Goal: Communication & Community: Answer question/provide support

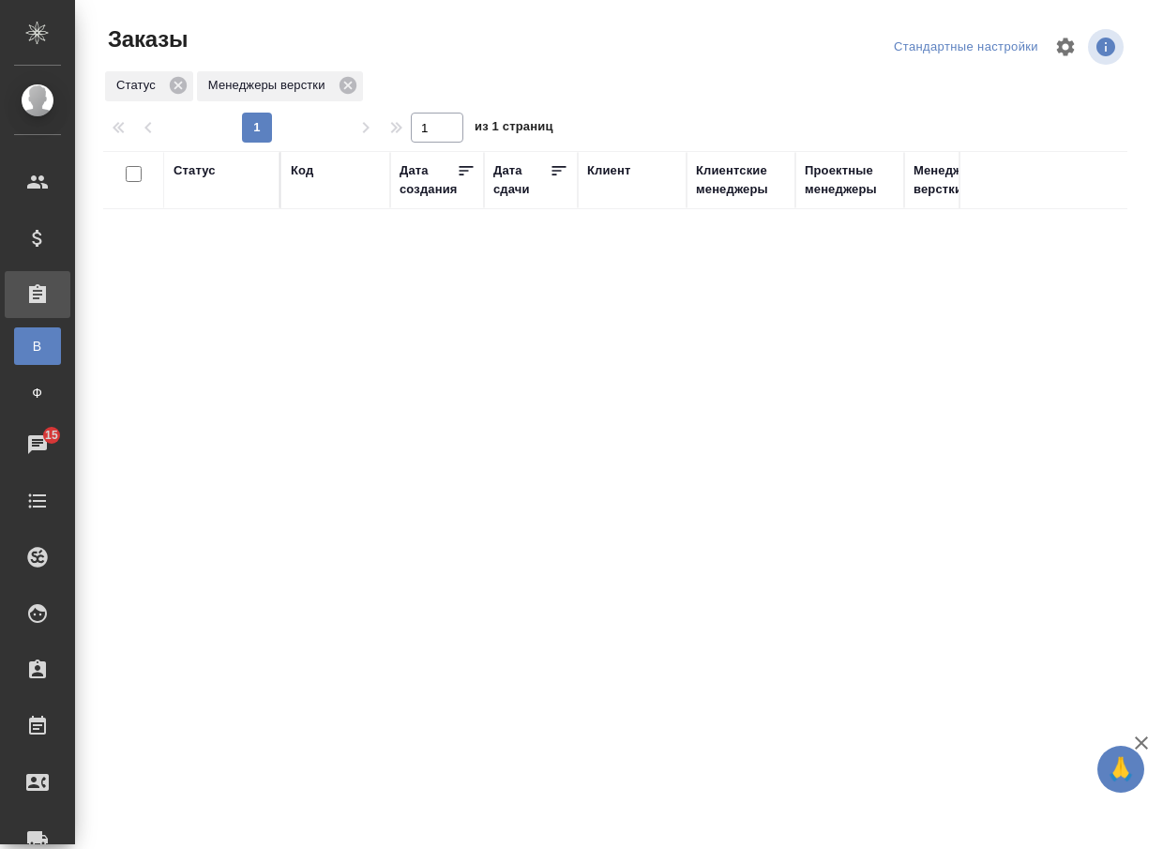
click at [297, 173] on div "Код" at bounding box center [302, 170] width 23 height 19
click at [1093, 89] on icon "button" at bounding box center [1094, 87] width 13 height 13
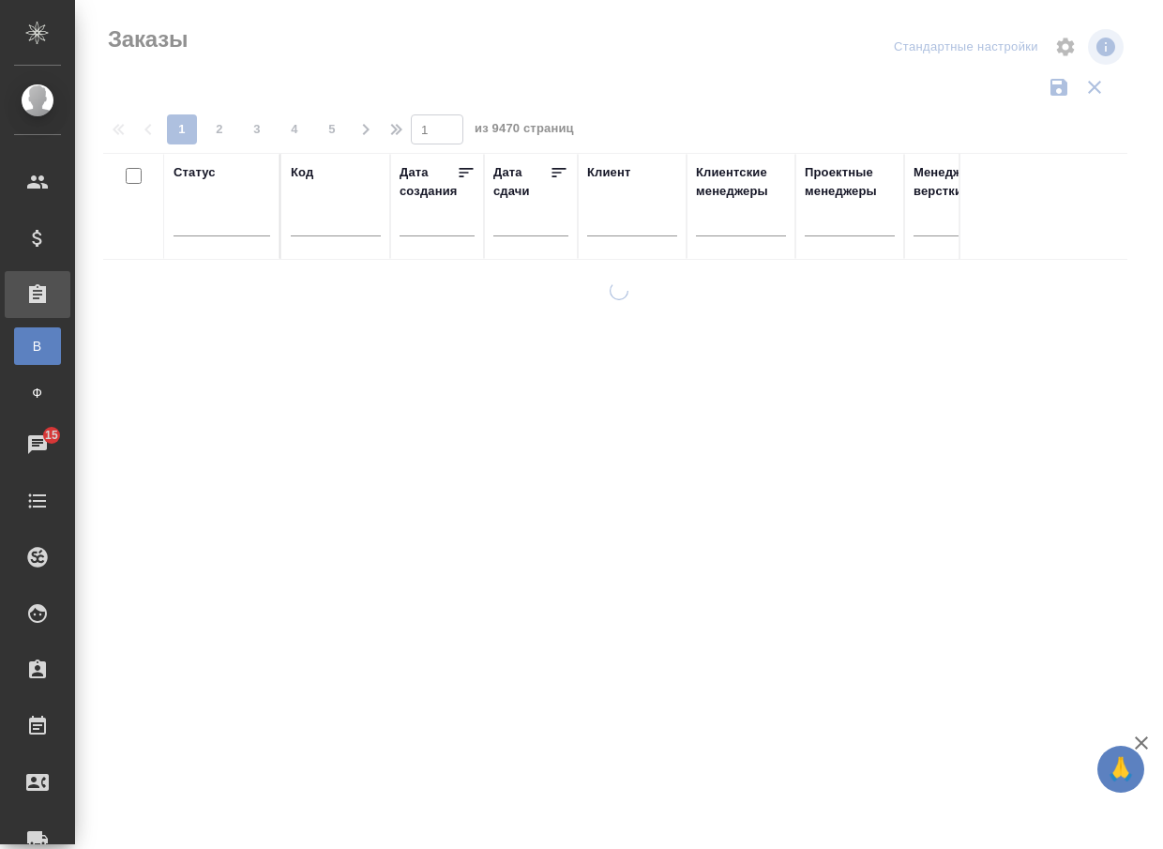
click at [336, 229] on input "text" at bounding box center [336, 224] width 90 height 23
paste input "D_FL-26836"
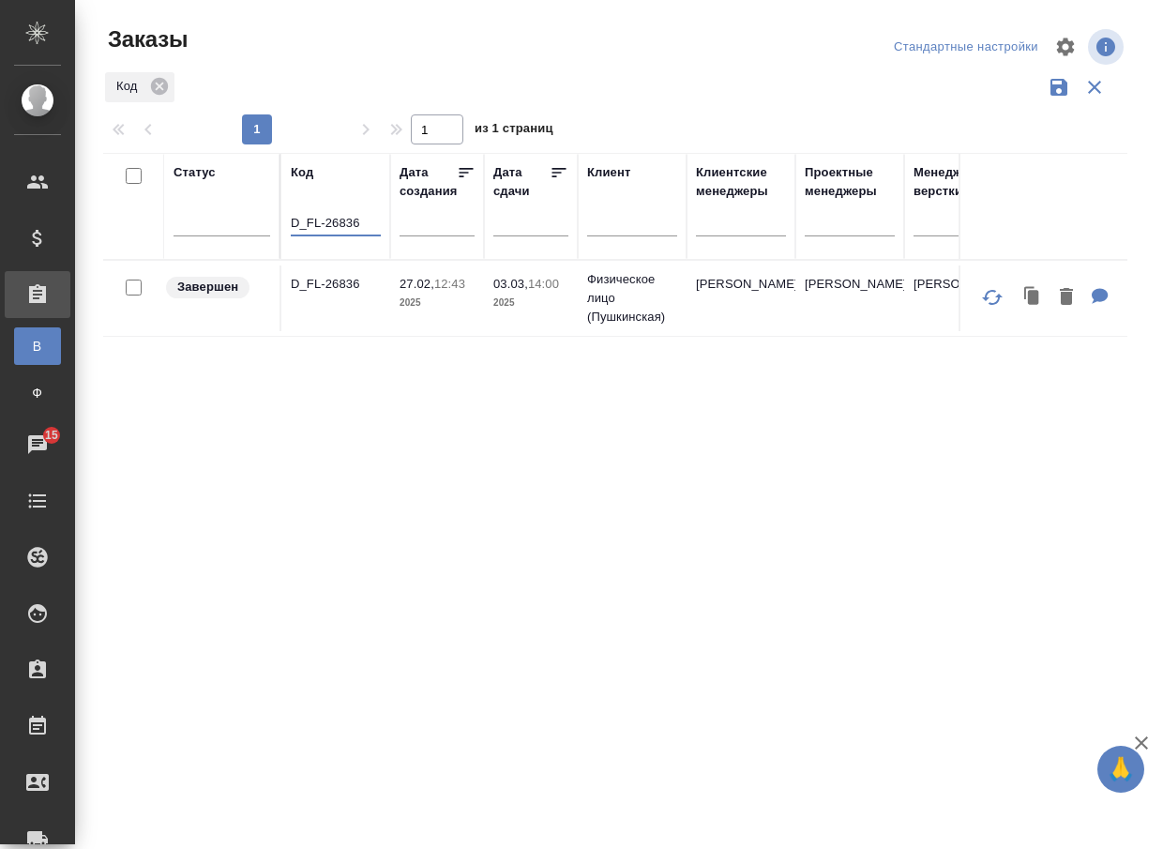
type input "D_FL-26836"
click at [330, 290] on p "D_FL-26836" at bounding box center [336, 284] width 90 height 19
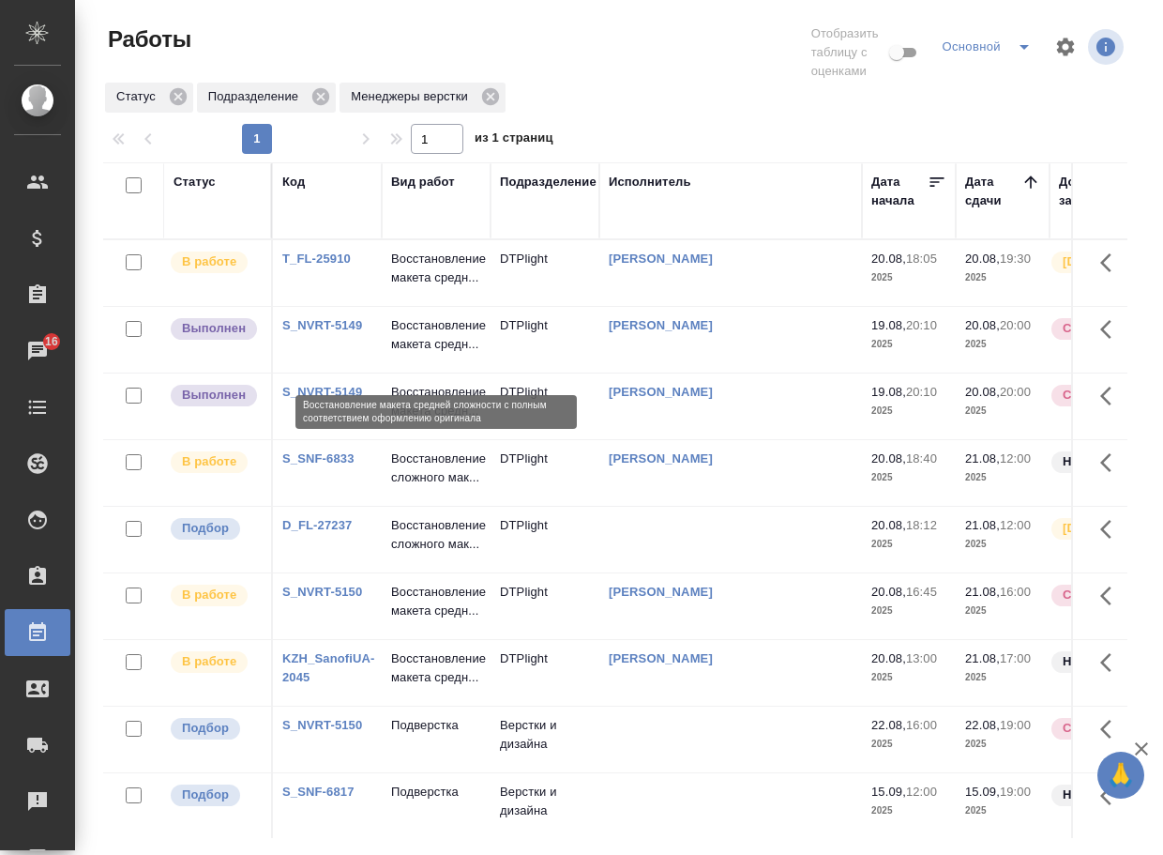
click at [428, 330] on p "Восстановление макета средн..." at bounding box center [436, 335] width 90 height 38
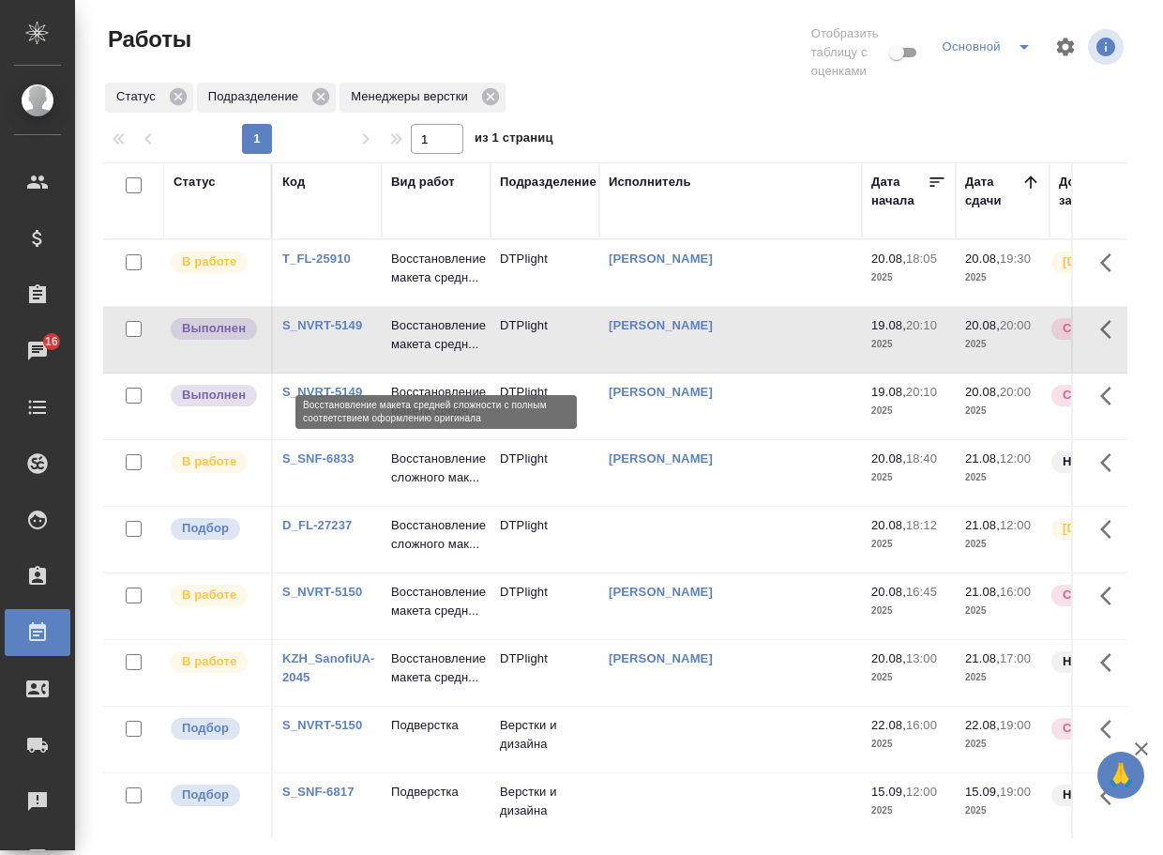
click at [428, 330] on p "Восстановление макета средн..." at bounding box center [436, 335] width 90 height 38
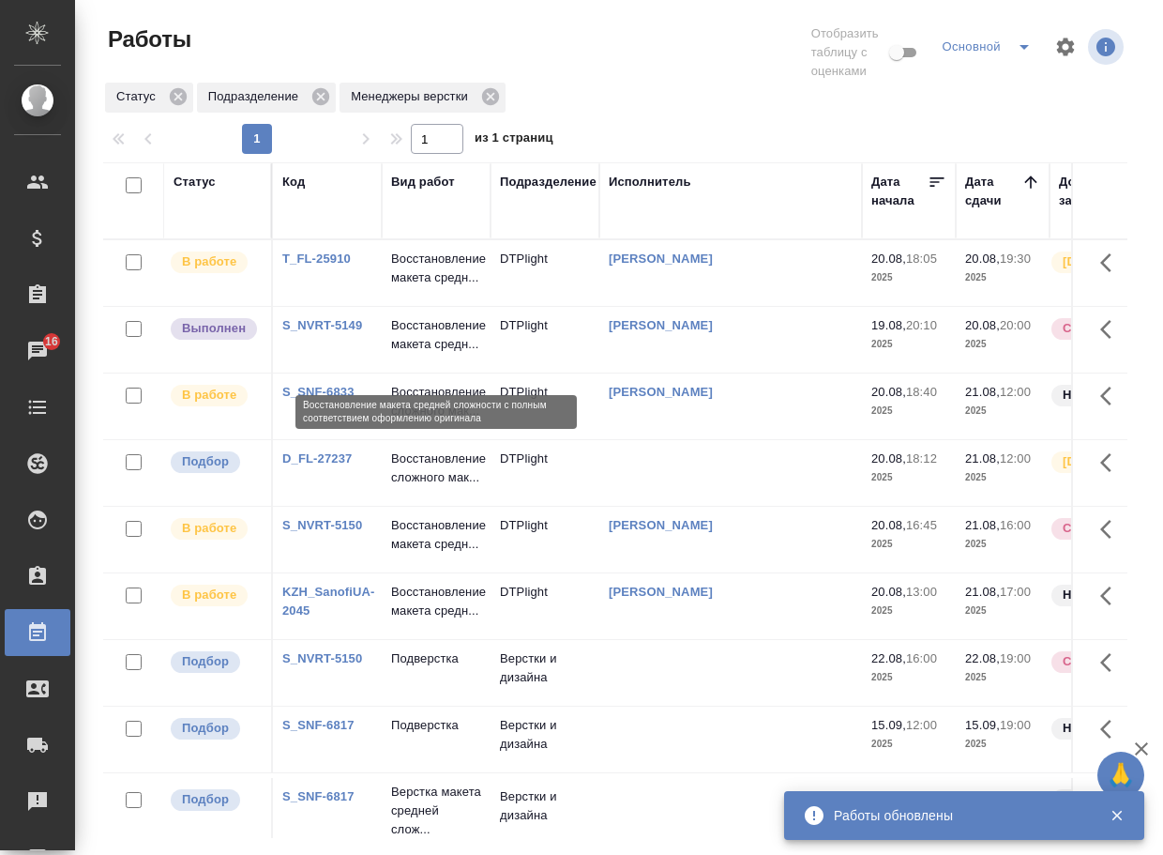
click at [418, 352] on p "Восстановление макета средн..." at bounding box center [436, 335] width 90 height 38
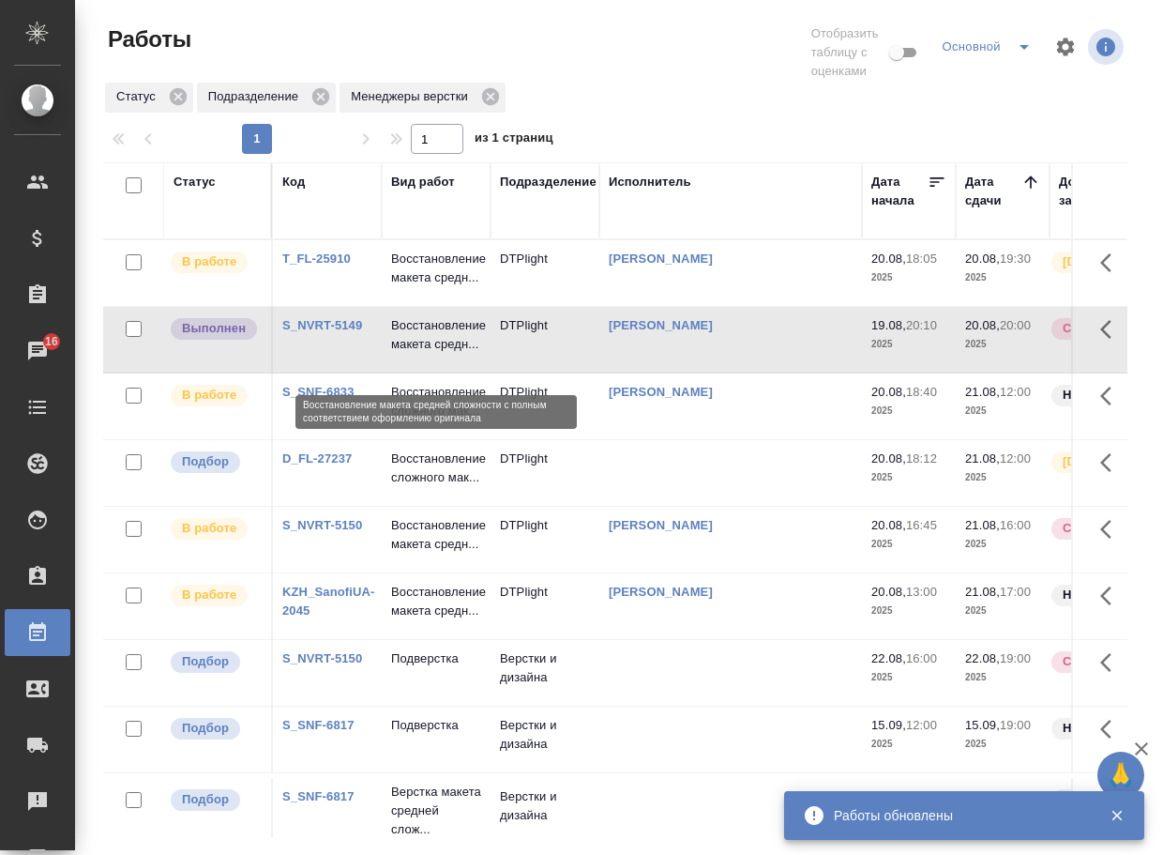
click at [418, 352] on p "Восстановление макета средн..." at bounding box center [436, 335] width 90 height 38
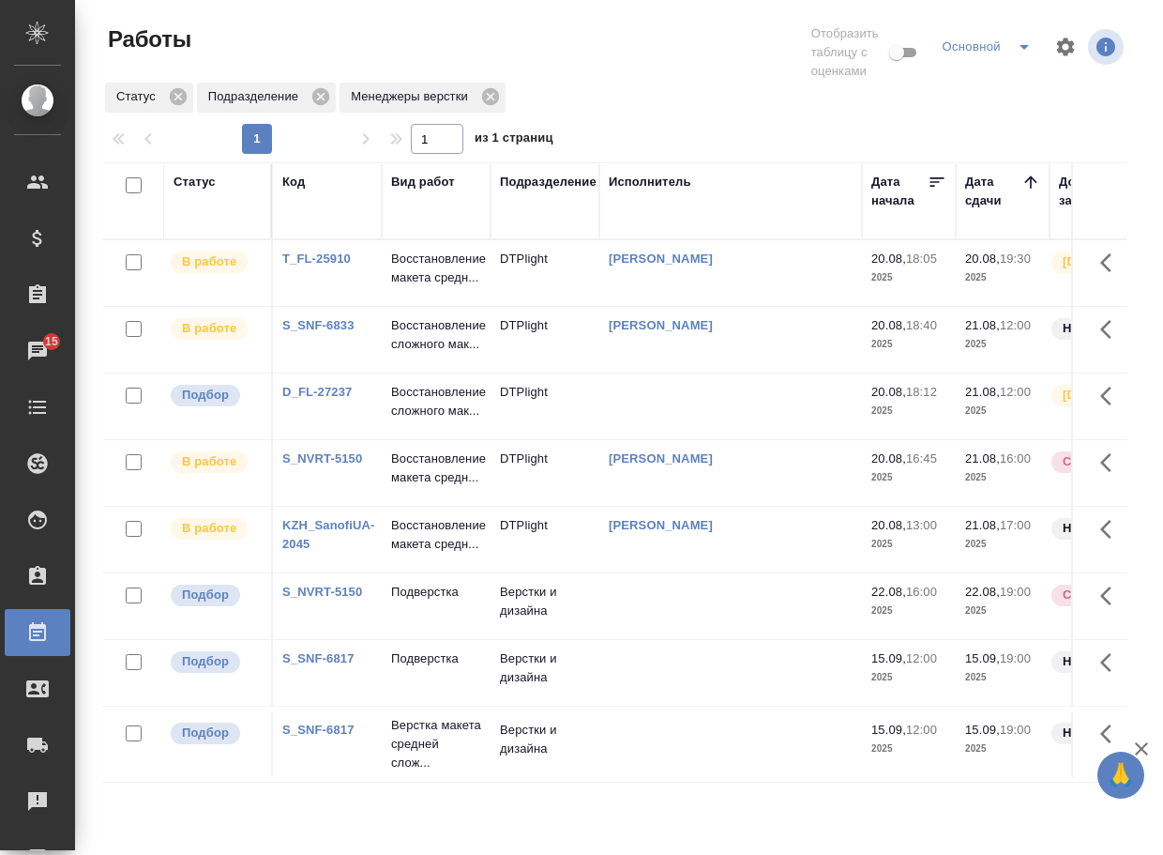
click at [319, 399] on link "D_FL-27237" at bounding box center [316, 392] width 69 height 14
click at [419, 420] on p "Восстановление сложного мак..." at bounding box center [436, 402] width 90 height 38
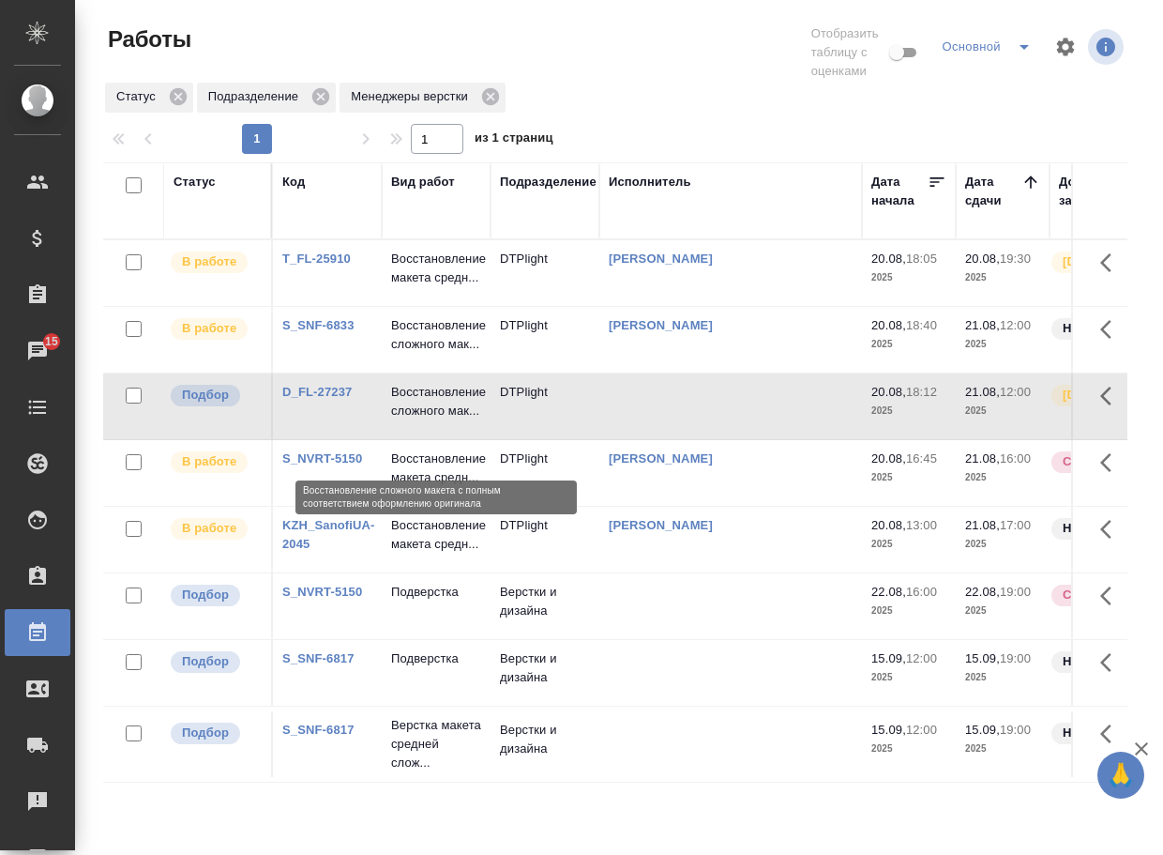
click at [419, 420] on p "Восстановление сложного мак..." at bounding box center [436, 402] width 90 height 38
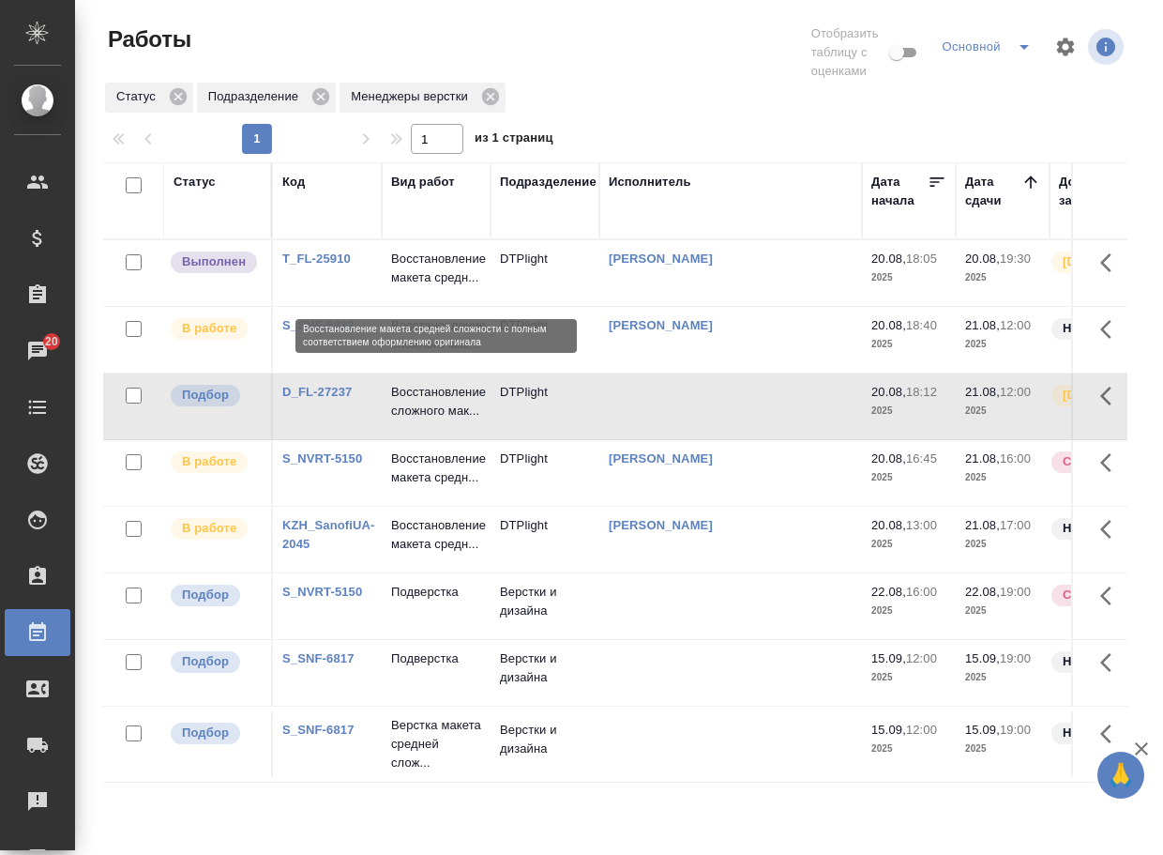
click at [435, 276] on p "Восстановление макета средн..." at bounding box center [436, 269] width 90 height 38
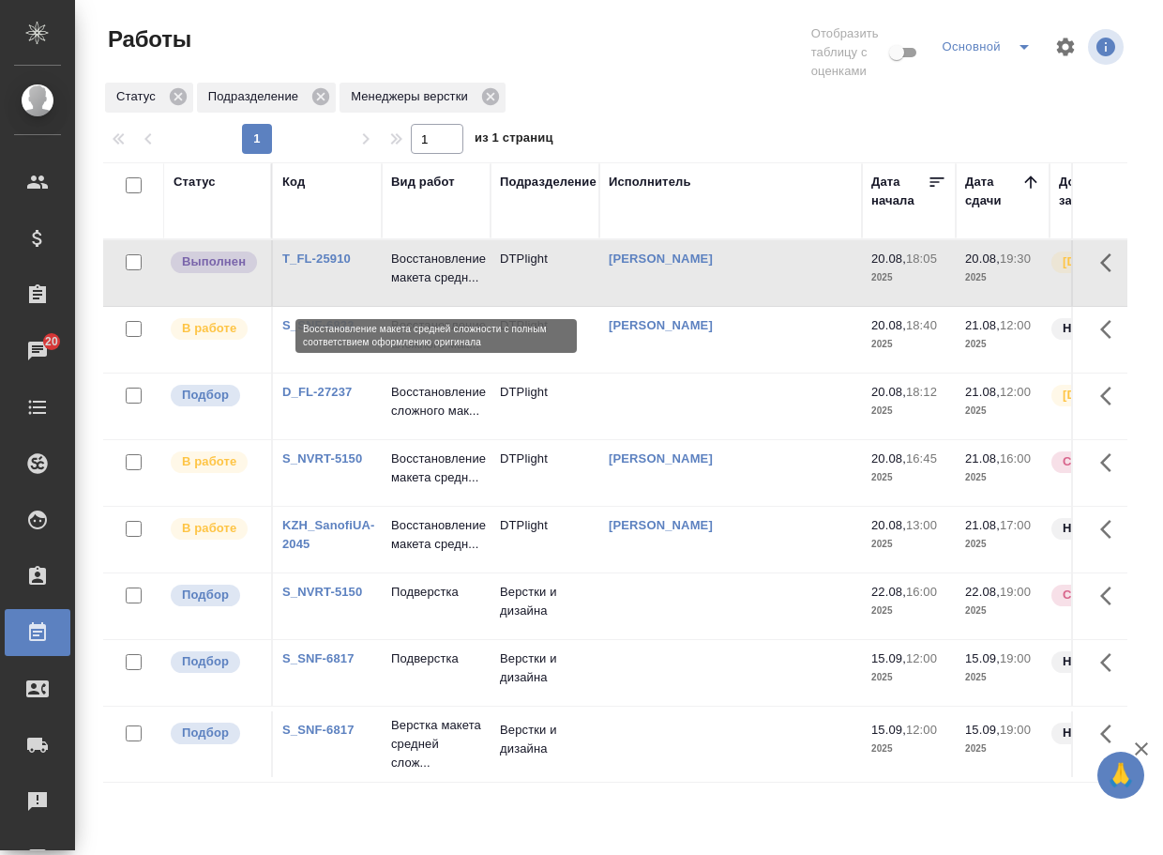
click at [435, 276] on p "Восстановление макета средн..." at bounding box center [436, 269] width 90 height 38
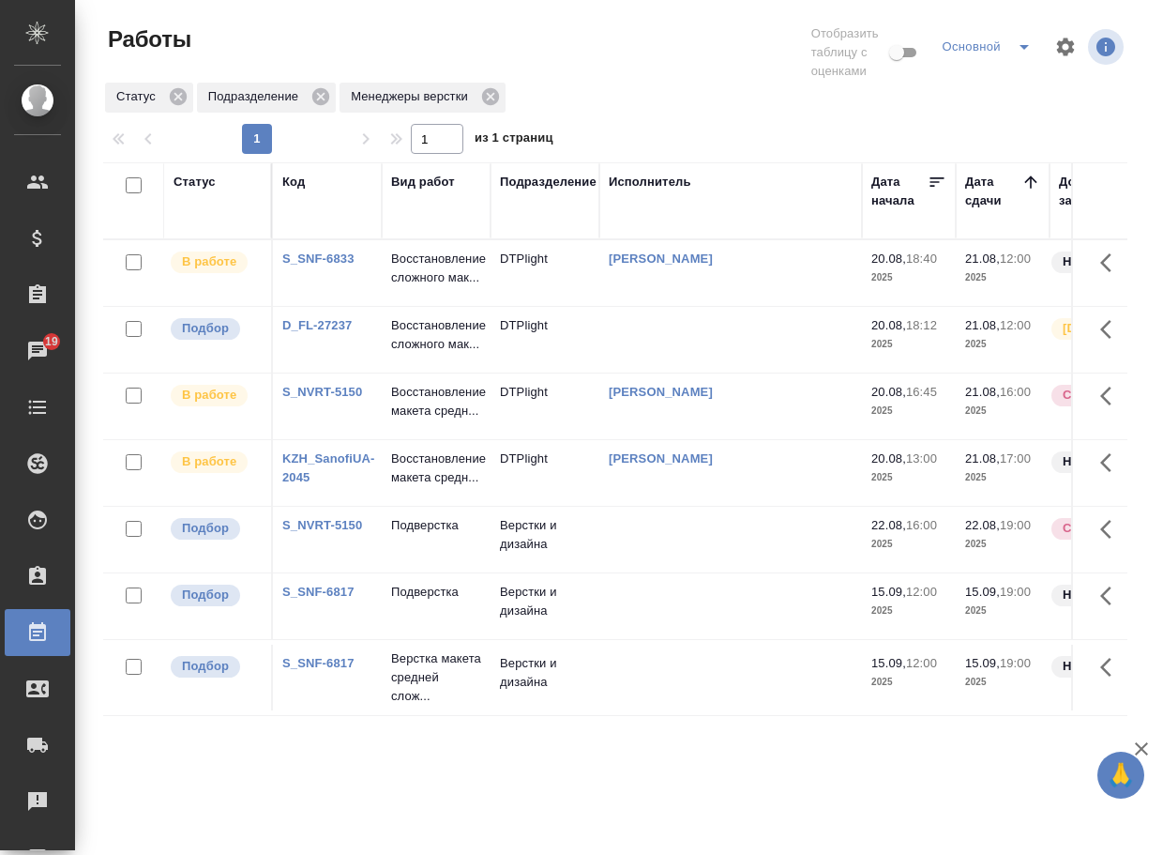
click at [444, 306] on td "Подверстка" at bounding box center [436, 273] width 109 height 66
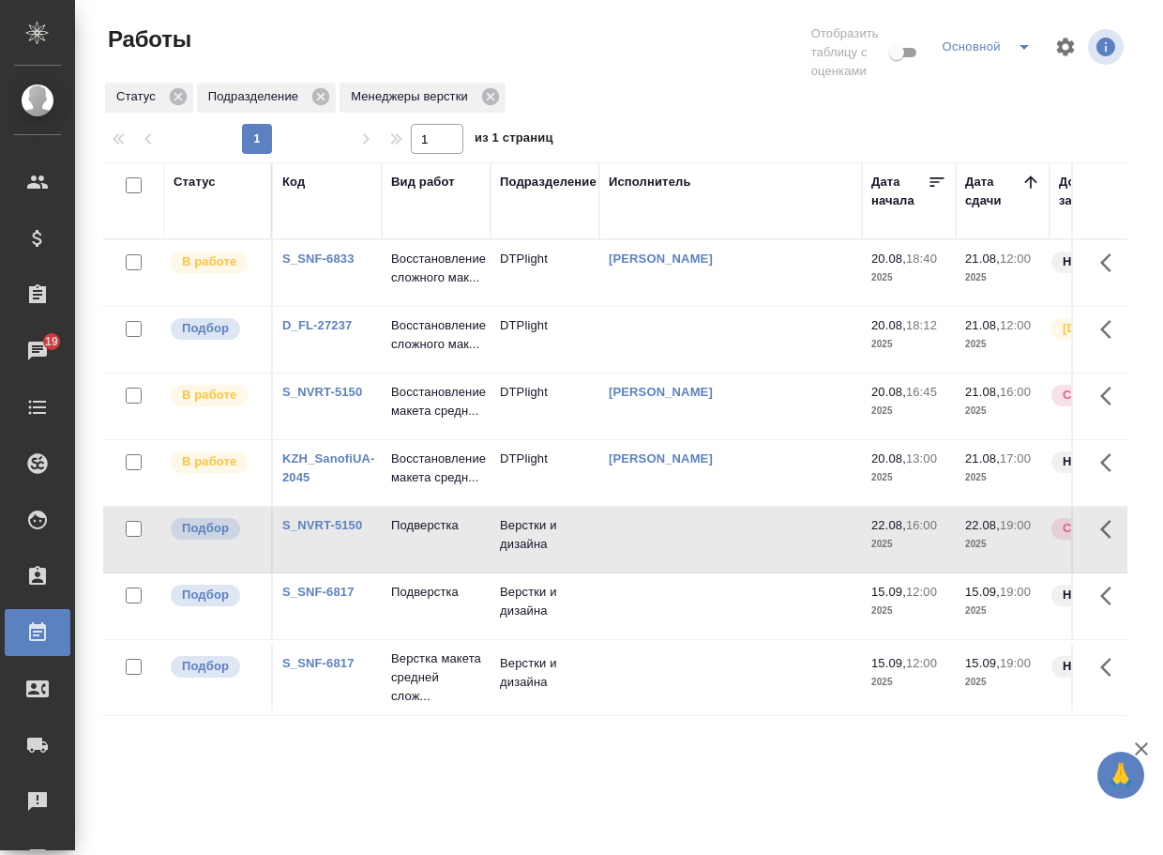
click at [444, 306] on td "Подверстка" at bounding box center [436, 273] width 109 height 66
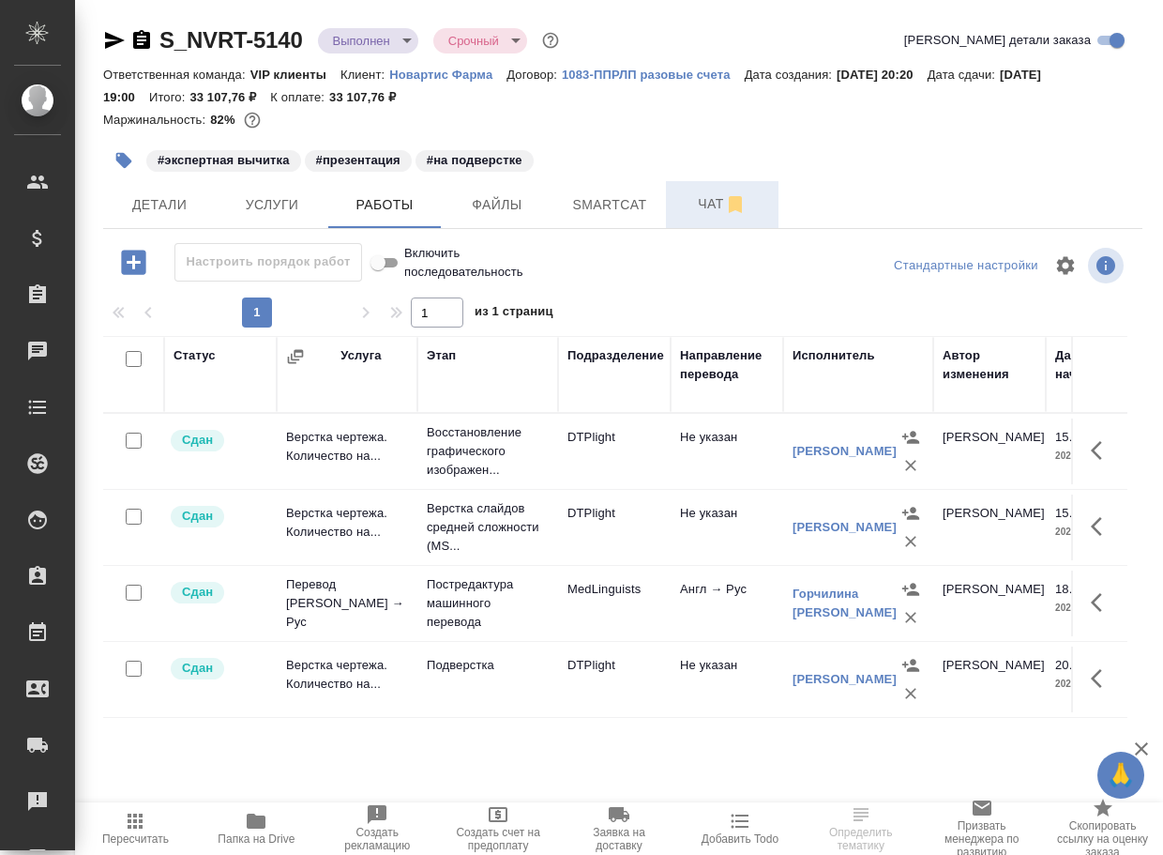
click at [688, 204] on span "Чат" at bounding box center [722, 203] width 90 height 23
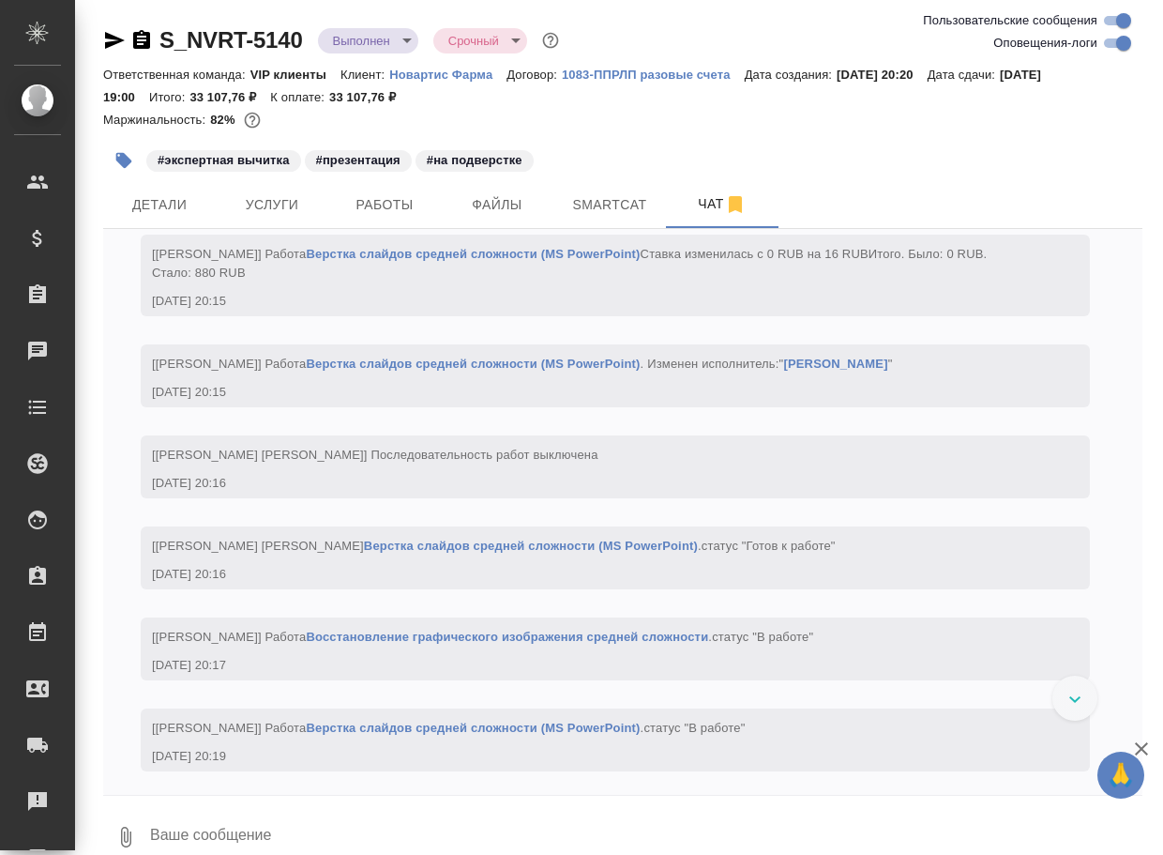
click at [1114, 41] on input "Оповещения-логи" at bounding box center [1124, 43] width 68 height 23
checkbox input "false"
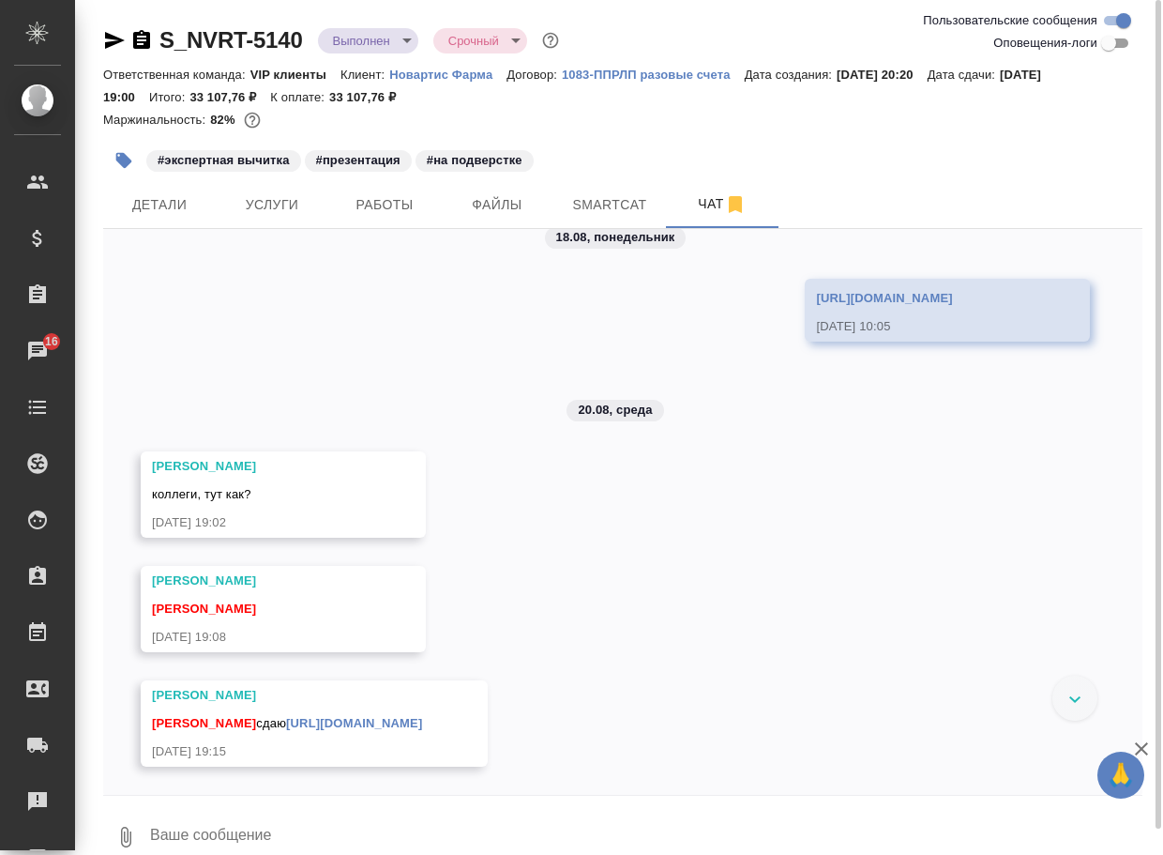
scroll to position [2427, 0]
click at [346, 818] on textarea at bounding box center [645, 837] width 994 height 64
type textarea "ой, я не туда скинула, сорри"
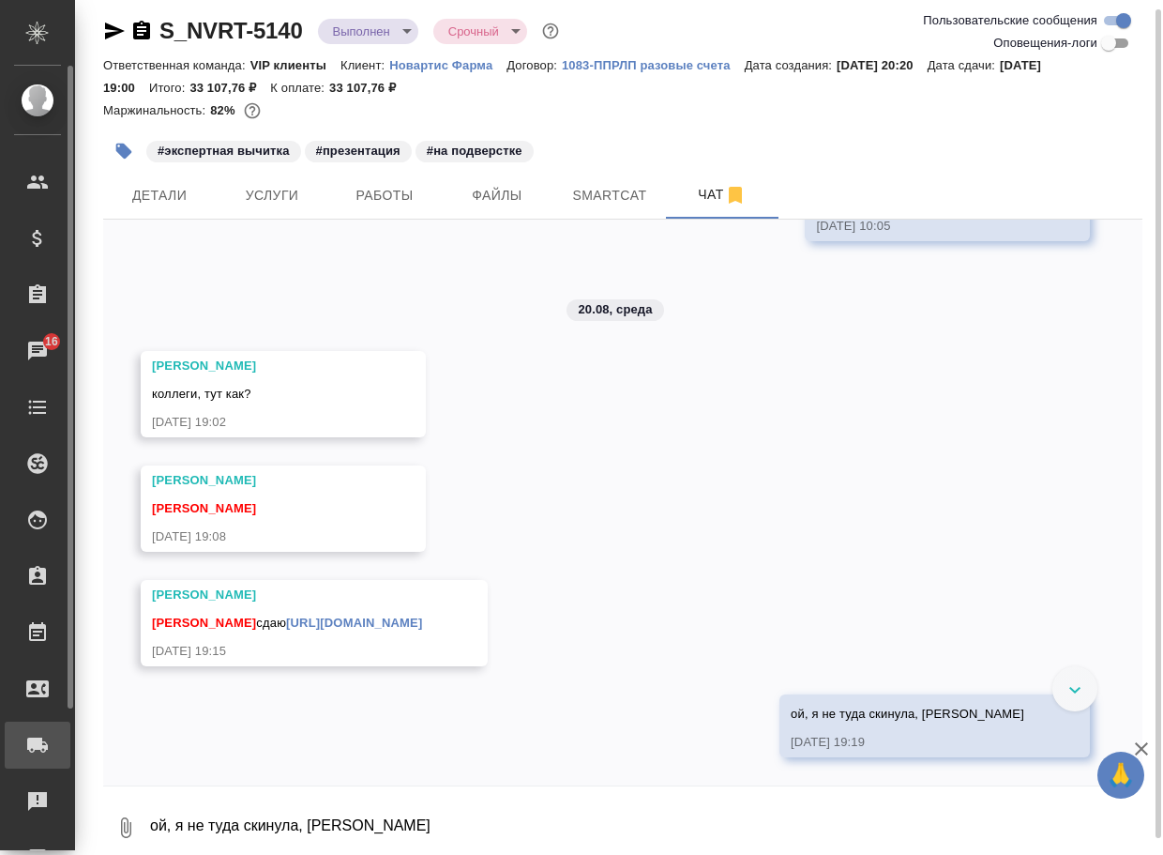
scroll to position [2518, 0]
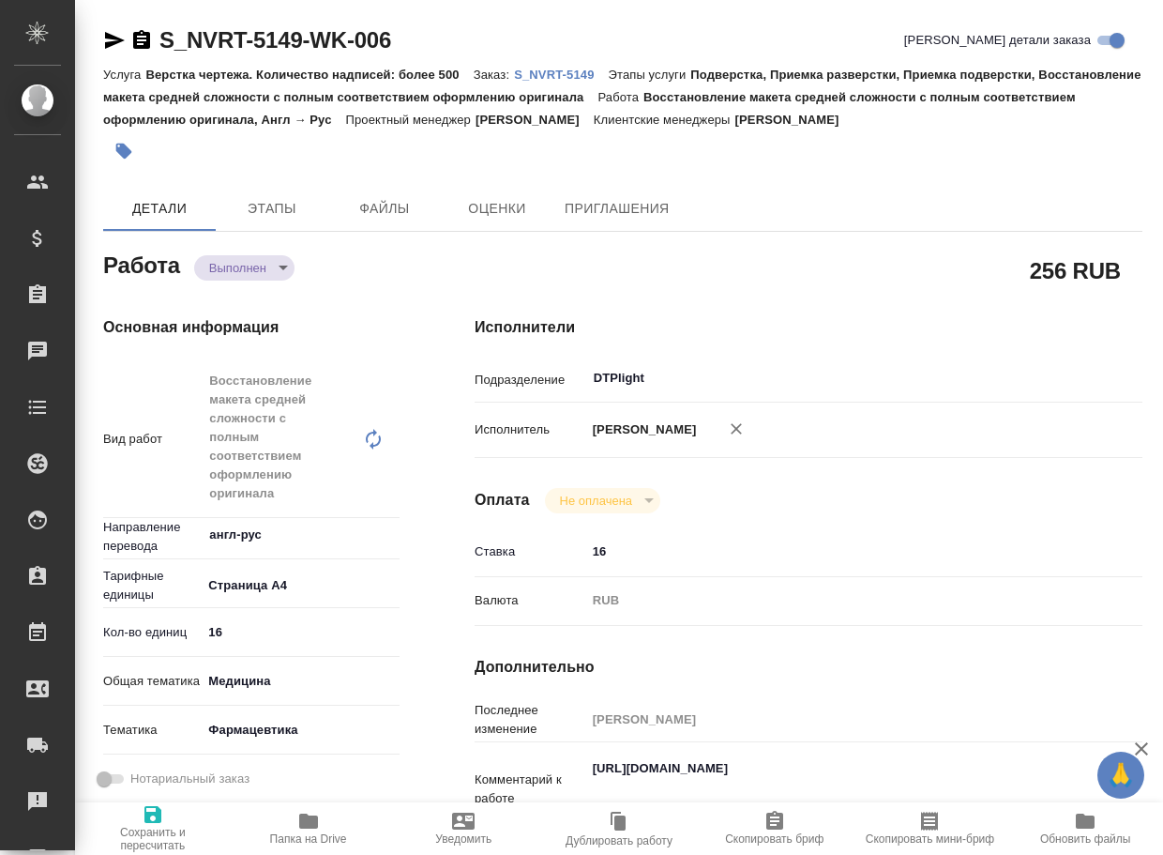
type textarea "x"
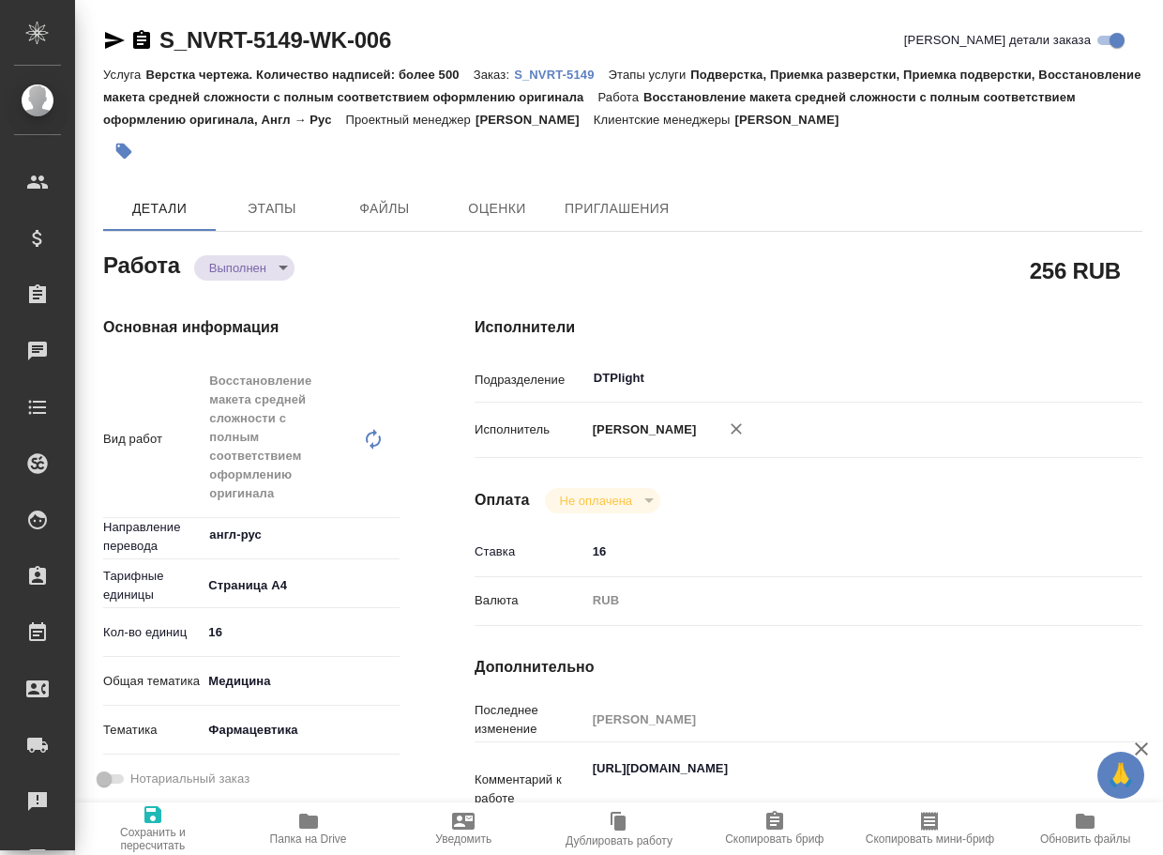
type textarea "x"
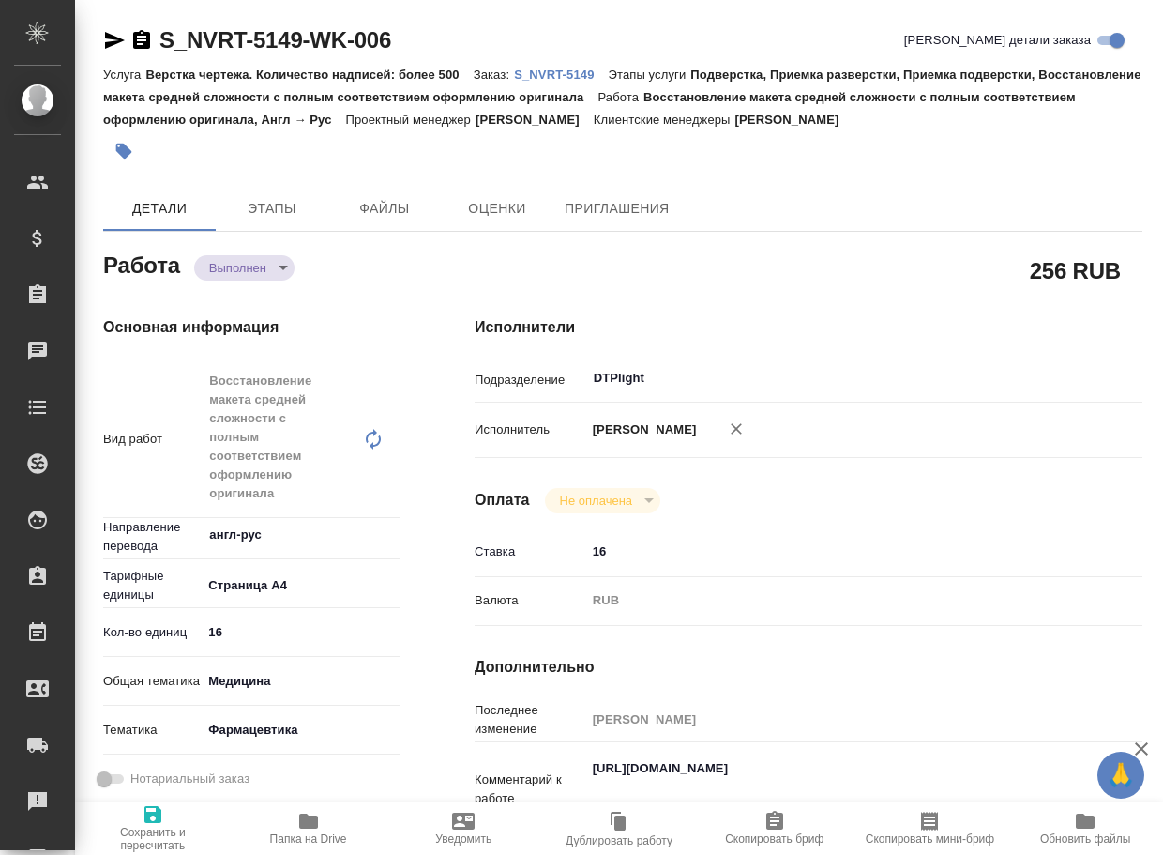
type textarea "x"
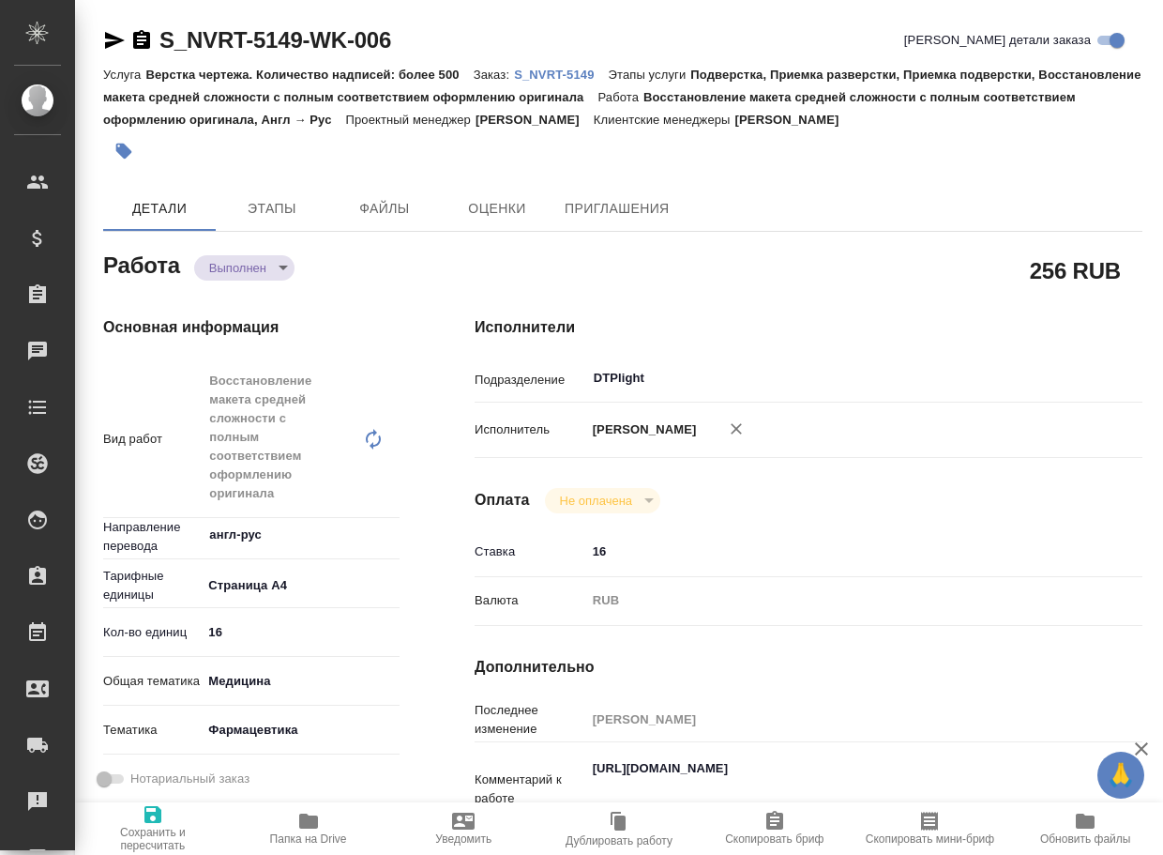
type textarea "x"
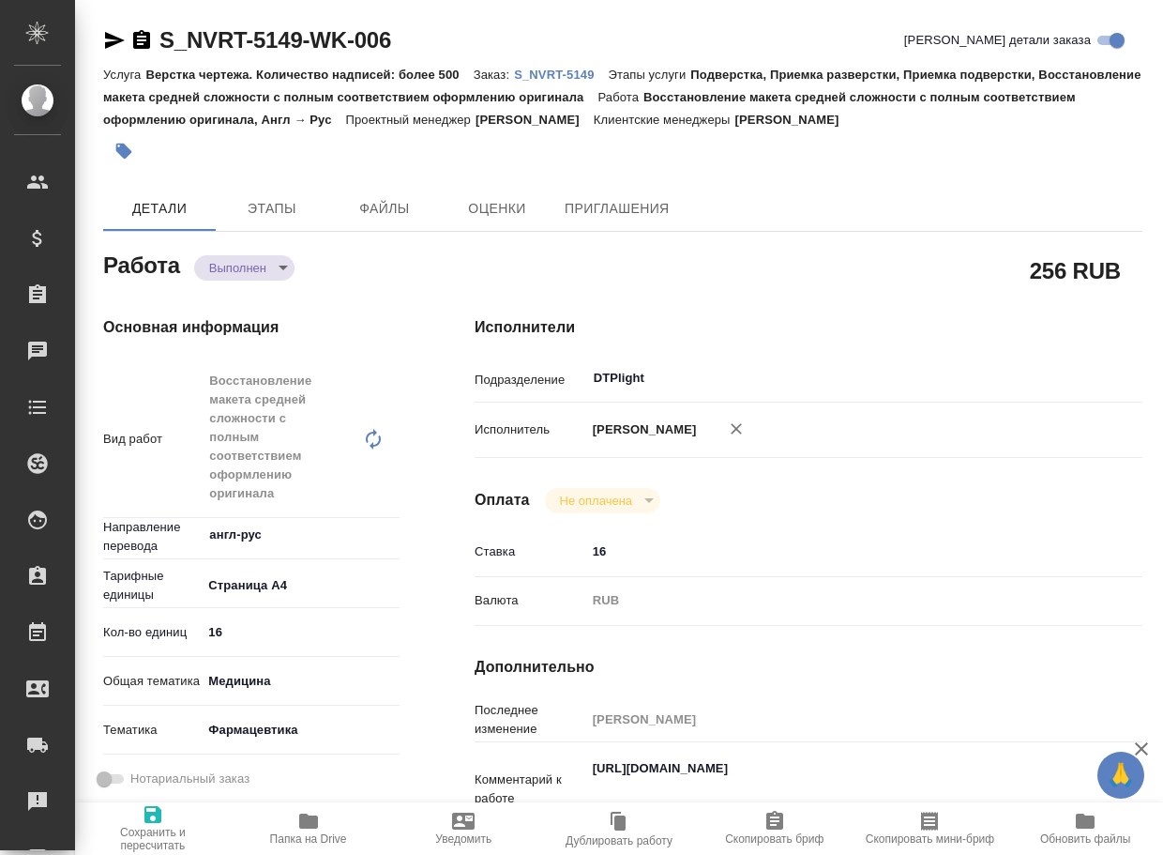
type textarea "x"
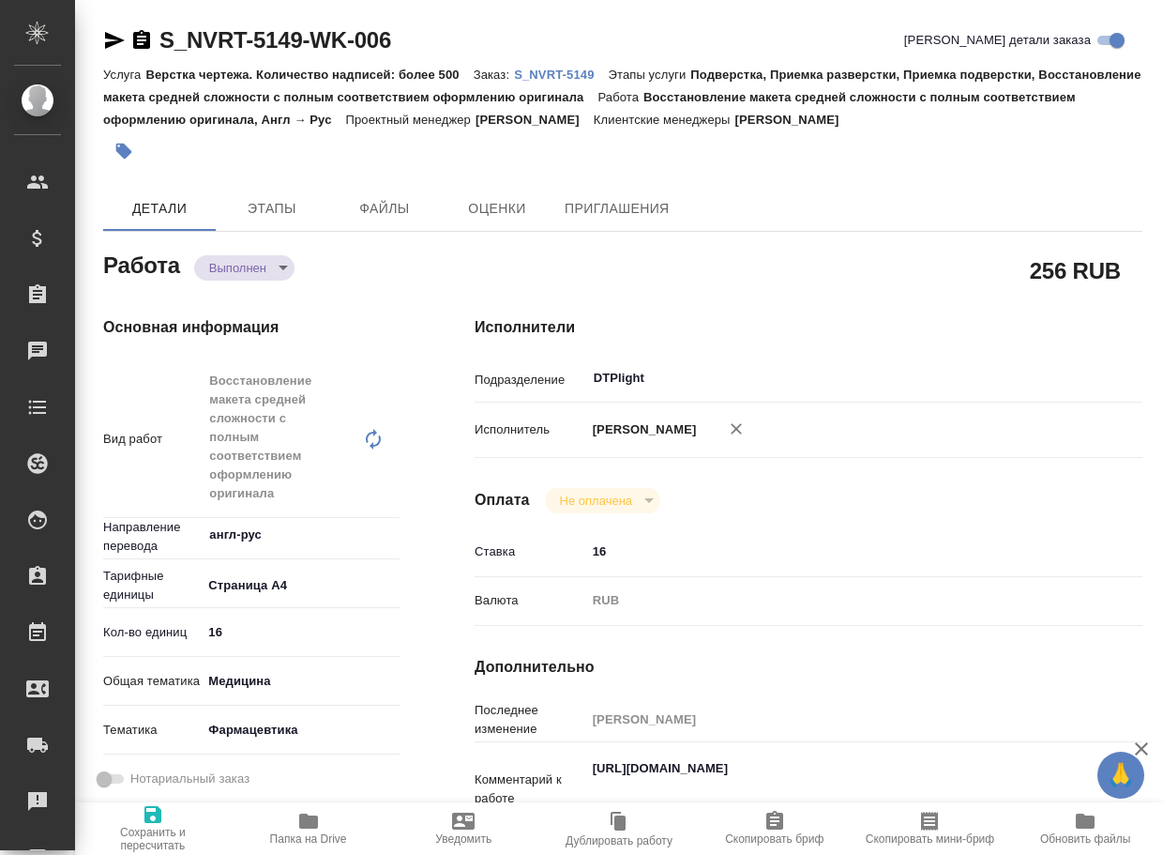
click at [293, 821] on span "Папка на Drive" at bounding box center [308, 828] width 133 height 36
type textarea "x"
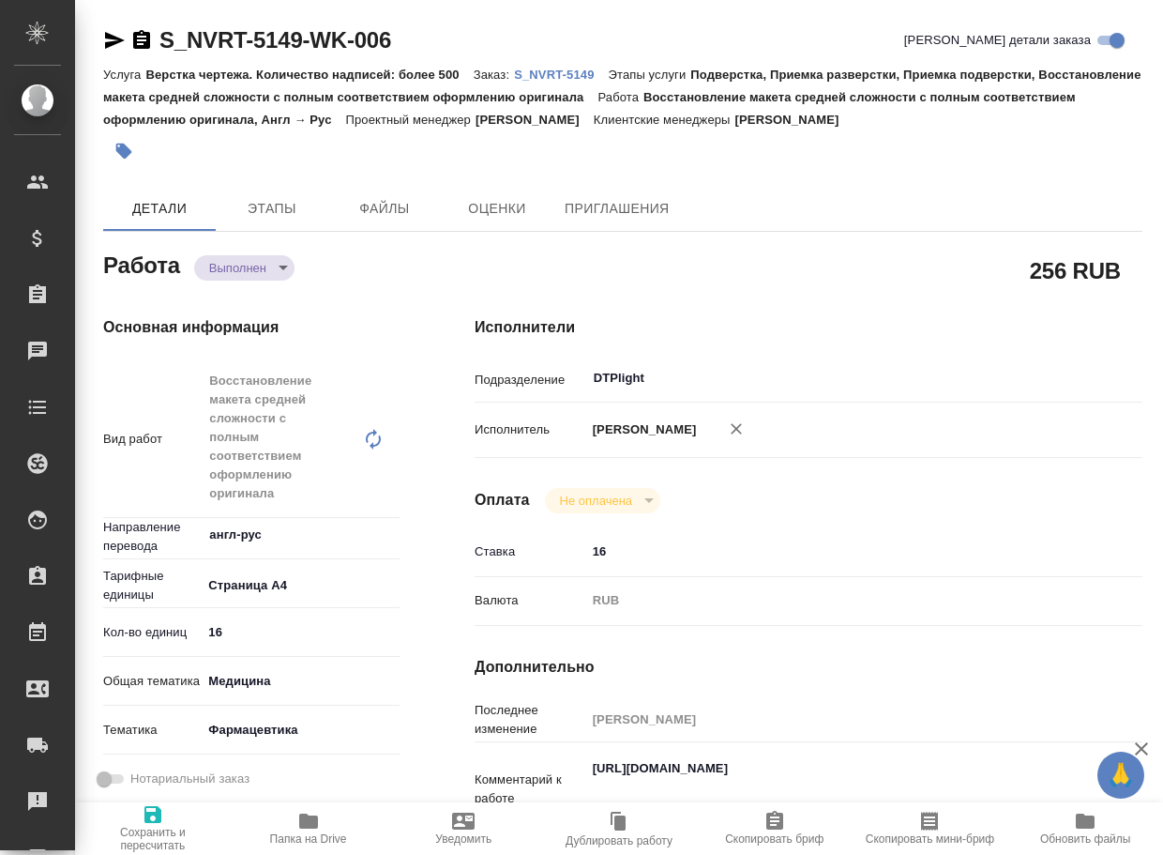
type textarea "x"
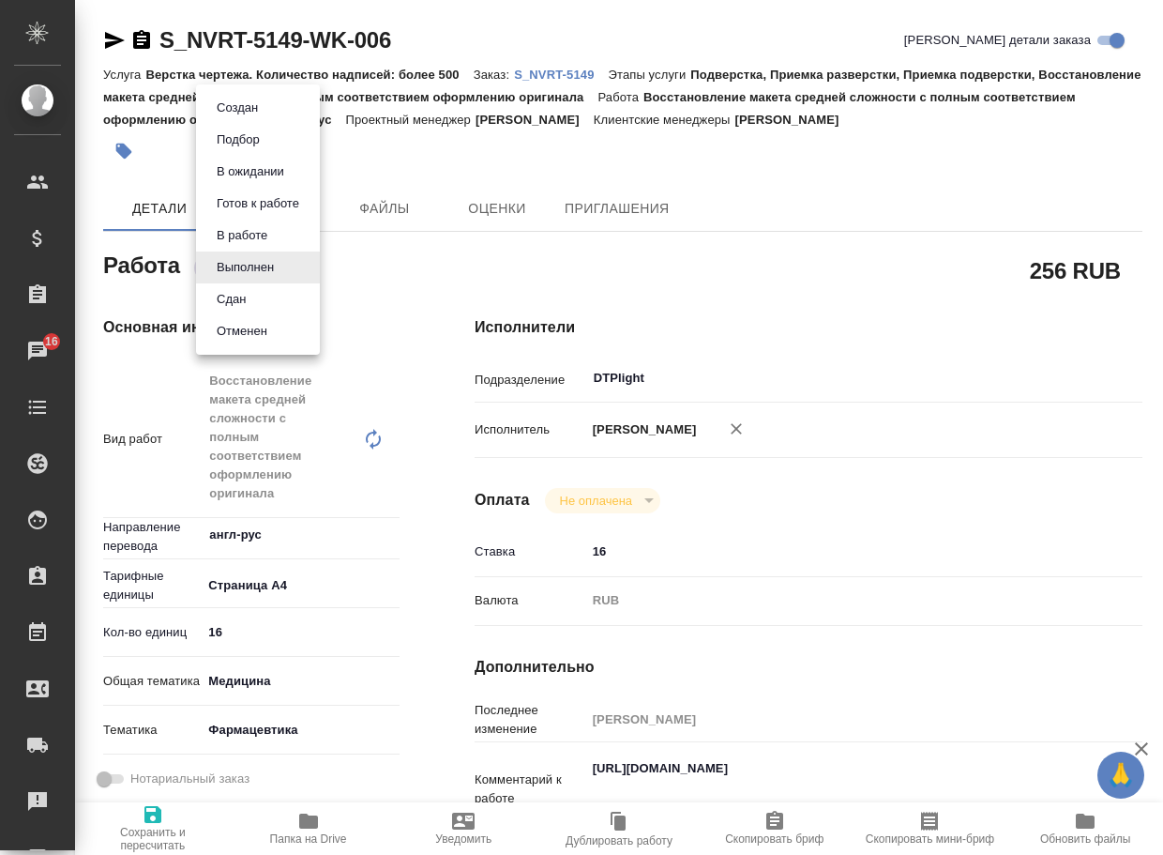
click at [248, 275] on body "🙏 .cls-1 fill:#fff; AWATERA Arsenyeva Vera Клиенты Спецификации Заказы 16 Чаты …" at bounding box center [581, 427] width 1163 height 855
click at [244, 305] on button "Сдан" at bounding box center [231, 299] width 40 height 21
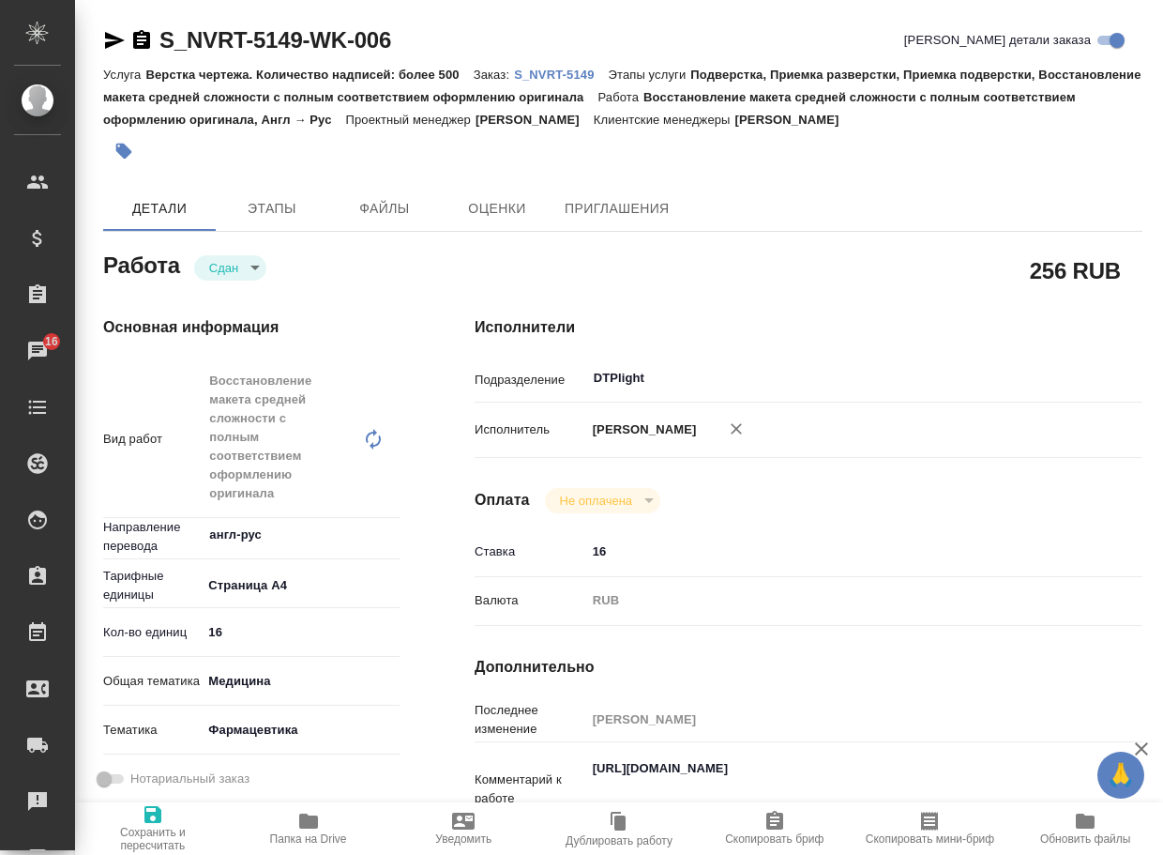
type textarea "x"
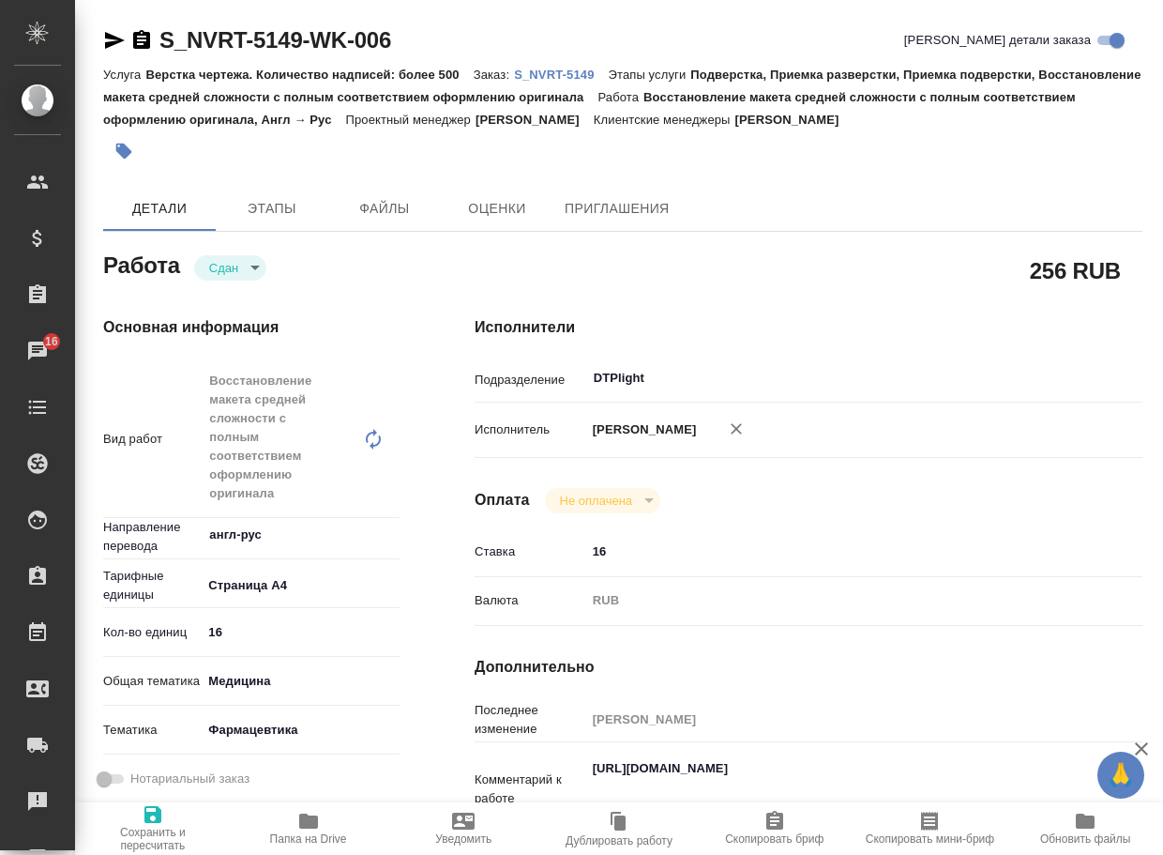
type textarea "x"
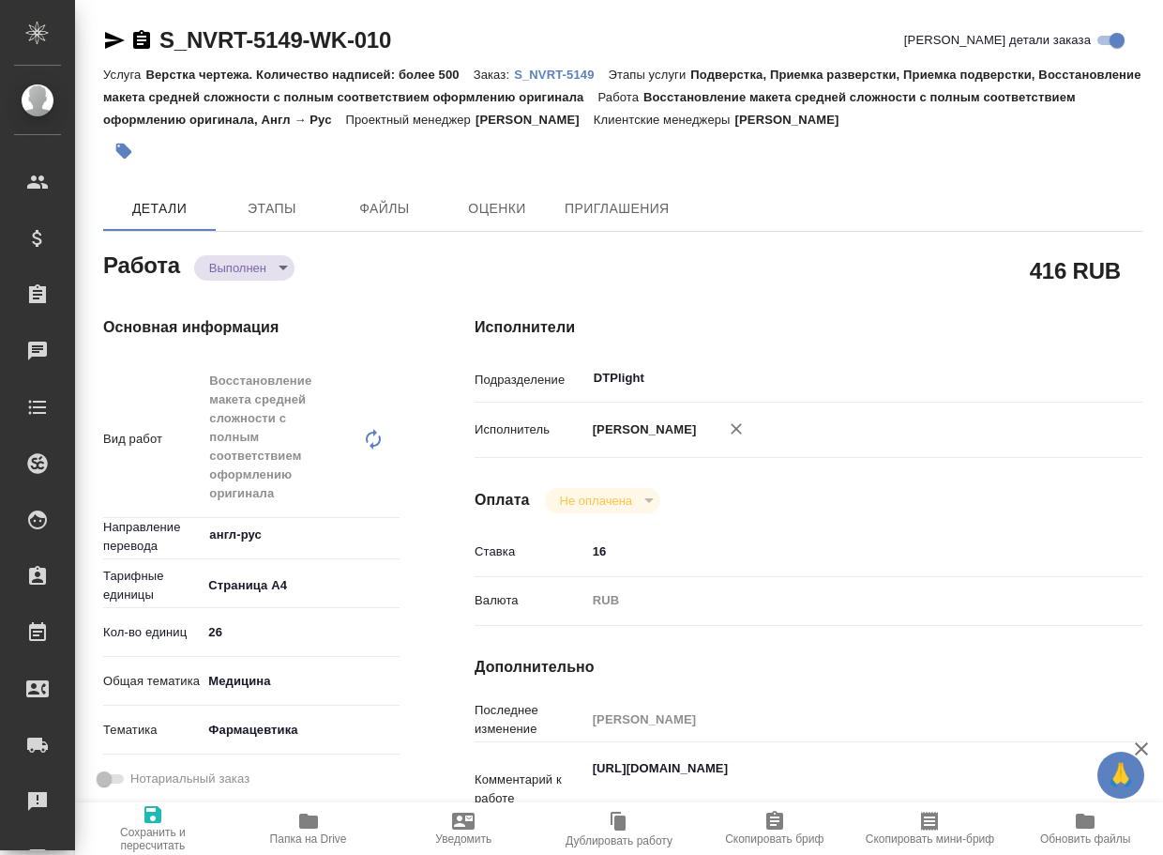
type textarea "x"
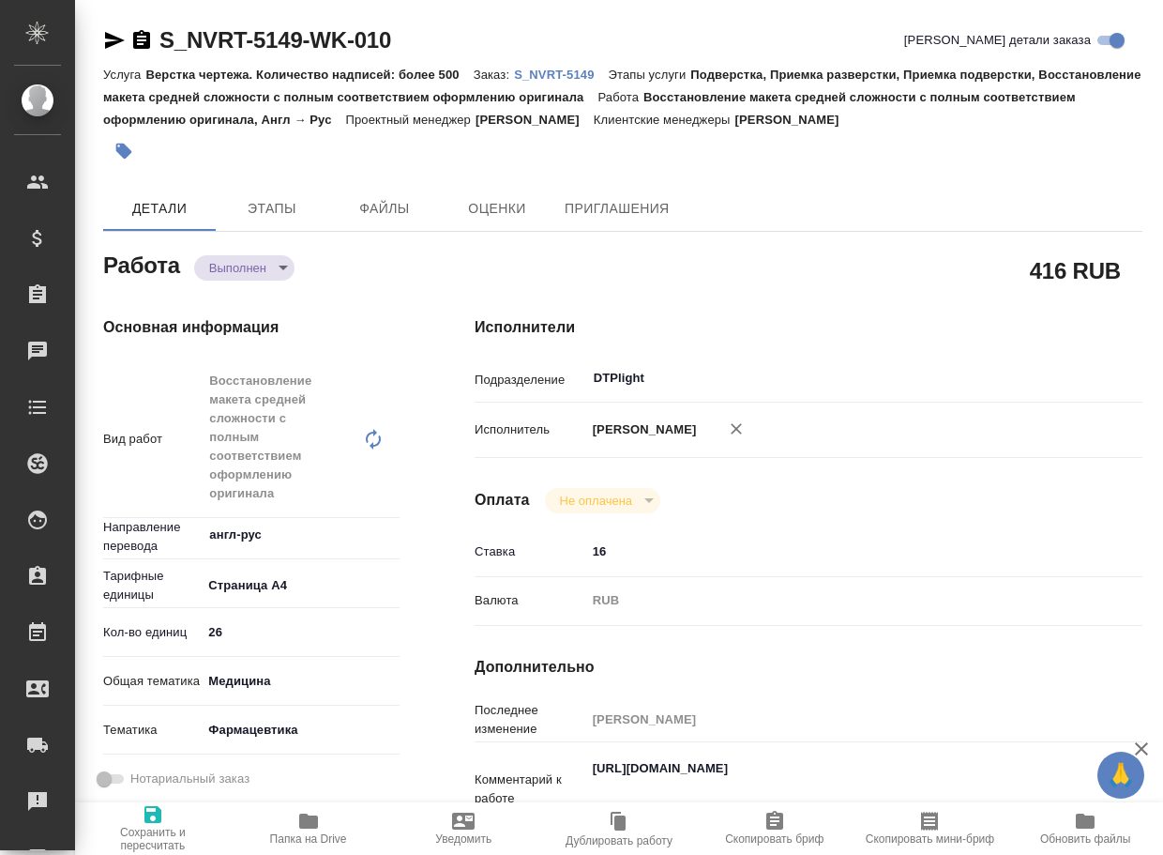
type textarea "x"
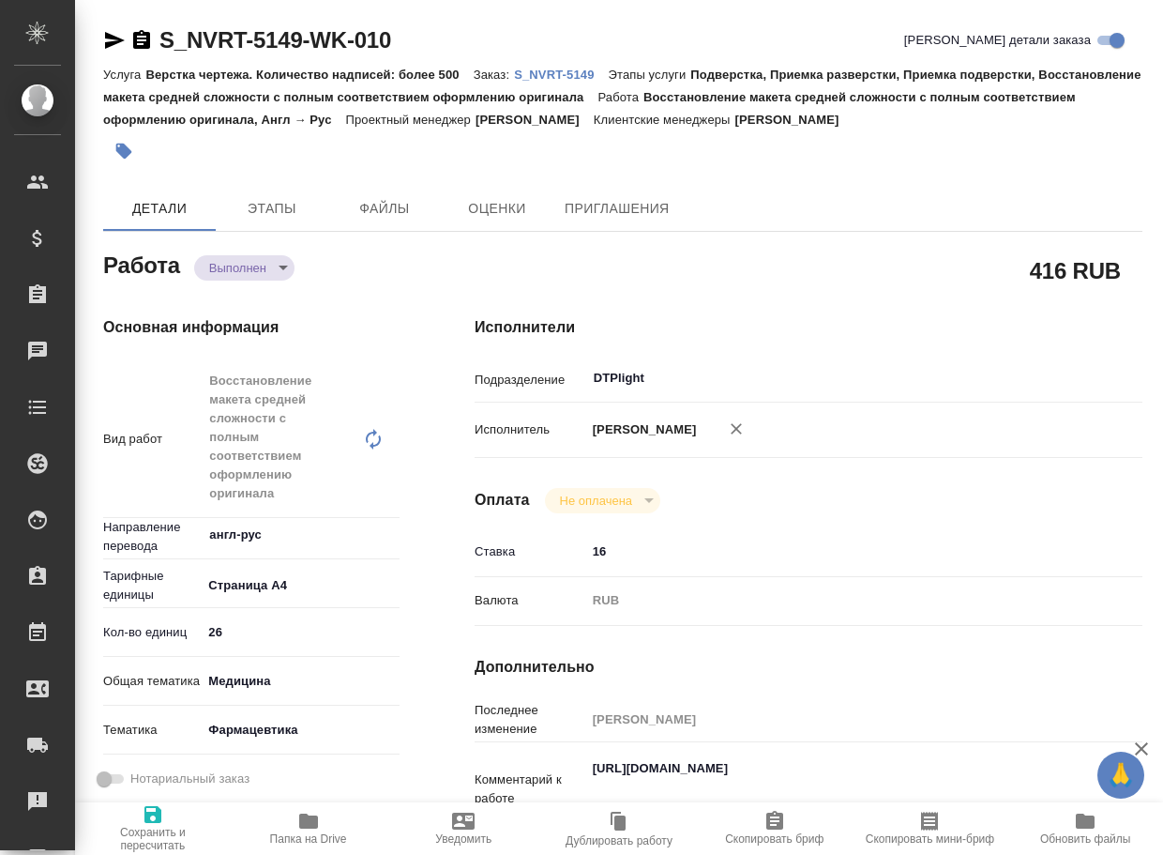
type textarea "x"
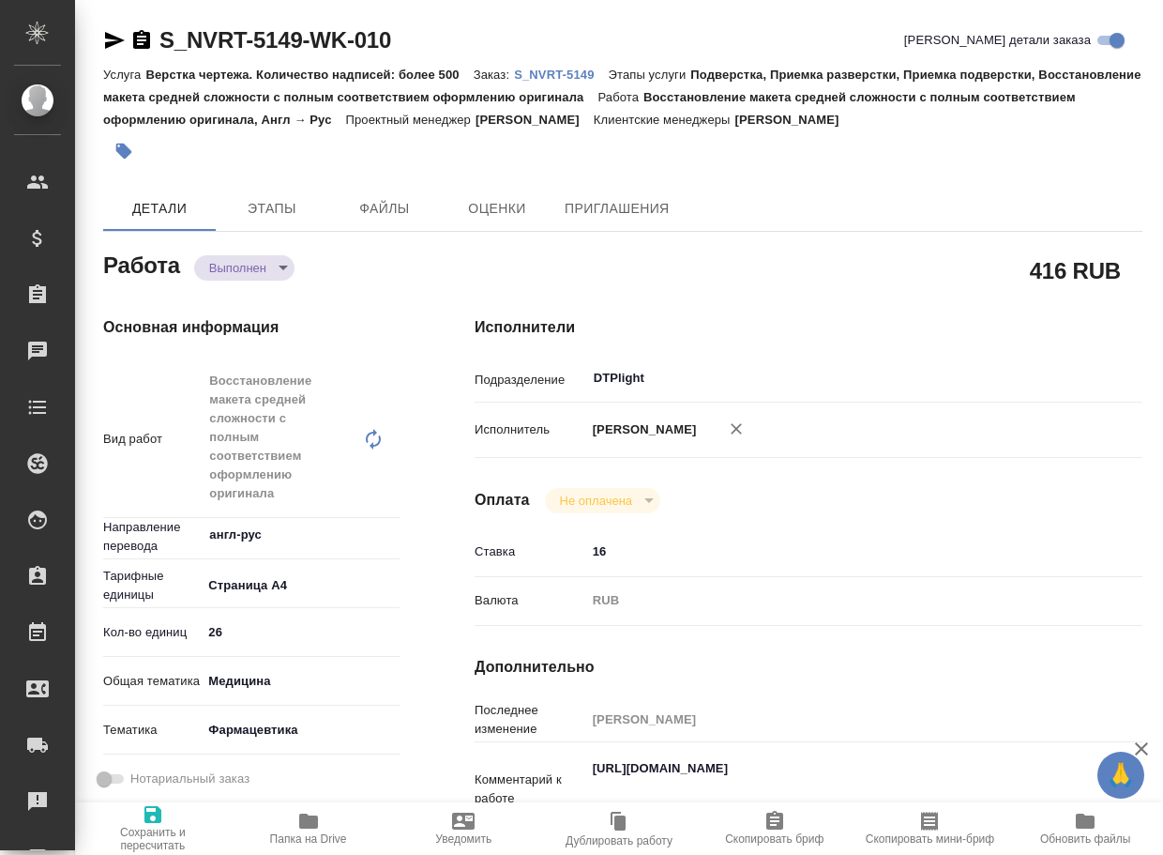
type textarea "x"
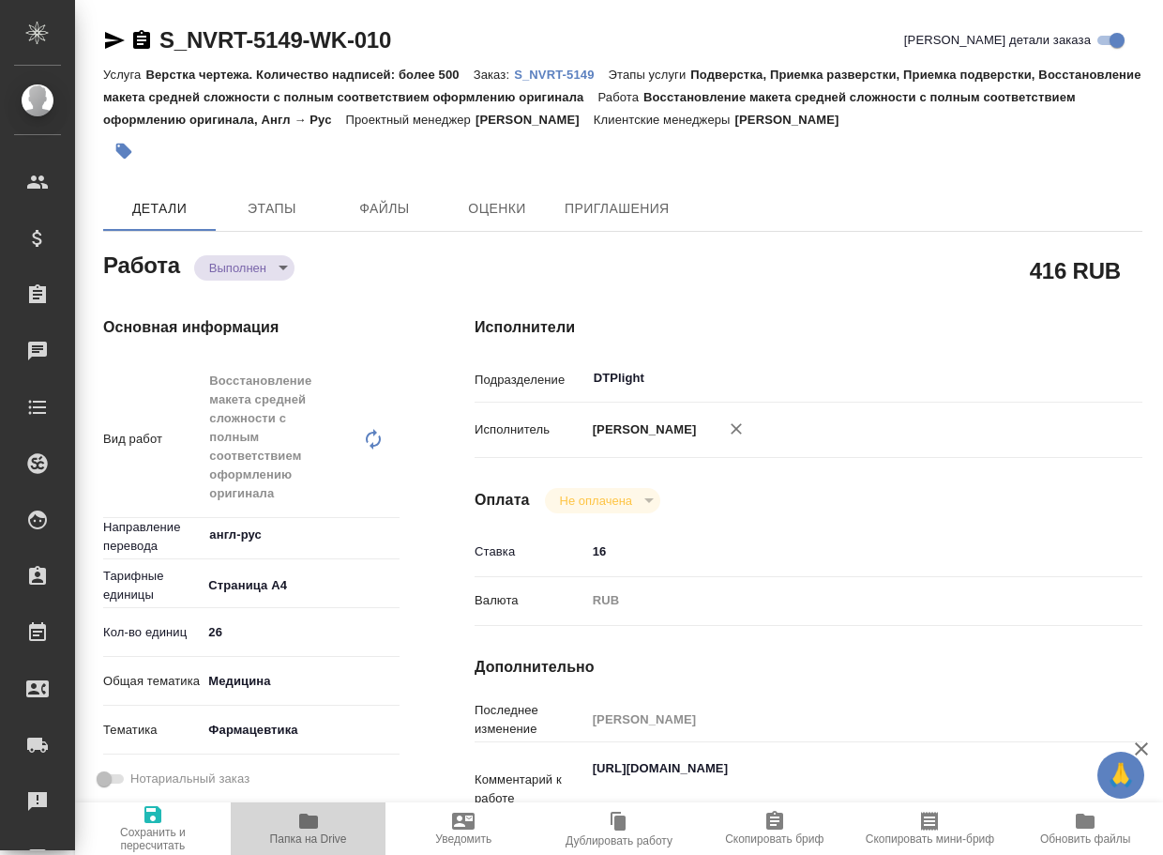
click at [310, 811] on icon "button" at bounding box center [308, 821] width 23 height 23
type textarea "x"
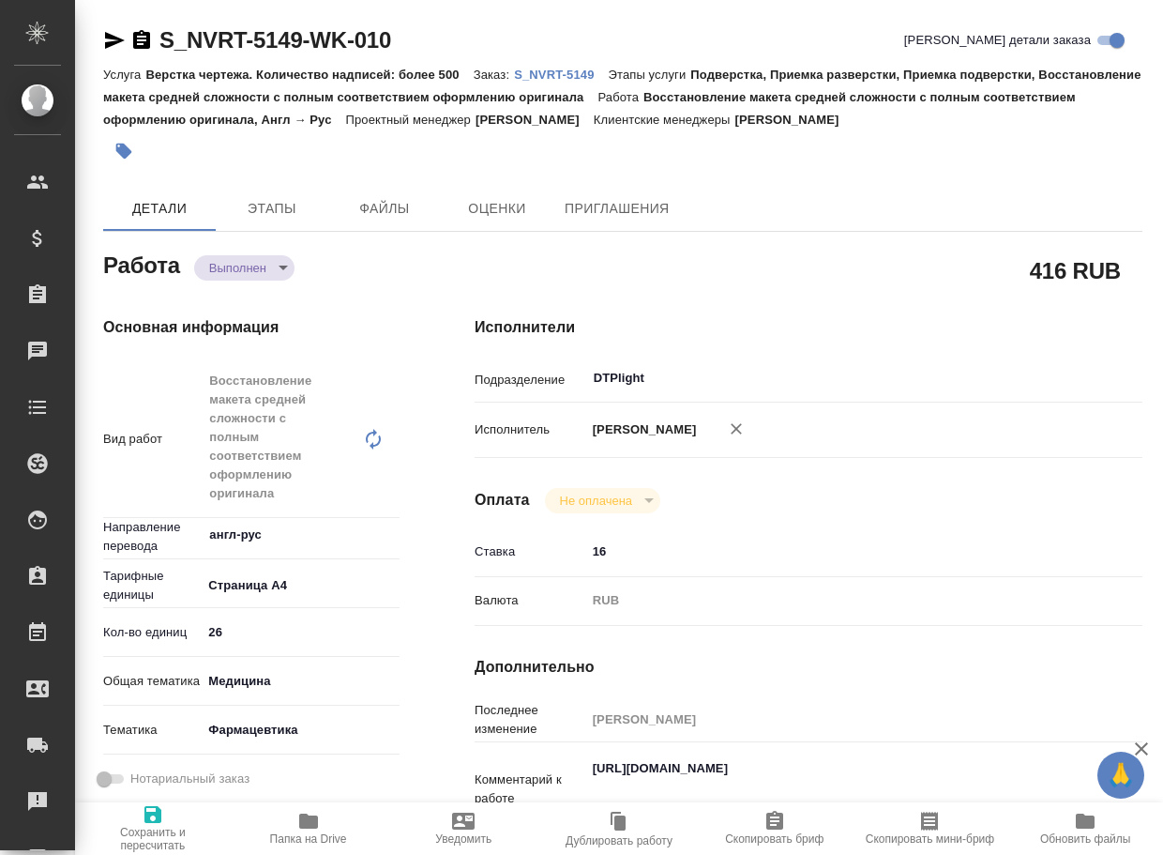
type textarea "x"
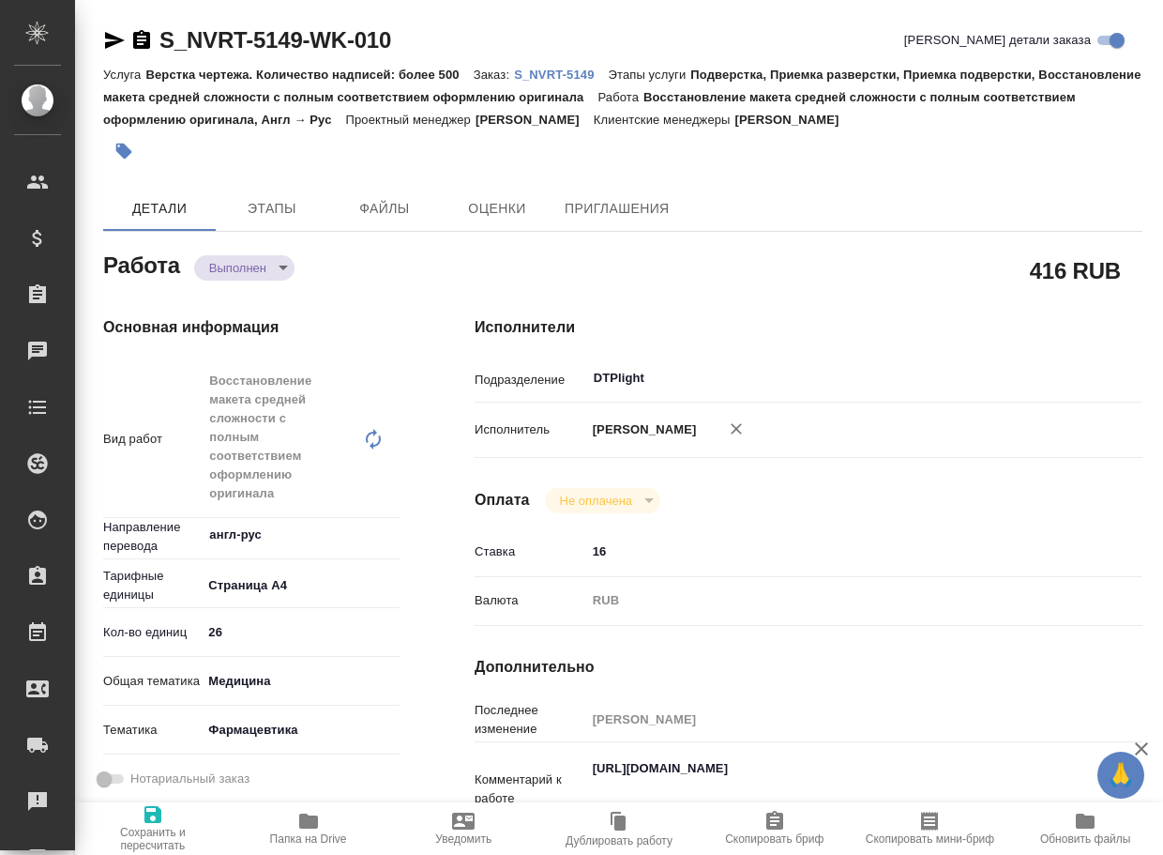
type textarea "x"
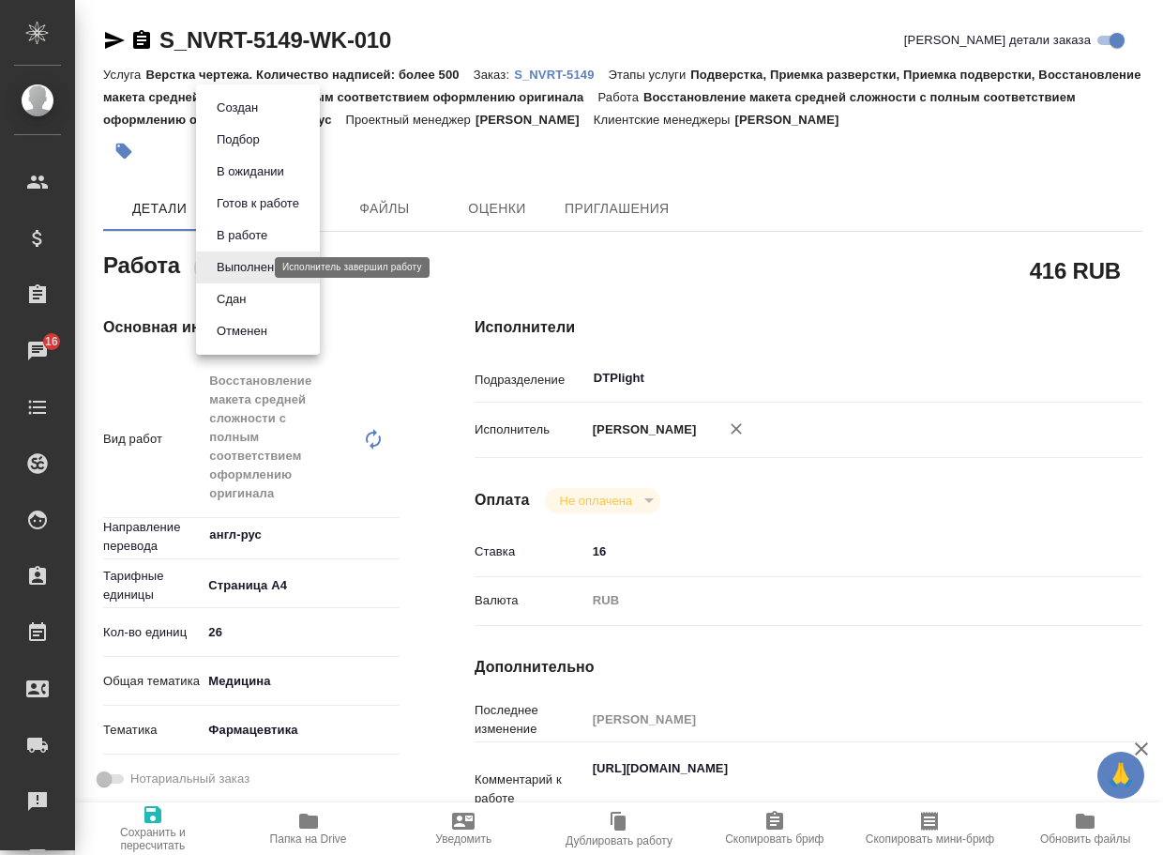
drag, startPoint x: 255, startPoint y: 263, endPoint x: 255, endPoint y: 286, distance: 23.5
click at [255, 264] on body "🙏 .cls-1 fill:#fff; AWATERA Arsenyeva Vera Клиенты Спецификации Заказы 16 Чаты …" at bounding box center [581, 427] width 1163 height 855
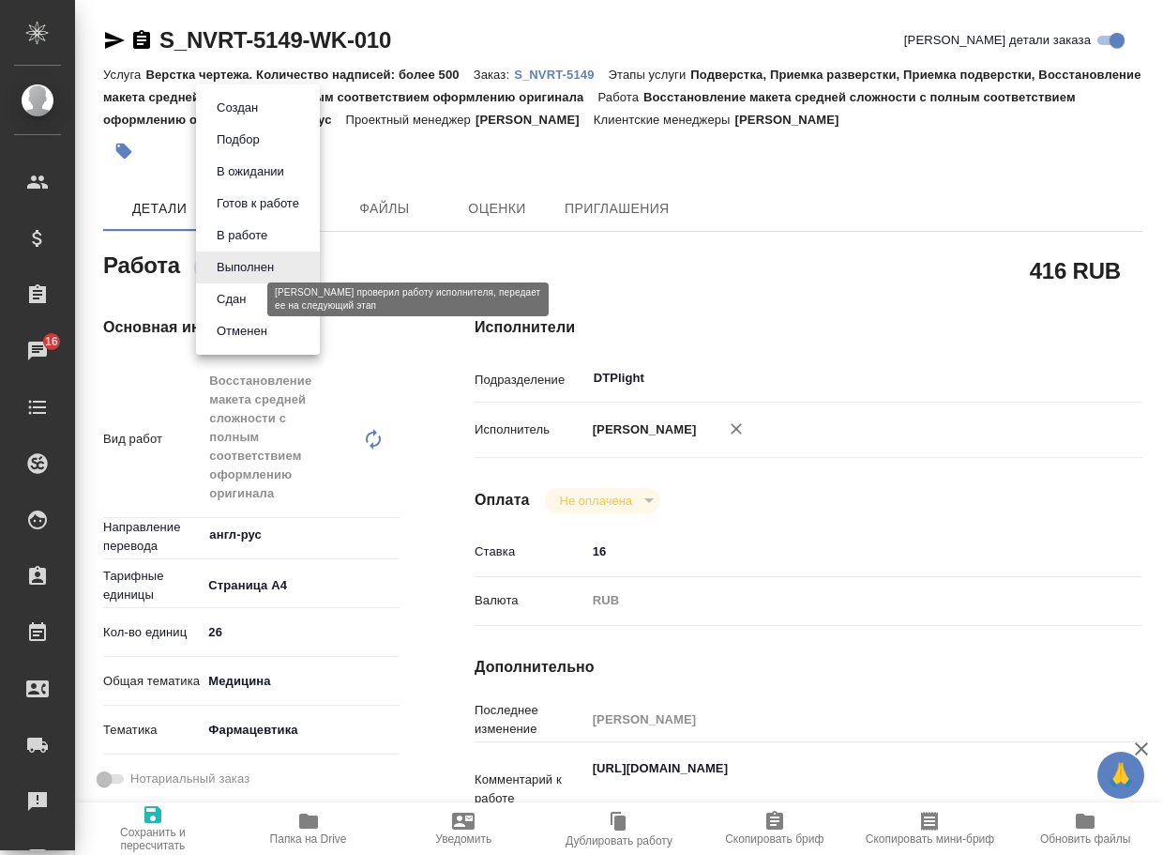
click at [248, 296] on button "Сдан" at bounding box center [231, 299] width 40 height 21
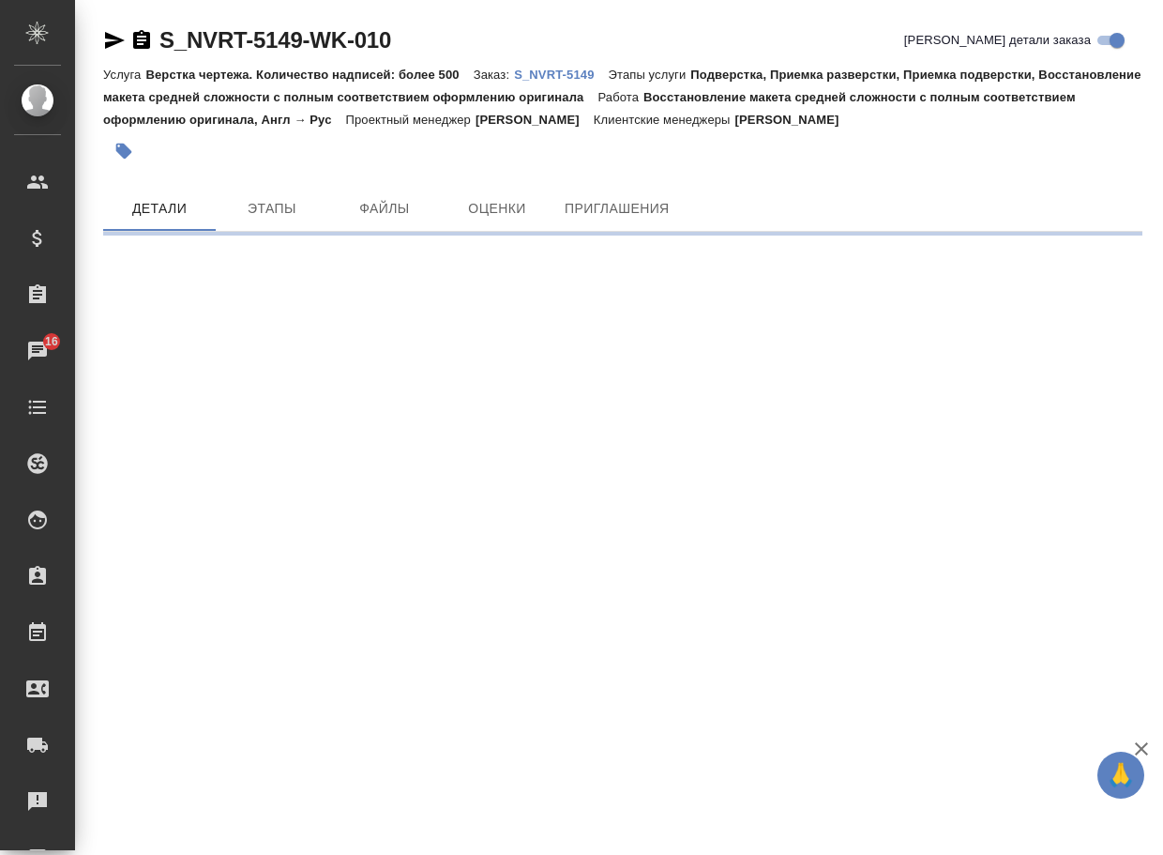
click at [565, 74] on p "S_NVRT-5149" at bounding box center [561, 75] width 94 height 14
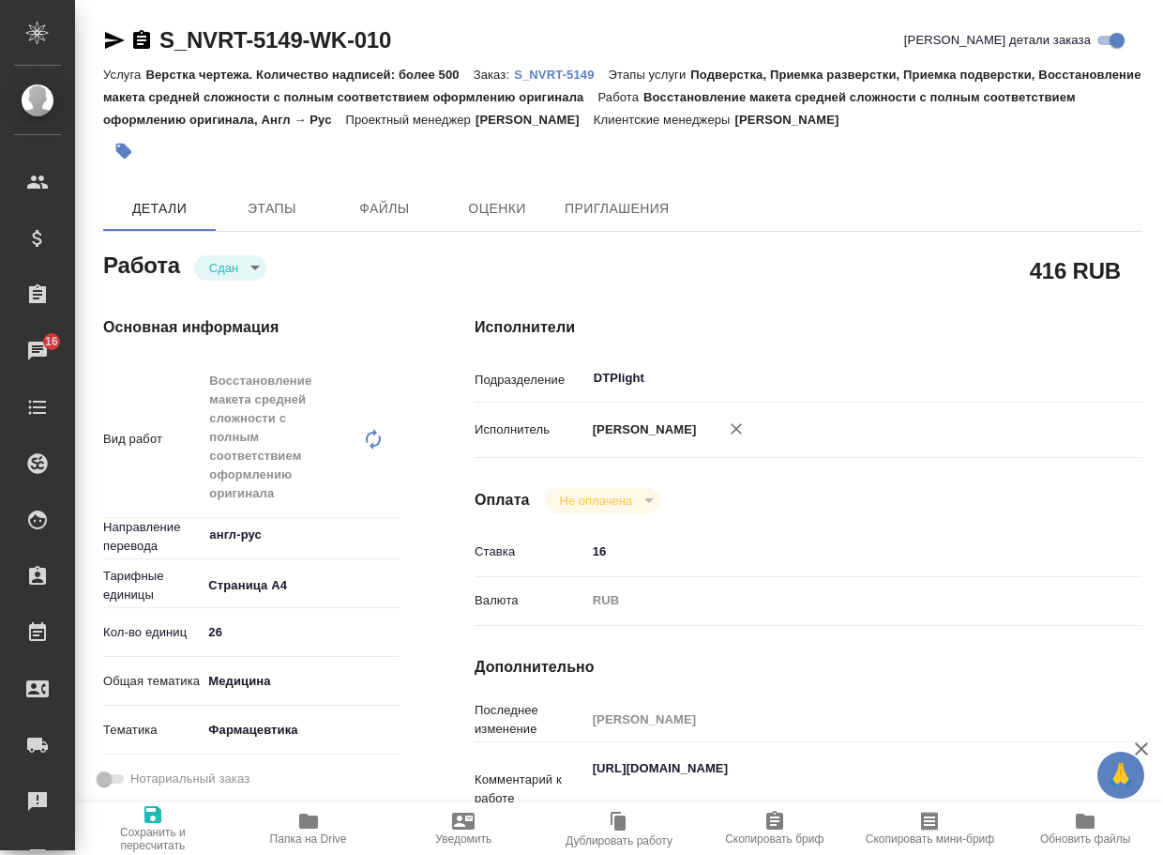
type textarea "x"
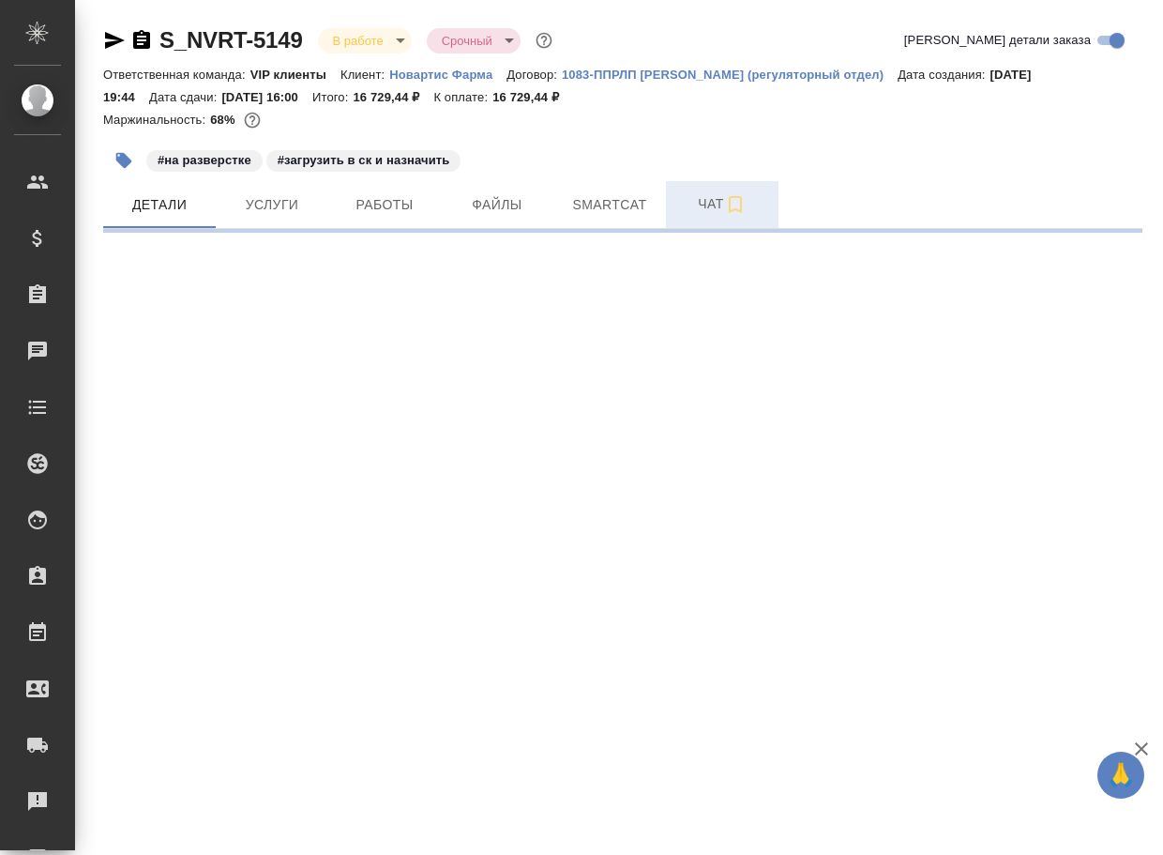
select select "RU"
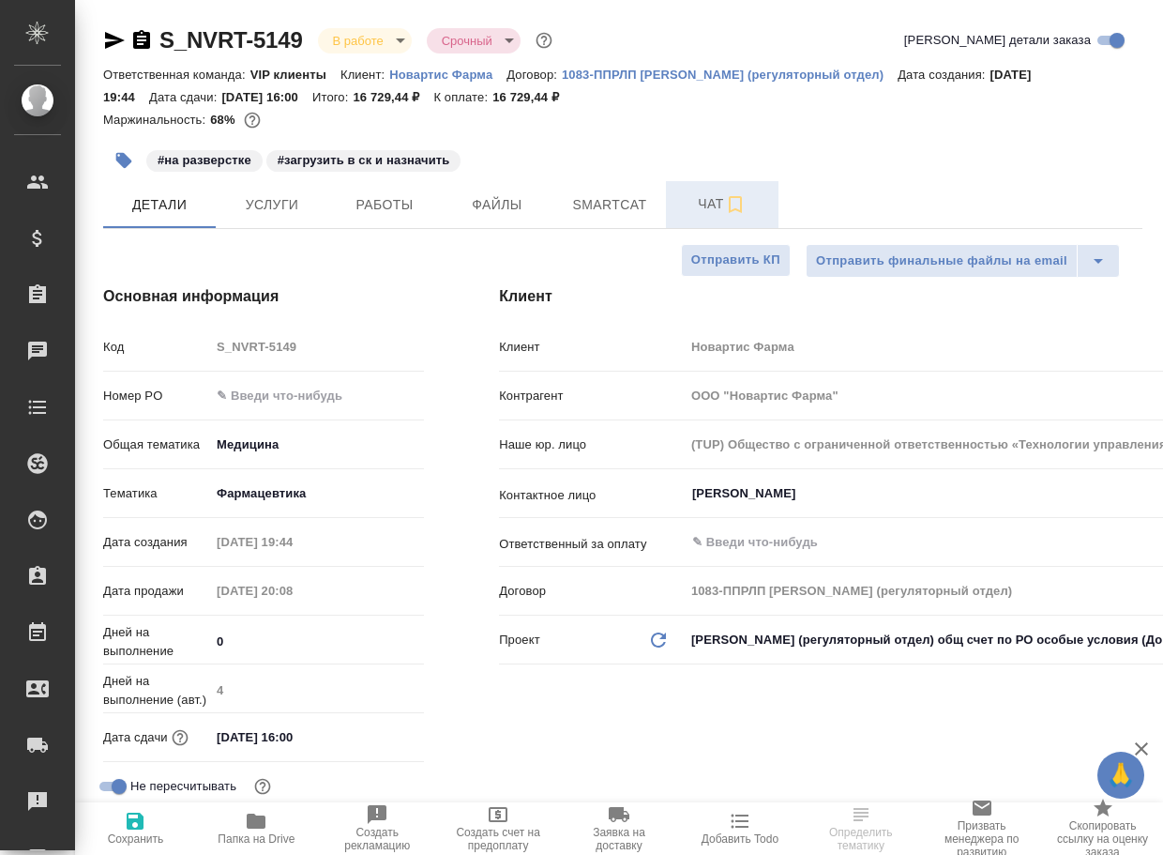
click at [706, 212] on span "Чат" at bounding box center [722, 203] width 90 height 23
type textarea "x"
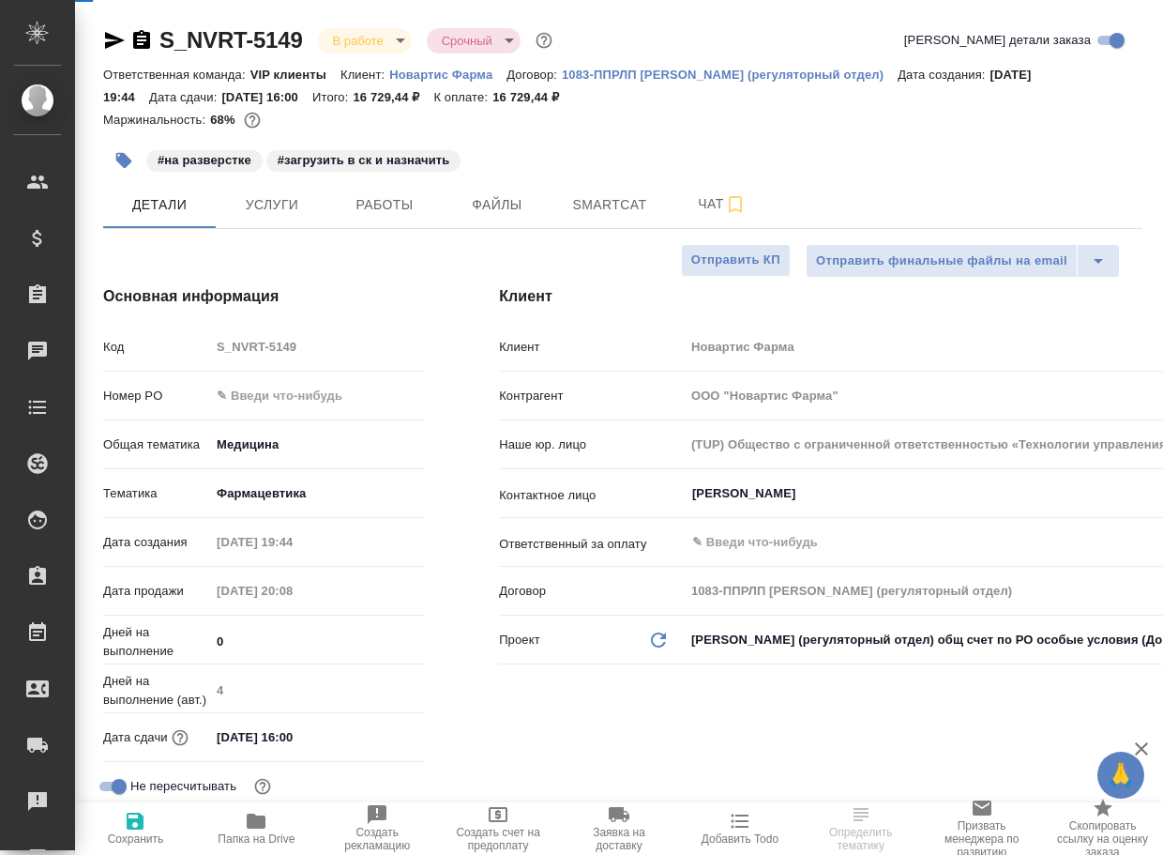
type textarea "x"
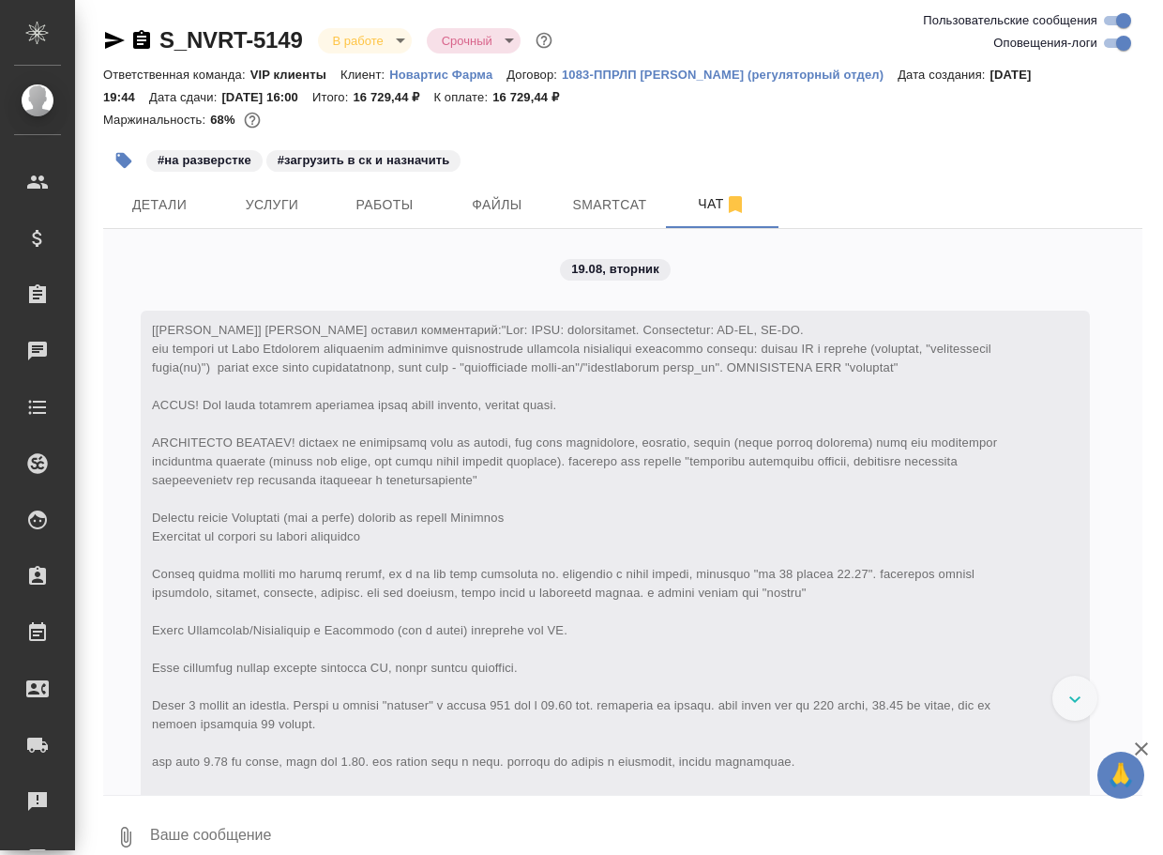
click at [295, 841] on textarea at bounding box center [645, 837] width 994 height 64
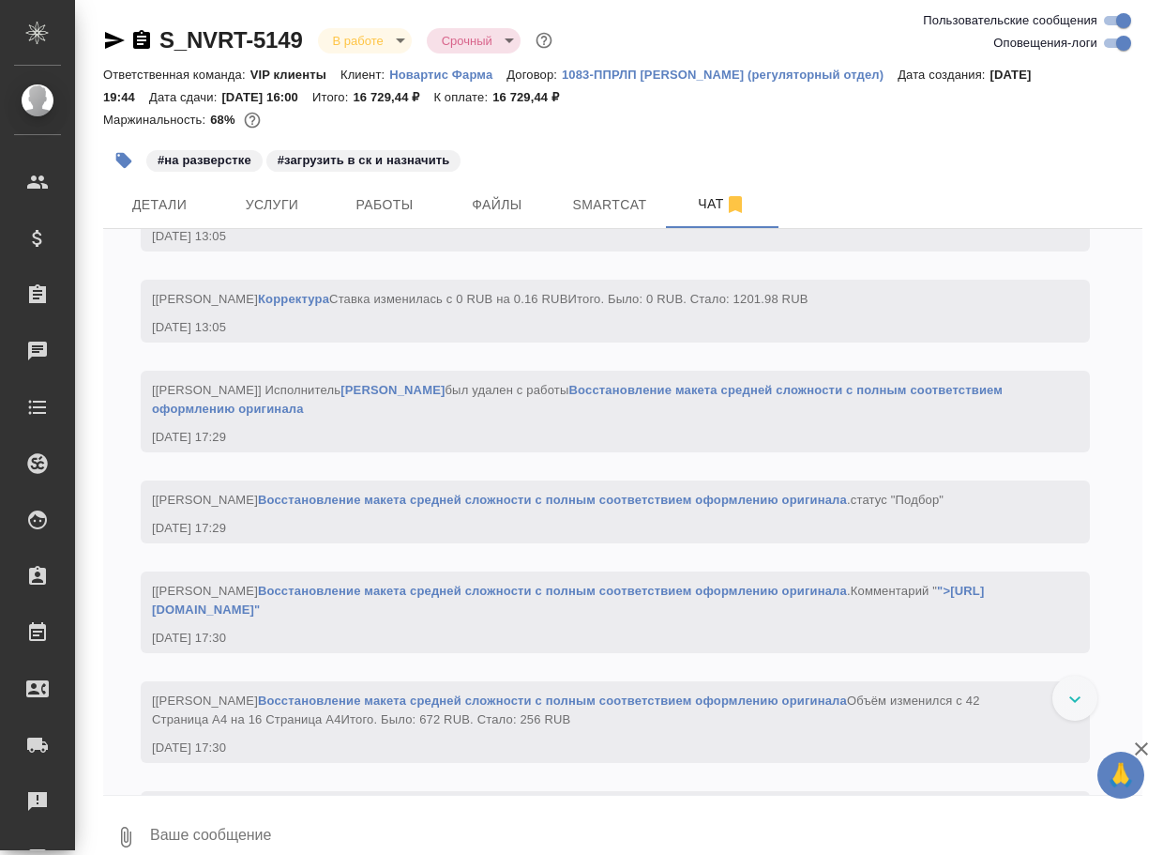
paste textarea "https://drive.awatera.com/apps/files/files/10148103?dir=/Shares/Novartos_Pharma…"
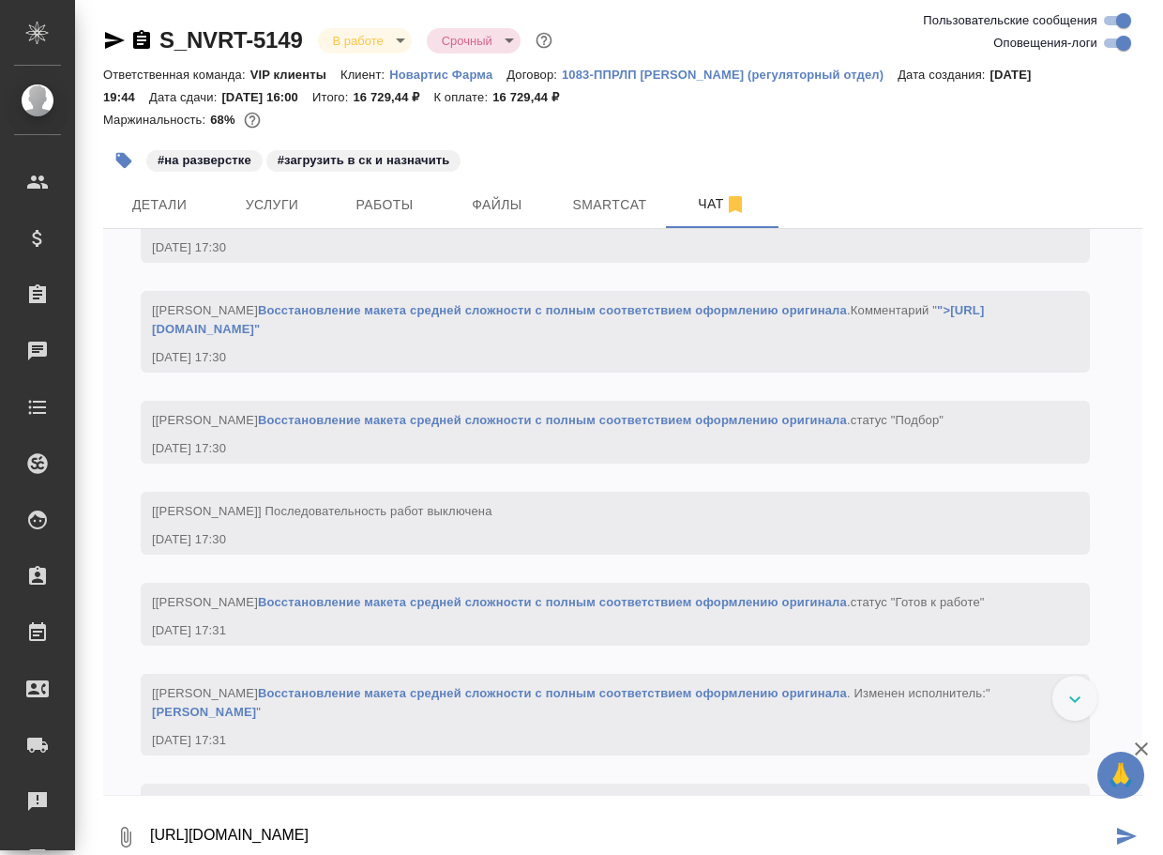
scroll to position [7750, 0]
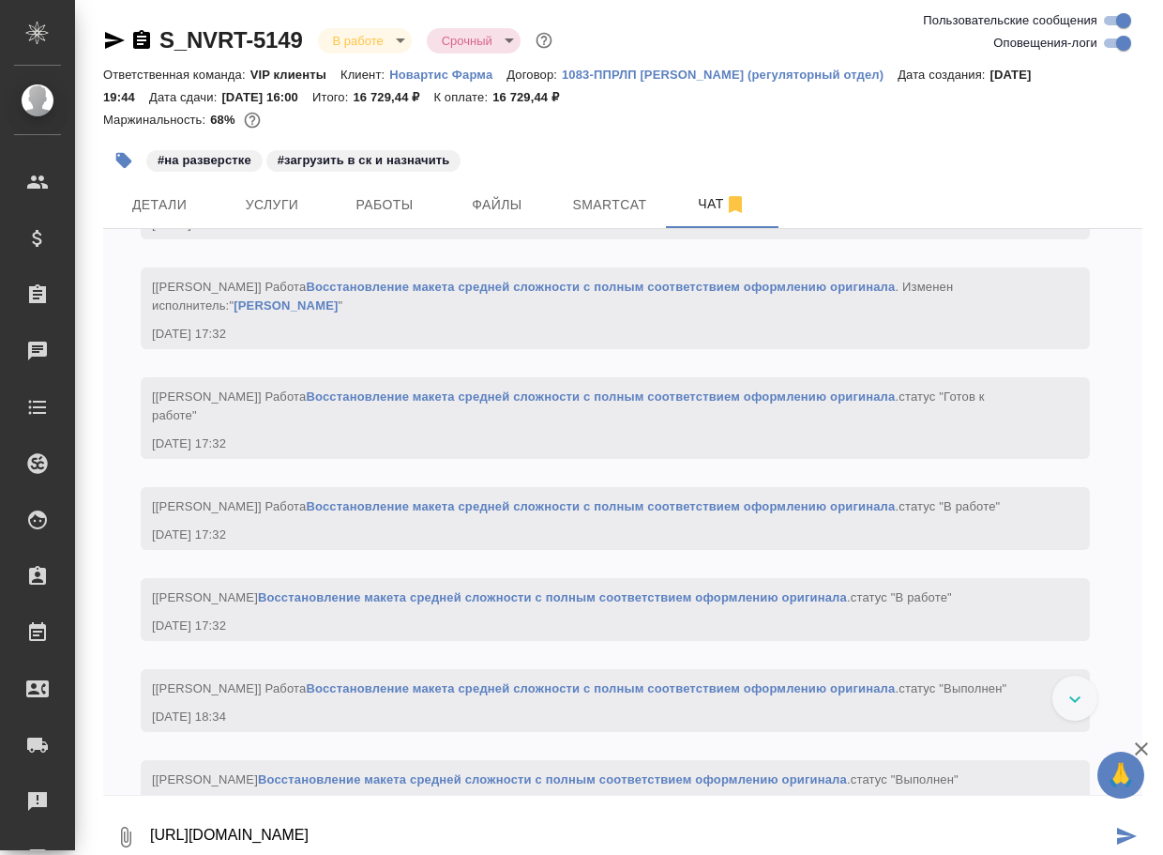
type textarea "https://drive.awatera.com/apps/files/files/10148103?dir=/Shares/Novartos_Pharma…"
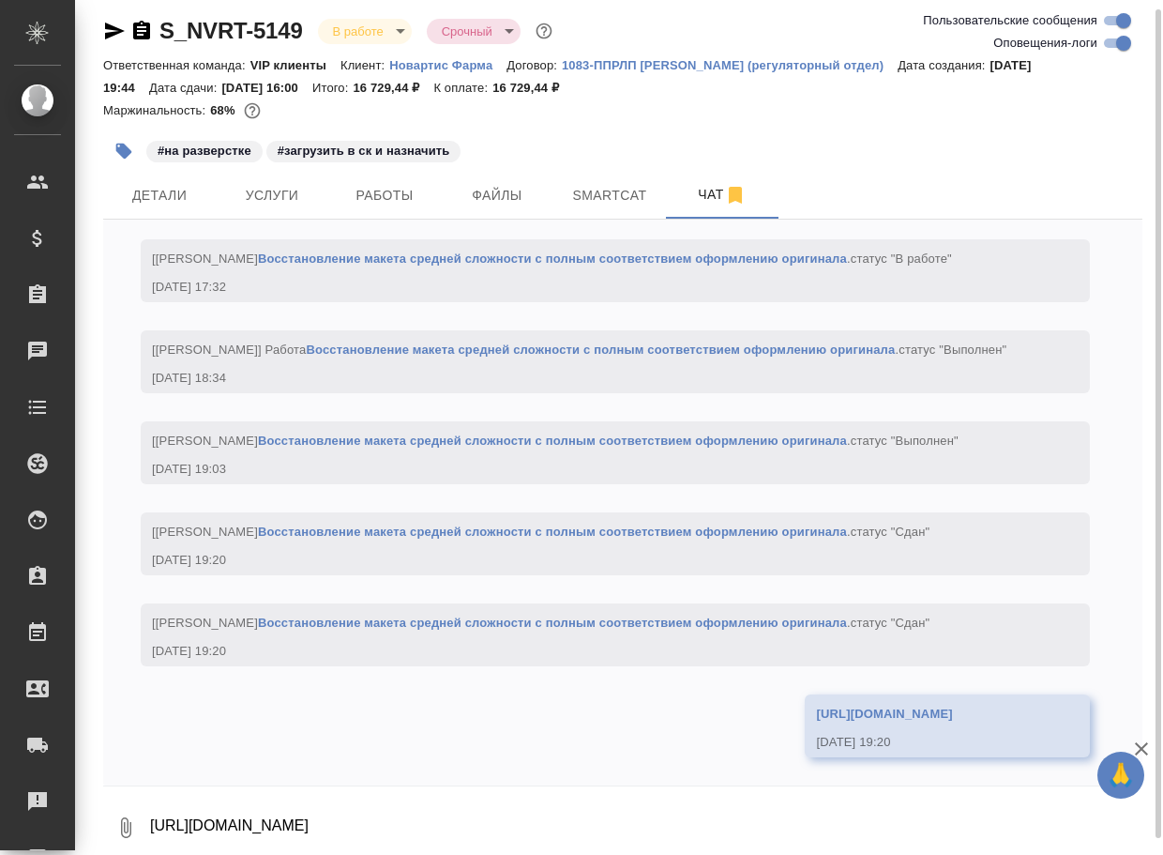
scroll to position [8605, 0]
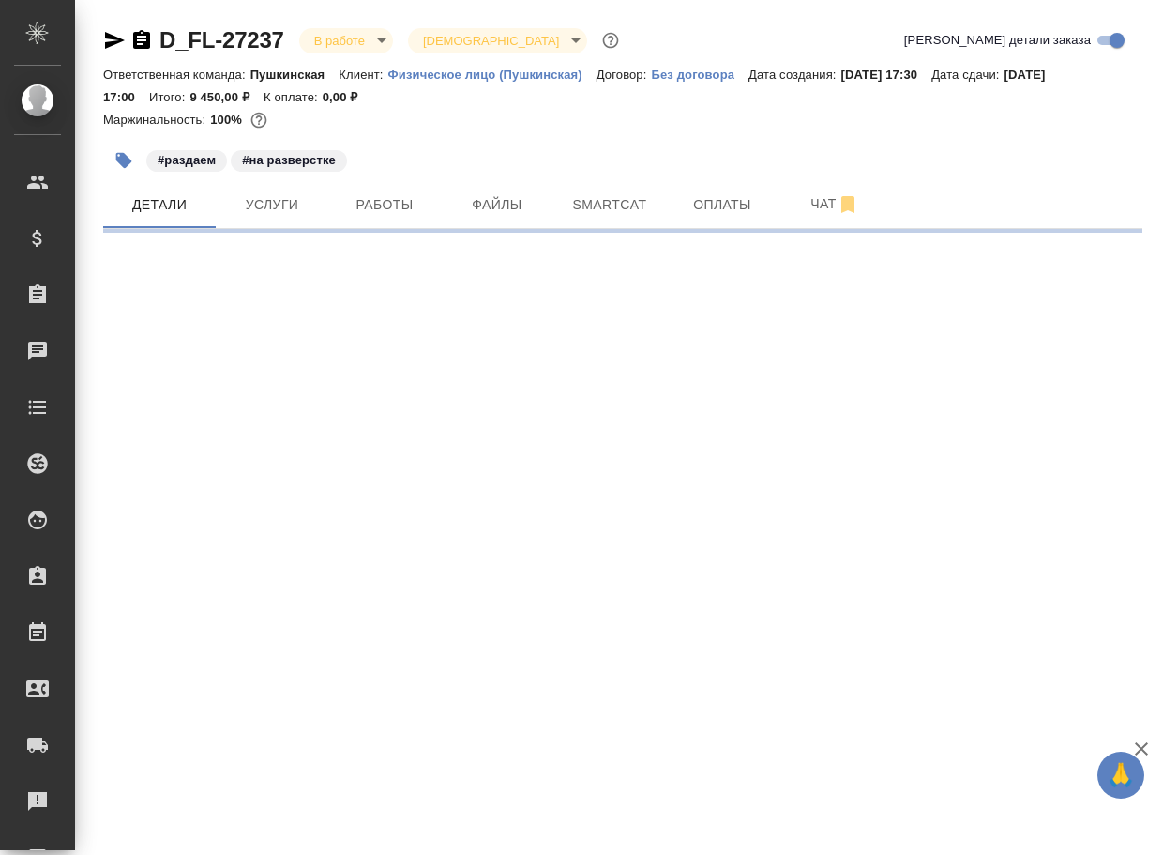
select select "RU"
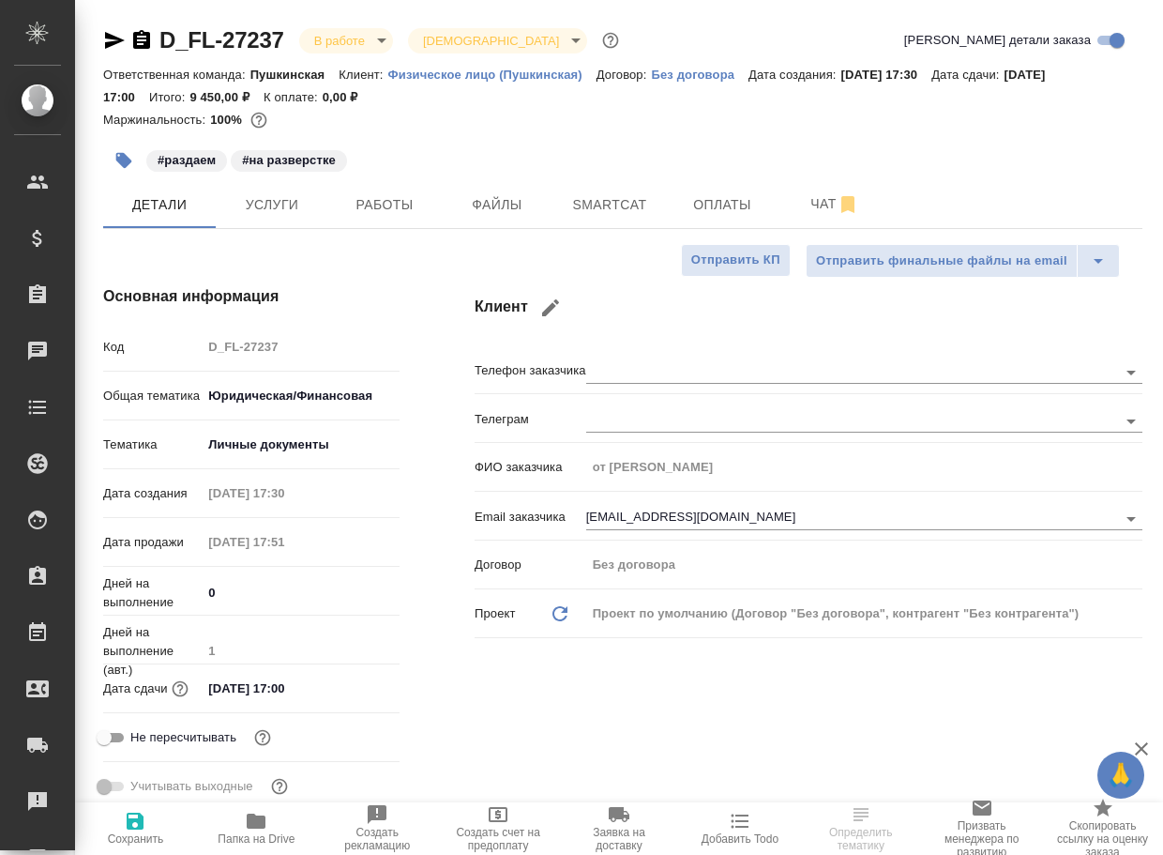
type textarea "x"
click at [271, 828] on span "Папка на Drive" at bounding box center [256, 828] width 98 height 36
type textarea "x"
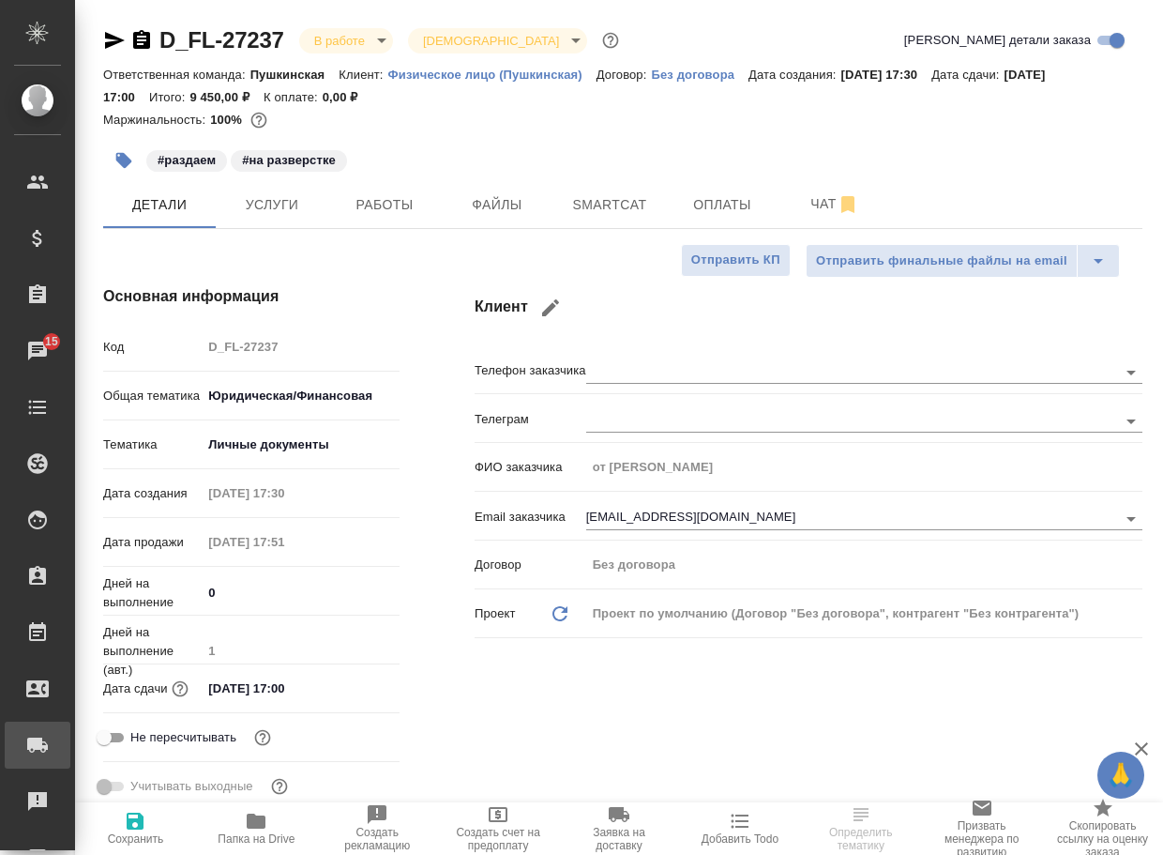
type textarea "x"
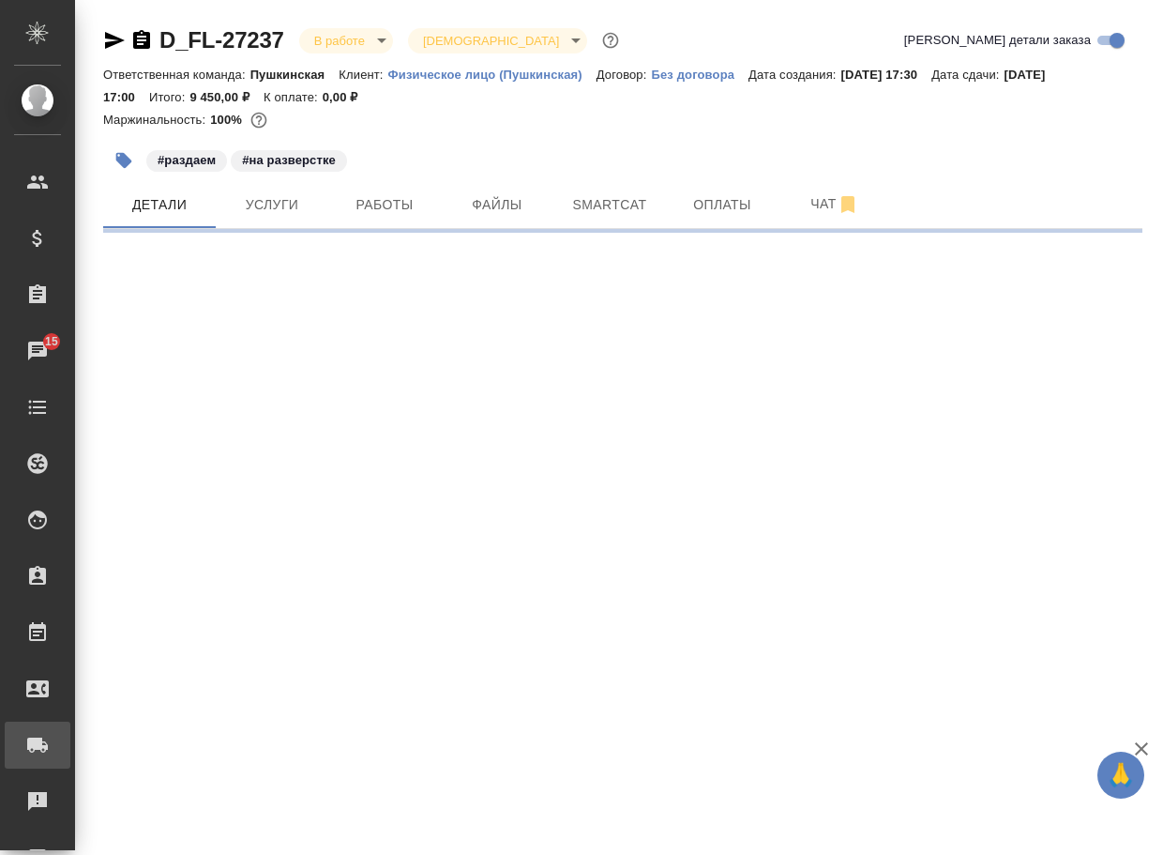
select select "RU"
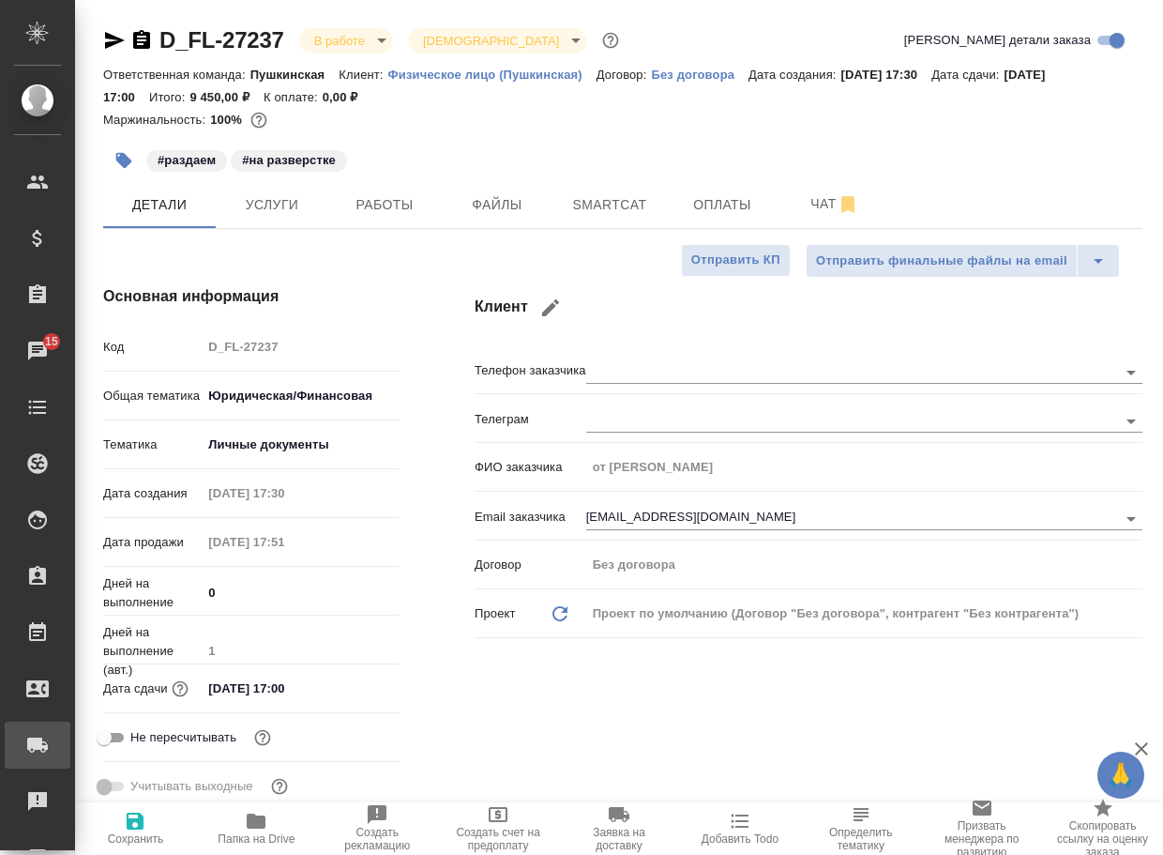
type textarea "x"
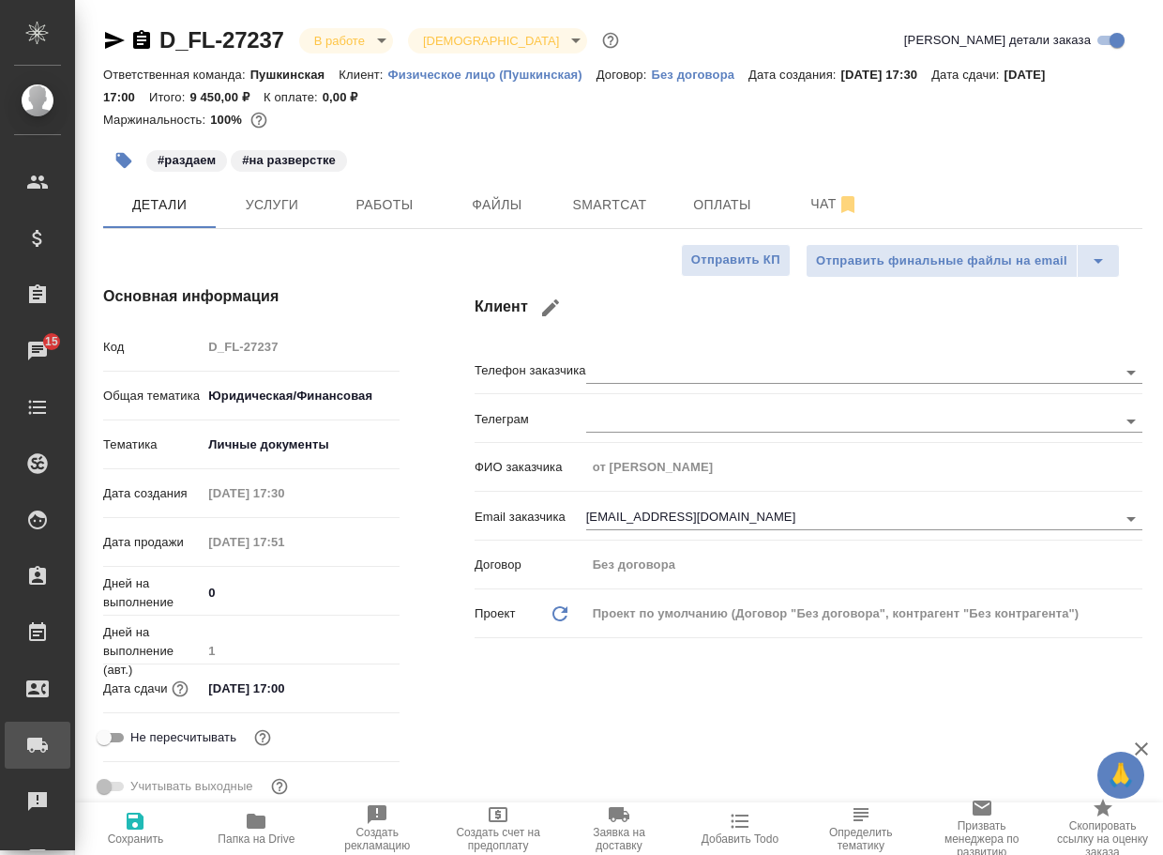
type textarea "x"
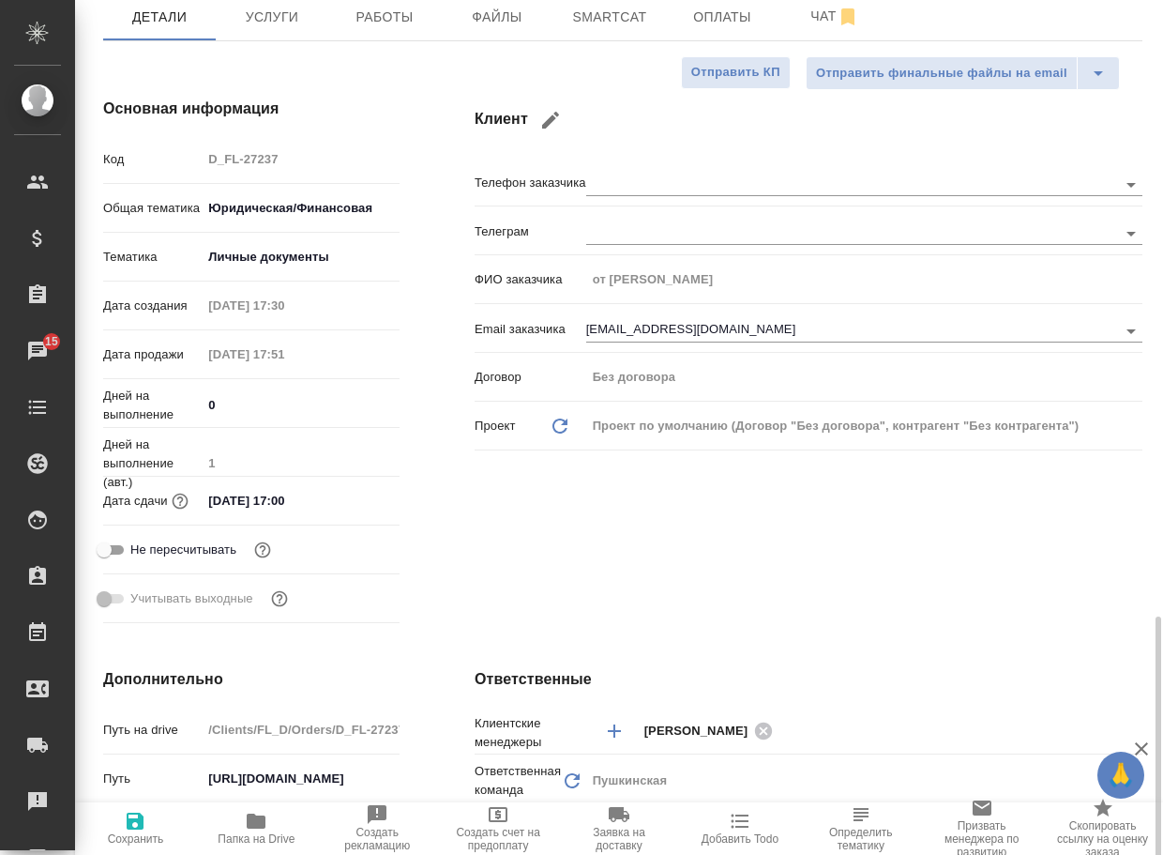
scroll to position [657, 0]
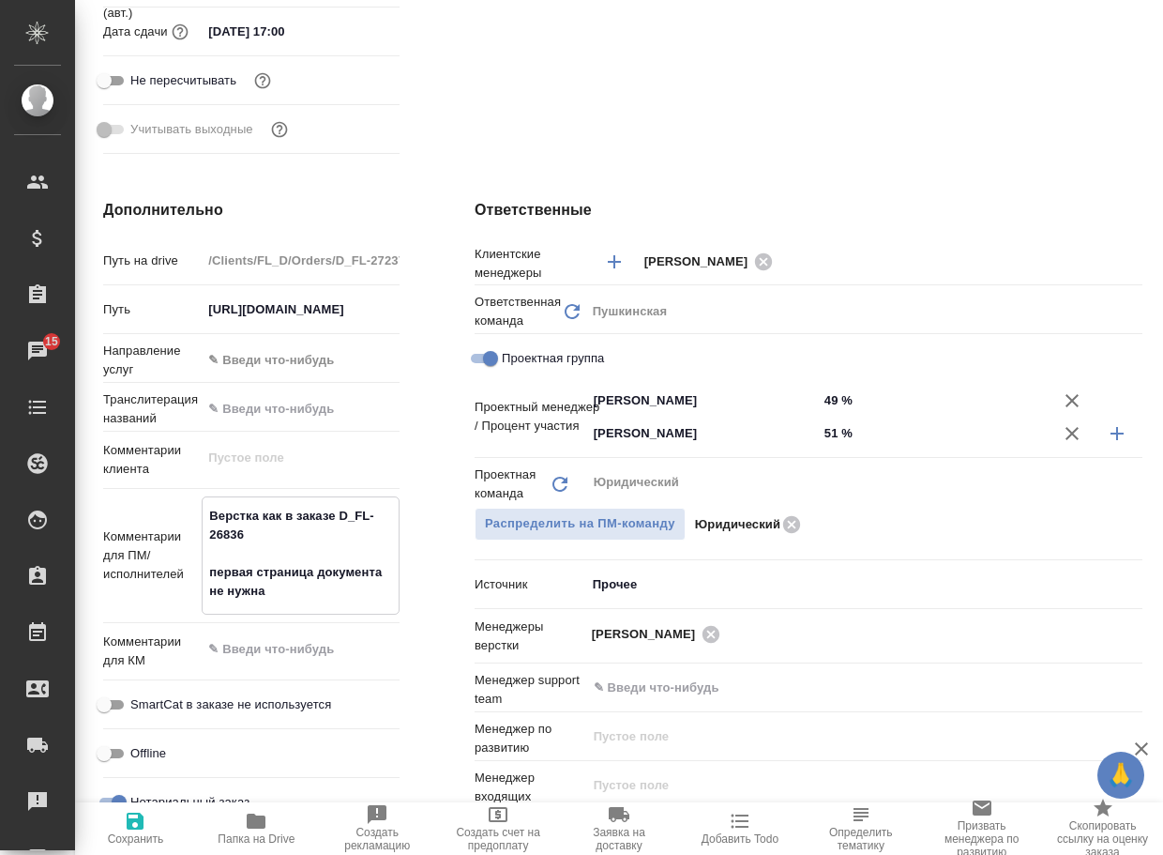
drag, startPoint x: 258, startPoint y: 536, endPoint x: 345, endPoint y: 507, distance: 91.7
click at [345, 507] on textarea "Верстка как в заказе D_FL-26836 первая страница документа не нужна" at bounding box center [301, 553] width 196 height 107
type textarea "x"
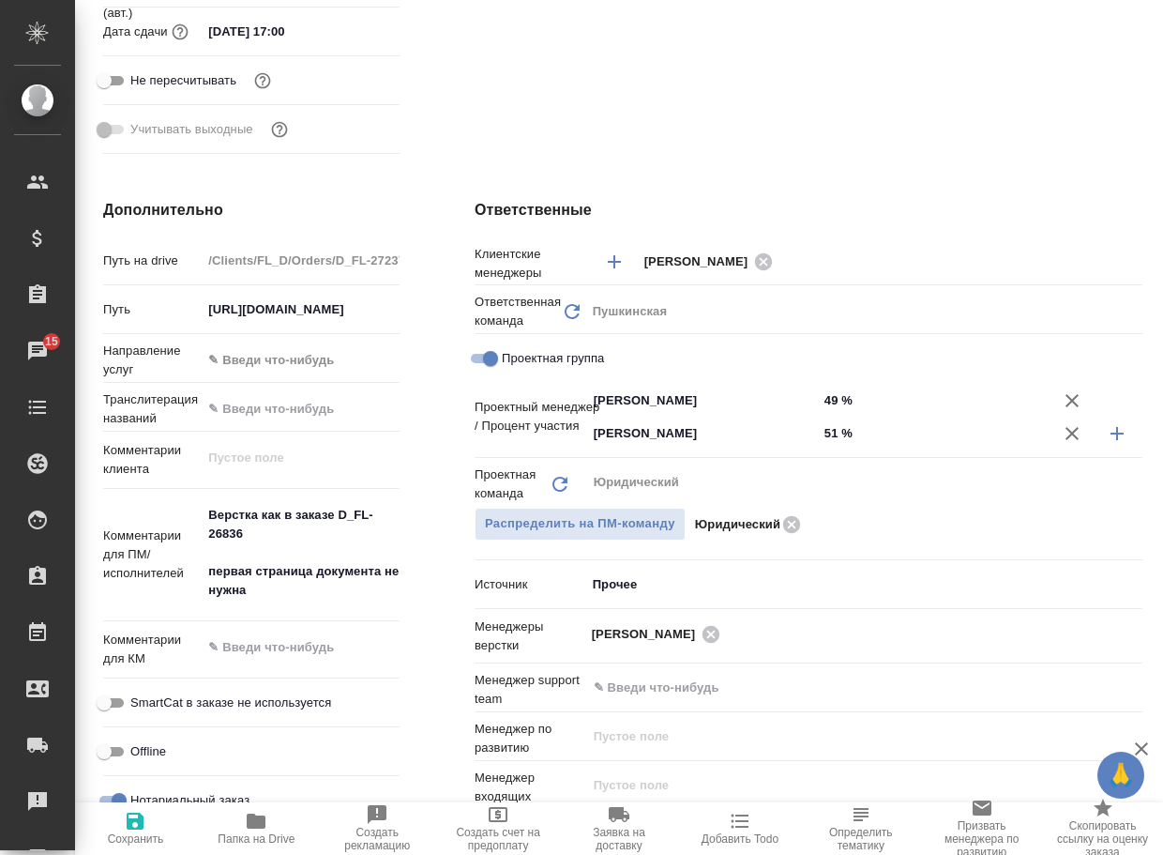
type textarea "x"
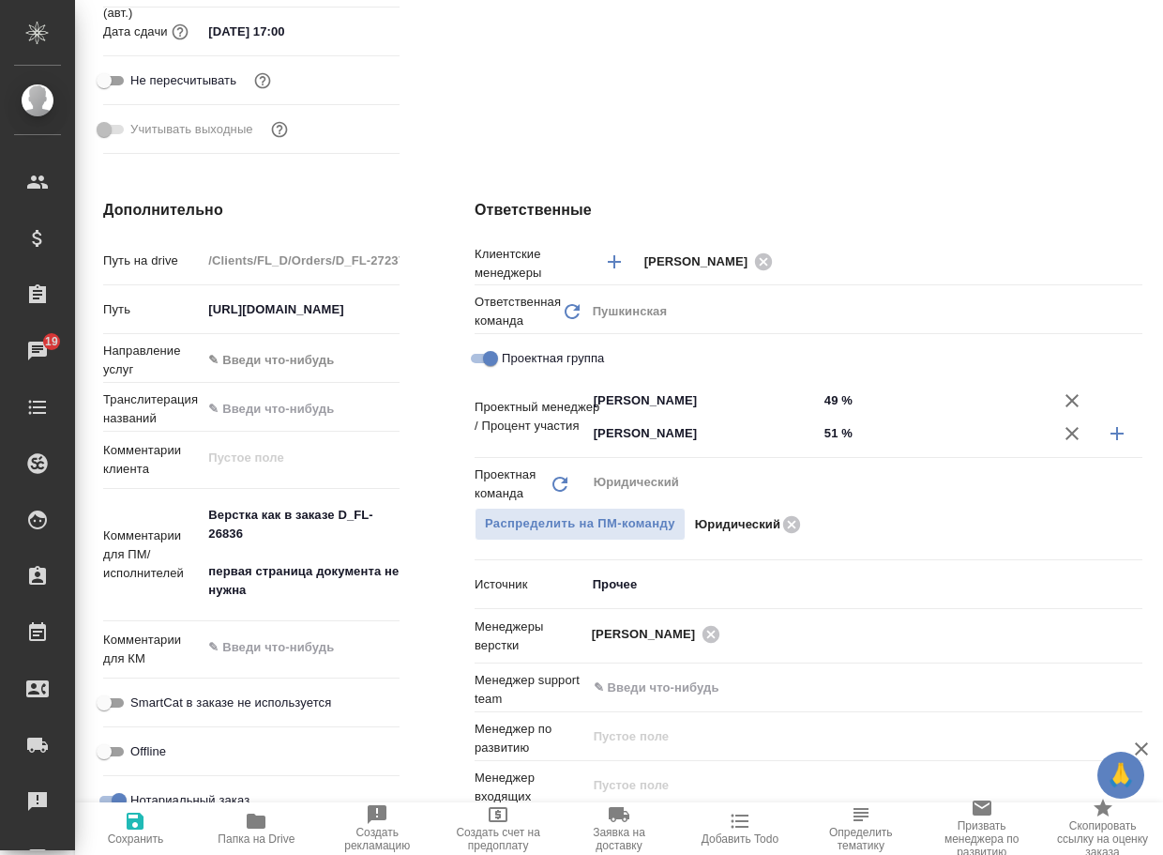
type textarea "x"
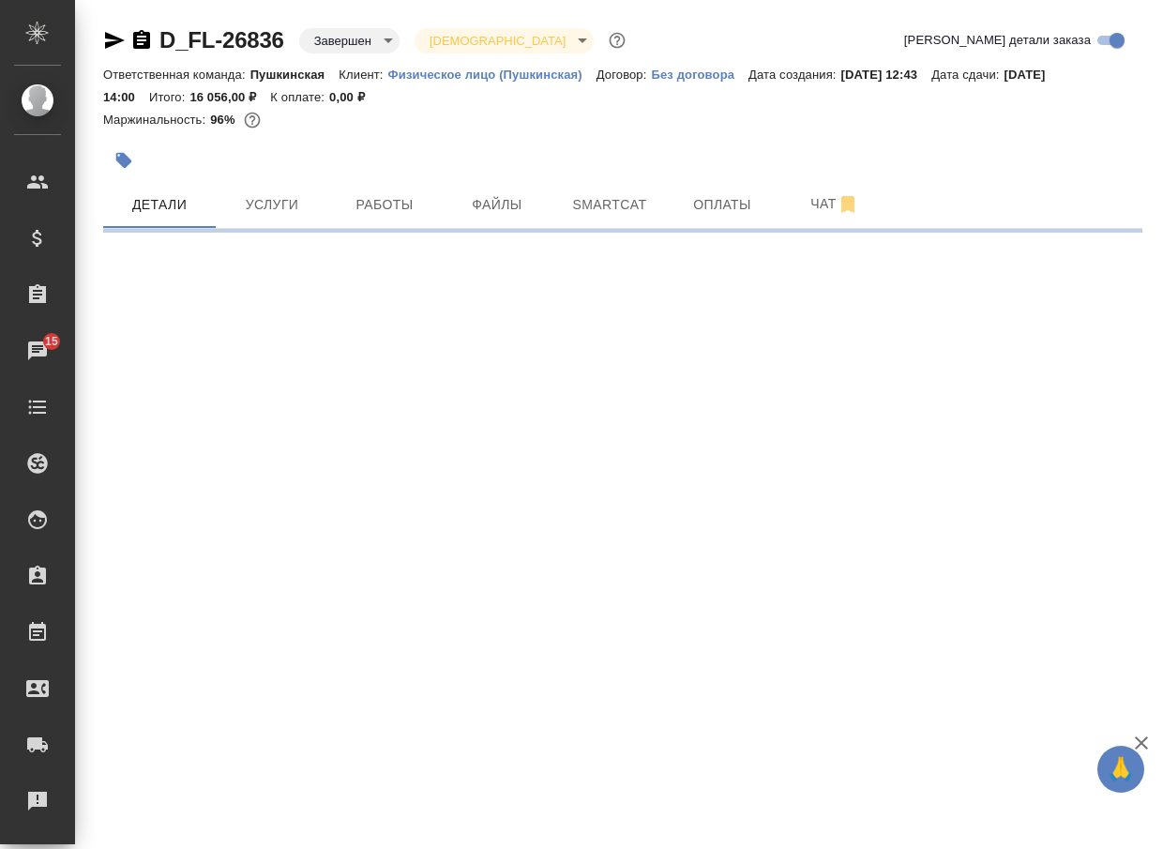
select select "RU"
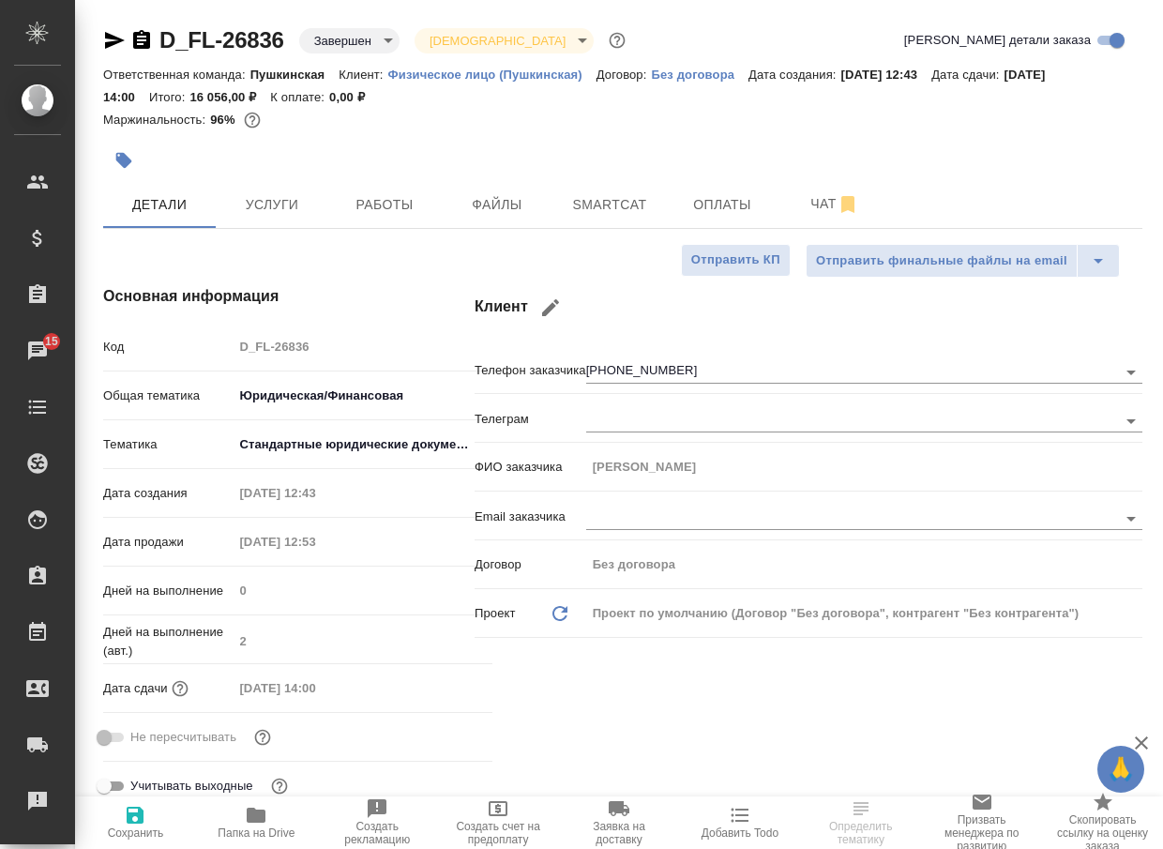
type textarea "x"
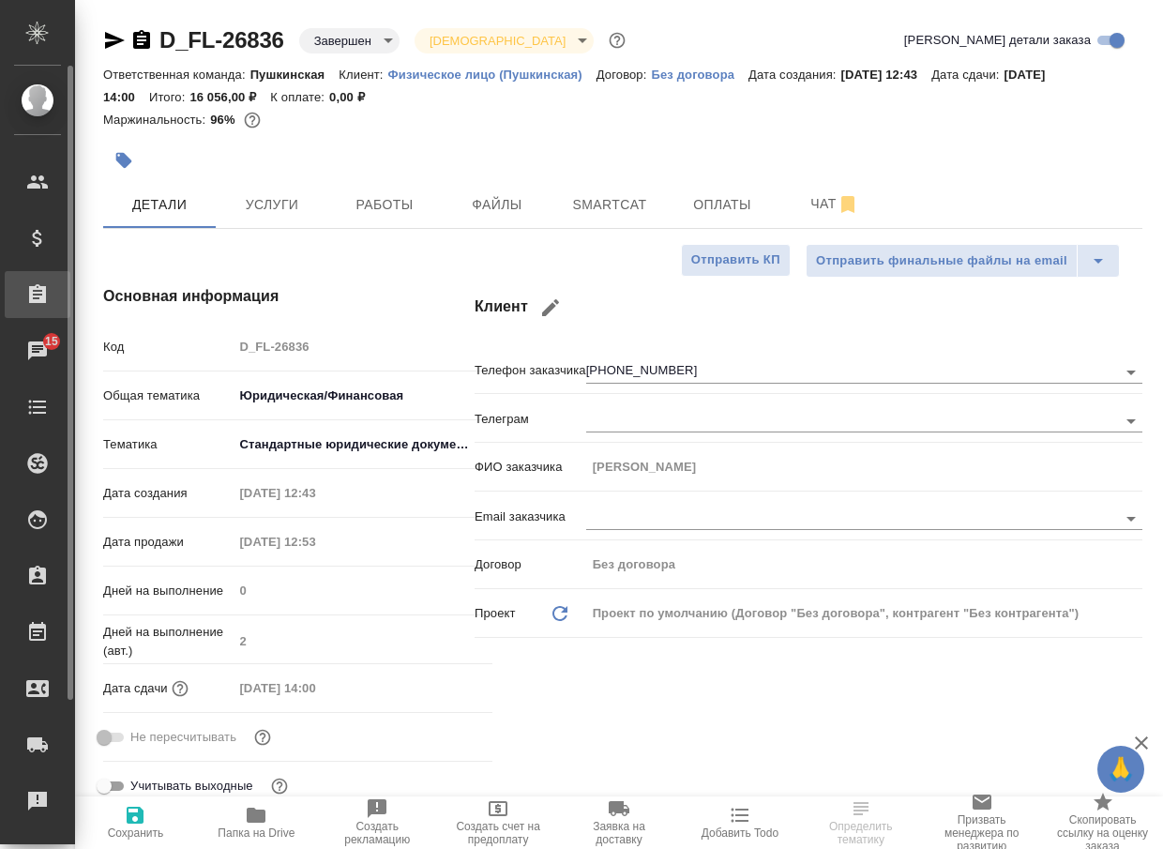
type textarea "x"
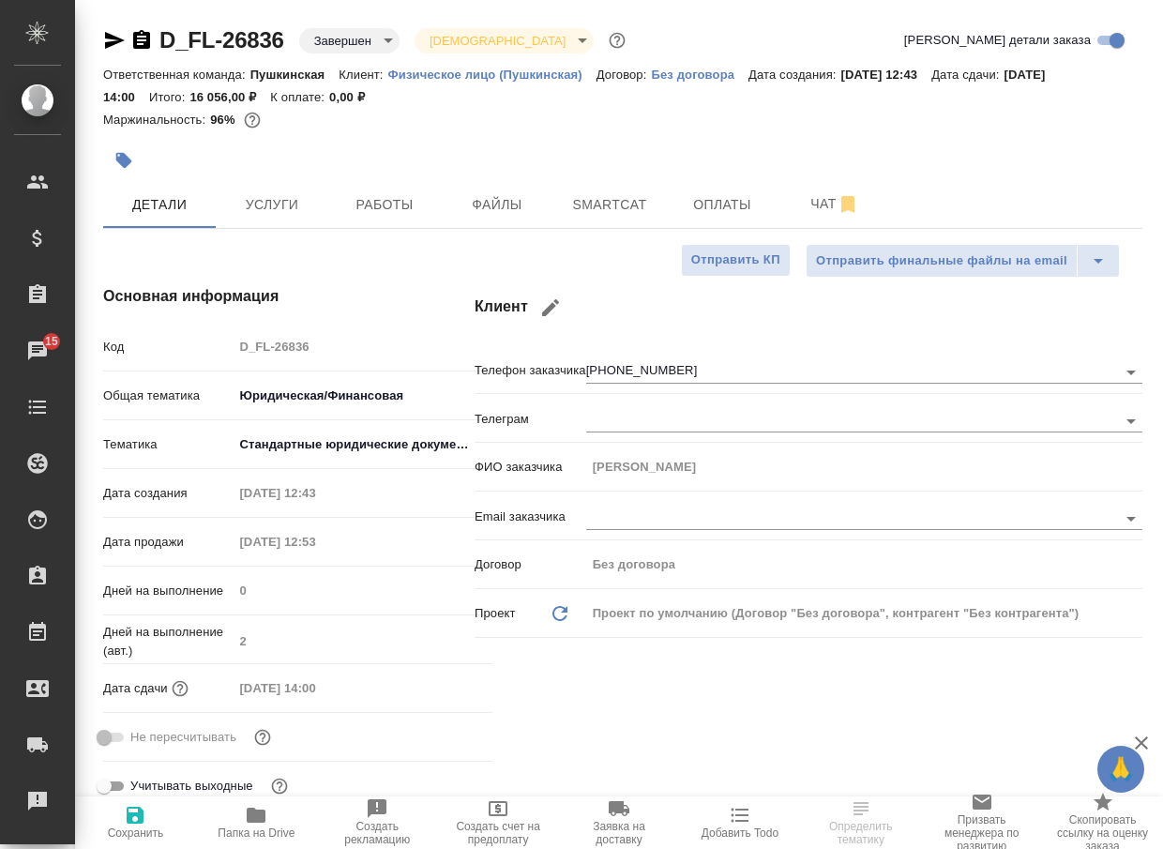
type textarea "x"
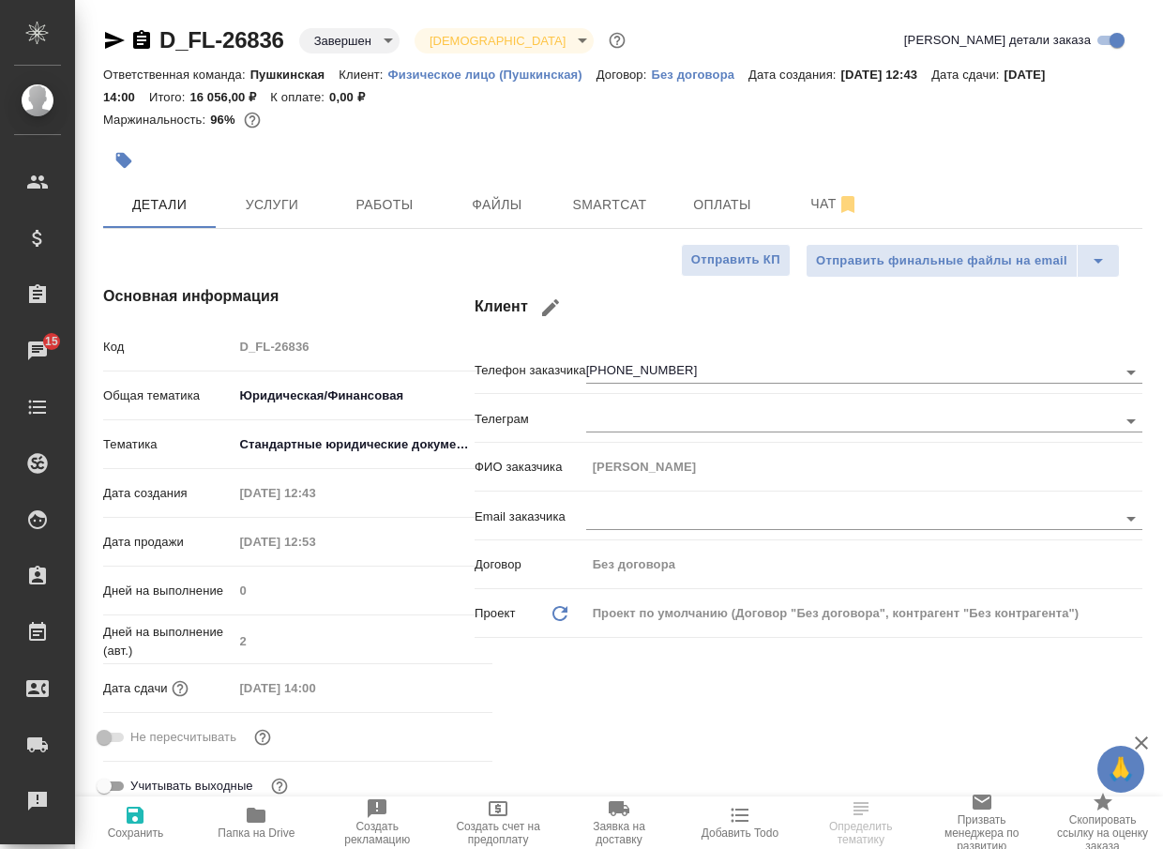
type textarea "x"
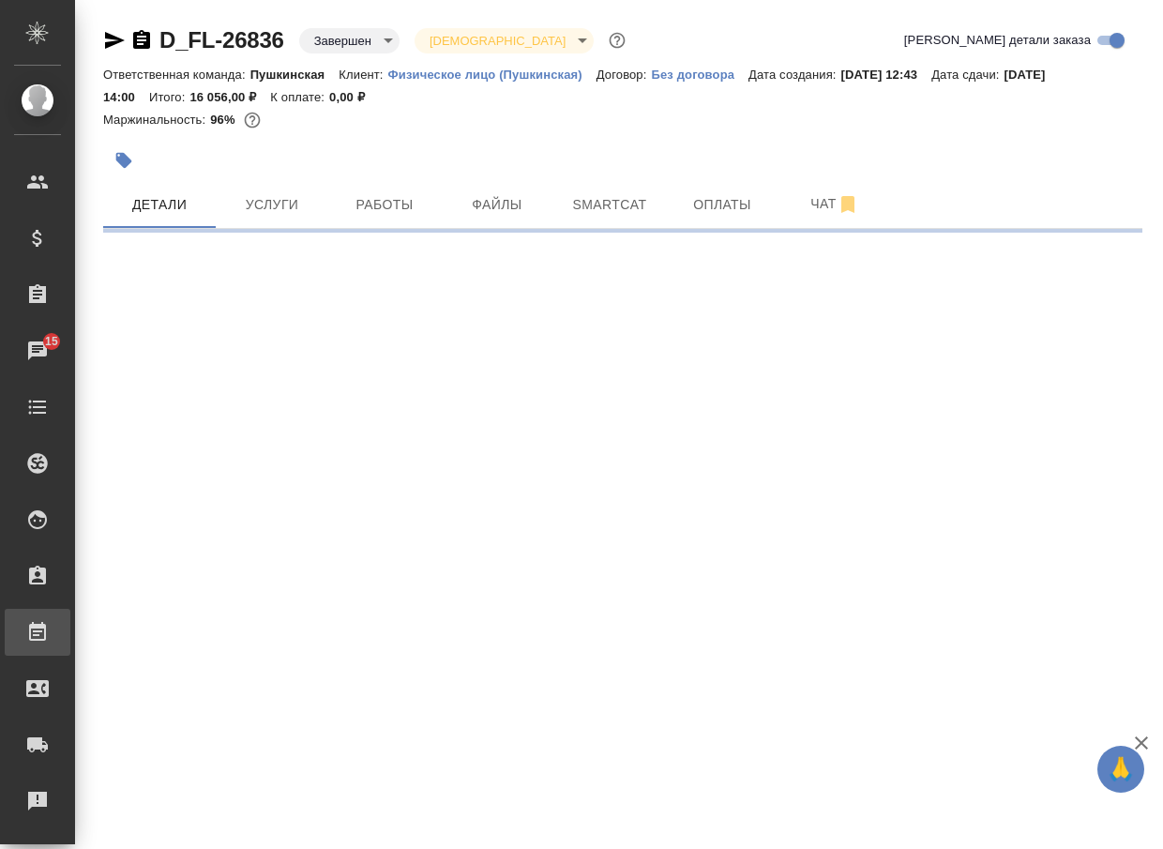
select select "RU"
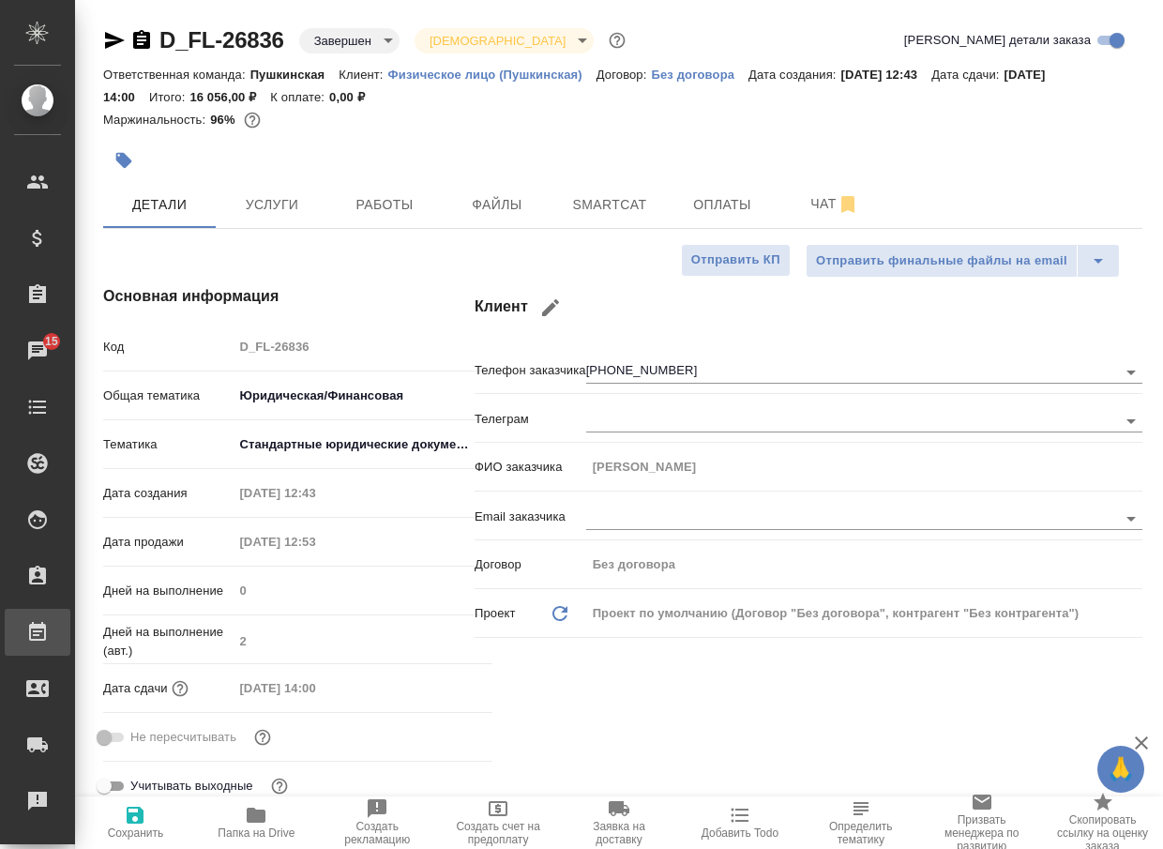
type textarea "x"
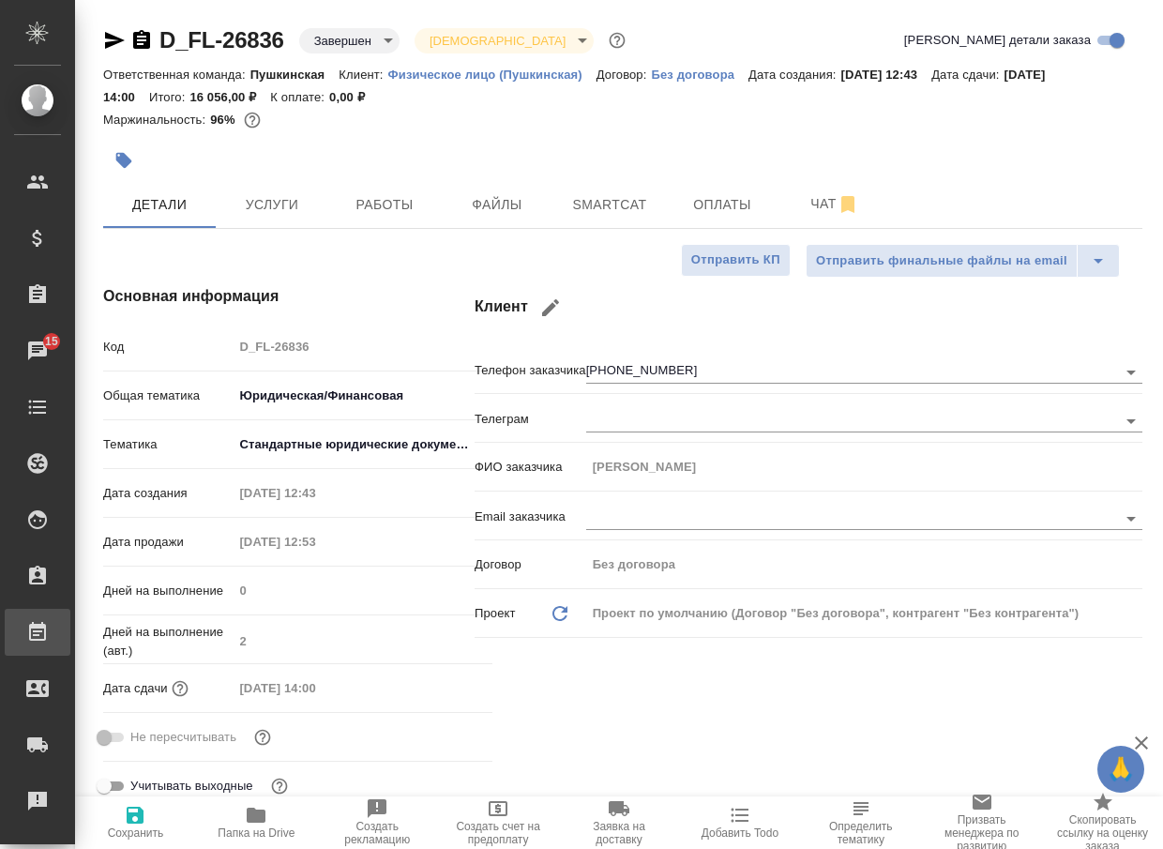
type textarea "x"
click at [404, 210] on span "Работы" at bounding box center [385, 204] width 90 height 23
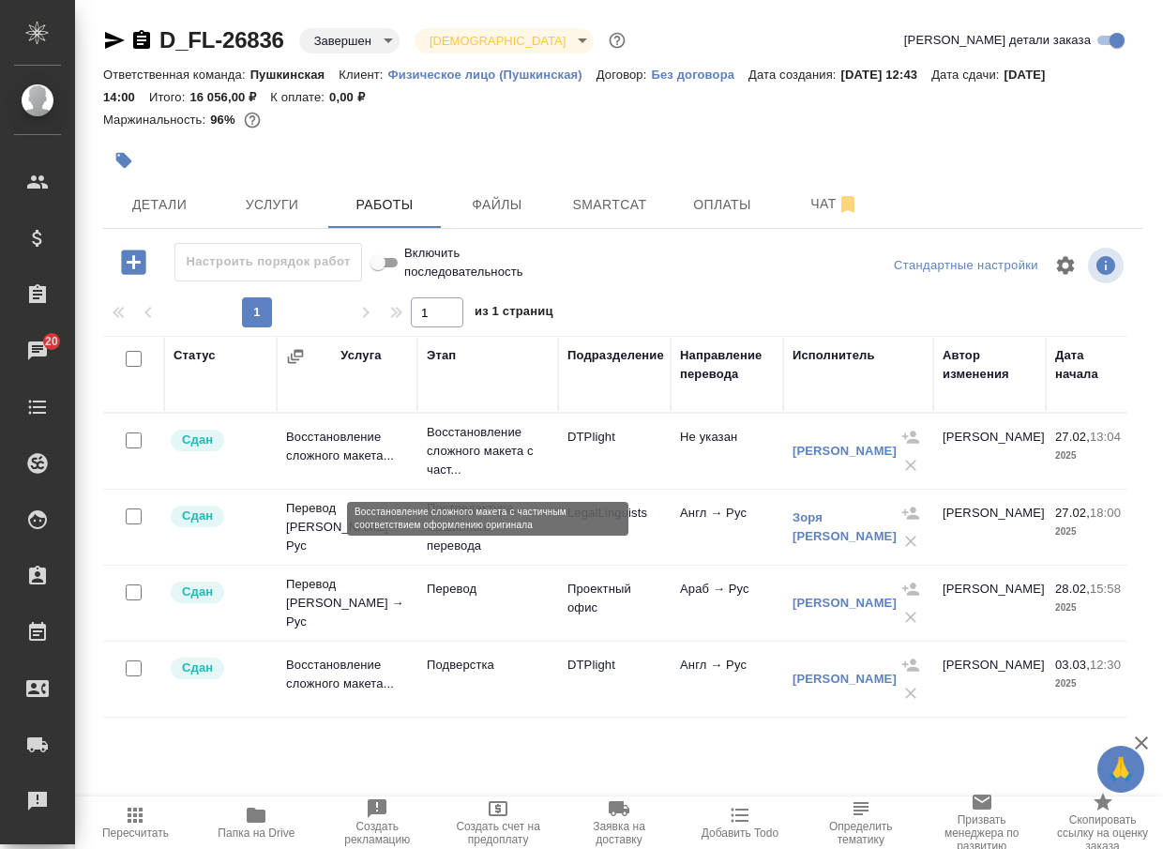
click at [489, 459] on p "Восстановление сложного макета с част..." at bounding box center [488, 451] width 122 height 56
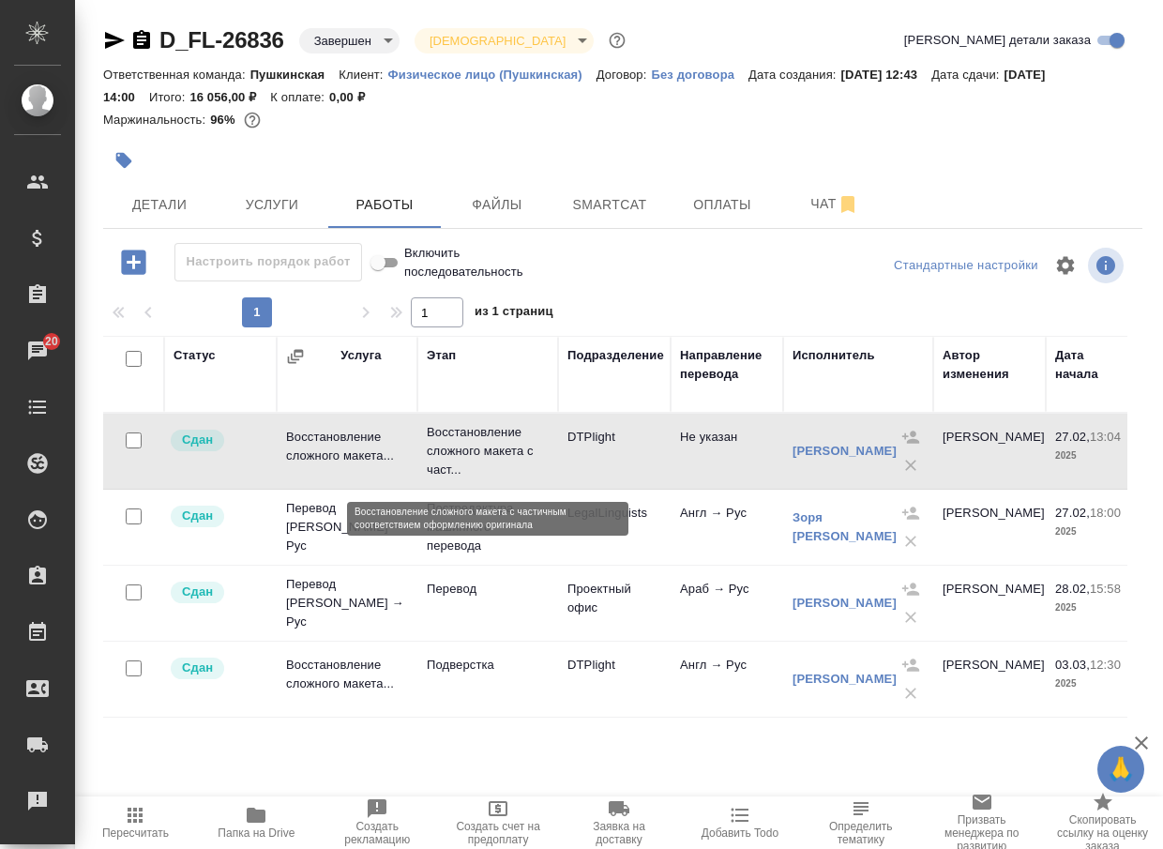
click at [489, 459] on p "Восстановление сложного макета с част..." at bounding box center [488, 451] width 122 height 56
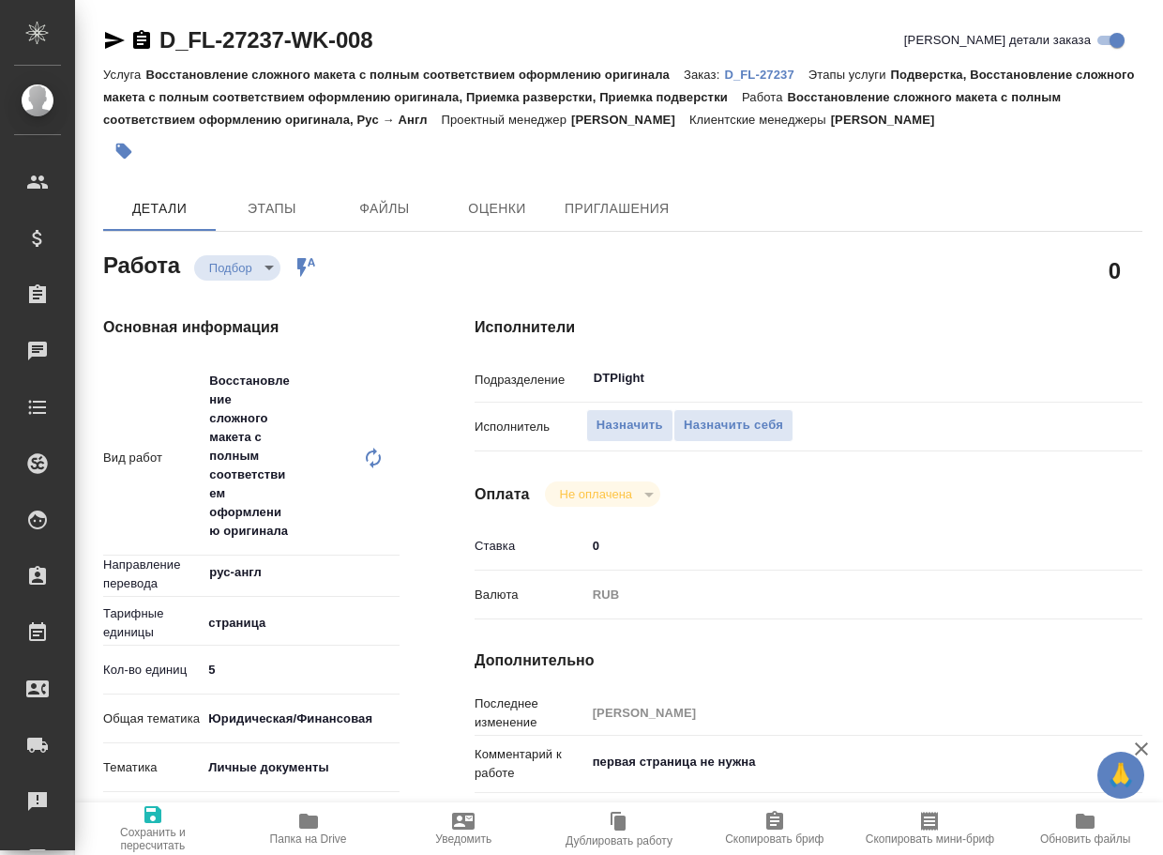
type textarea "x"
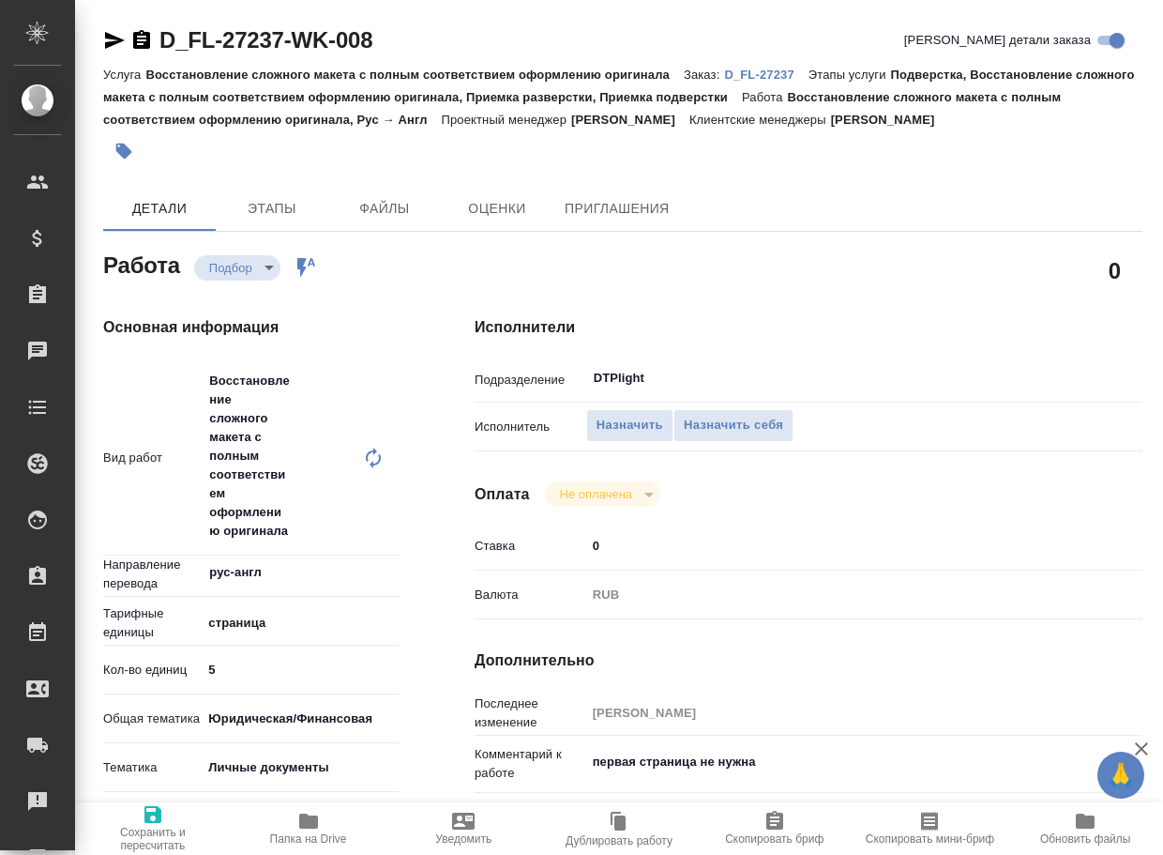
type textarea "x"
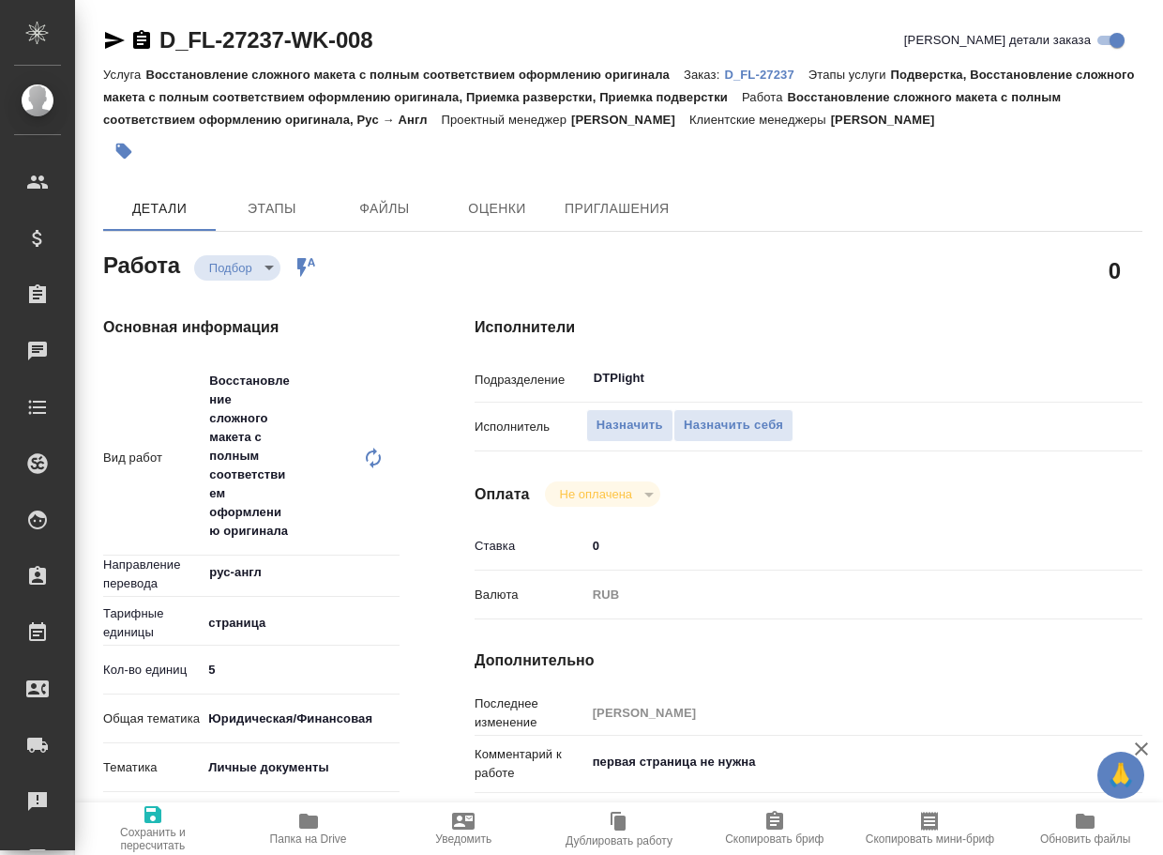
type textarea "x"
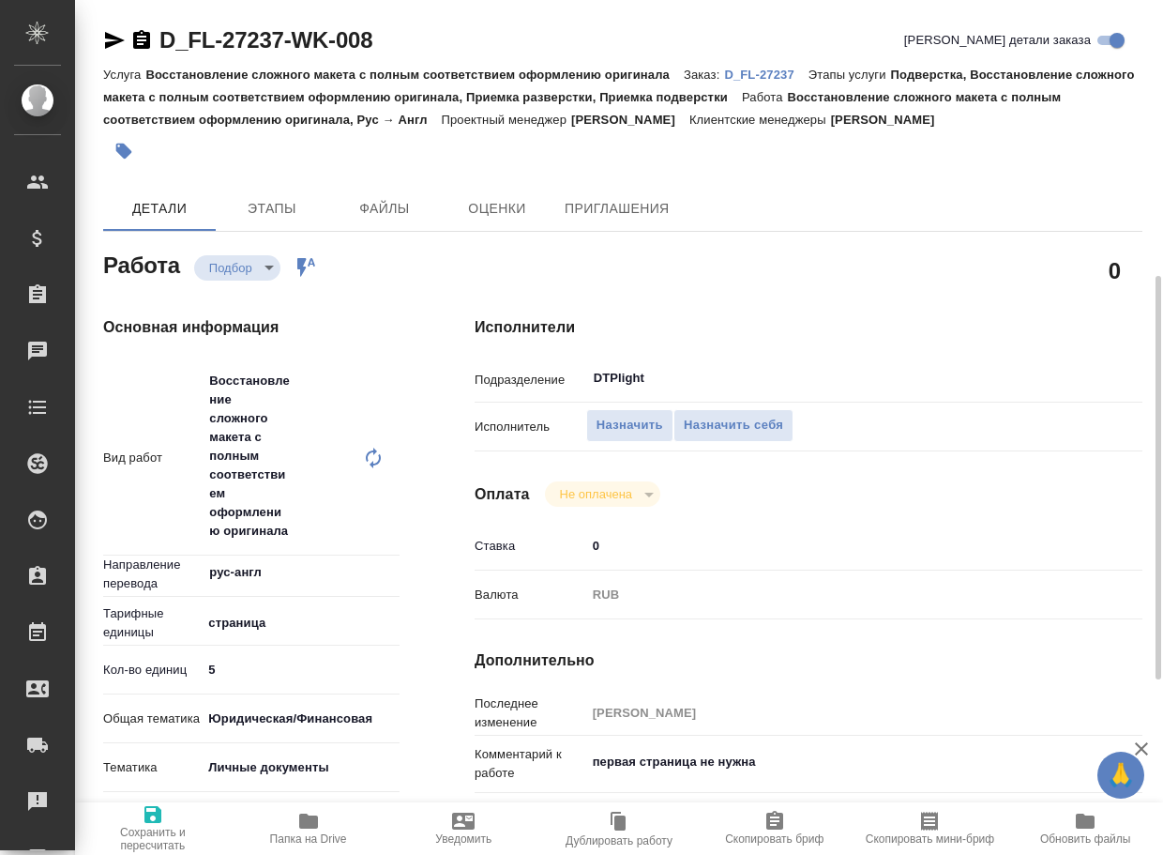
scroll to position [188, 0]
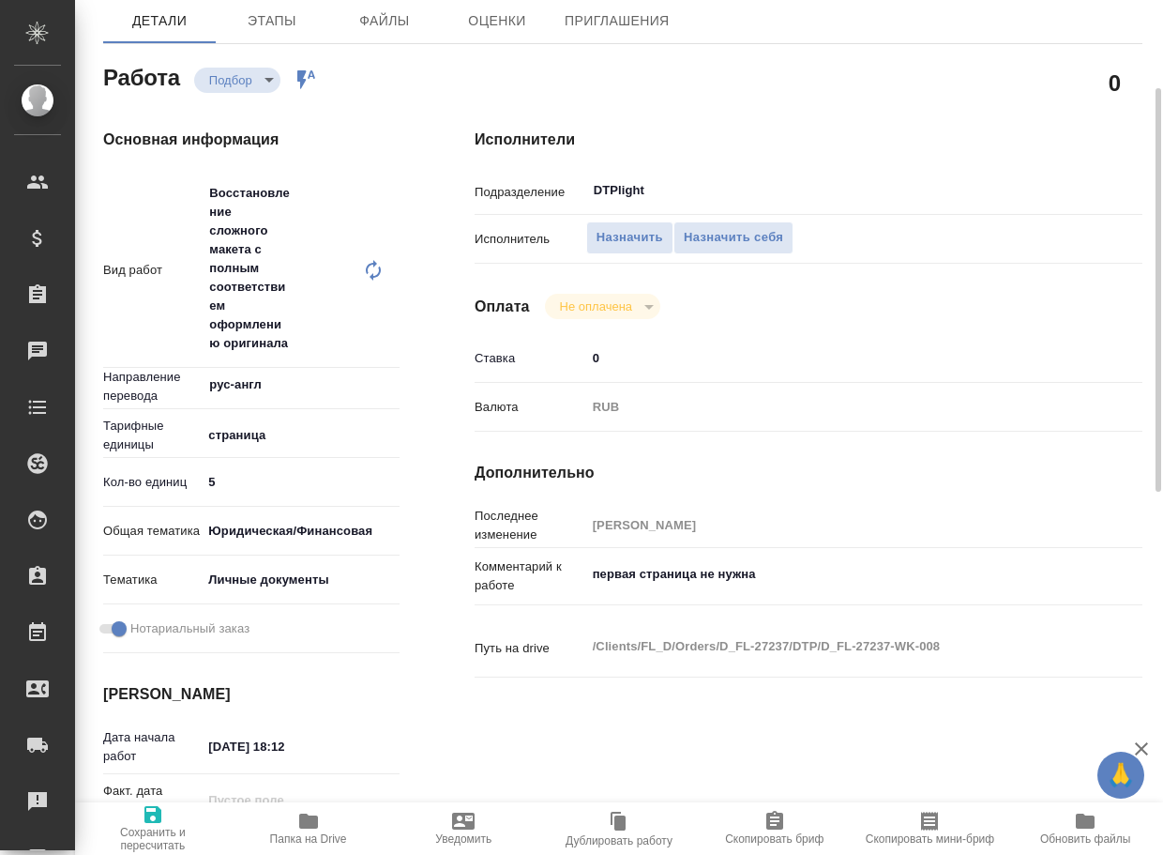
type textarea "x"
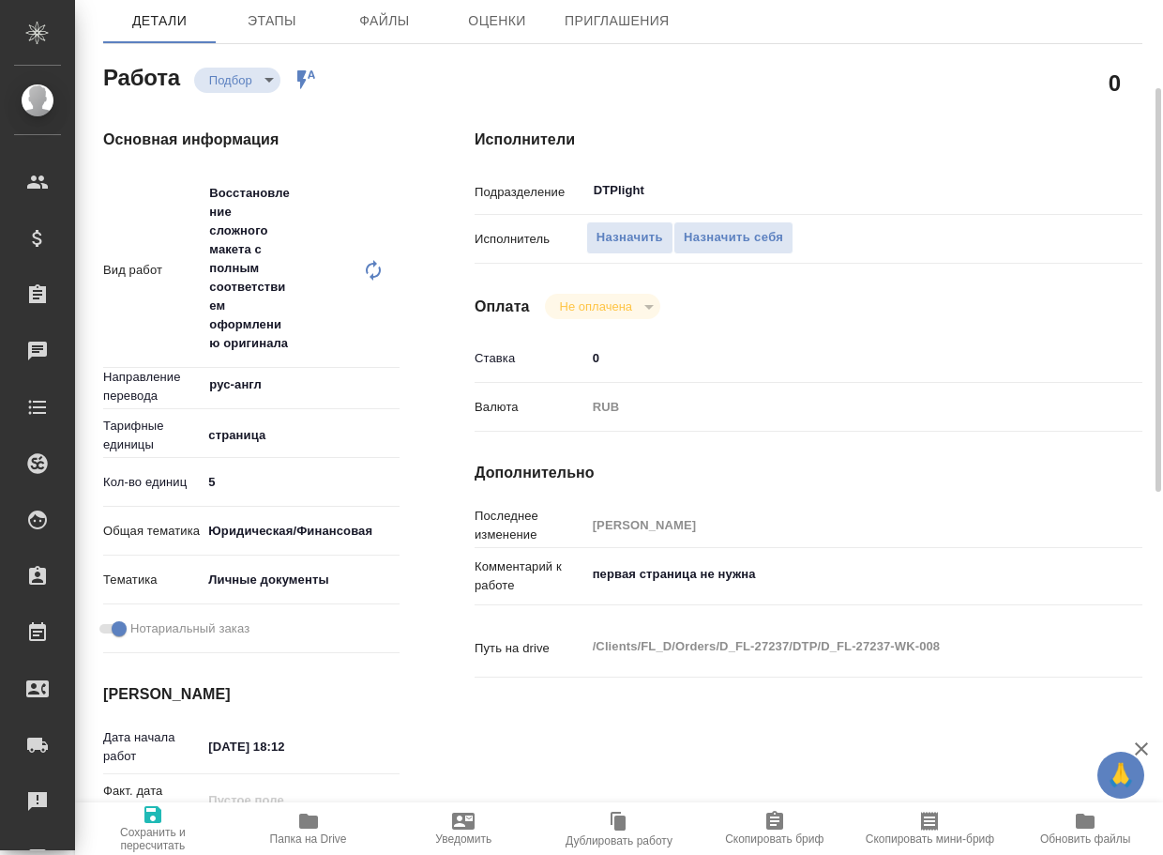
type textarea "x"
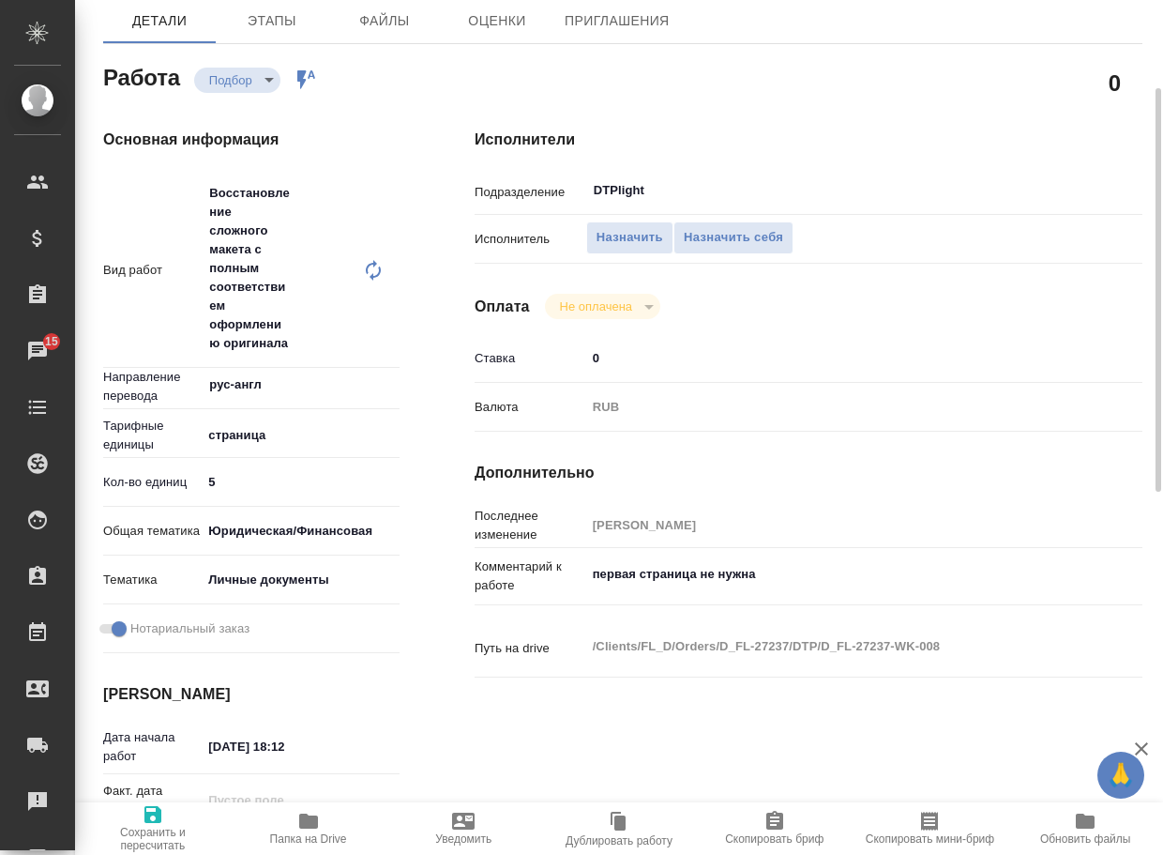
type textarea "x"
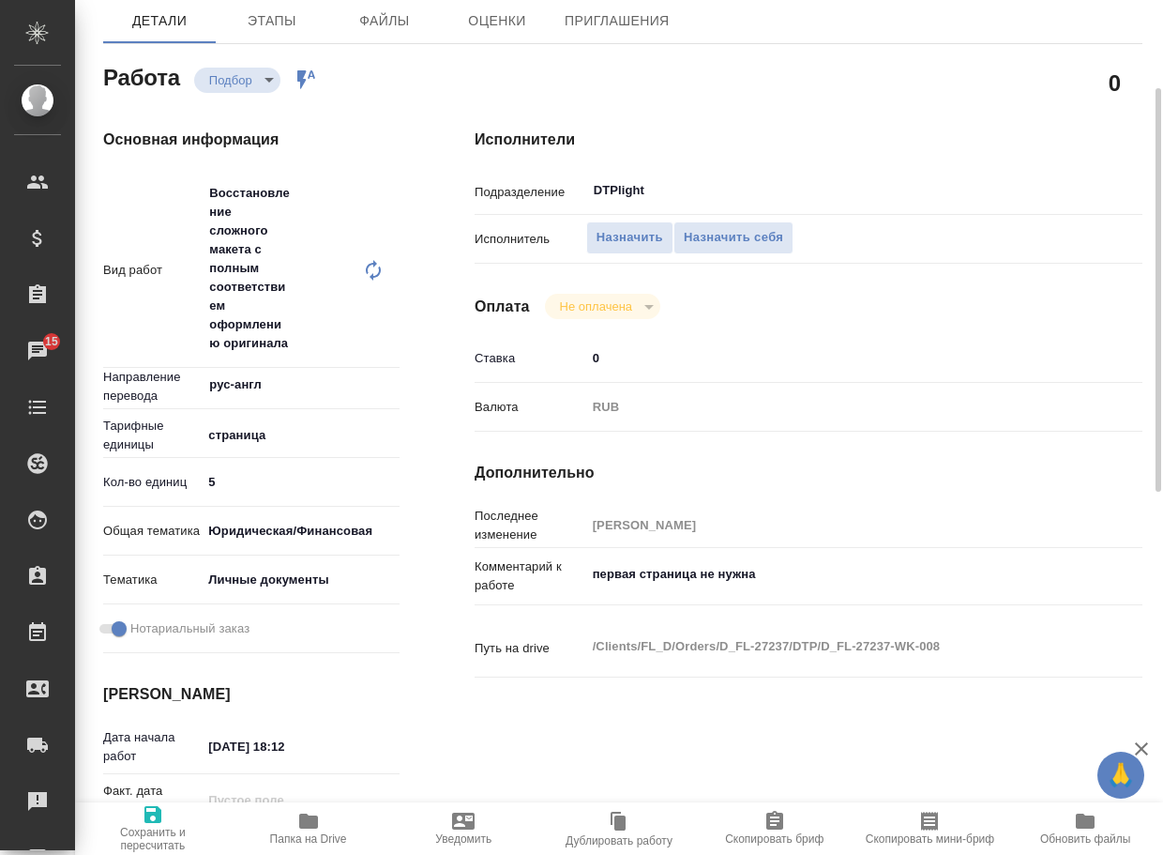
type textarea "x"
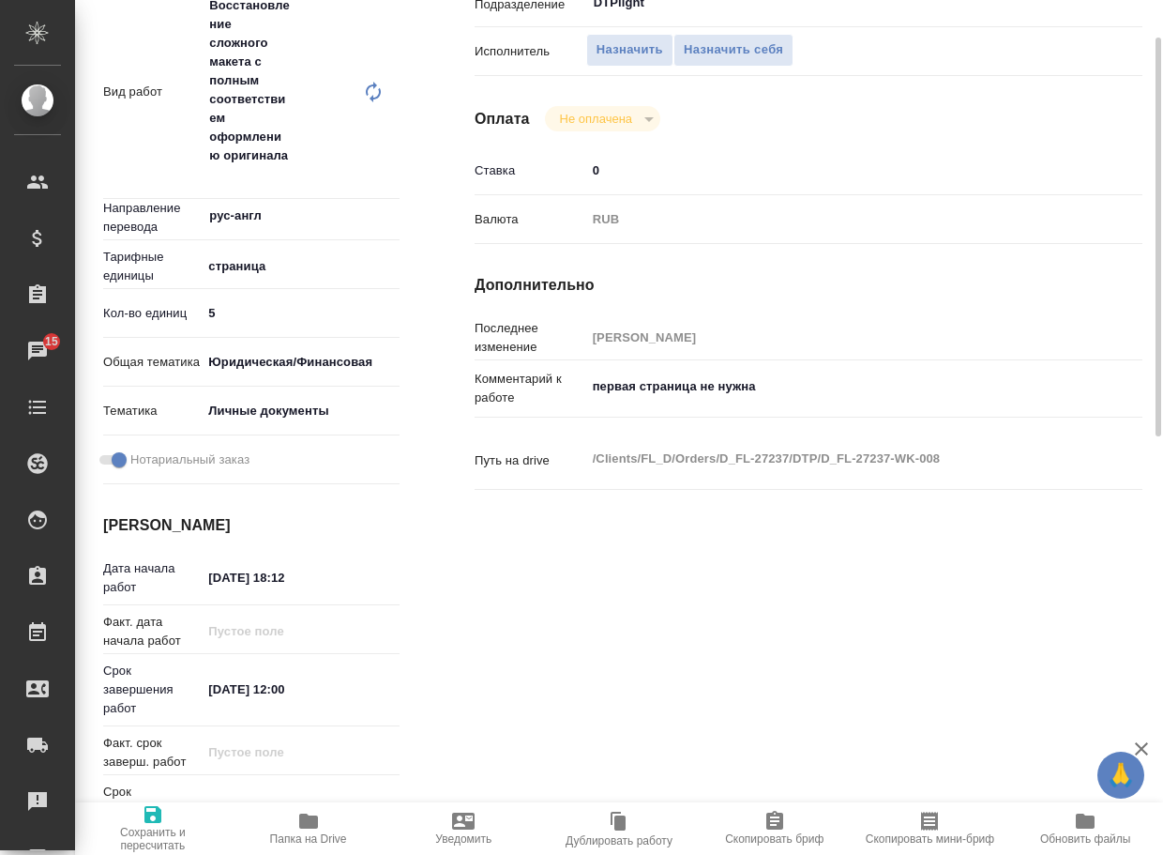
scroll to position [469, 0]
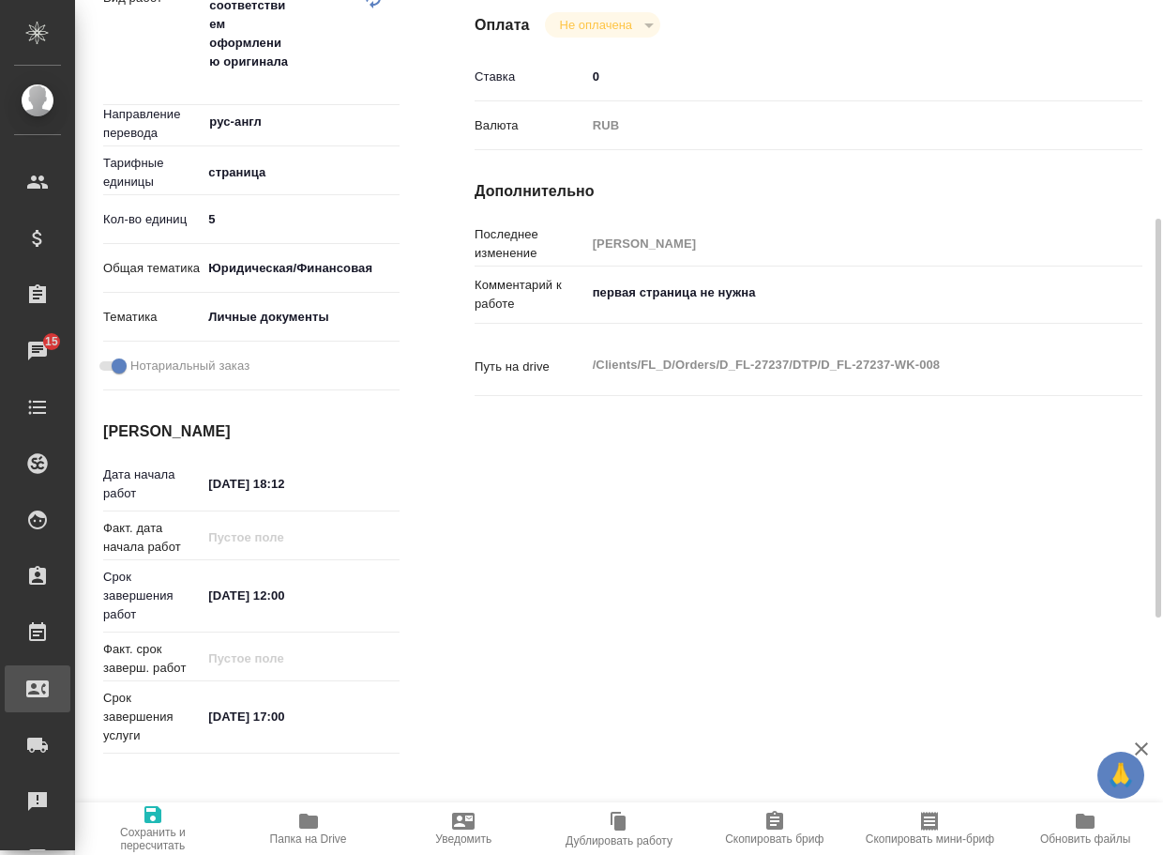
type textarea "x"
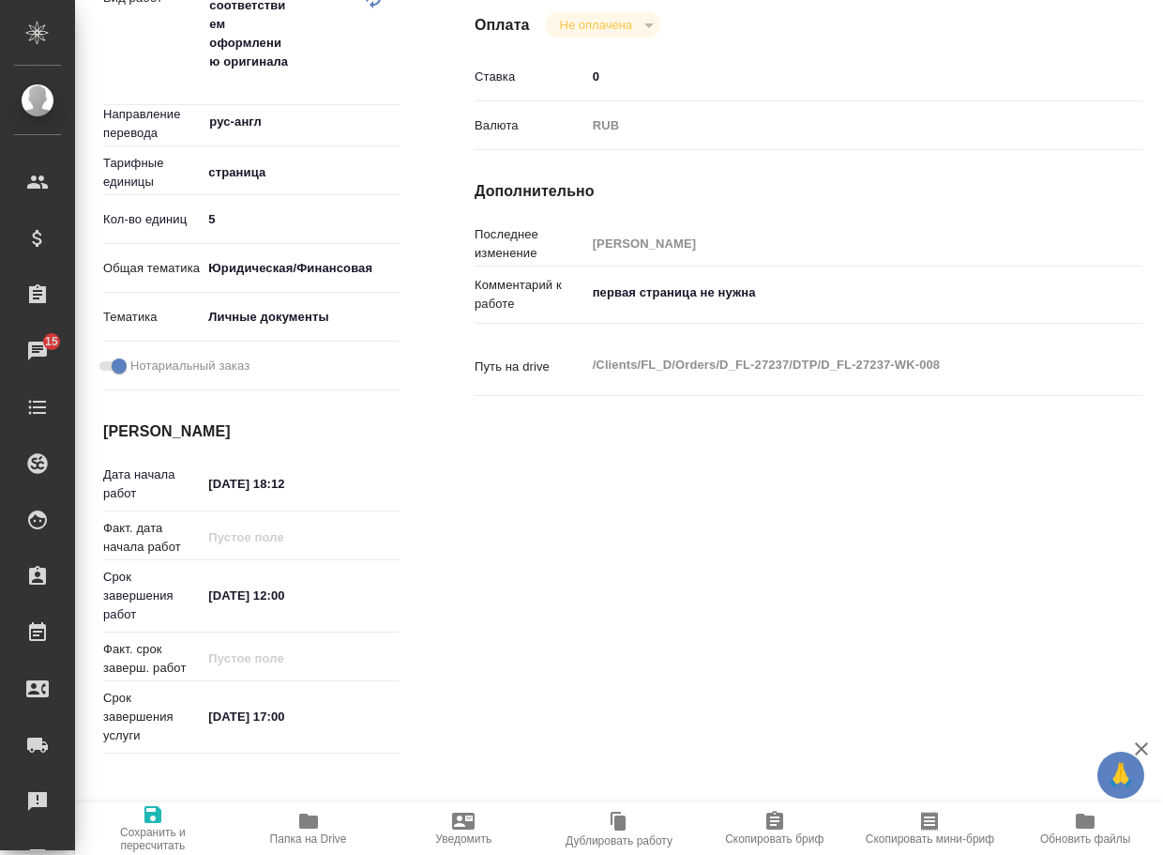
type textarea "x"
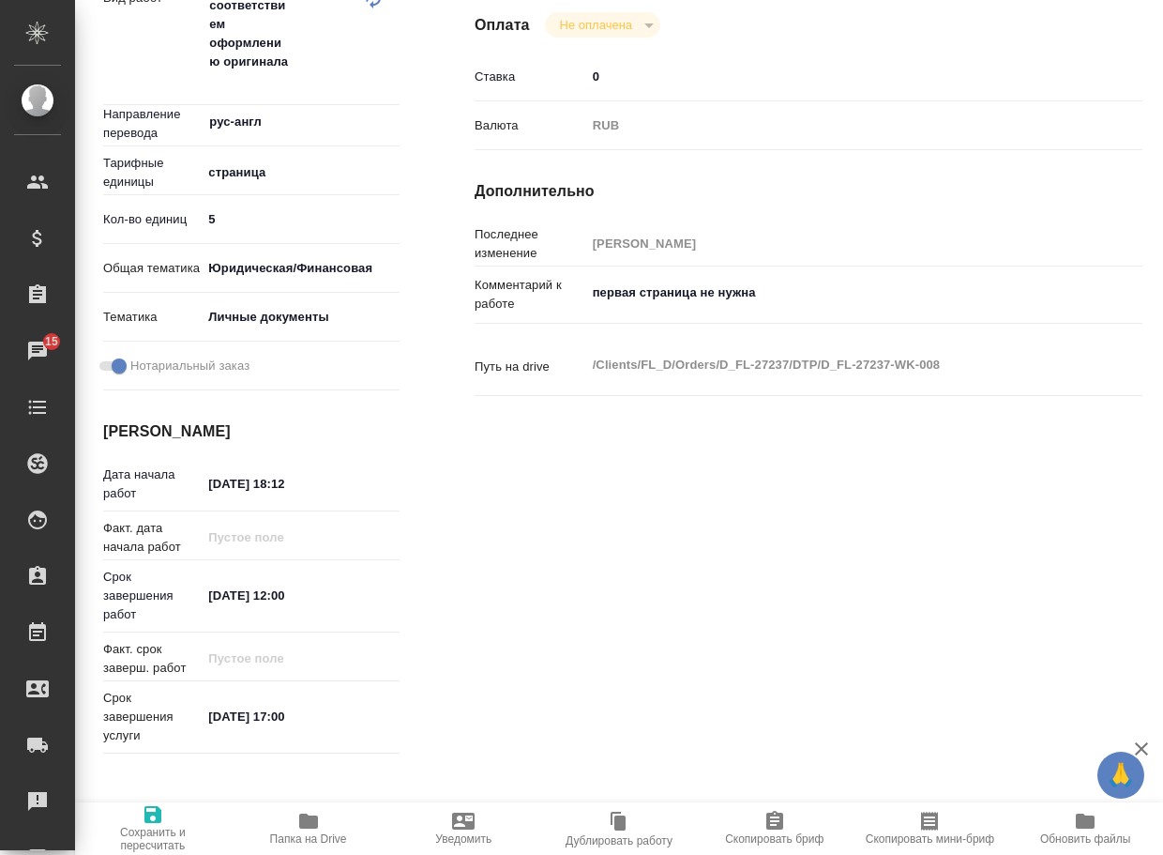
type textarea "x"
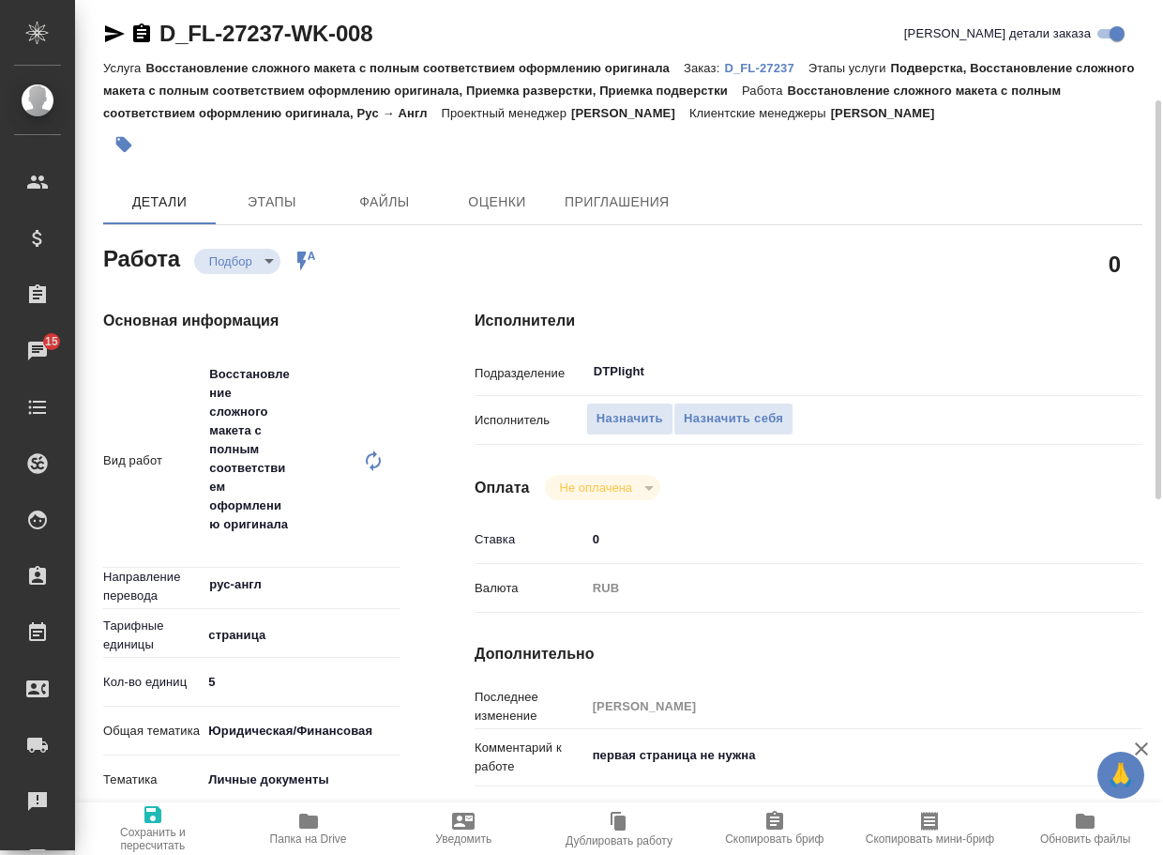
scroll to position [0, 0]
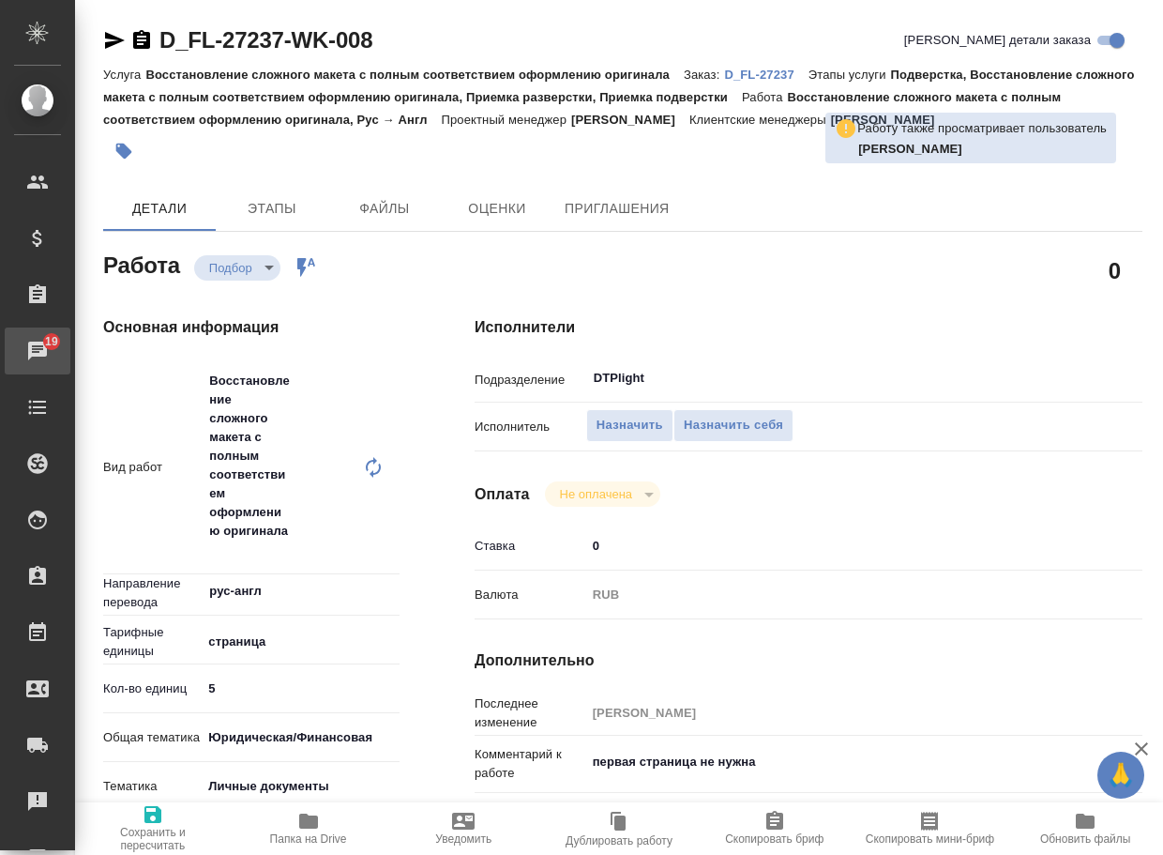
type textarea "x"
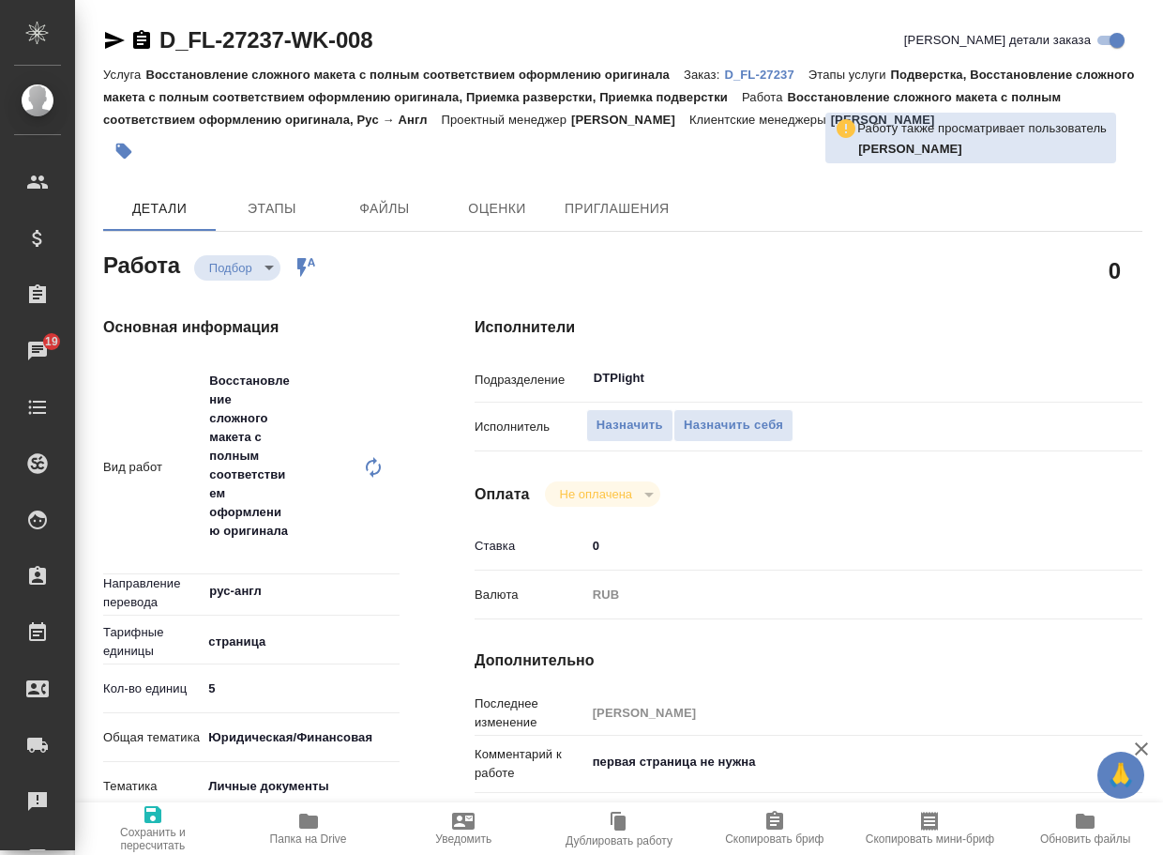
type textarea "x"
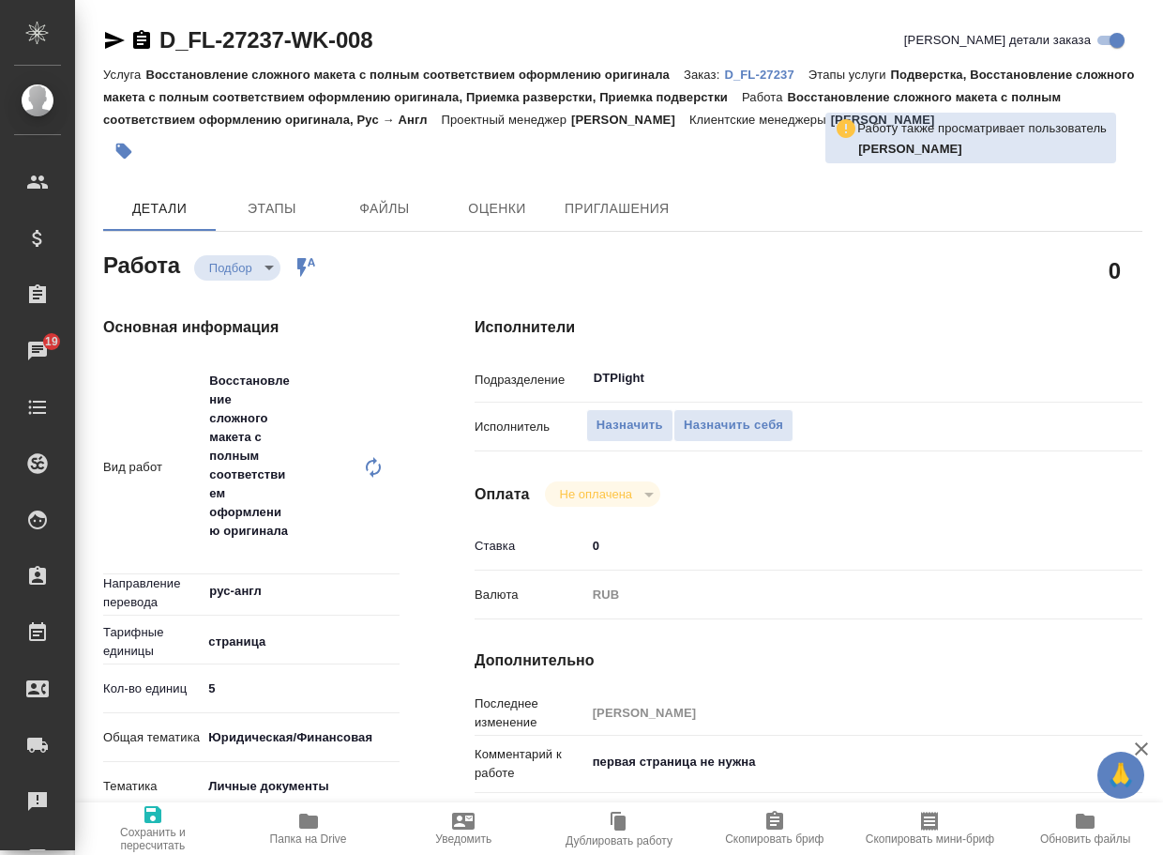
type textarea "x"
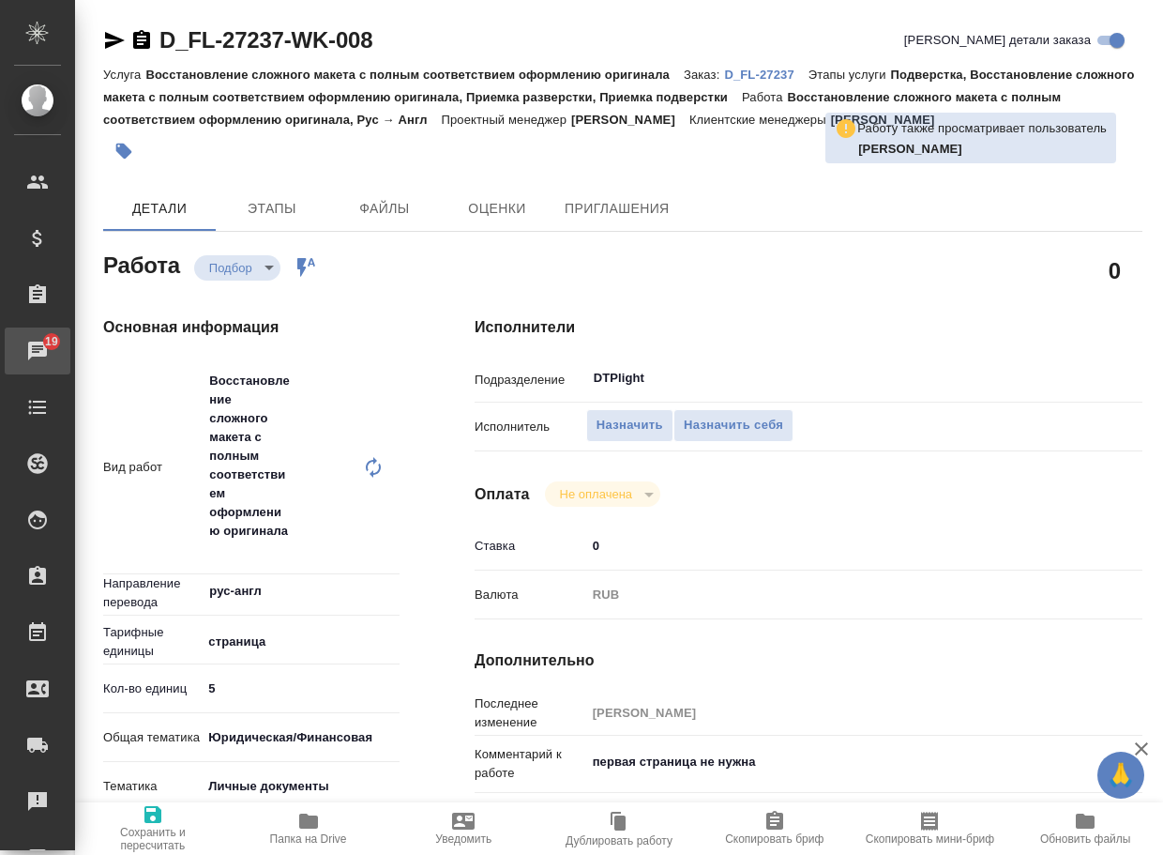
type textarea "x"
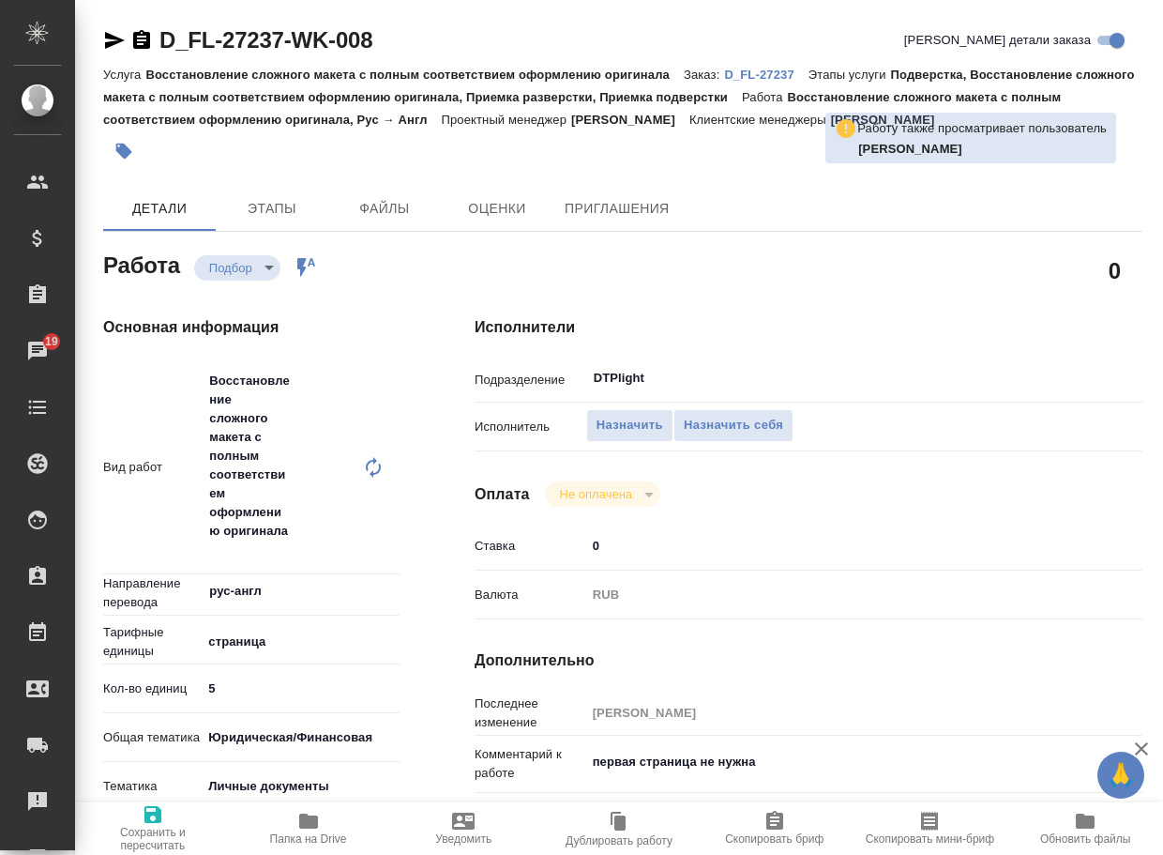
type textarea "x"
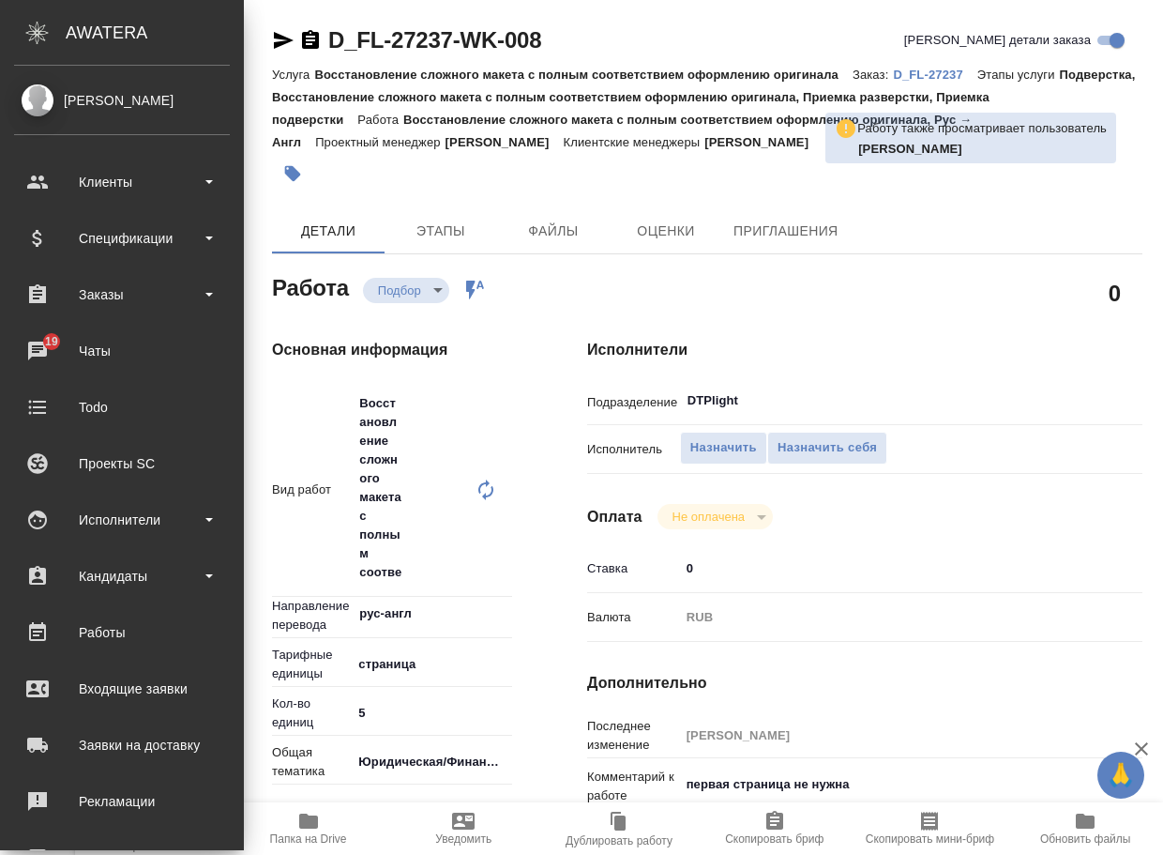
type textarea "x"
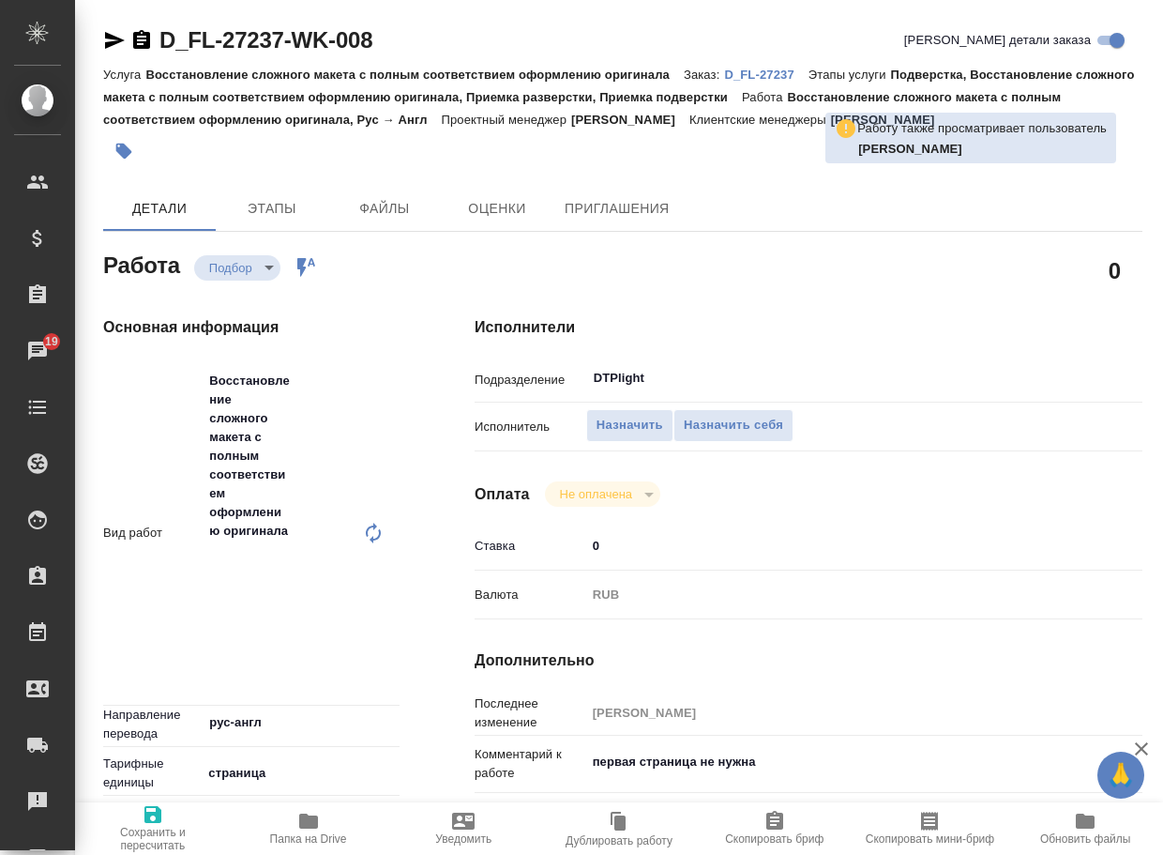
type textarea "x"
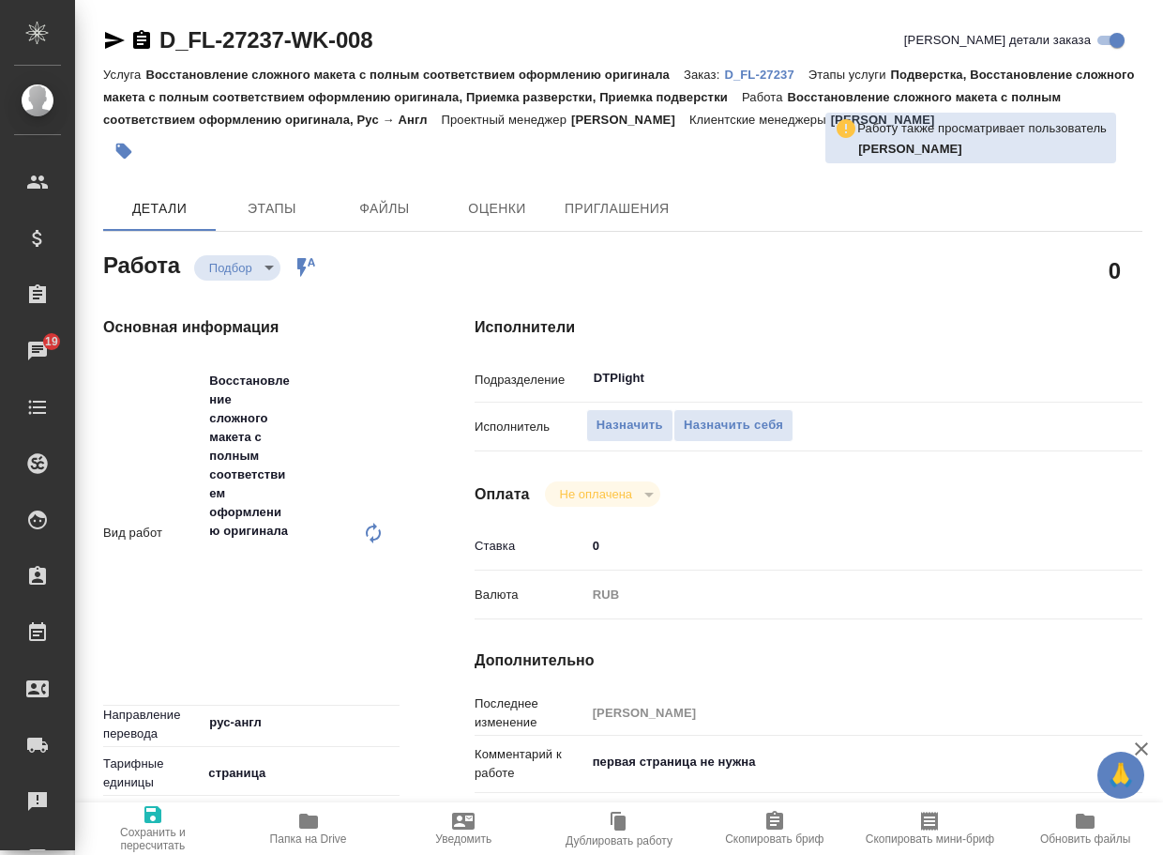
type textarea "x"
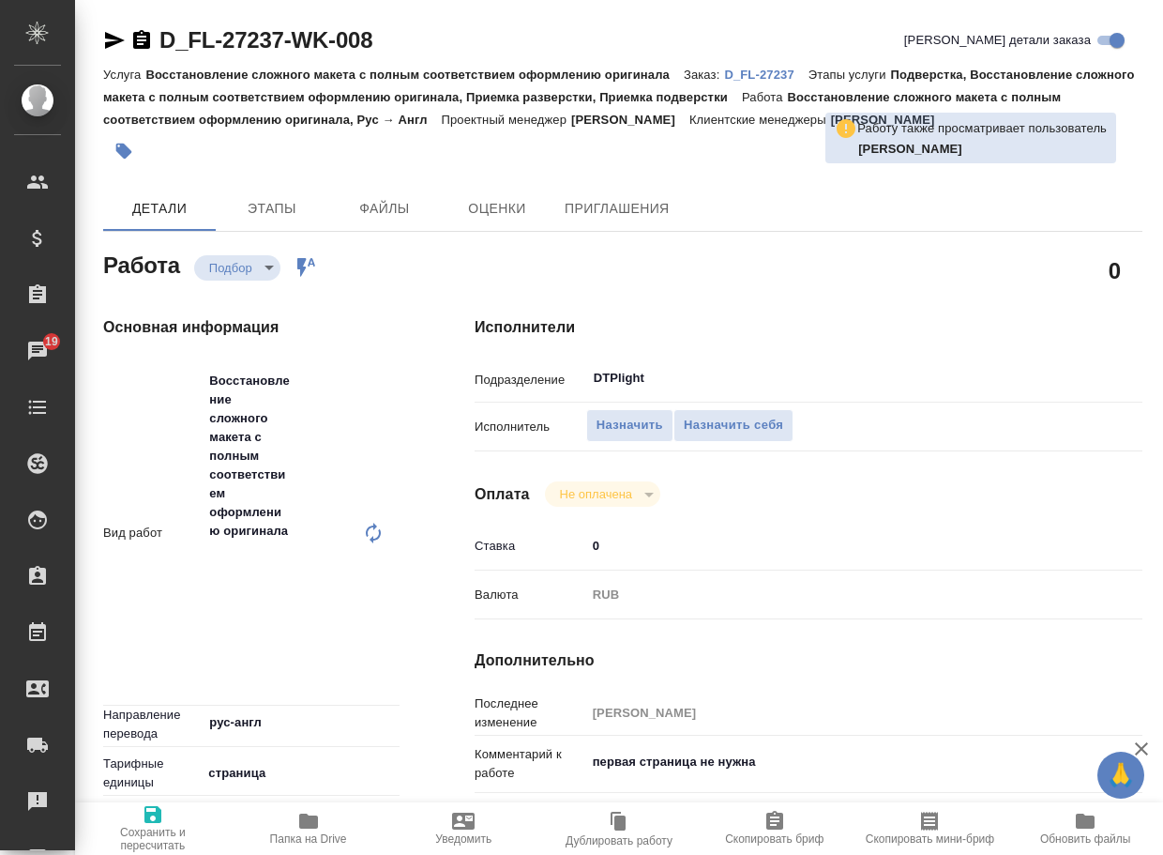
click at [366, 532] on icon at bounding box center [373, 533] width 23 height 23
type textarea "x"
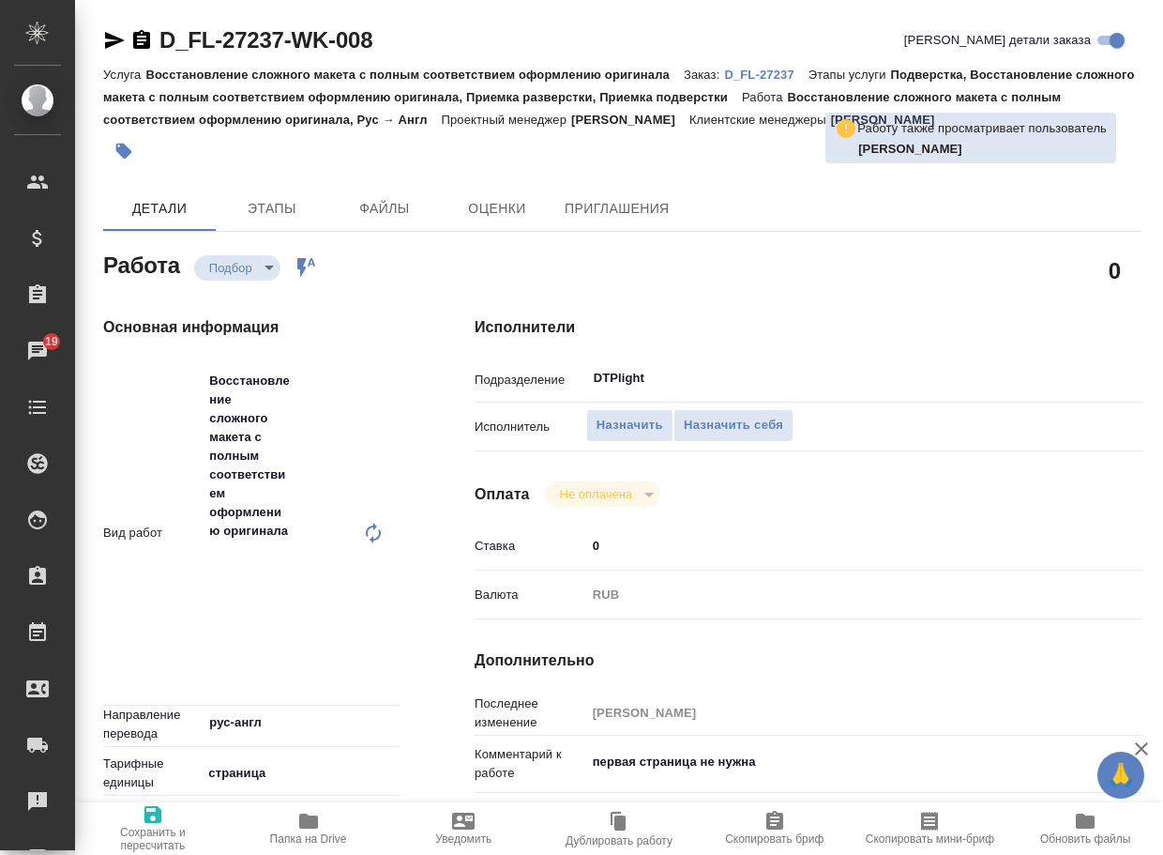
type textarea "x"
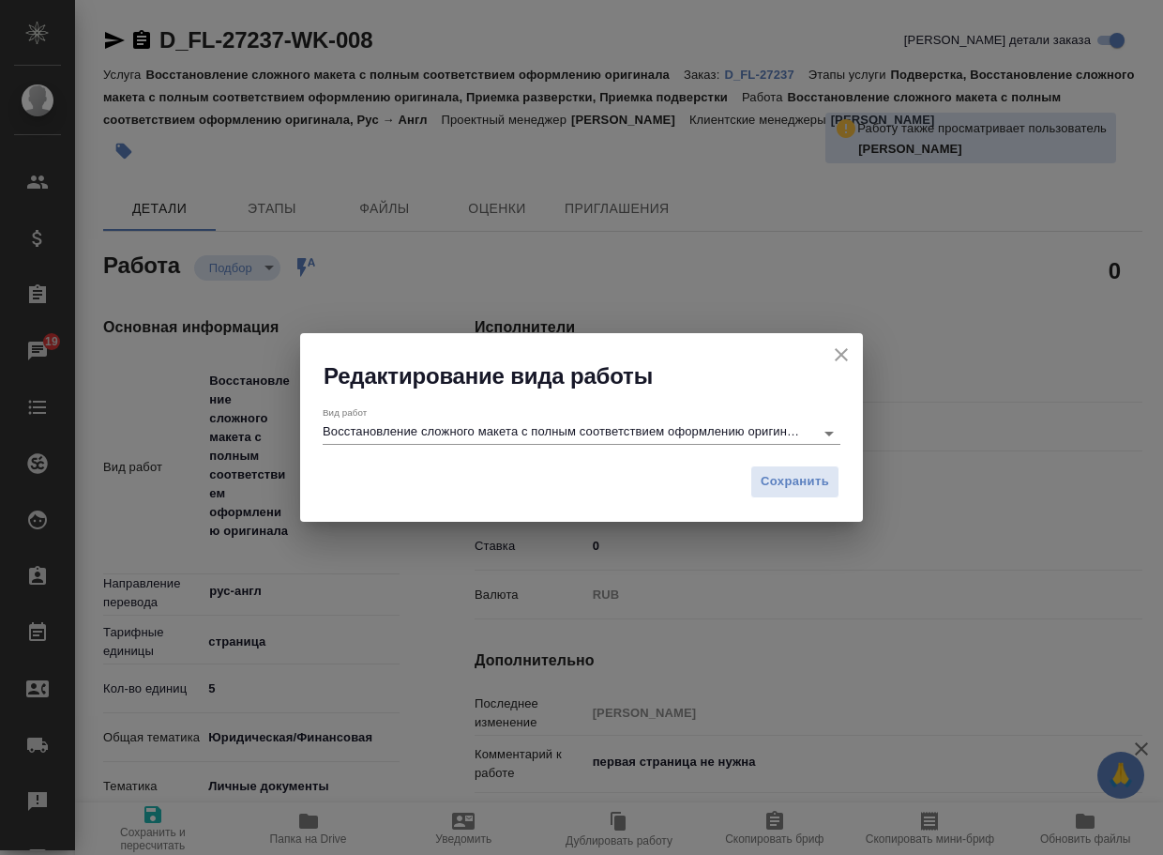
click at [447, 439] on input "Восстановление сложного макета с полным соответствием оформлению оригинала" at bounding box center [564, 432] width 482 height 23
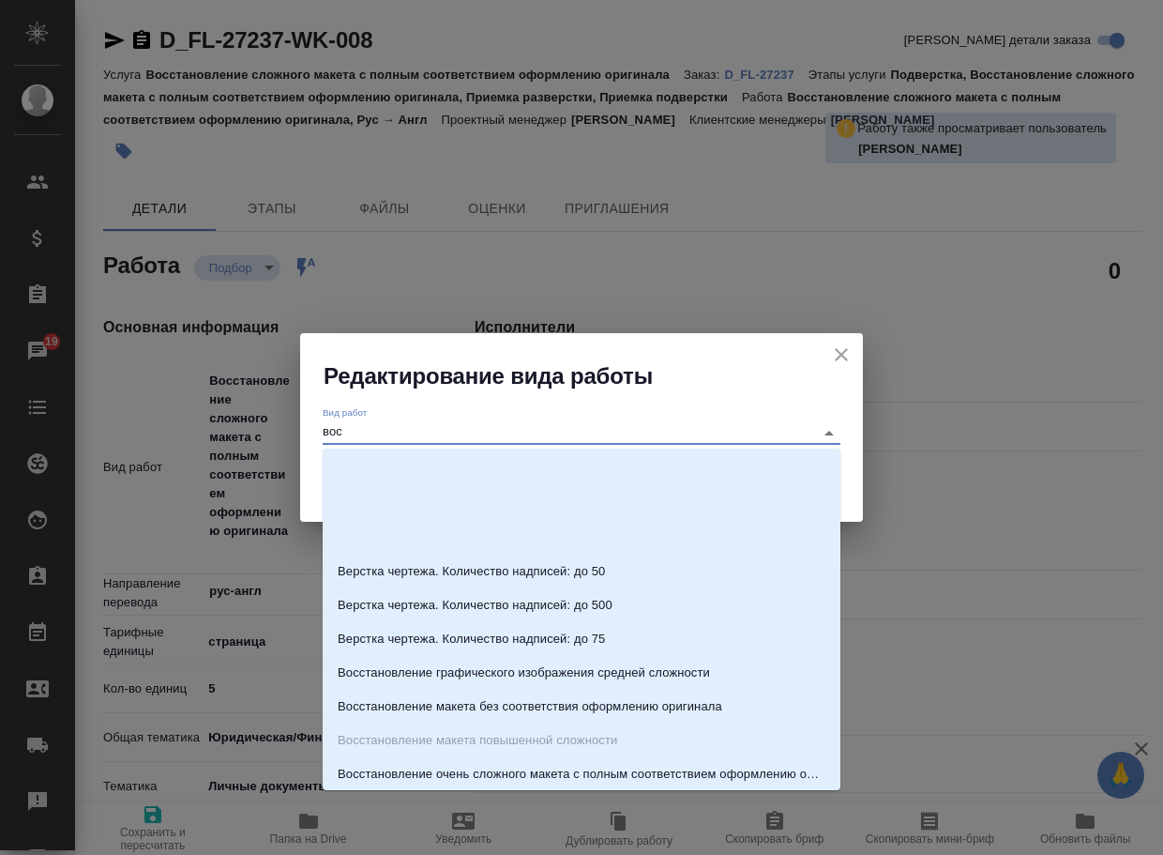
scroll to position [36, 0]
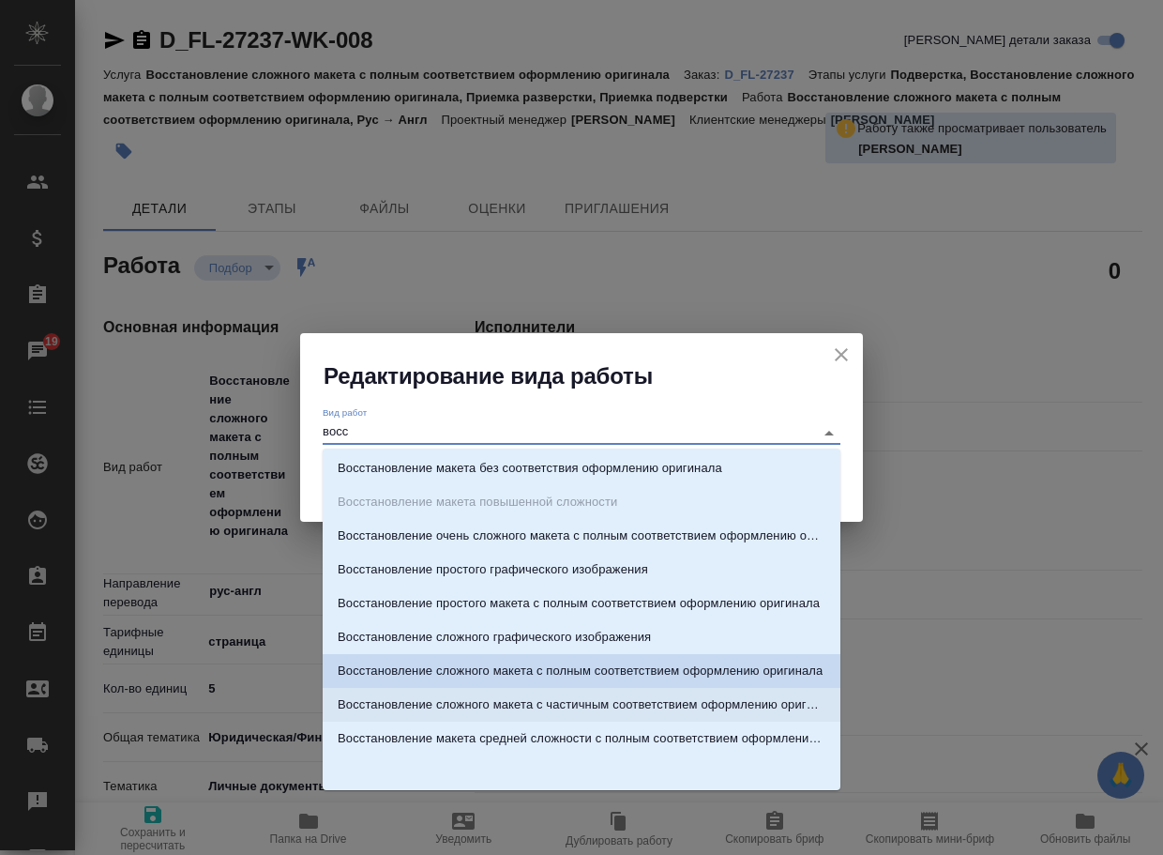
click at [568, 700] on p "Восстановление сложного макета с частичным соответствием оформлению оригинала" at bounding box center [582, 704] width 488 height 19
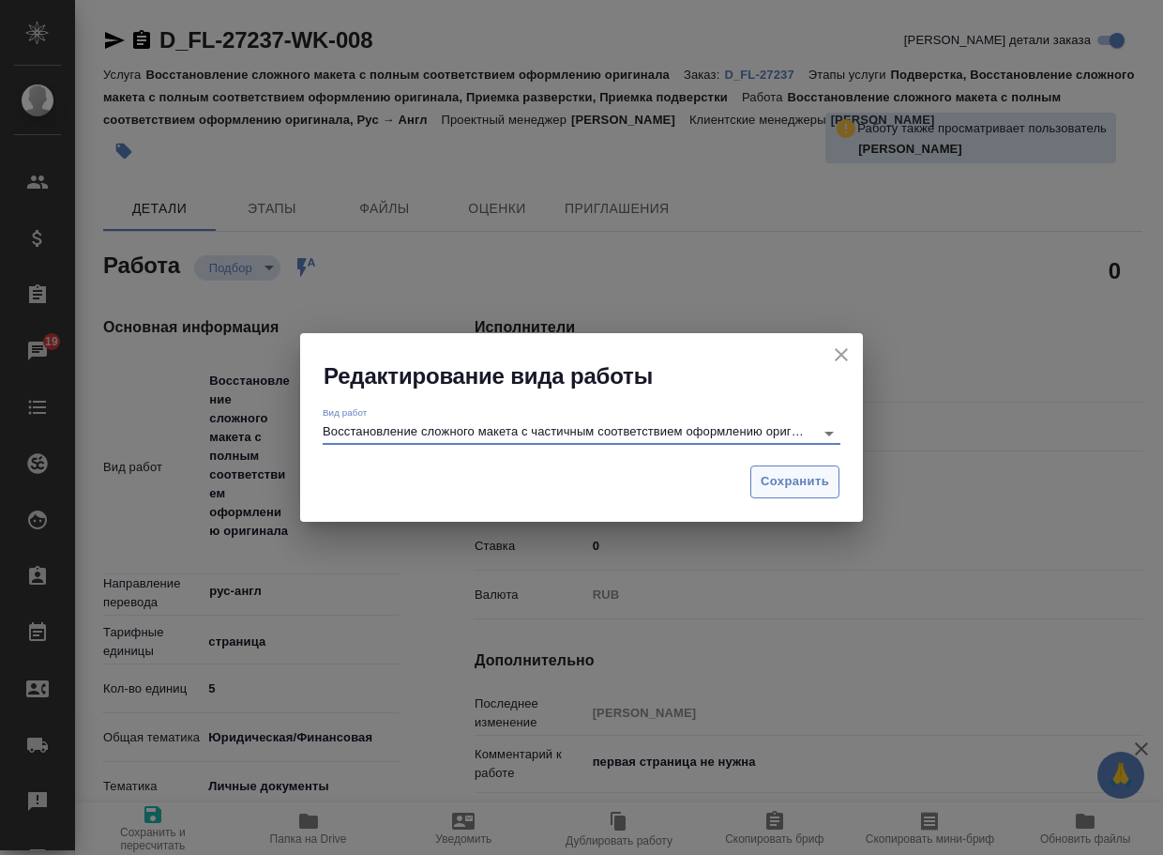
type input "Восстановление сложного макета с частичным соответствием оформлению оригинала"
click at [780, 477] on span "Сохранить" at bounding box center [795, 482] width 68 height 22
type textarea "x"
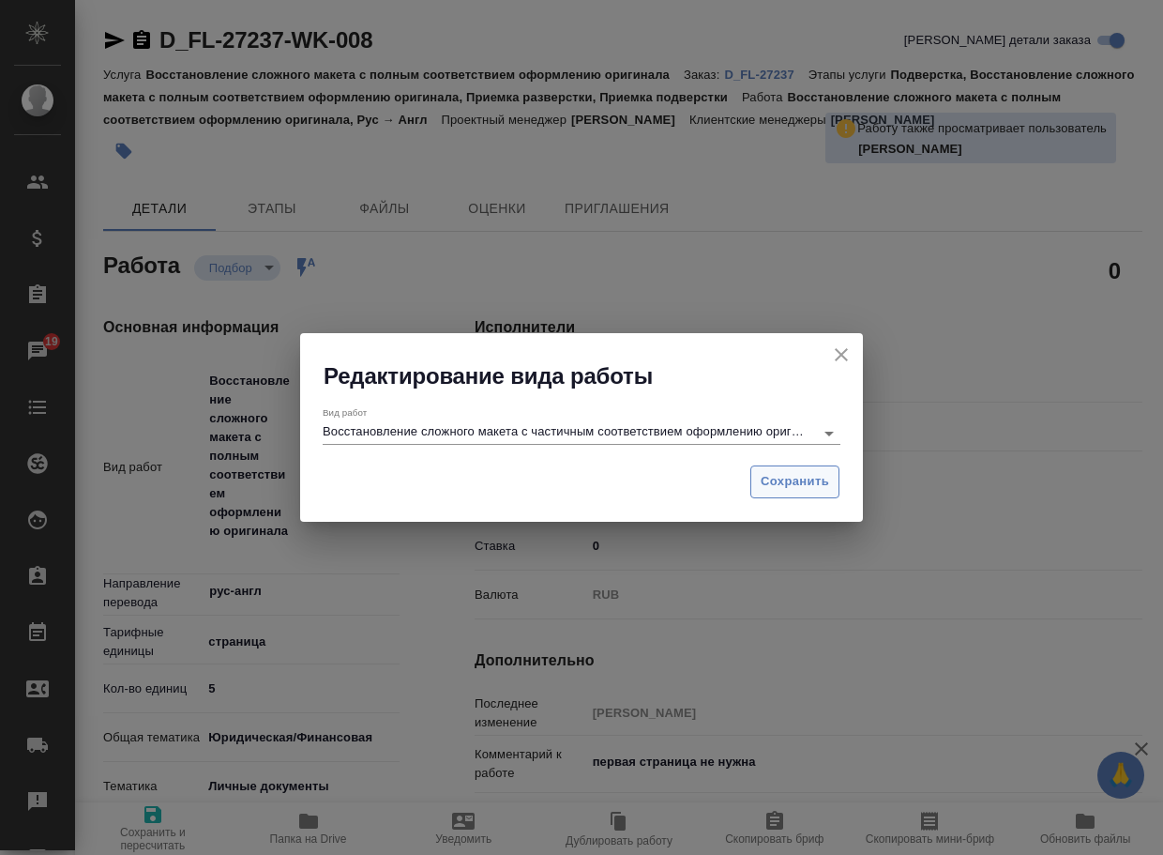
type textarea "x"
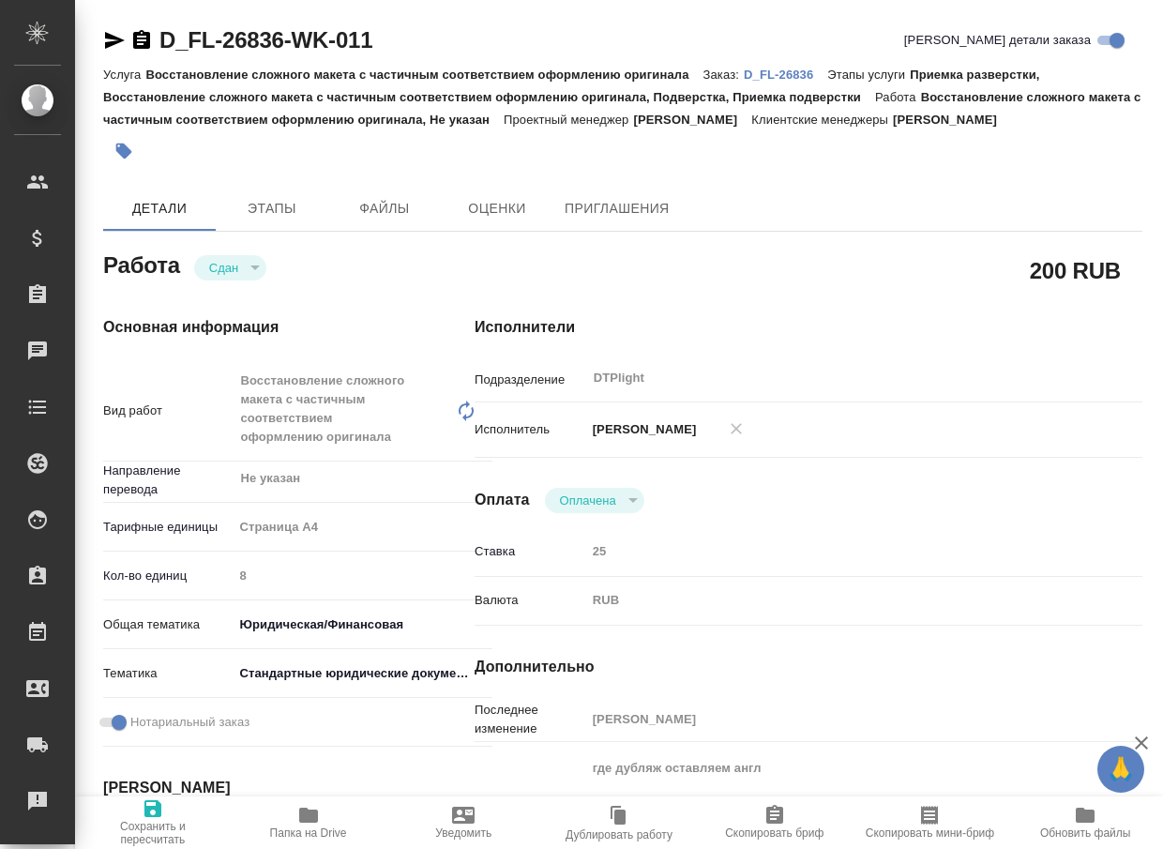
type textarea "x"
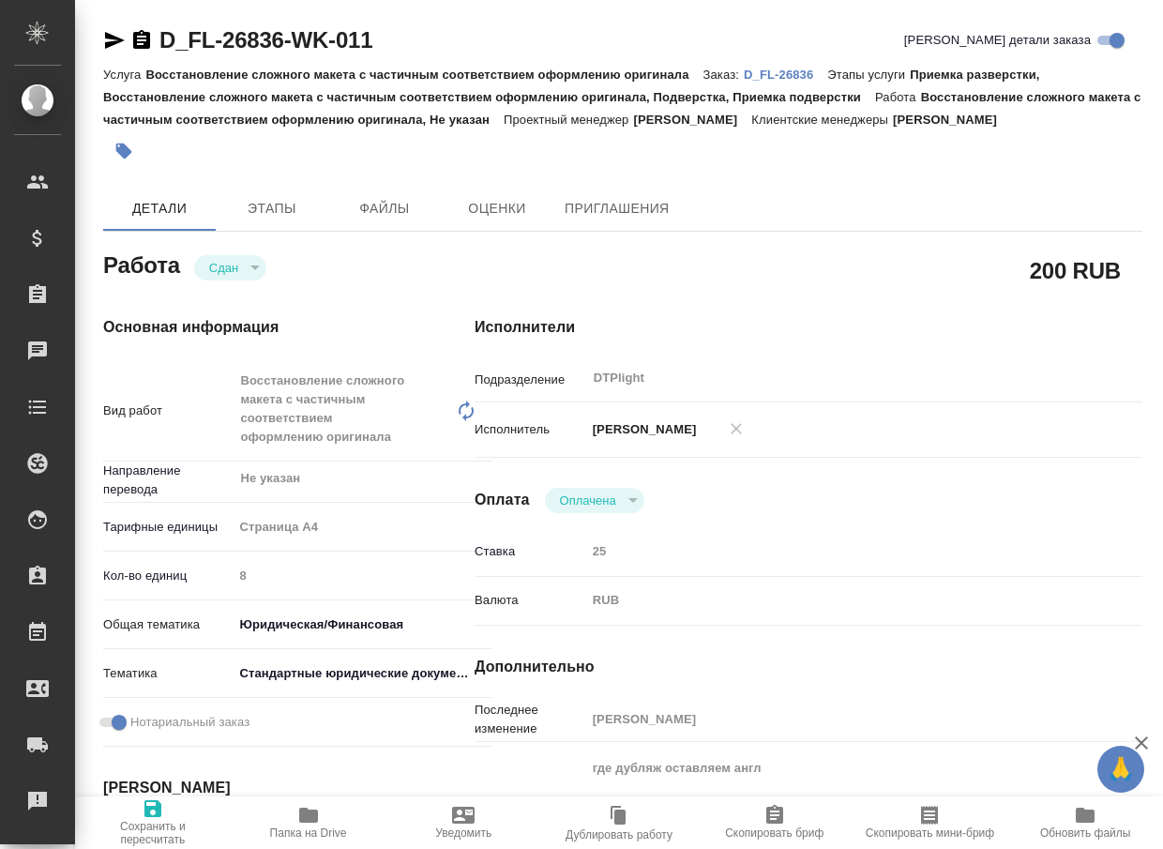
type textarea "x"
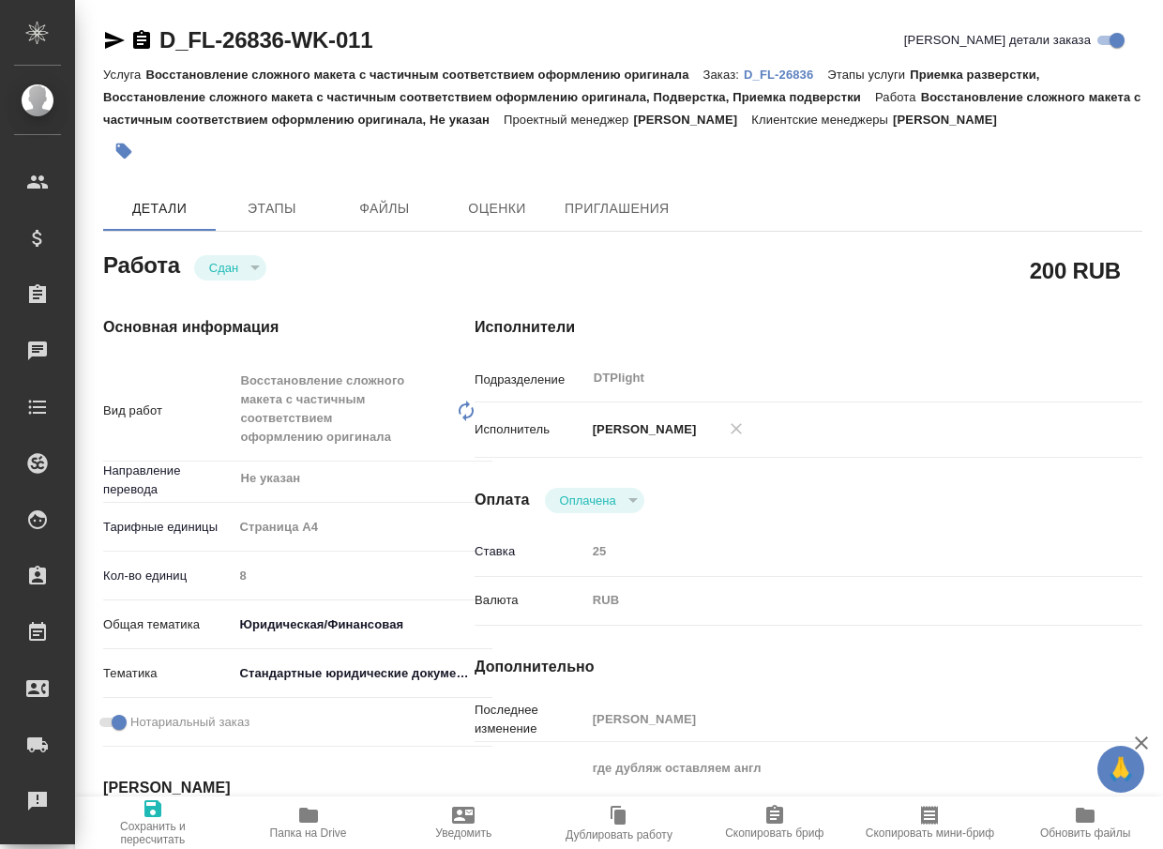
type textarea "x"
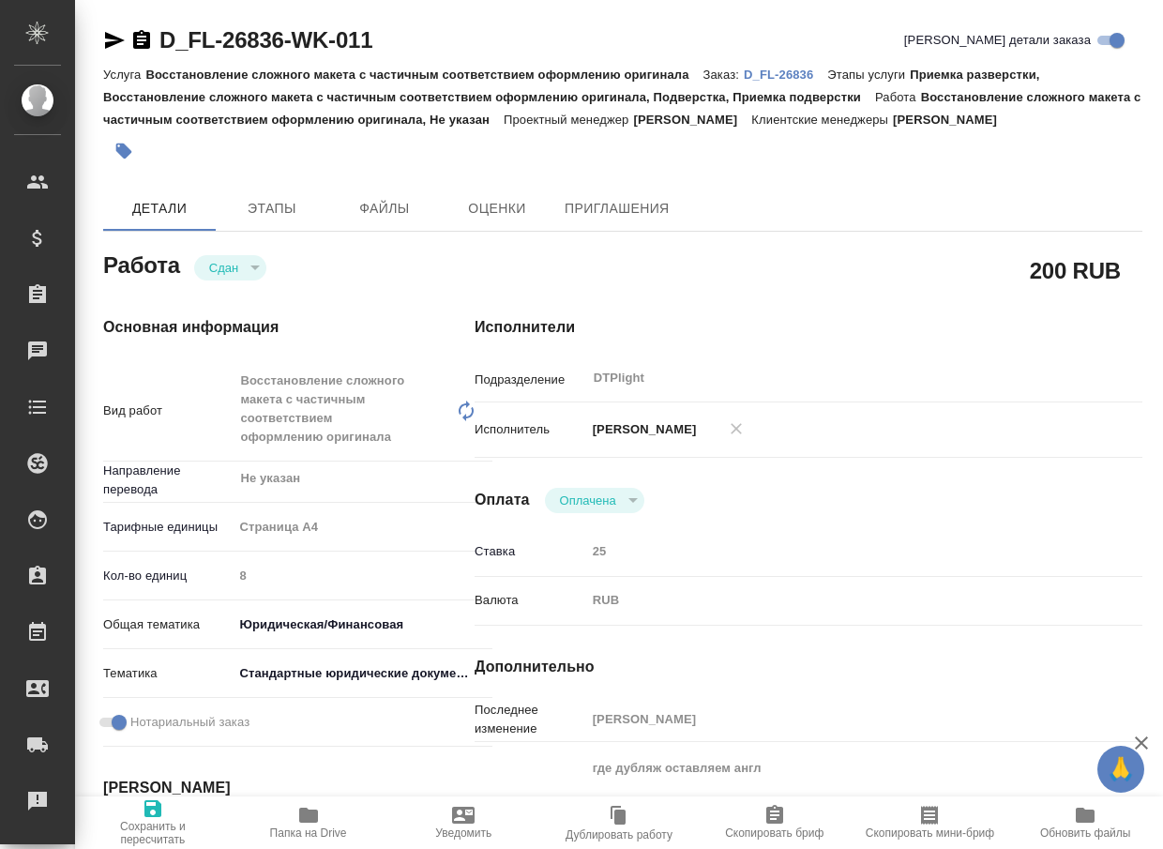
type textarea "x"
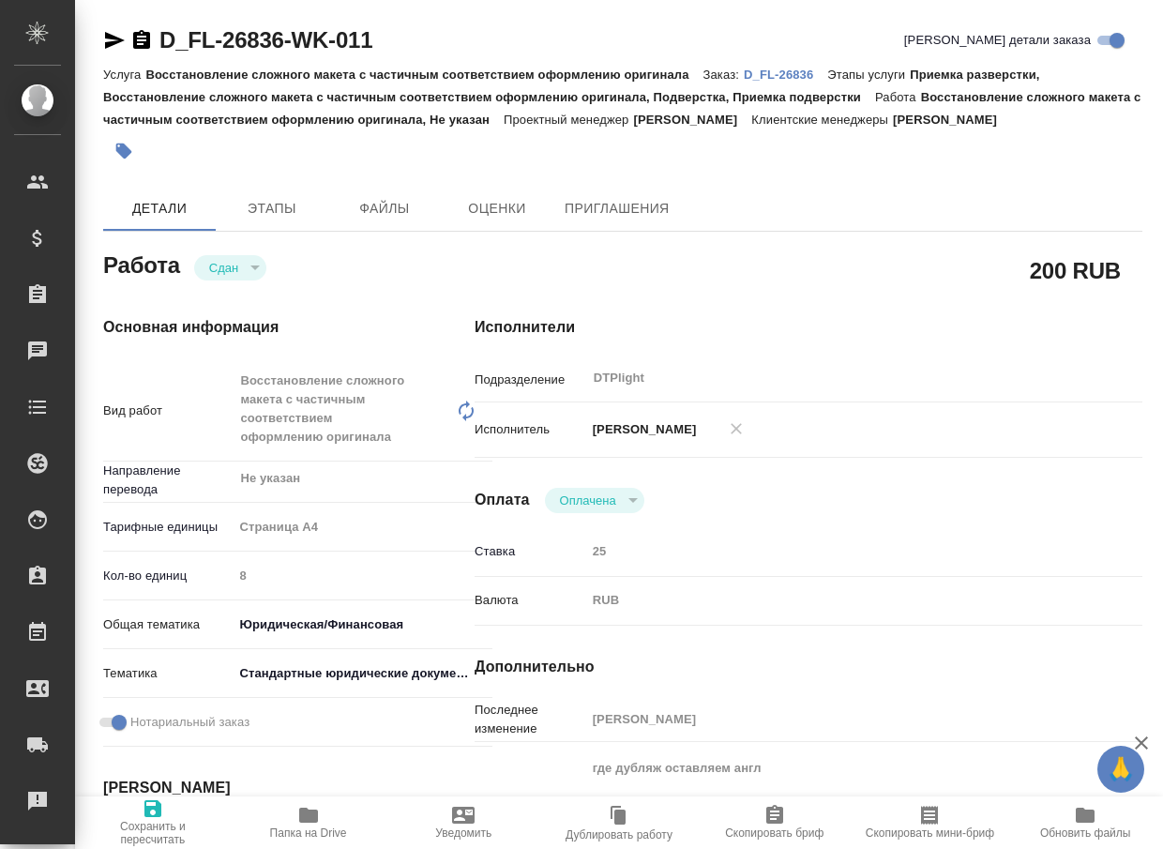
click at [112, 45] on icon "button" at bounding box center [115, 40] width 20 height 17
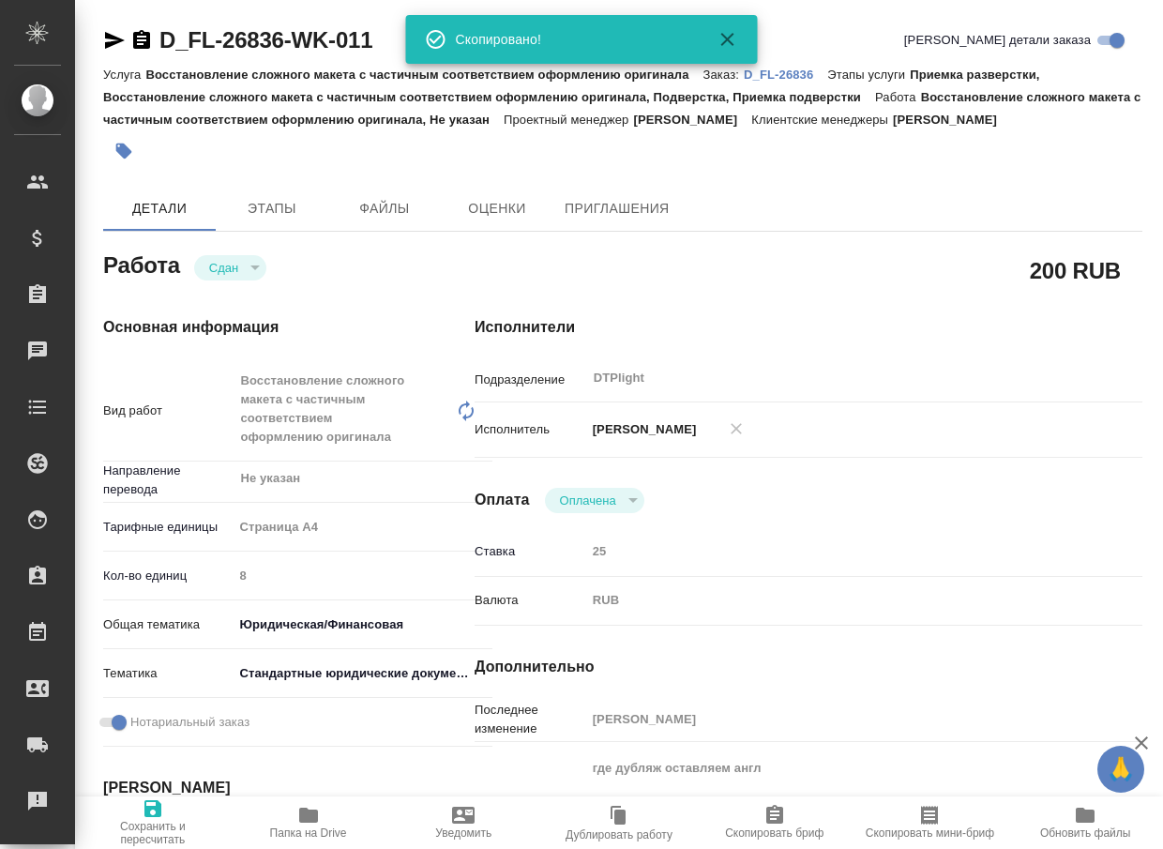
type textarea "x"
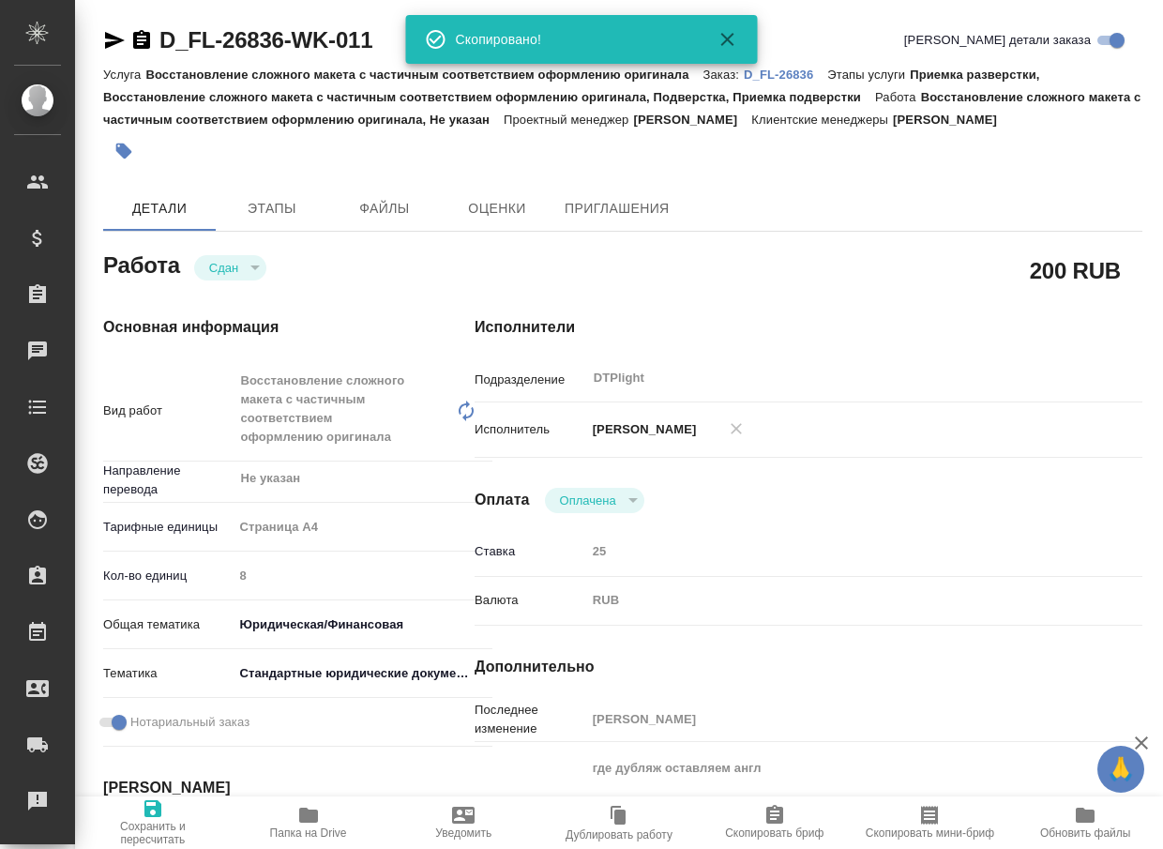
type textarea "x"
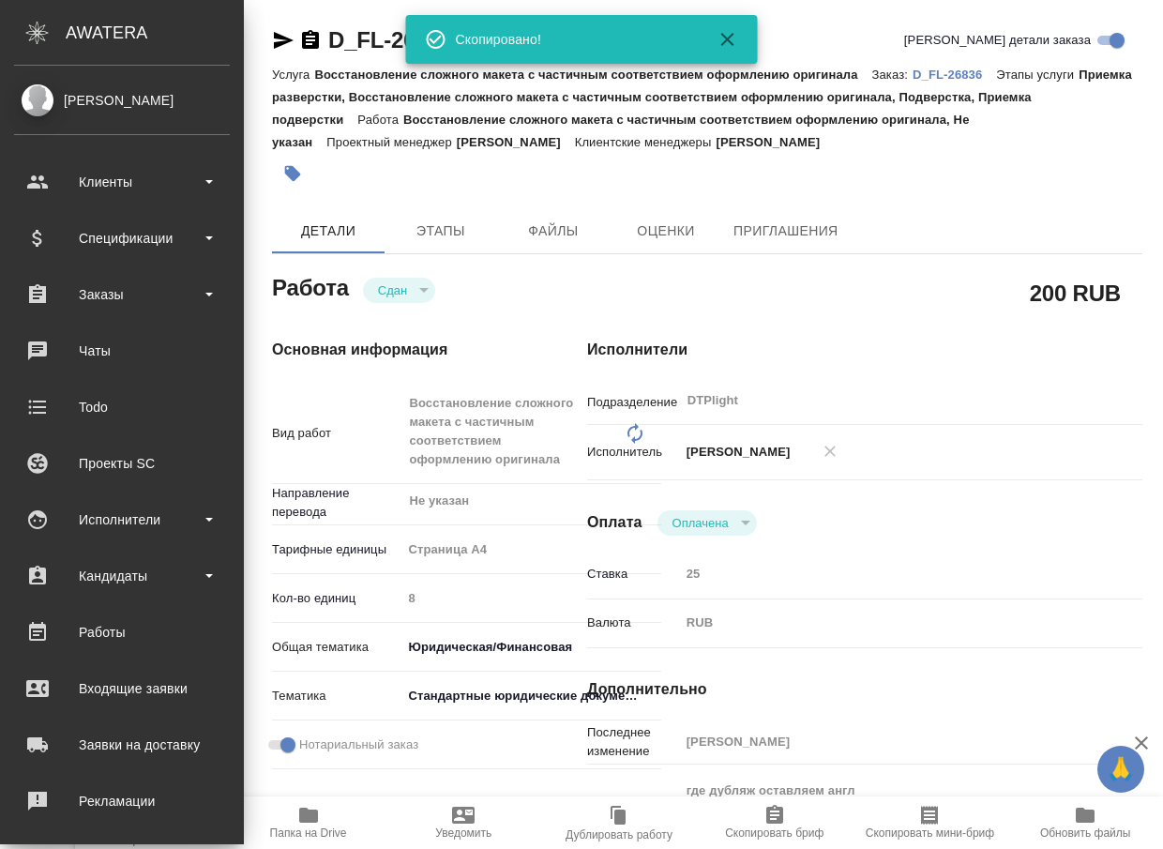
type textarea "x"
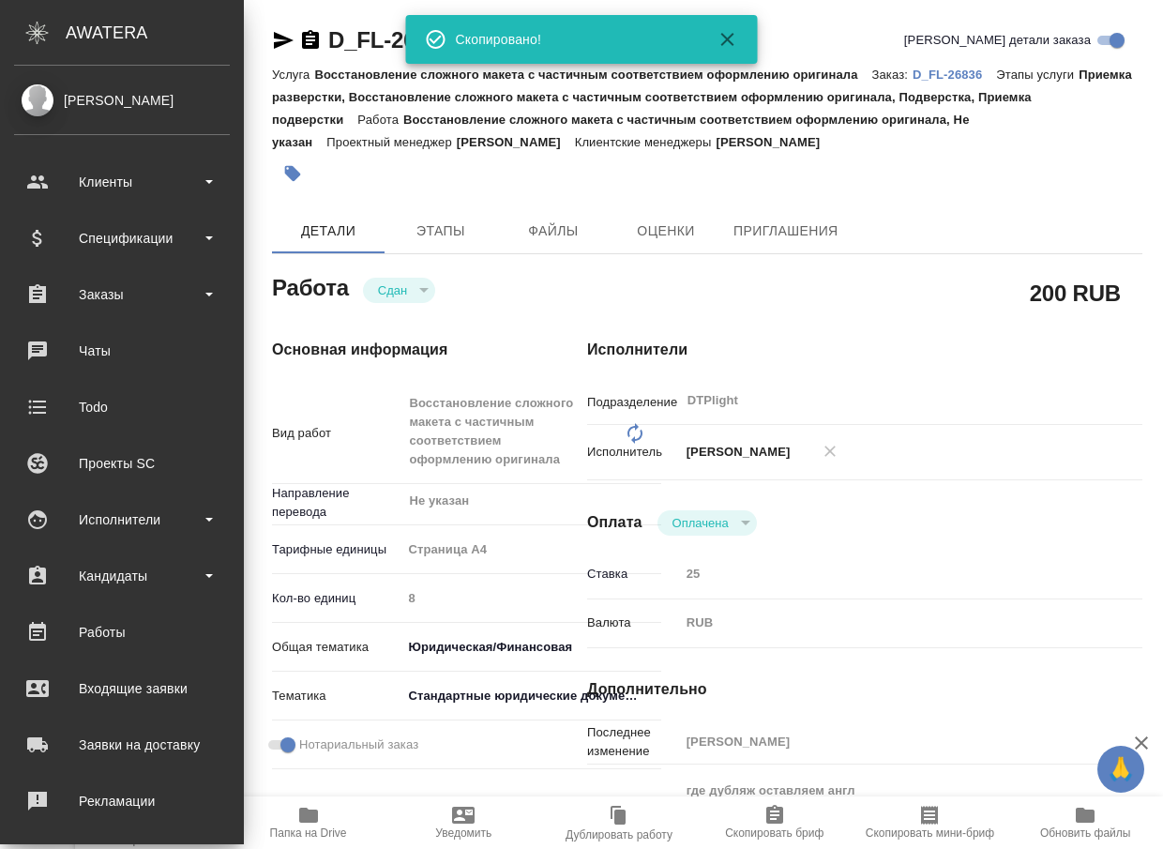
type textarea "x"
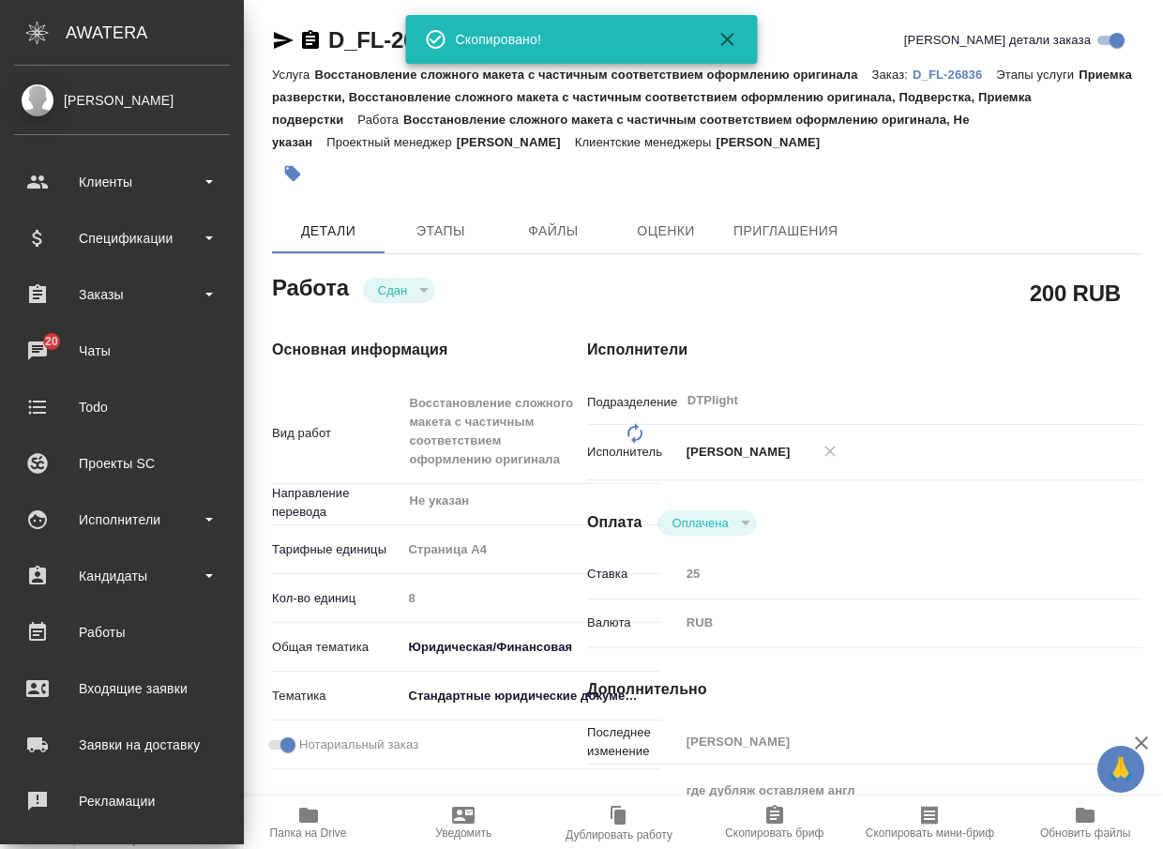
type textarea "x"
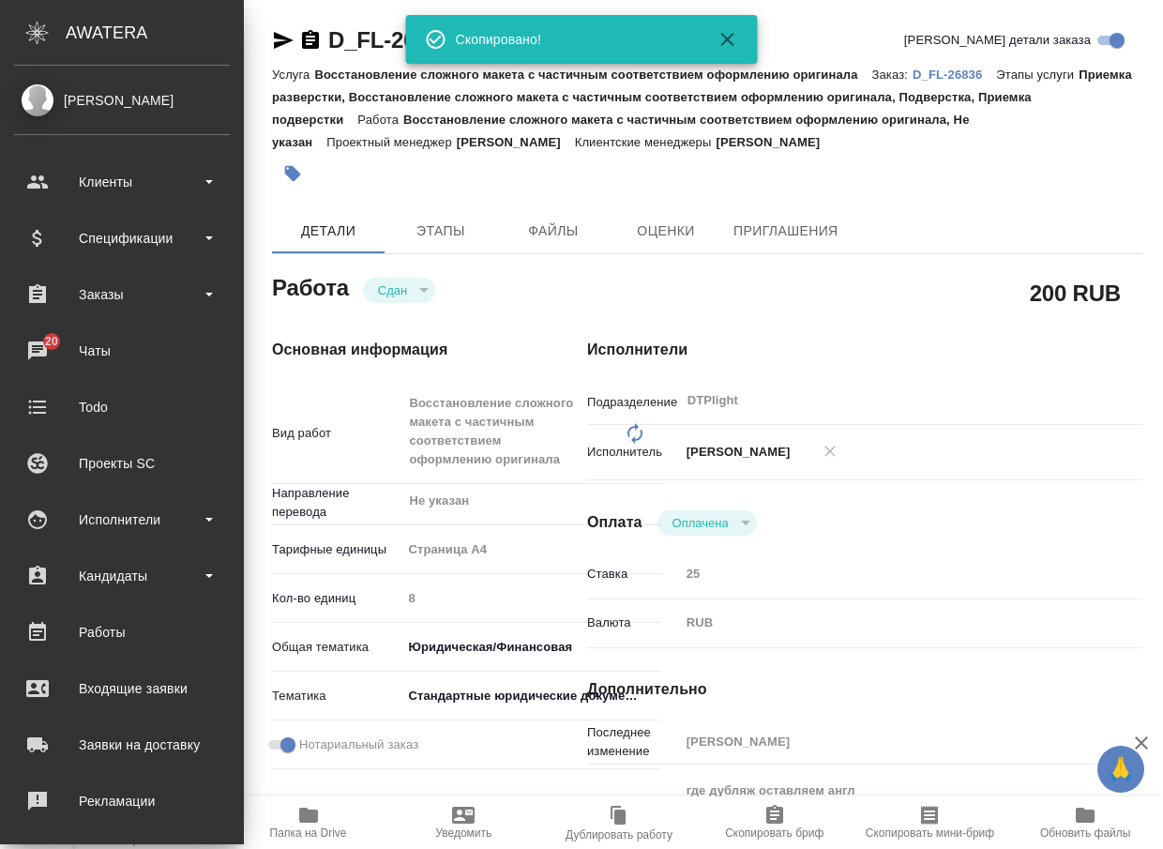
type textarea "x"
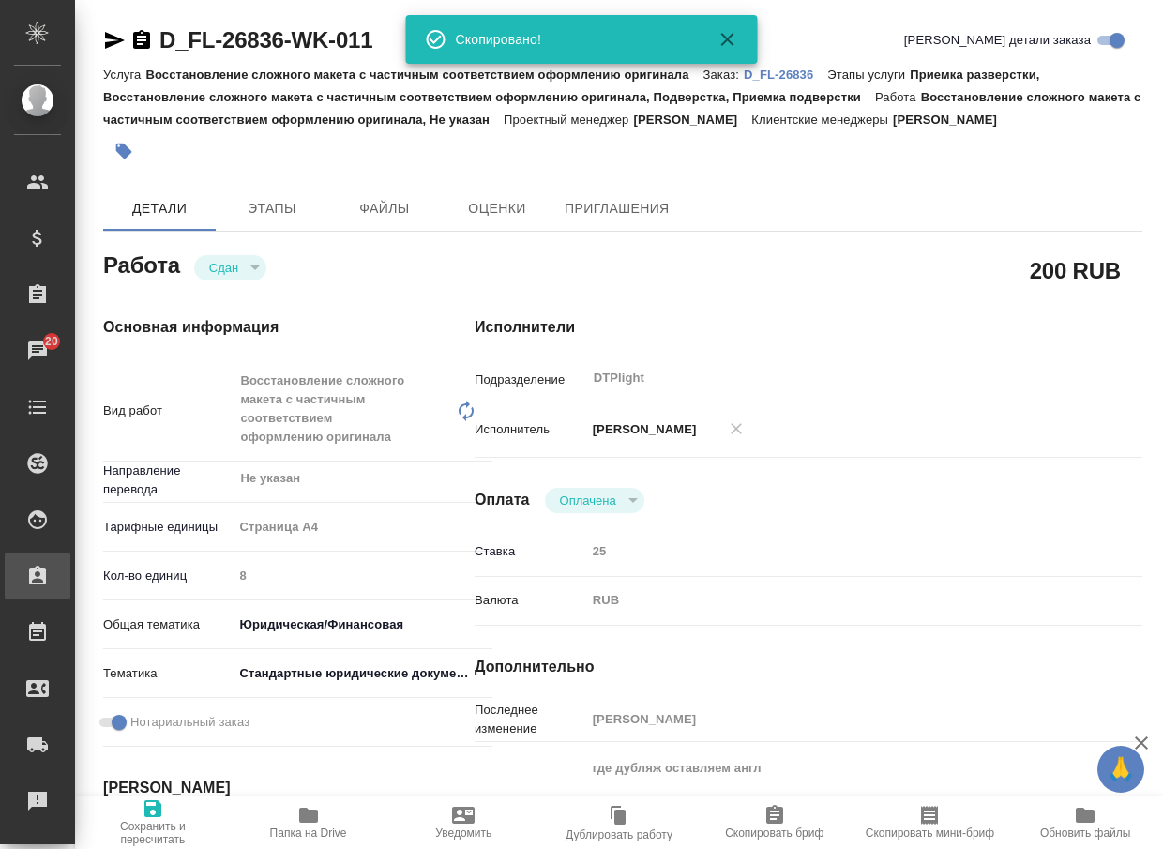
type textarea "x"
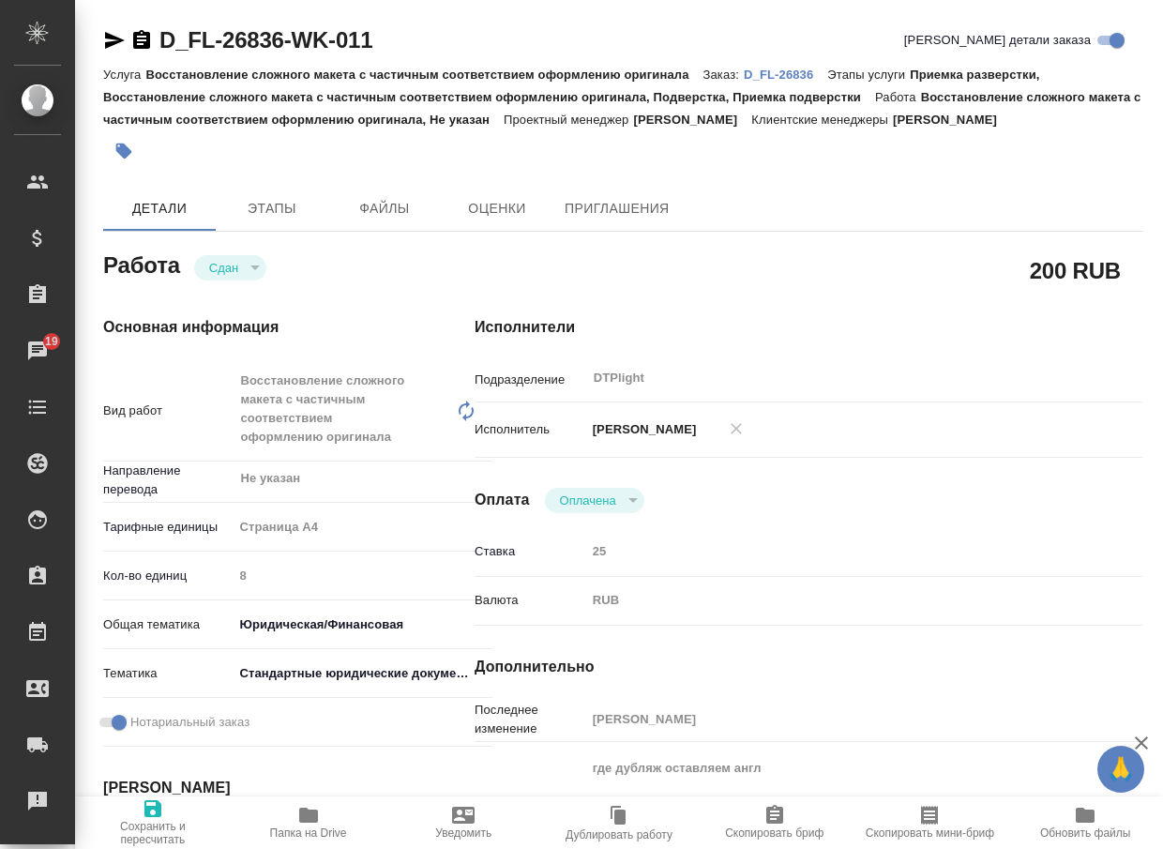
click at [309, 820] on icon "button" at bounding box center [308, 815] width 19 height 15
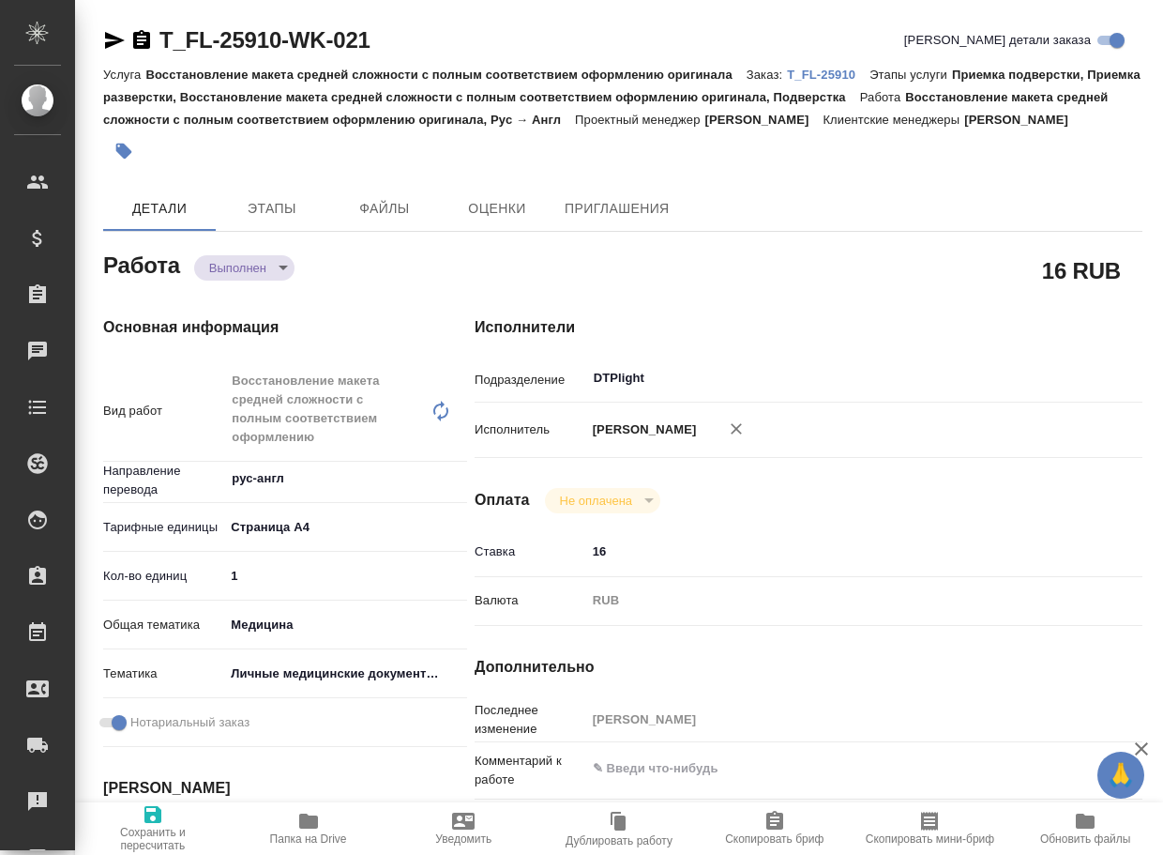
type textarea "x"
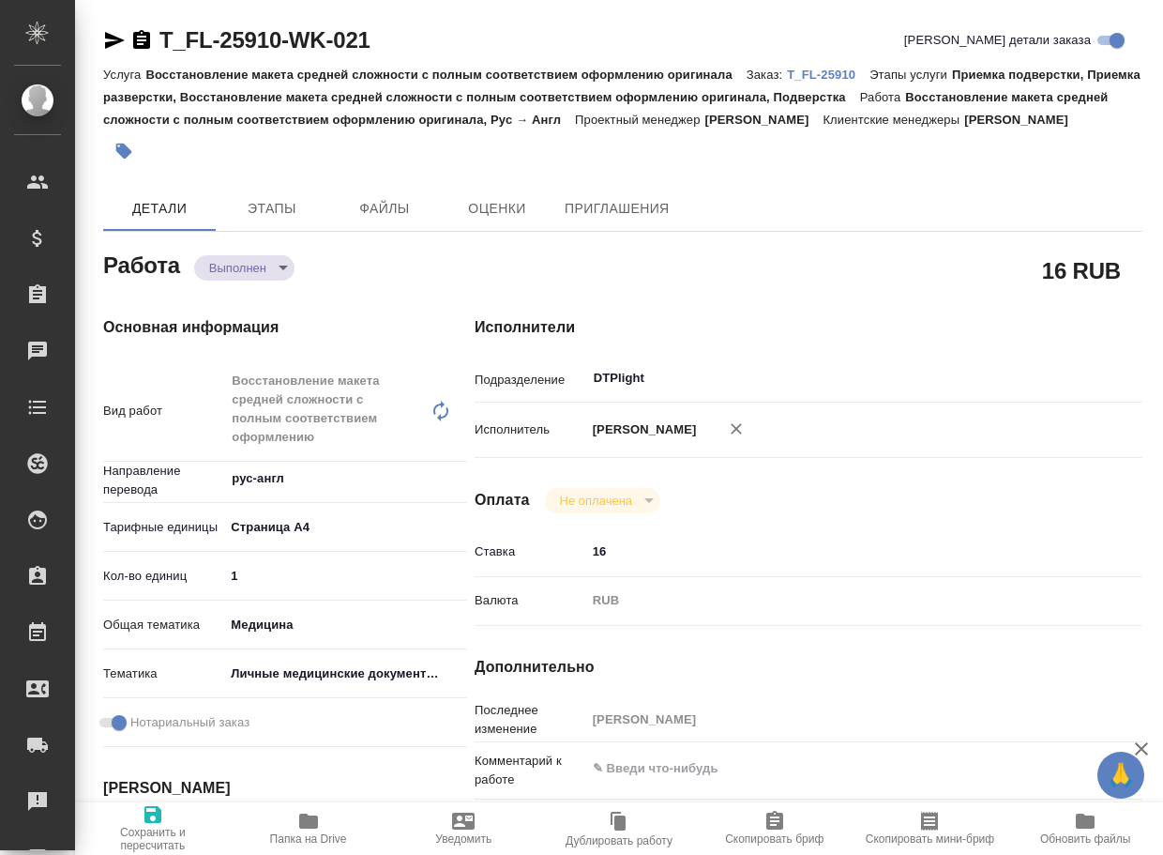
type textarea "x"
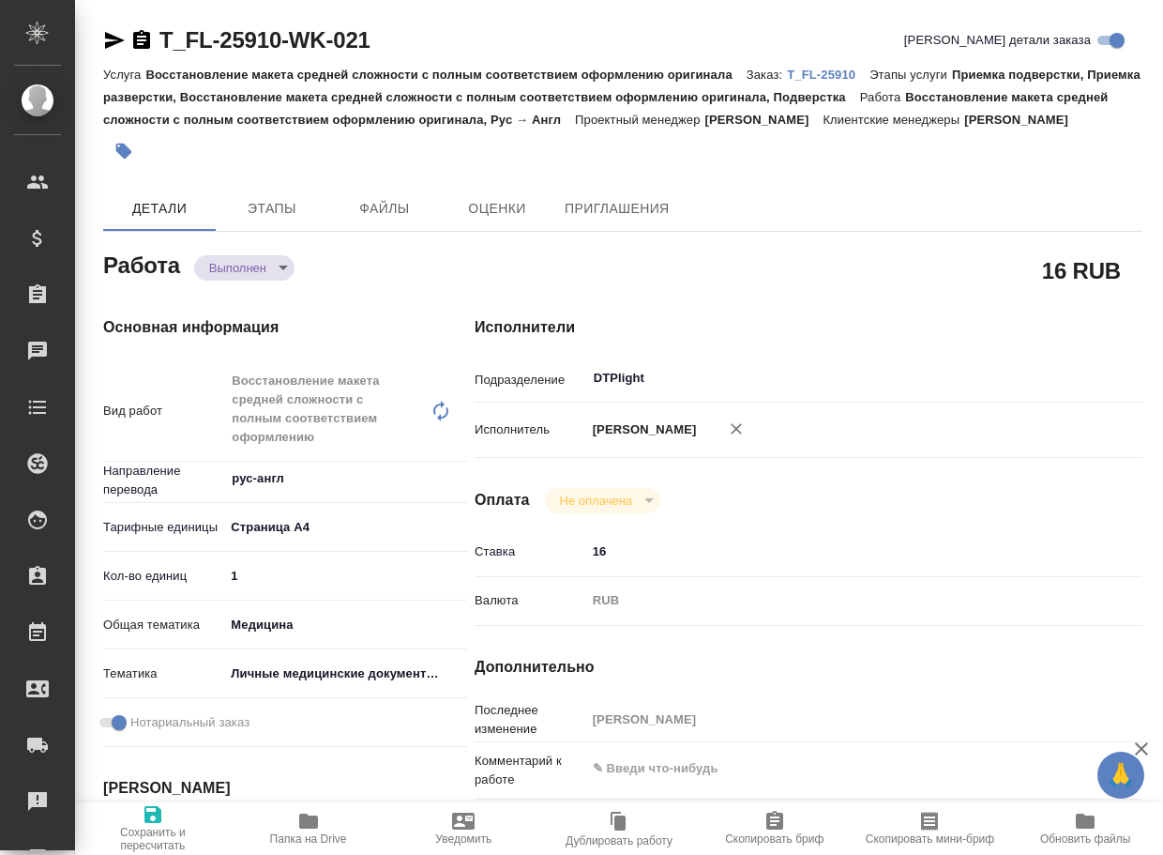
type textarea "x"
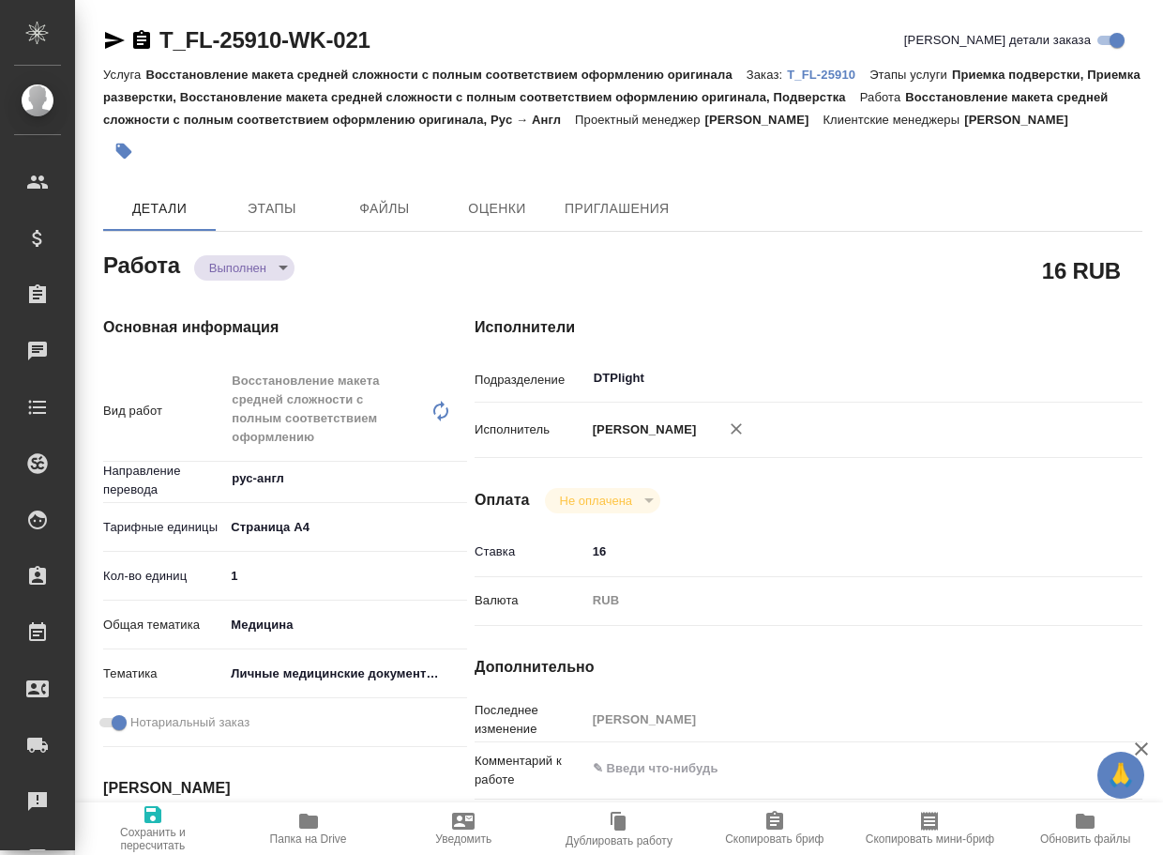
type textarea "x"
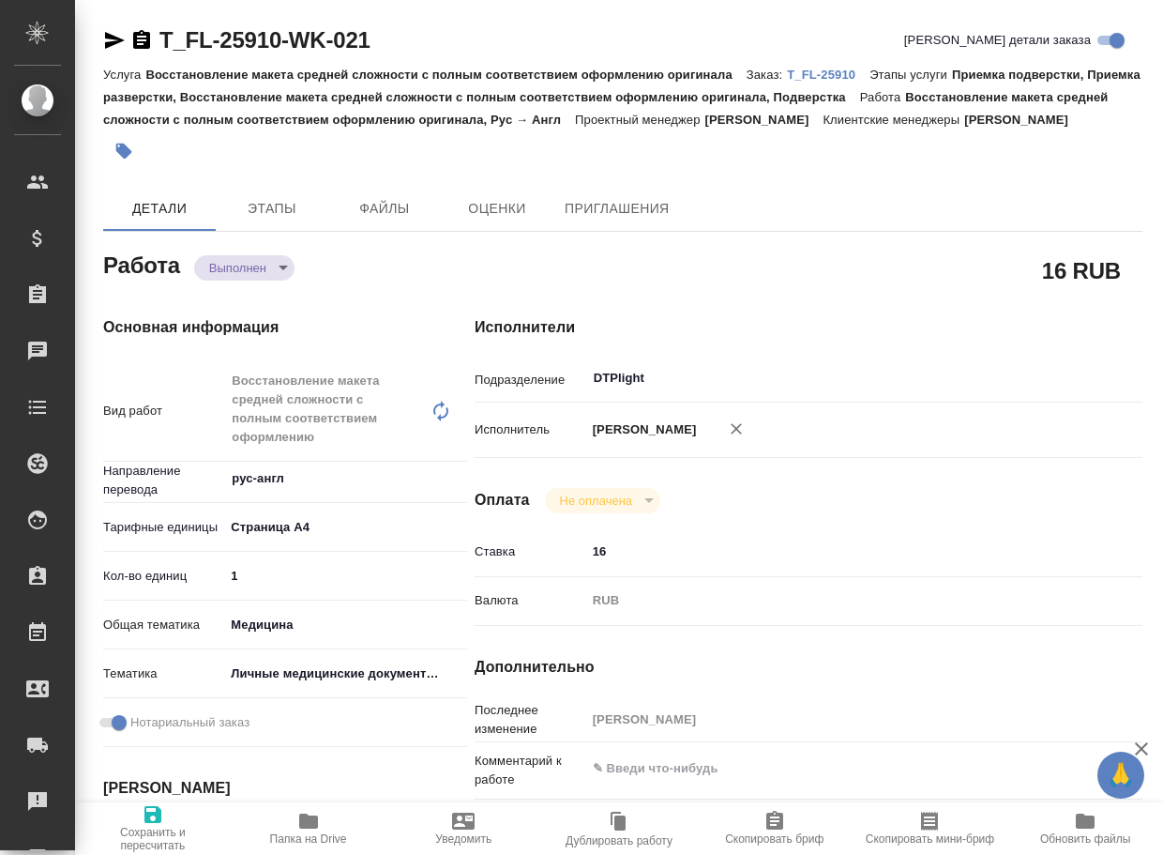
type textarea "x"
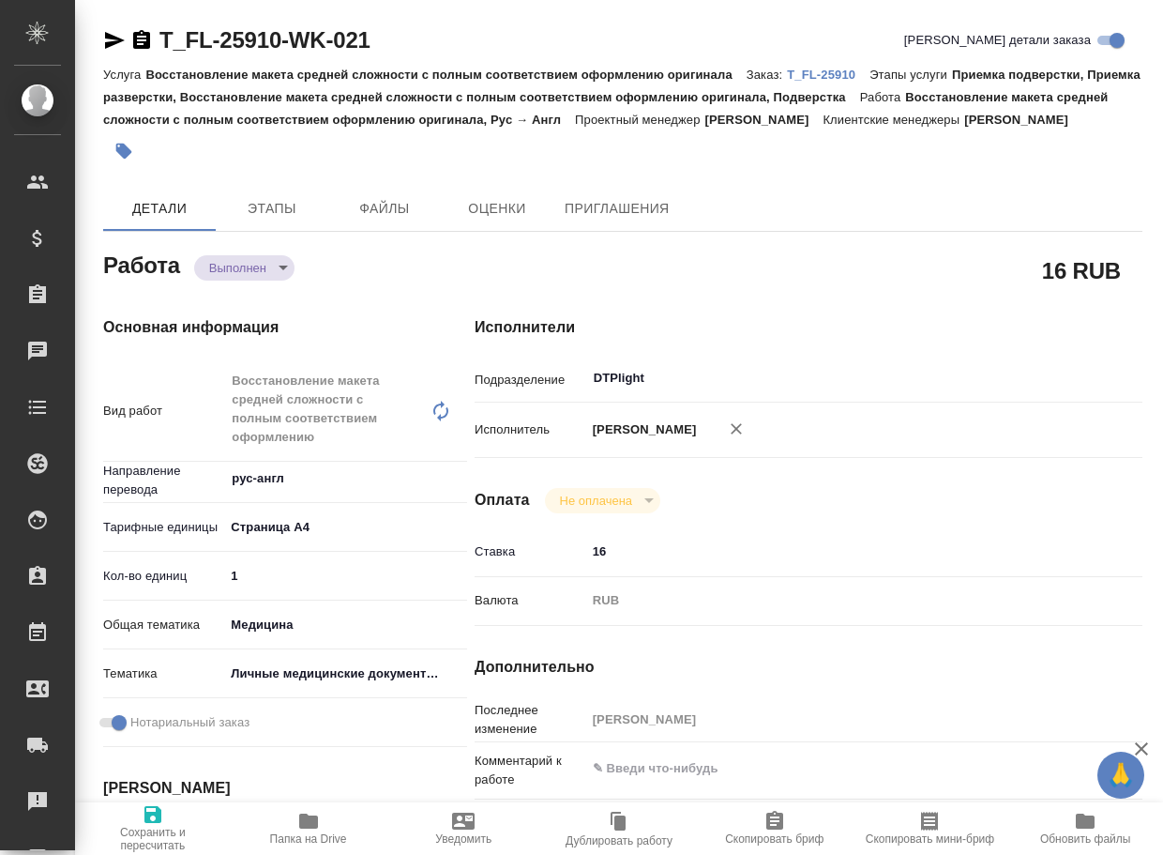
type textarea "x"
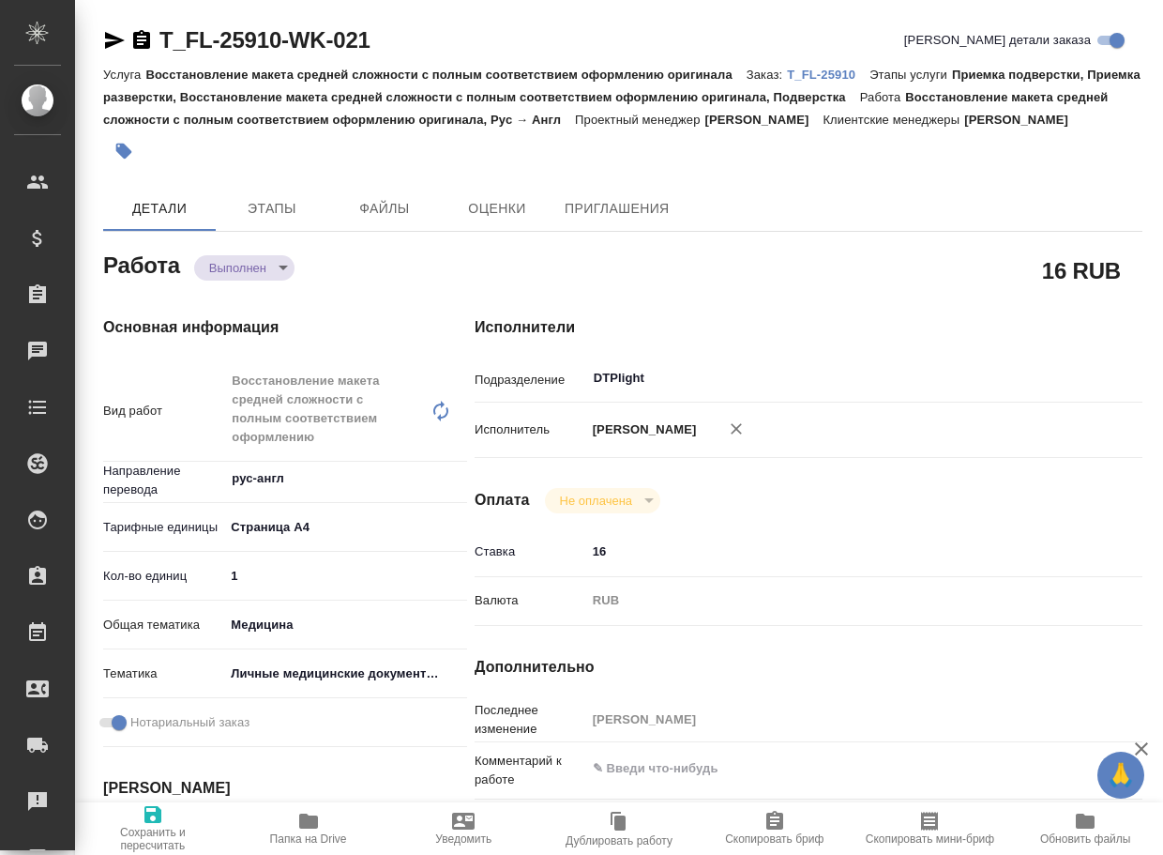
type textarea "x"
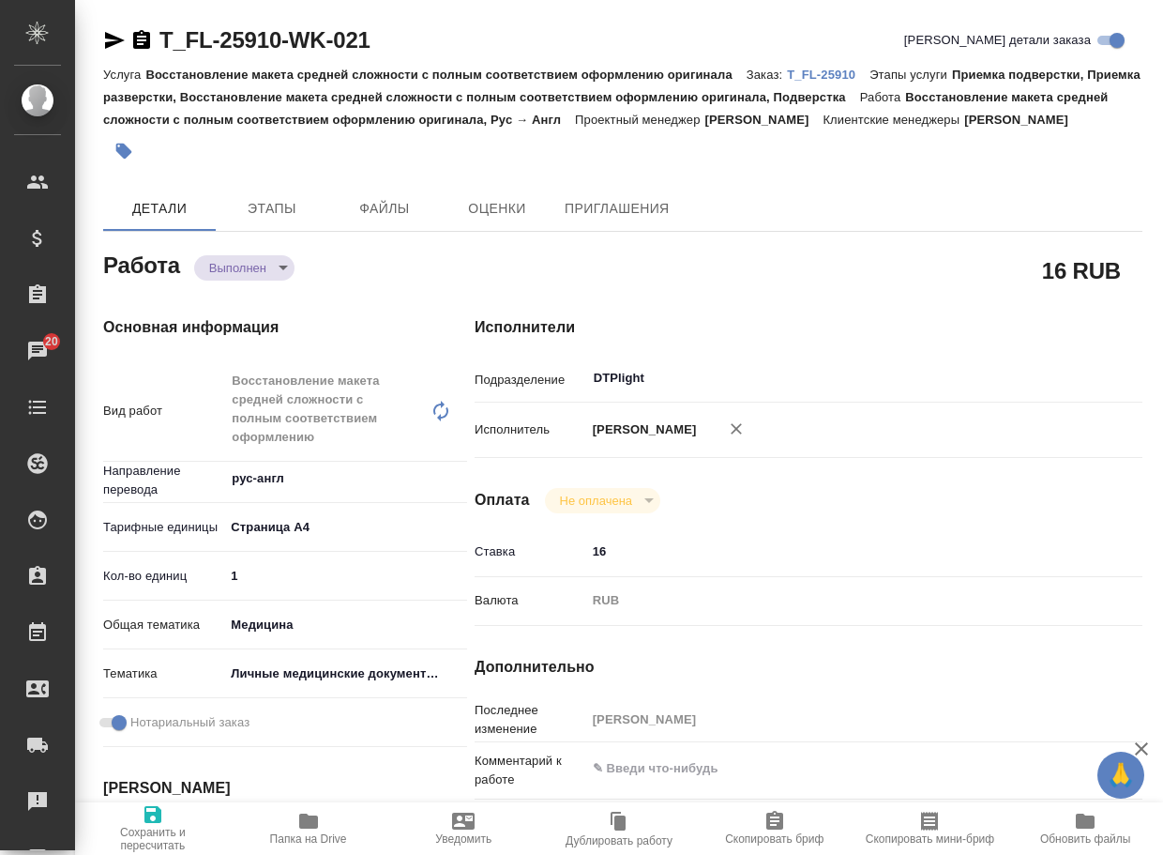
click at [323, 827] on span "Папка на Drive" at bounding box center [308, 828] width 133 height 36
click at [248, 289] on body "🙏 .cls-1 fill:#fff; AWATERA Arsenyeva Vera Клиенты Спецификации Заказы 20 Чаты …" at bounding box center [581, 427] width 1163 height 855
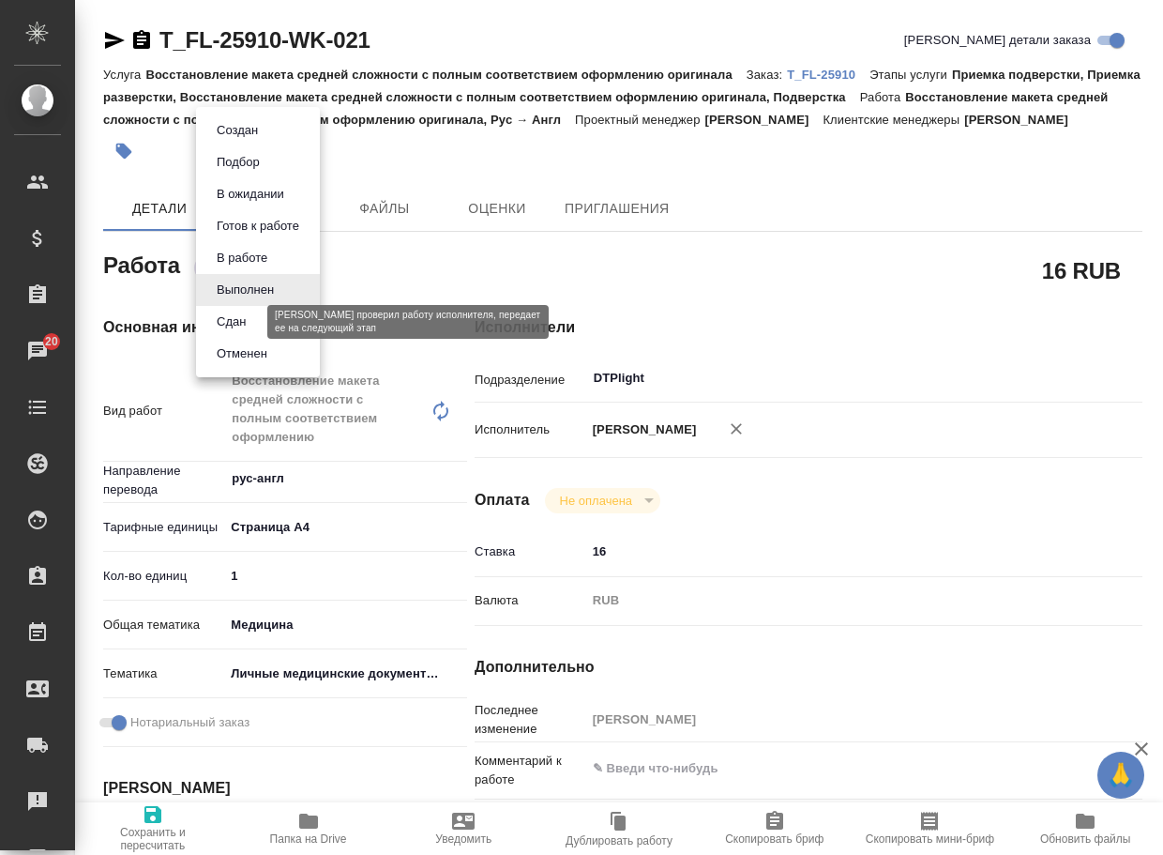
click at [241, 329] on button "Сдан" at bounding box center [231, 321] width 40 height 21
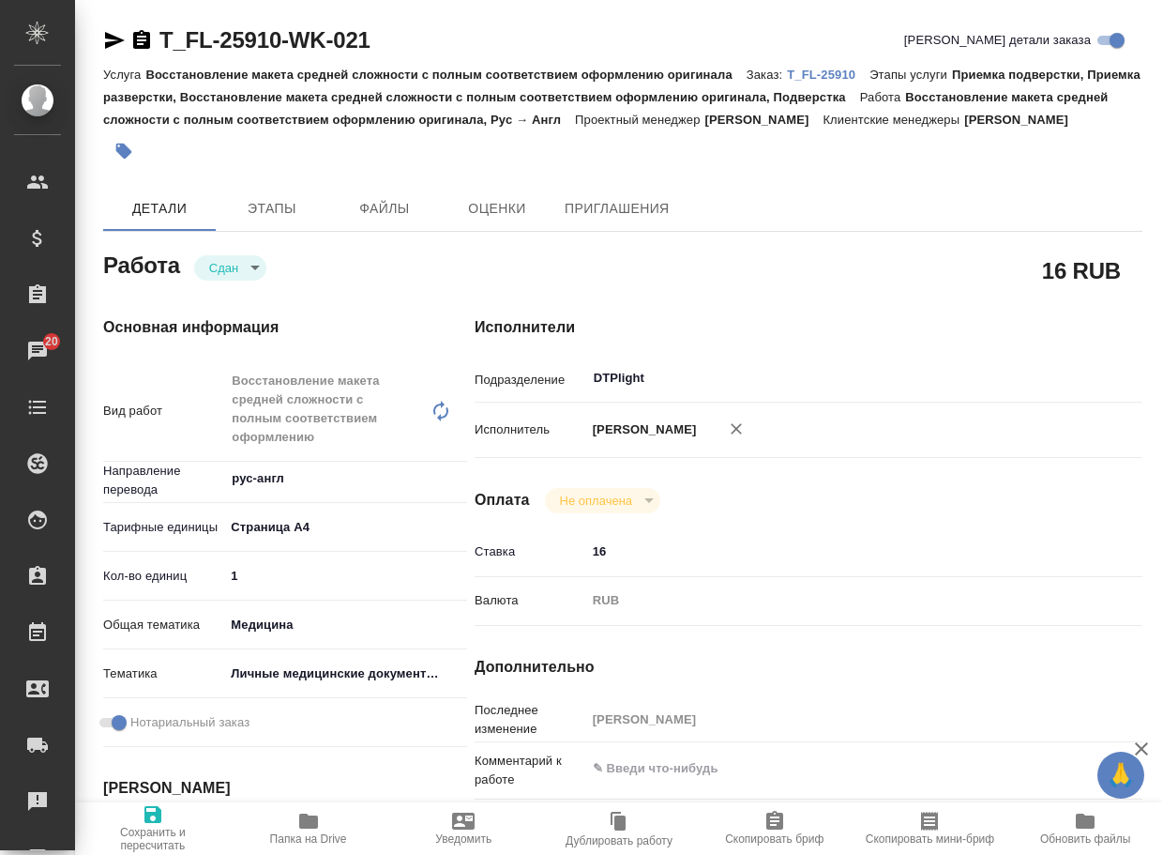
type textarea "x"
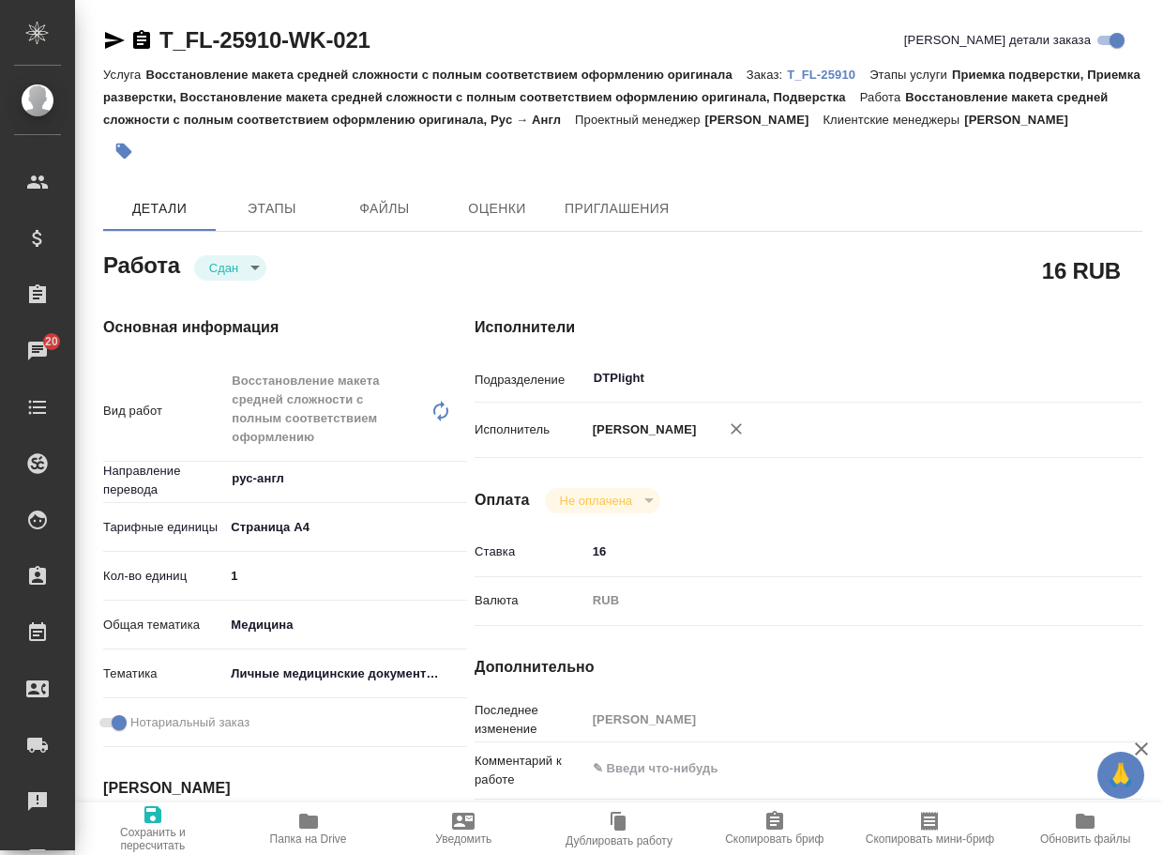
click at [804, 76] on p "T_FL-25910" at bounding box center [828, 75] width 83 height 14
type textarea "x"
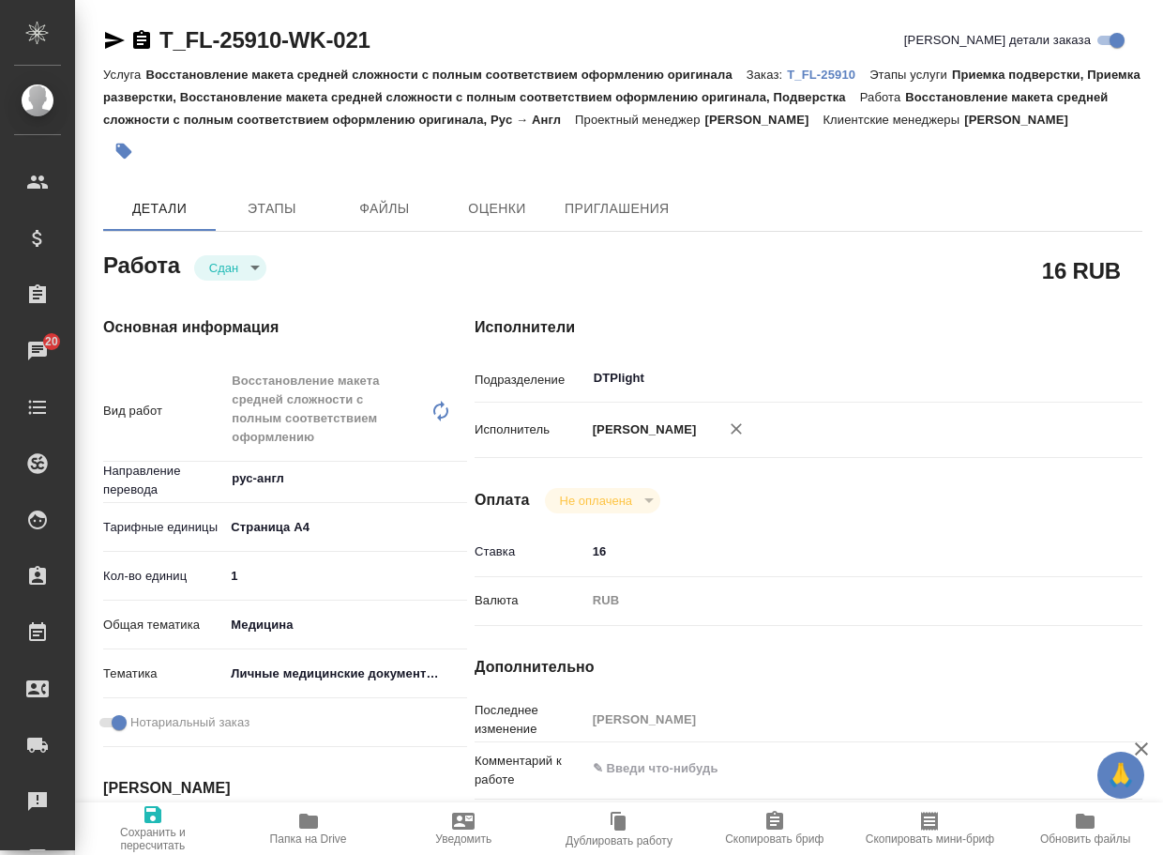
type textarea "x"
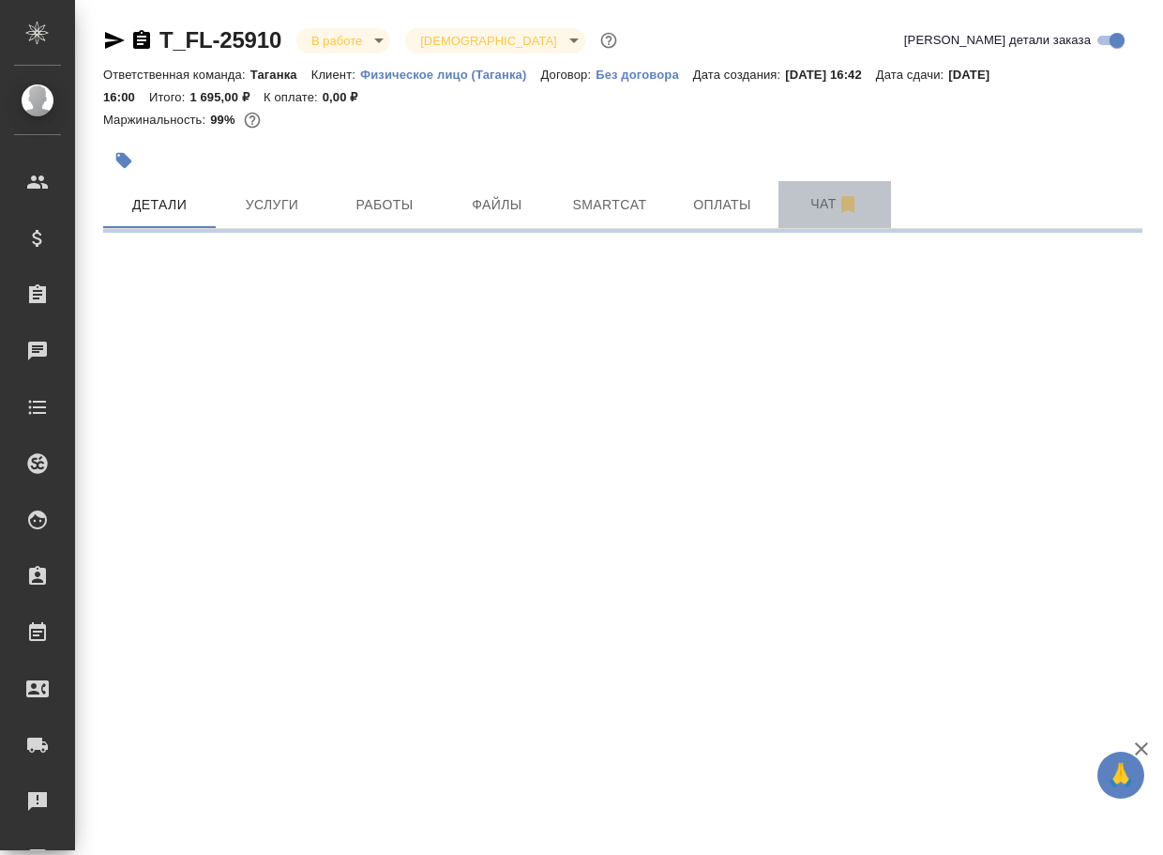
click at [802, 201] on span "Чат" at bounding box center [835, 203] width 90 height 23
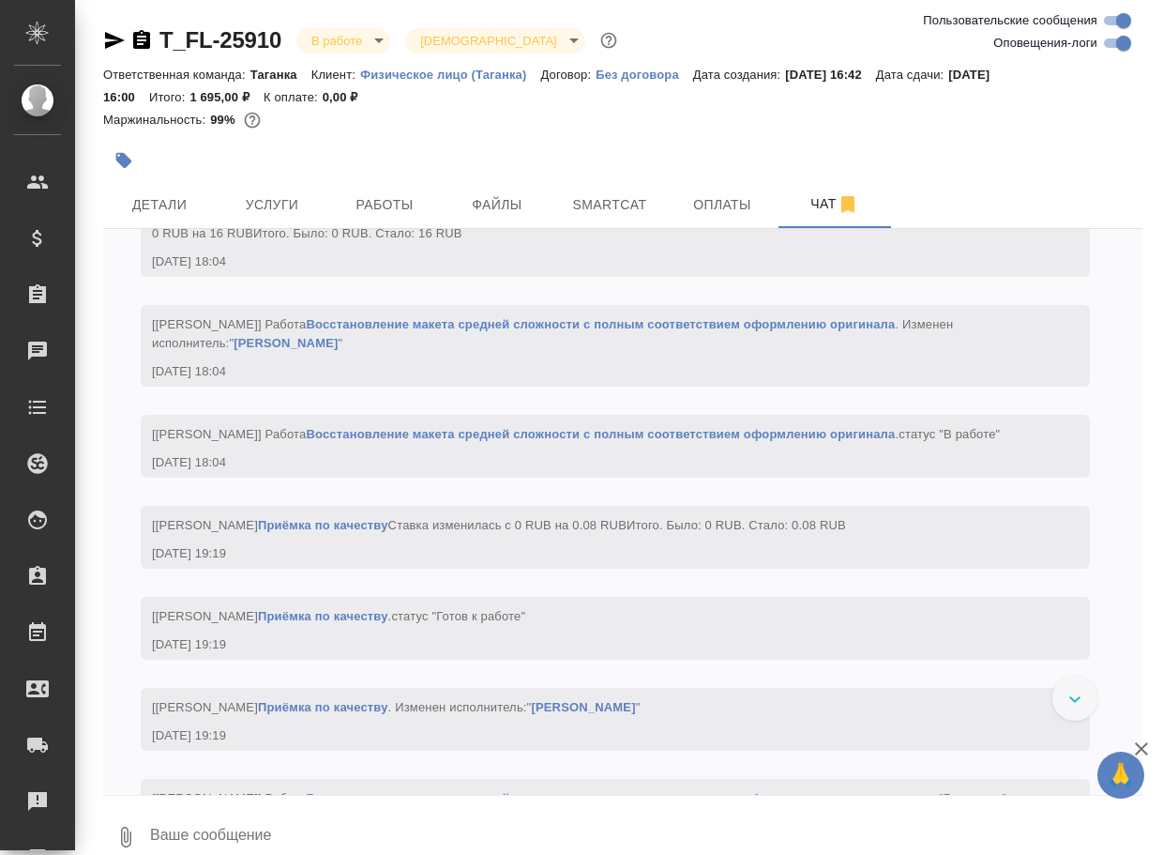
click at [328, 844] on textarea at bounding box center [645, 837] width 994 height 64
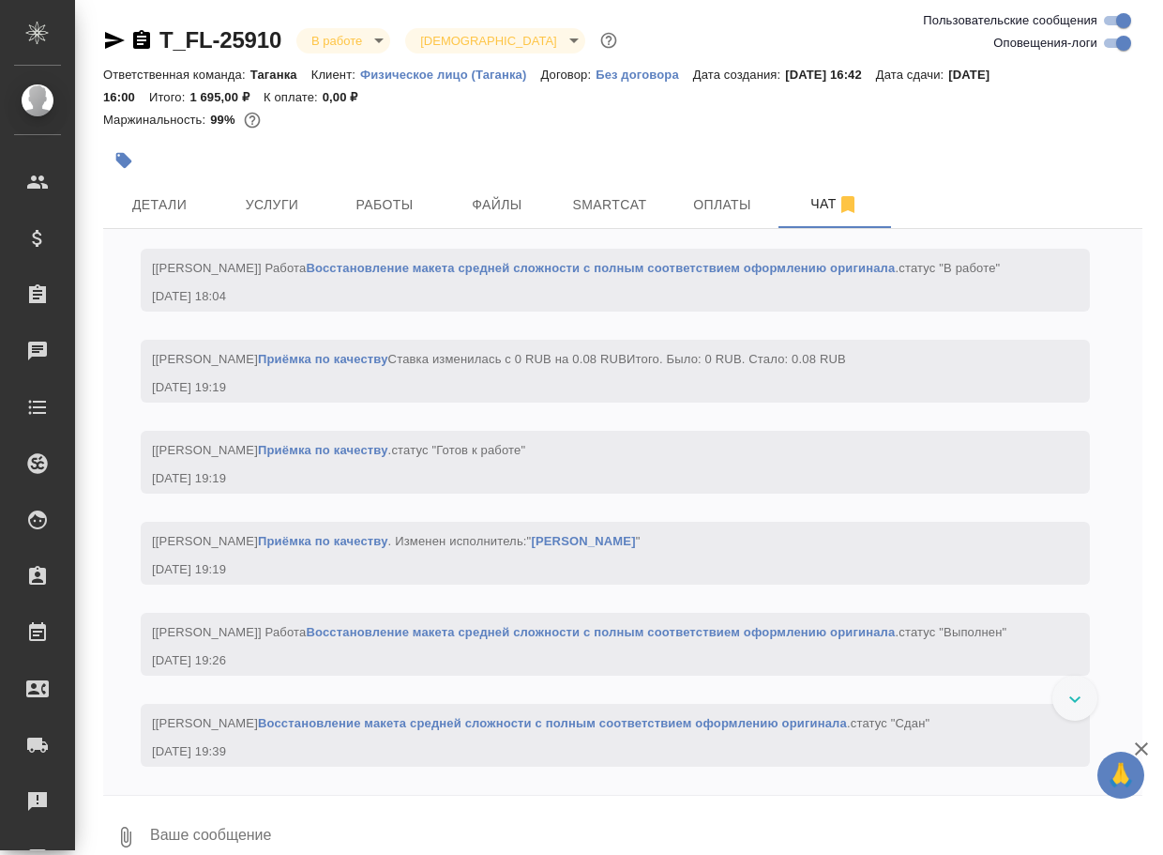
paste textarea "[URL][DOMAIN_NAME]"
type textarea "[URL][DOMAIN_NAME]"
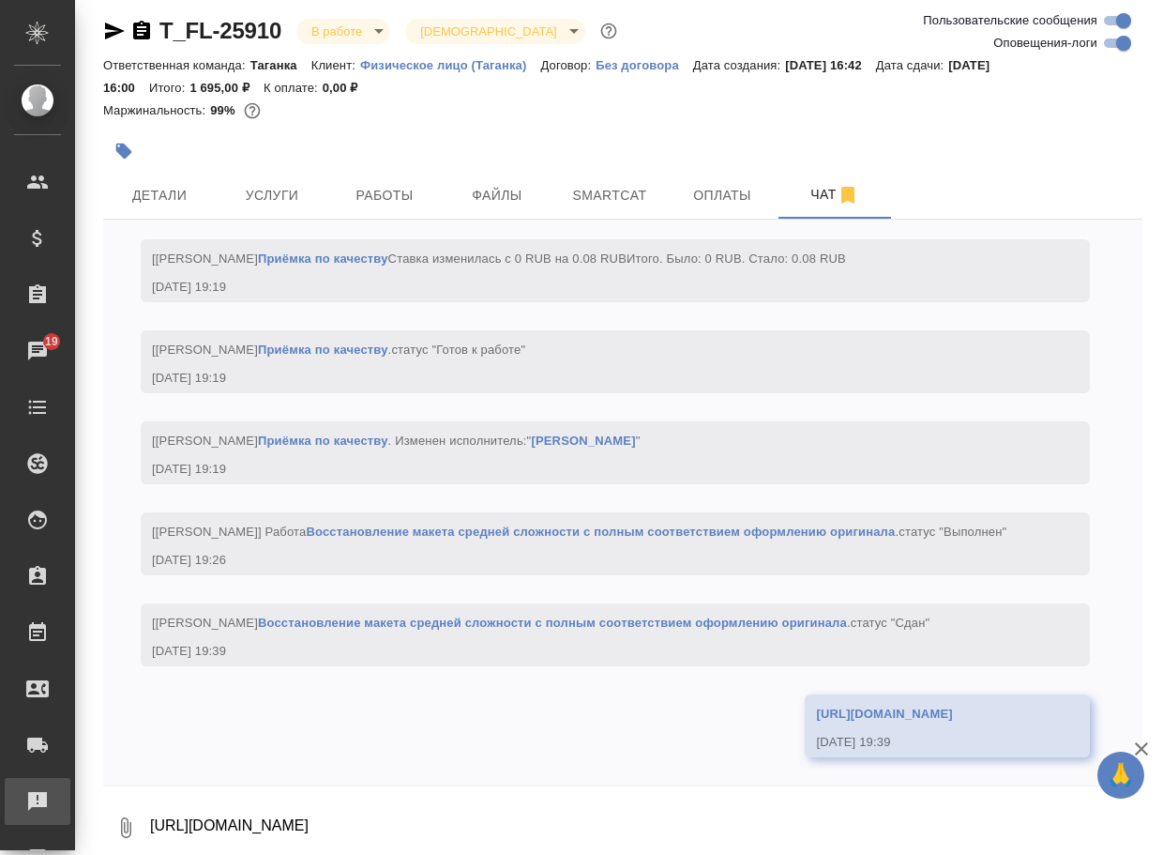
scroll to position [5300, 0]
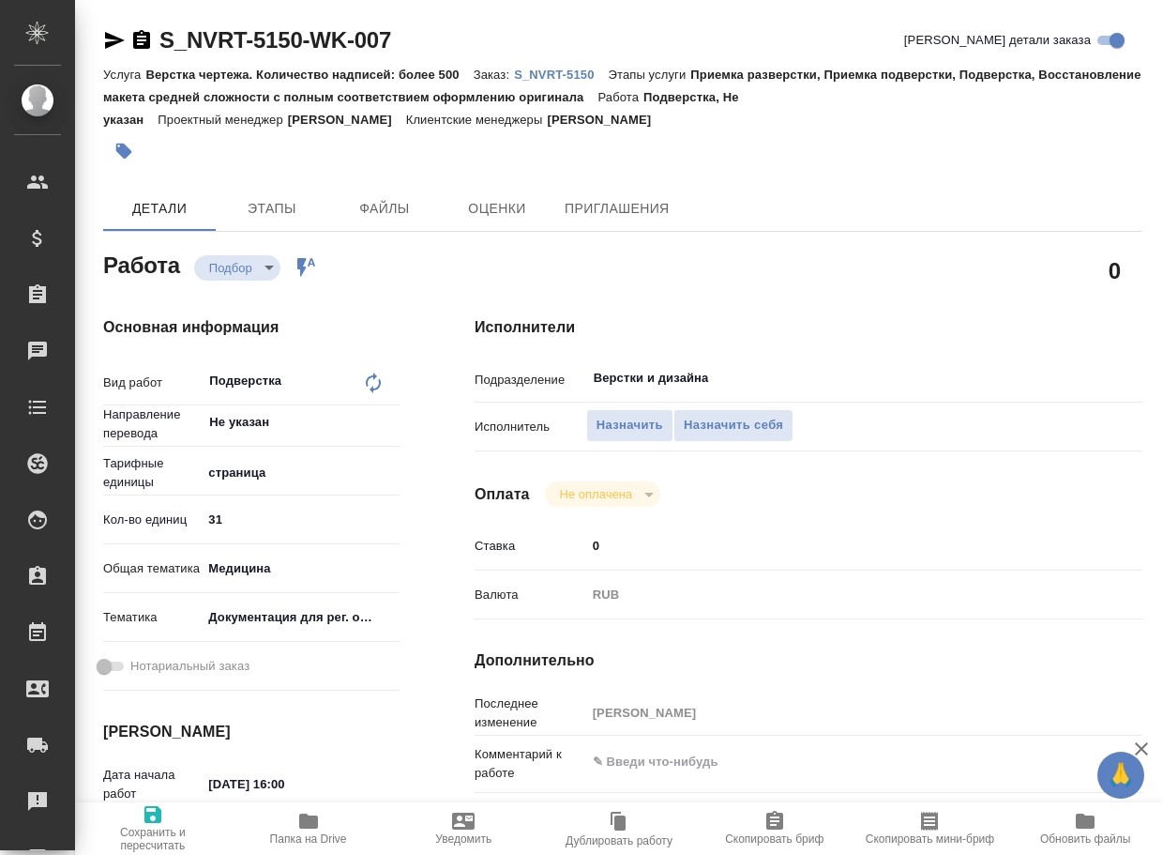
click at [599, 450] on hr at bounding box center [809, 450] width 668 height 1
type textarea "x"
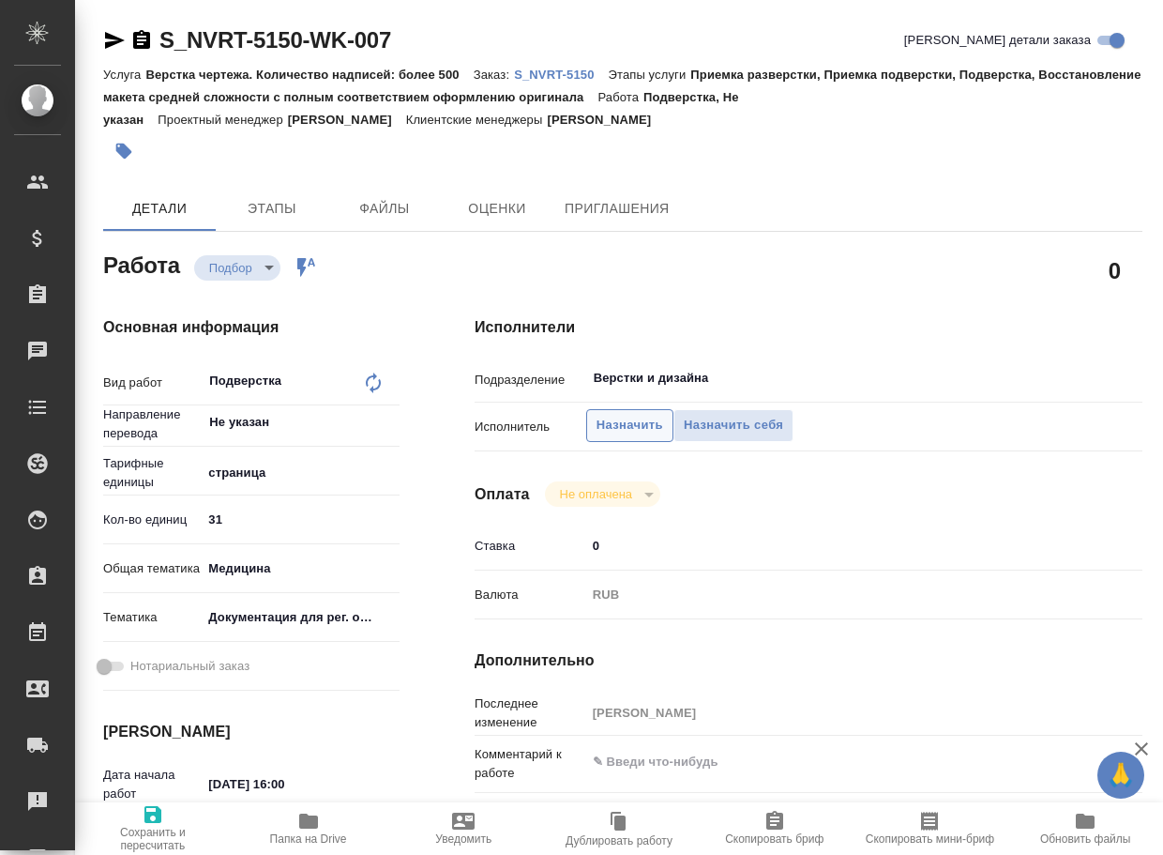
type textarea "x"
click at [613, 435] on span "Назначить" at bounding box center [630, 426] width 67 height 22
type textarea "x"
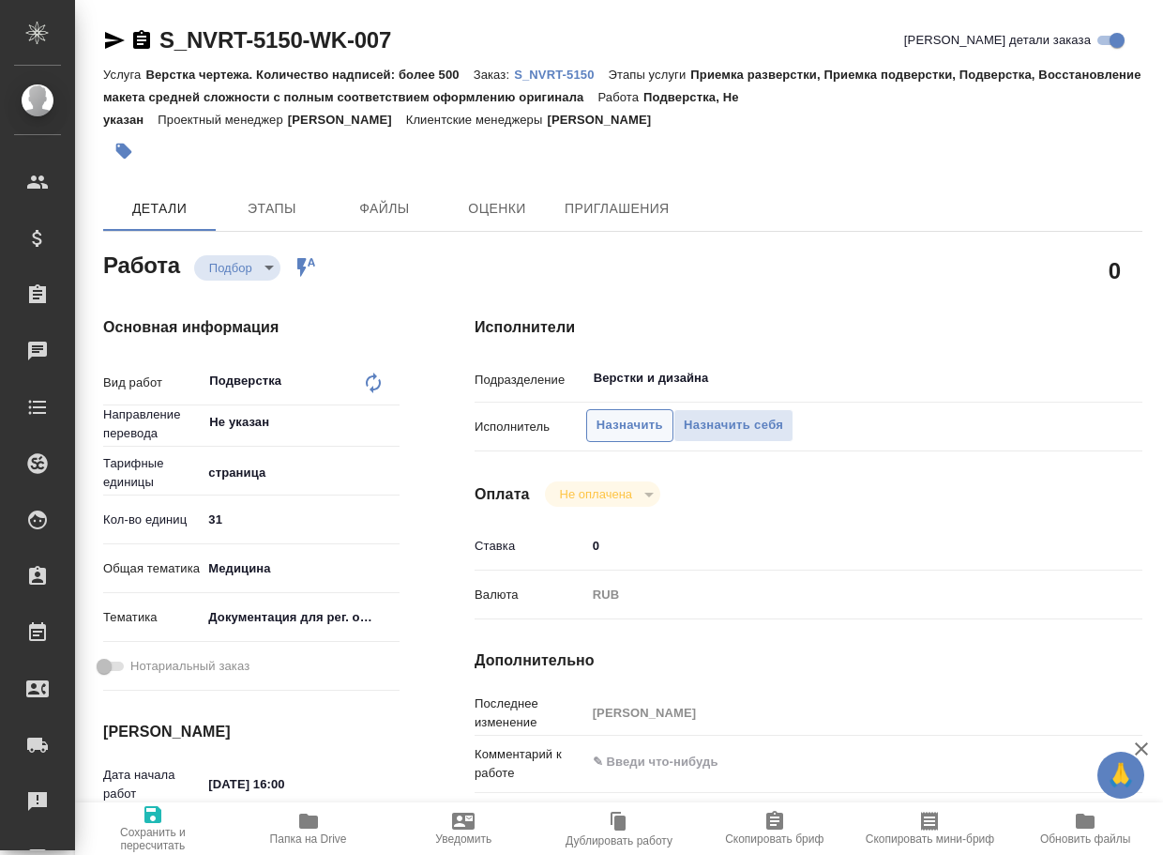
type textarea "x"
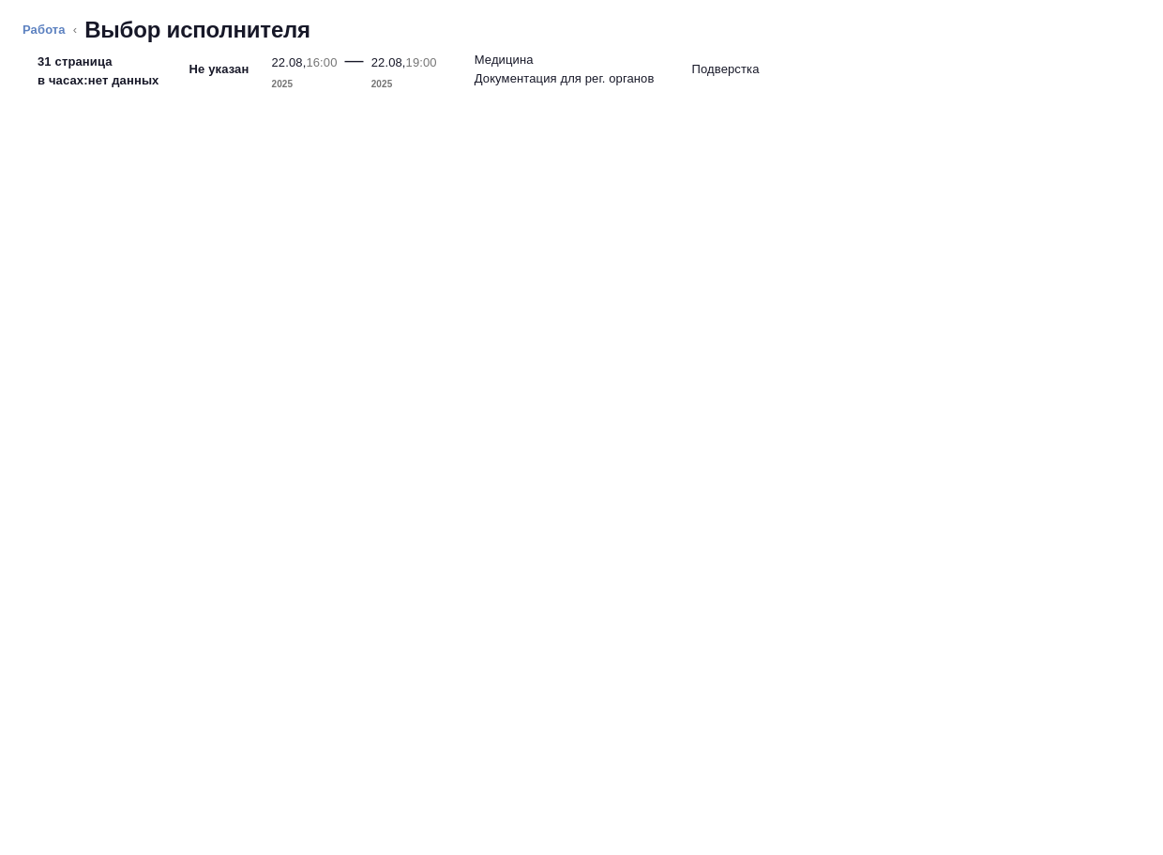
type textarea "x"
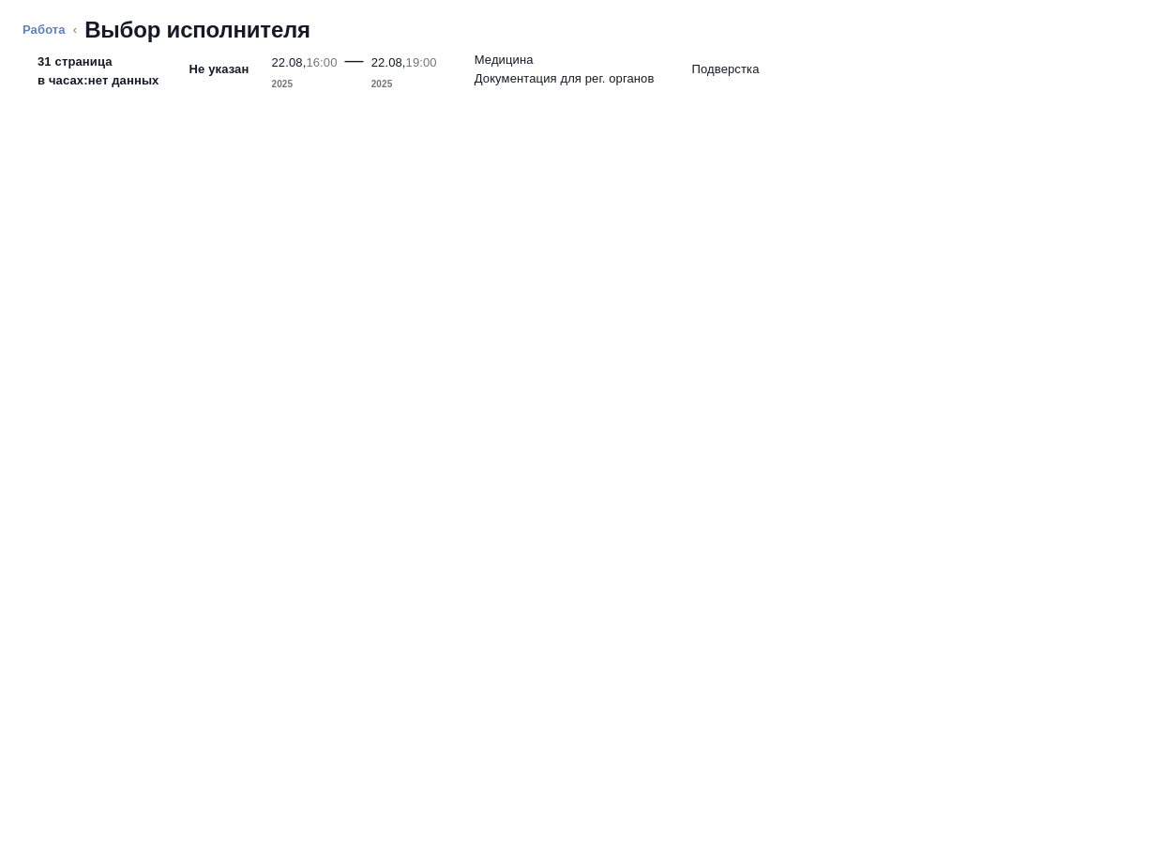
type textarea "x"
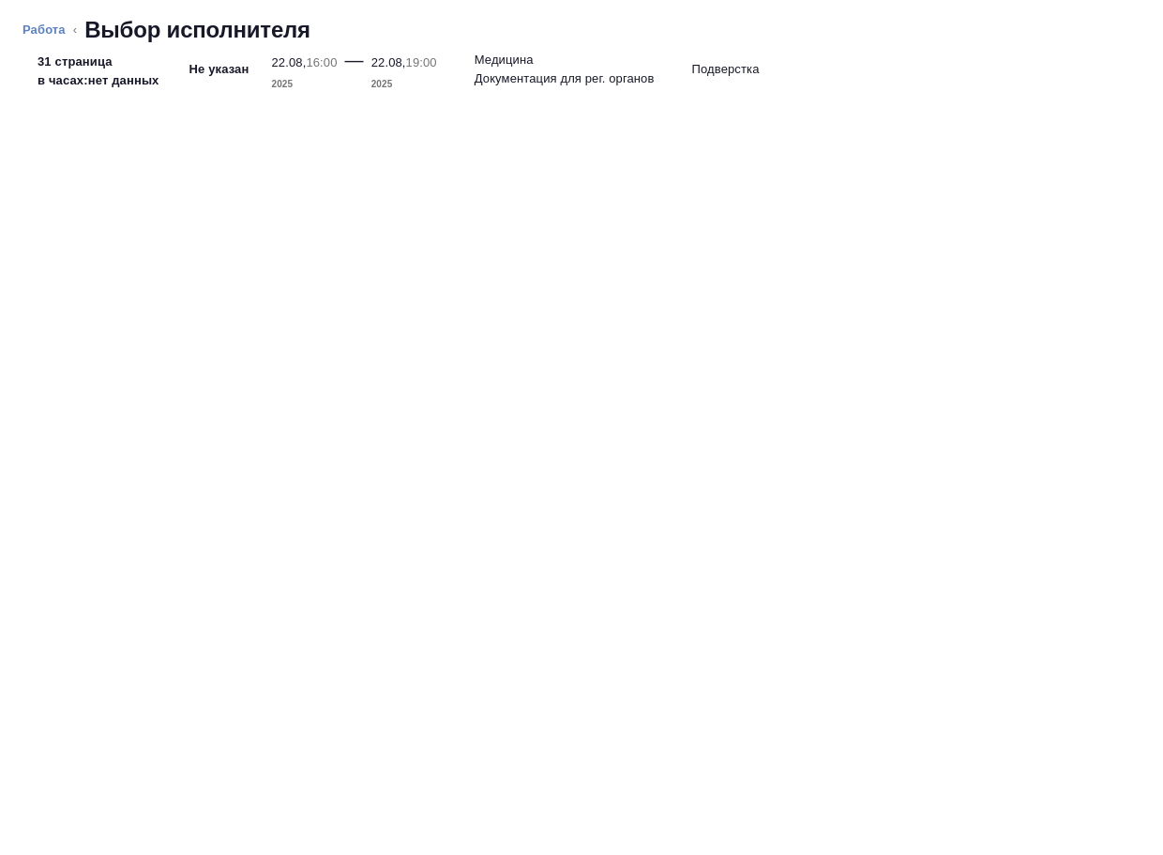
type textarea "x"
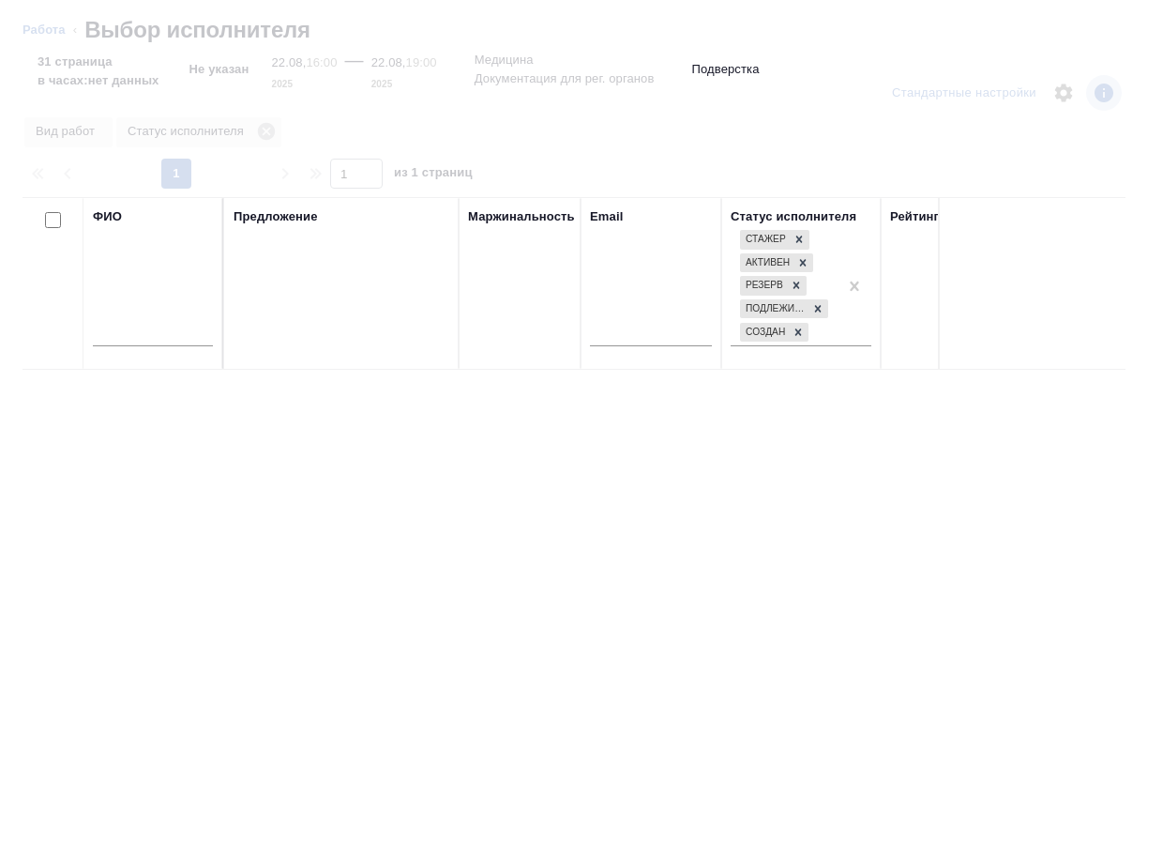
click at [188, 332] on input "text" at bounding box center [153, 334] width 120 height 23
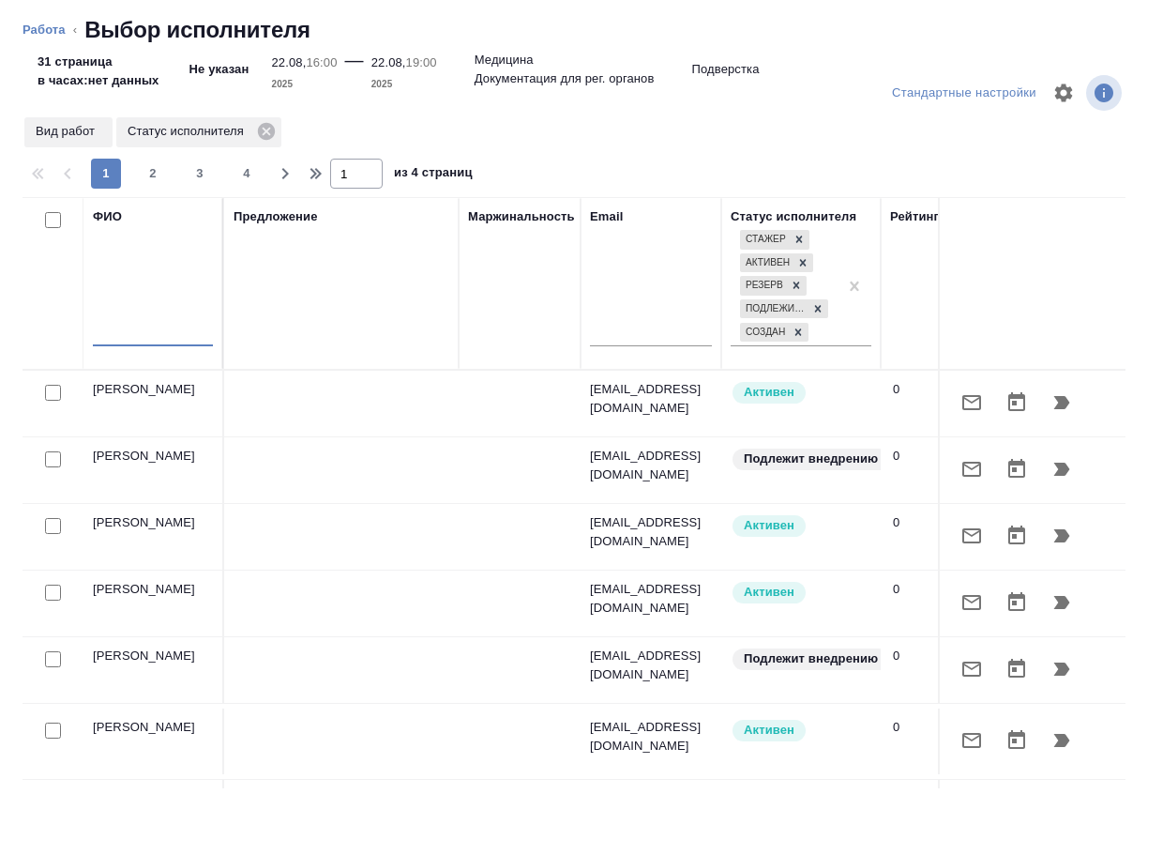
type textarea "x"
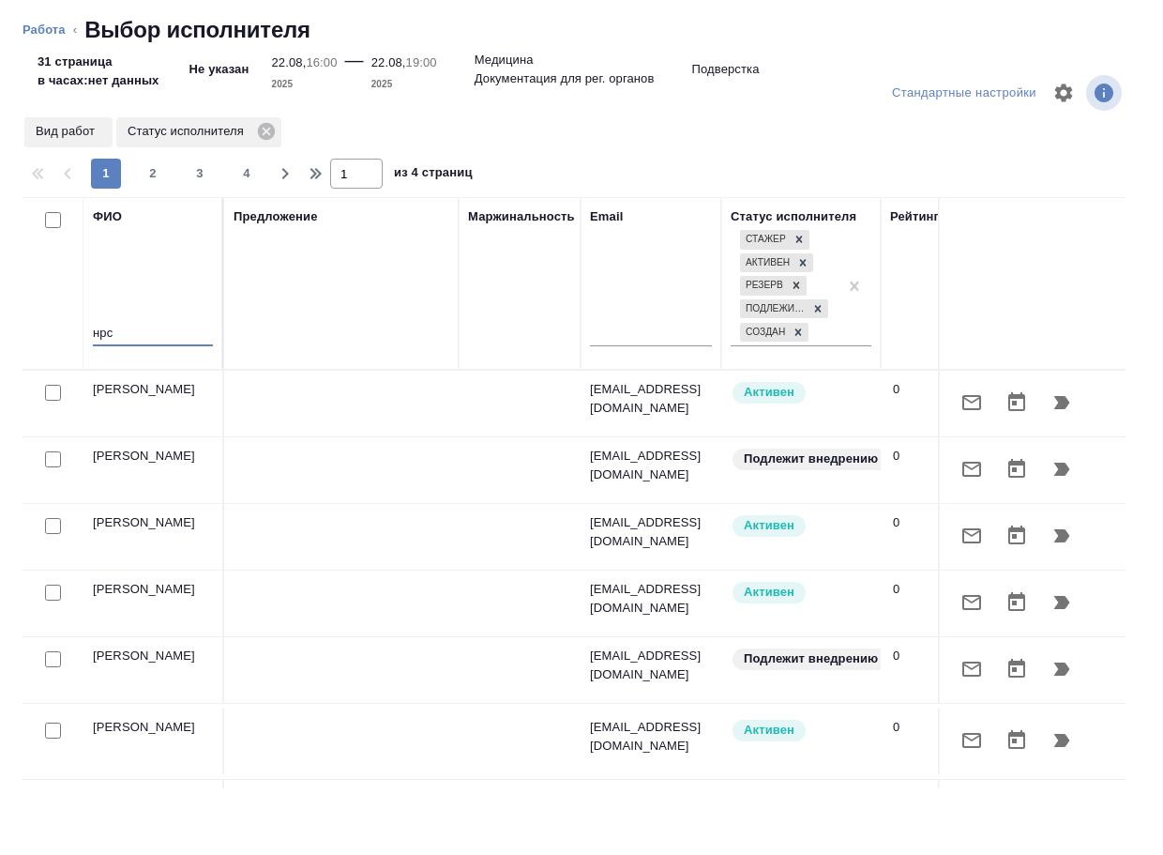
type input "нр"
type textarea "x"
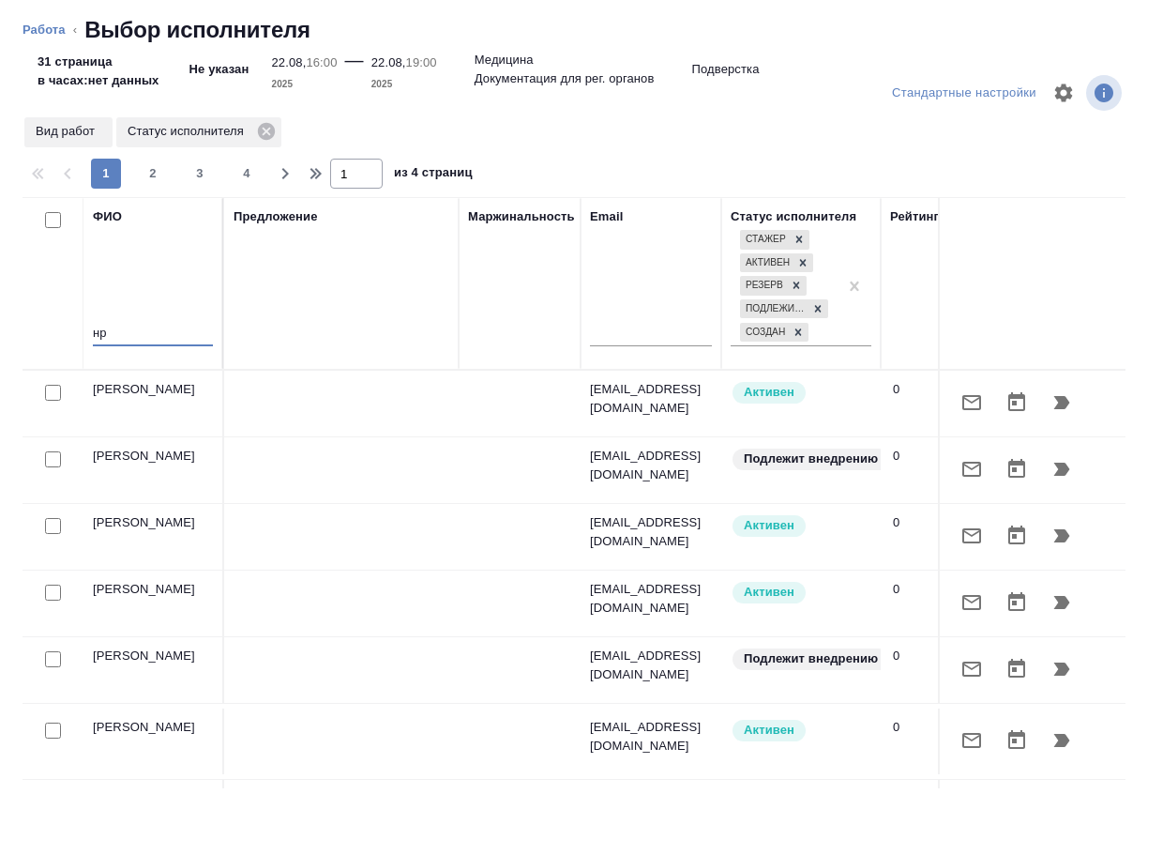
type textarea "x"
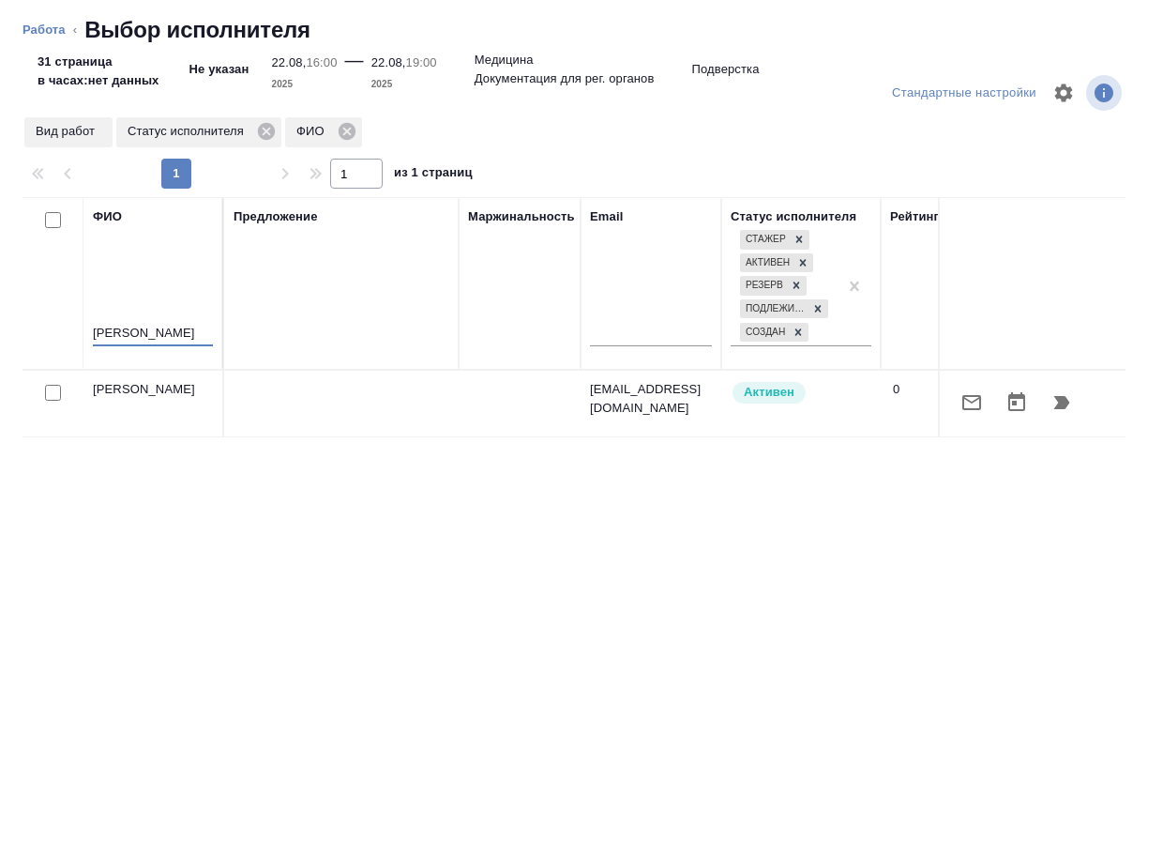
type input "носкова"
click at [1056, 410] on icon "button" at bounding box center [1062, 402] width 23 height 23
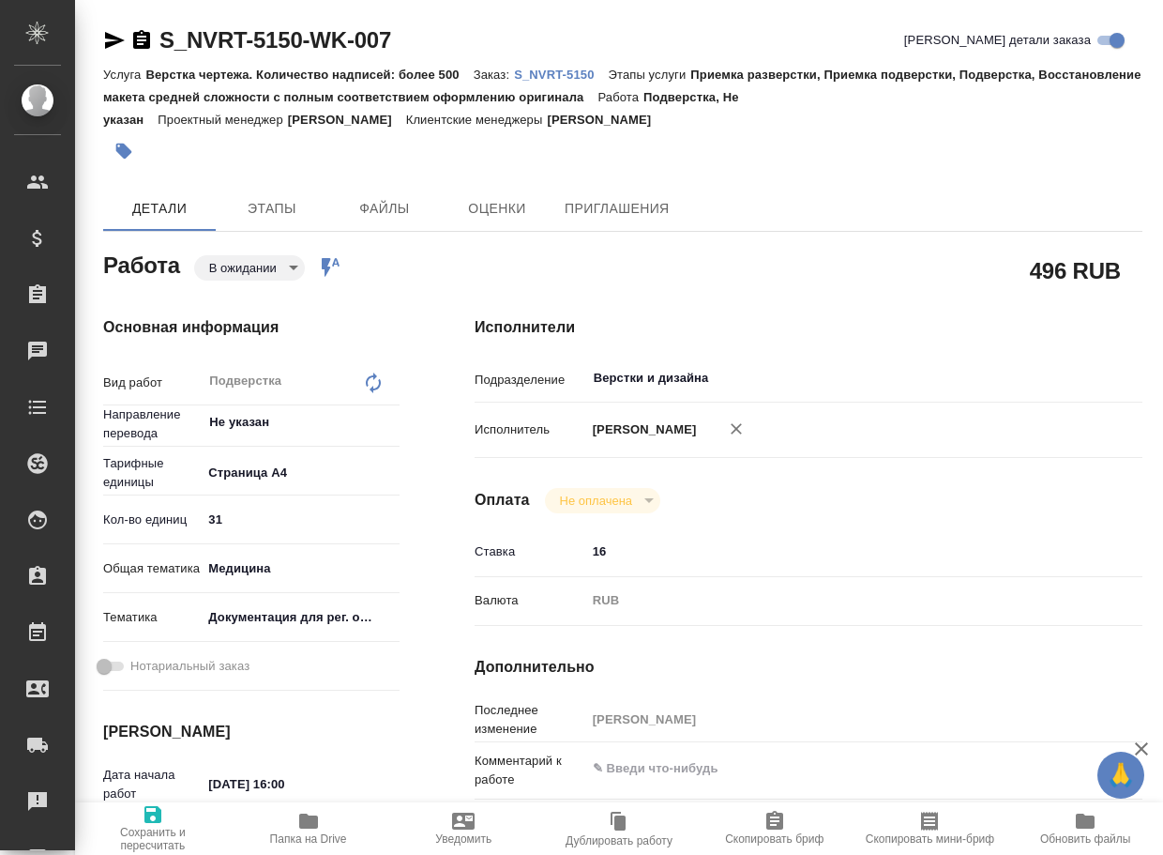
type textarea "x"
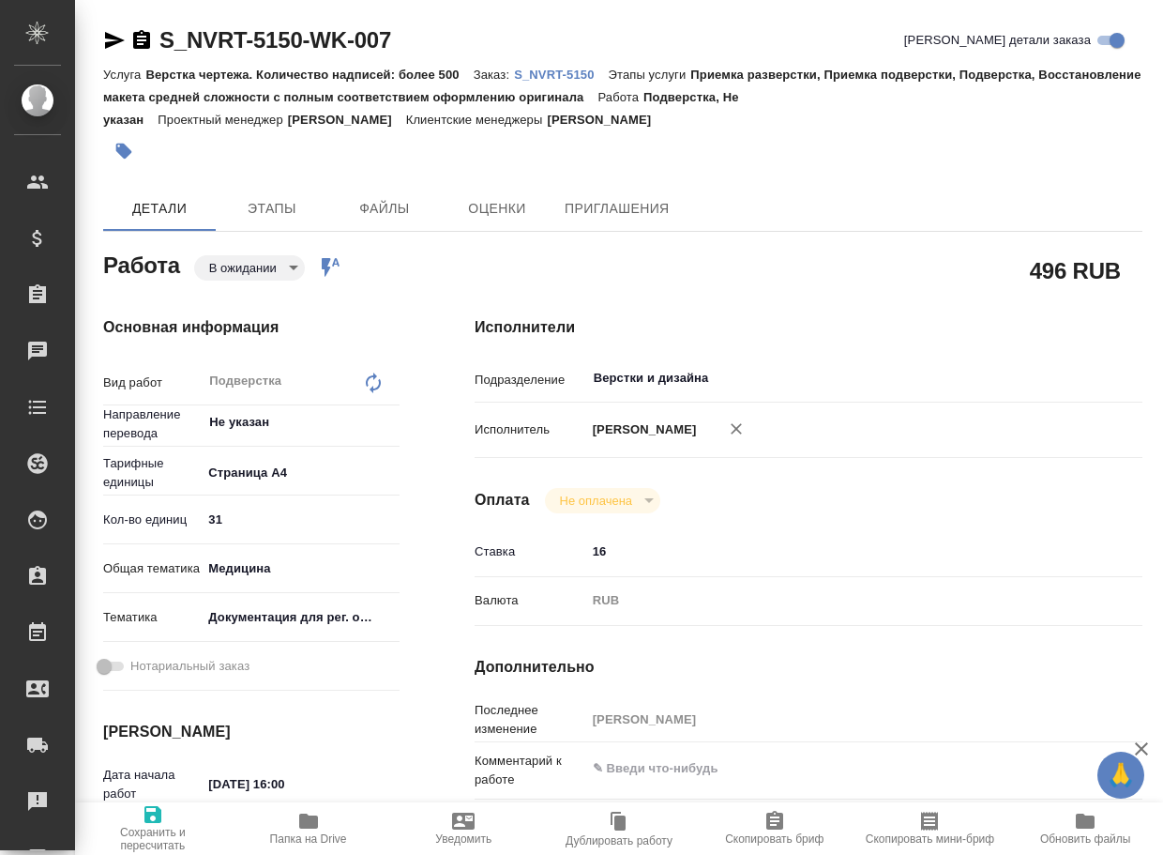
type textarea "x"
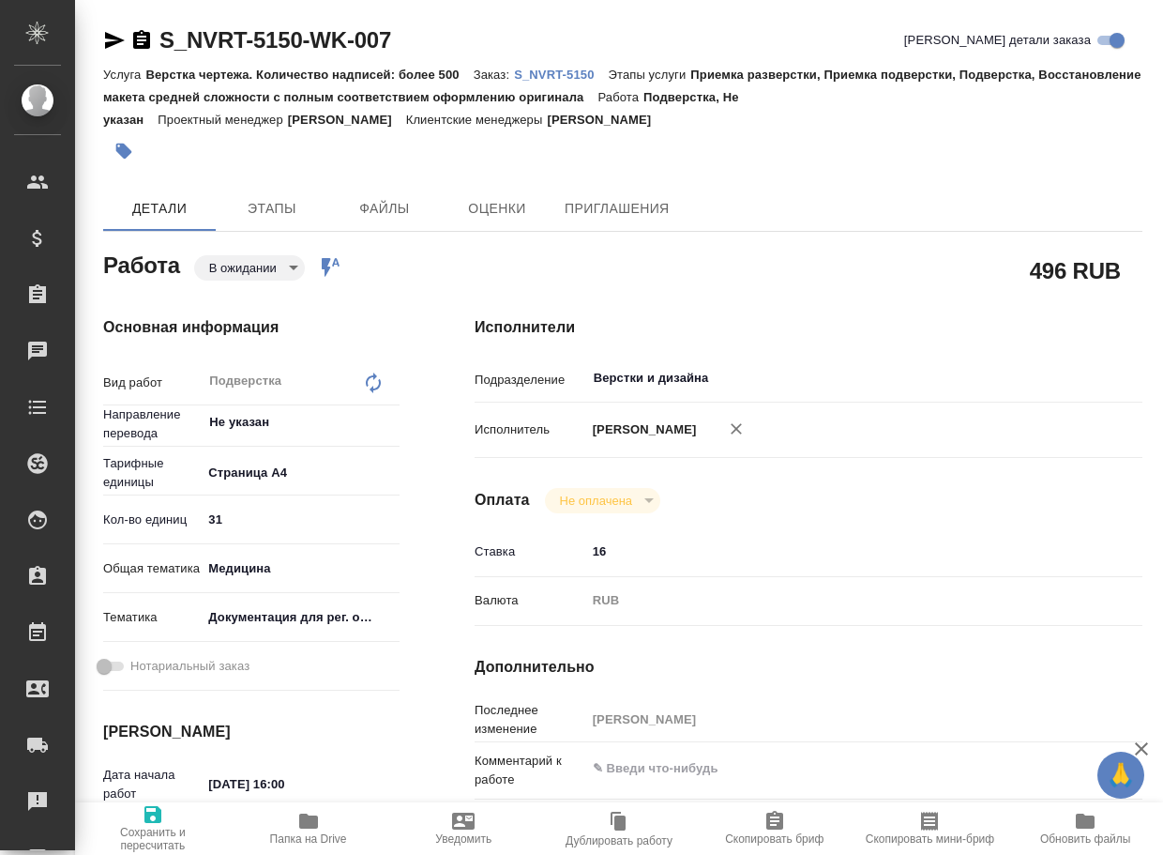
type textarea "x"
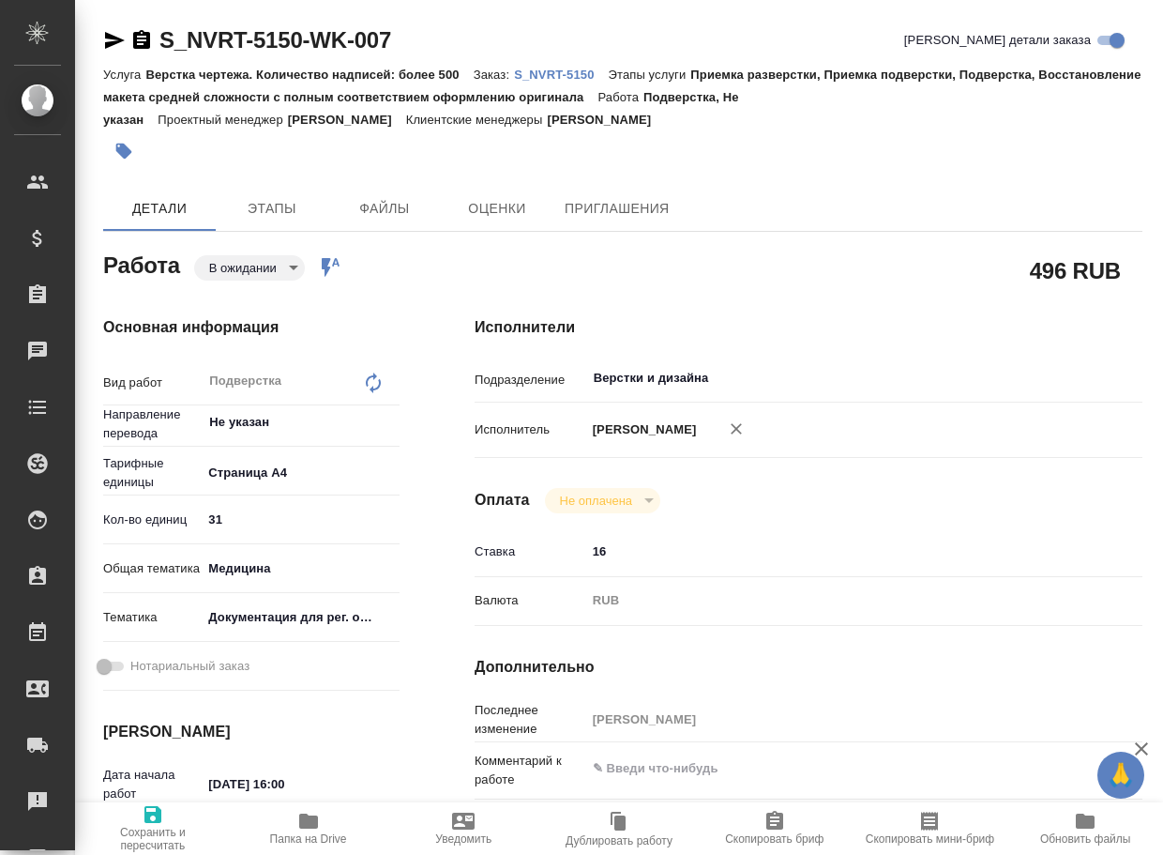
type textarea "x"
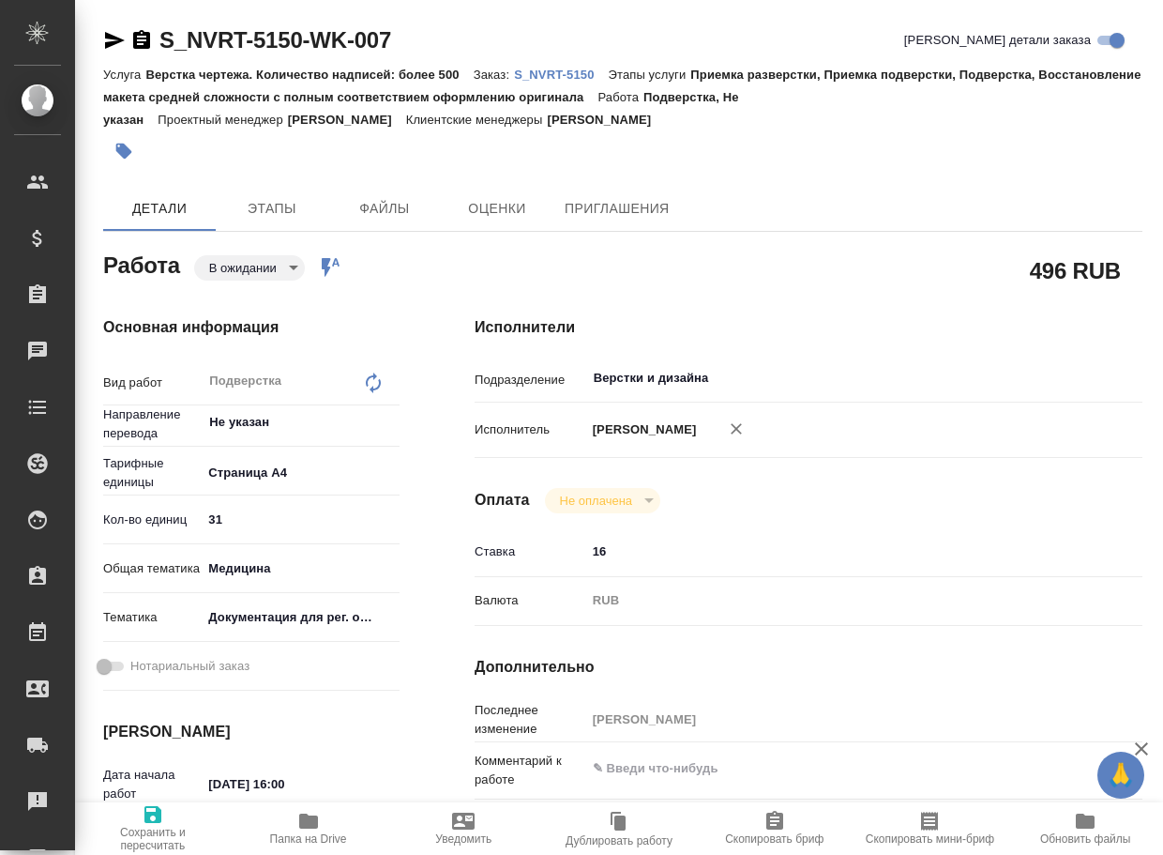
type textarea "x"
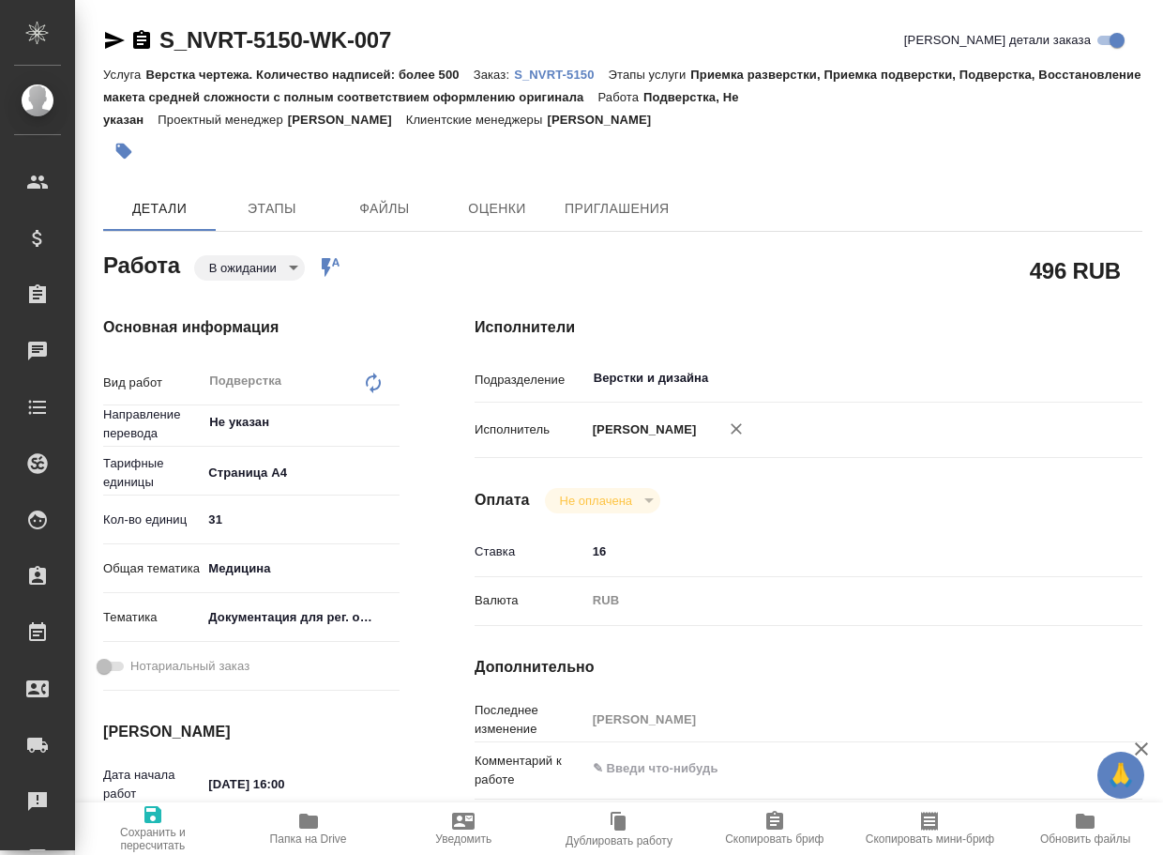
type textarea "x"
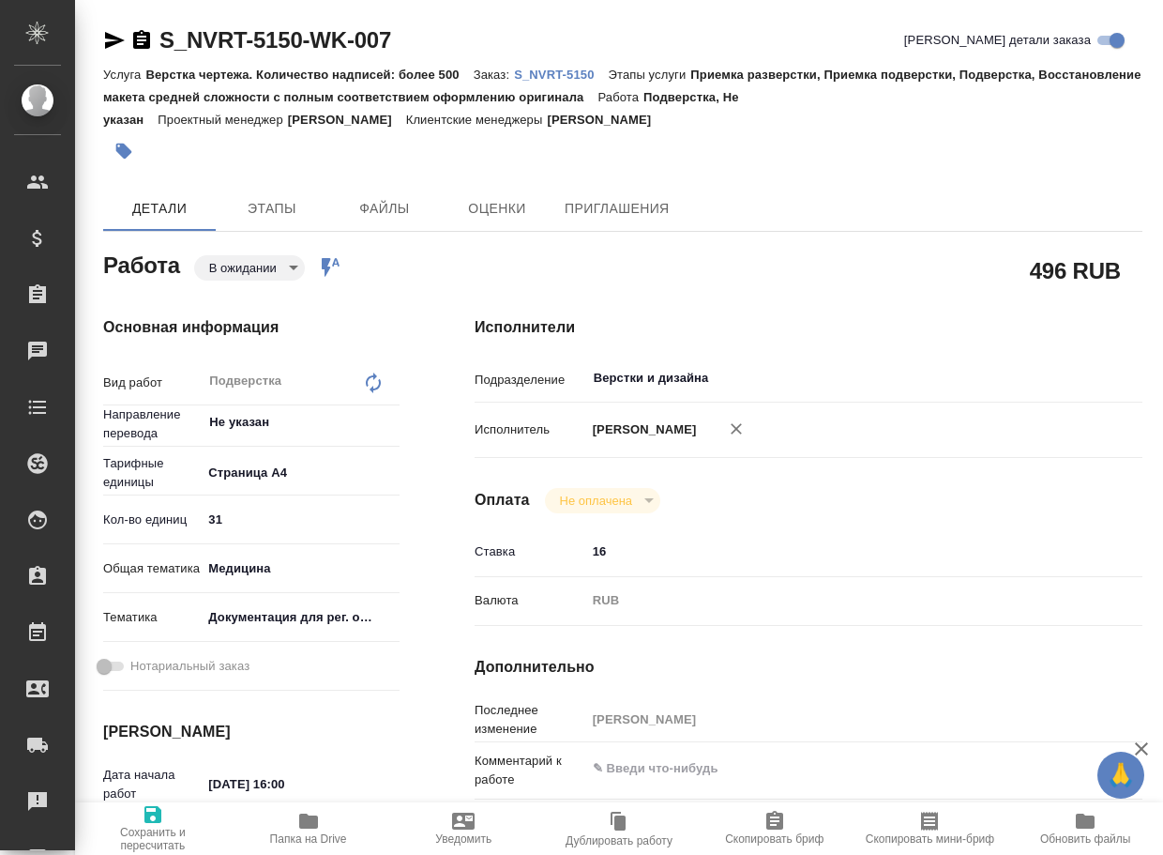
type textarea "x"
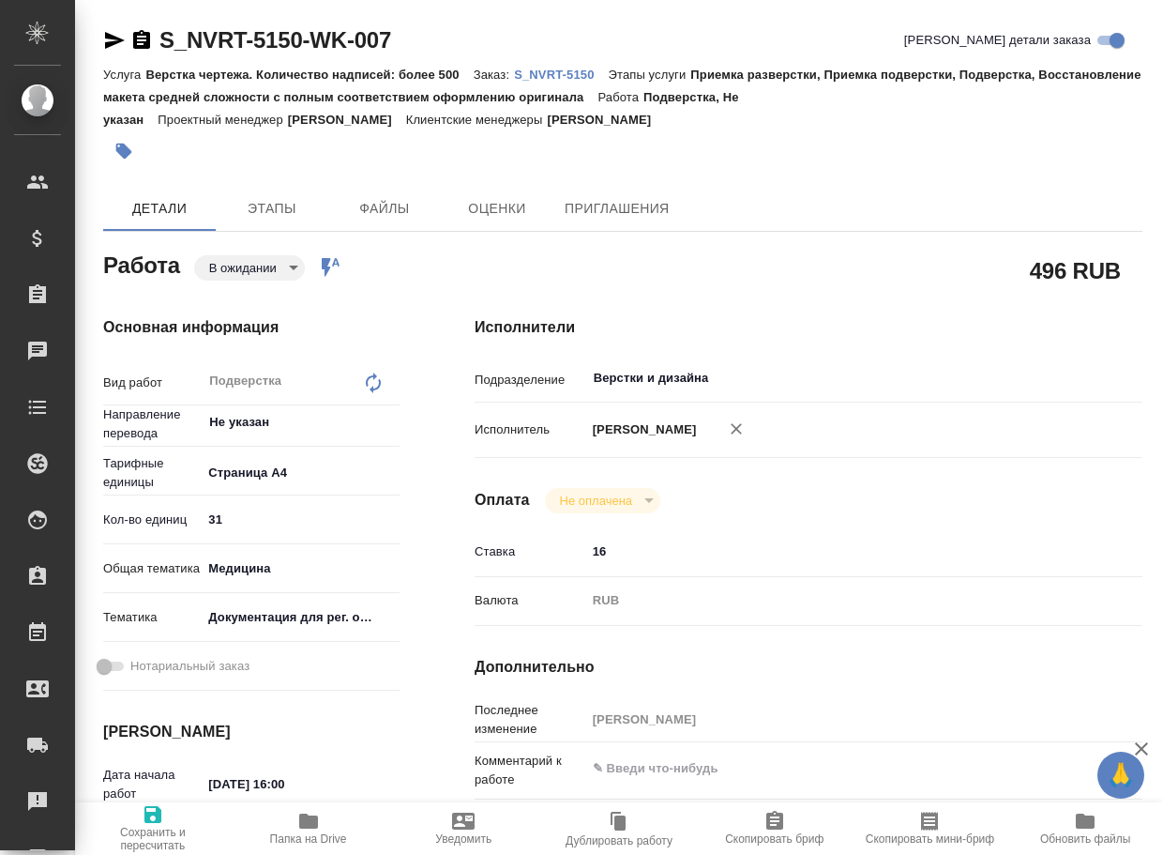
type textarea "x"
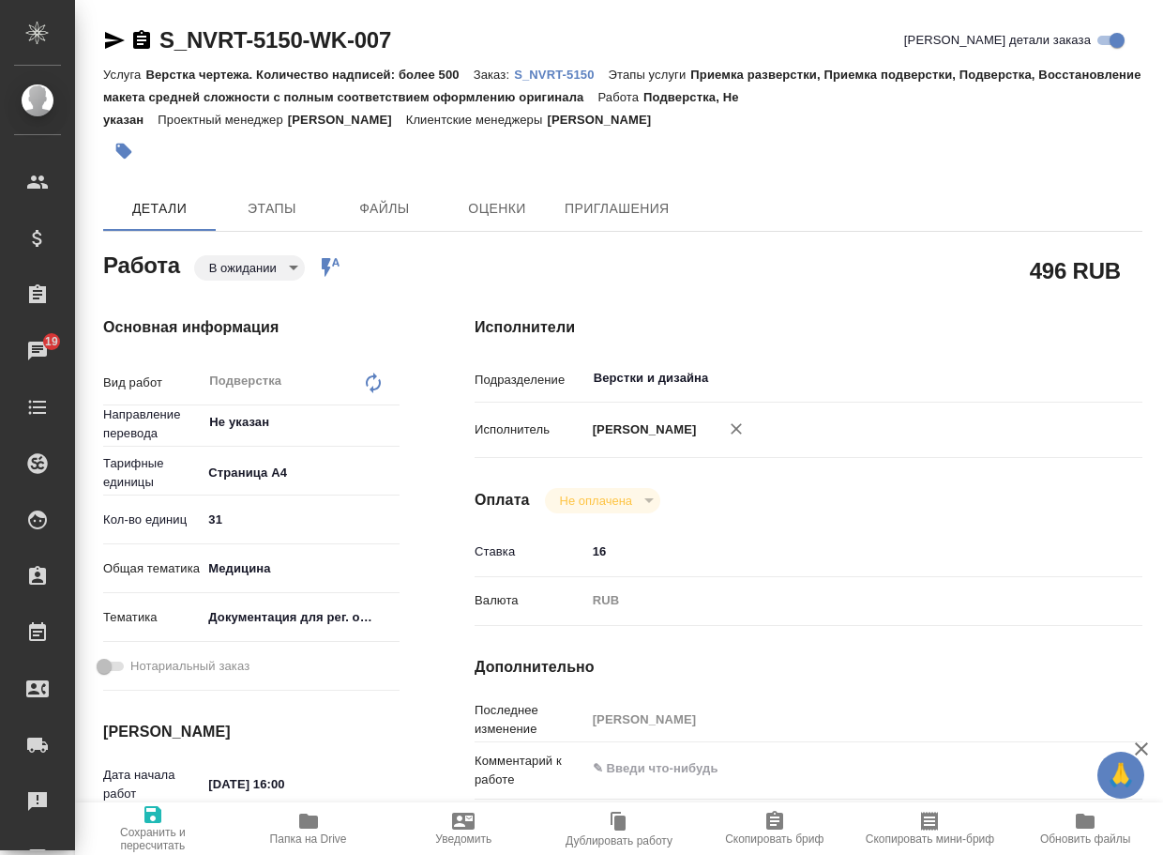
type textarea "x"
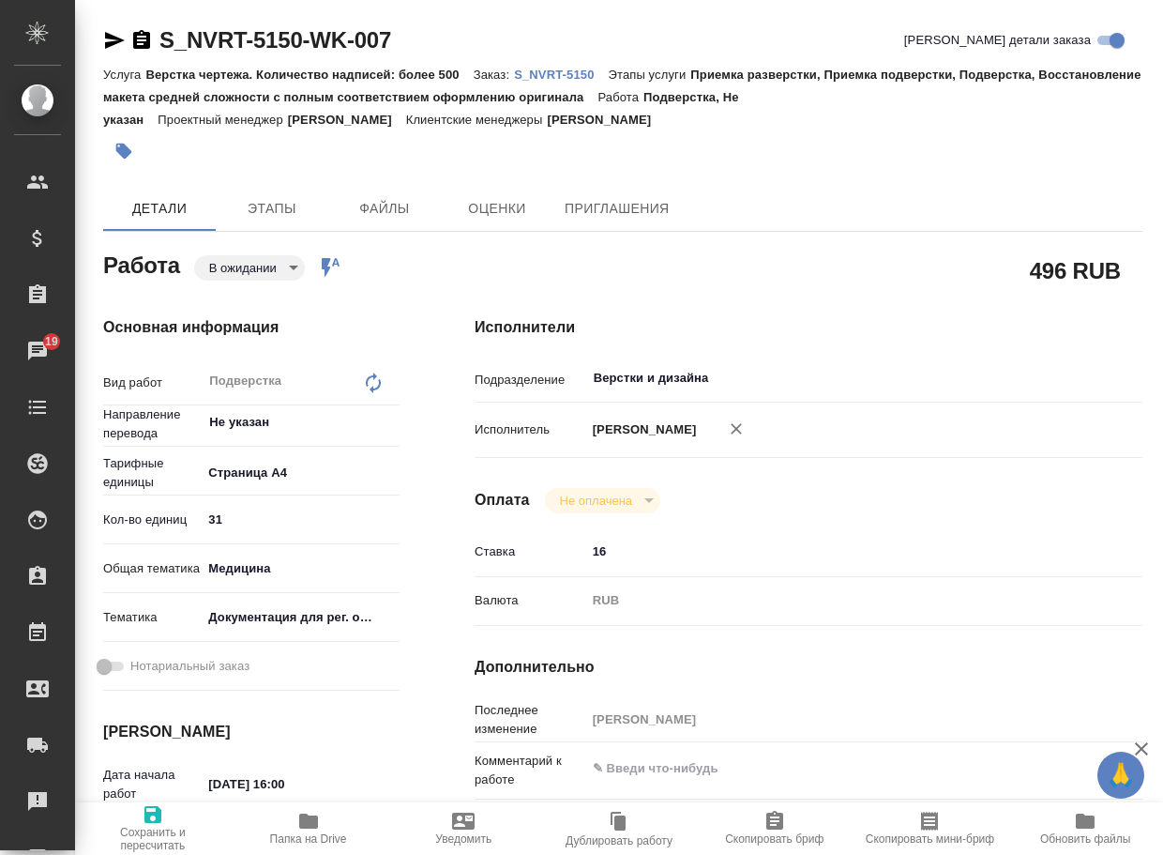
type textarea "x"
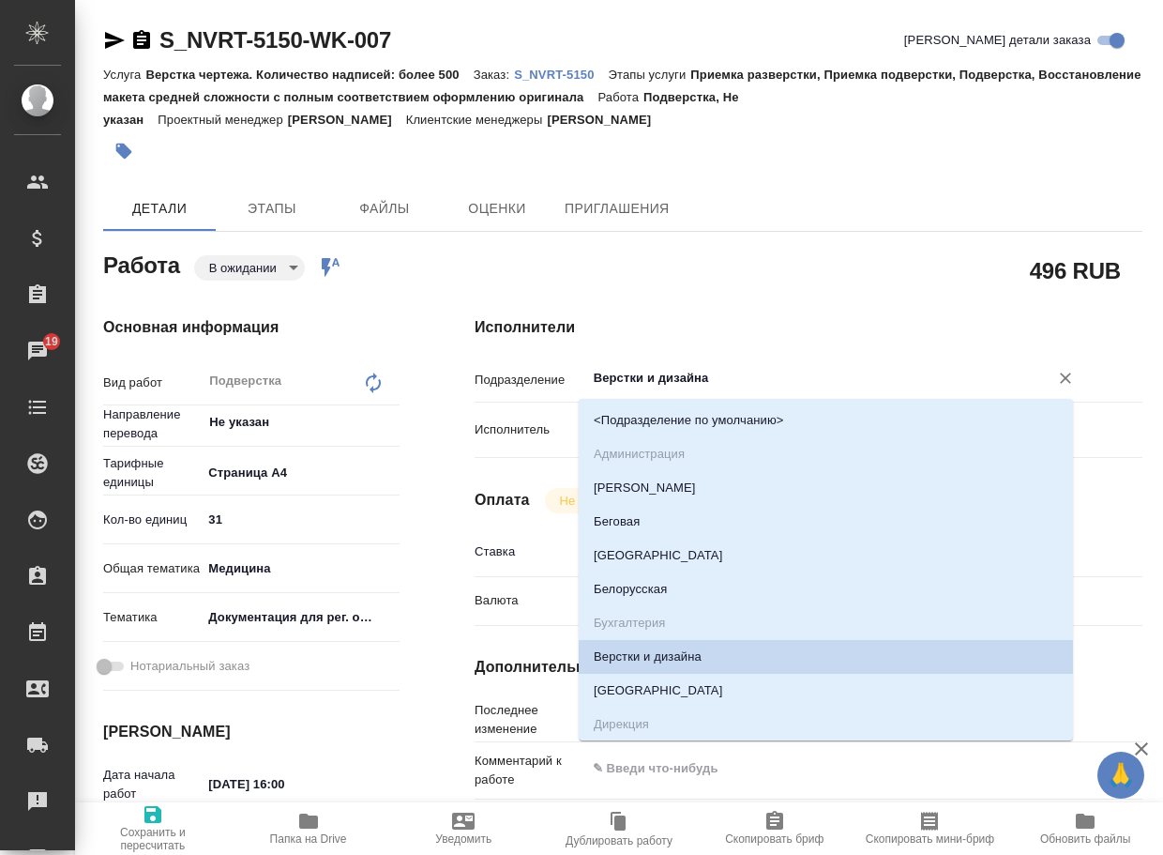
click at [781, 382] on input "Верстки и дизайна" at bounding box center [805, 378] width 427 height 23
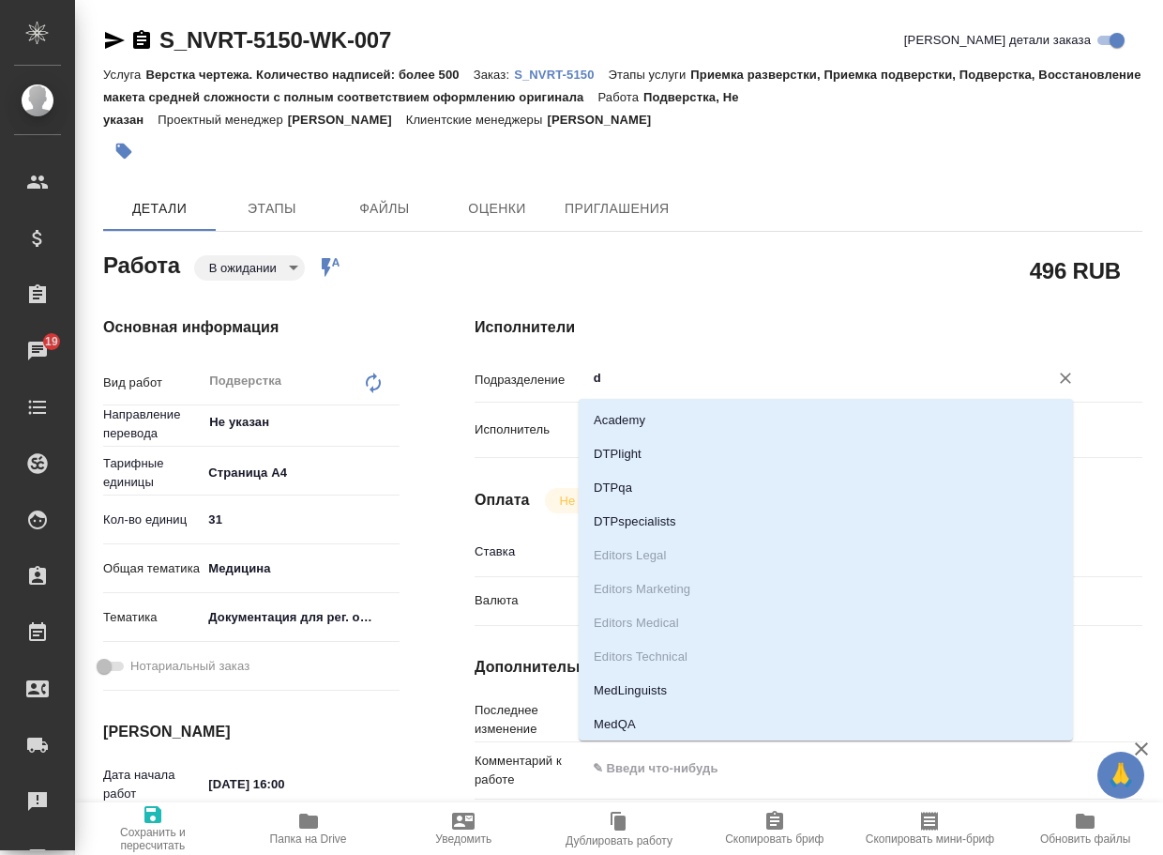
type input "dt"
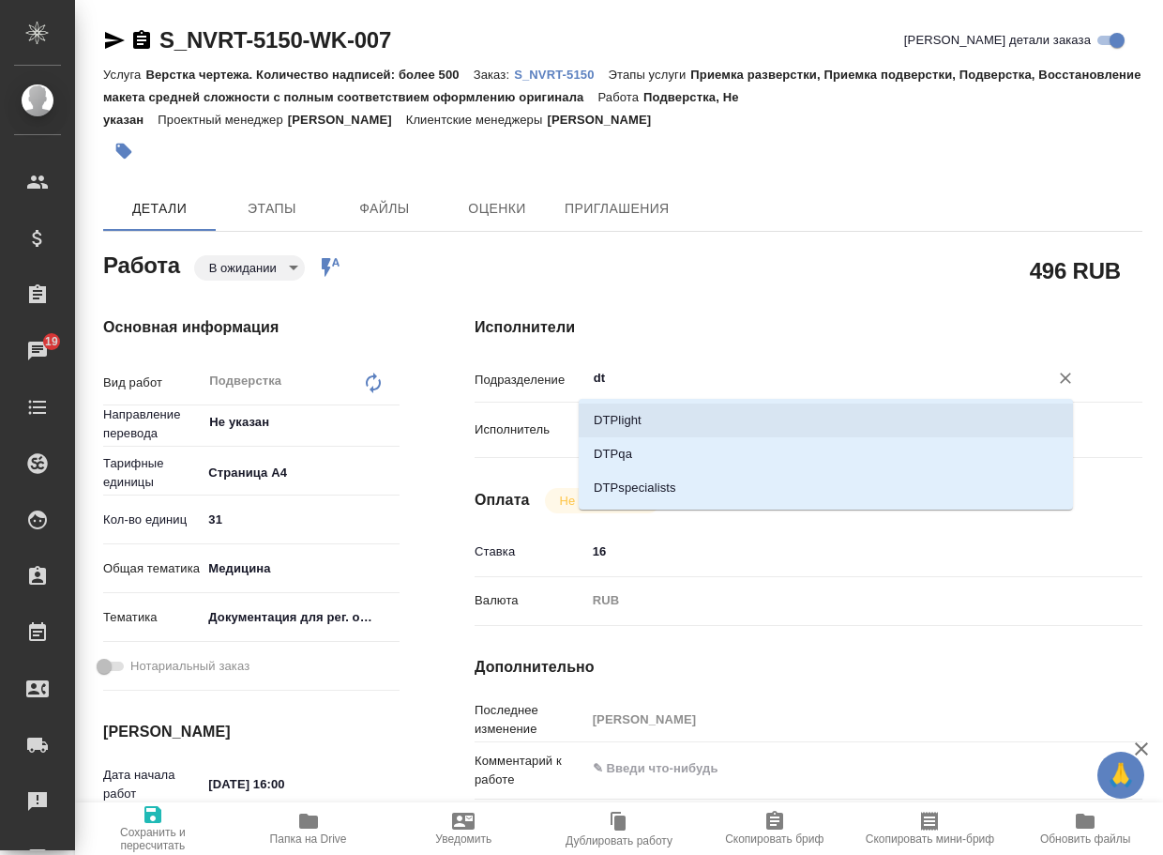
click at [696, 418] on li "DTPlight" at bounding box center [826, 420] width 494 height 34
type textarea "x"
type input "DTPlight"
type textarea "x"
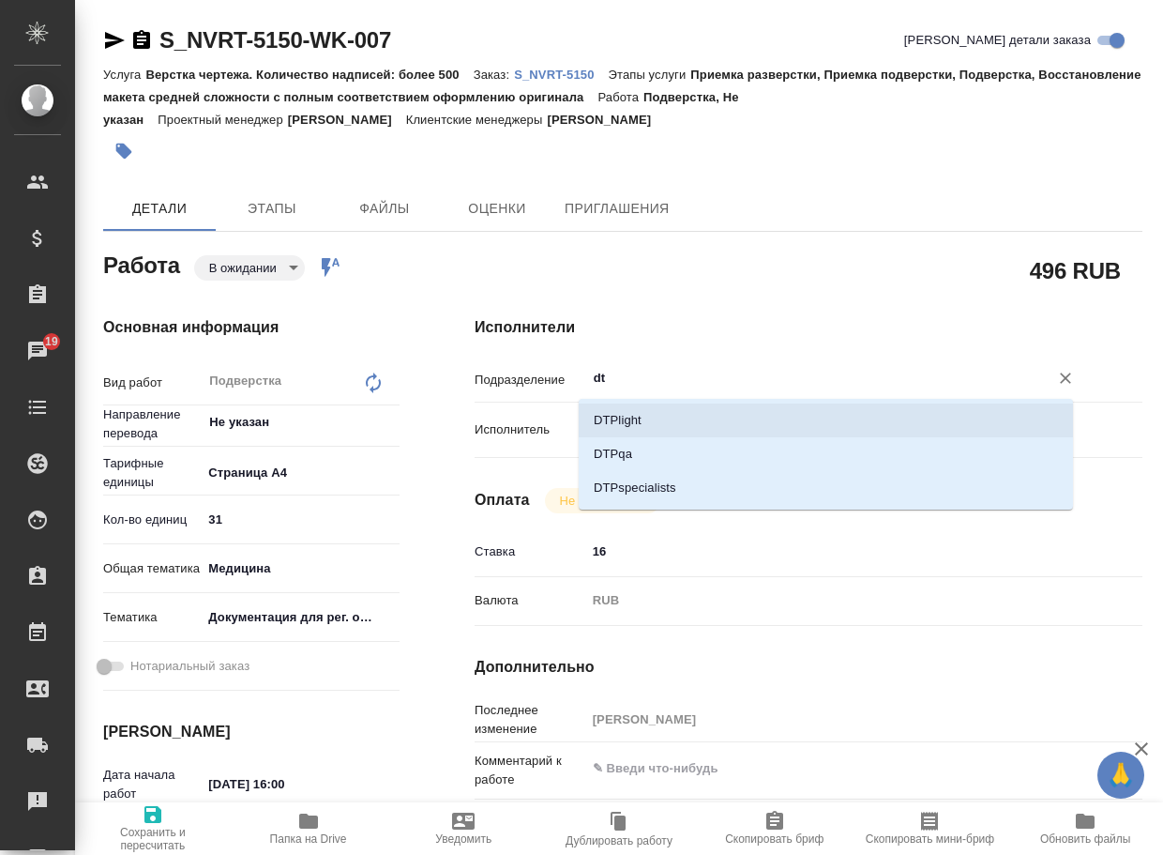
type textarea "x"
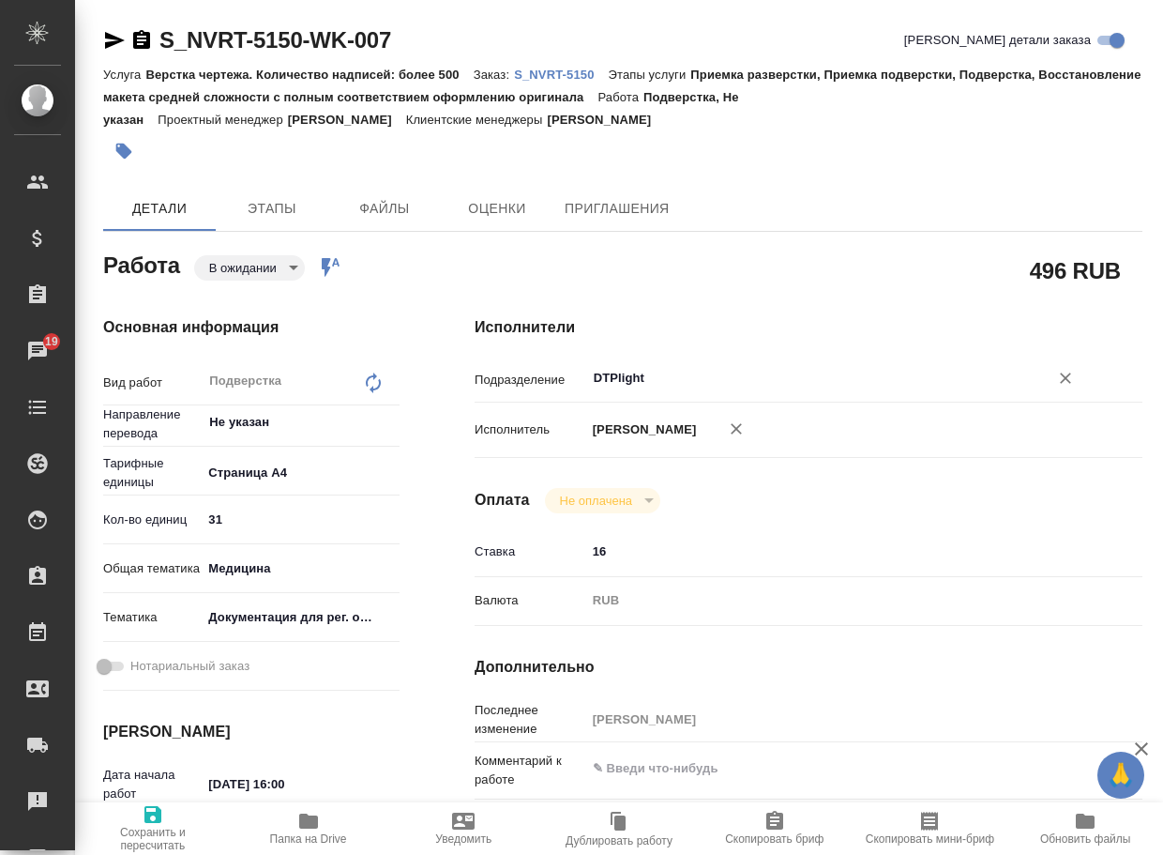
type input "DTPlight"
click at [158, 828] on span "Сохранить и пересчитать" at bounding box center [152, 838] width 133 height 26
type textarea "x"
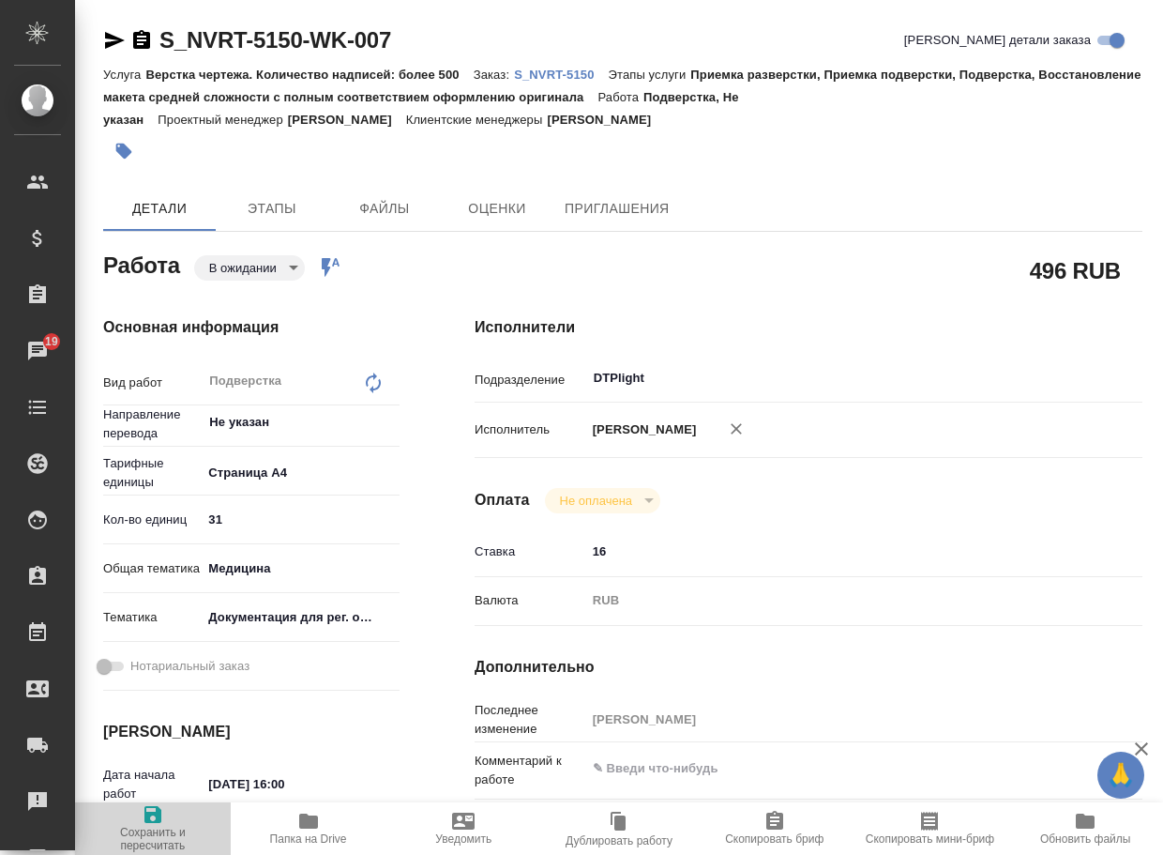
type textarea "x"
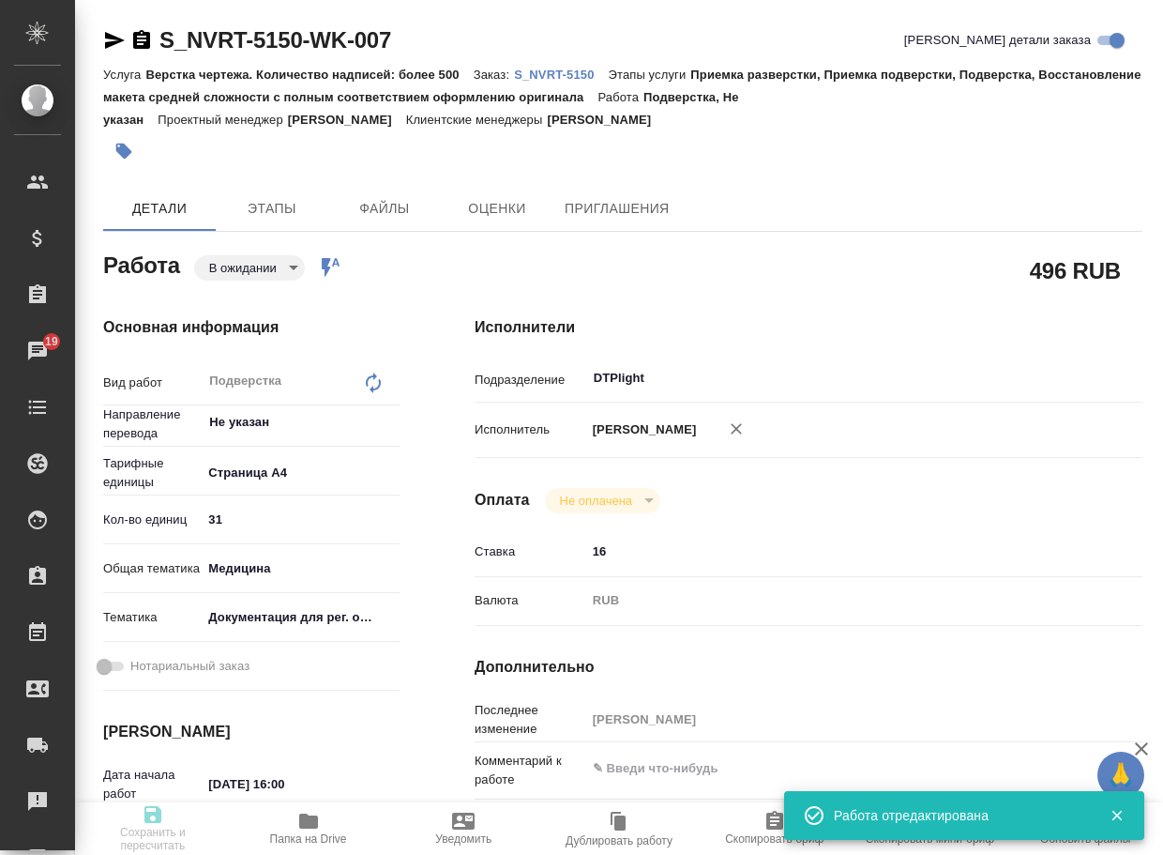
type textarea "x"
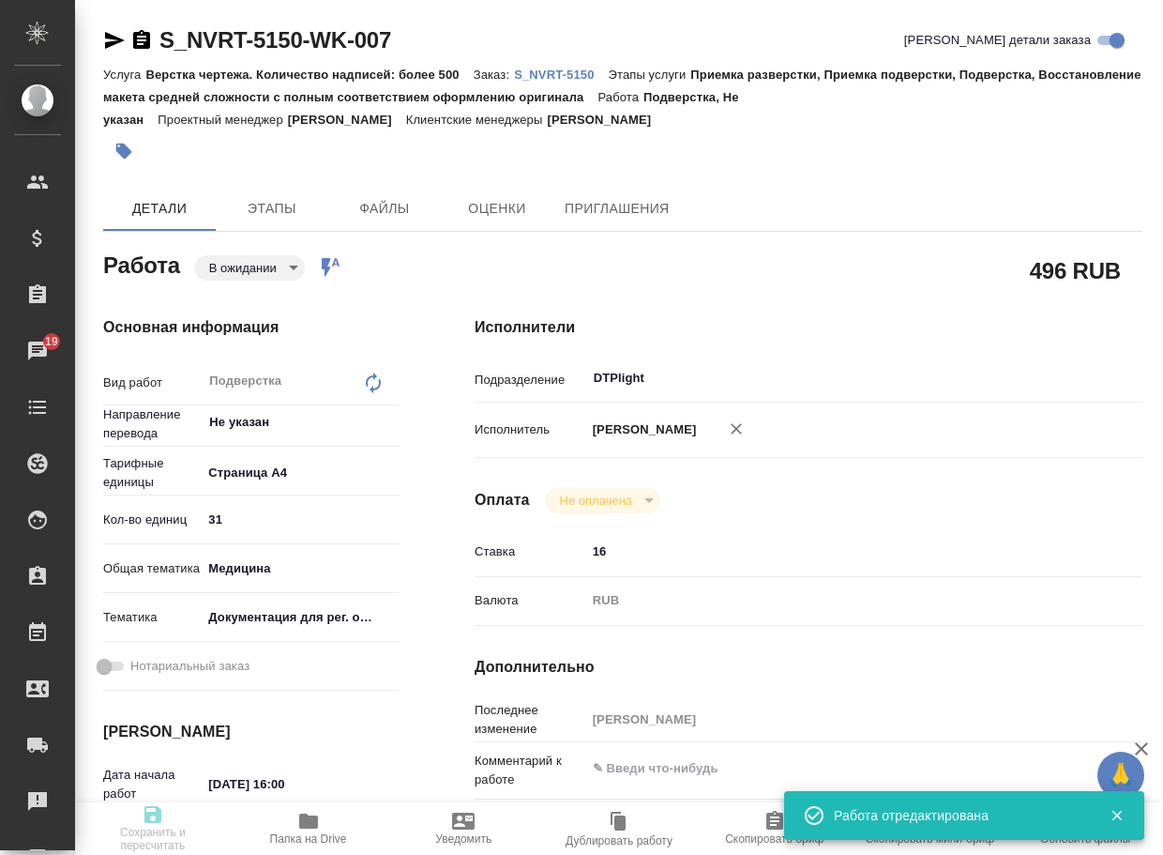
type textarea "x"
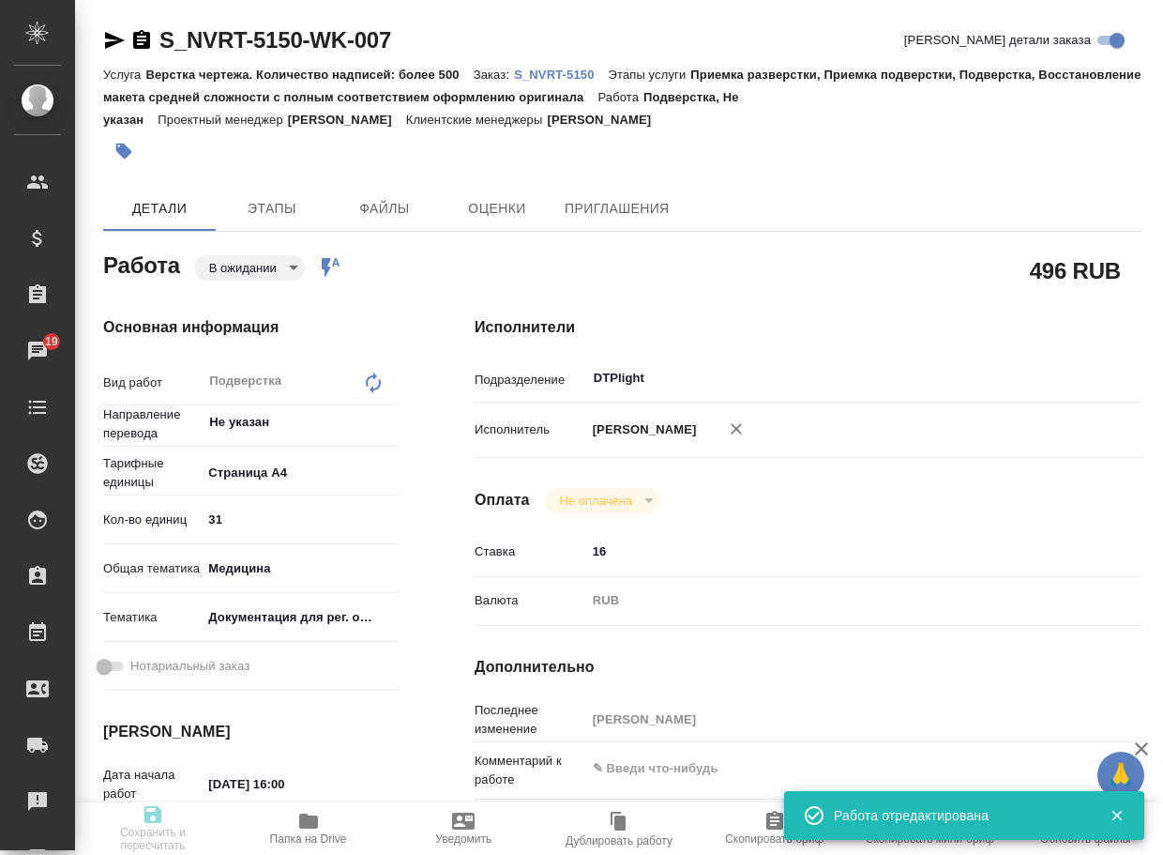
type input "pending"
type textarea "Подверстка"
type textarea "x"
type input "Не указан"
type input "5f036ec4e16dec2d6b59c8ff"
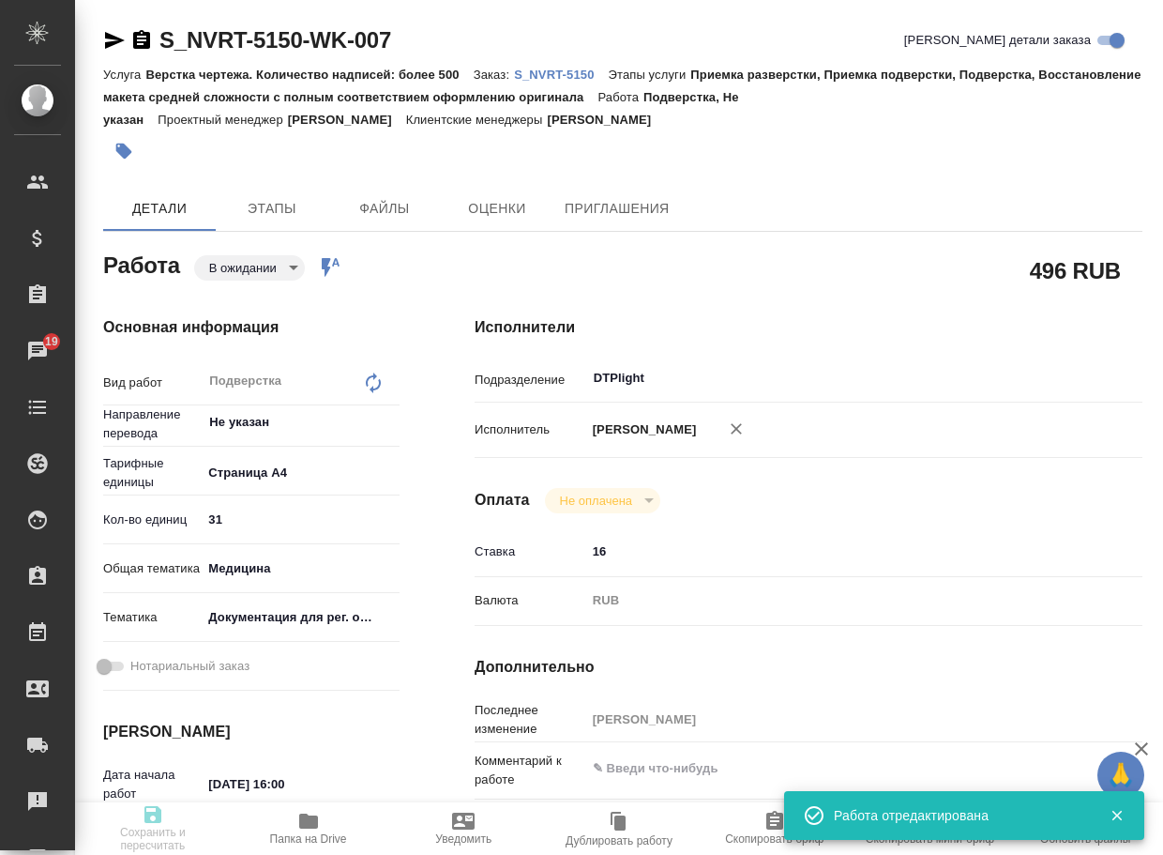
type input "31"
type input "med"
type input "5f647205b73bc97568ca66c6"
type input "22.08.2025 16:00"
type input "22.08.2025 19:00"
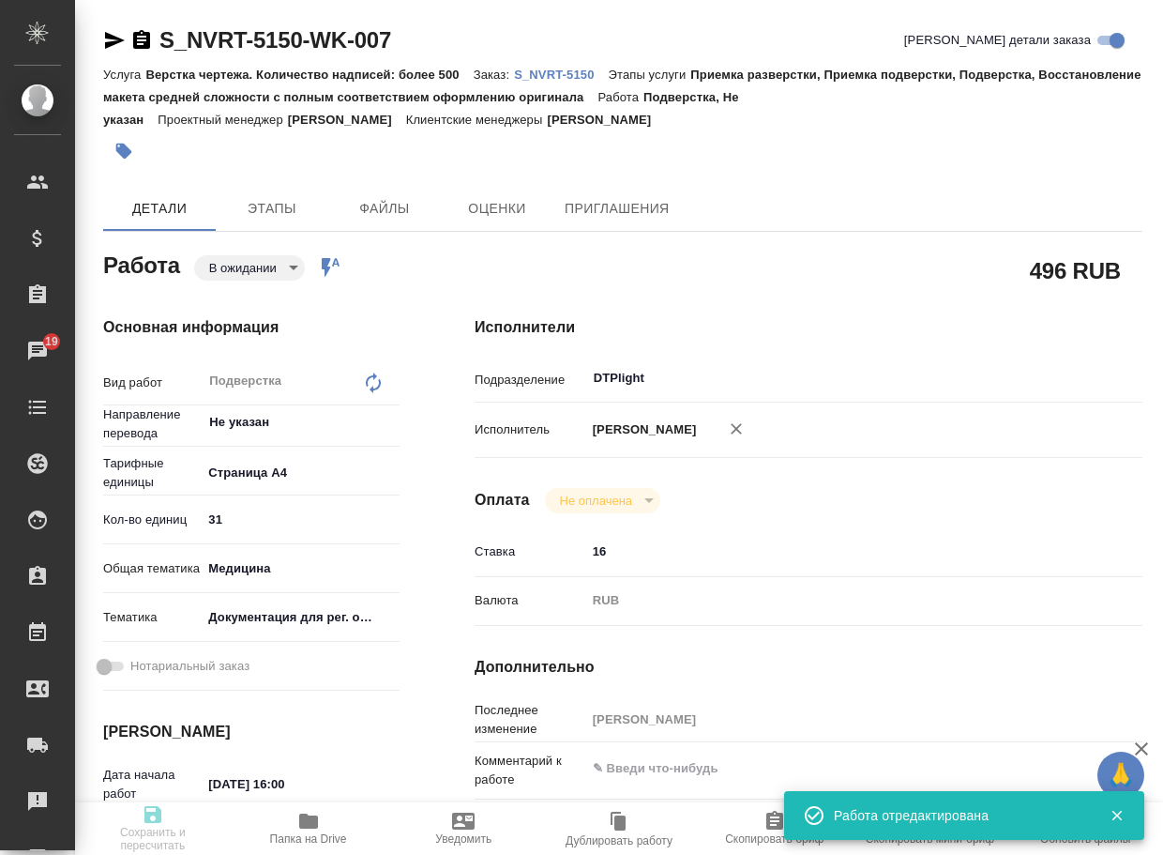
type input "22.08.2025 19:00"
type input "DTPlight"
type input "notPayed"
type input "16"
type input "RUB"
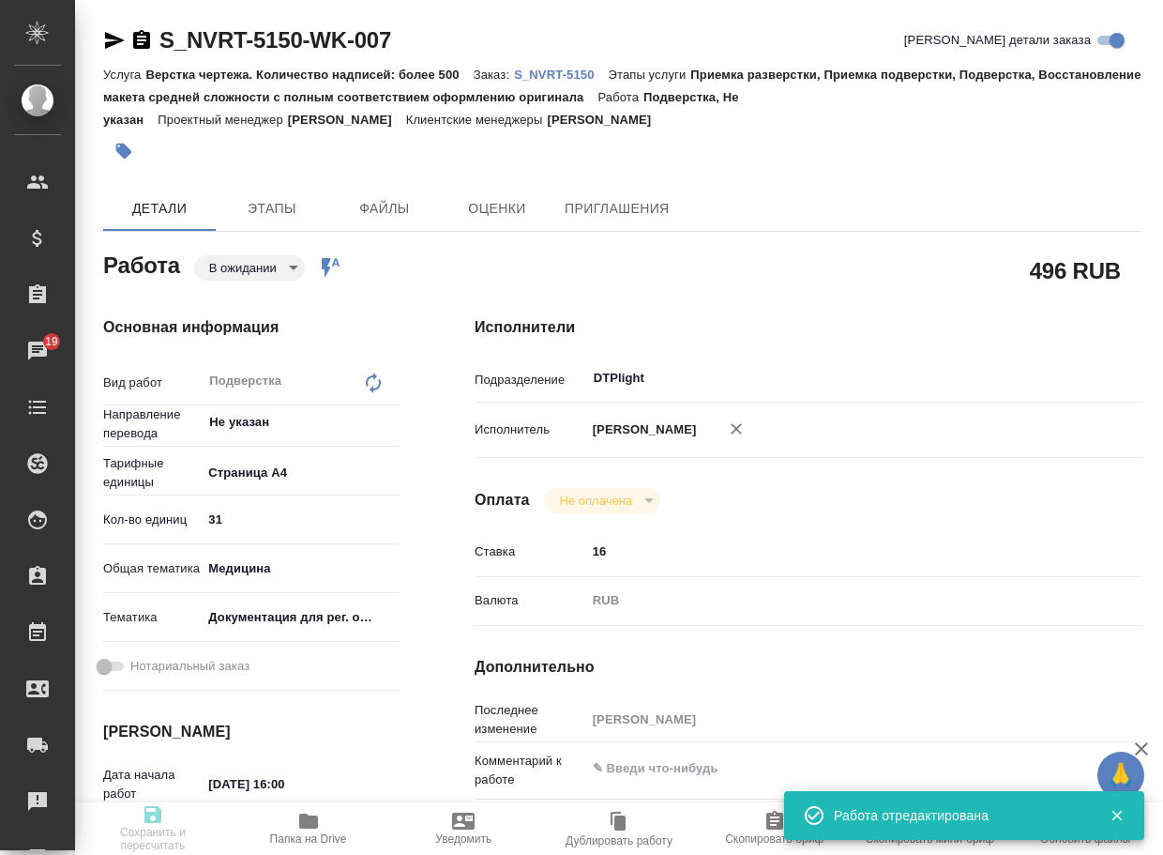
type input "[PERSON_NAME]"
type textarea "x"
type textarea "/Clients/Novartos_Pharma/Orders/S_NVRT-5150/DTP/S_NVRT-5150-WK-007"
type textarea "x"
type input "S_NVRT-5150"
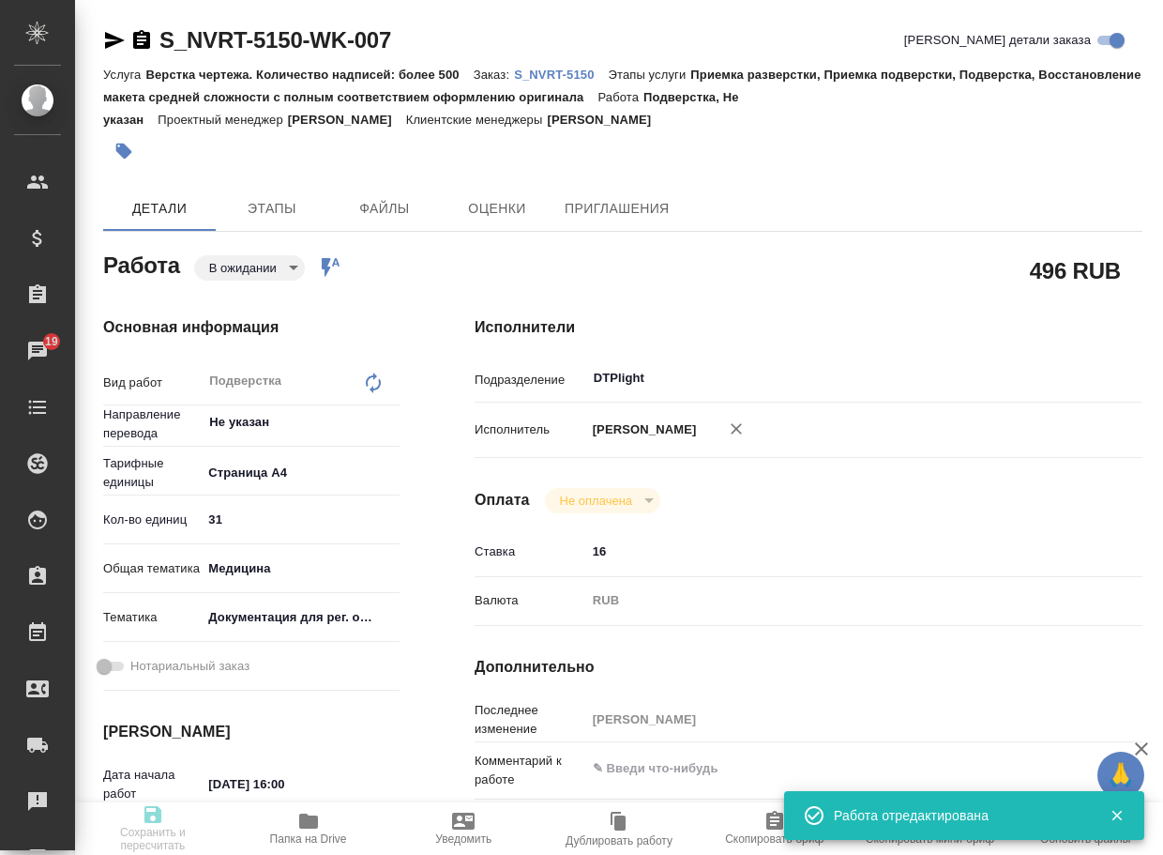
type input "Верстка чертежа. Количество надписей: более 500"
type input "Приемка разверстки, Приемка подверстки, Подверстка, Восстановление макета средн…"
type input "Сайдашева Диляра"
type input "[PERSON_NAME]"
type input "/Clients/Novartos_Pharma/Orders/S_NVRT-5150"
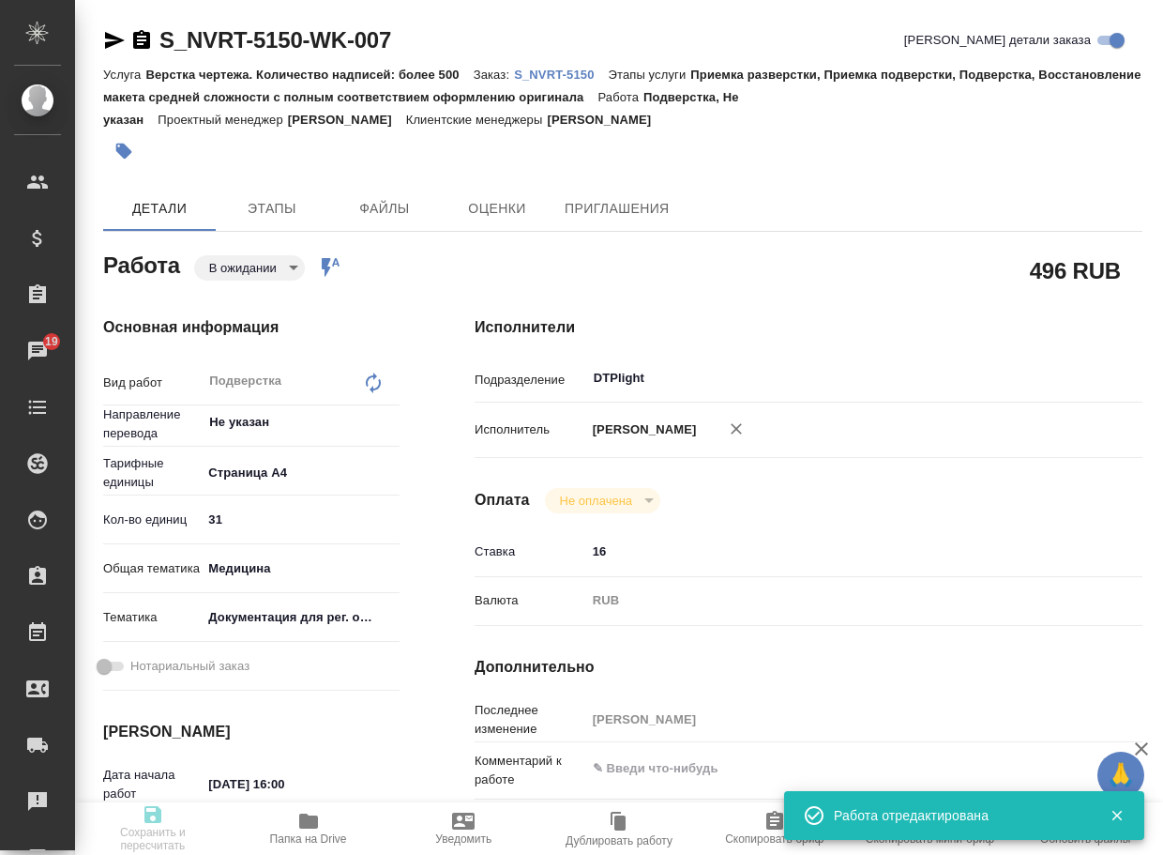
type textarea "x"
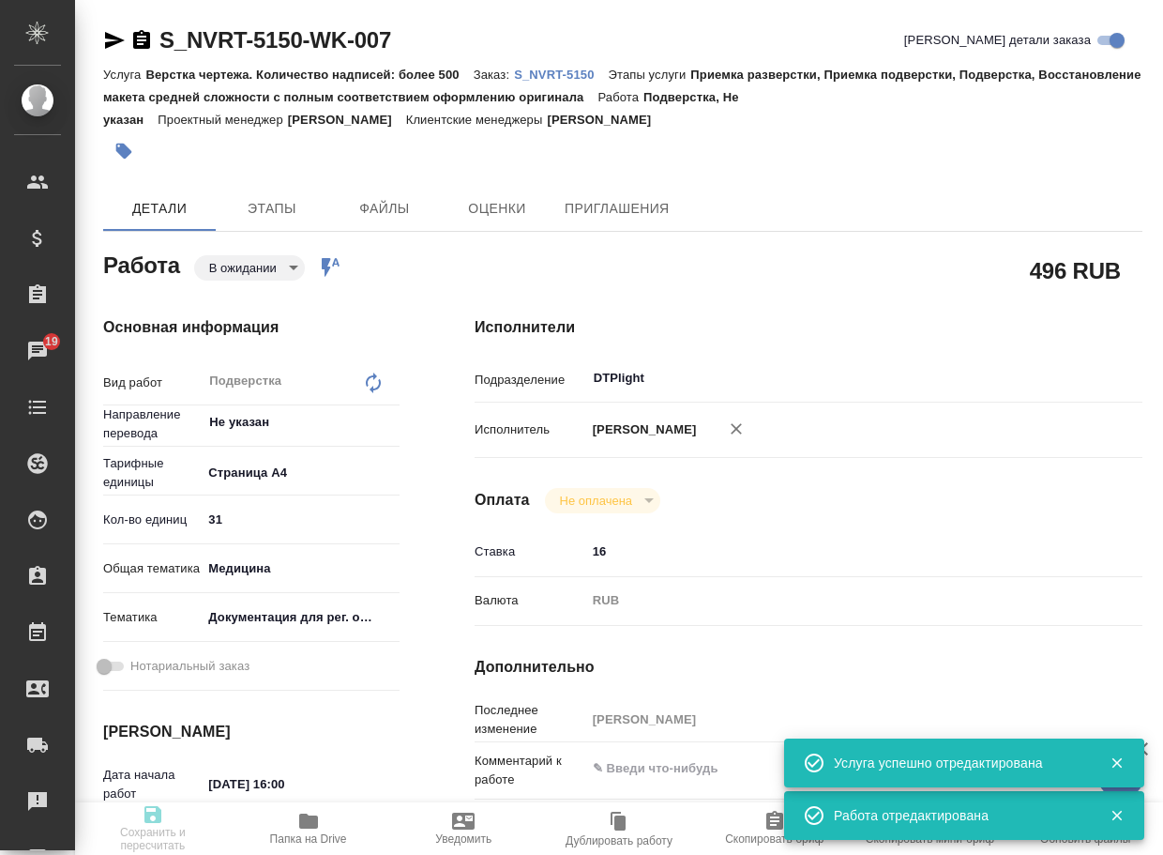
type textarea "x"
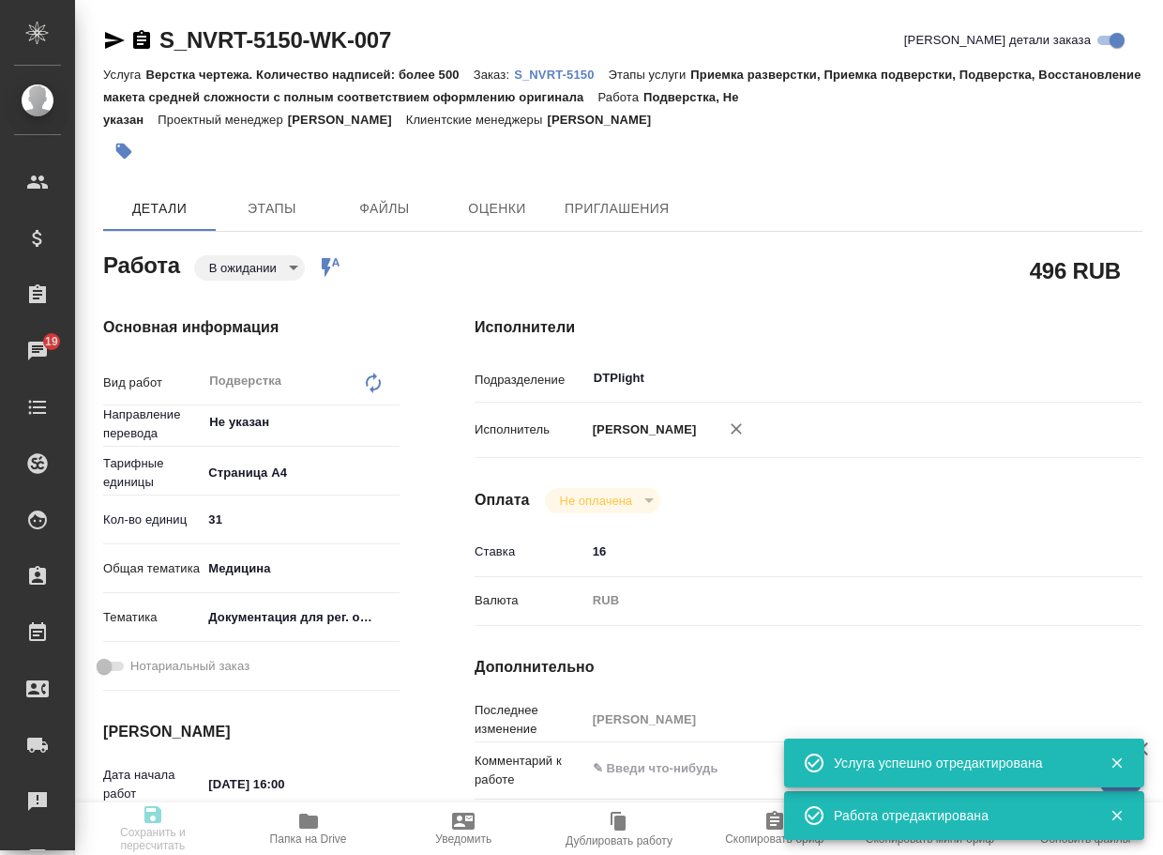
type textarea "x"
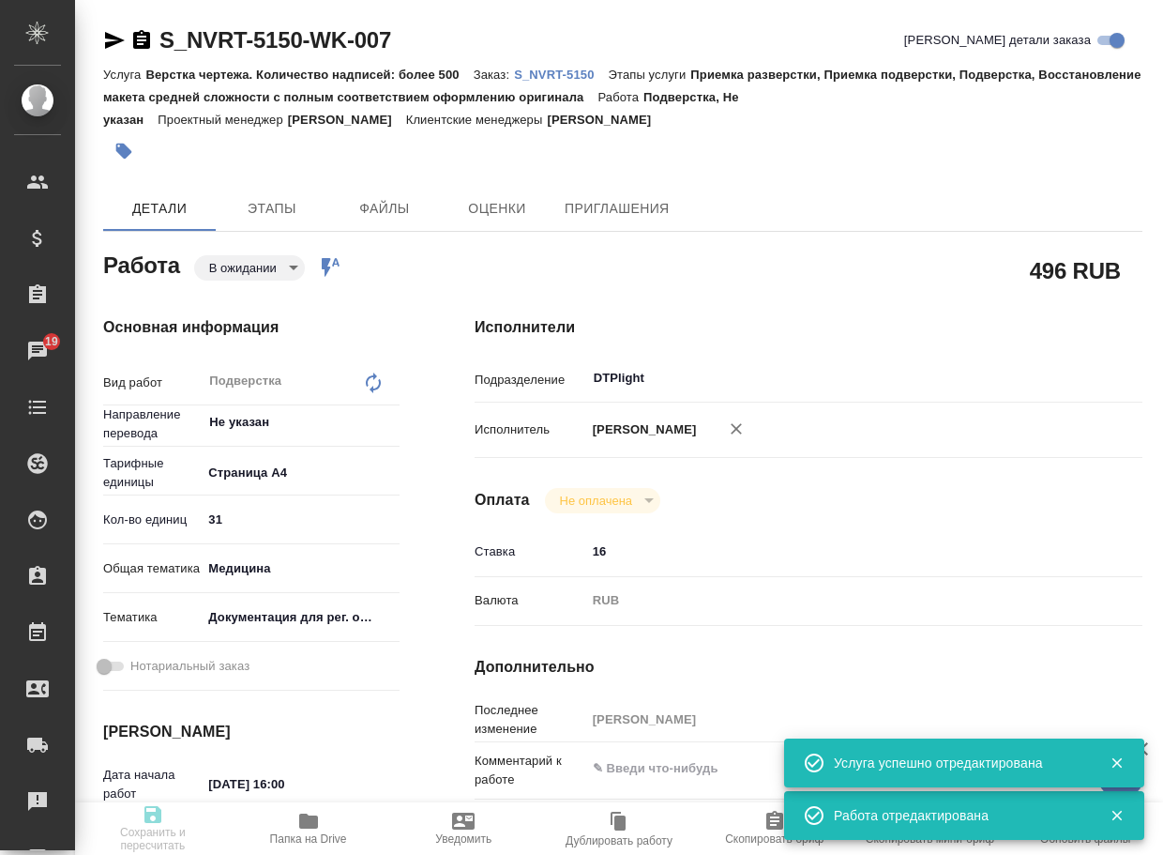
type textarea "x"
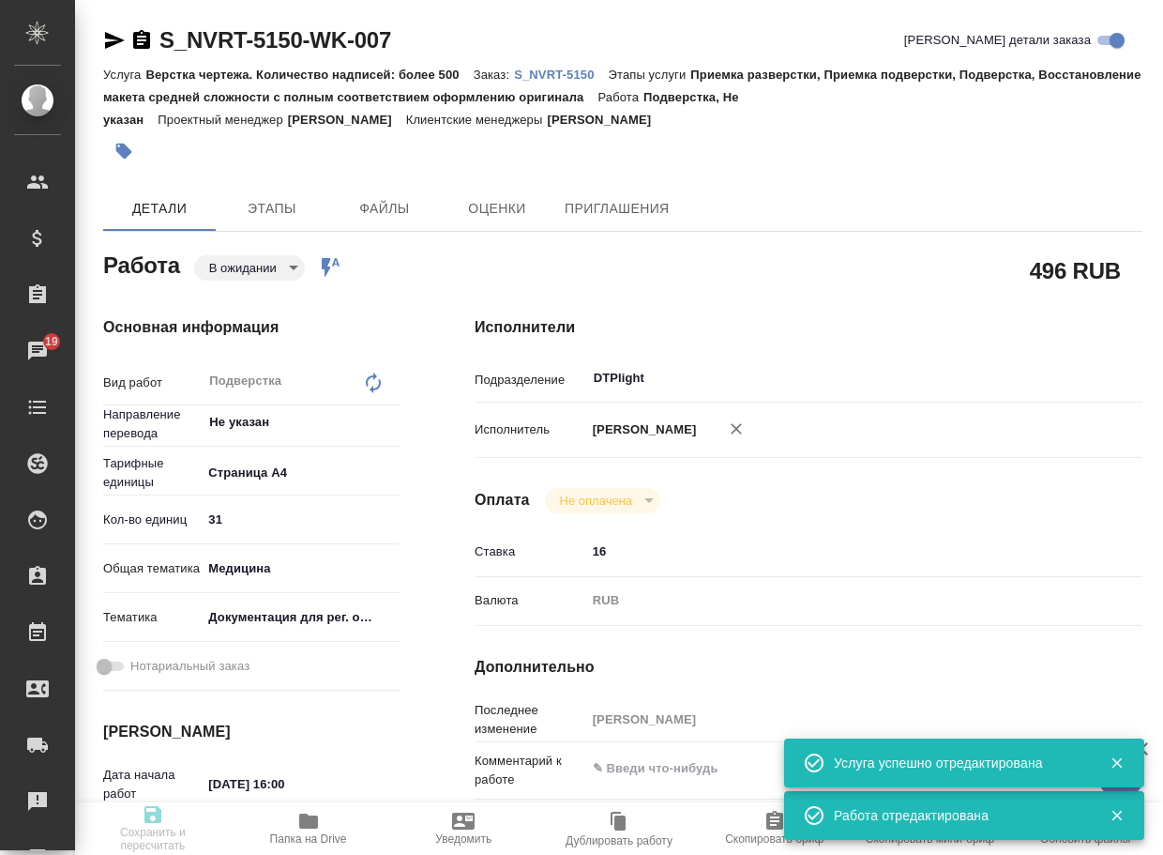
type textarea "x"
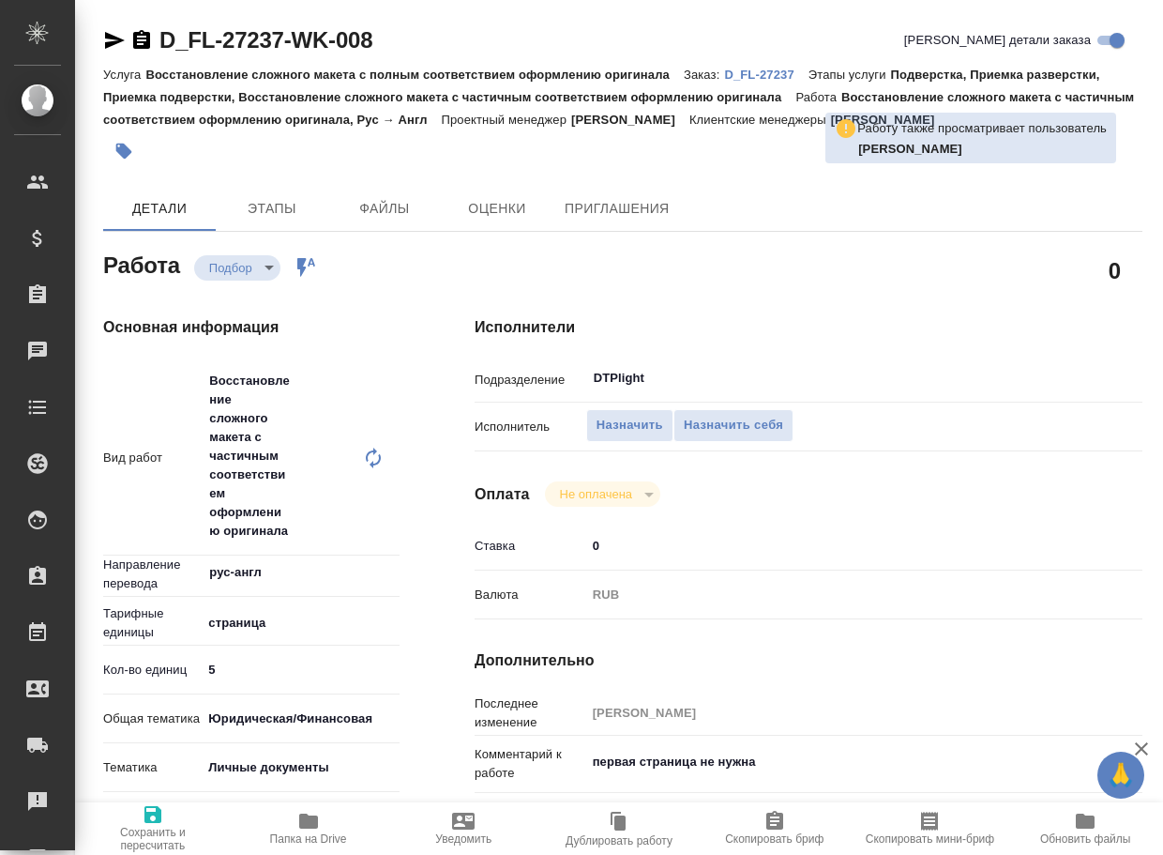
type textarea "x"
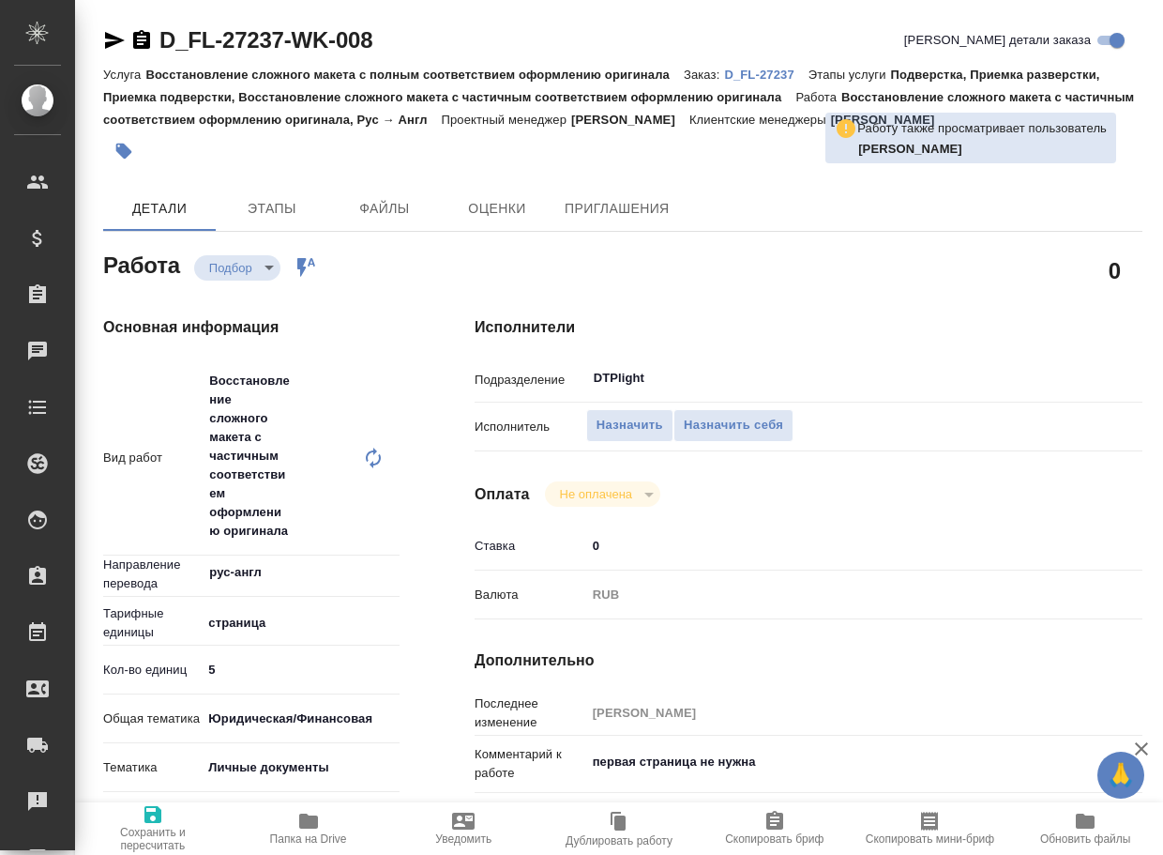
type textarea "x"
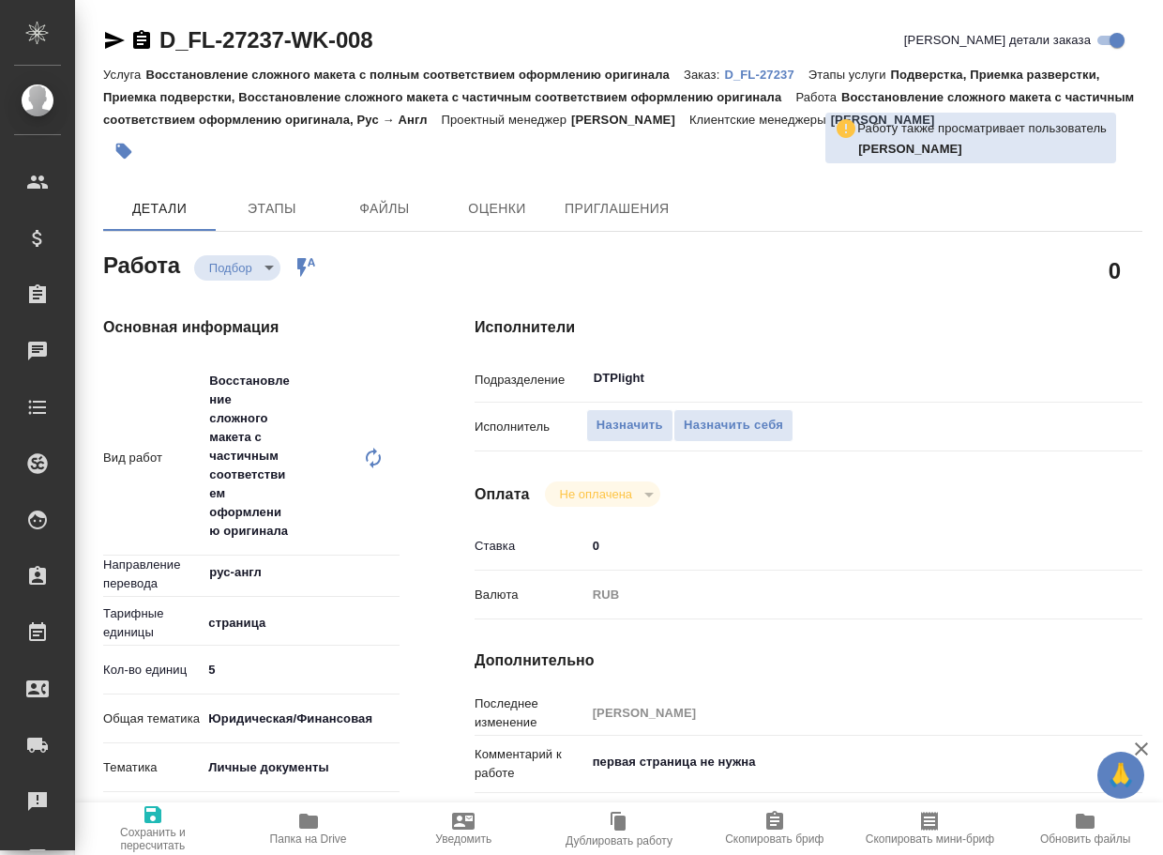
type textarea "x"
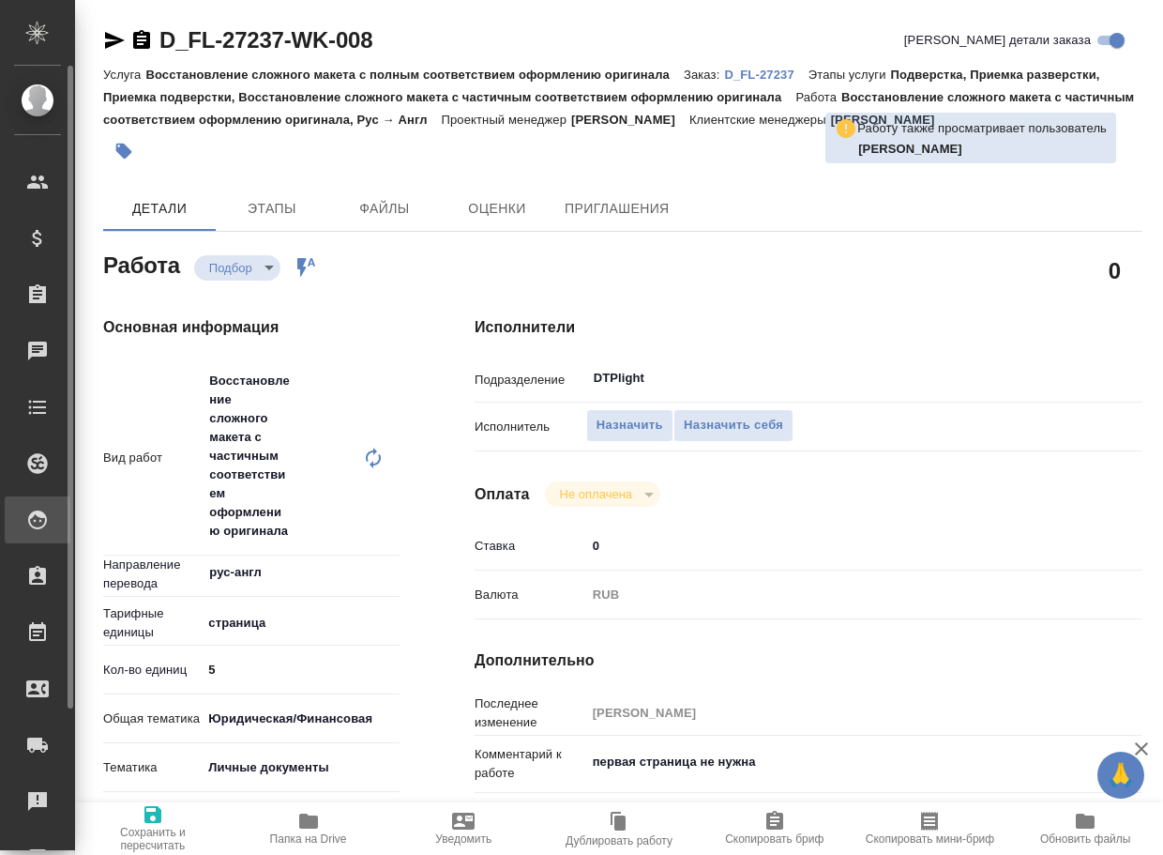
type textarea "x"
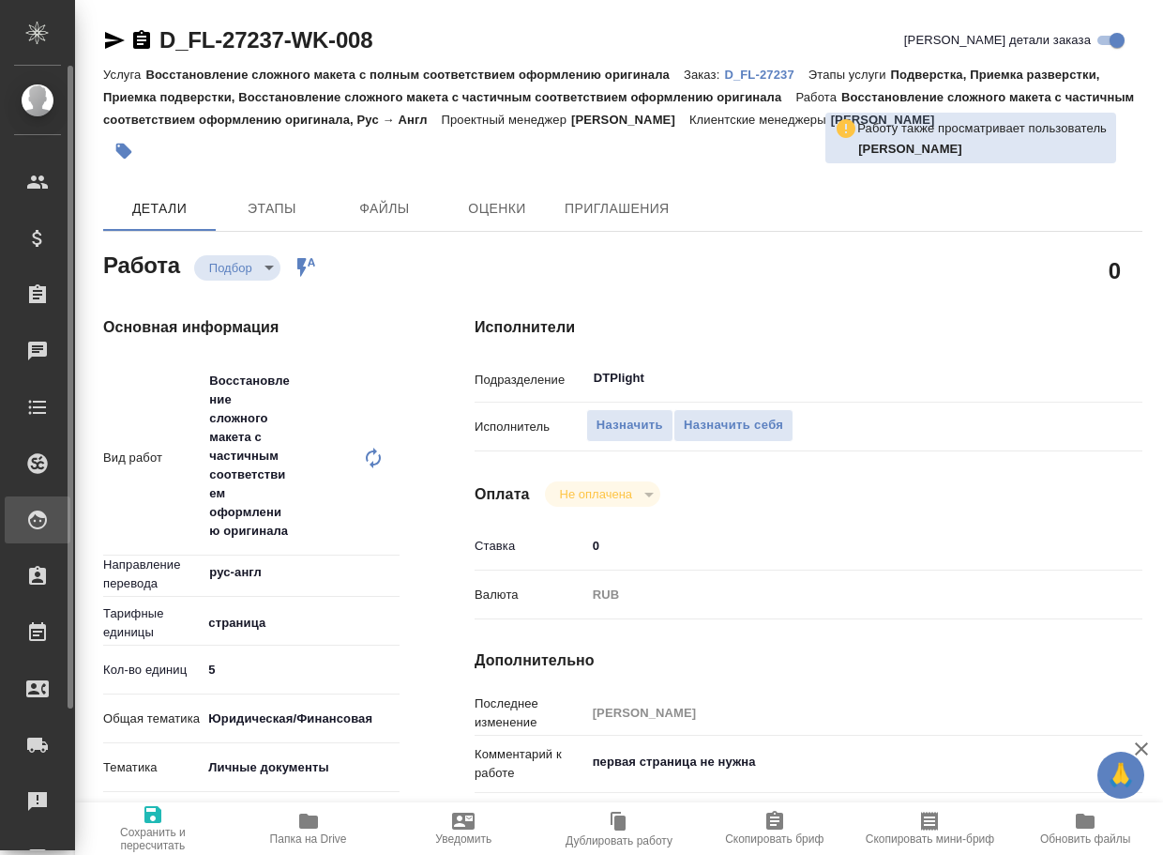
type textarea "x"
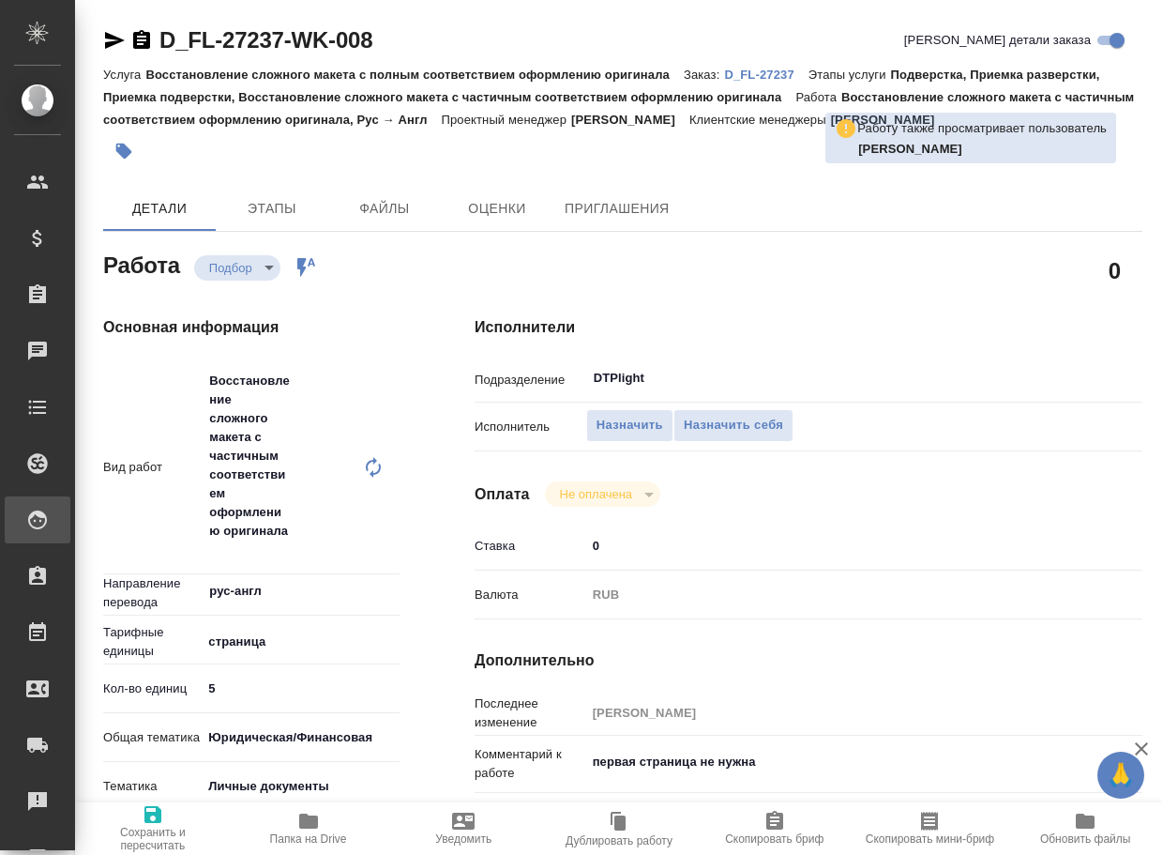
type textarea "x"
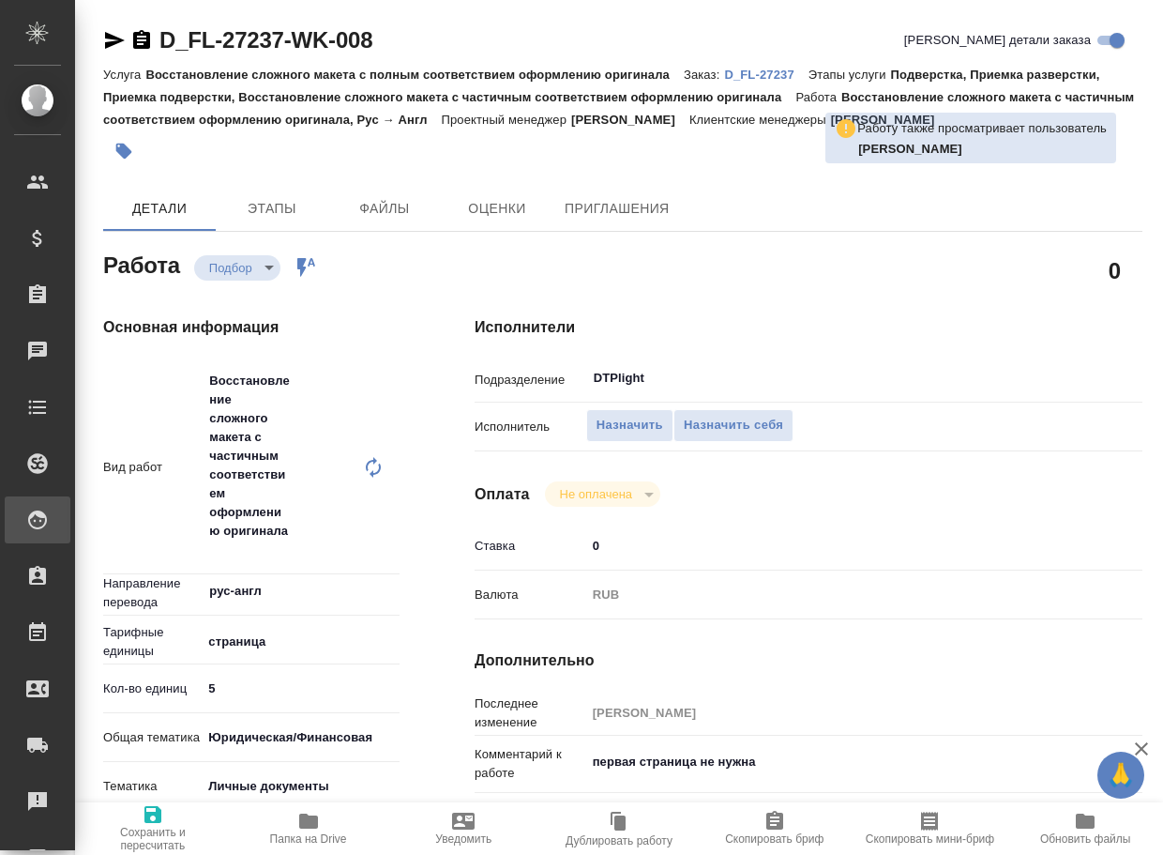
type textarea "x"
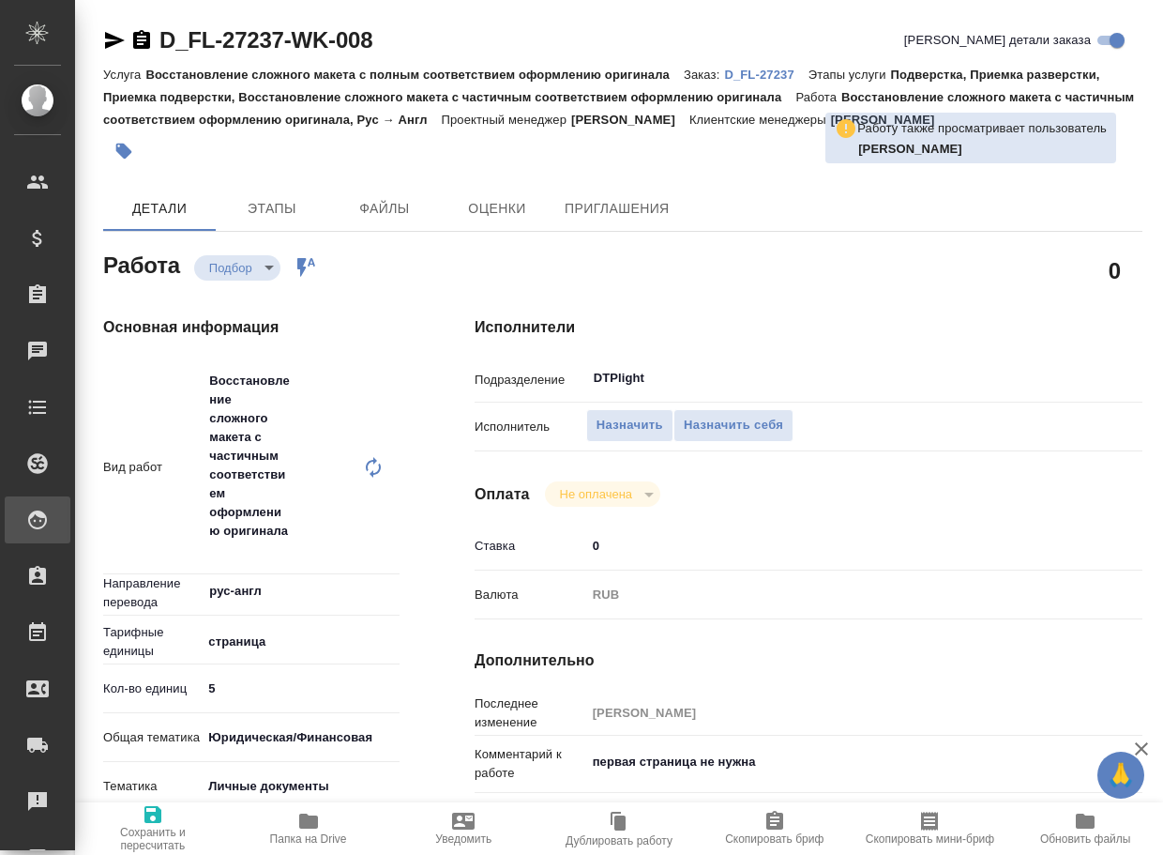
type textarea "x"
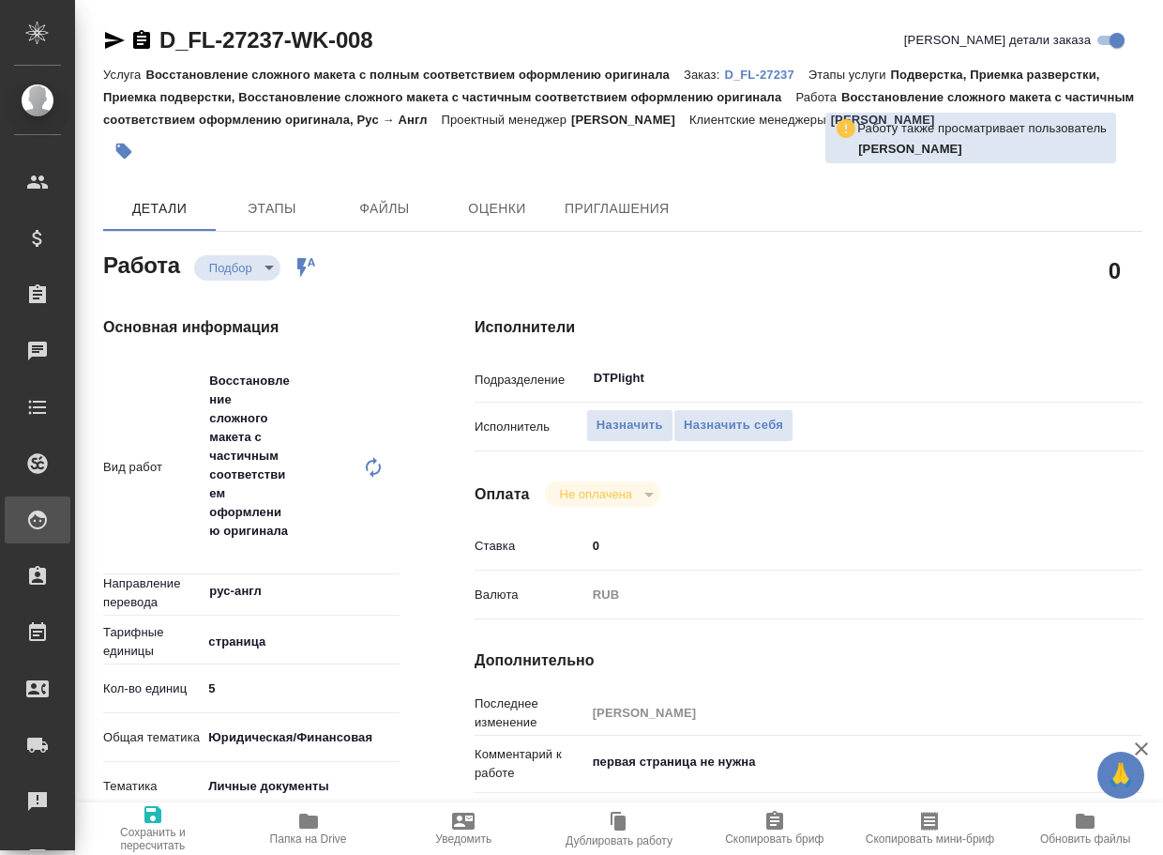
type textarea "x"
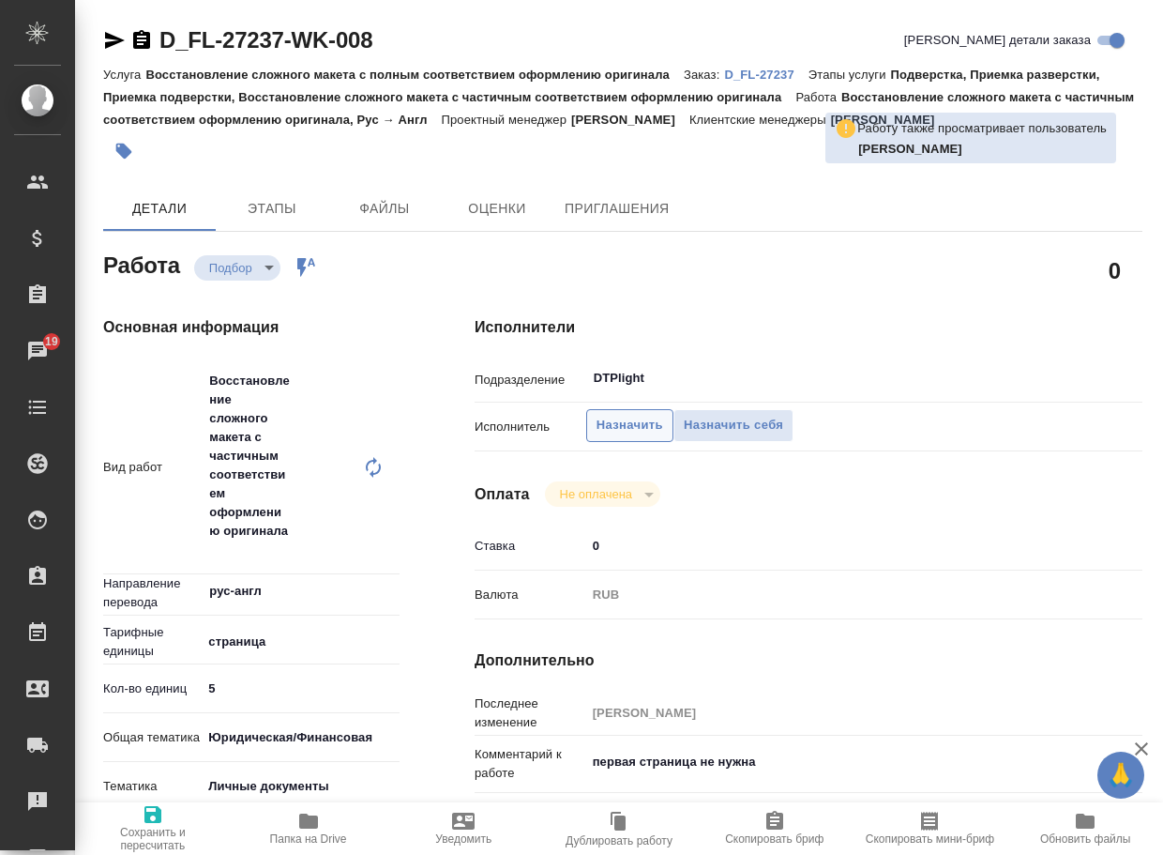
click at [608, 429] on span "Назначить" at bounding box center [630, 426] width 67 height 22
type textarea "x"
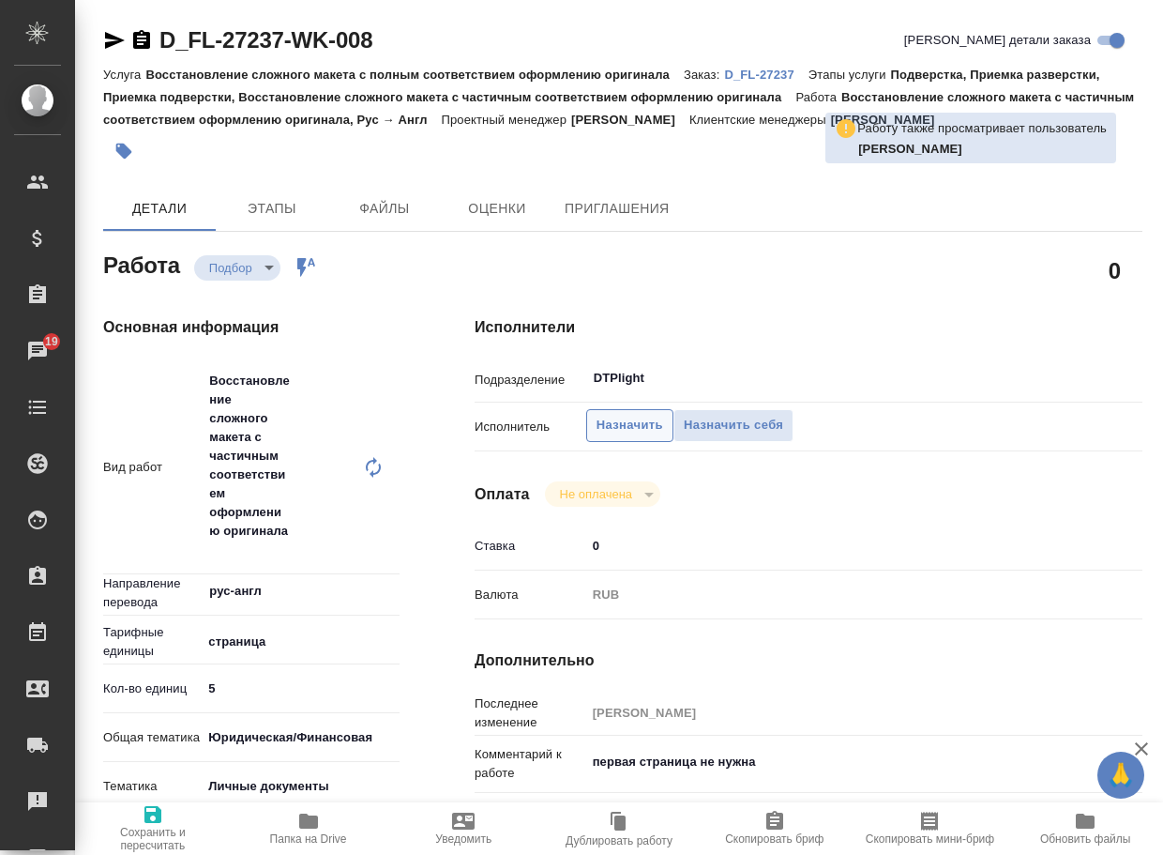
type textarea "x"
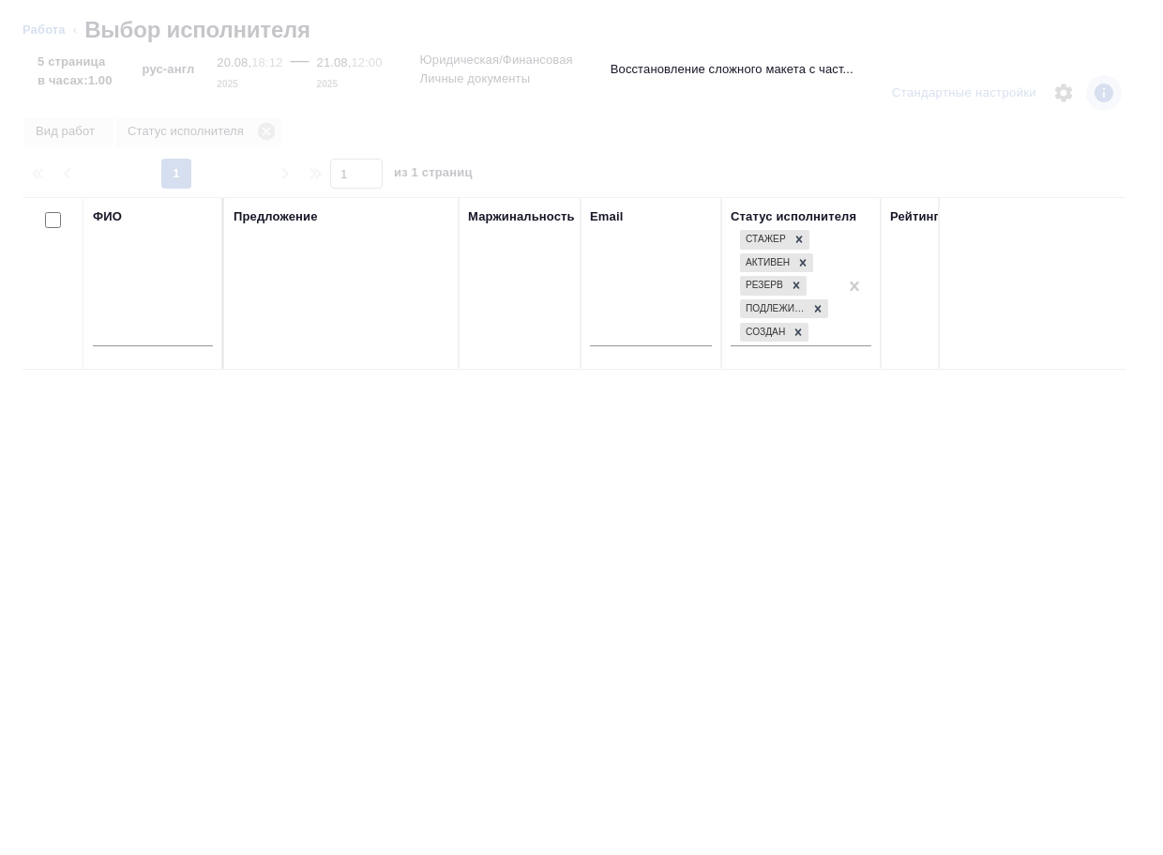
click at [148, 332] on input "text" at bounding box center [153, 334] width 120 height 23
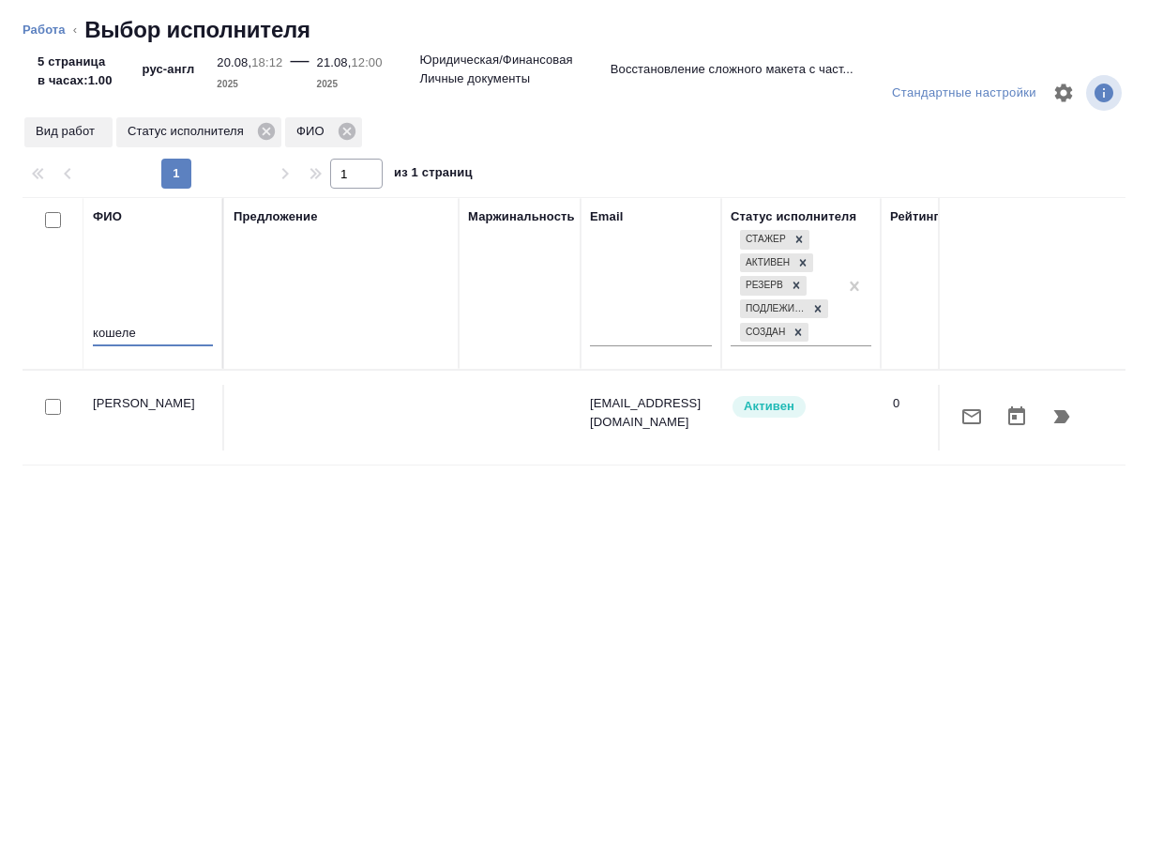
type input "кошеле"
click at [1074, 420] on button "button" at bounding box center [1061, 416] width 45 height 45
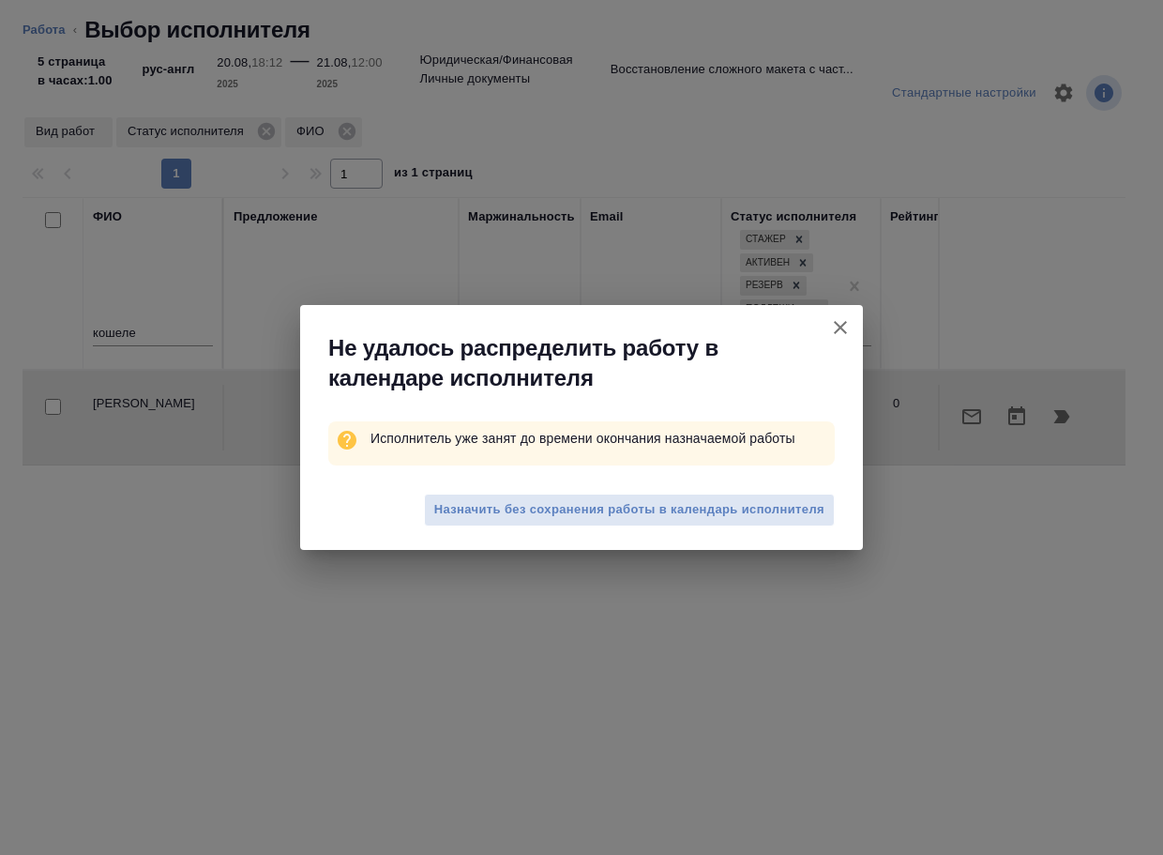
type textarea "x"
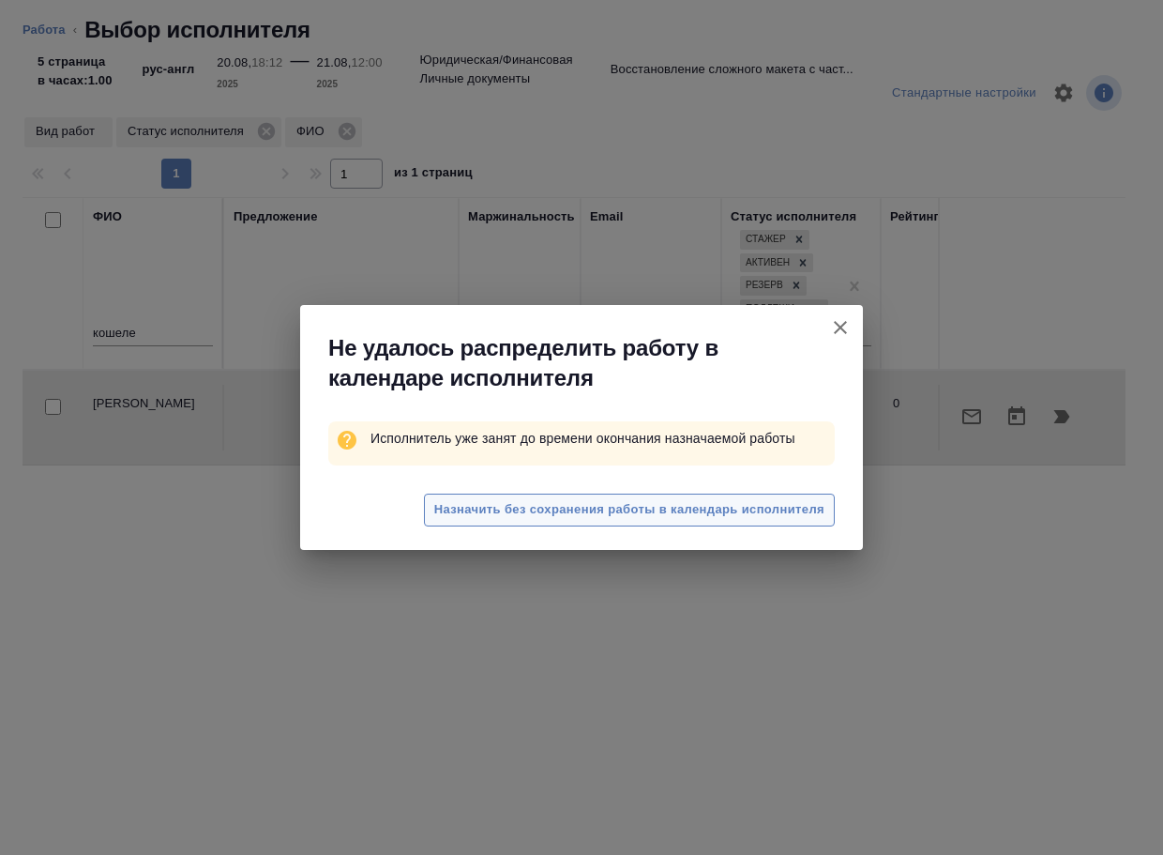
click at [521, 506] on span "Назначить без сохранения работы в календарь исполнителя" at bounding box center [629, 510] width 390 height 22
type textarea "x"
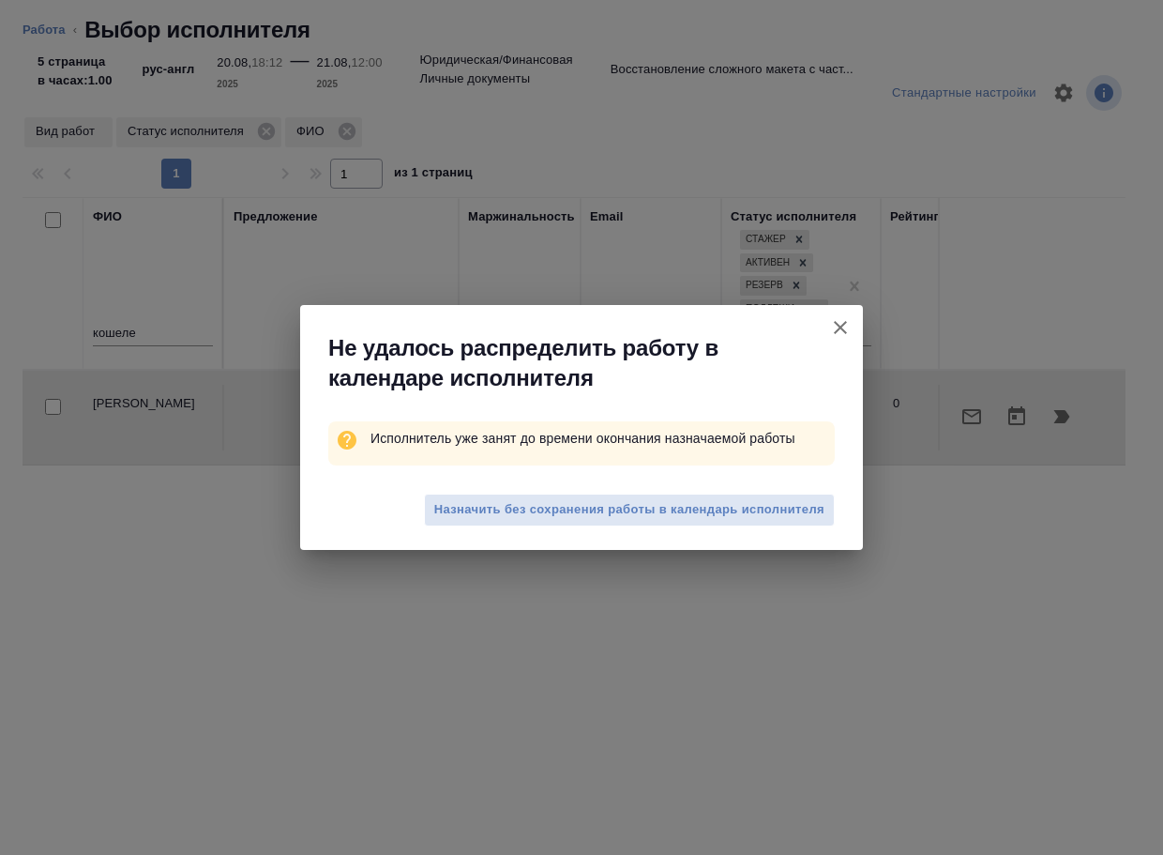
type textarea "x"
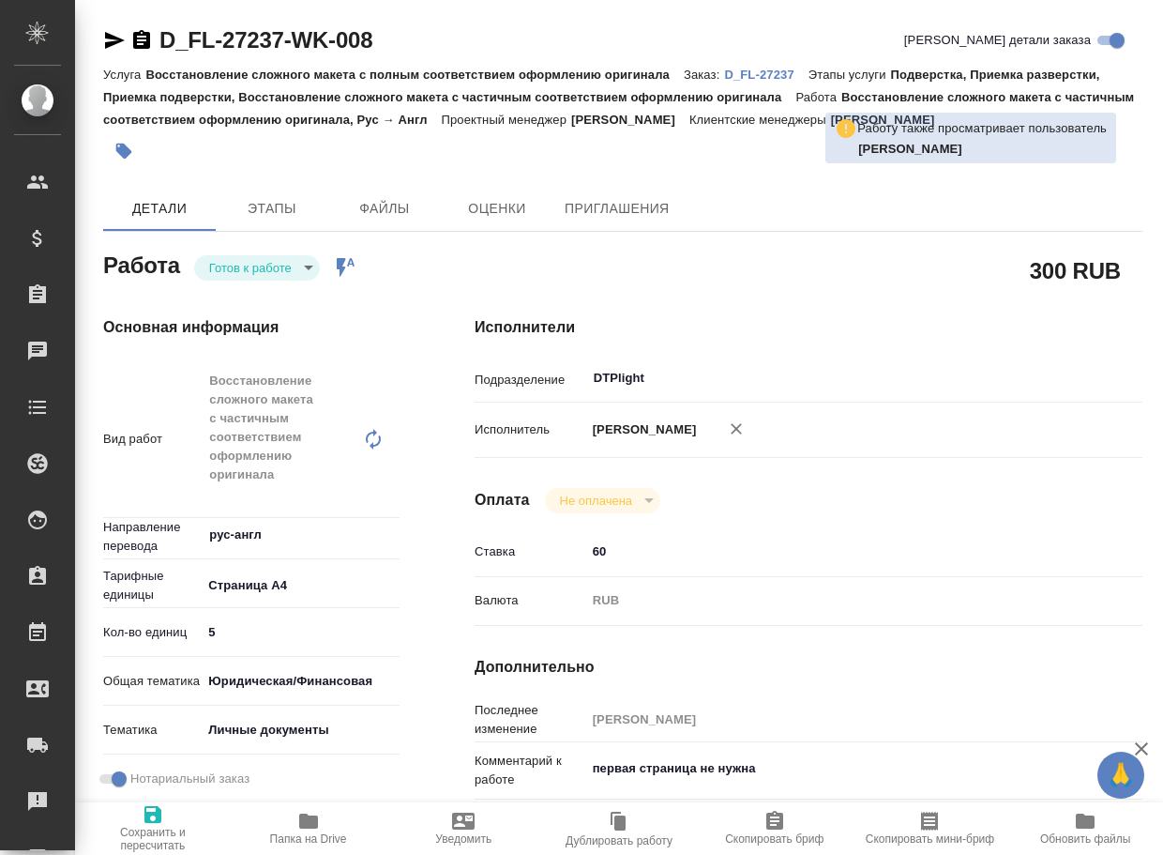
type textarea "x"
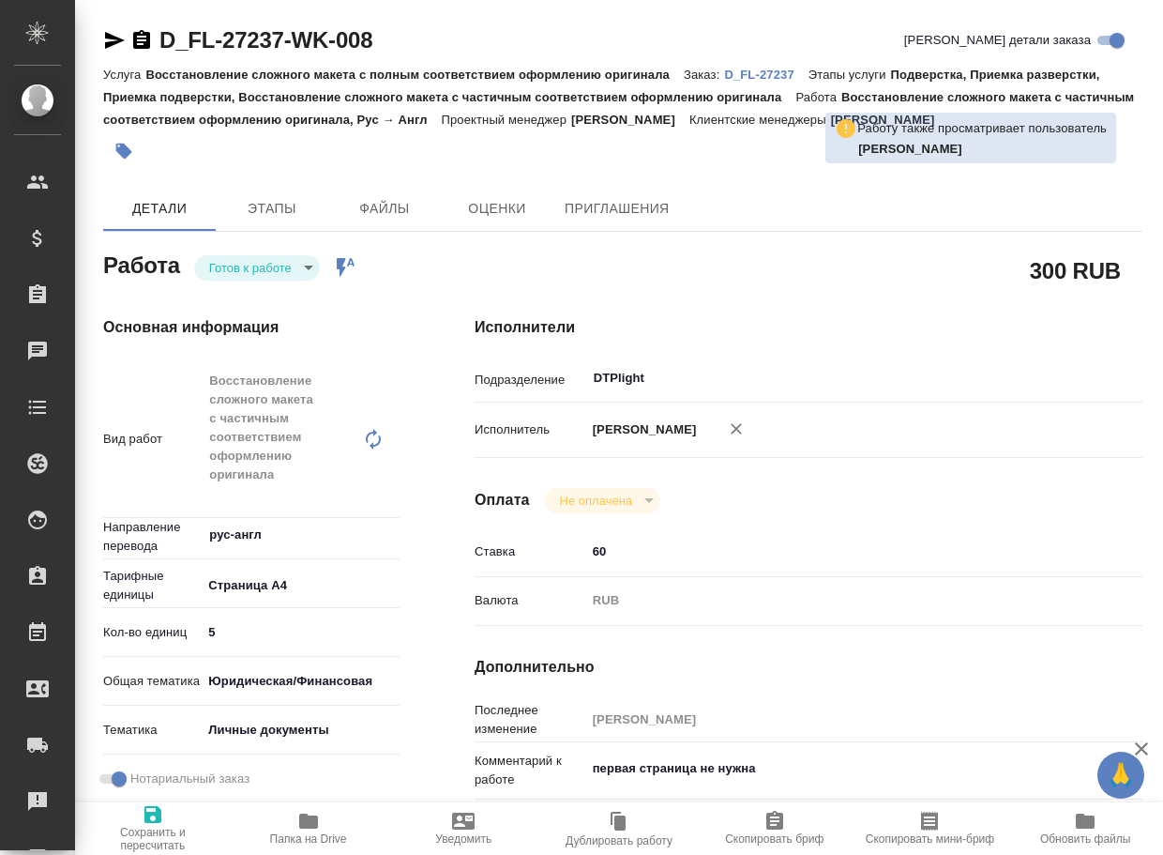
type textarea "x"
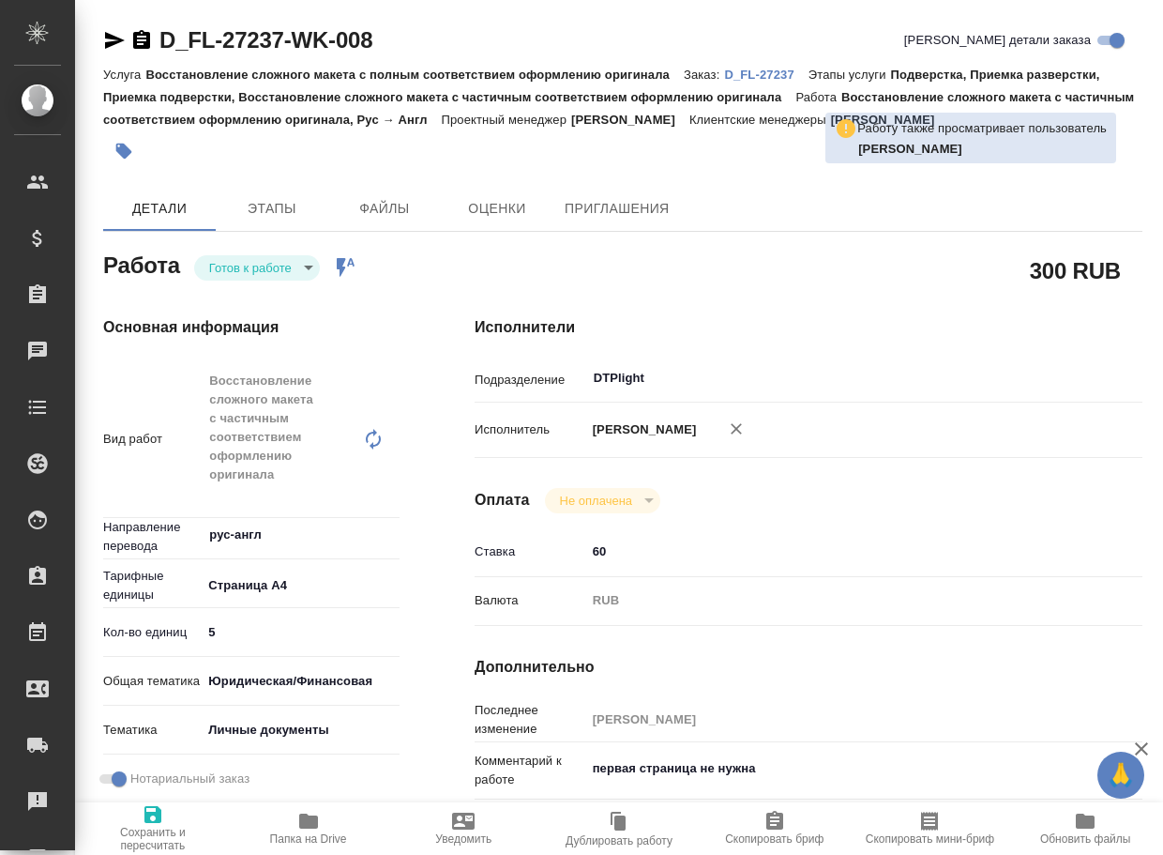
type textarea "x"
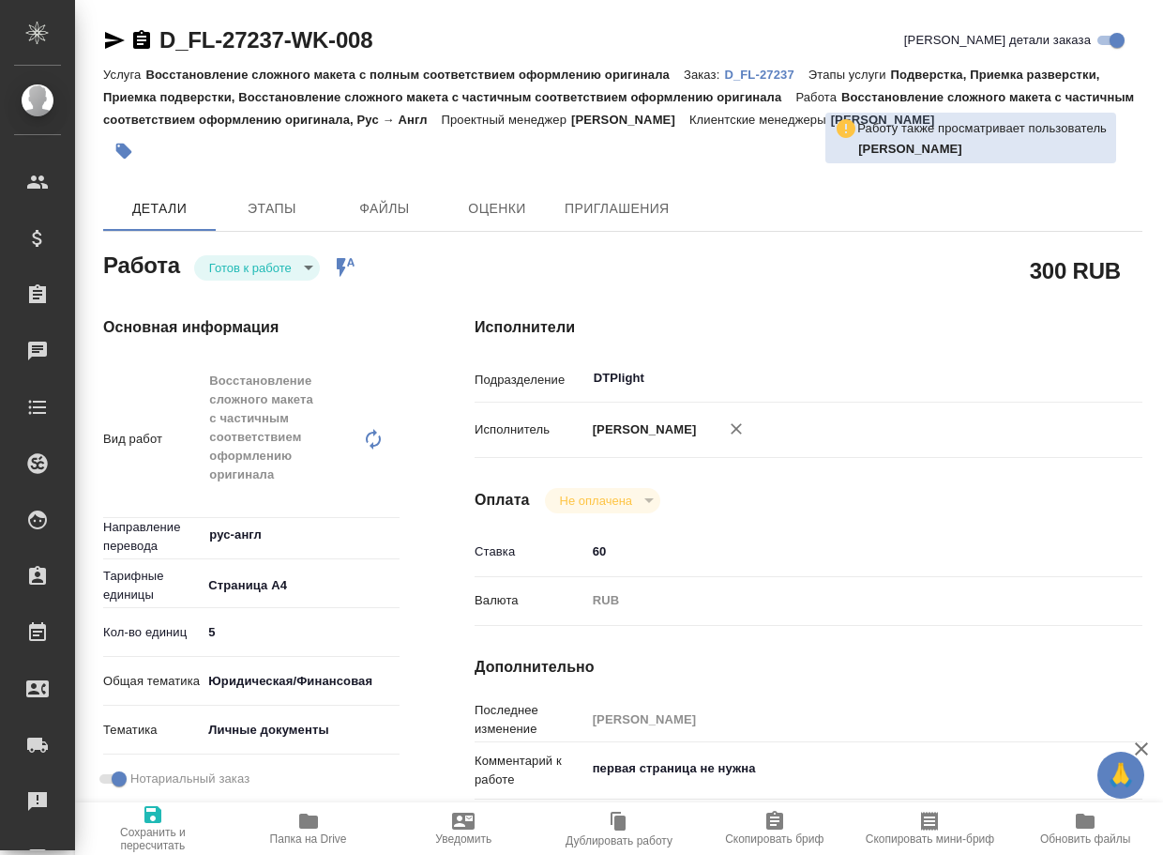
type textarea "x"
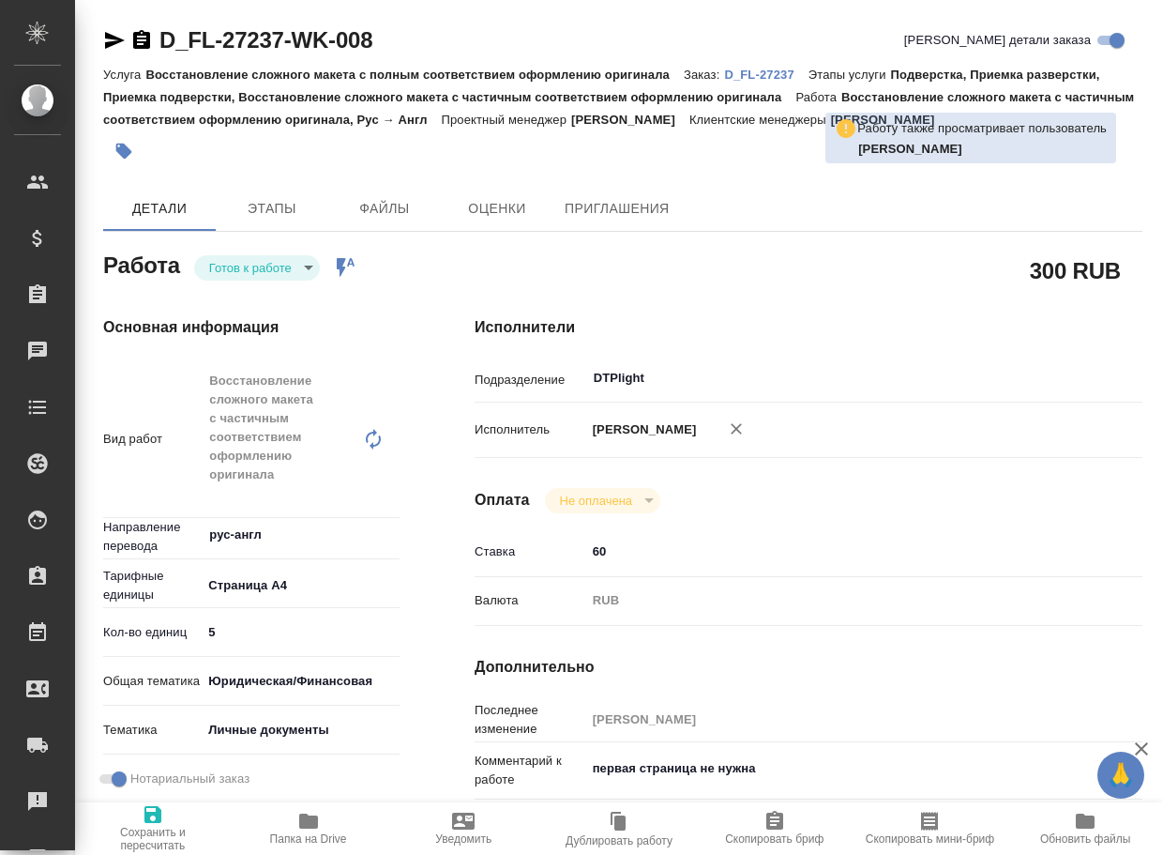
type textarea "x"
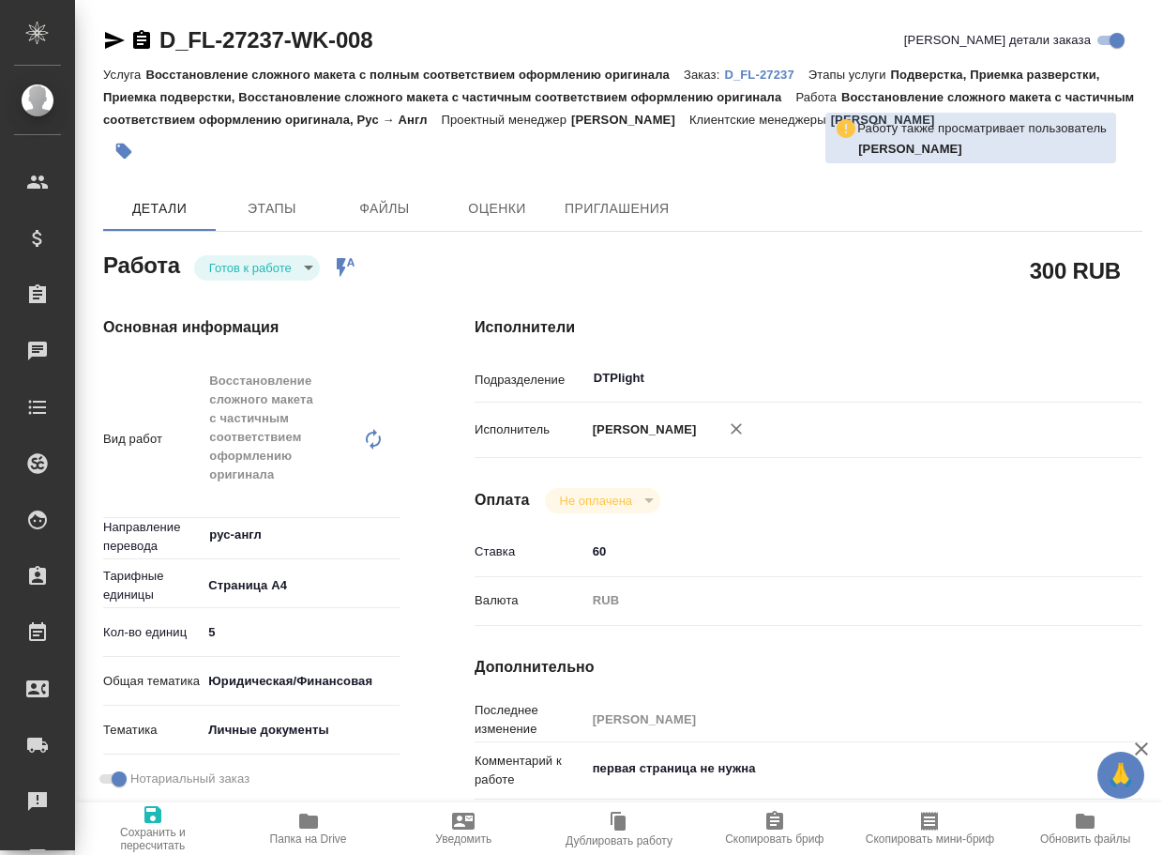
drag, startPoint x: 583, startPoint y: 566, endPoint x: 539, endPoint y: 562, distance: 43.3
click at [546, 565] on div "Ставка 60" at bounding box center [809, 552] width 668 height 33
type textarea "x"
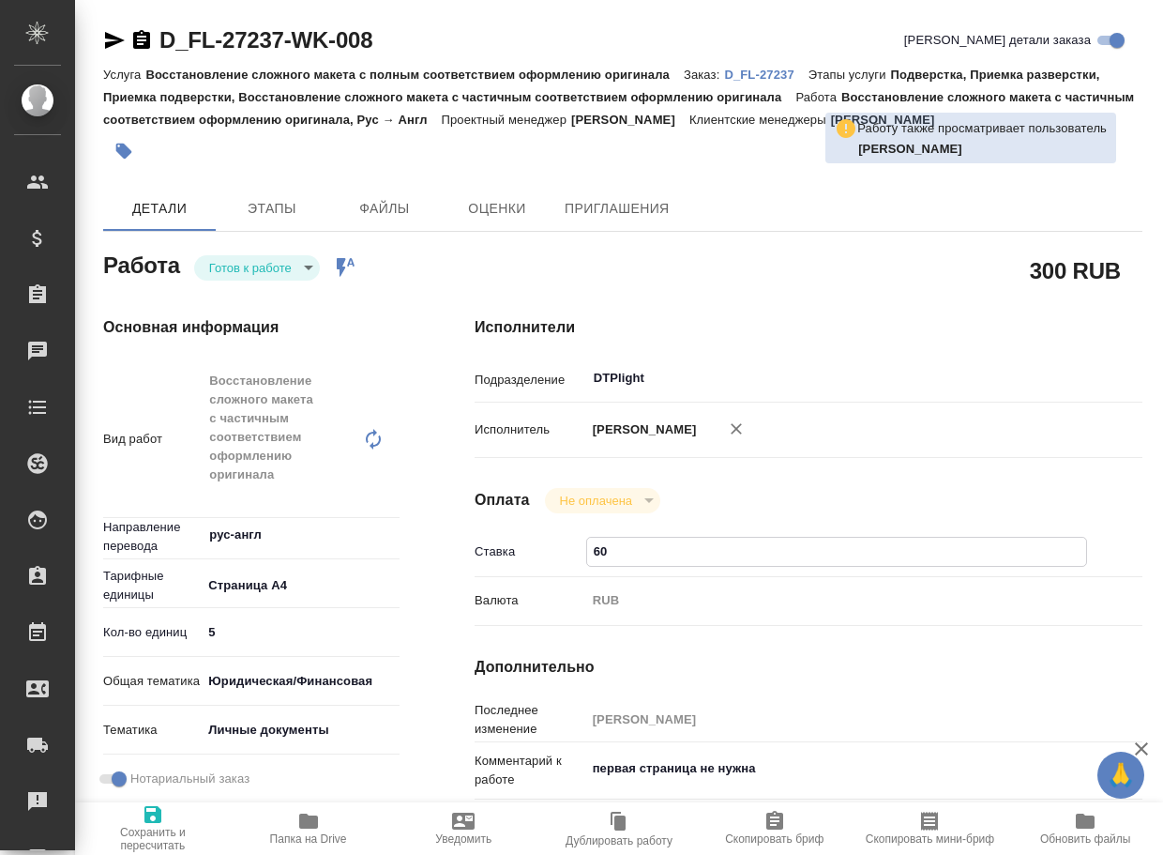
type textarea "x"
type input "4"
type textarea "x"
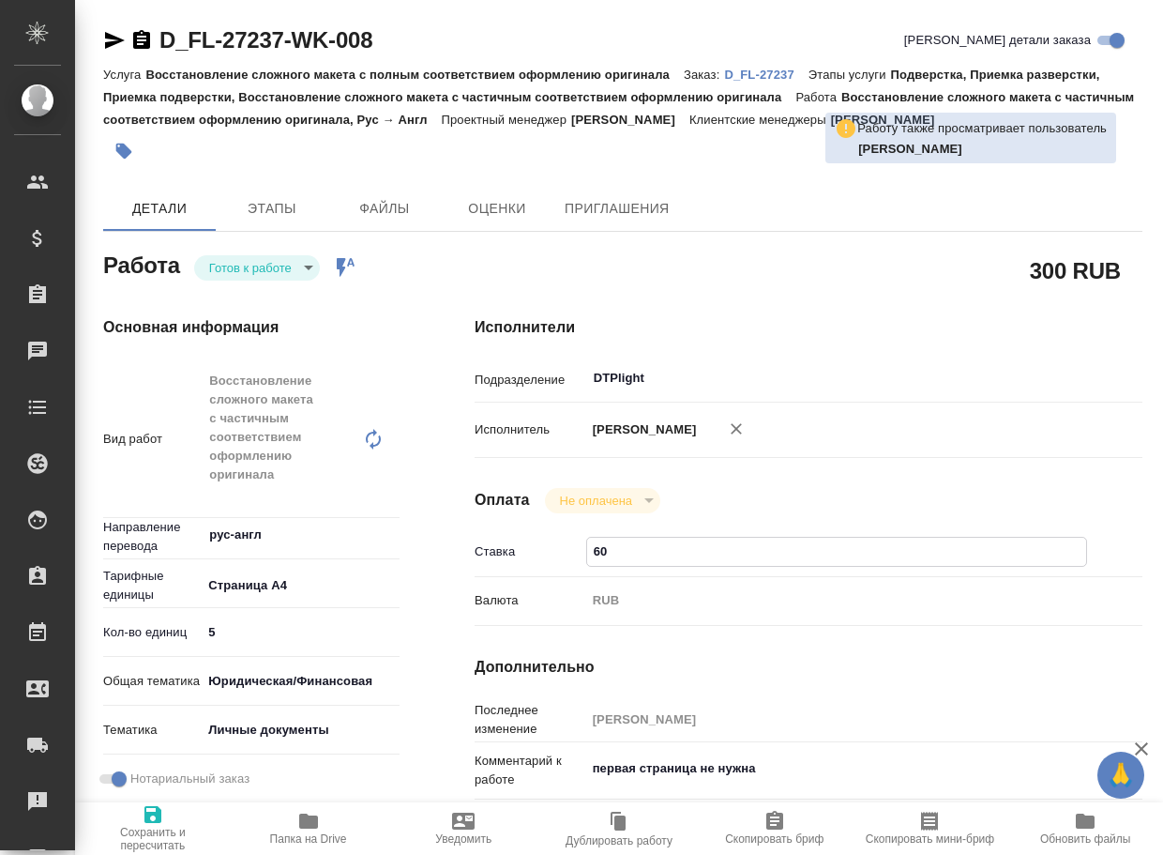
type textarea "x"
type input "40"
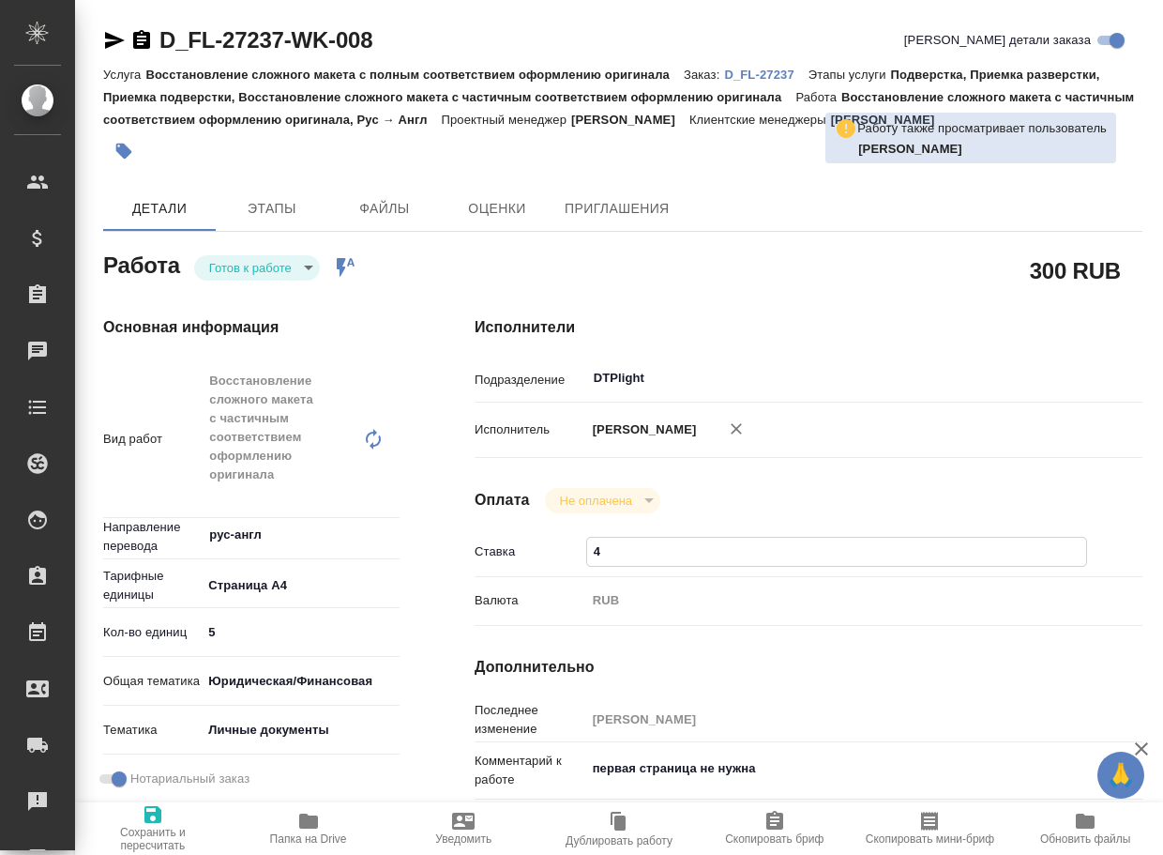
type textarea "x"
type input "40"
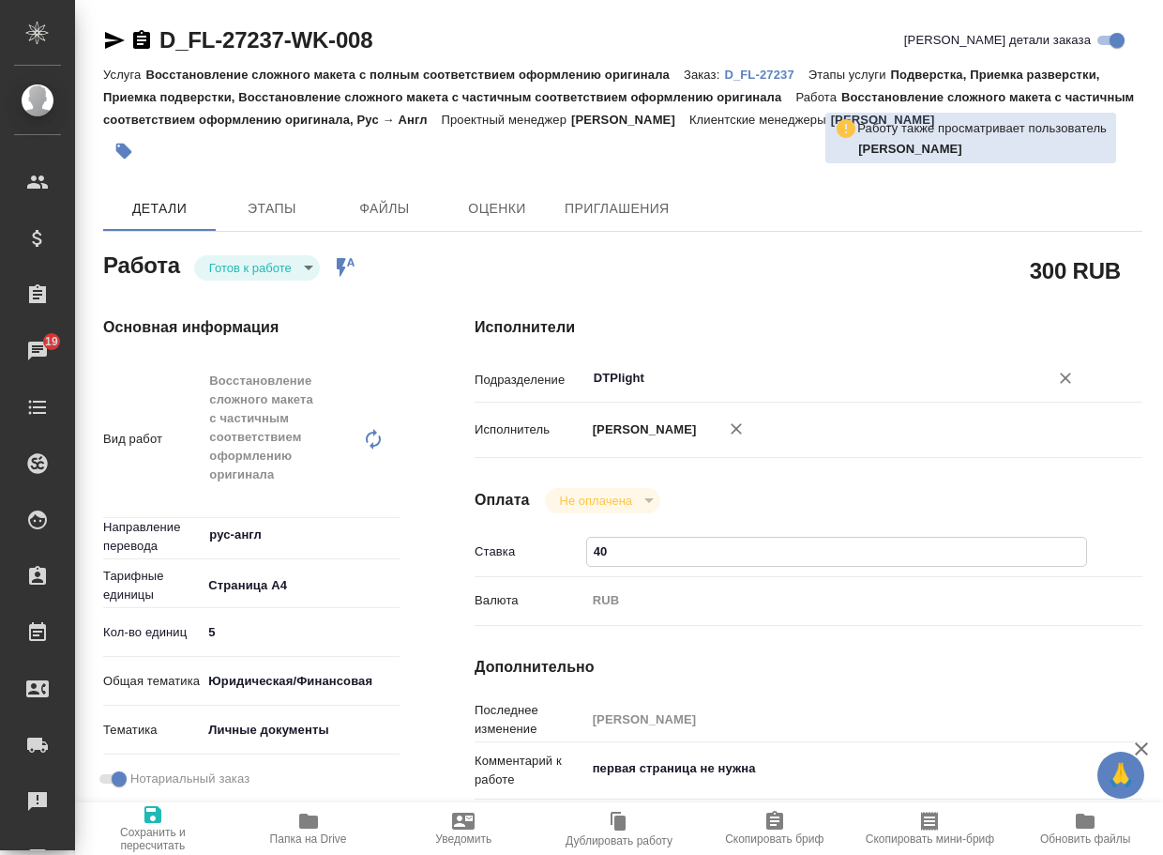
click at [722, 372] on input "DTPlight" at bounding box center [805, 378] width 427 height 23
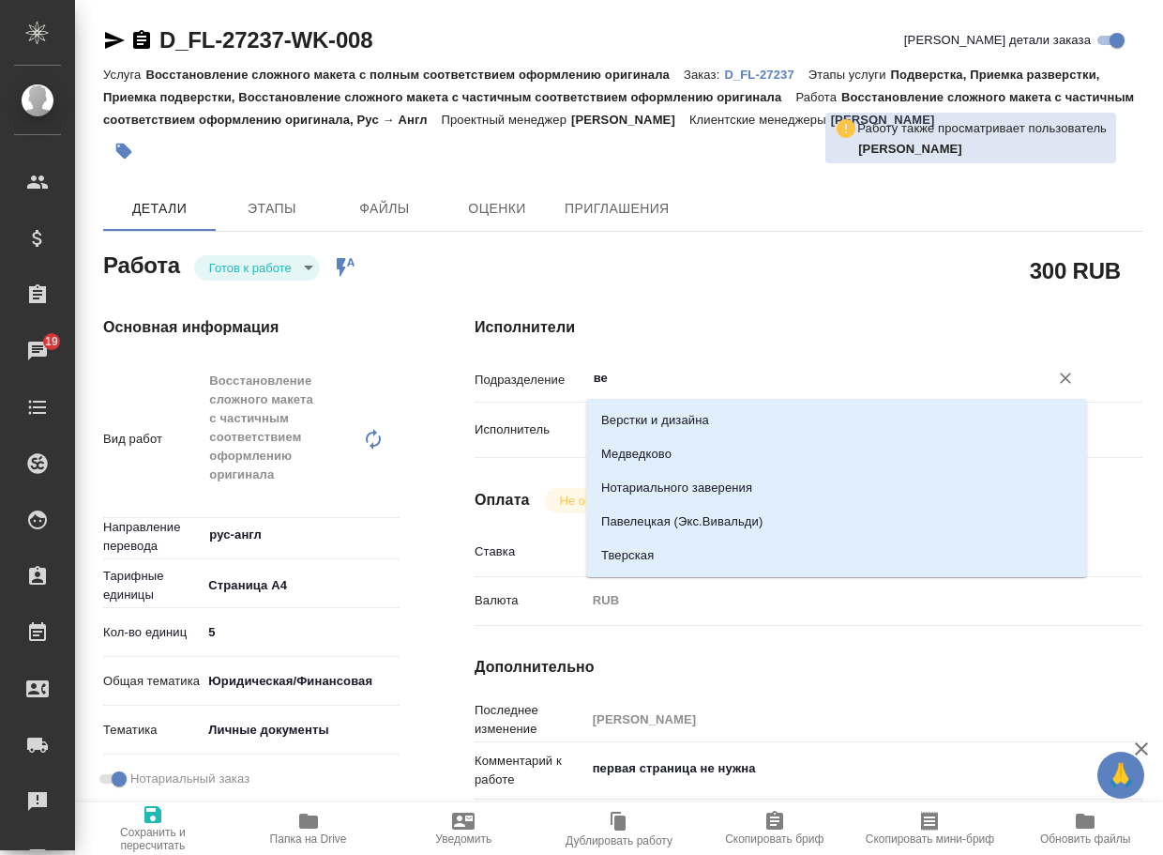
type input "вер"
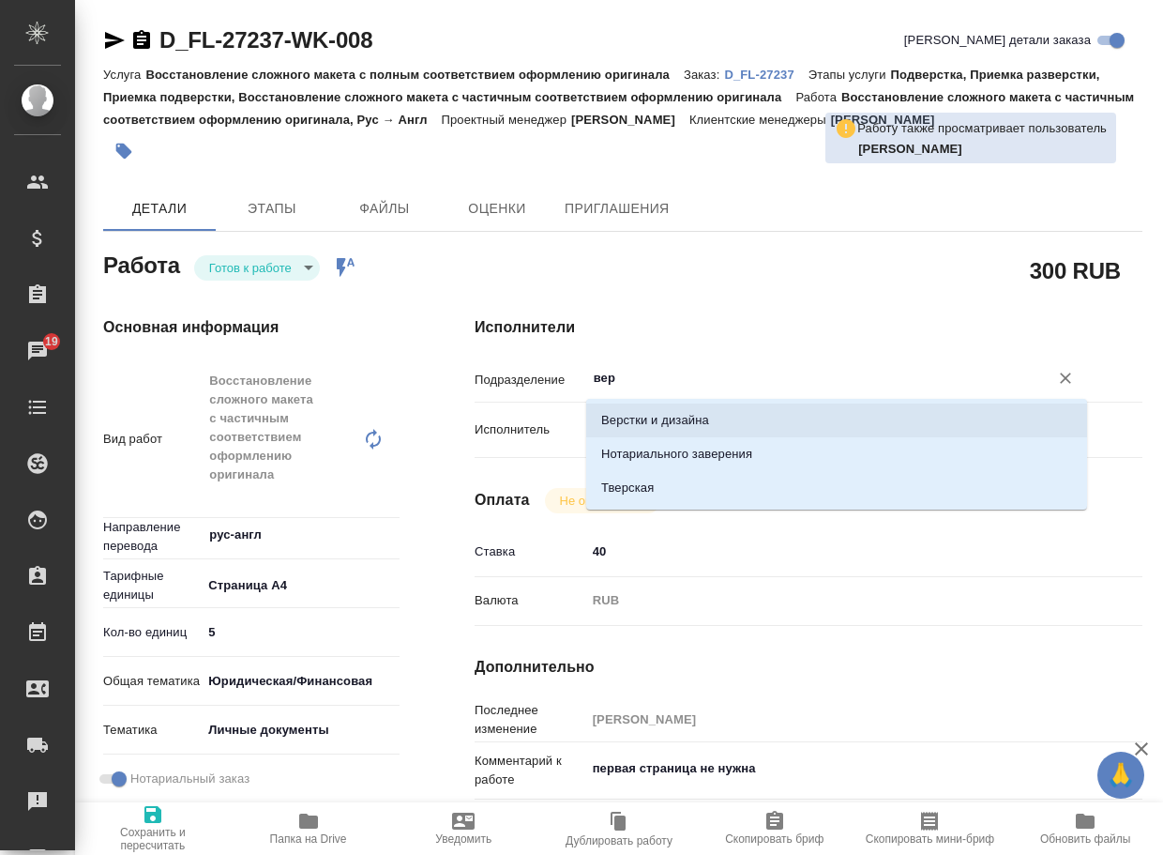
click at [710, 415] on li "Верстки и дизайна" at bounding box center [836, 420] width 501 height 34
type textarea "x"
type input "Верстки и дизайна"
type textarea "x"
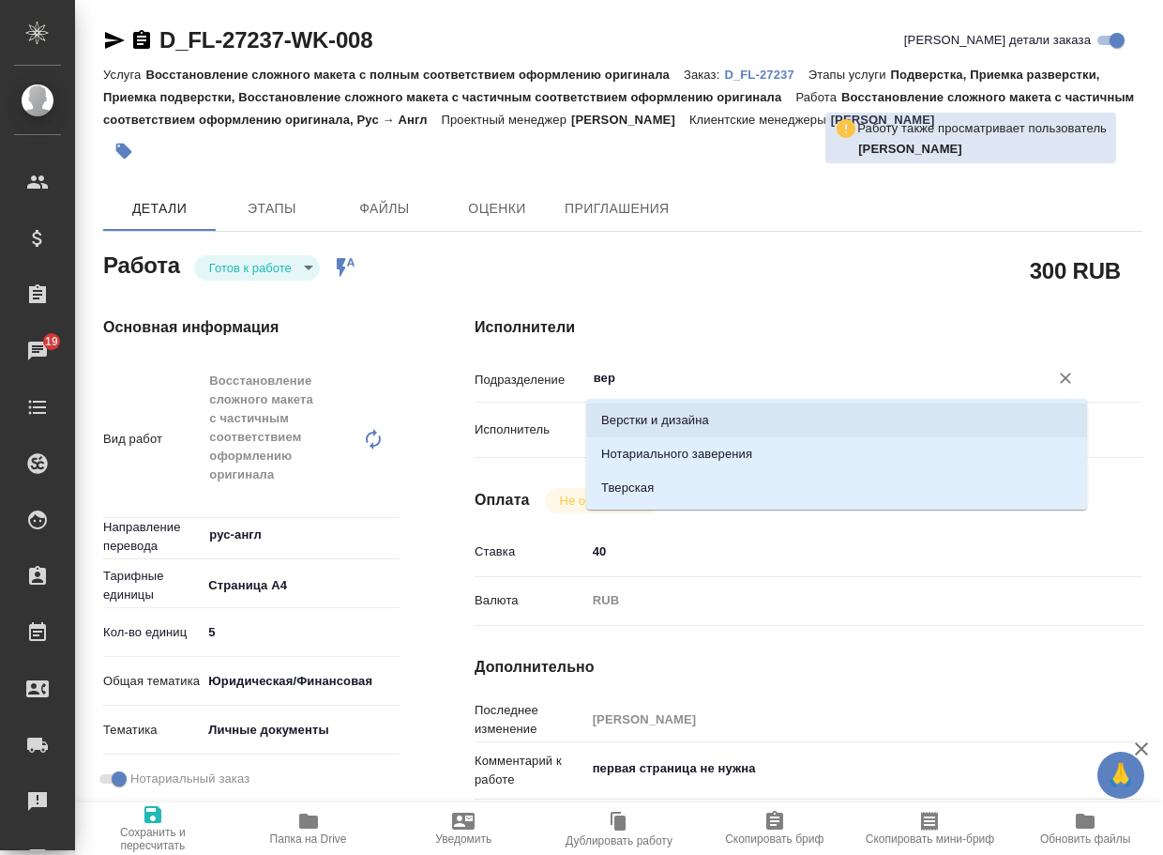
type textarea "x"
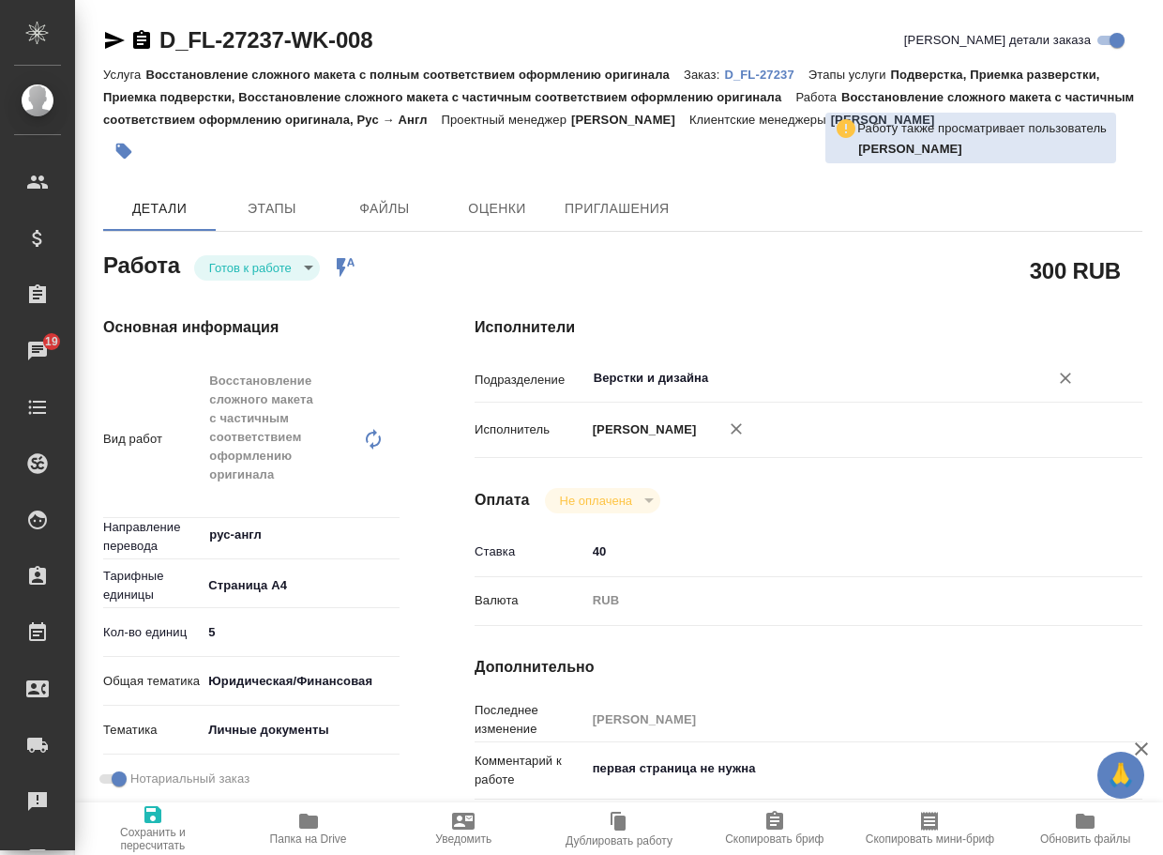
type input "Верстки и дизайна"
click at [149, 822] on icon "button" at bounding box center [152, 814] width 17 height 17
type textarea "x"
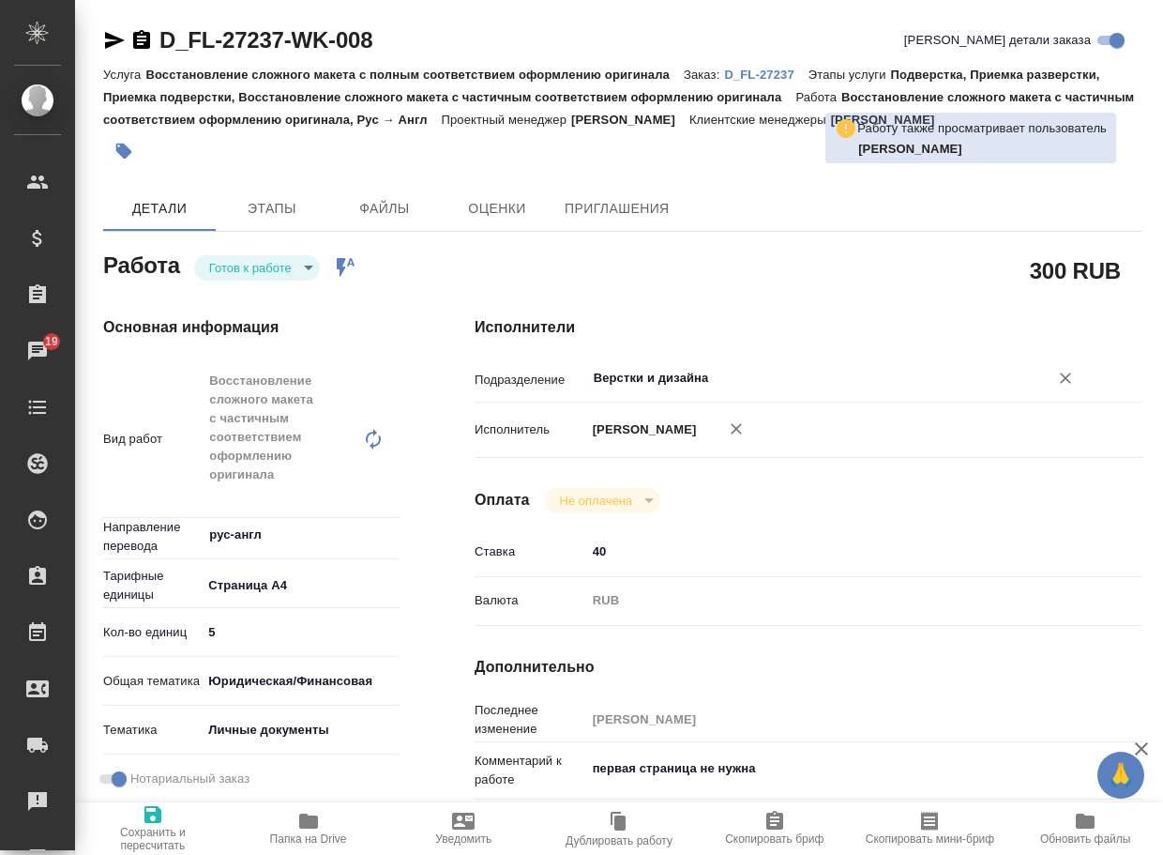
type textarea "x"
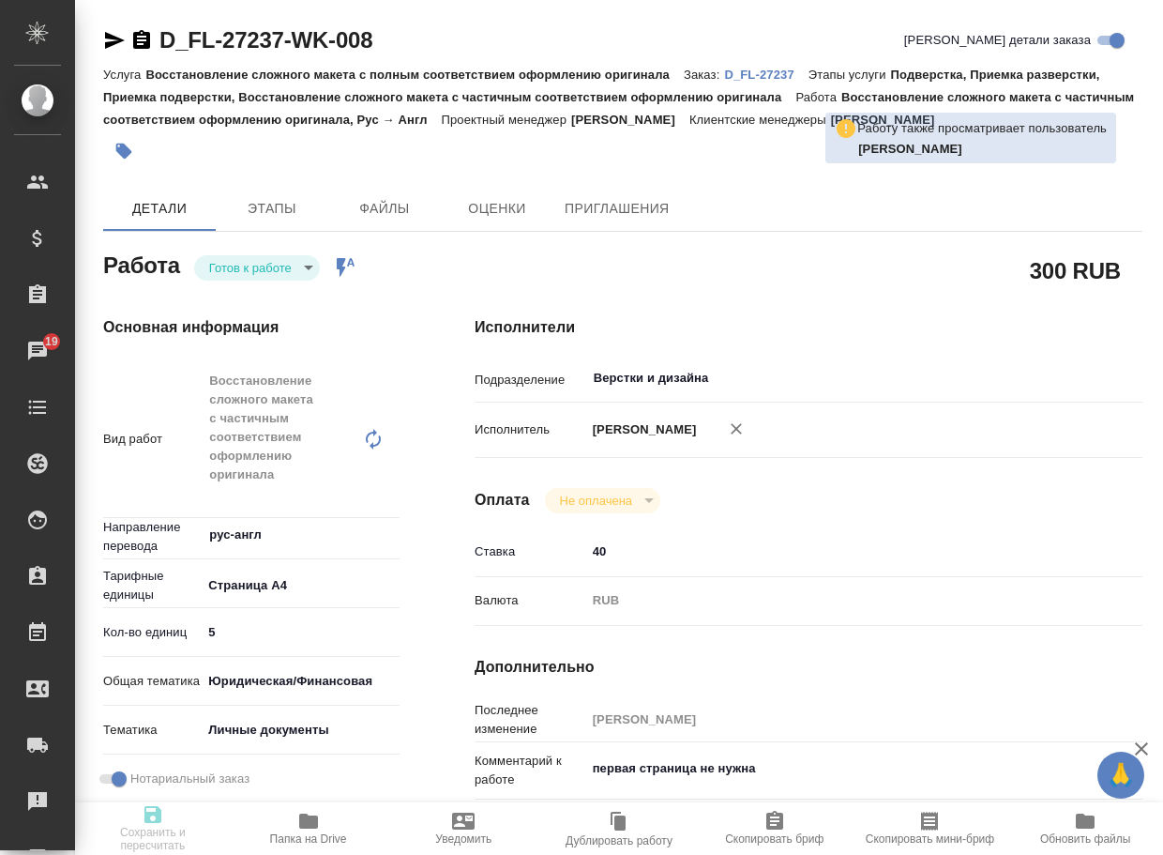
type textarea "x"
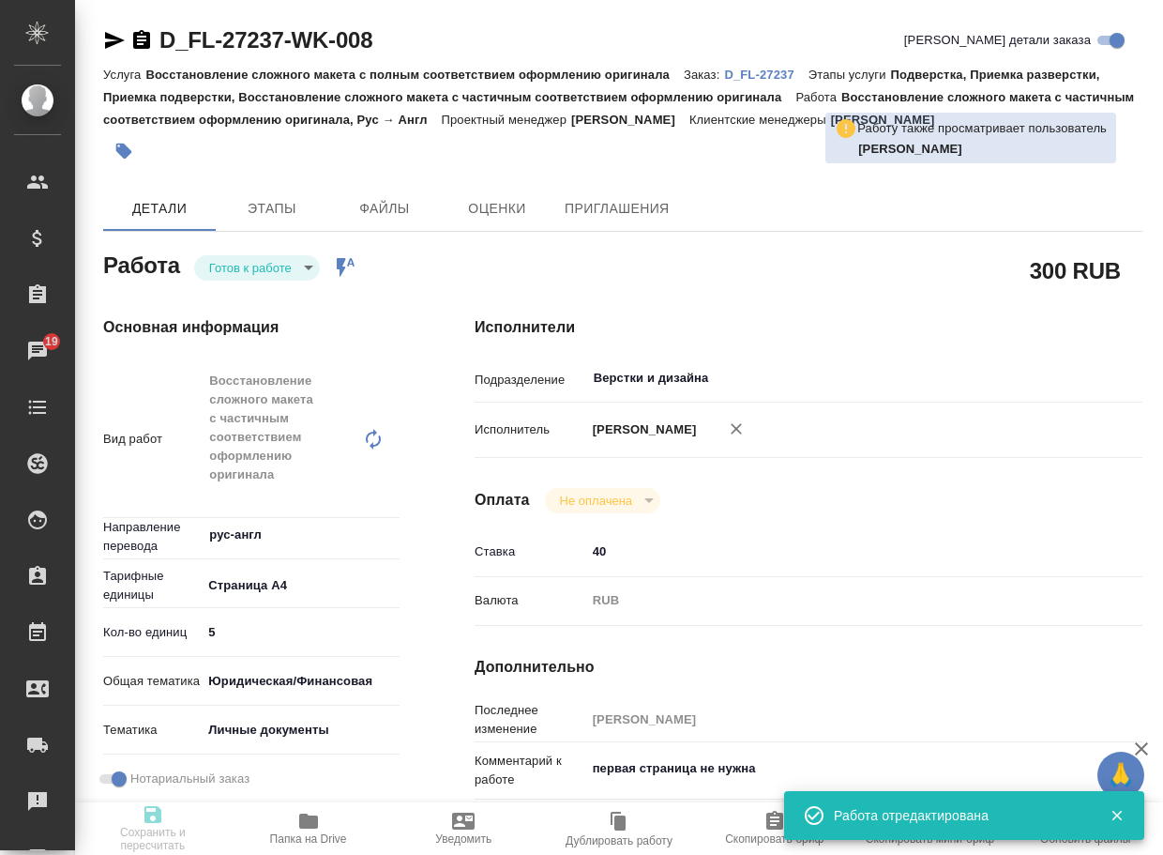
type textarea "x"
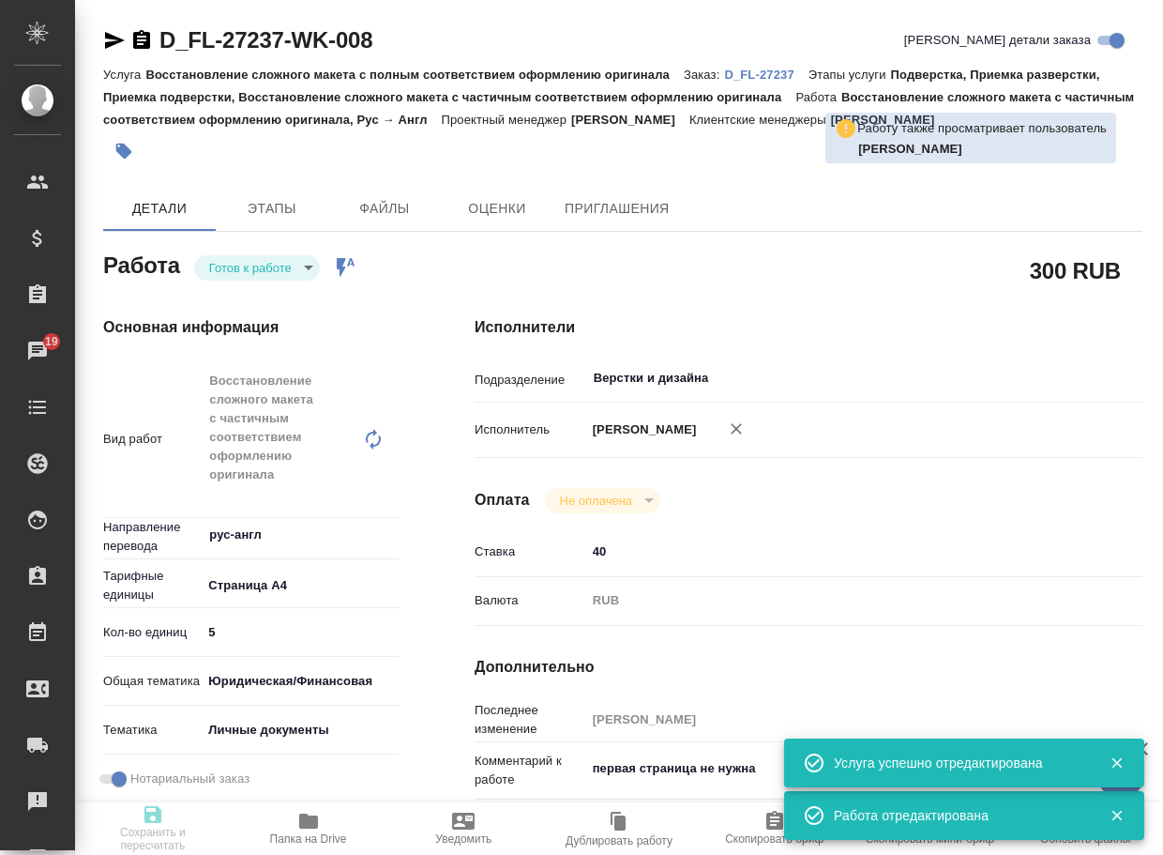
type input "readyForWork"
type textarea "Восстановление сложного макета с частичным соответствием оформлению оригинала"
type textarea "x"
type input "рус-англ"
type input "5f036ec4e16dec2d6b59c8ff"
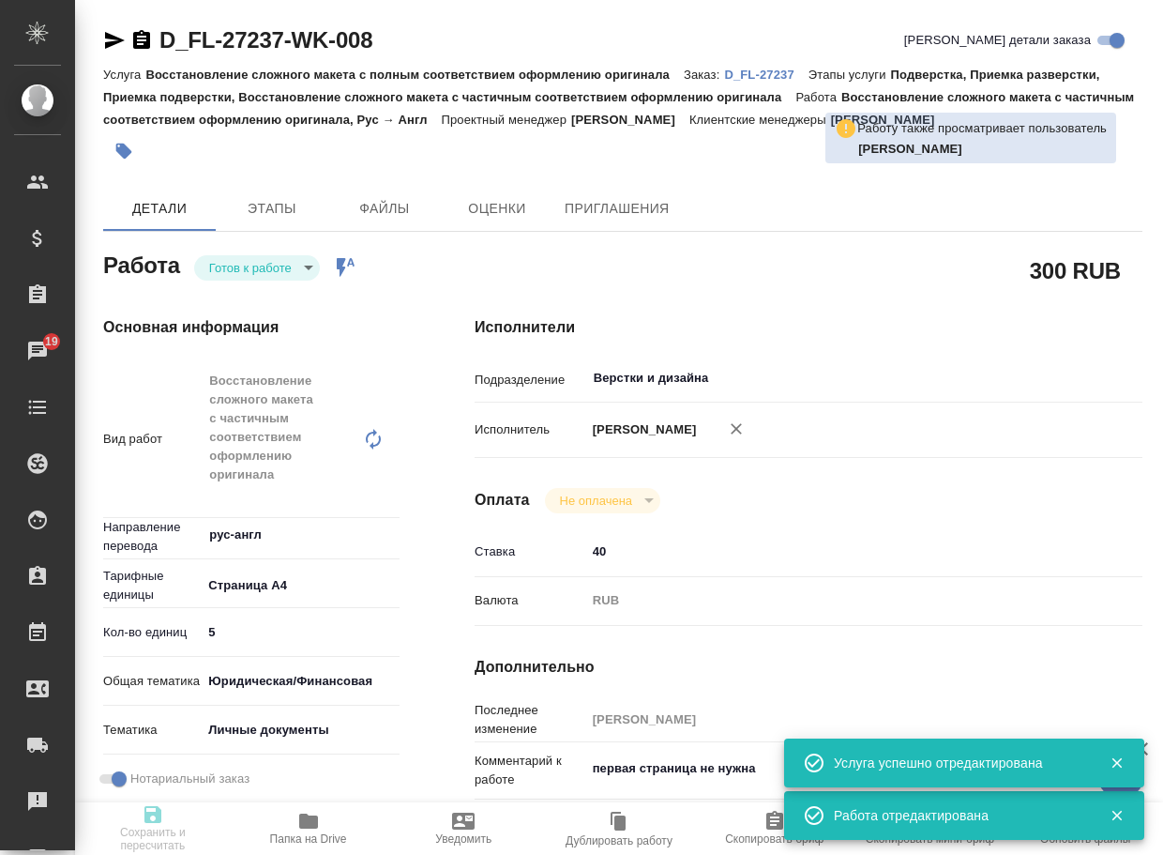
type input "5"
type input "yr-fn"
type input "5a8b8b956a9677013d343cfe"
checkbox input "true"
type input "20.08.2025 18:12"
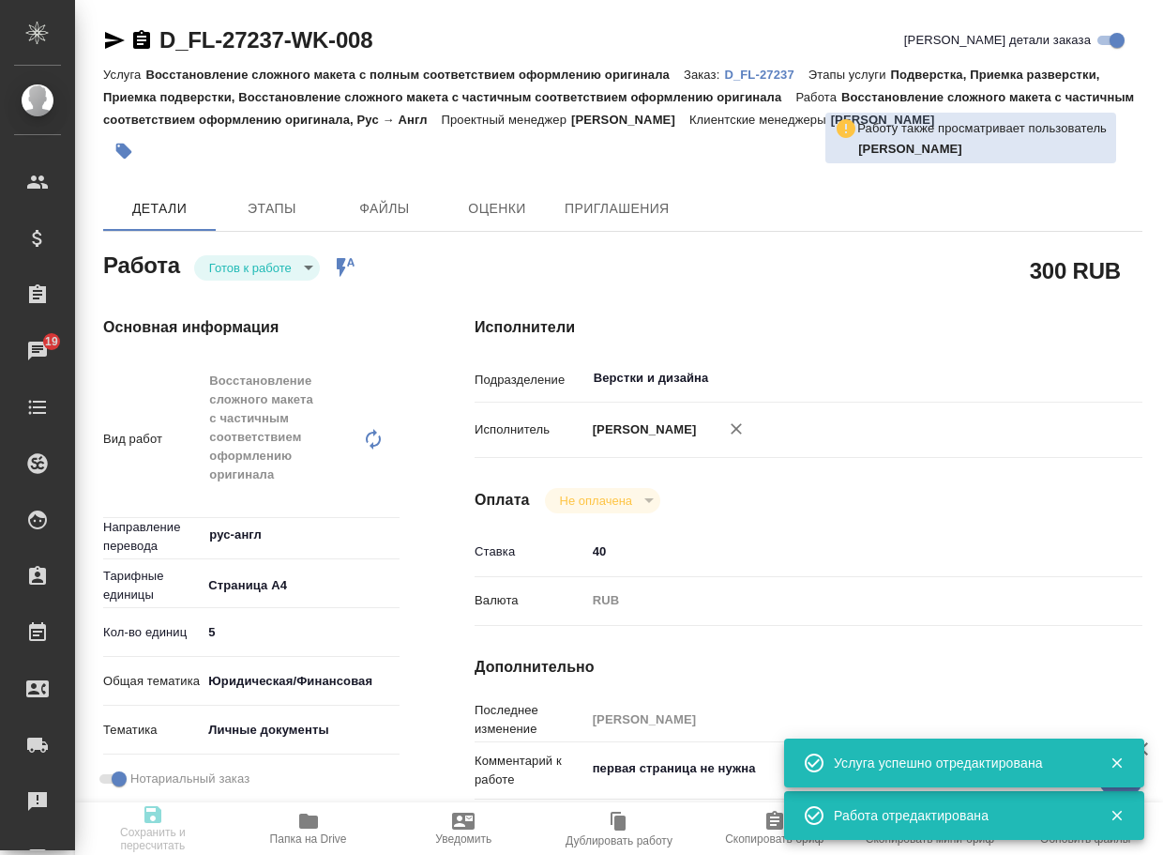
type input "21.08.2025 12:00"
type input "[DATE] 17:00"
type input "Верстки и дизайна"
type input "notPayed"
type input "40"
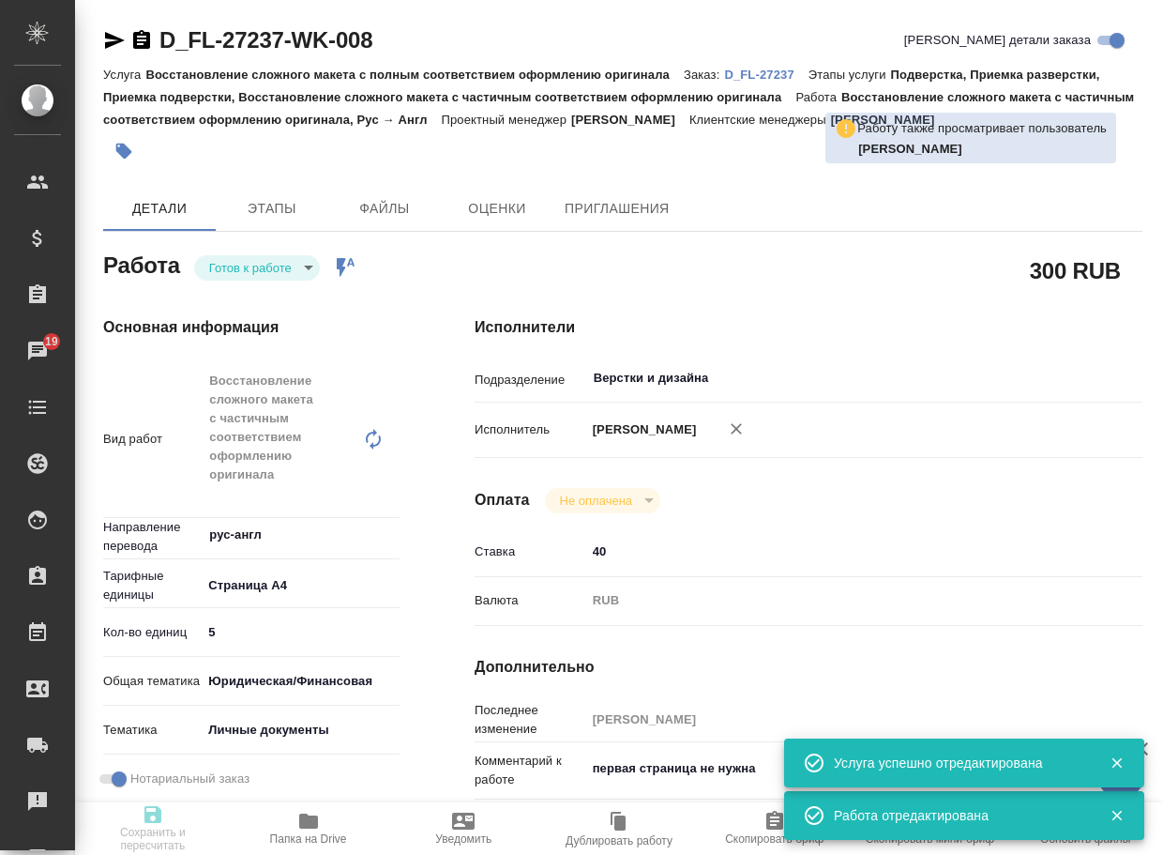
type input "RUB"
type input "[PERSON_NAME]"
type textarea "первая страница не нужна"
type textarea "x"
type textarea "/Clients/FL_D/Orders/D_FL-27237/DTP/D_FL-27237-WK-008"
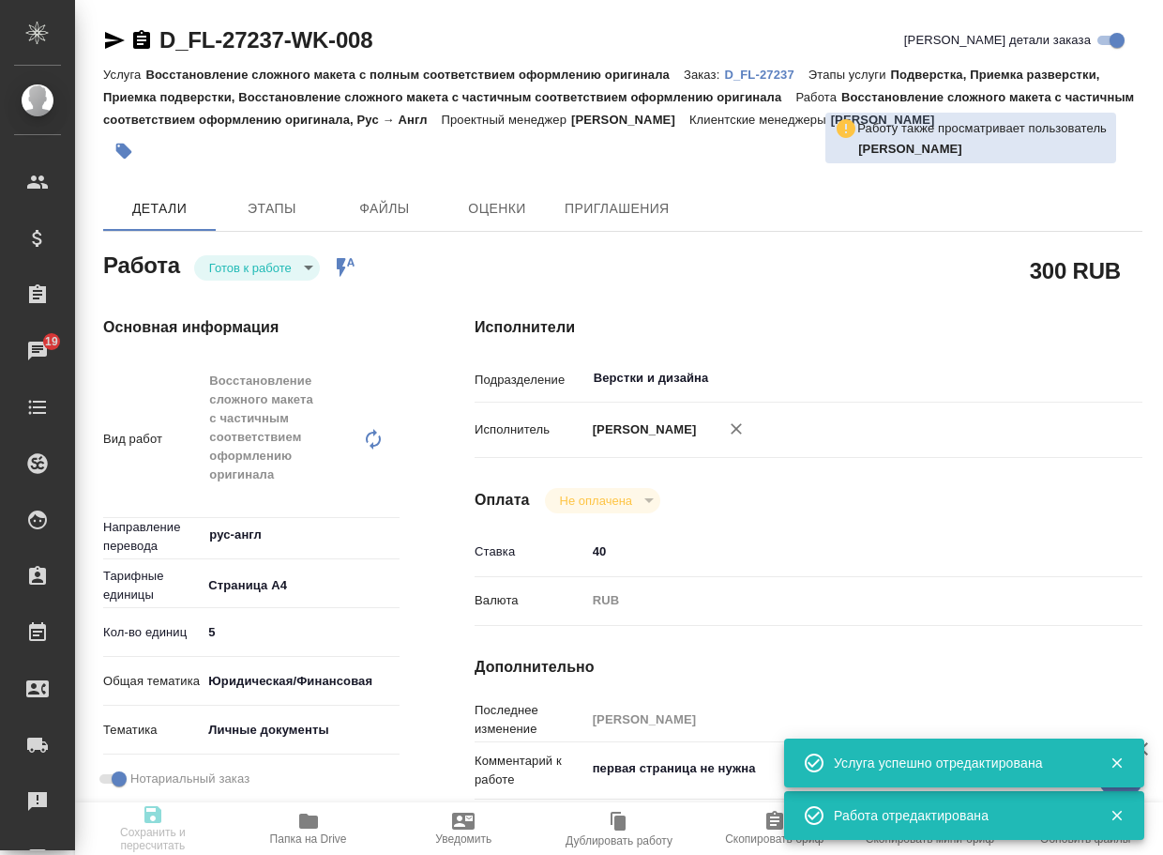
type textarea "x"
type input "D_FL-27237"
type input "Восстановление сложного макета с полным соответствием оформлению оригинала"
type input "Подверстка, Приемка разверстки, Приемка подверстки, Восстановление сложного мак…"
type input "[PERSON_NAME]"
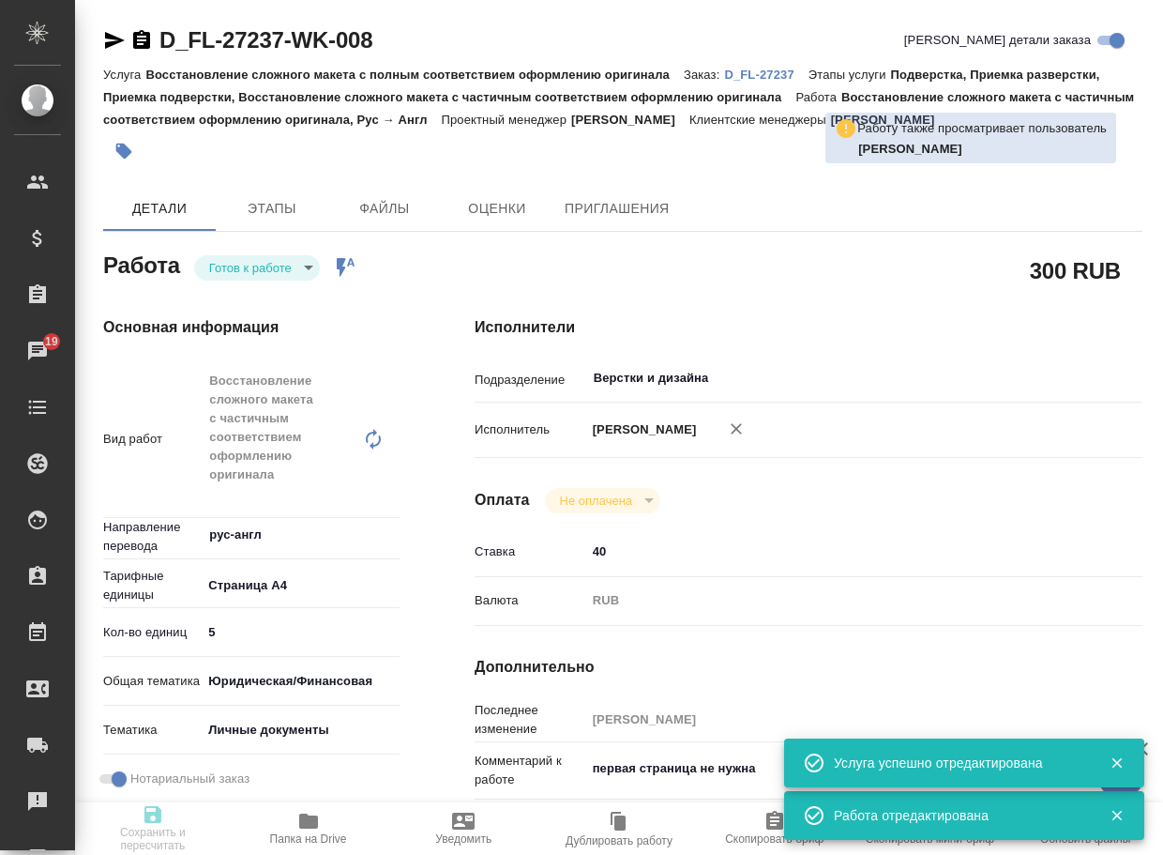
type input "[PERSON_NAME]"
type input "/Clients/FL_D/Orders/D_FL-27237"
type input "[URL][DOMAIN_NAME]"
type textarea "x"
type textarea "Верстка как в заказе D_FL-26836 первая страница документа не нужна"
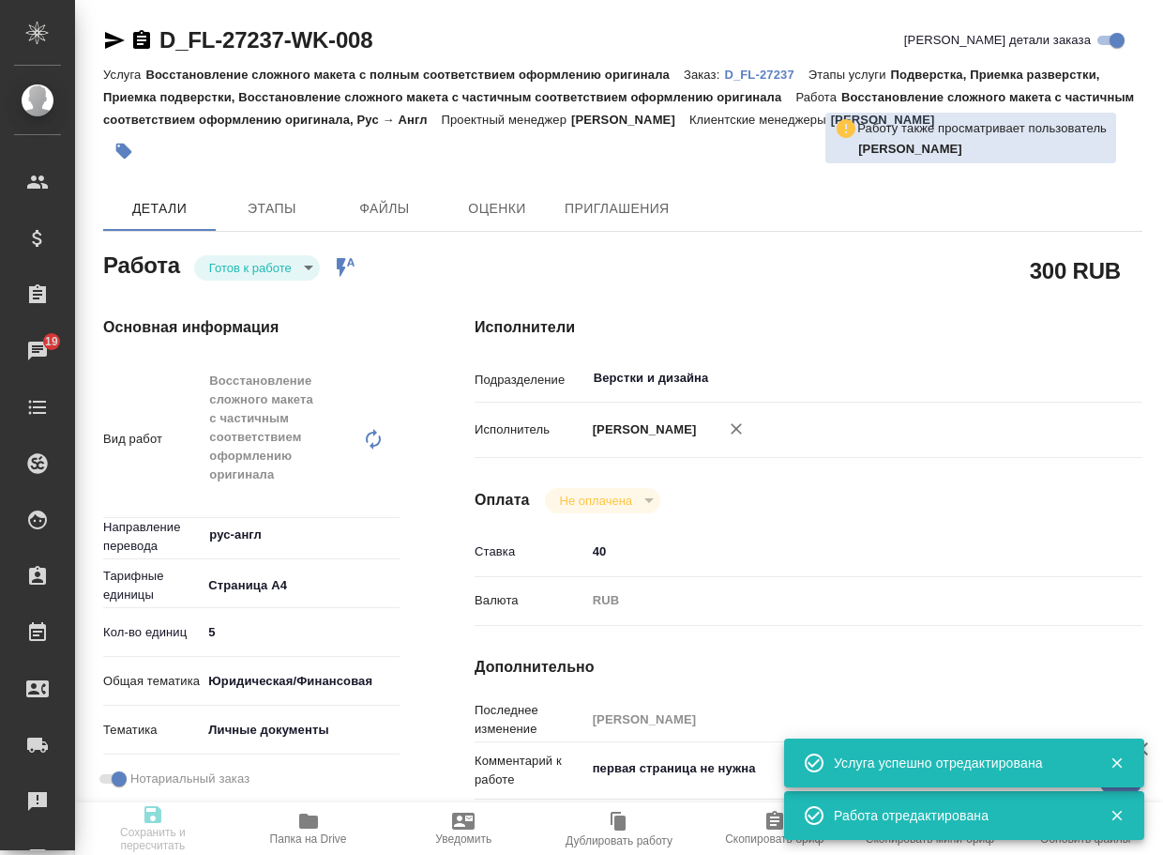
type textarea "x"
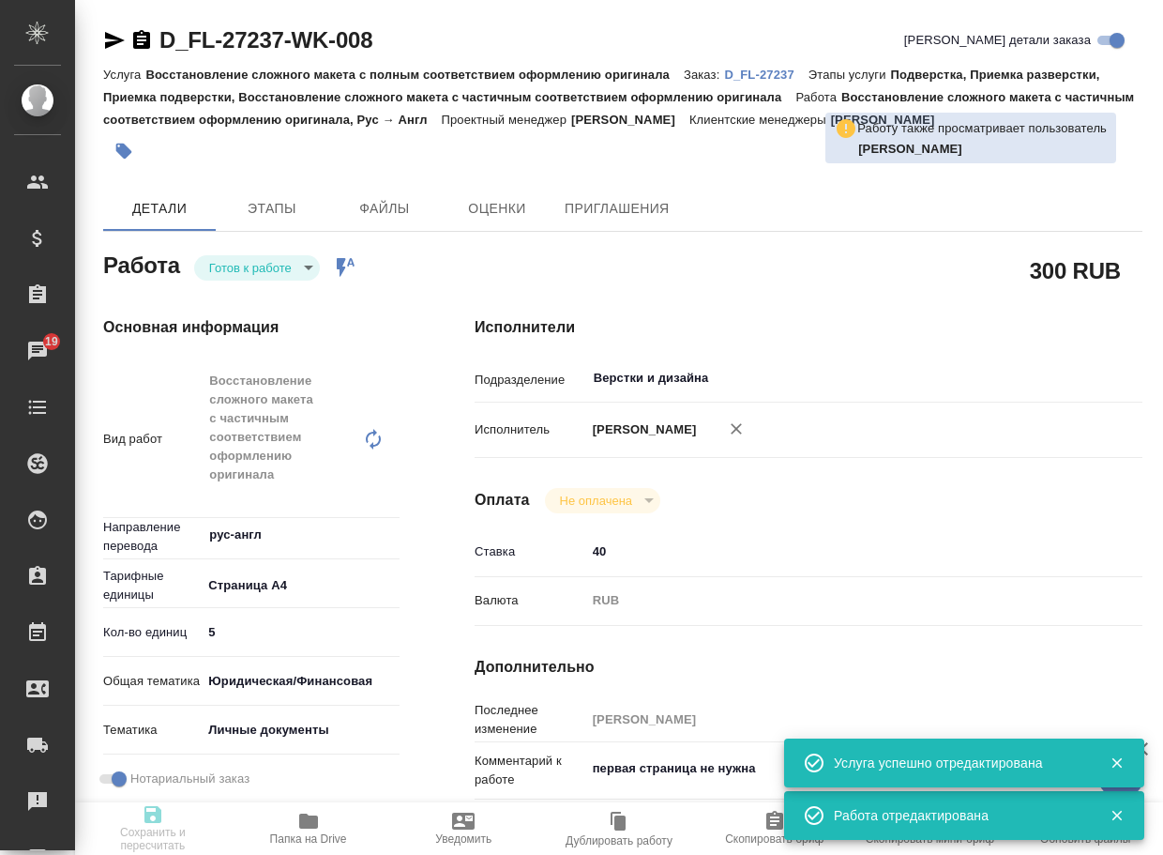
type textarea "x"
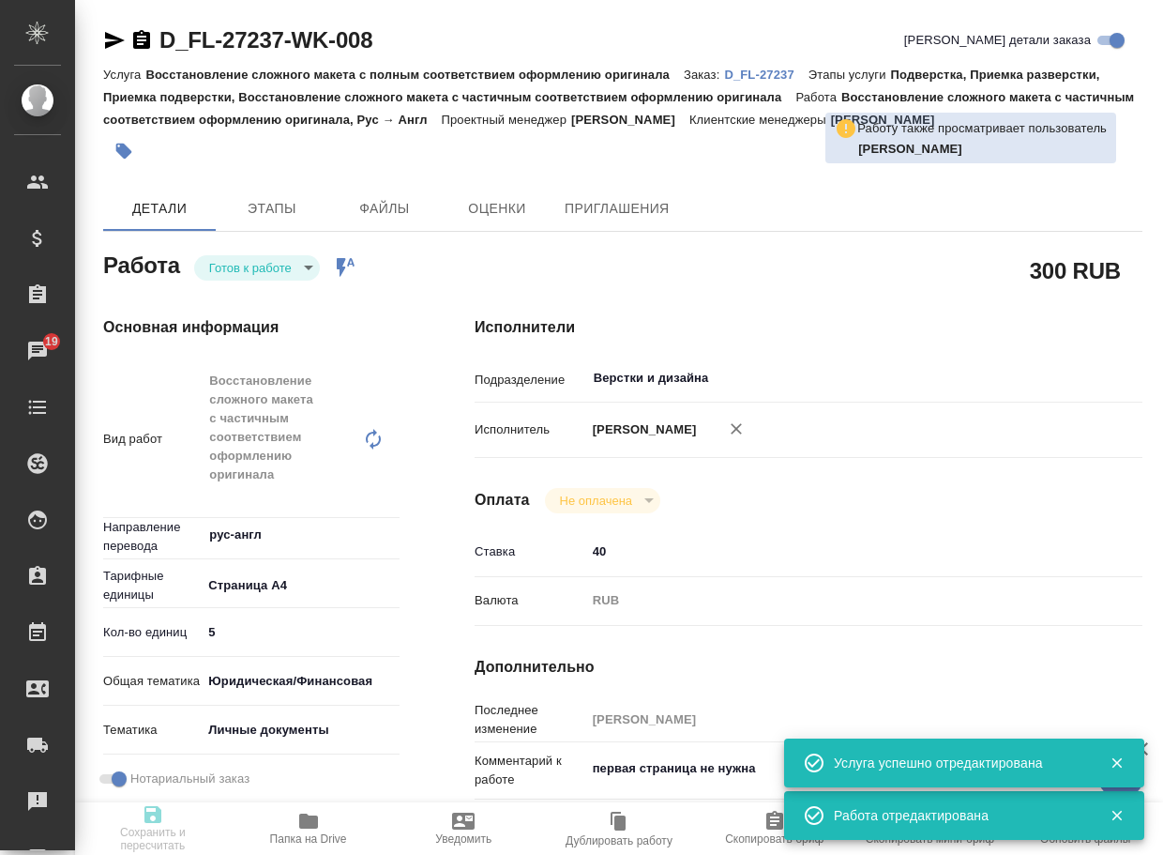
type textarea "x"
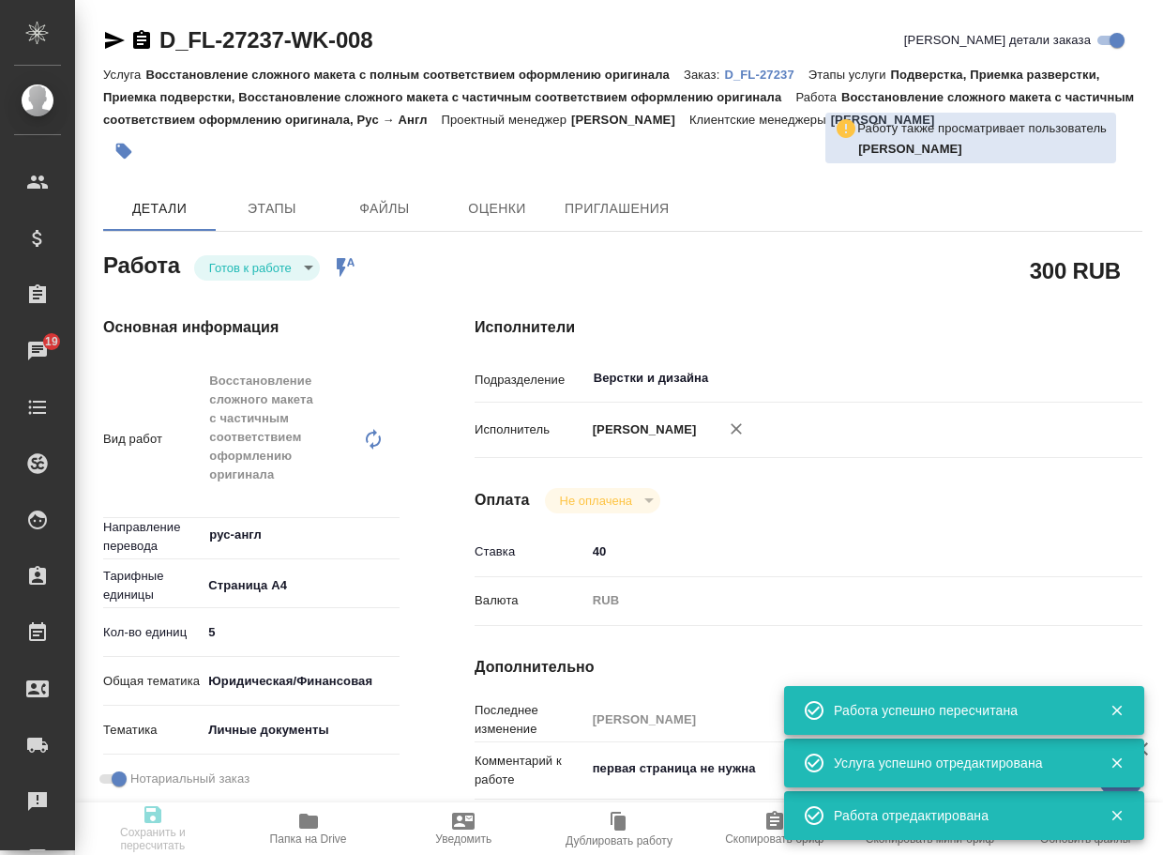
click at [240, 257] on body "🙏 .cls-1 fill:#fff; AWATERA Arsenyeva Vera Клиенты Спецификации Заказы 19 Чаты …" at bounding box center [581, 427] width 1163 height 855
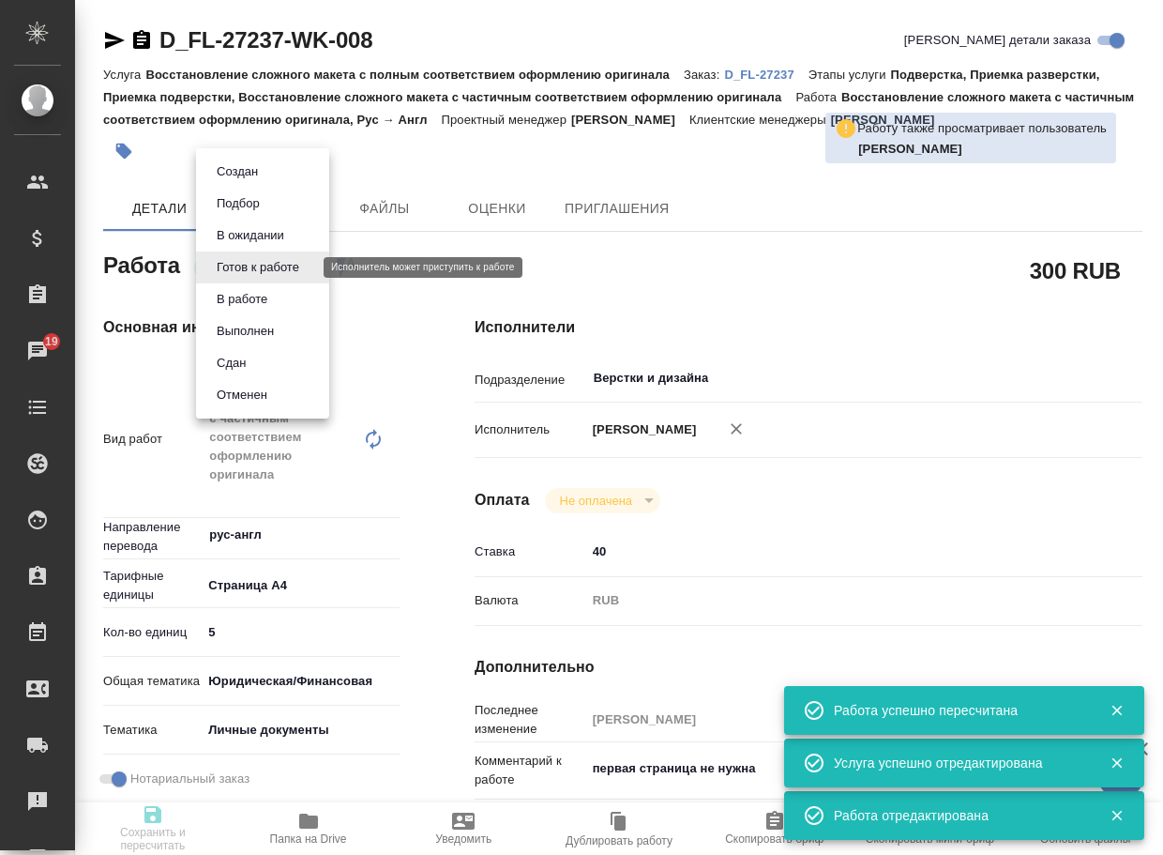
type input "readyForWork"
type textarea "Восстановление сложного макета с частичным соответствием оформлению оригинала"
type textarea "x"
type input "рус-англ"
type input "5f036ec4e16dec2d6b59c8ff"
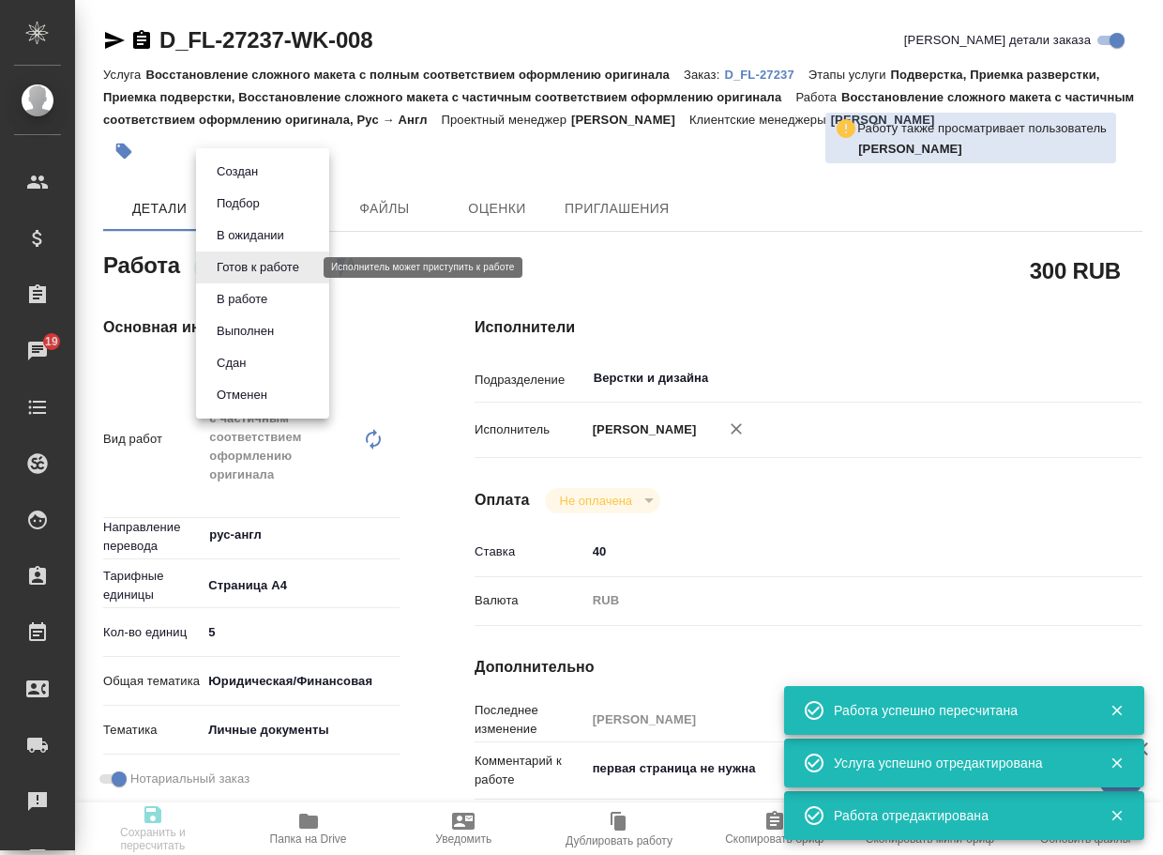
type input "5"
type input "yr-fn"
type input "5a8b8b956a9677013d343cfe"
checkbox input "true"
type input "20.08.2025 18:12"
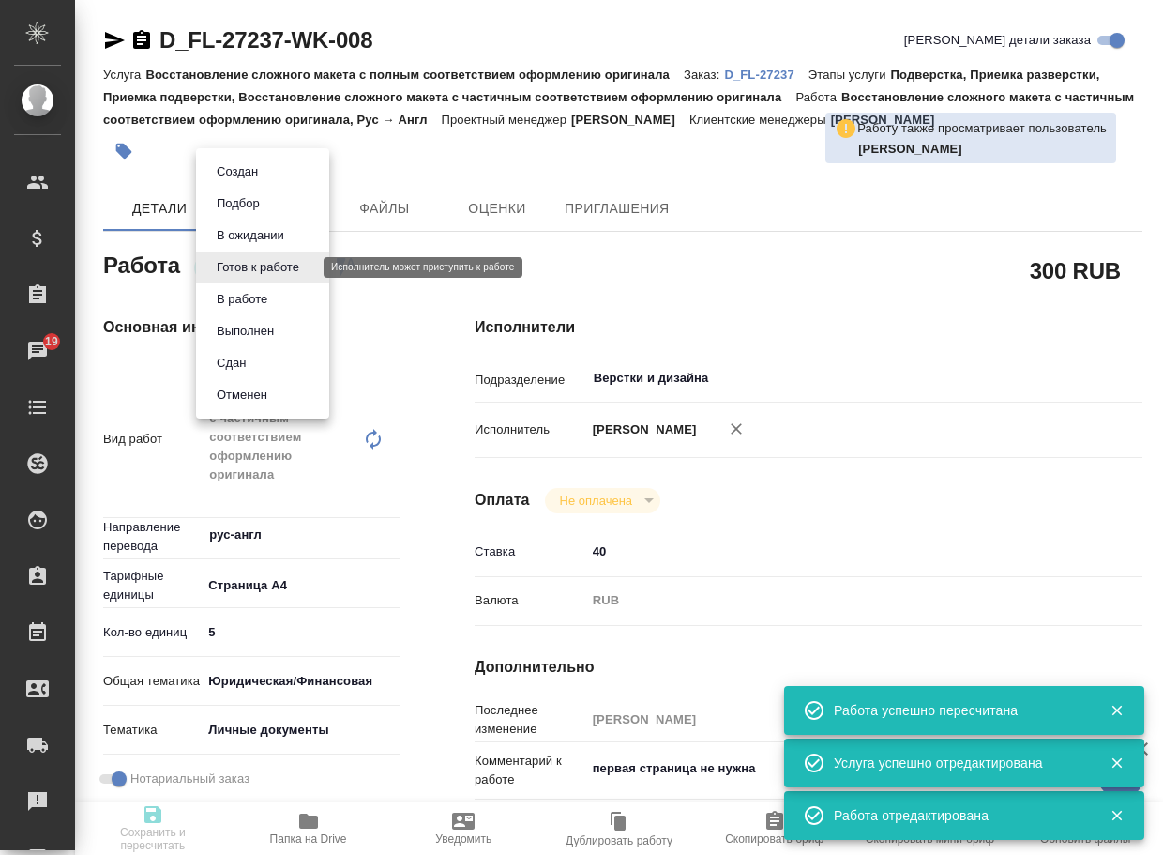
type input "21.08.2025 12:00"
type input "22.08.2025 17:00"
type input "Верстки и дизайна"
type input "notPayed"
type input "40"
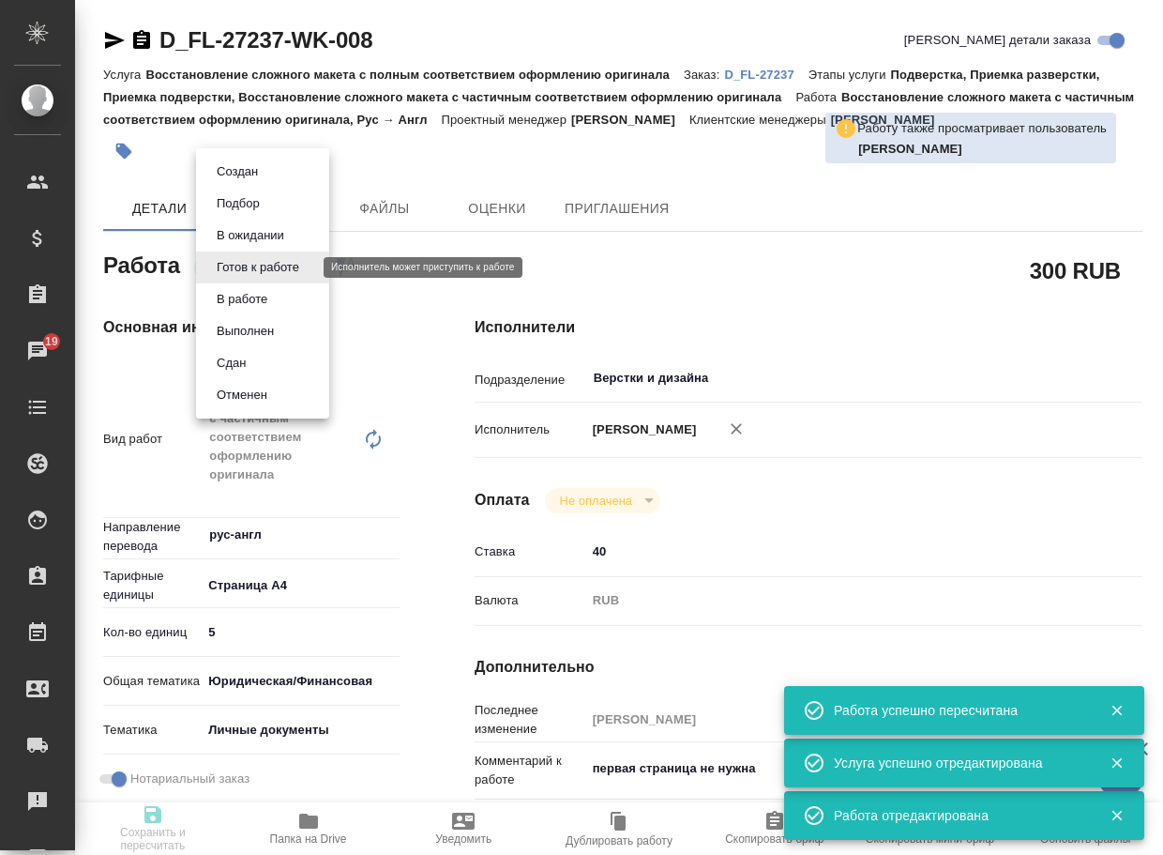
type input "RUB"
type input "[PERSON_NAME]"
type textarea "первая страница не нужна"
type textarea "x"
type textarea "/Clients/FL_D/Orders/D_FL-27237/DTP/D_FL-27237-WK-008"
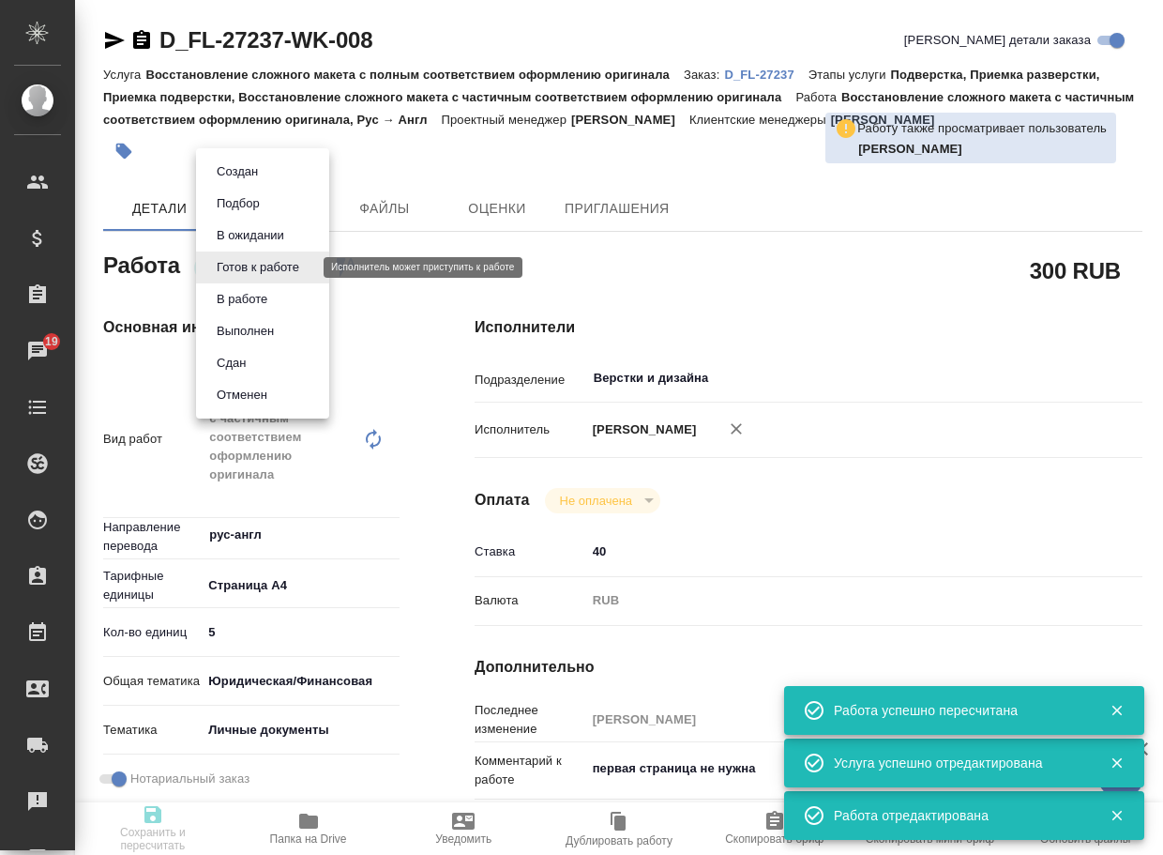
type textarea "x"
type input "D_FL-27237"
type input "Восстановление сложного макета с полным соответствием оформлению оригинала"
type input "Подверстка, Приемка разверстки, Приемка подверстки, Восстановление сложного мак…"
type input "Давыдова Елена"
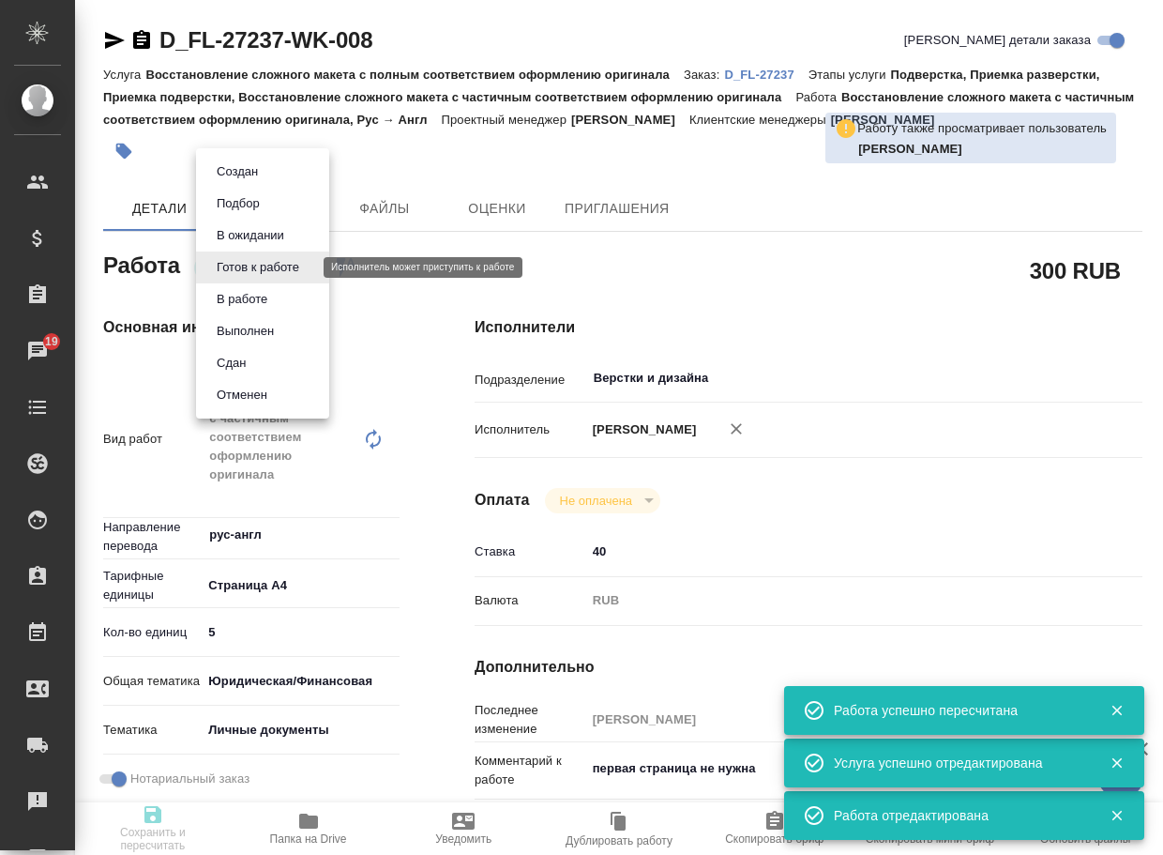
type input "[PERSON_NAME]"
type input "/Clients/FL_D/Orders/D_FL-27237"
type input "https://drive.awatera.com/s/LfjTwSZesk7nsHi"
type textarea "x"
type textarea "Верстка как в заказе D_FL-26836 первая страница документа не нужна"
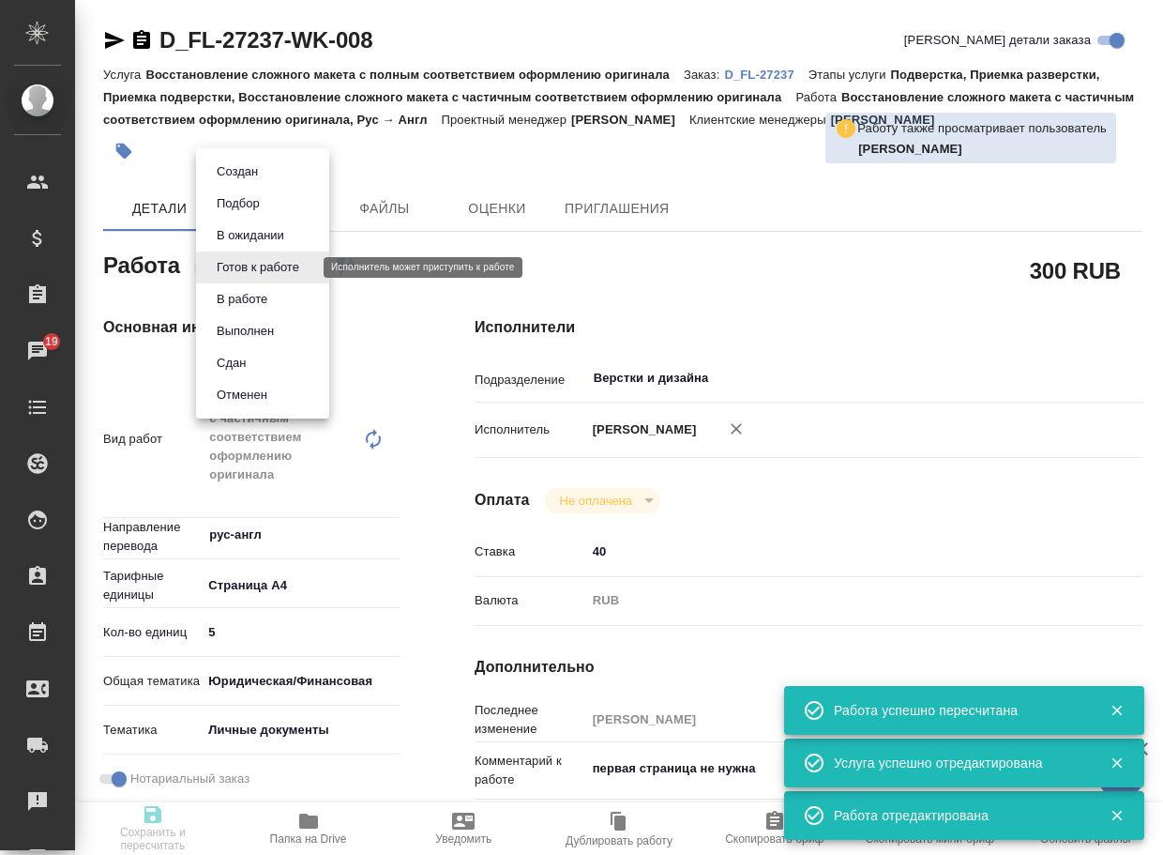
type textarea "x"
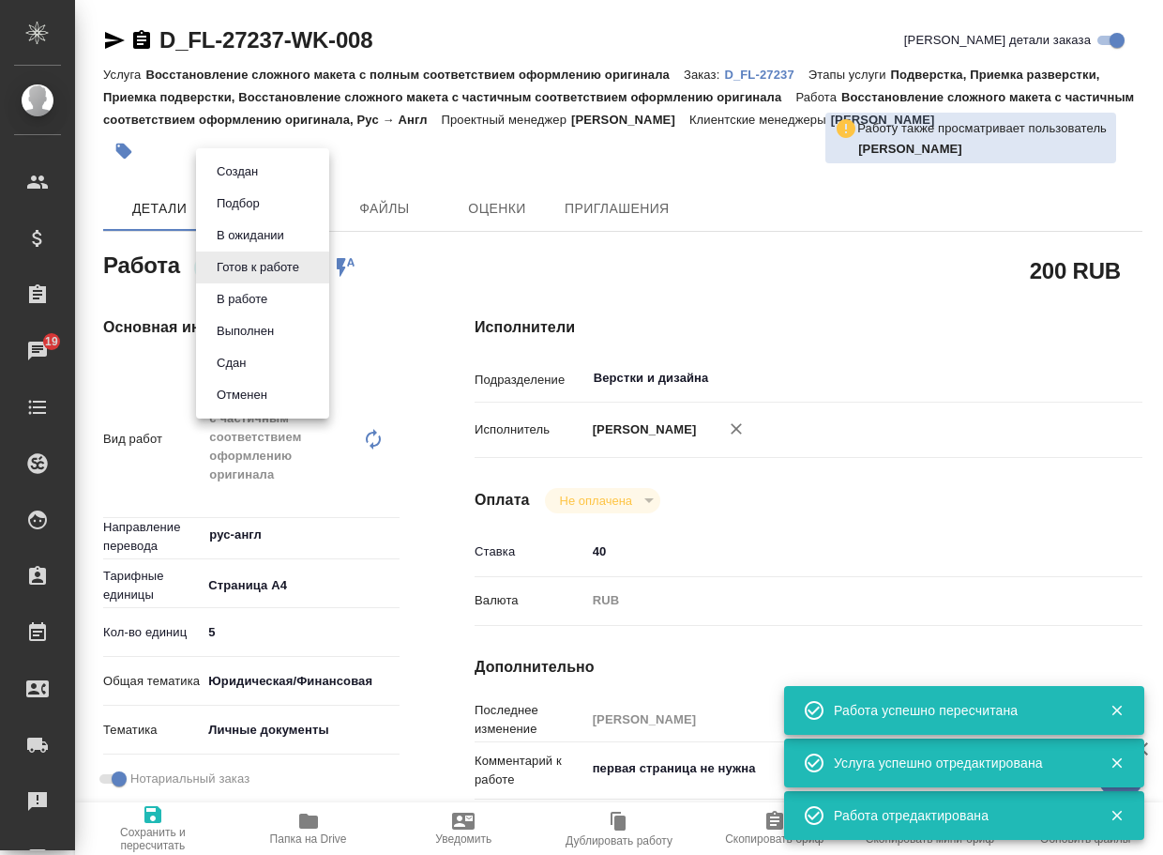
type textarea "x"
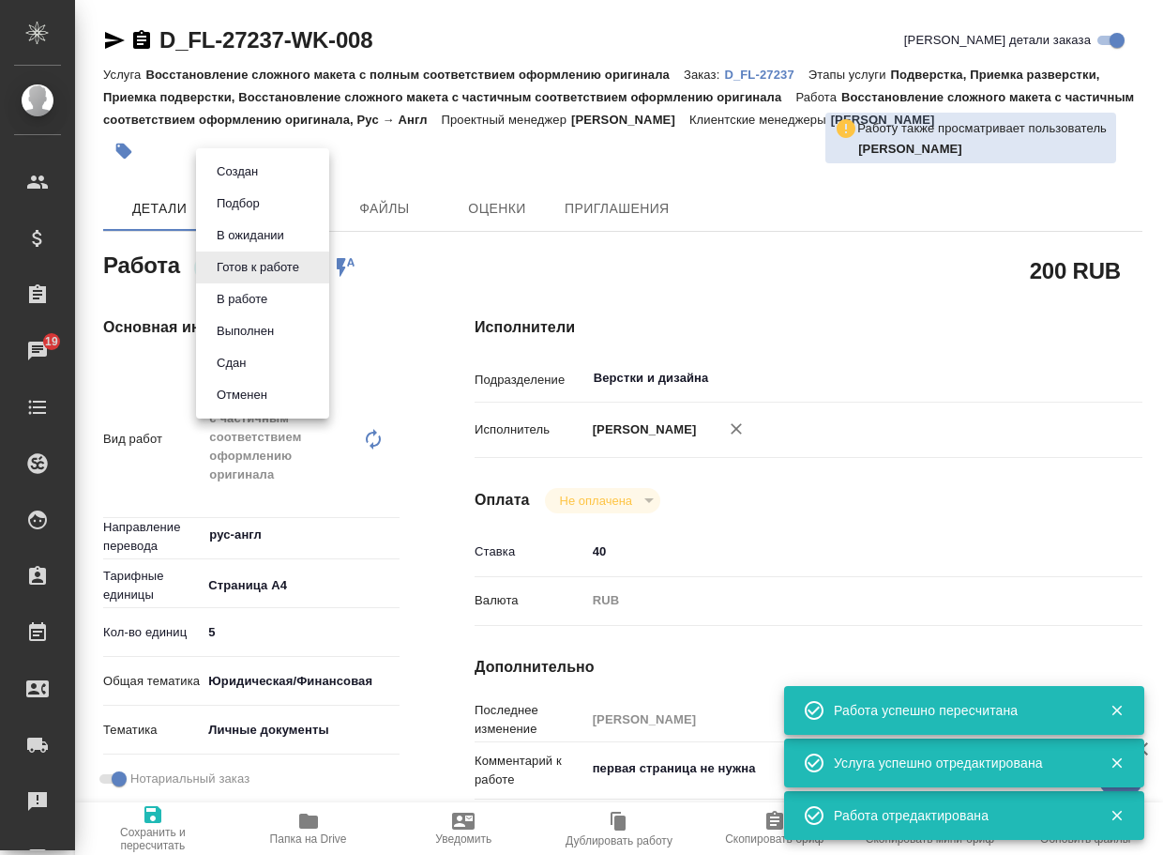
type textarea "x"
click at [243, 302] on button "В работе" at bounding box center [242, 299] width 62 height 21
type textarea "x"
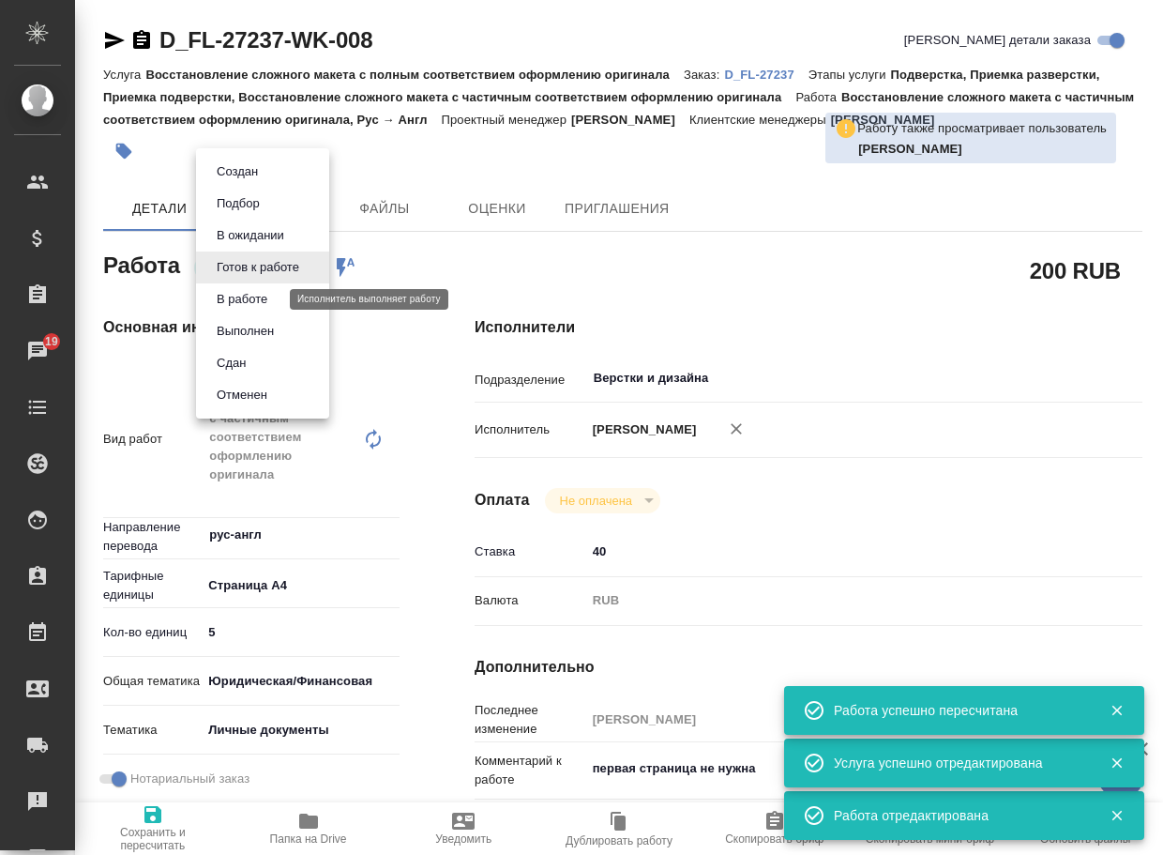
type textarea "x"
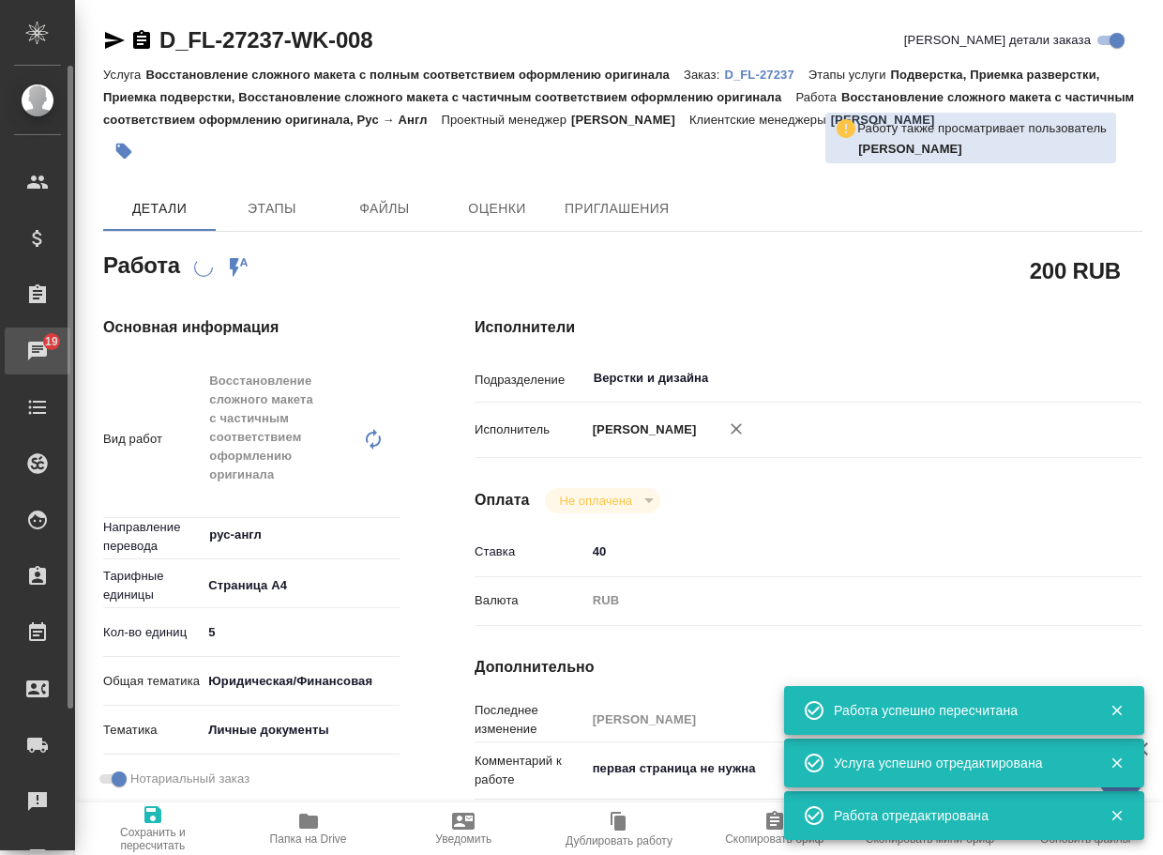
type textarea "x"
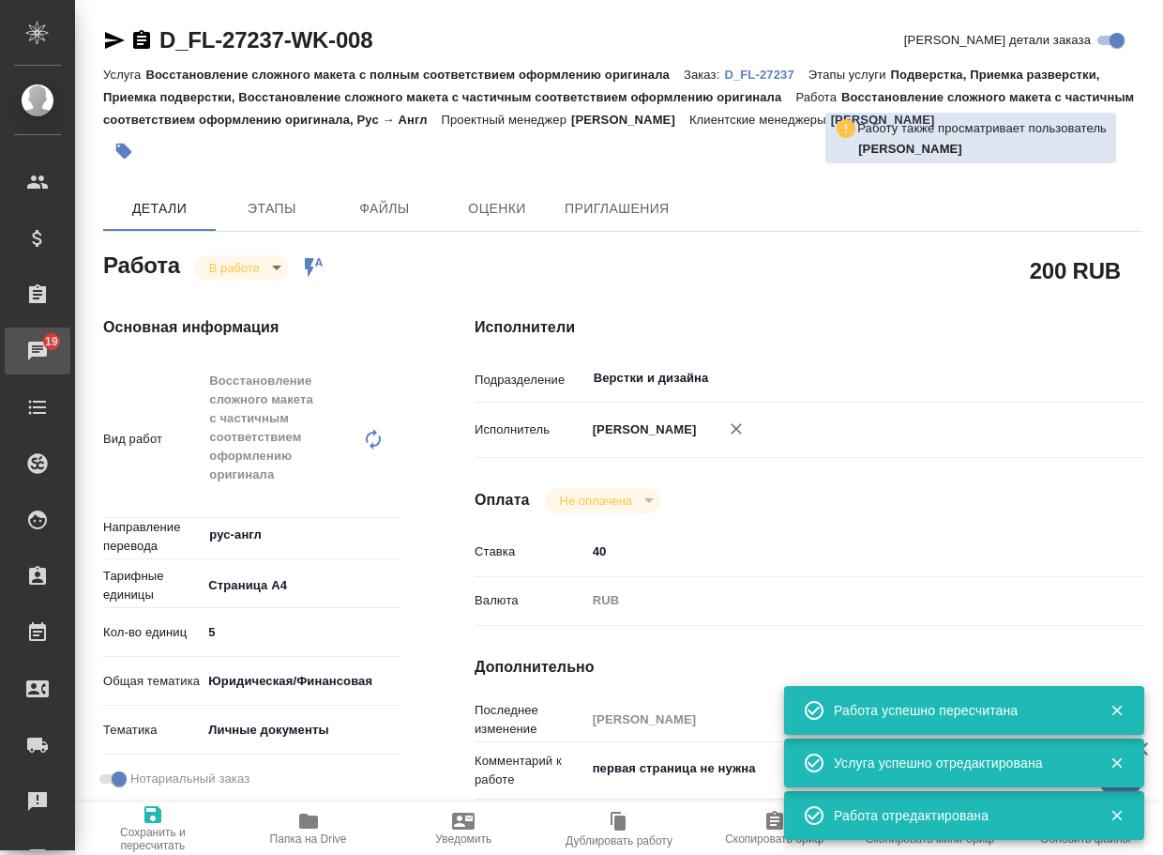
type textarea "x"
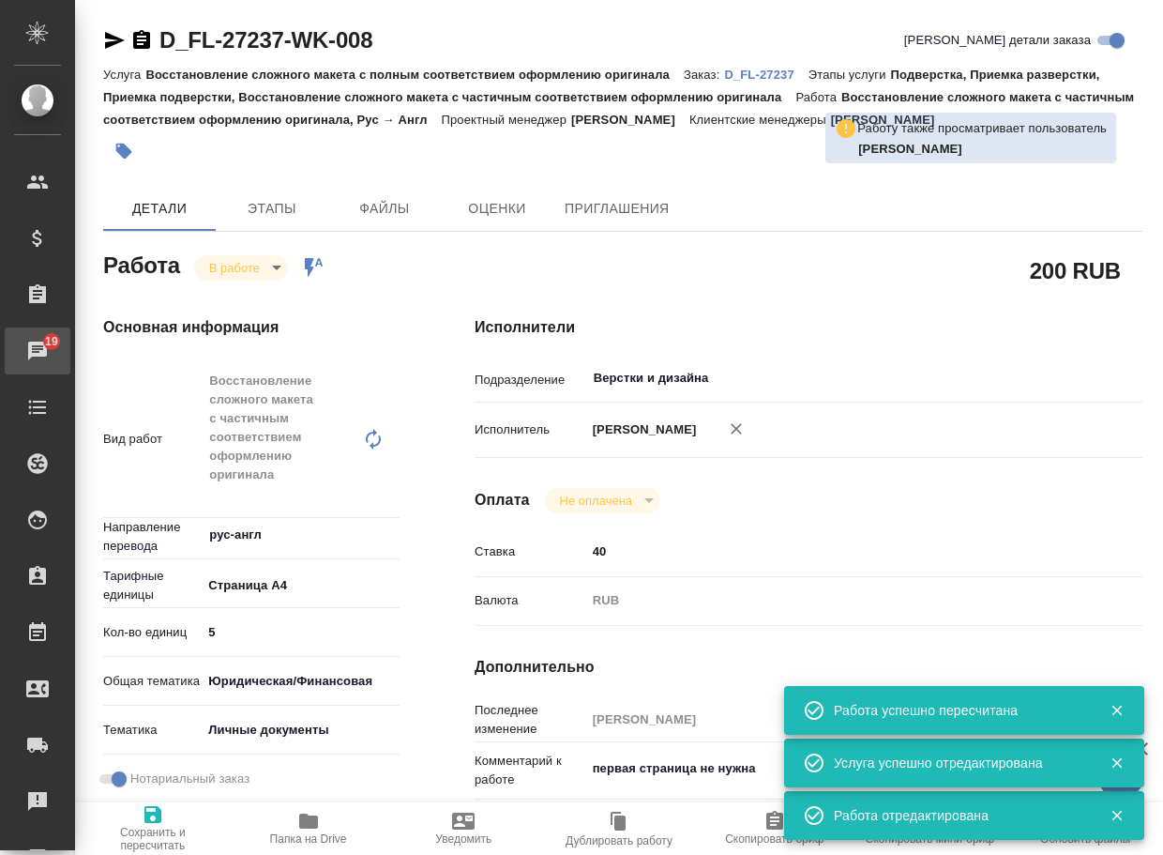
type textarea "x"
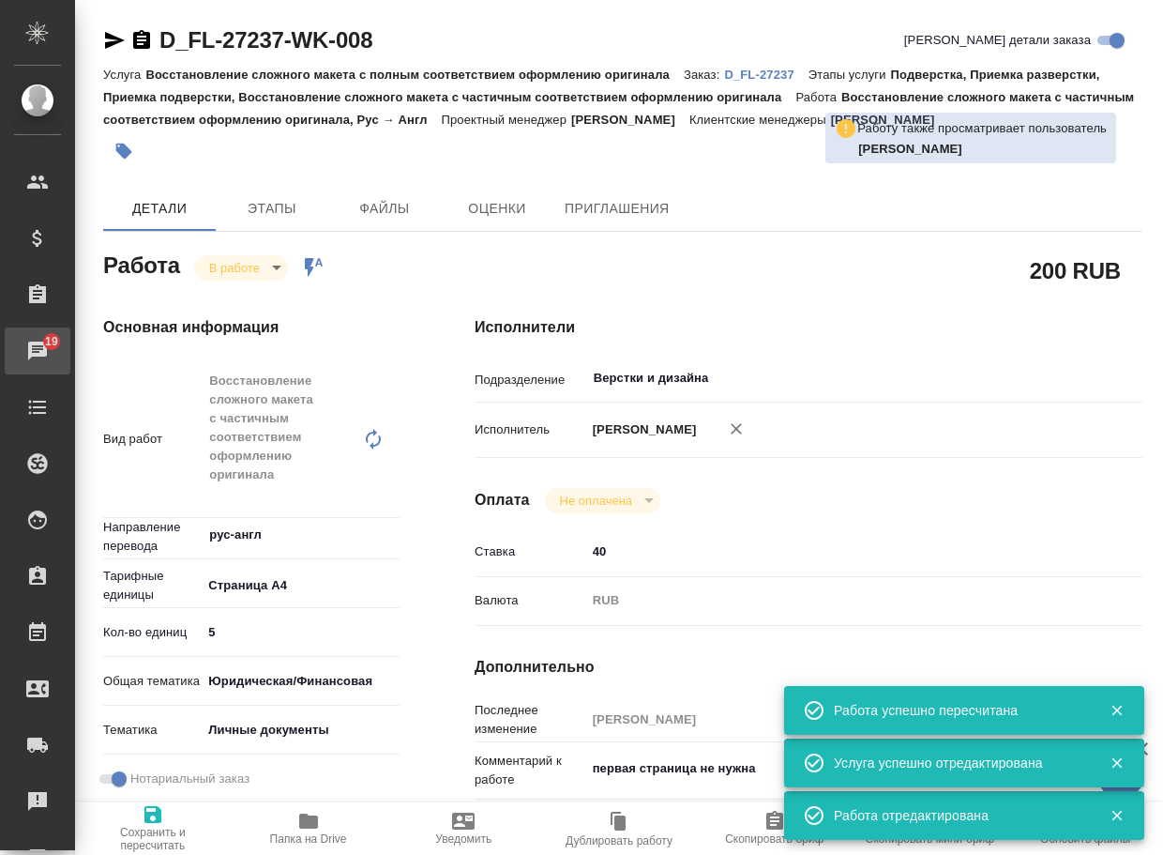
type textarea "x"
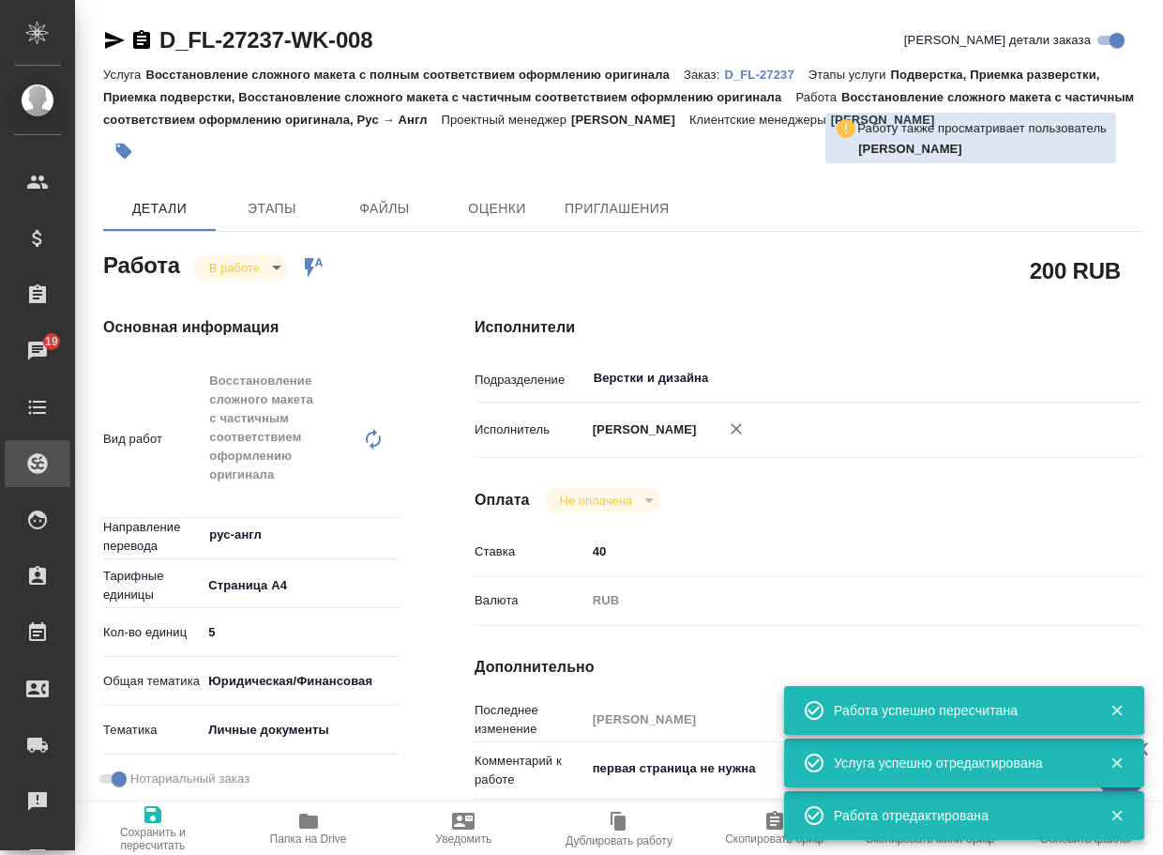
type textarea "x"
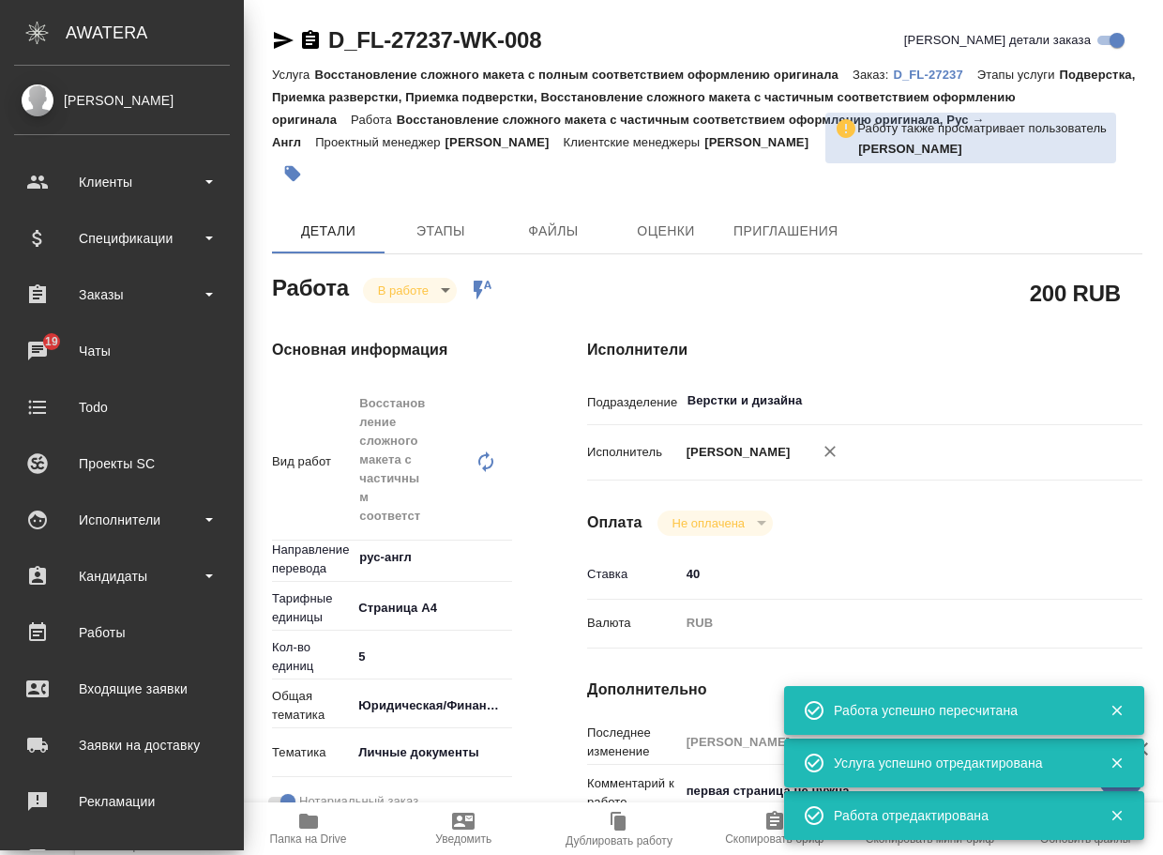
type textarea "x"
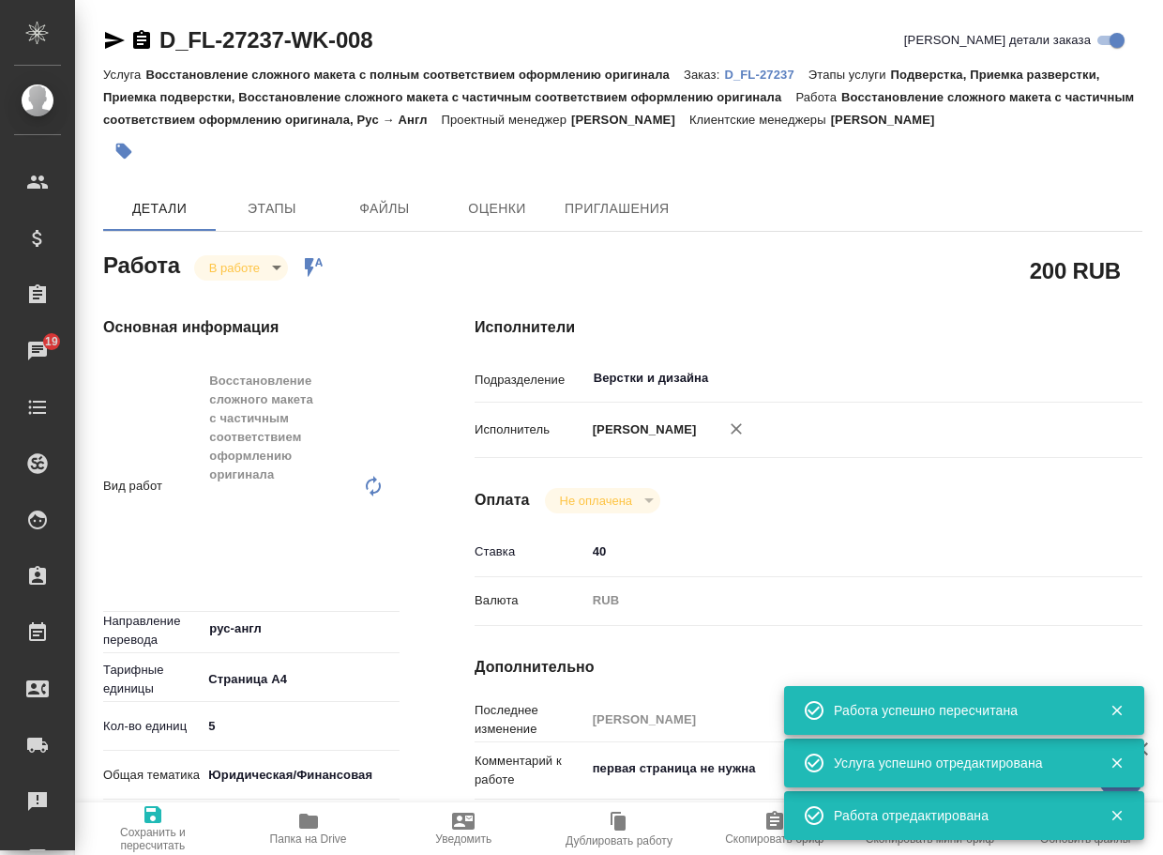
type textarea "x"
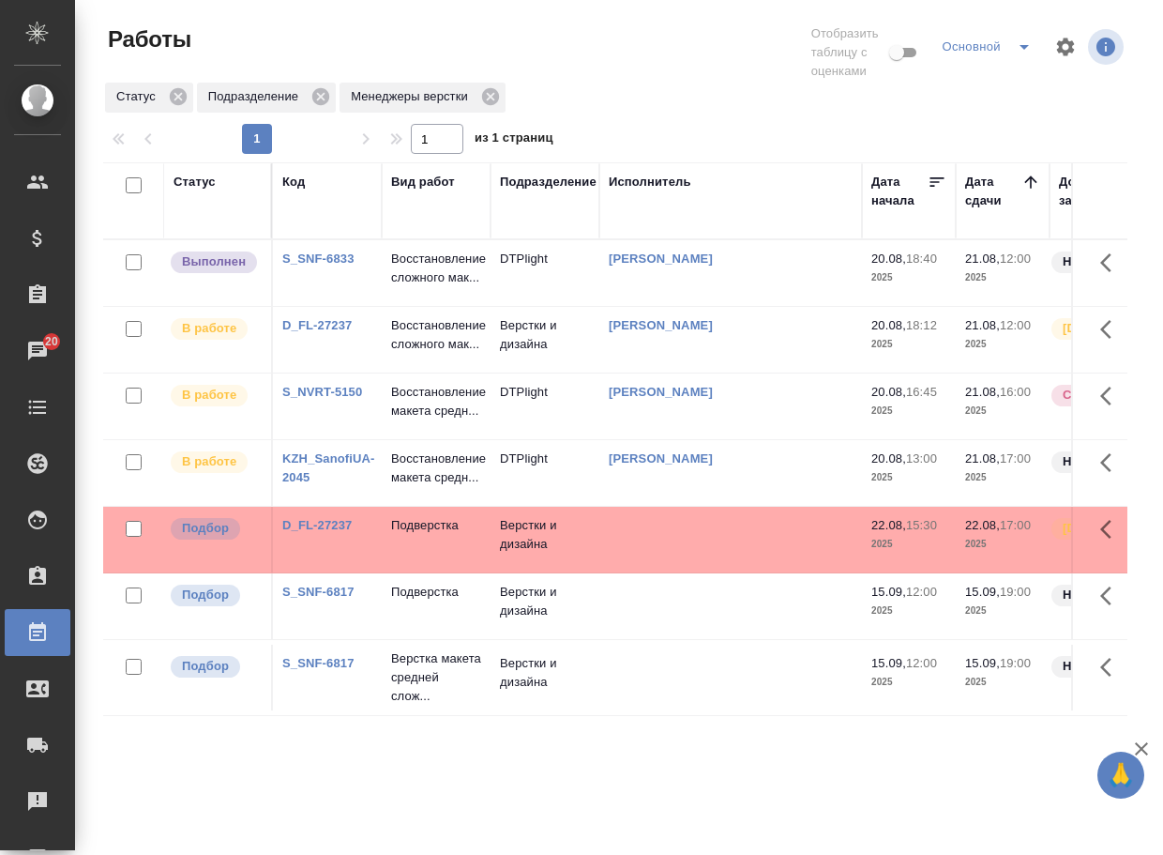
click at [332, 332] on link "D_FL-27237" at bounding box center [316, 325] width 69 height 14
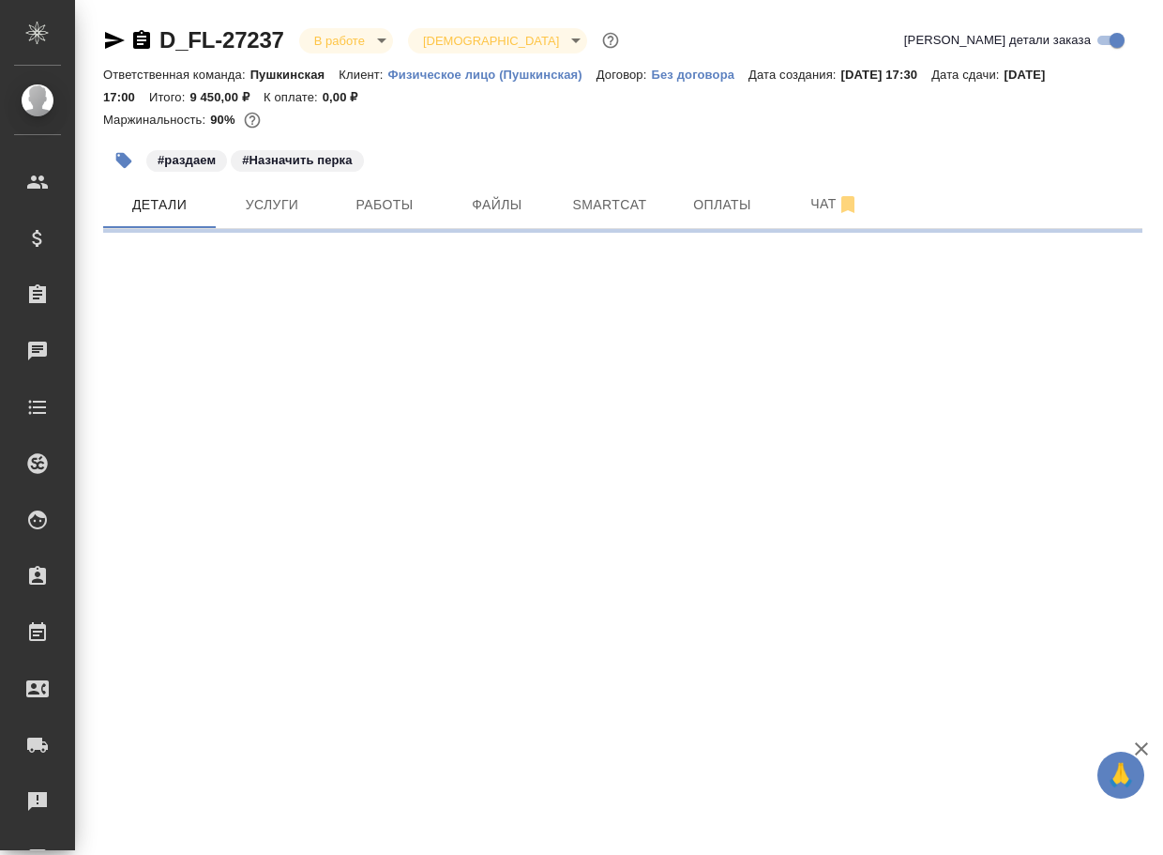
select select "RU"
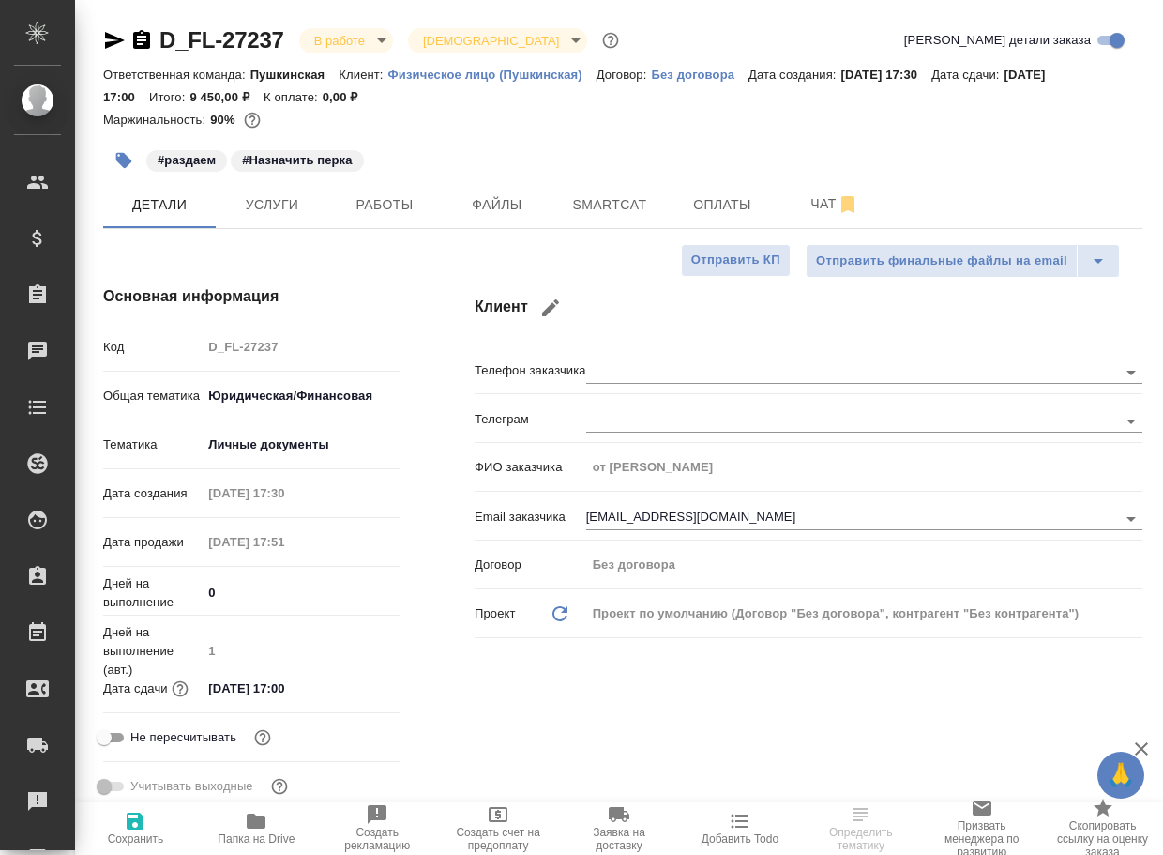
type textarea "x"
click at [819, 193] on span "Чат" at bounding box center [835, 203] width 90 height 23
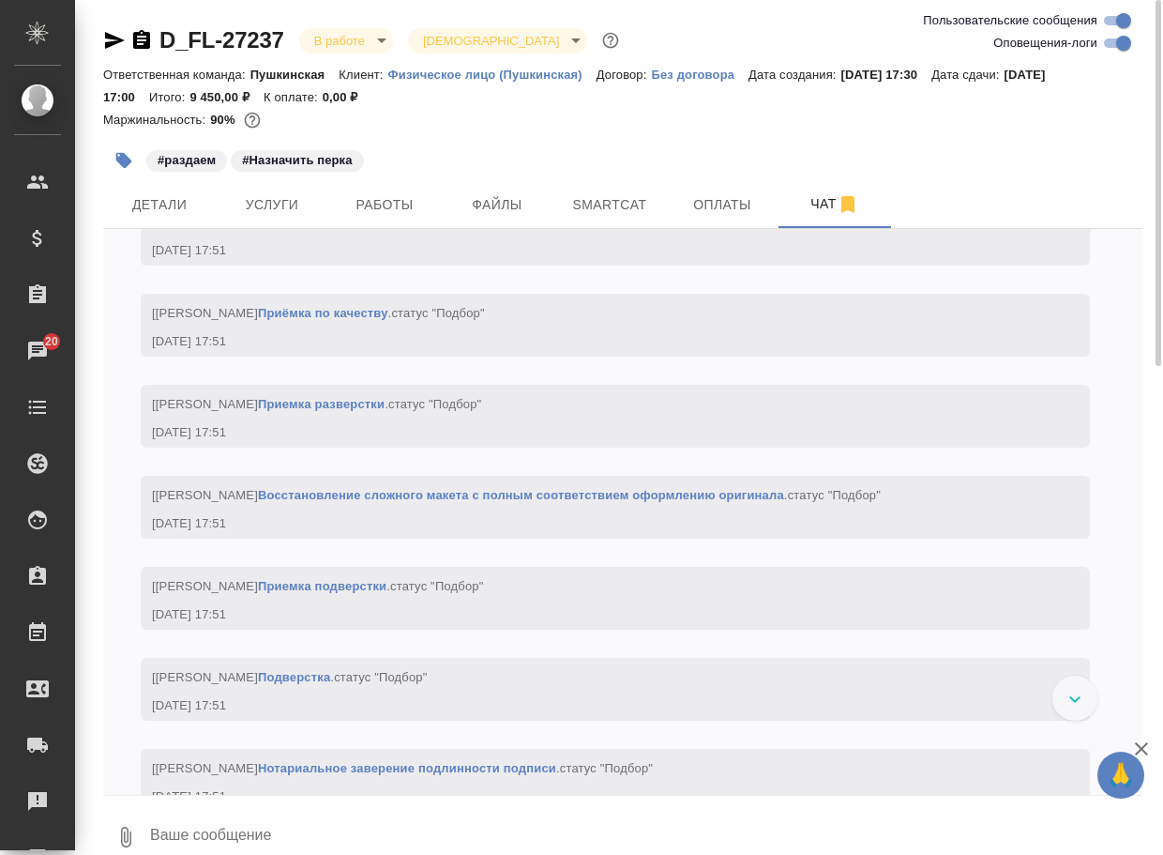
click at [284, 825] on textarea at bounding box center [645, 837] width 994 height 64
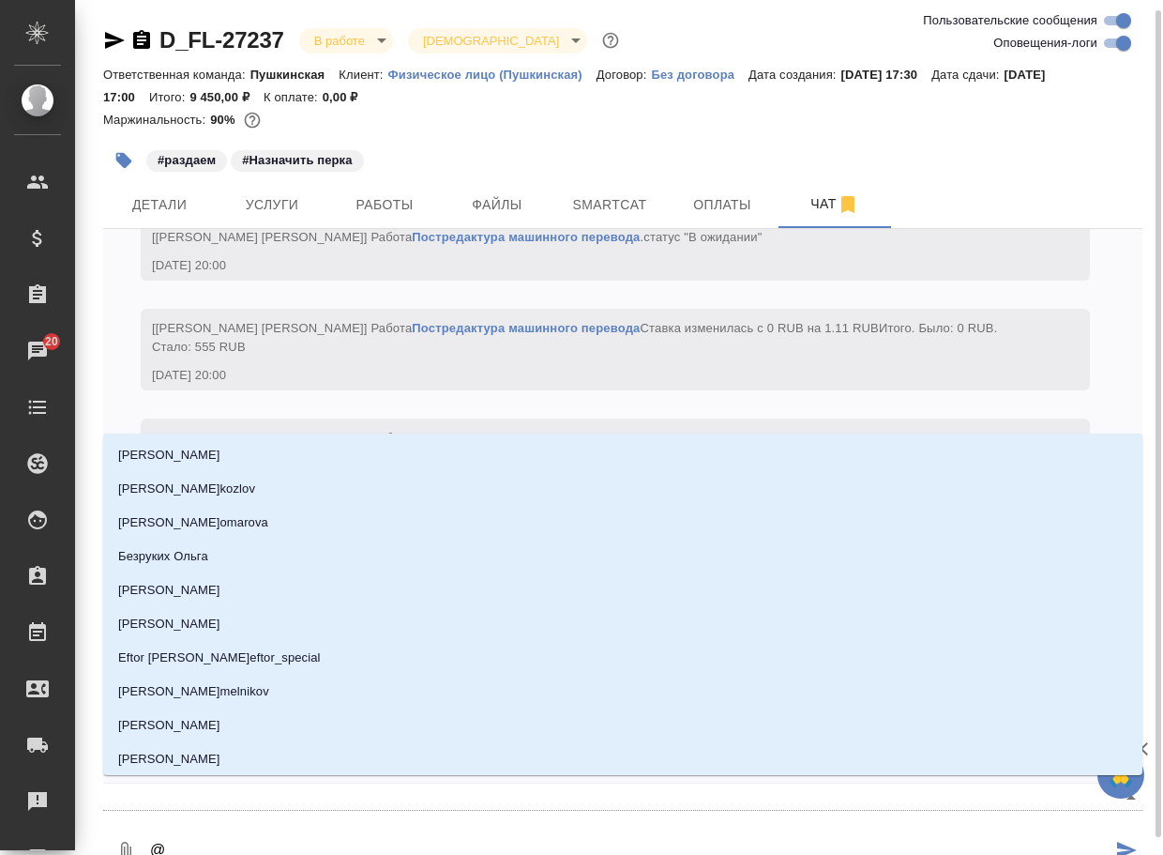
scroll to position [6, 0]
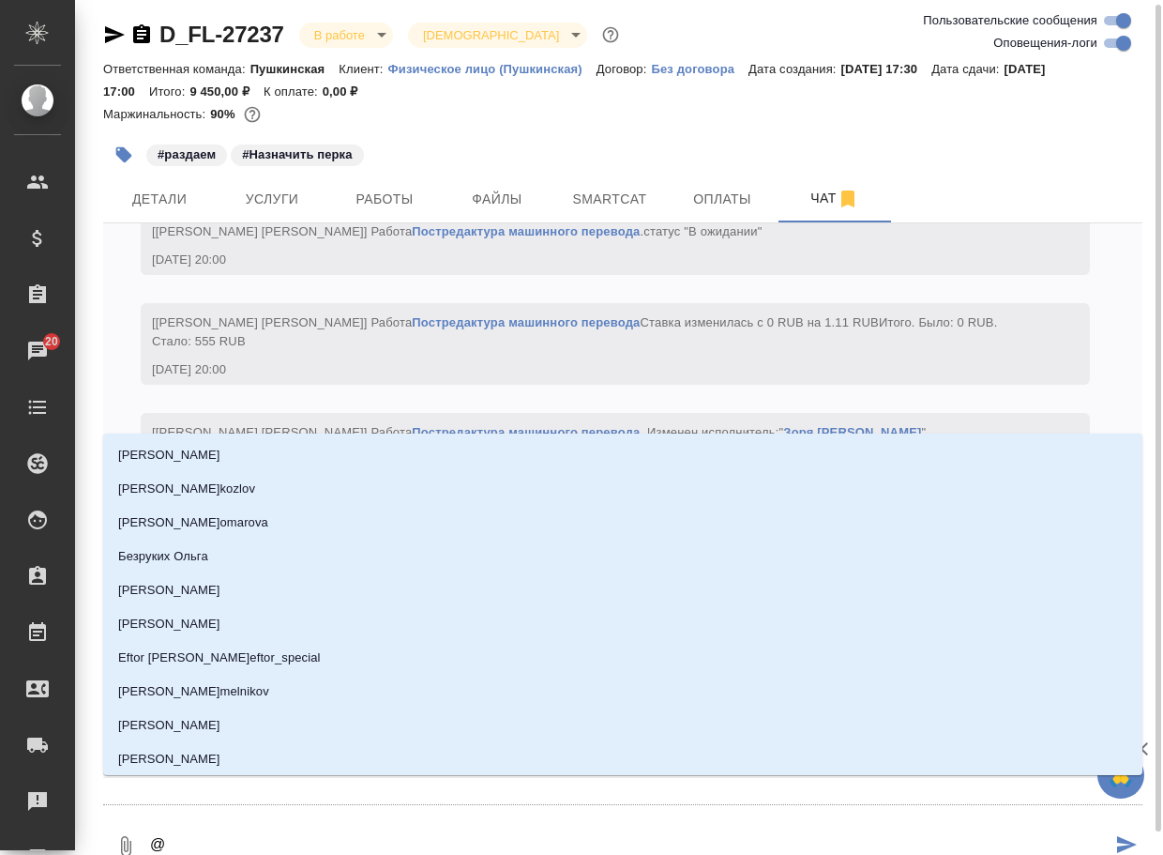
type textarea "@в"
type input "в"
type textarea "@ва"
type input "ва"
type textarea "@вал"
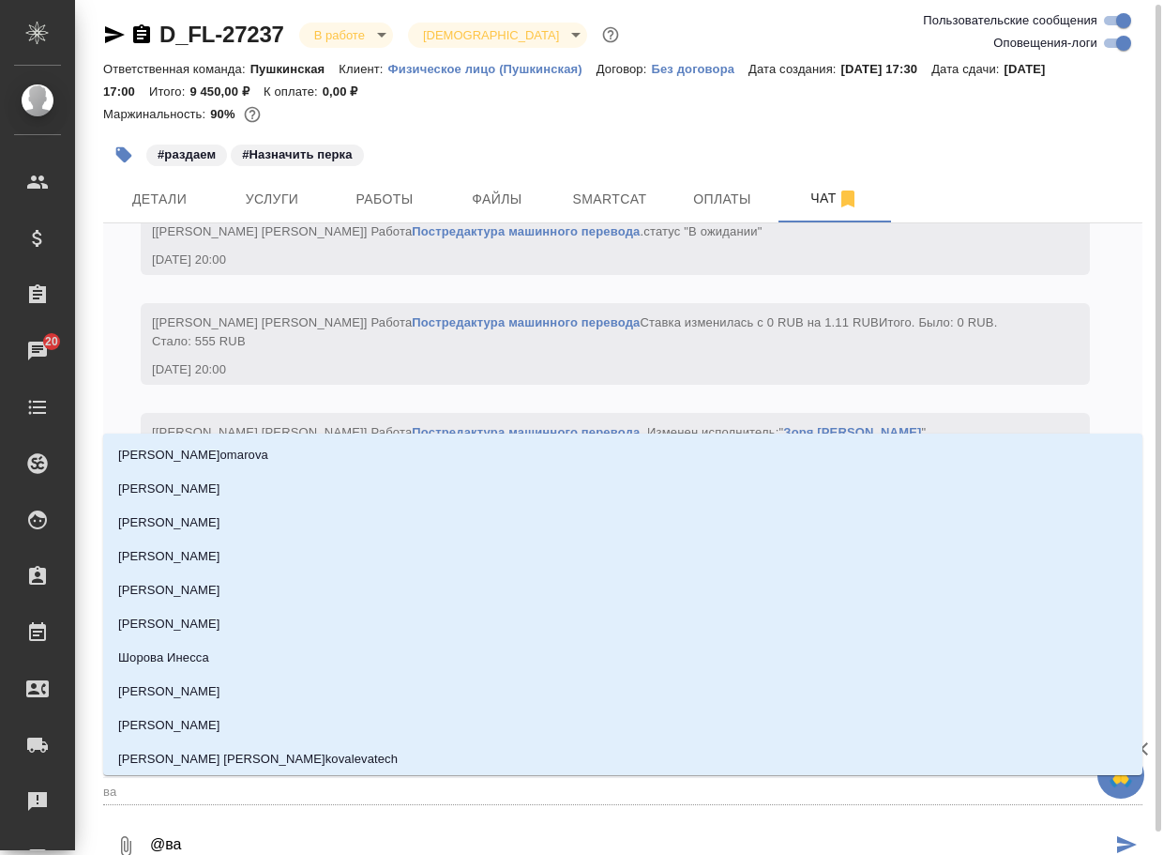
type input "вал"
type textarea "@вале"
type input "вале"
type textarea "@валее"
type input "валее"
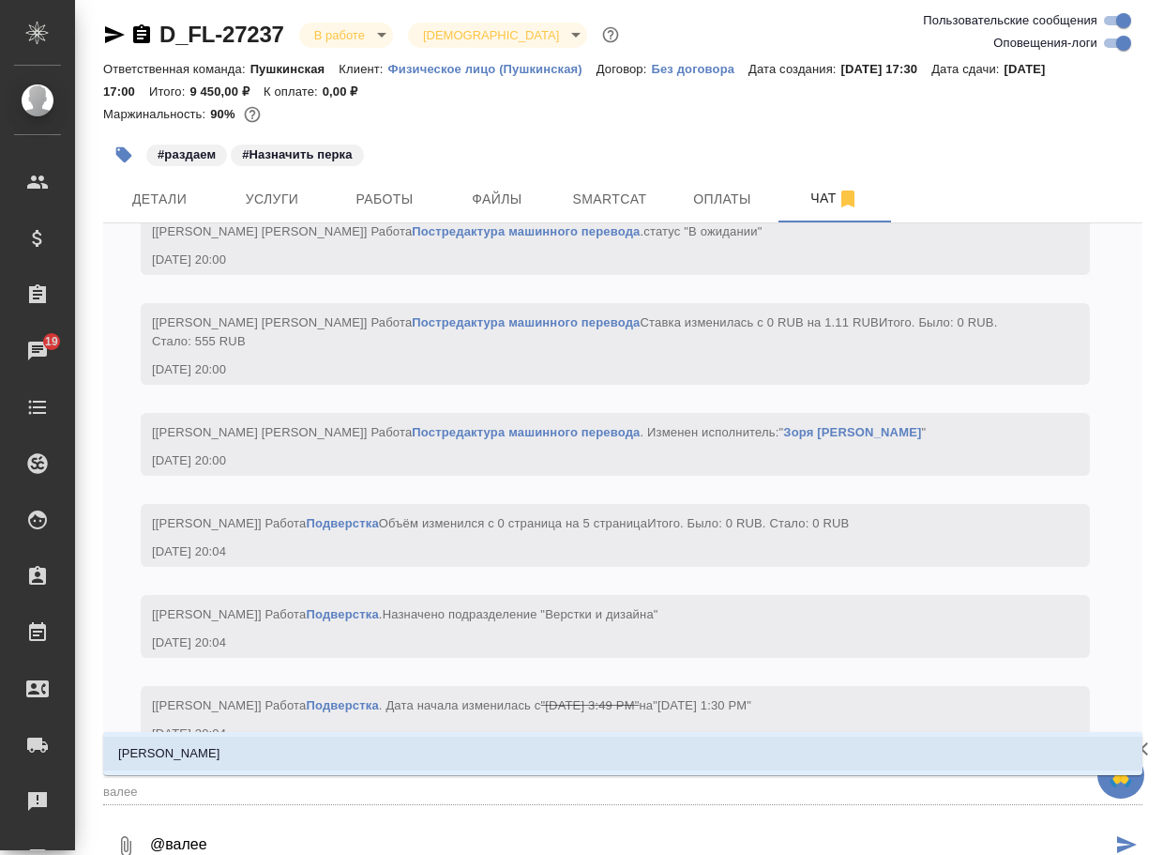
click at [260, 752] on li "[PERSON_NAME]" at bounding box center [622, 753] width 1039 height 34
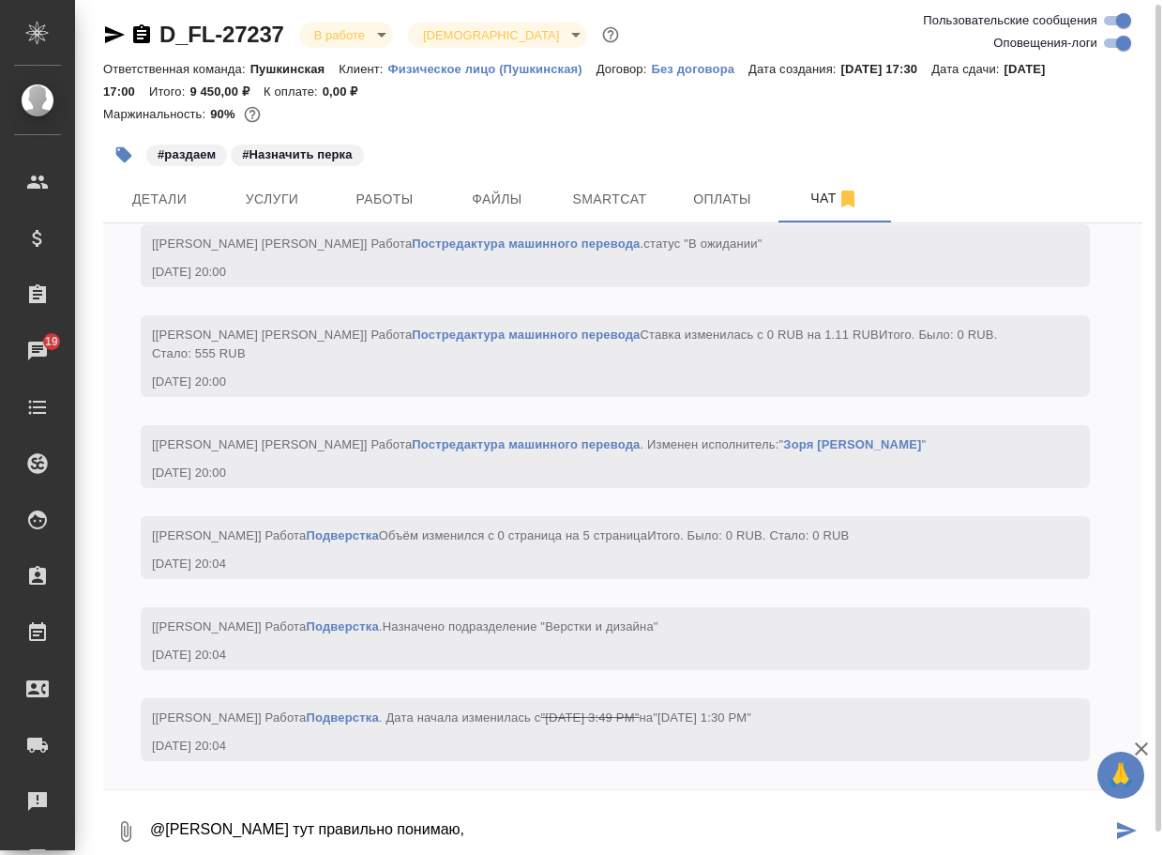
paste textarea "мы оставляем все графические элементы, несмотря на то, что заказ под НОТ"
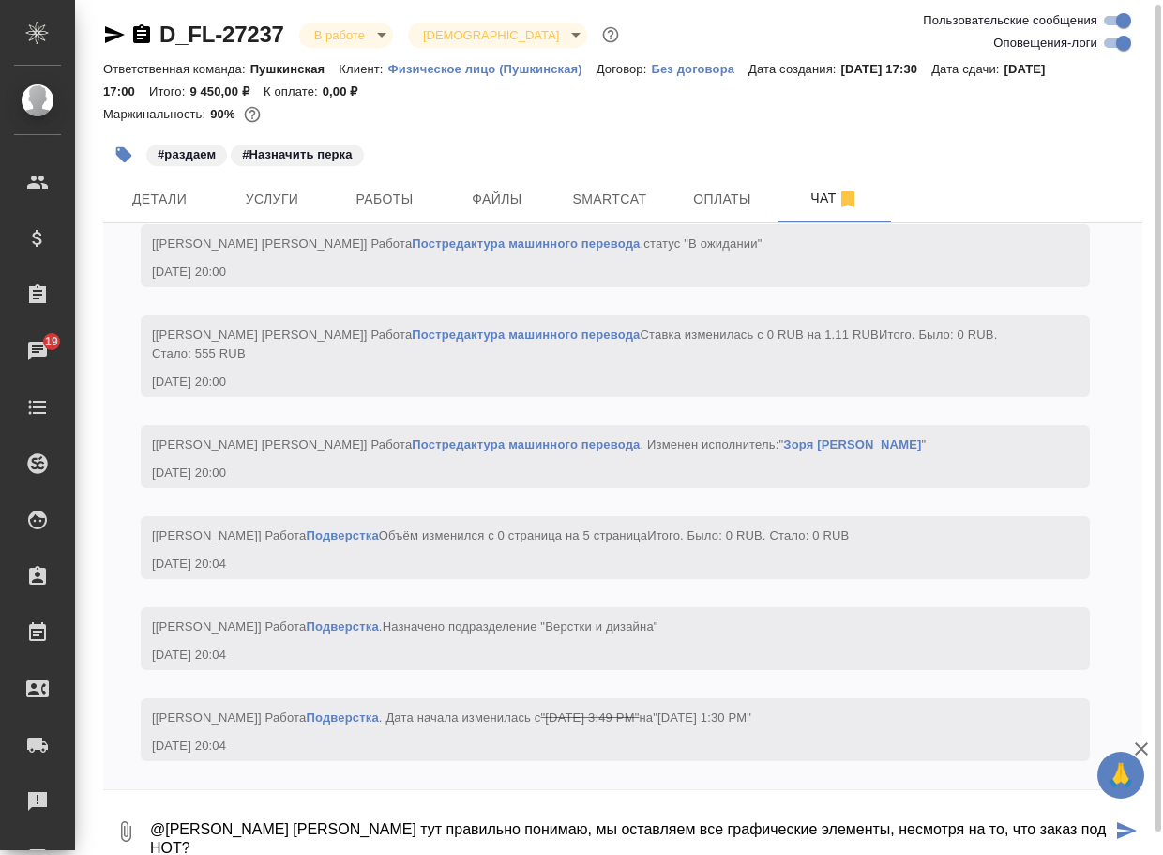
type textarea "@[PERSON_NAME] [PERSON_NAME] тут правильно понимаю, мы оставляем все графически…"
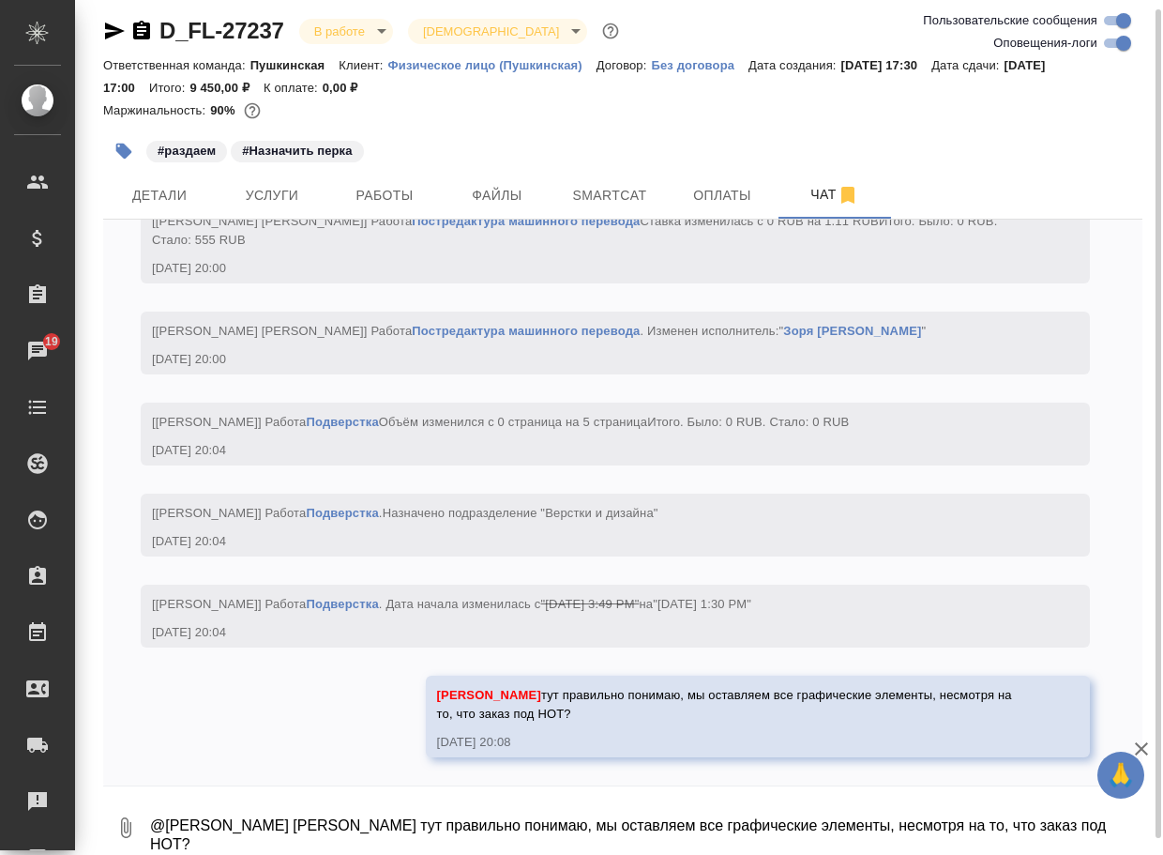
scroll to position [4777, 0]
click at [103, 27] on icon "button" at bounding box center [114, 31] width 23 height 23
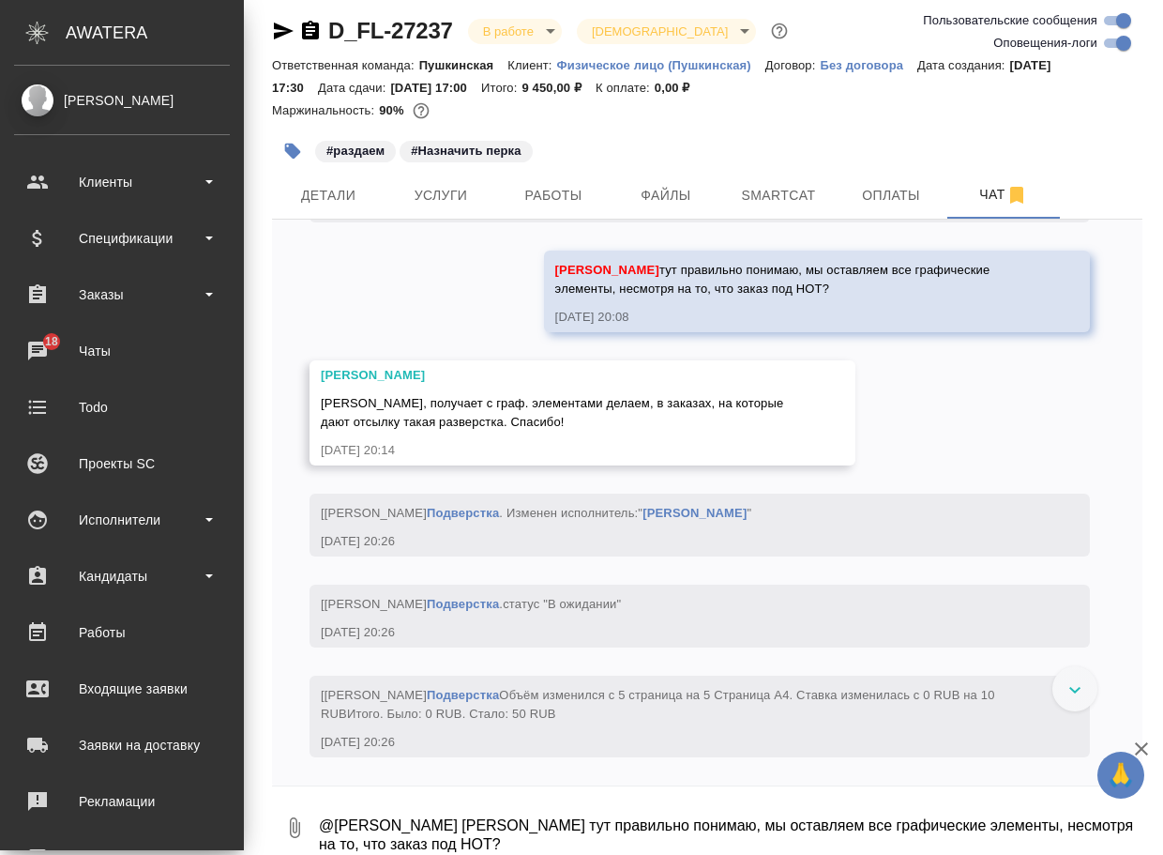
scroll to position [5314, 0]
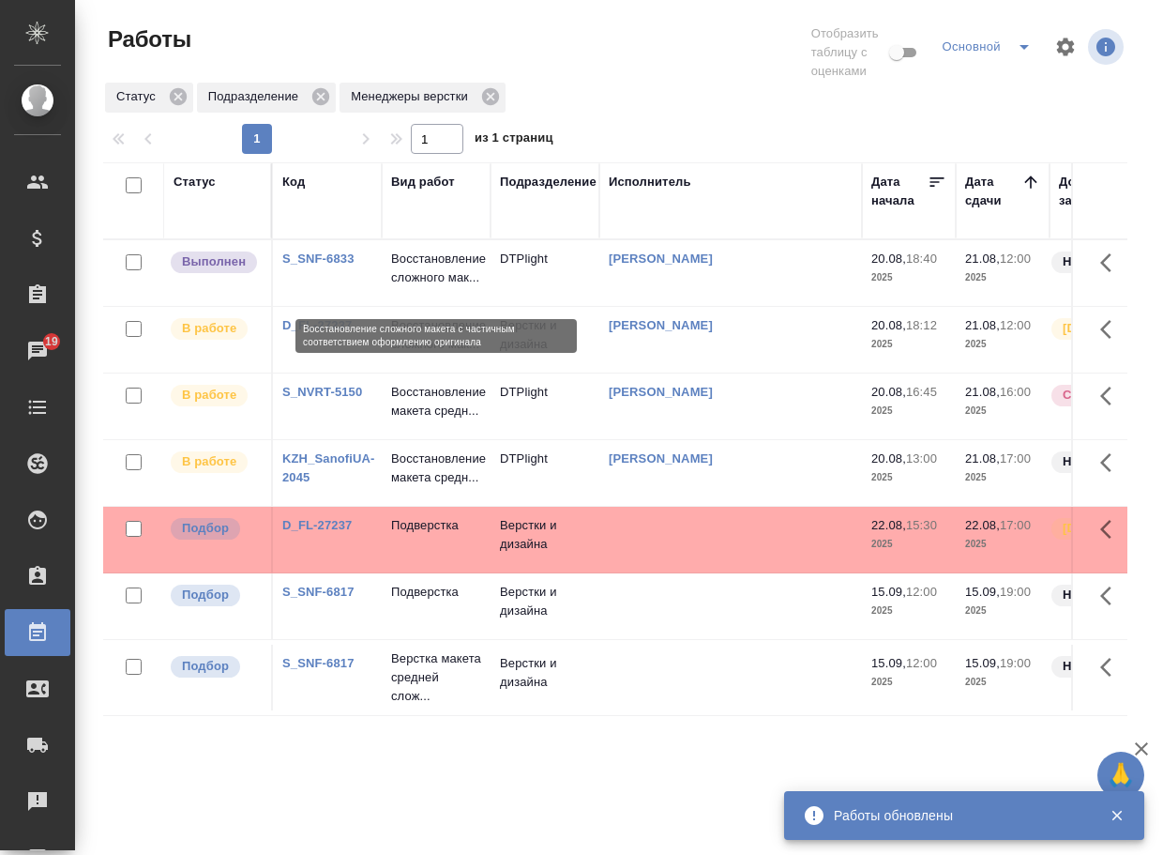
click at [415, 266] on p "Восстановление сложного мак..." at bounding box center [436, 269] width 90 height 38
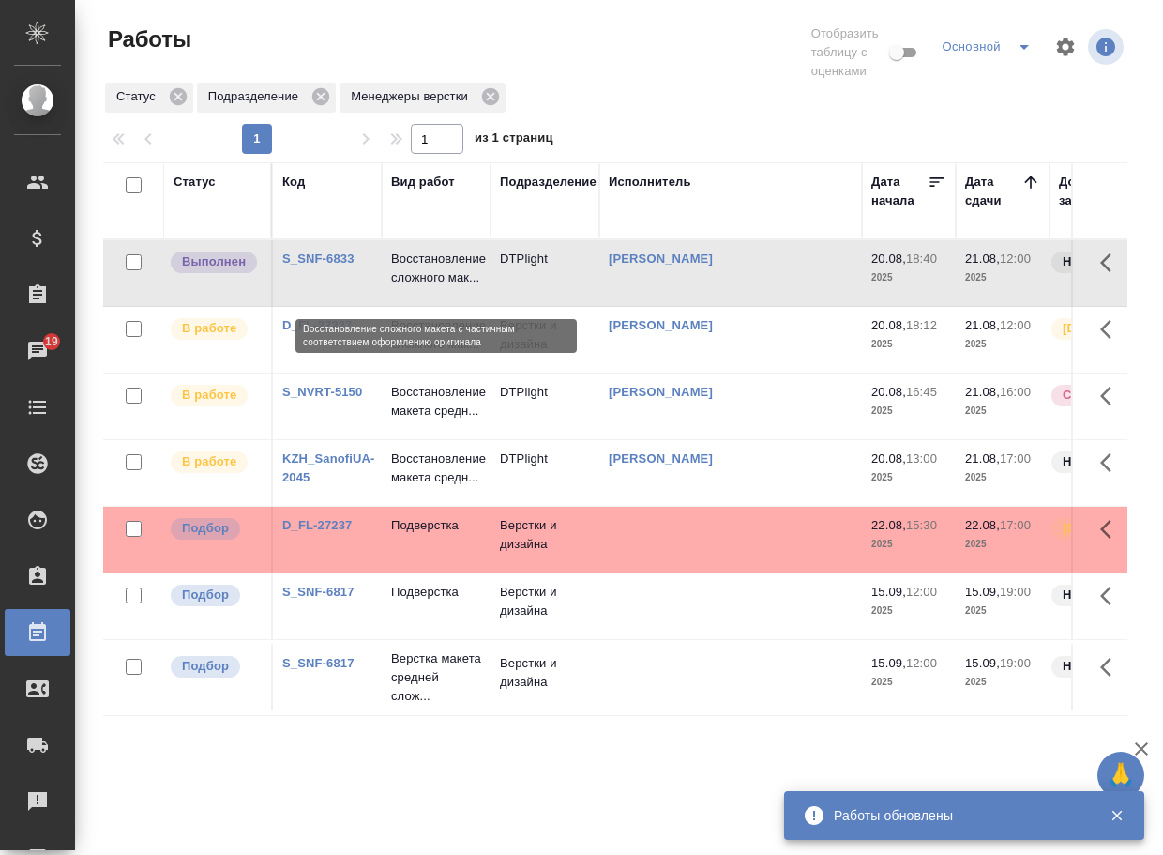
click at [415, 265] on p "Восстановление сложного мак..." at bounding box center [436, 269] width 90 height 38
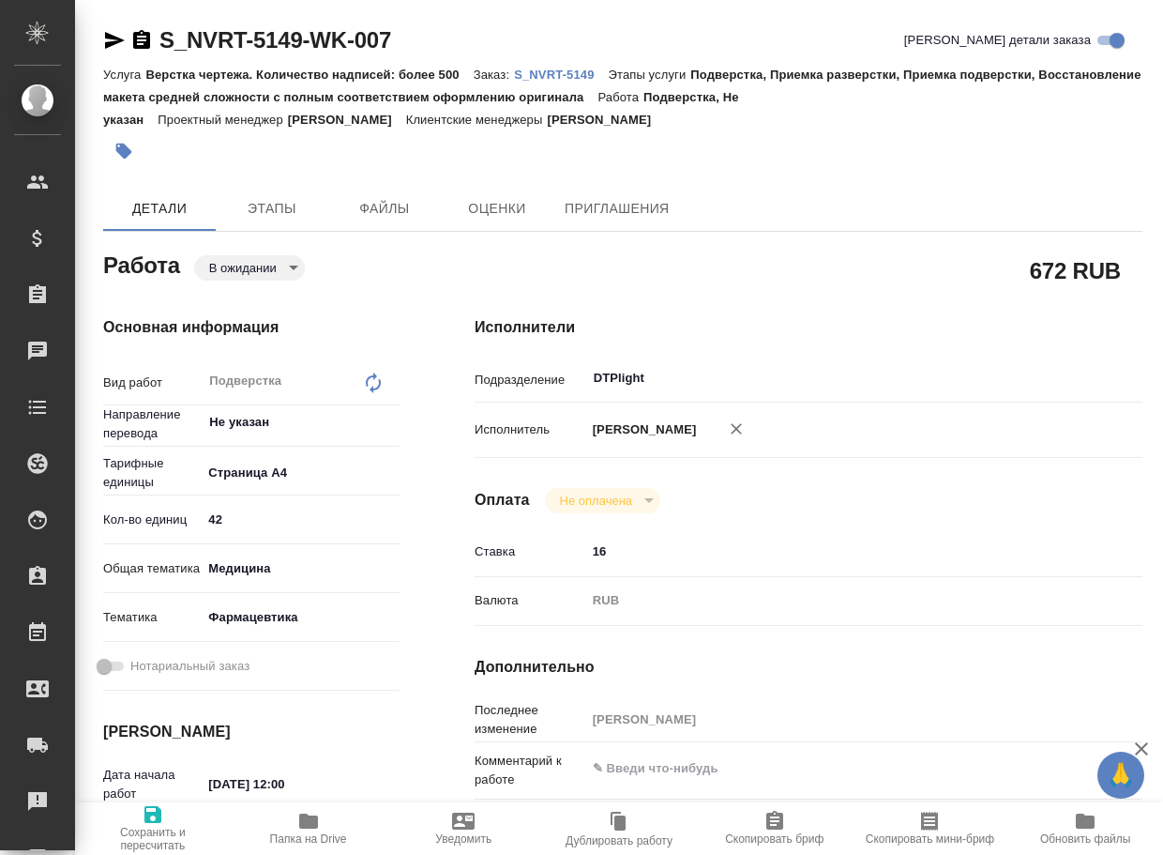
type textarea "x"
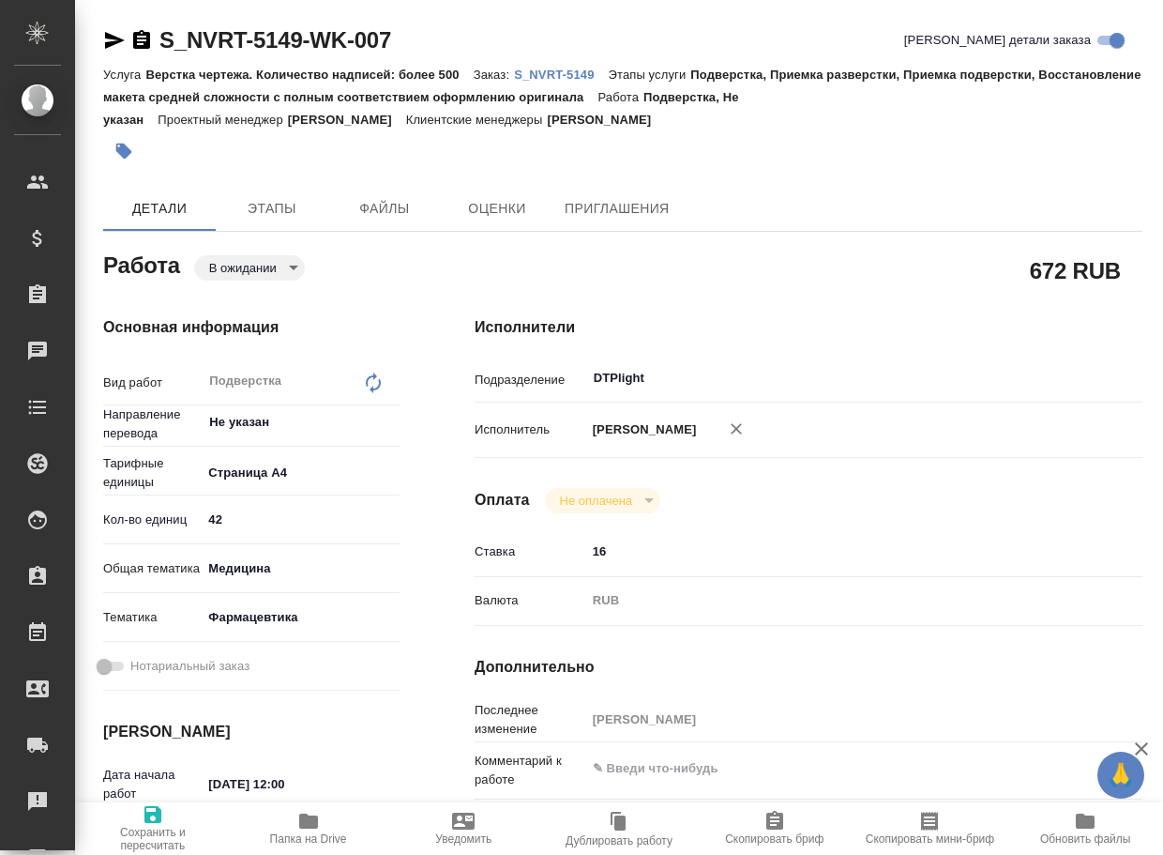
type textarea "x"
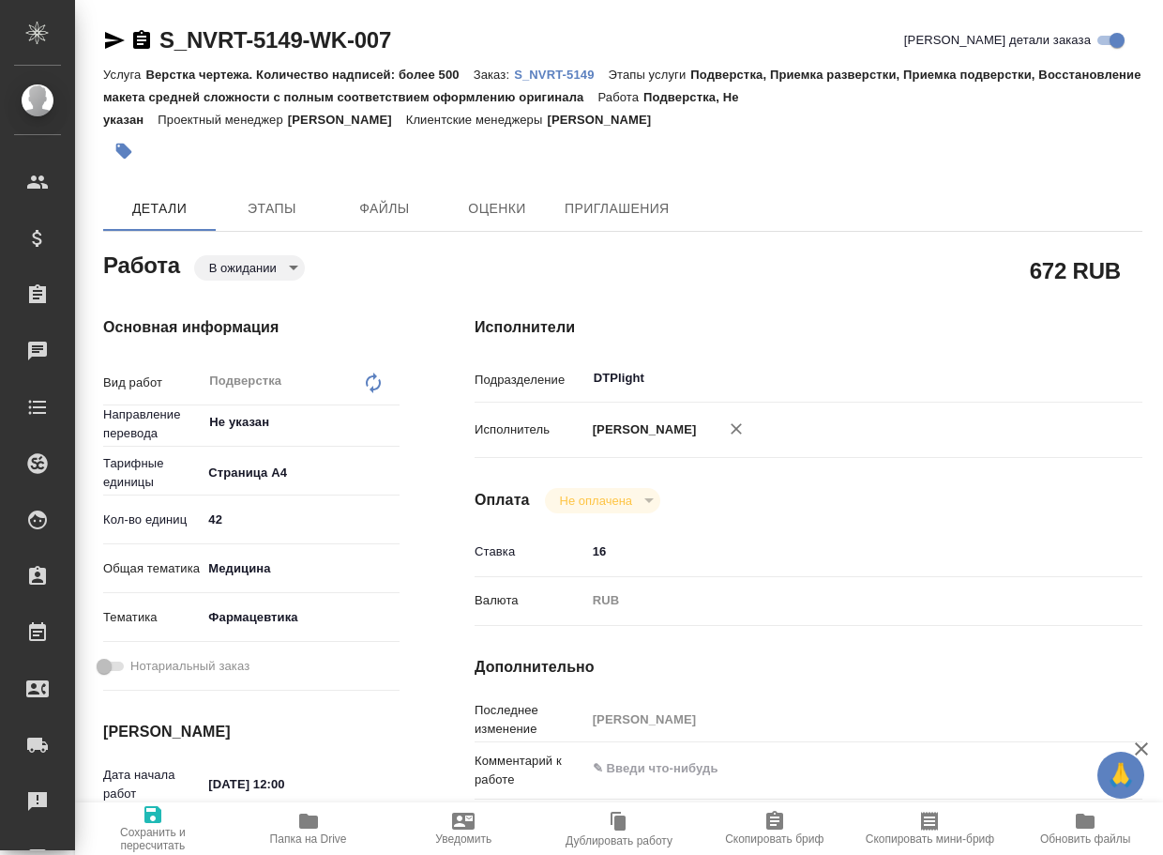
type textarea "x"
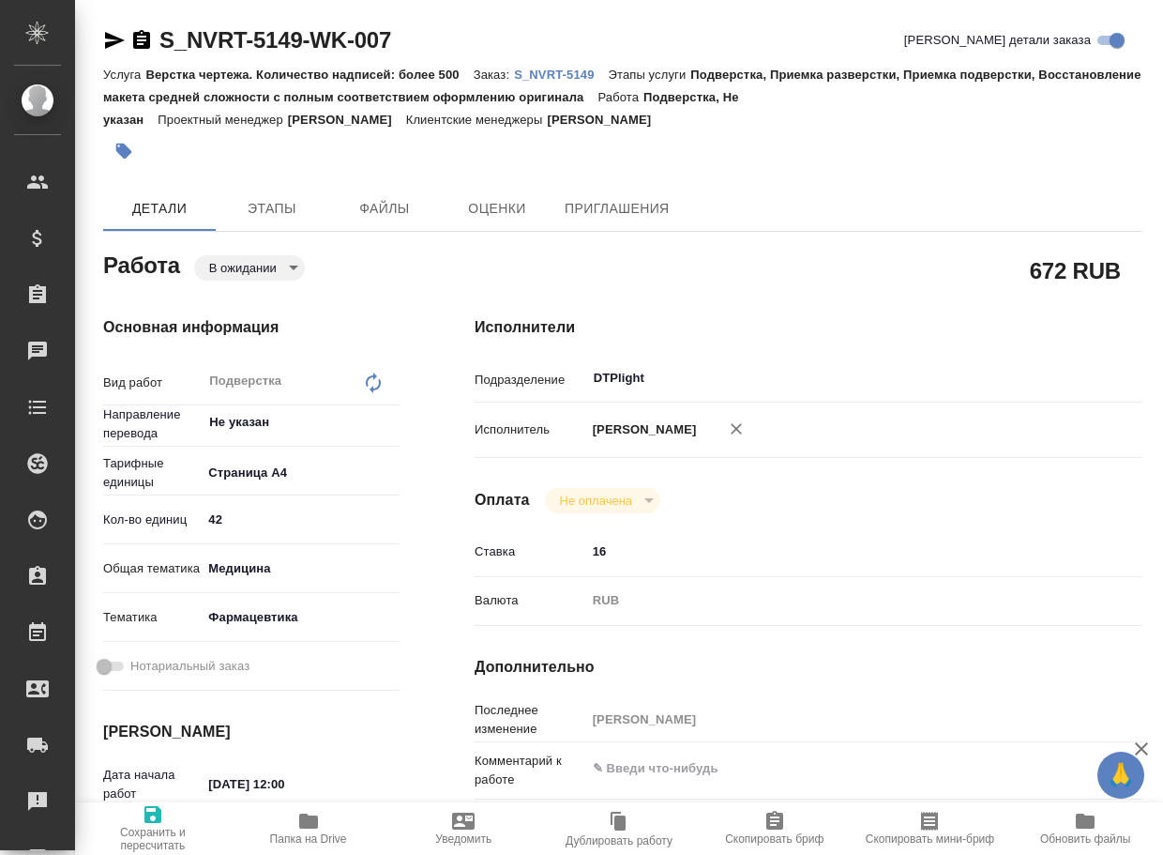
type textarea "x"
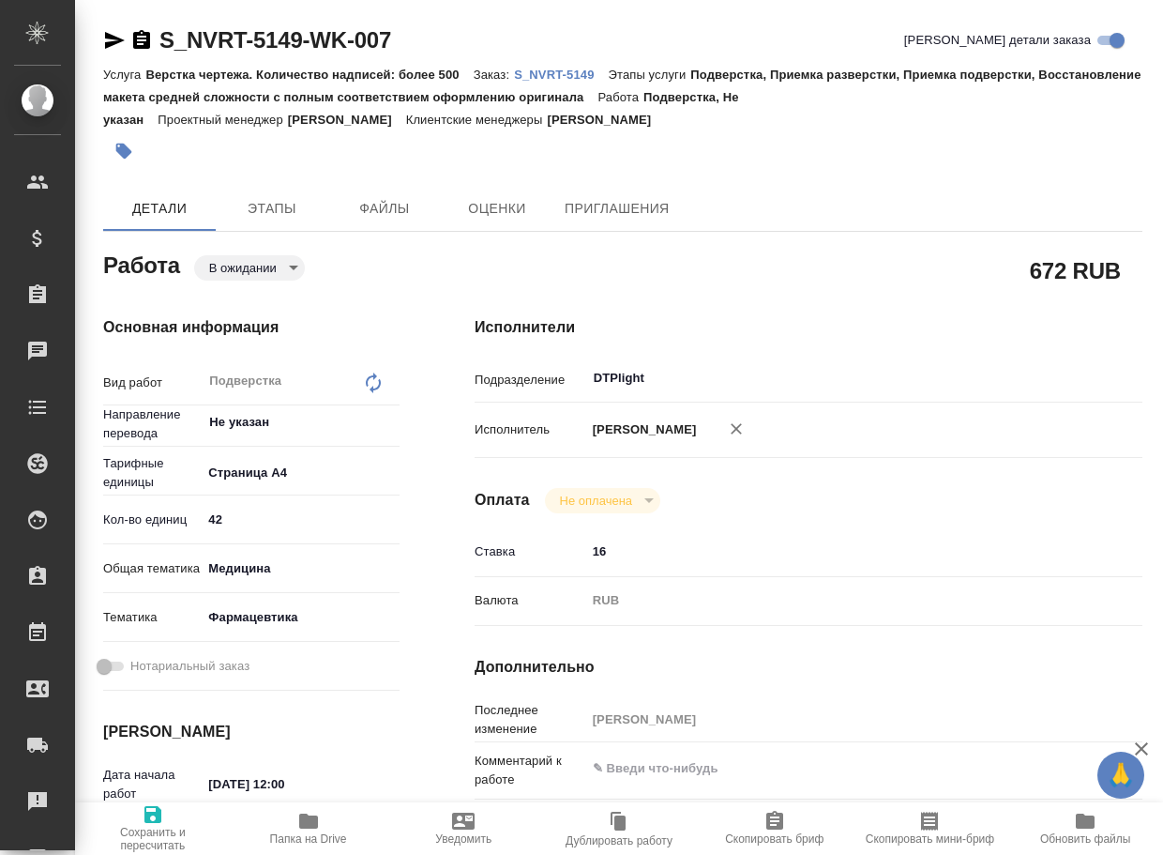
click at [567, 74] on p "S_NVRT-5149" at bounding box center [561, 75] width 94 height 14
type textarea "x"
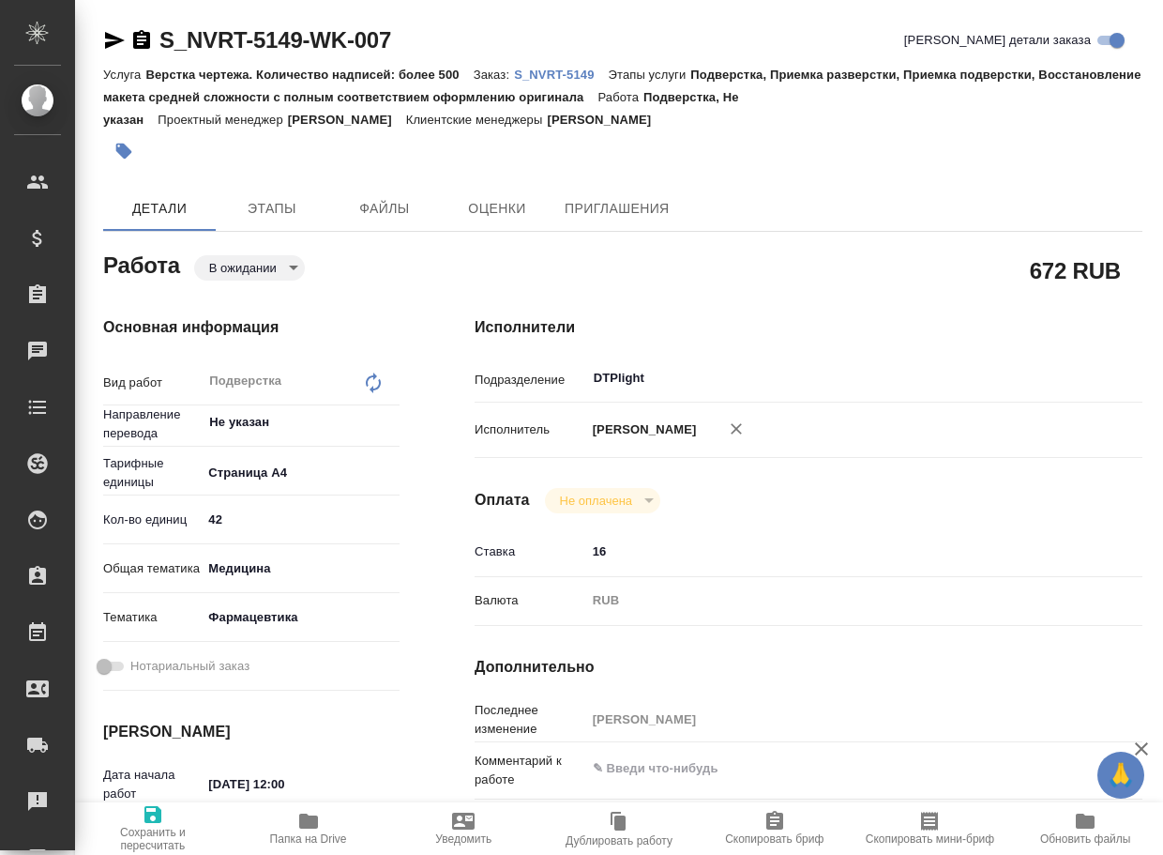
type textarea "x"
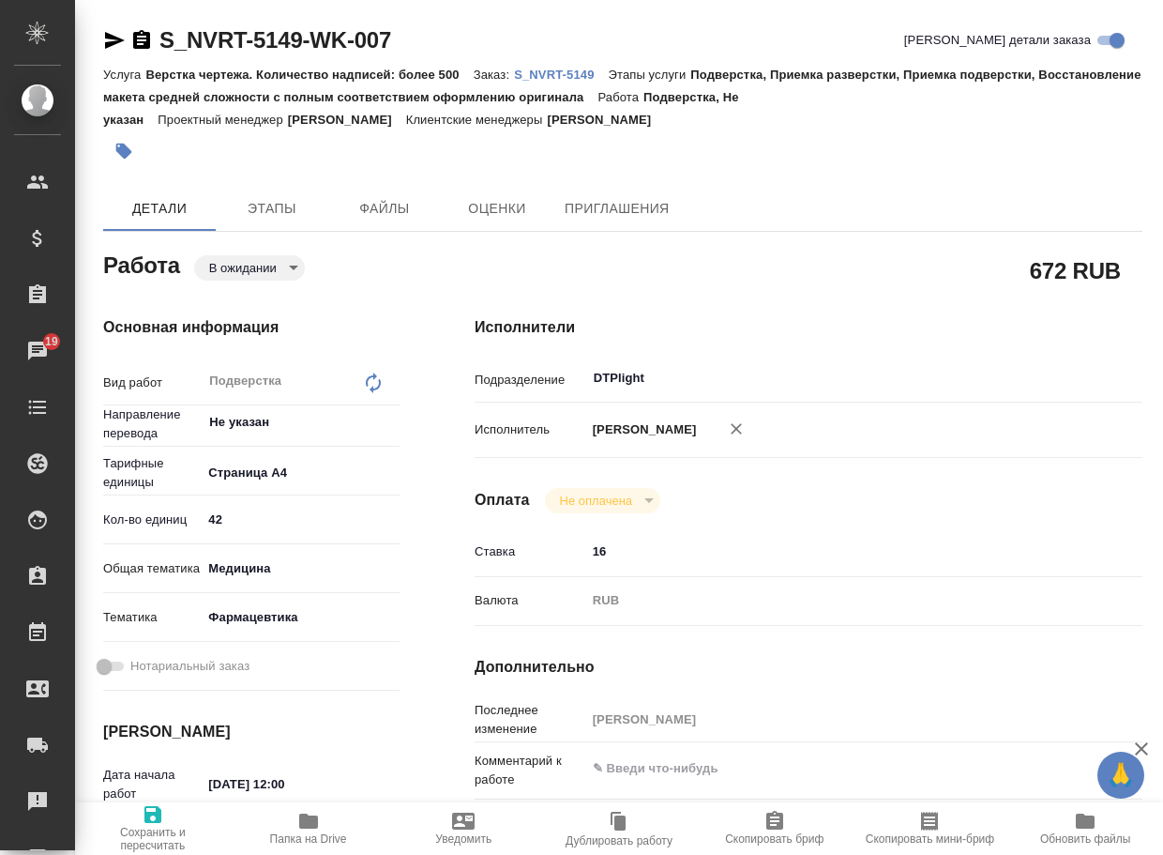
type textarea "x"
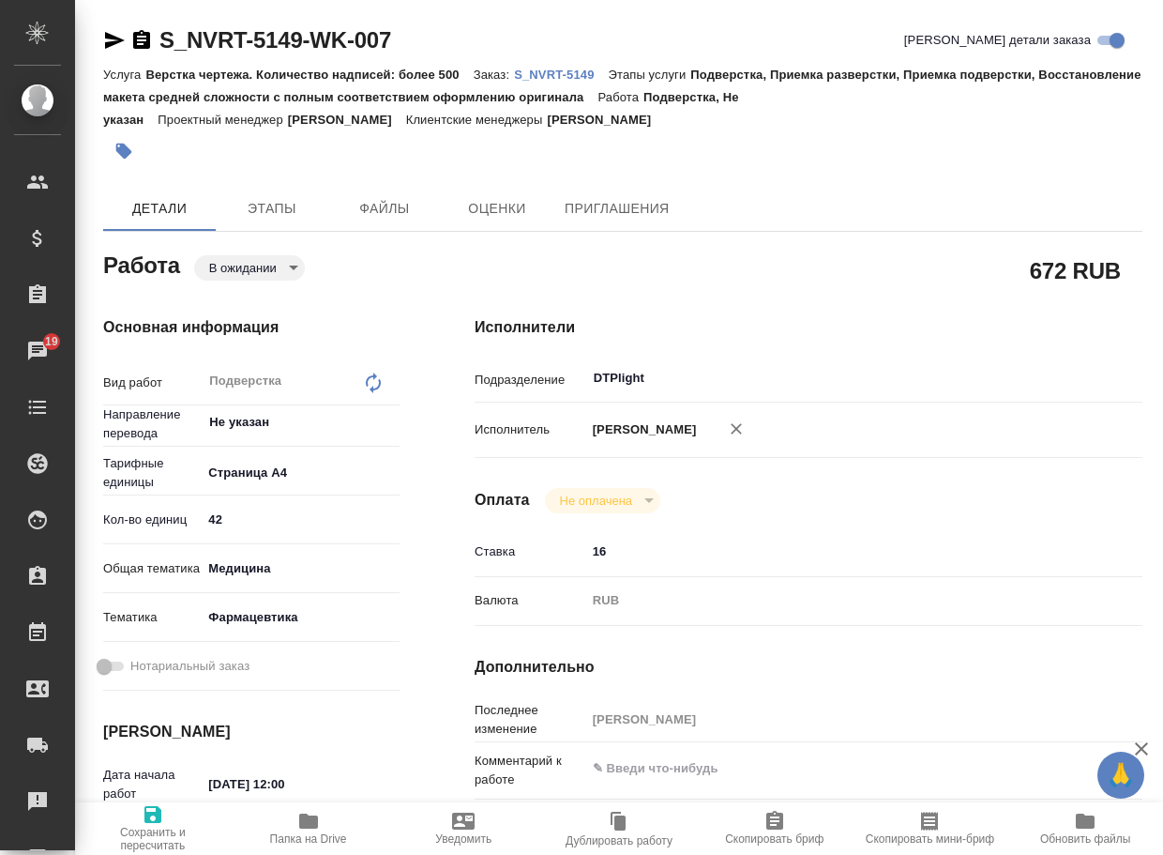
type textarea "x"
click at [746, 426] on icon "button" at bounding box center [736, 428] width 19 height 19
type textarea "x"
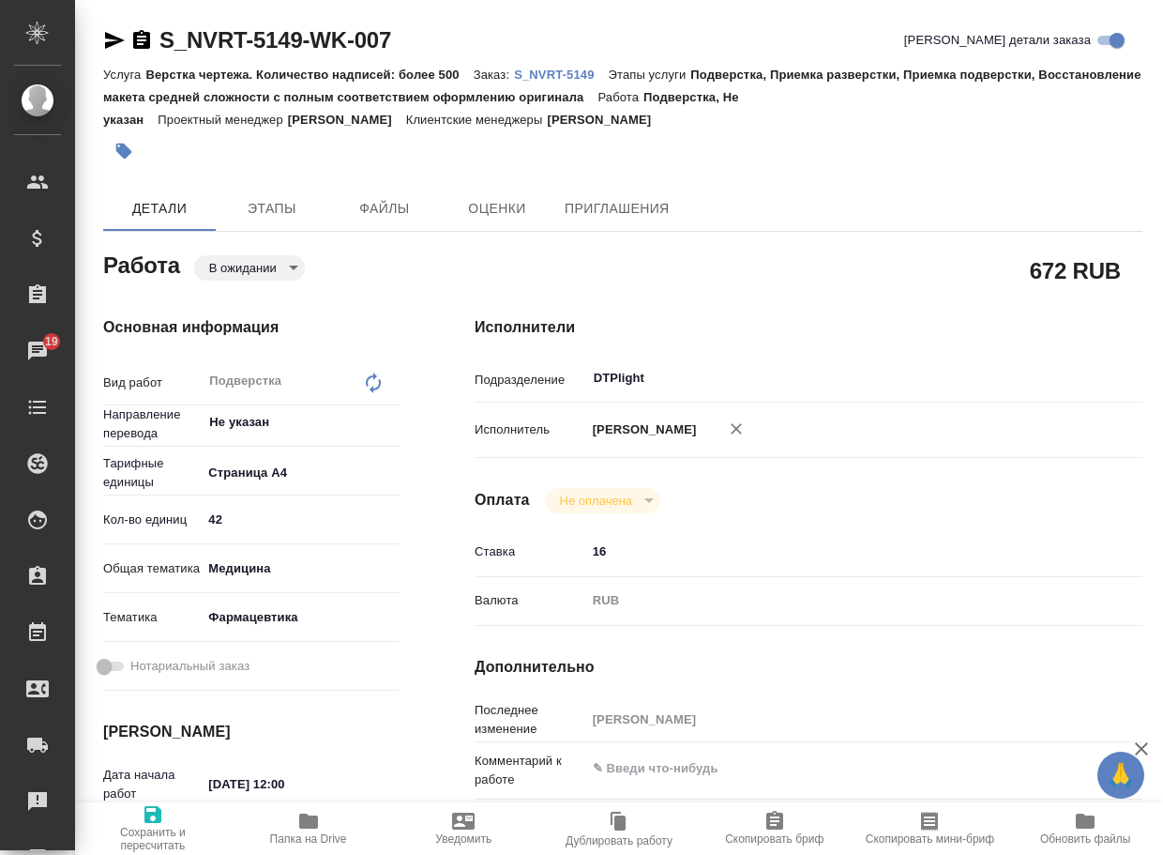
type textarea "x"
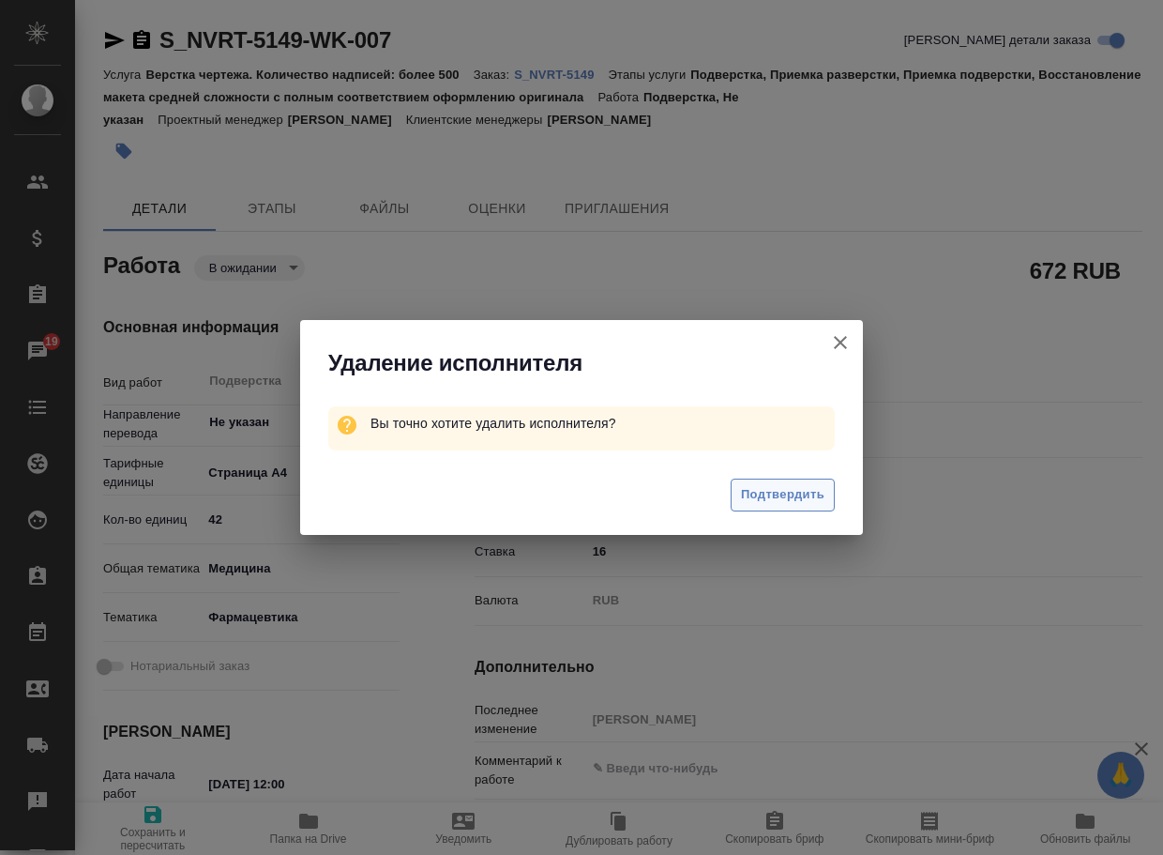
click at [769, 491] on span "Подтвердить" at bounding box center [782, 495] width 83 height 22
type textarea "x"
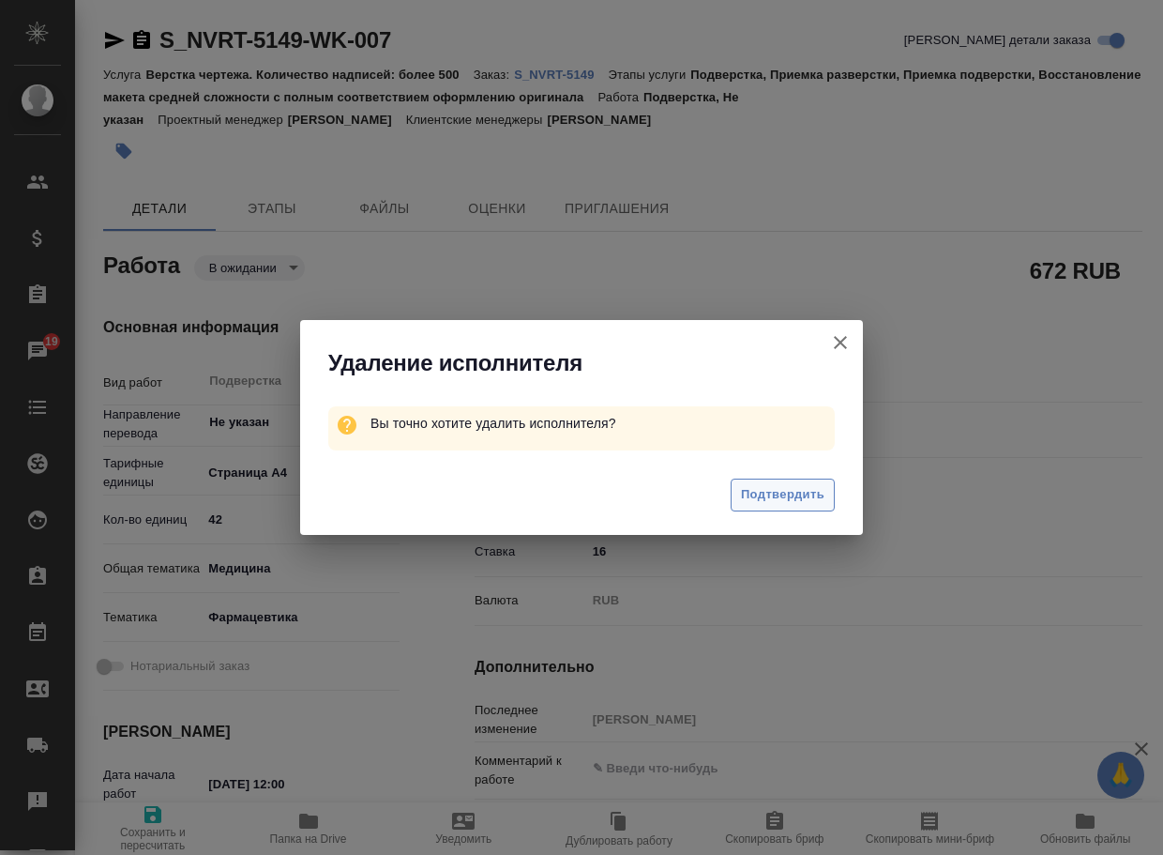
type textarea "x"
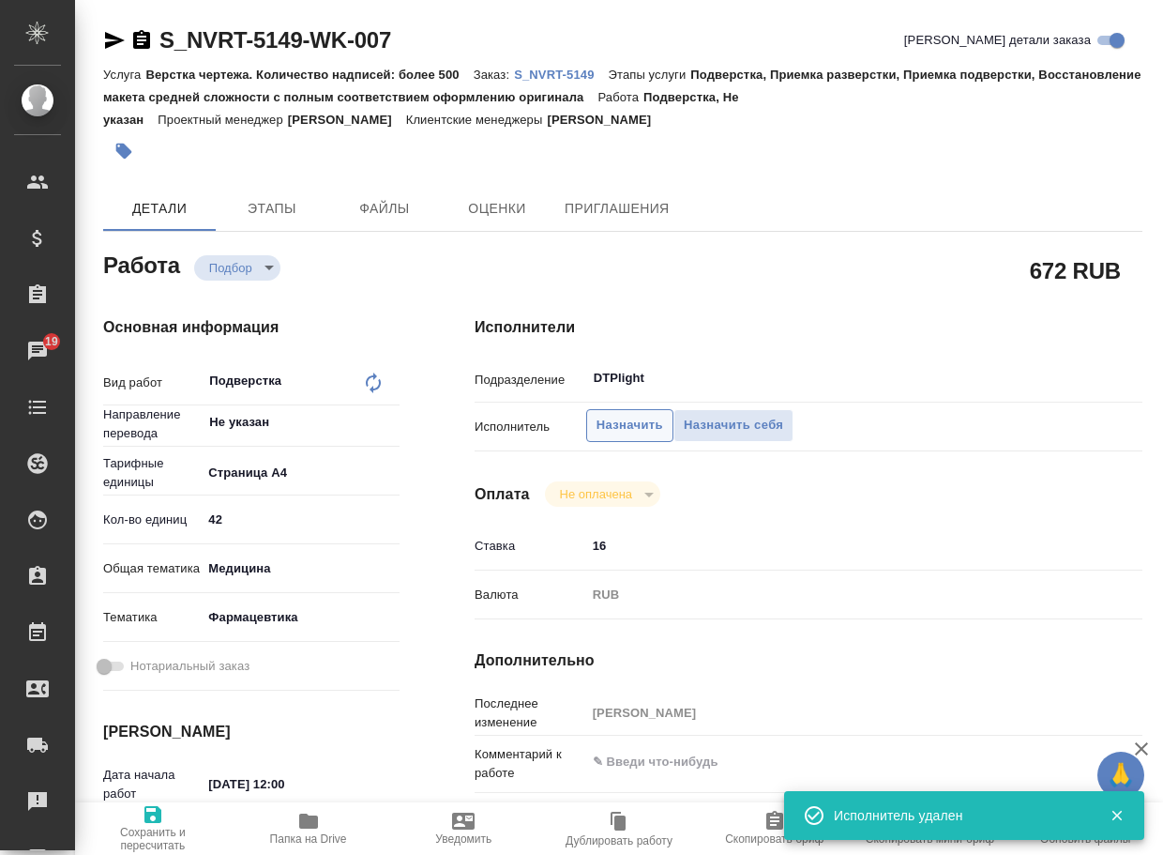
type textarea "x"
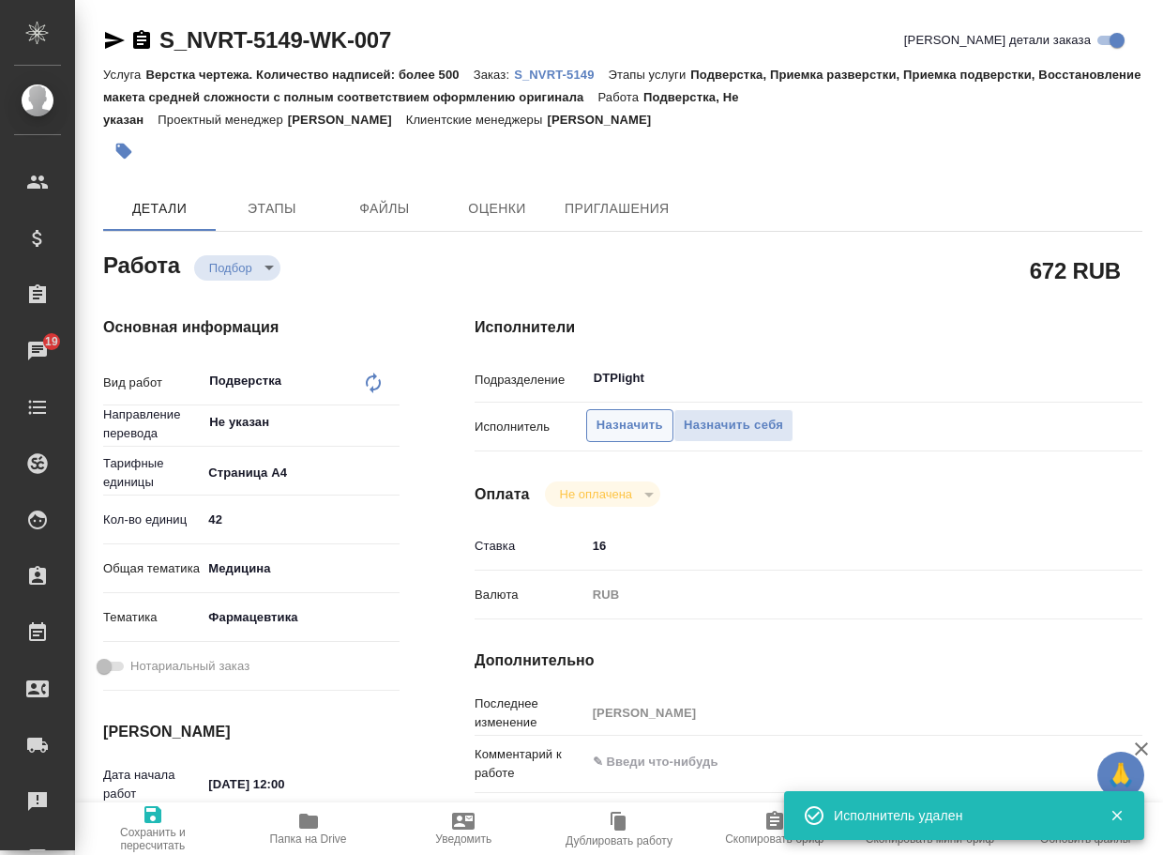
type textarea "x"
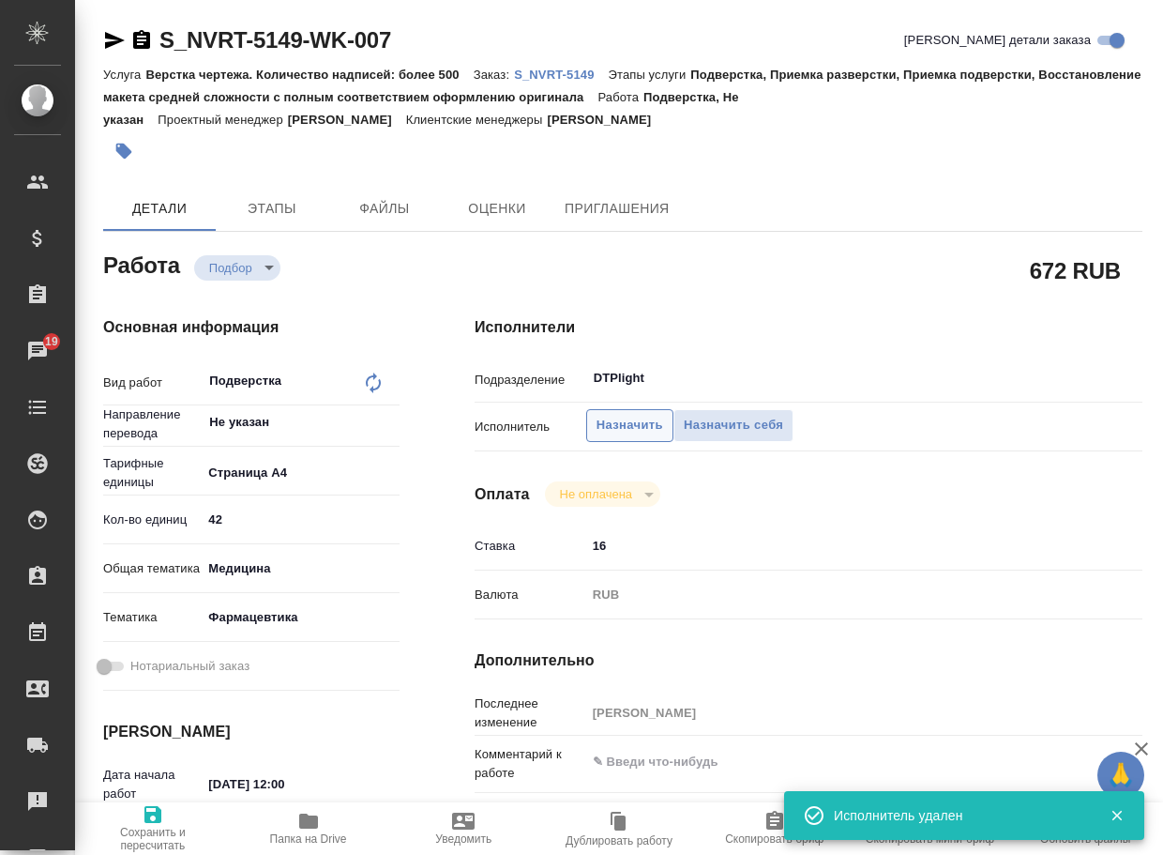
click at [605, 418] on span "Назначить" at bounding box center [630, 426] width 67 height 22
type textarea "x"
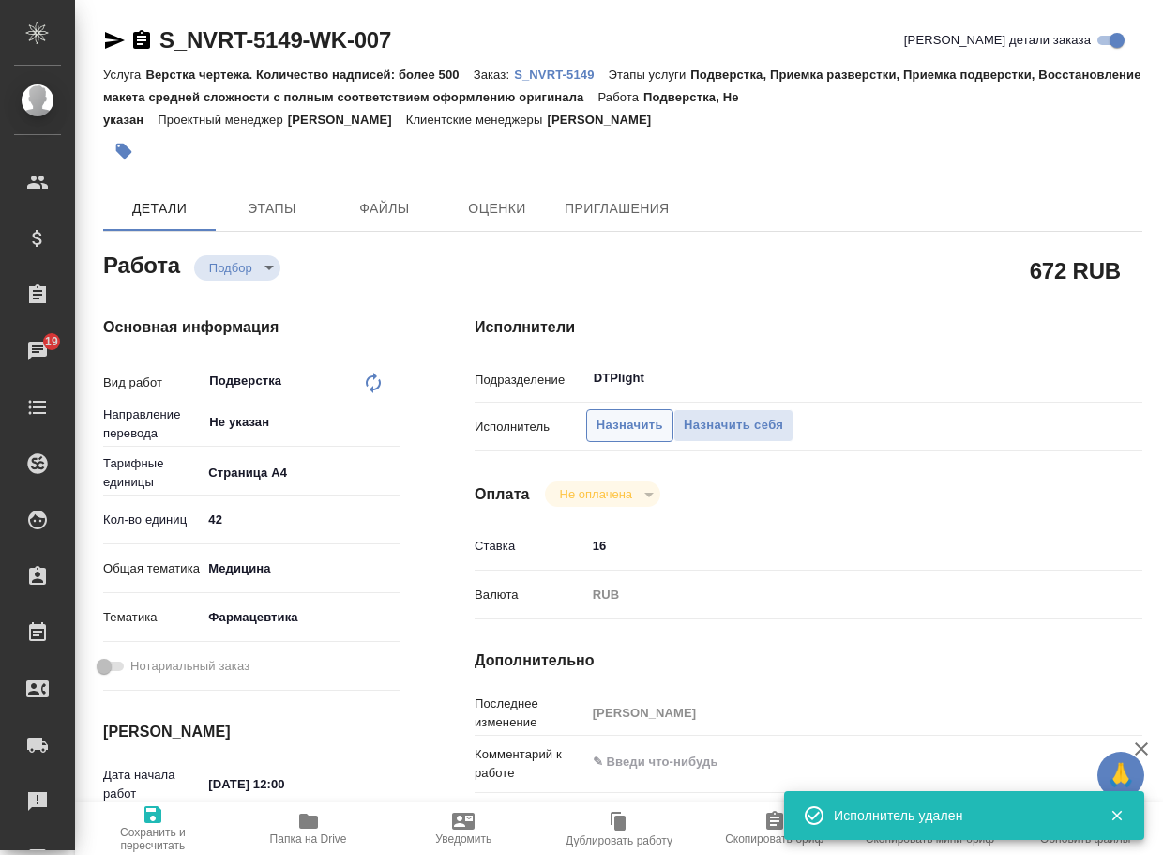
type textarea "x"
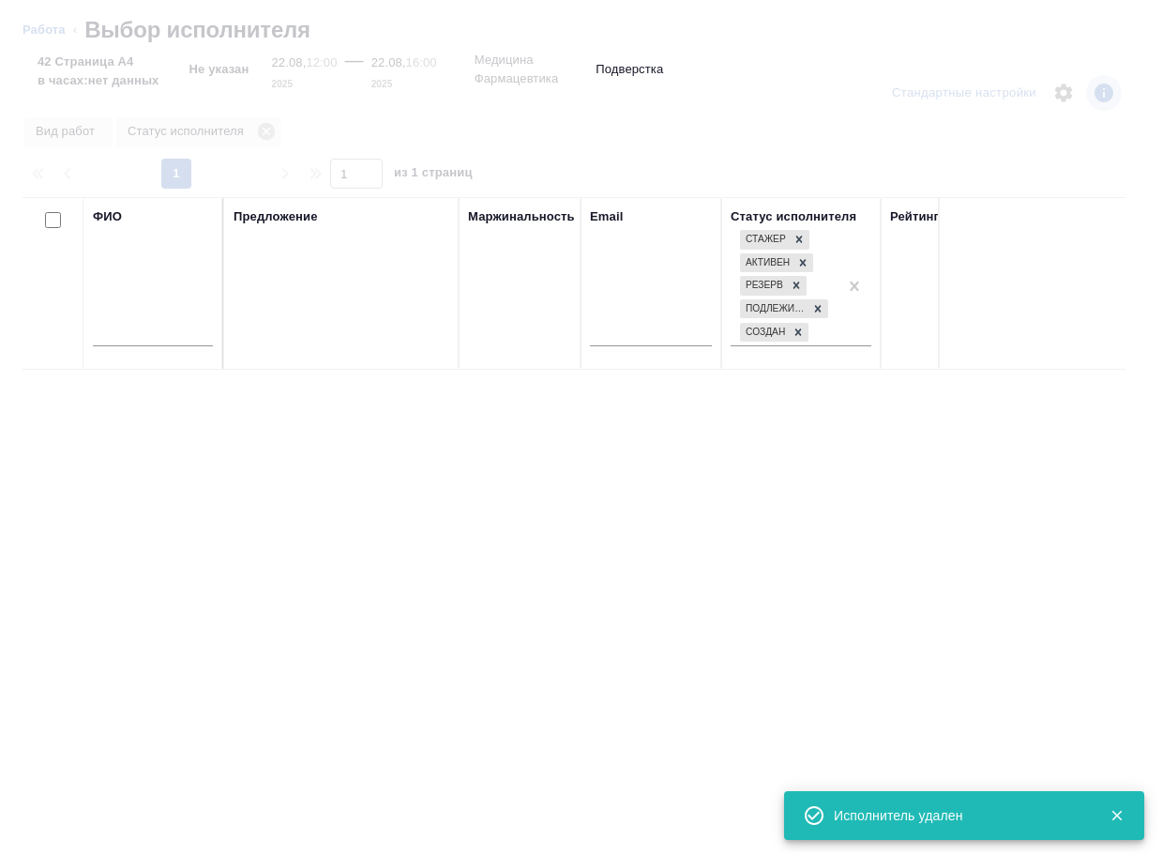
type textarea "x"
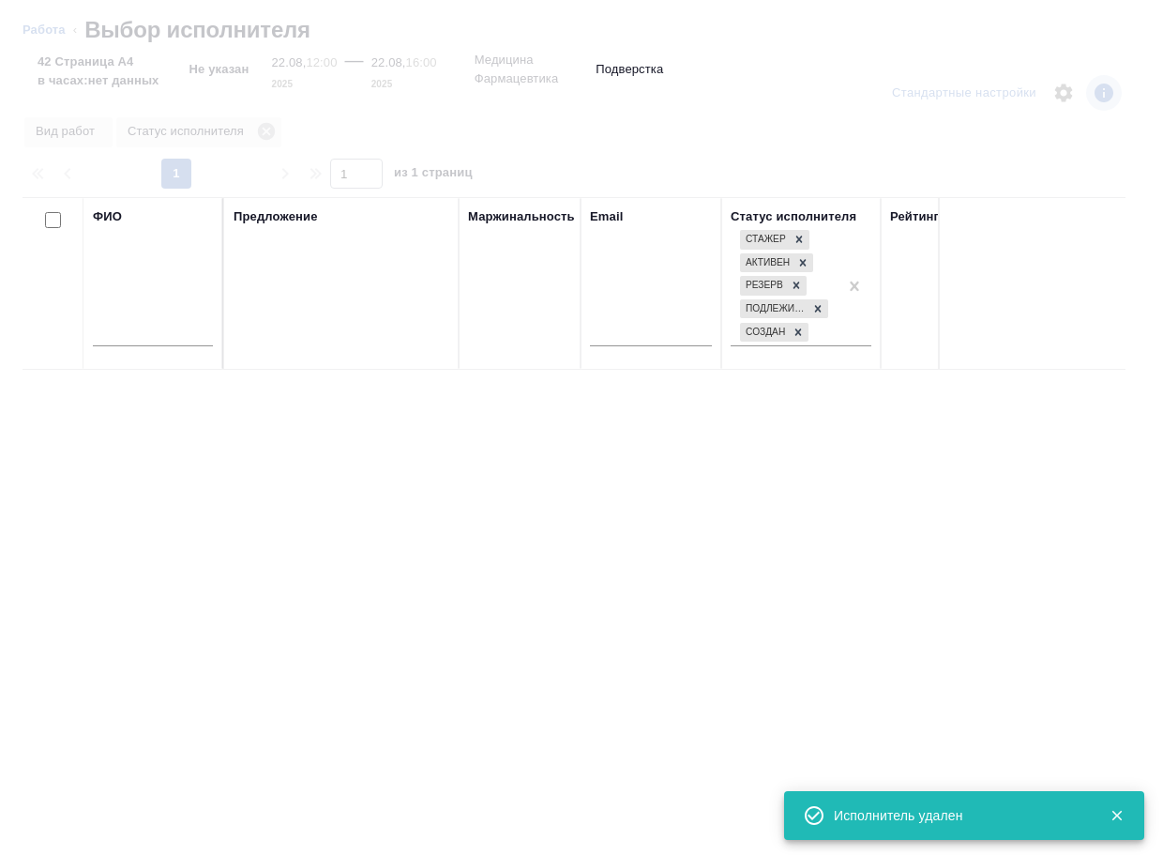
click at [188, 330] on input "text" at bounding box center [153, 334] width 120 height 23
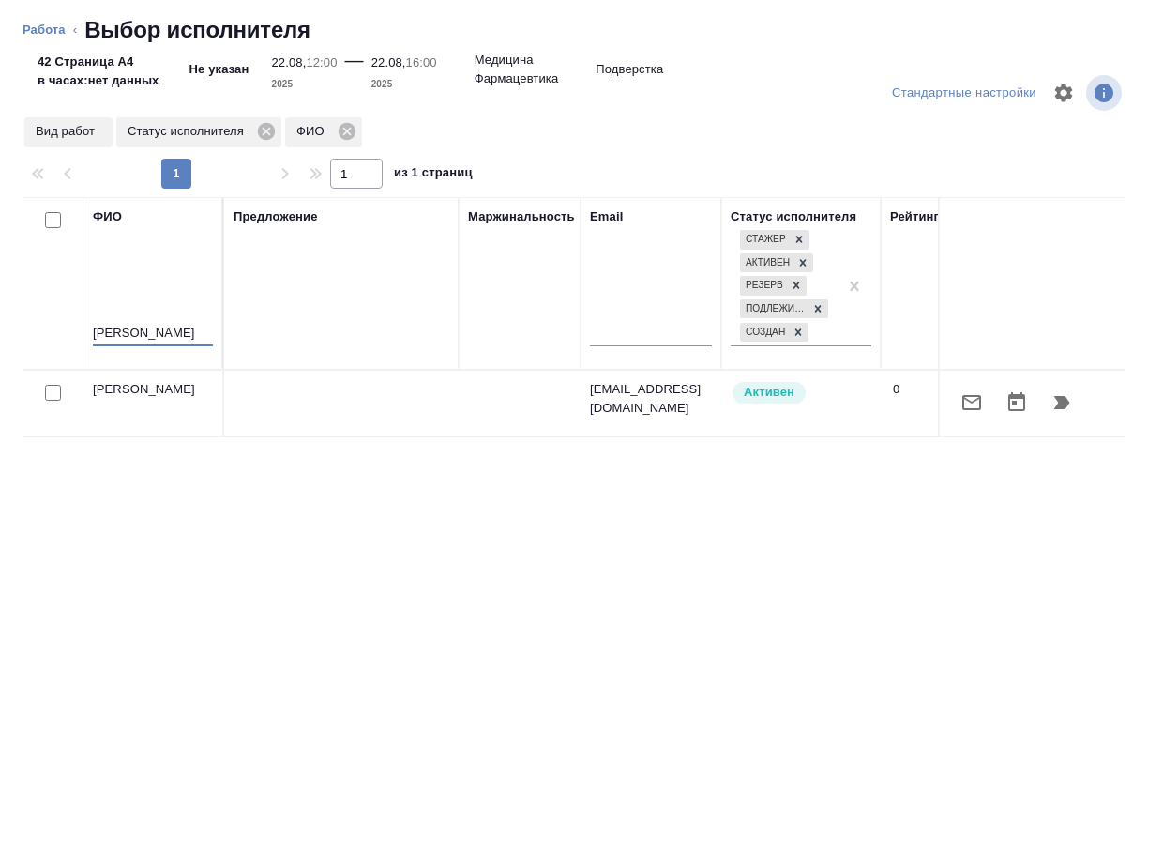
type input "[PERSON_NAME]"
click at [1051, 401] on icon "button" at bounding box center [1062, 402] width 23 height 23
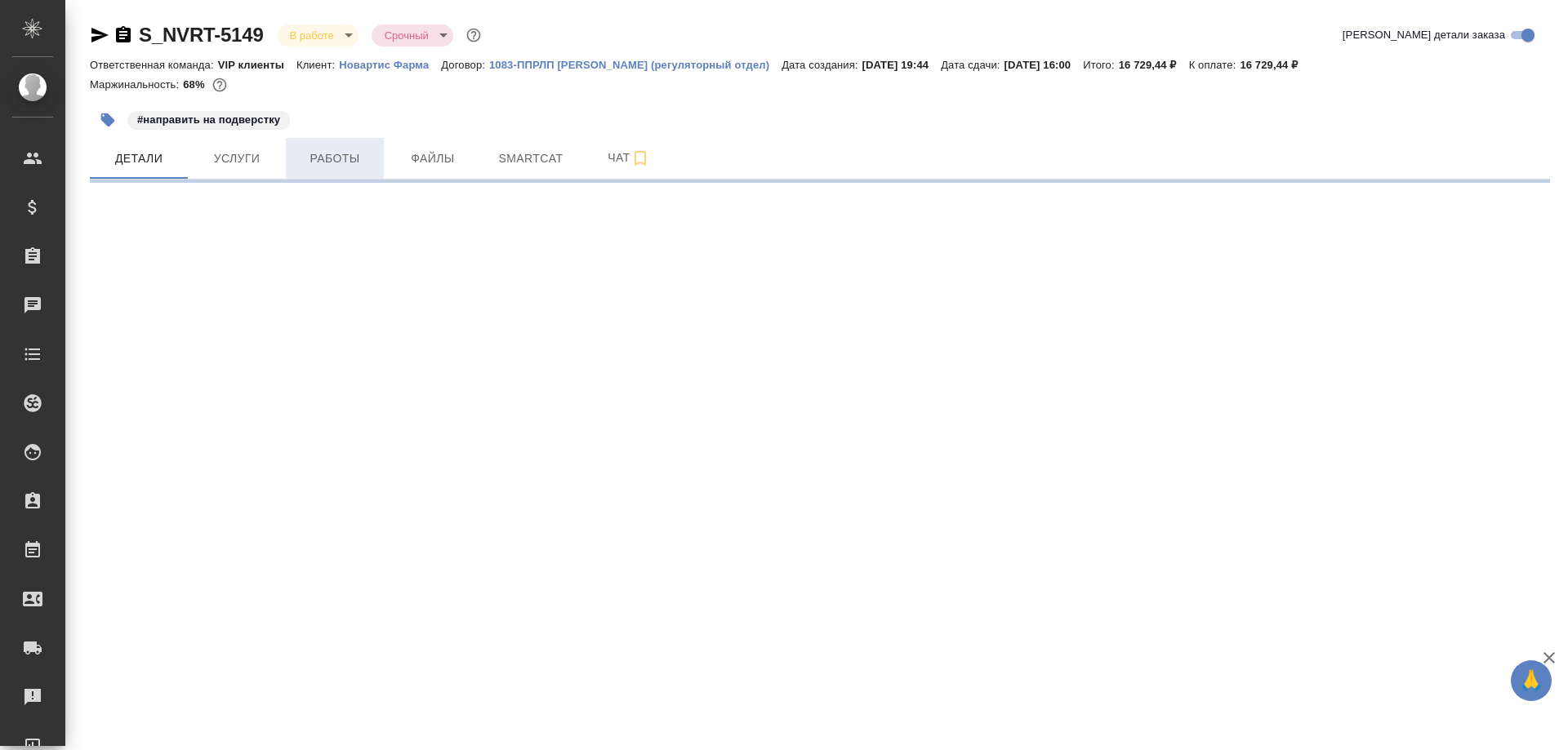
click at [342, 162] on span "Работы" at bounding box center [335, 158] width 78 height 20
select select "RU"
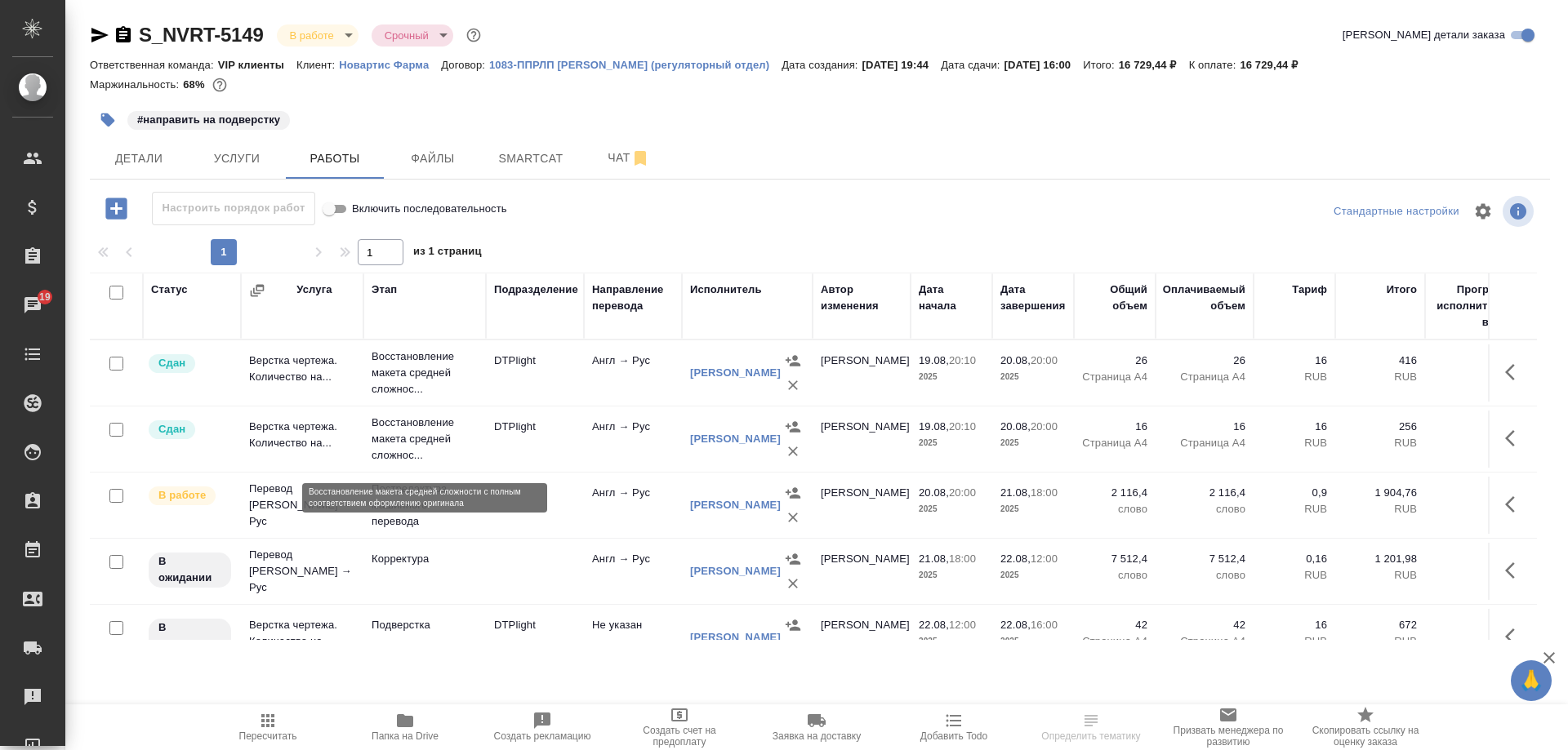
click at [405, 443] on p "Восстановление макета средней сложнос..." at bounding box center [425, 439] width 106 height 49
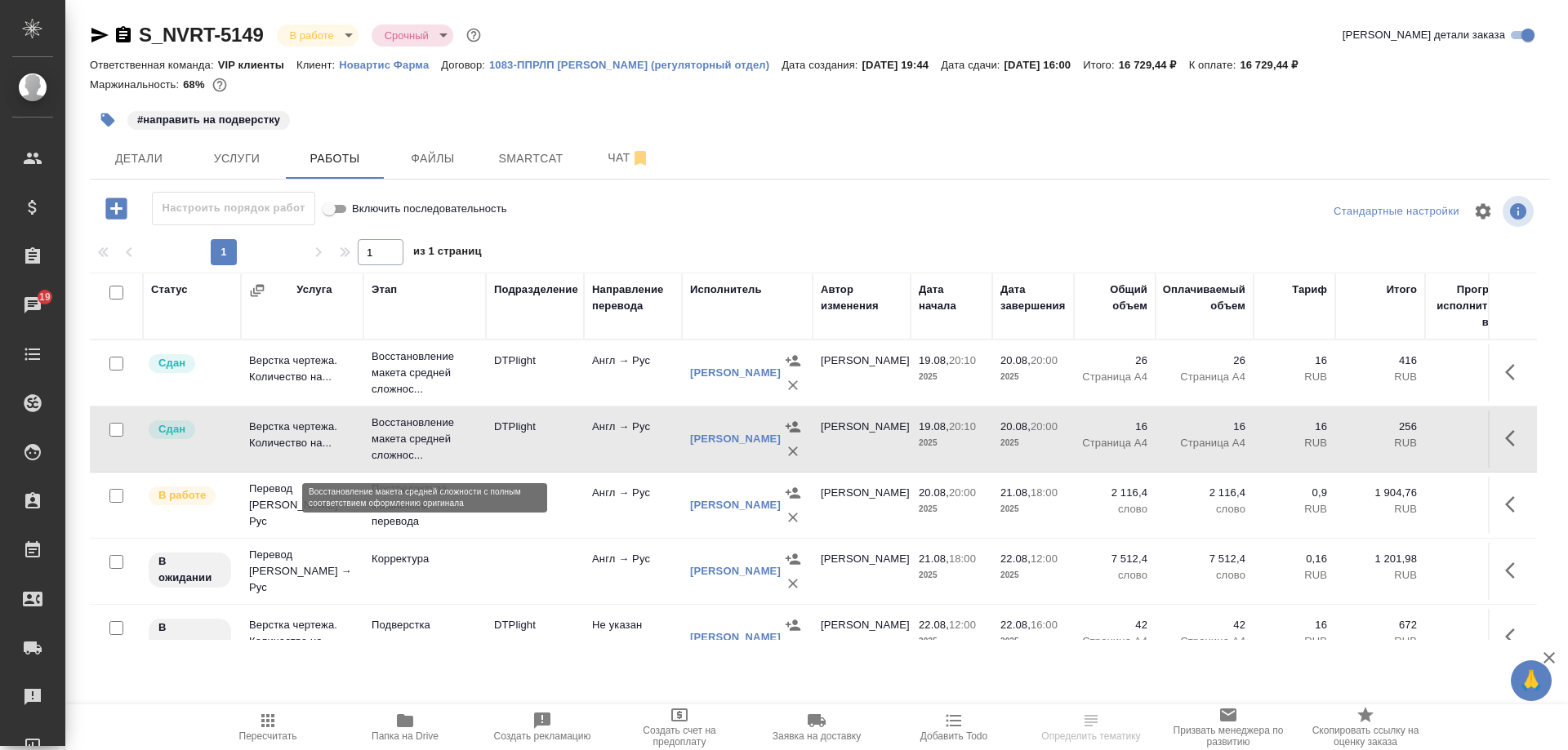
click at [406, 444] on p "Восстановление макета средней сложнос..." at bounding box center [425, 439] width 106 height 49
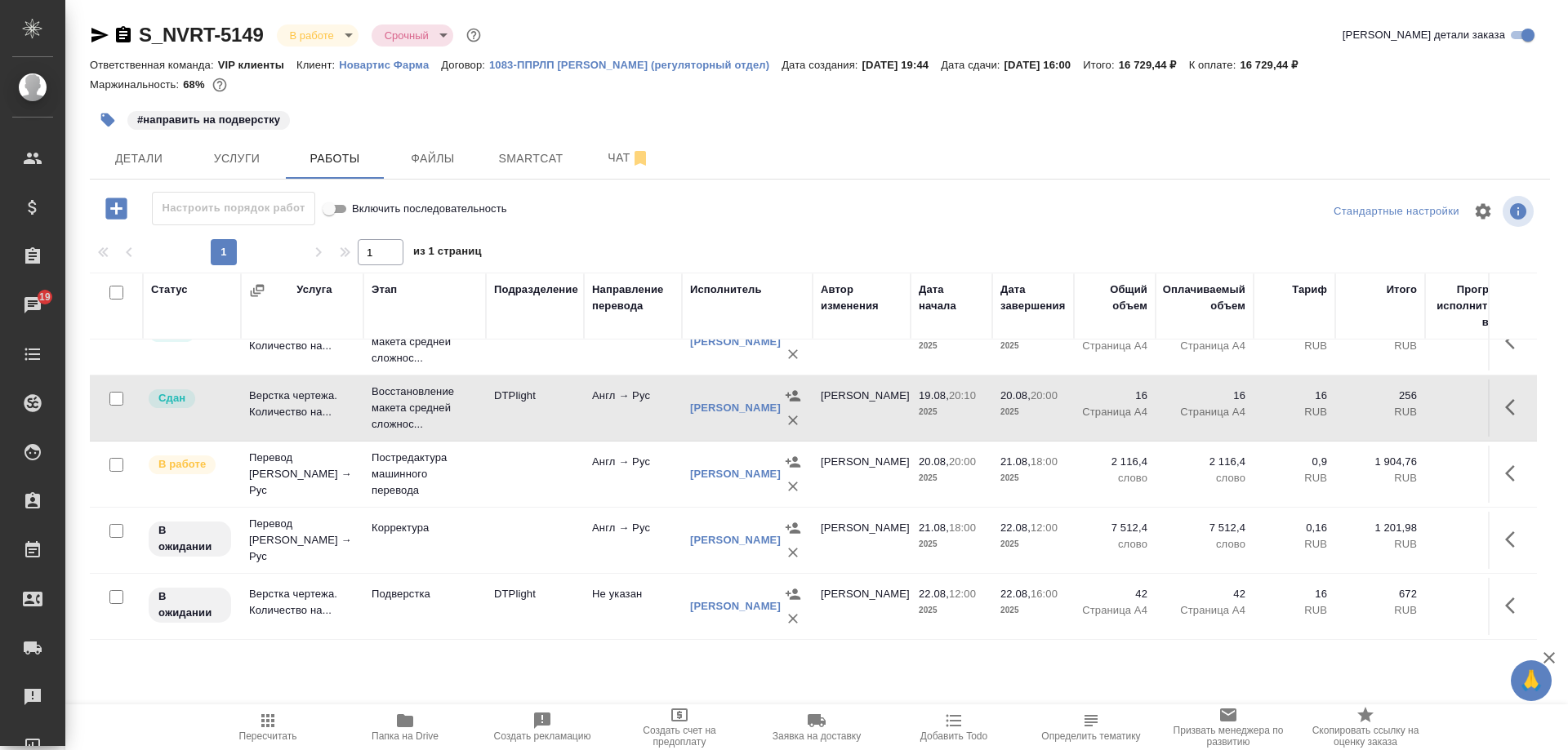
scroll to position [44, 0]
click at [421, 375] on td "Подверстка" at bounding box center [424, 342] width 123 height 65
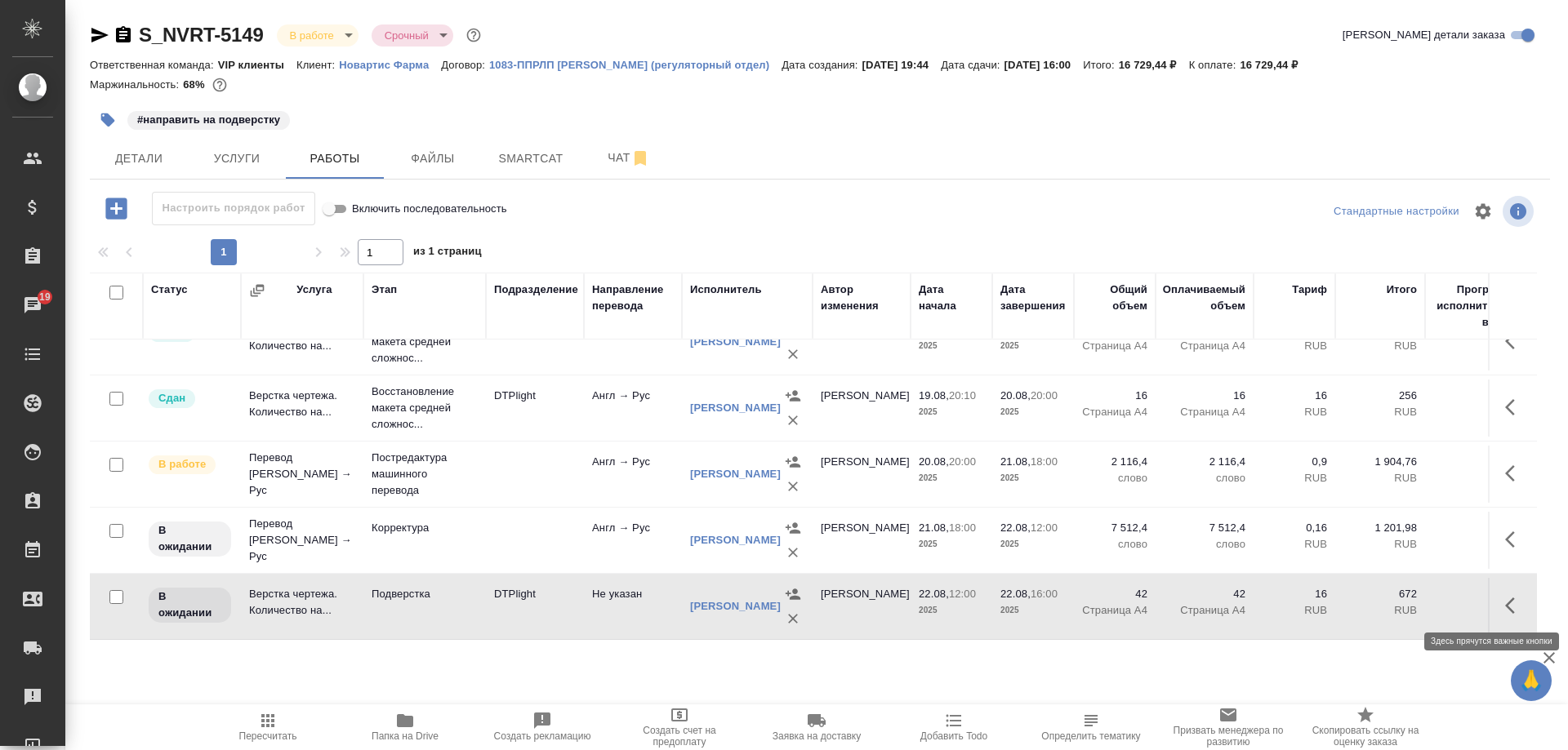
click at [1012, 599] on icon "button" at bounding box center [1515, 606] width 20 height 20
click at [1012, 599] on icon "button" at bounding box center [1424, 606] width 10 height 12
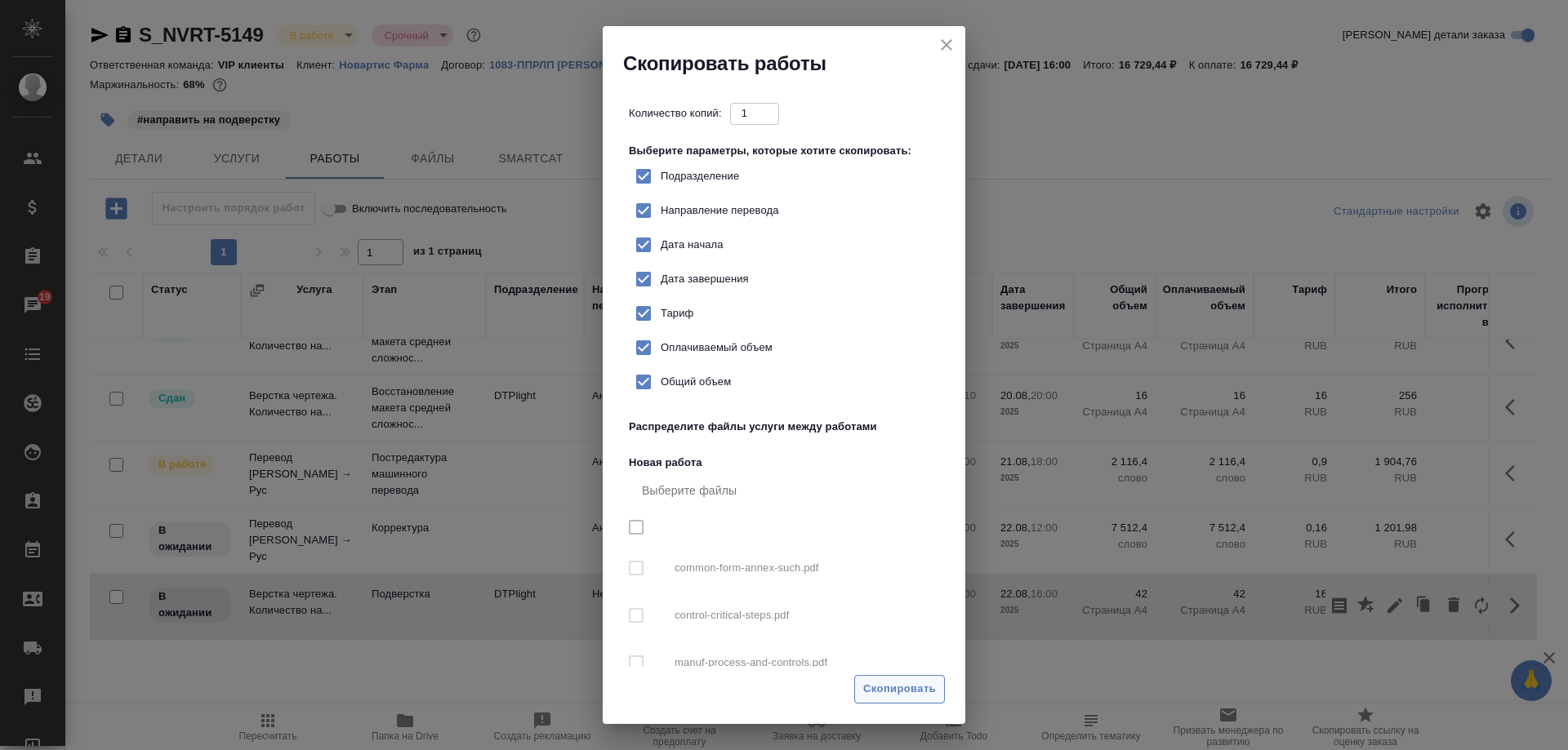
click at [897, 688] on span "Скопировать" at bounding box center [899, 689] width 72 height 19
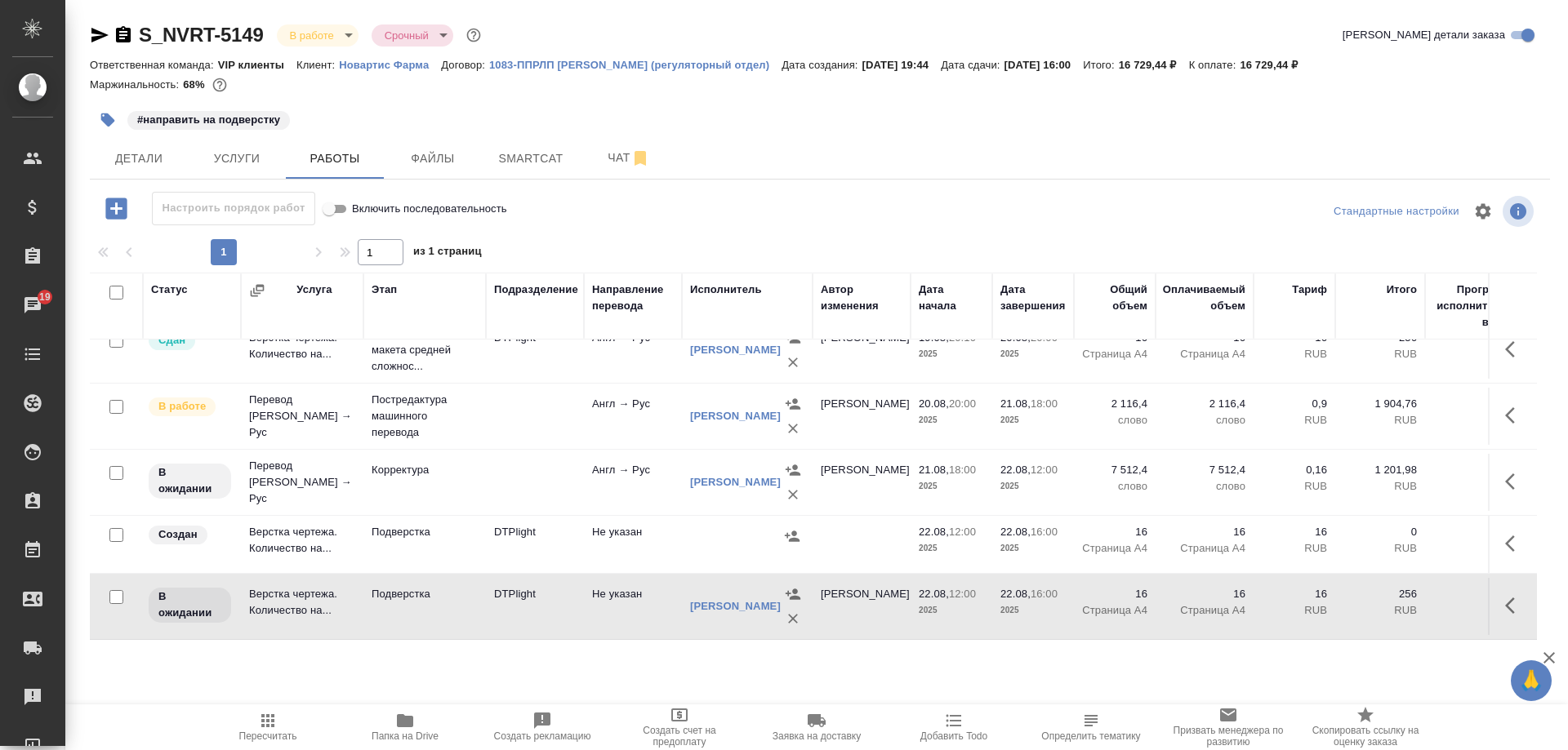
scroll to position [110, 0]
click at [378, 528] on p "Подверстка" at bounding box center [425, 532] width 106 height 17
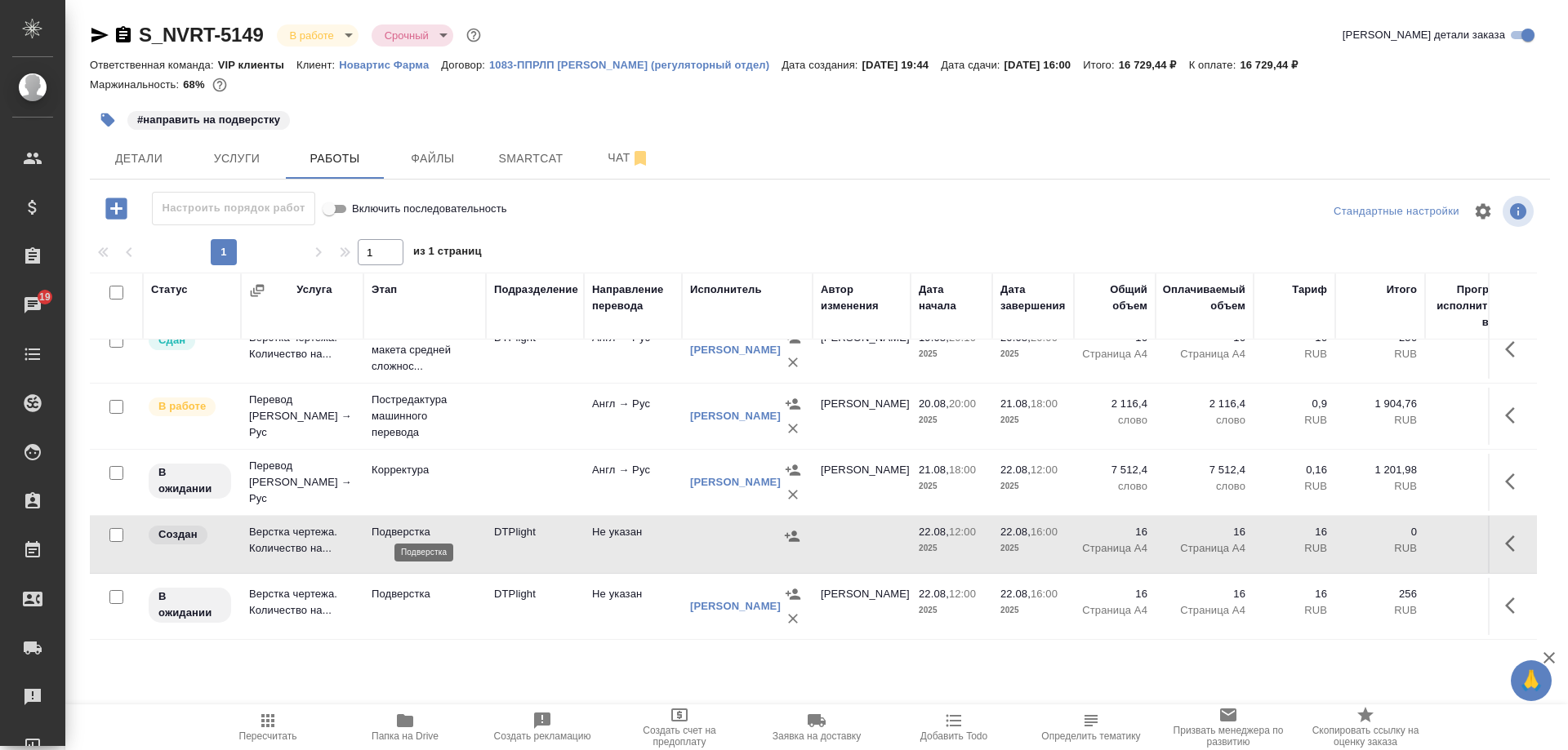
click at [378, 528] on p "Подверстка" at bounding box center [425, 532] width 106 height 17
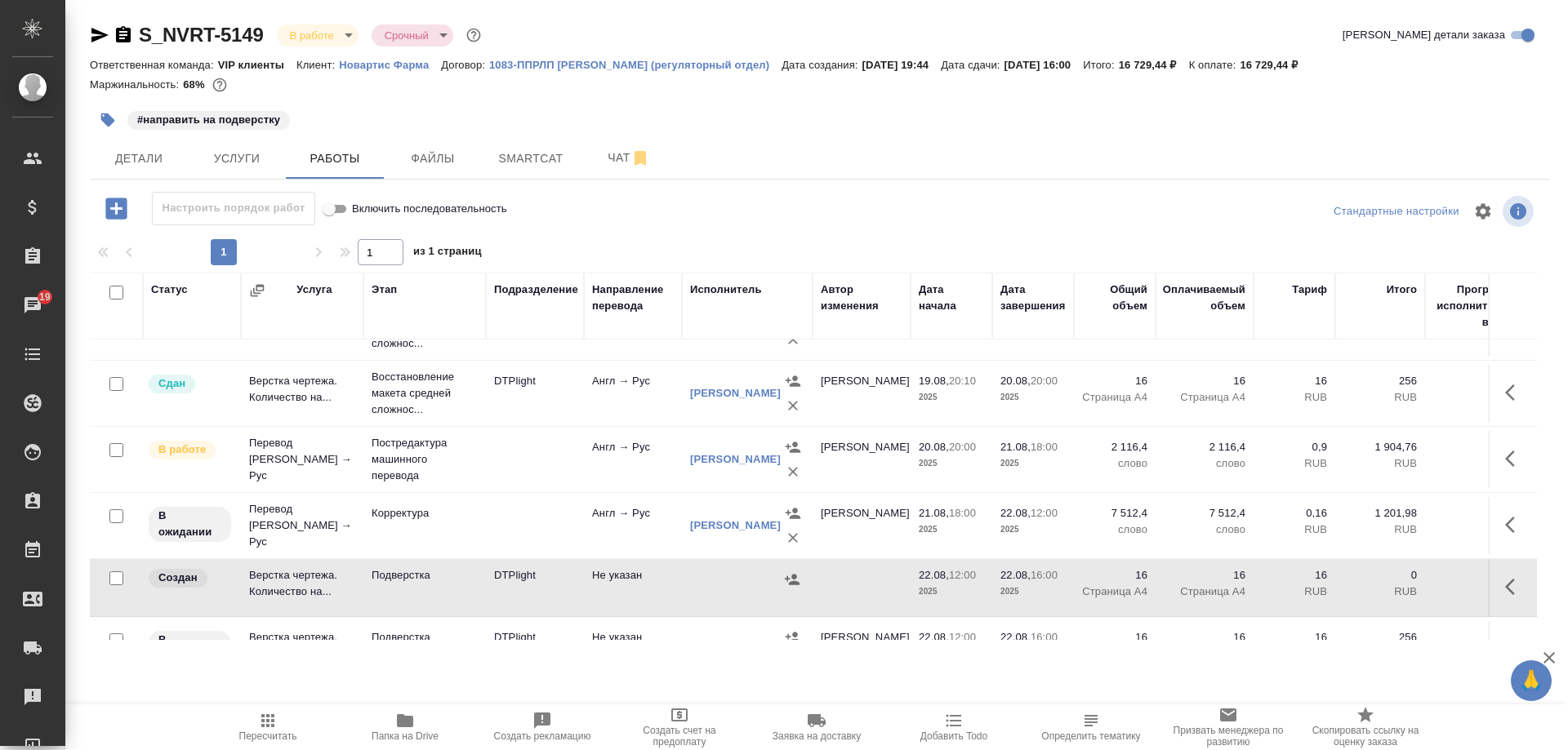
scroll to position [0, 0]
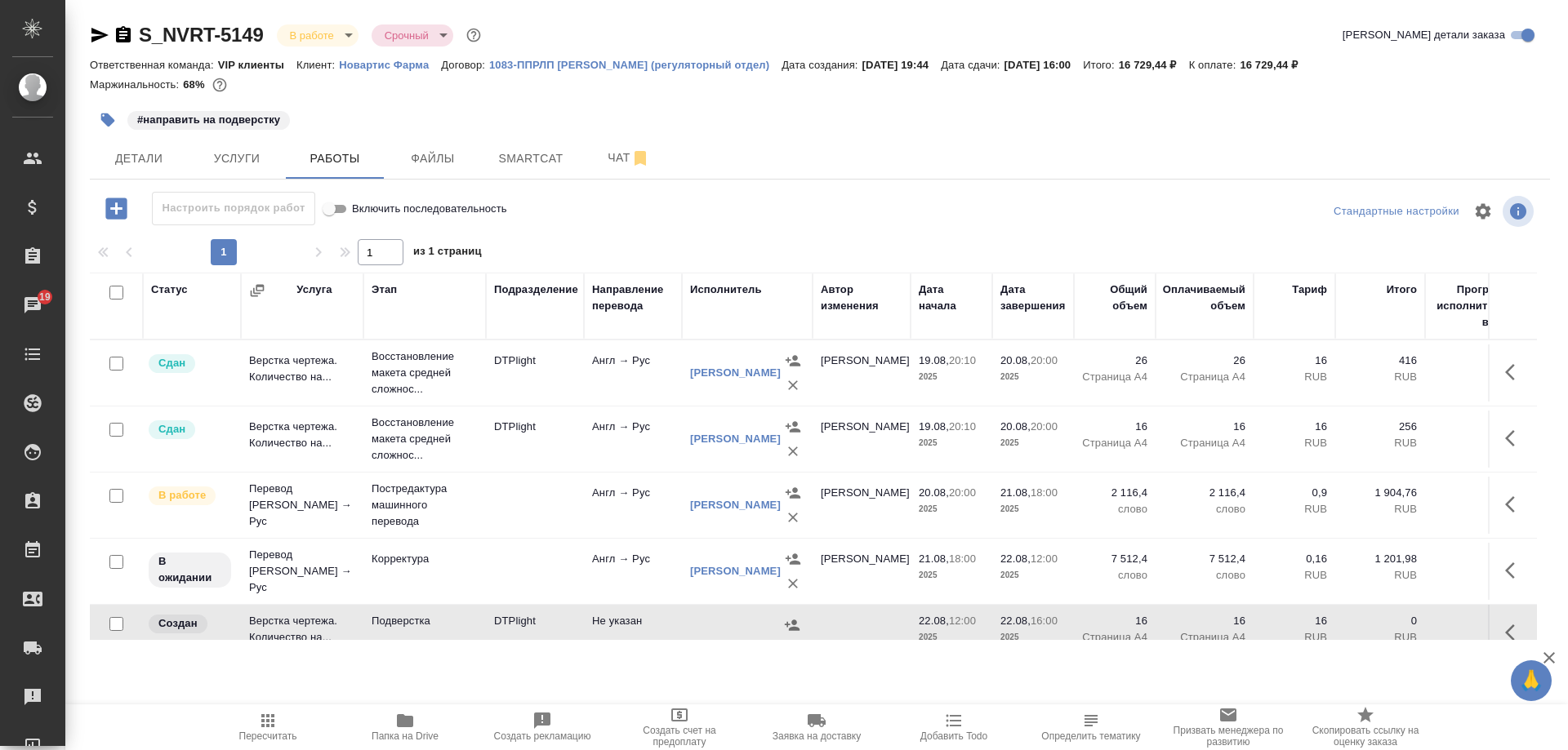
click at [432, 380] on p "Восстановление макета средней сложнос..." at bounding box center [425, 373] width 106 height 49
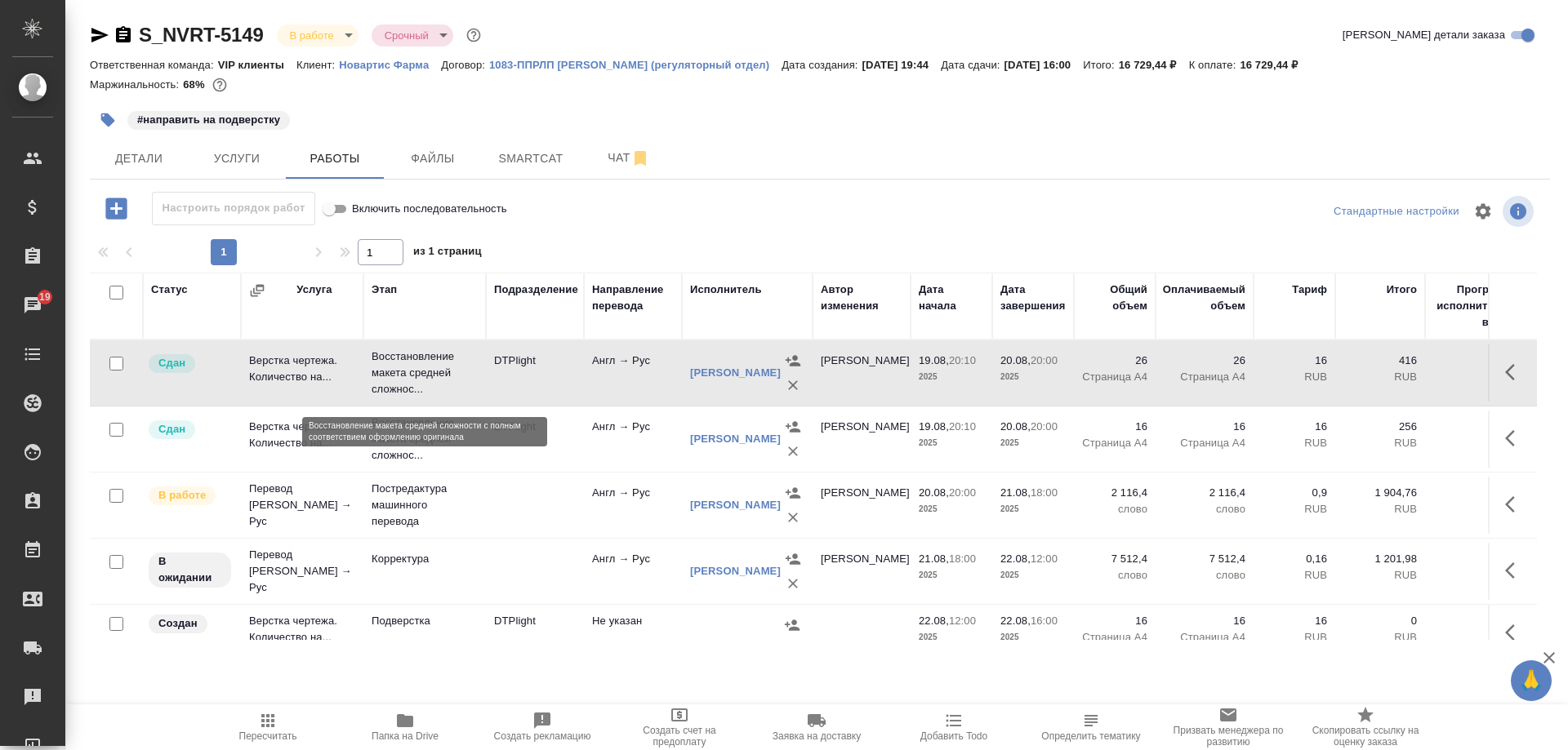
click at [432, 380] on p "Восстановление макета средней сложнос..." at bounding box center [425, 373] width 106 height 49
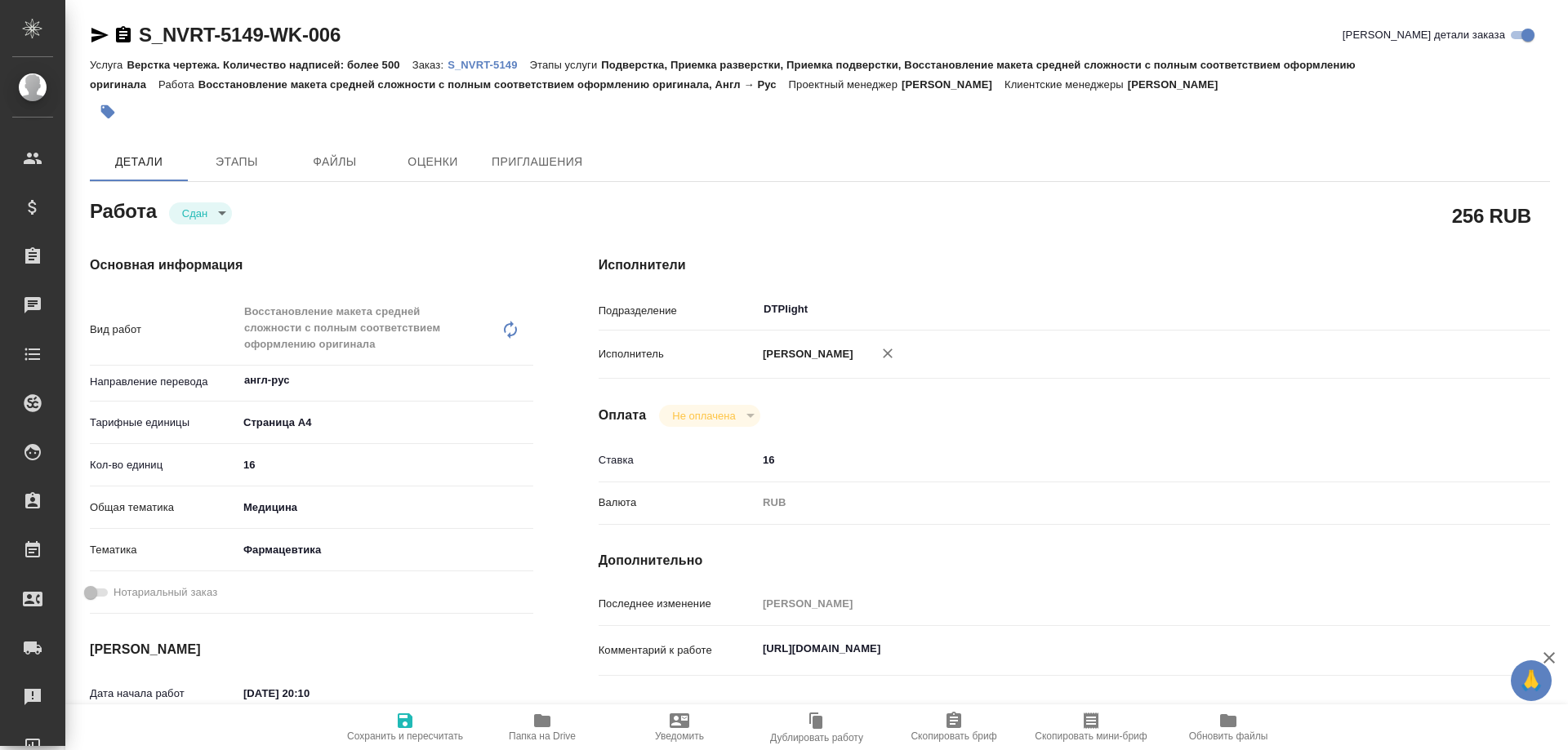
type textarea "x"
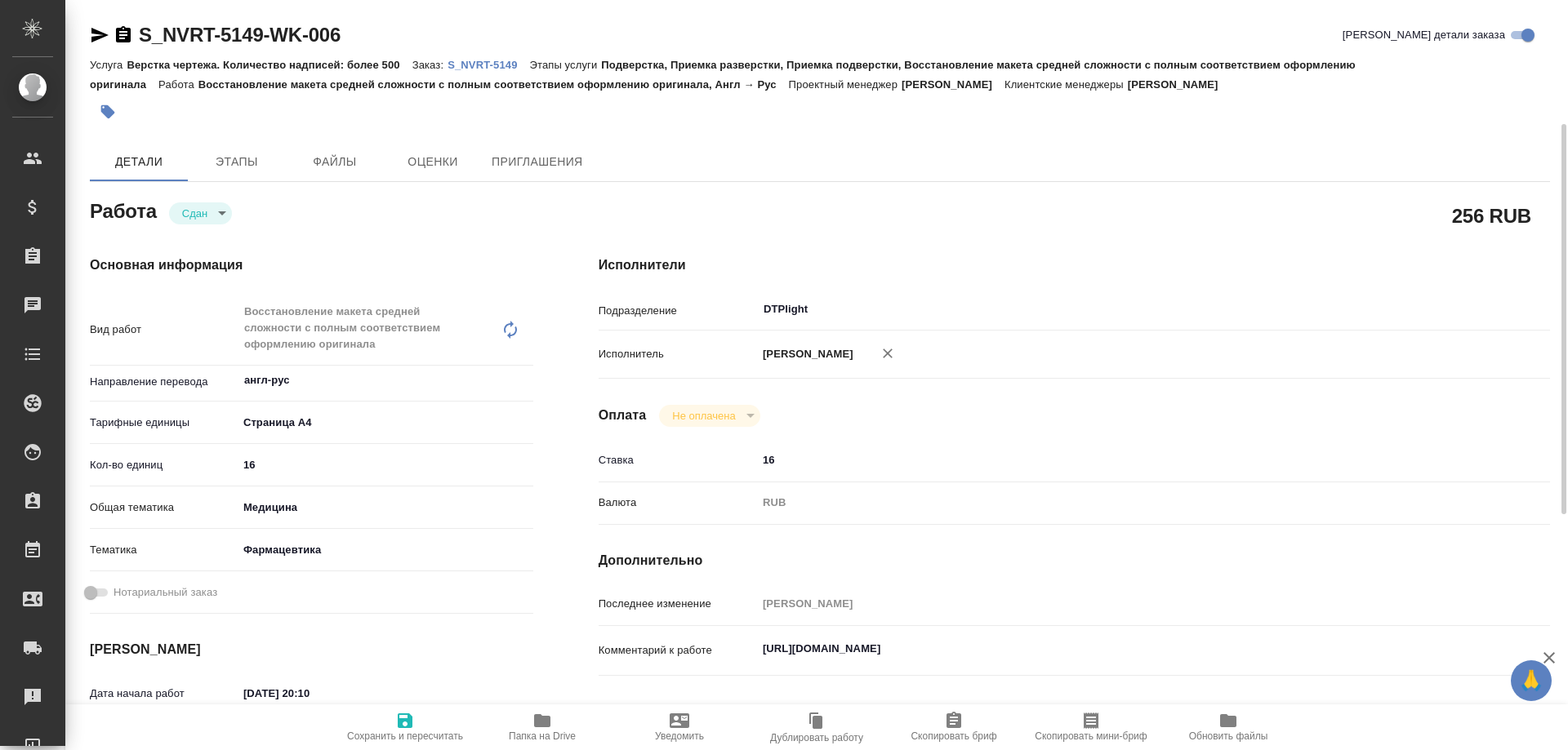
scroll to position [82, 0]
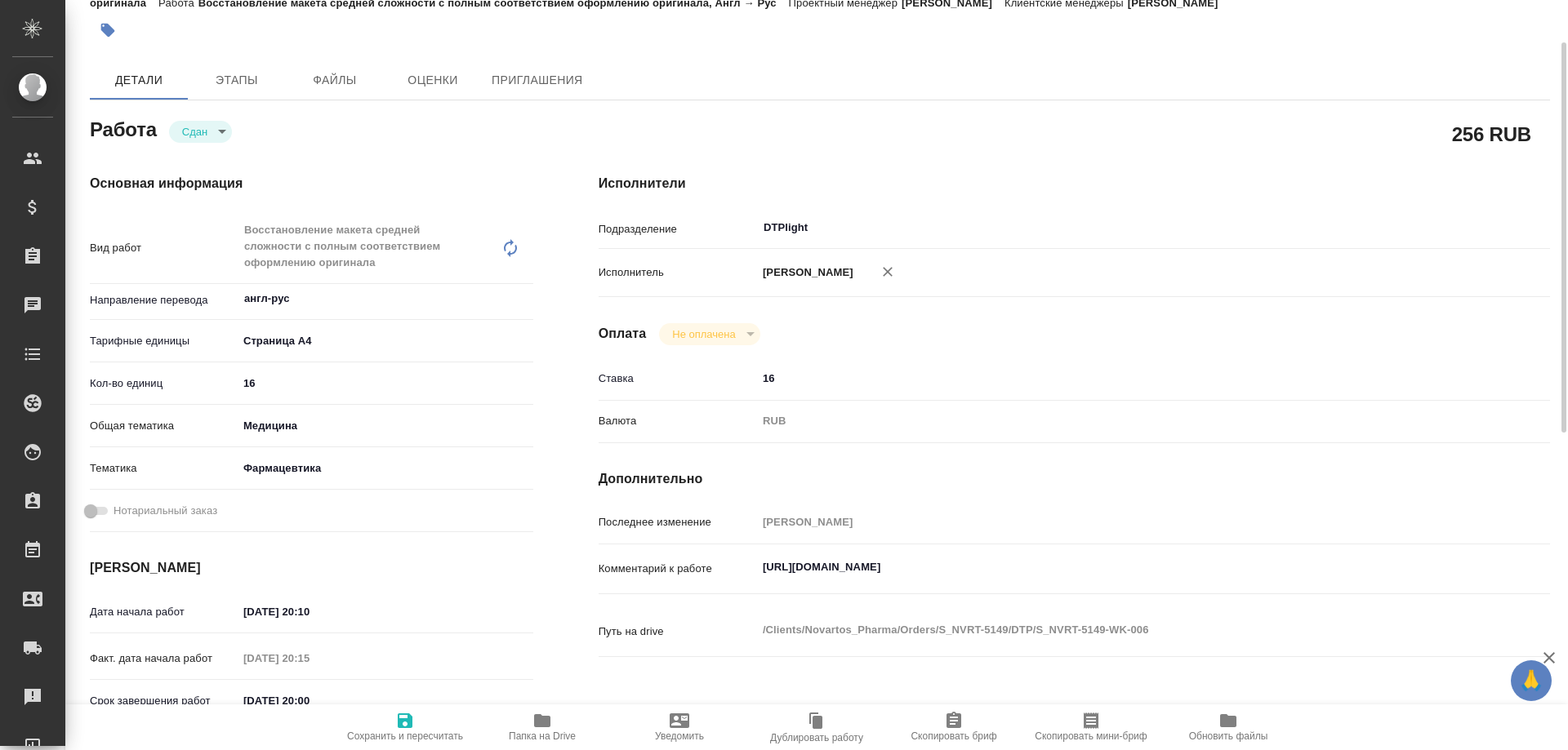
type textarea "x"
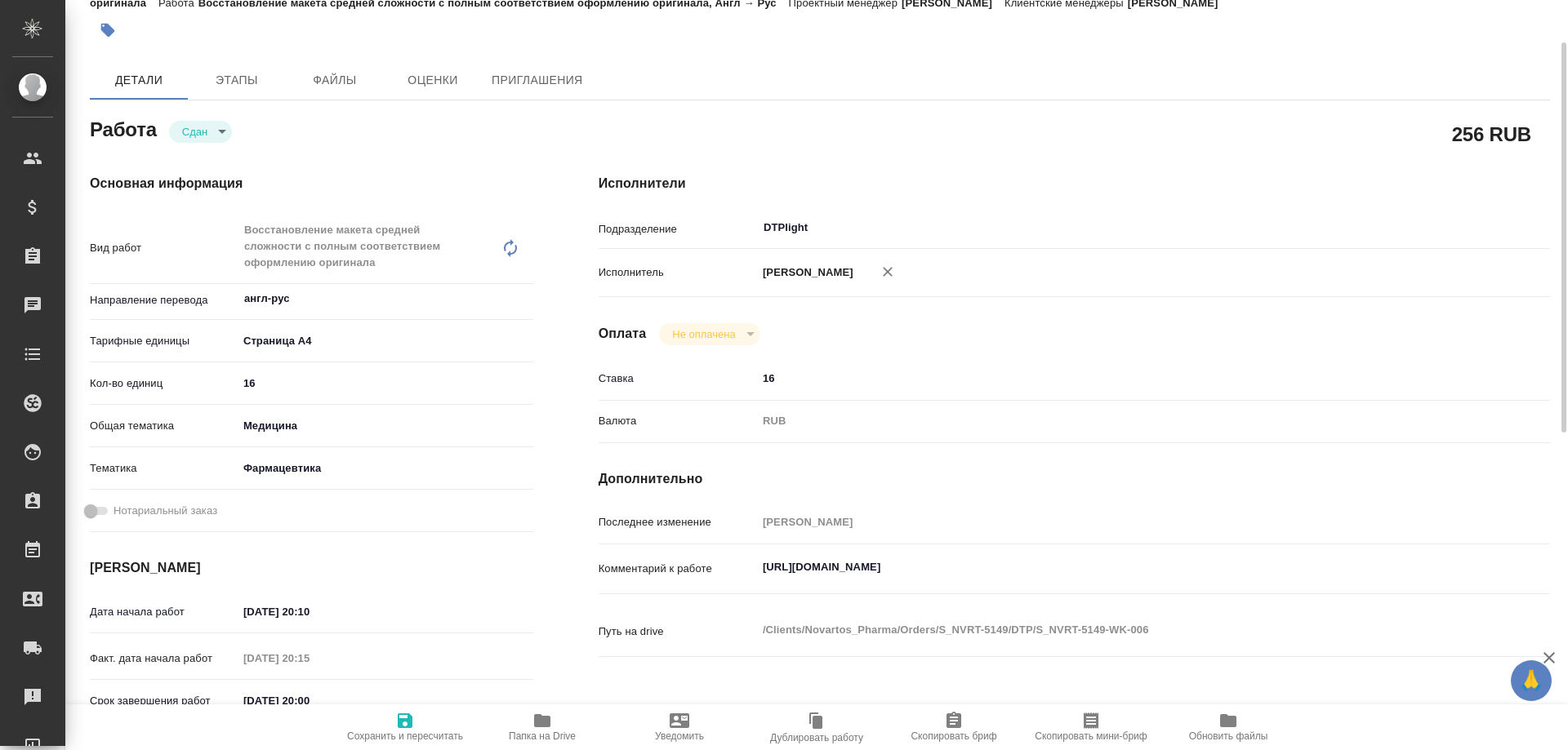
type textarea "x"
click at [829, 563] on textarea "[URL][DOMAIN_NAME]" at bounding box center [1114, 567] width 714 height 28
type textarea "x"
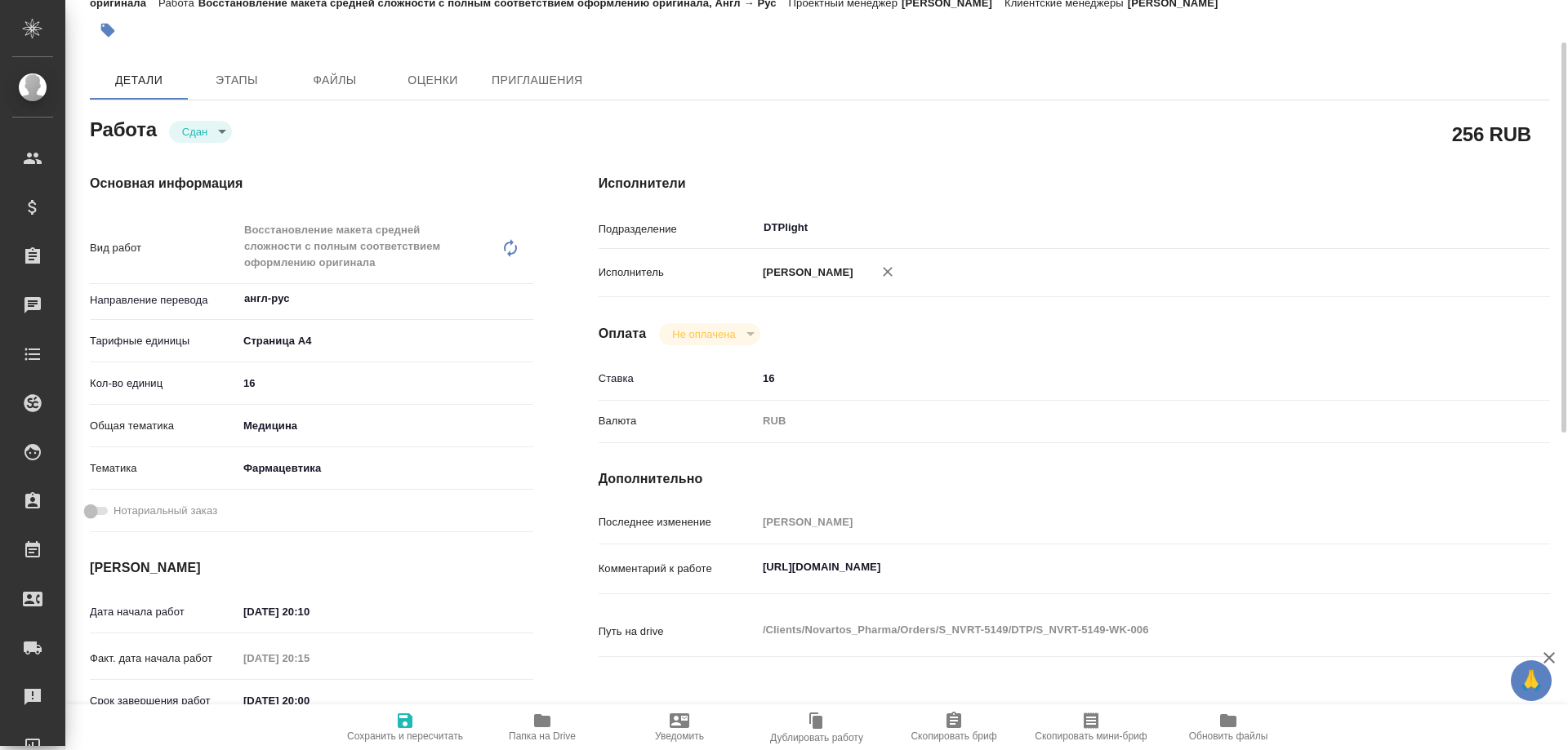
type textarea "x"
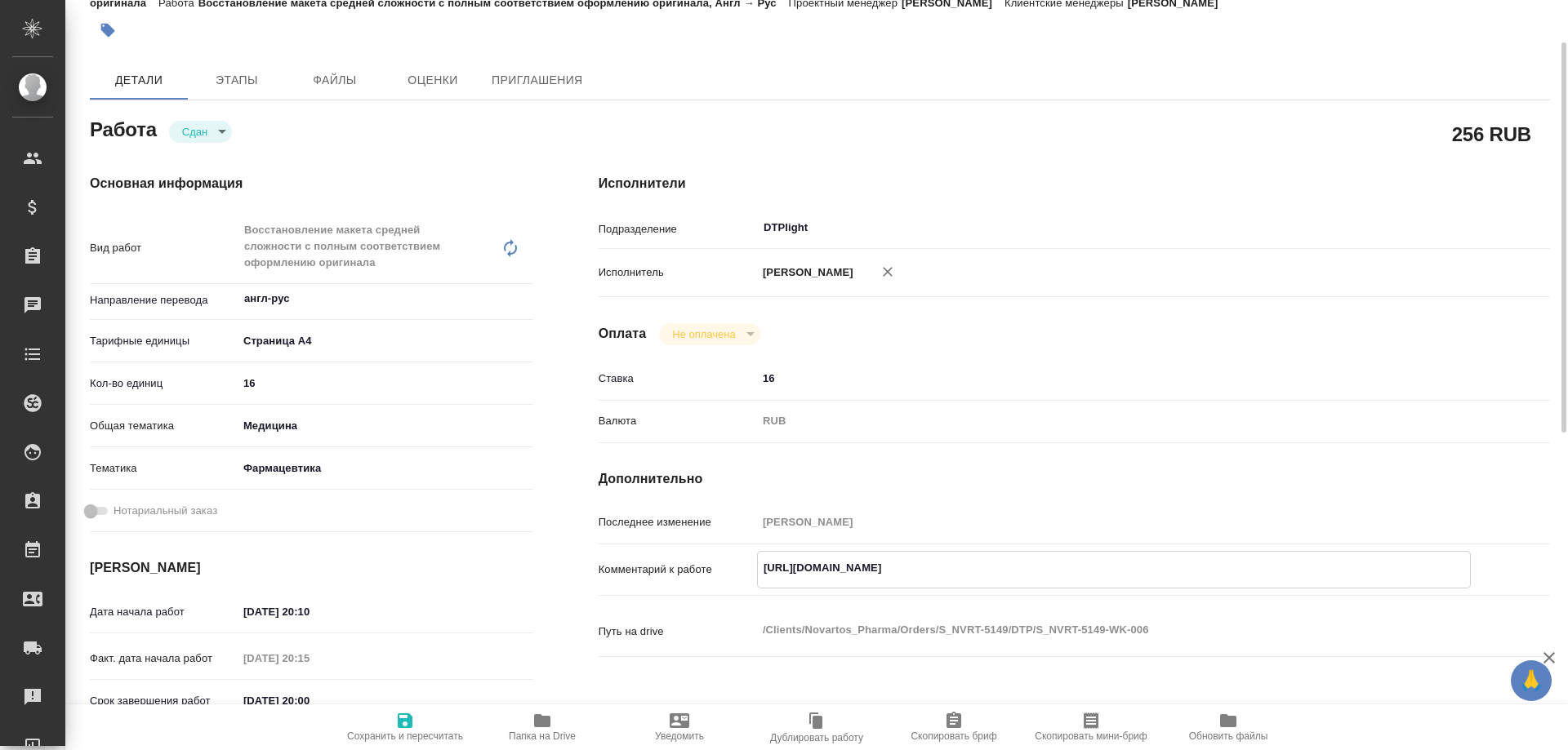
type textarea "x"
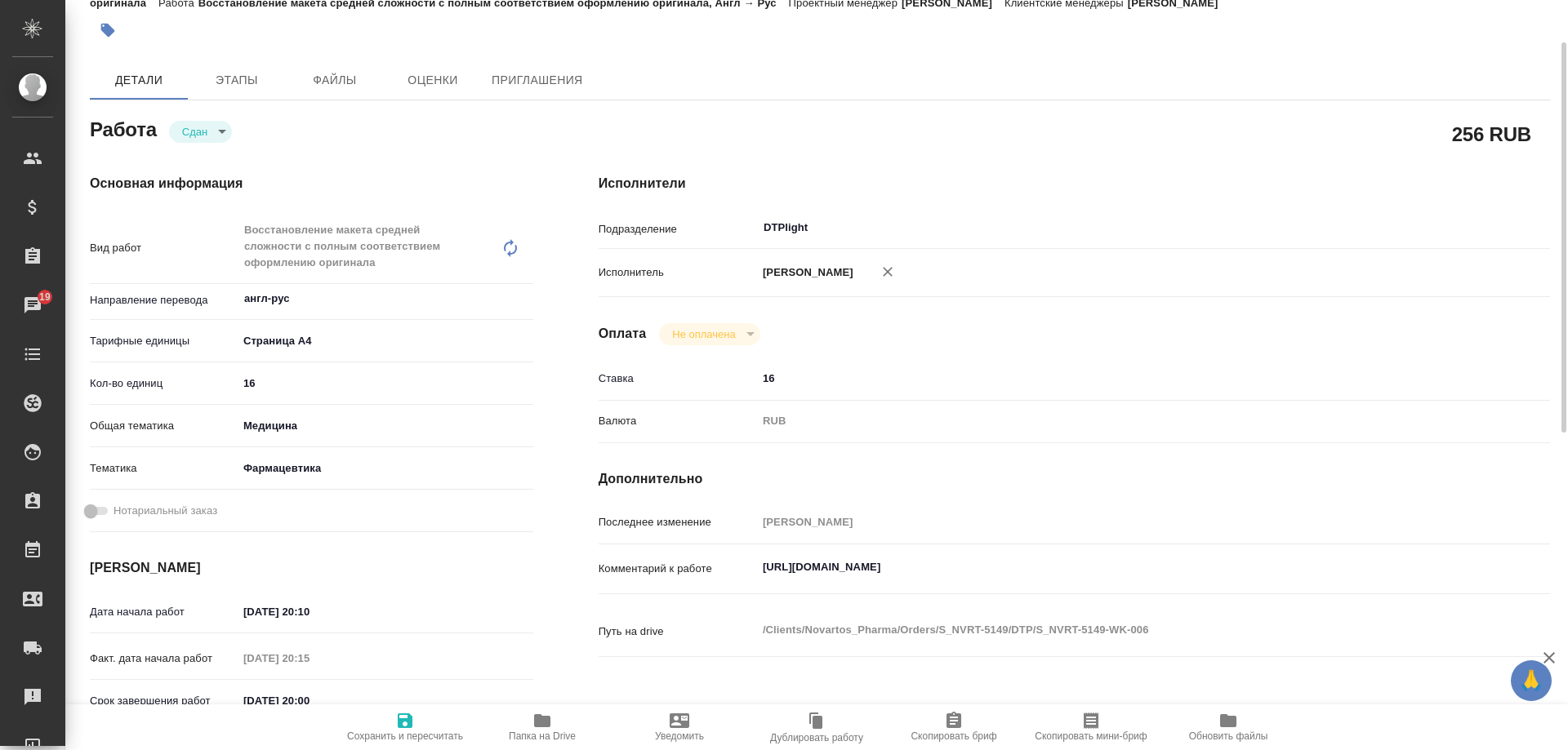
type textarea "x"
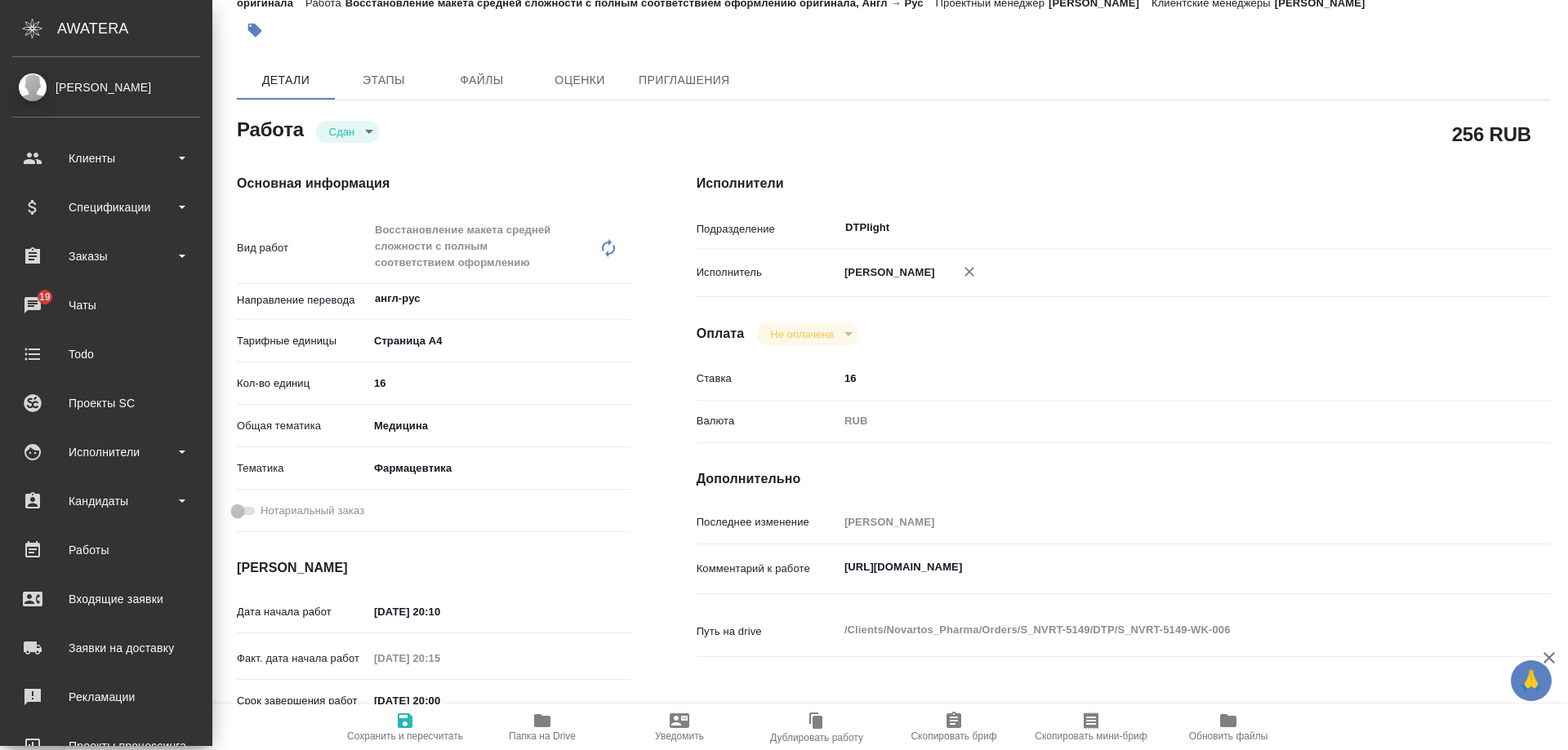
type textarea "x"
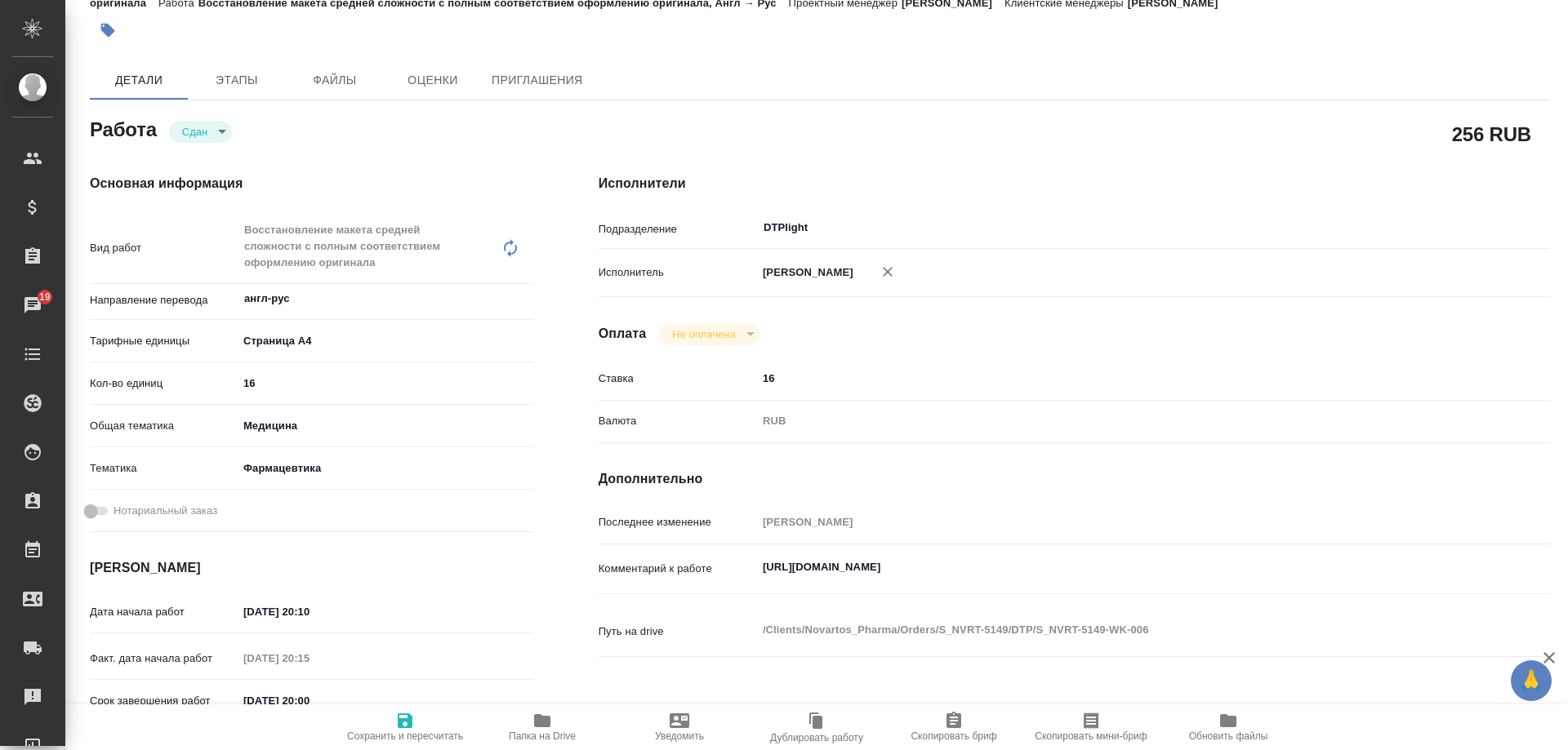
type textarea "x"
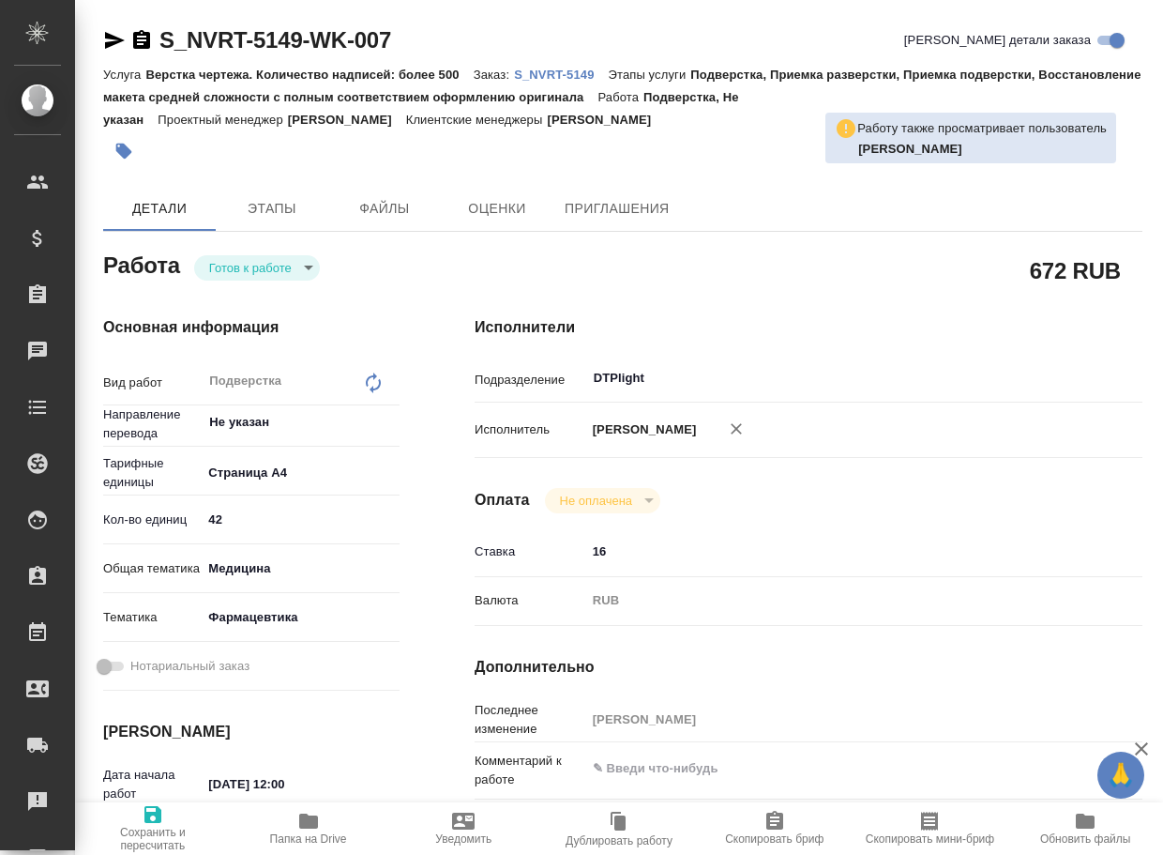
type textarea "x"
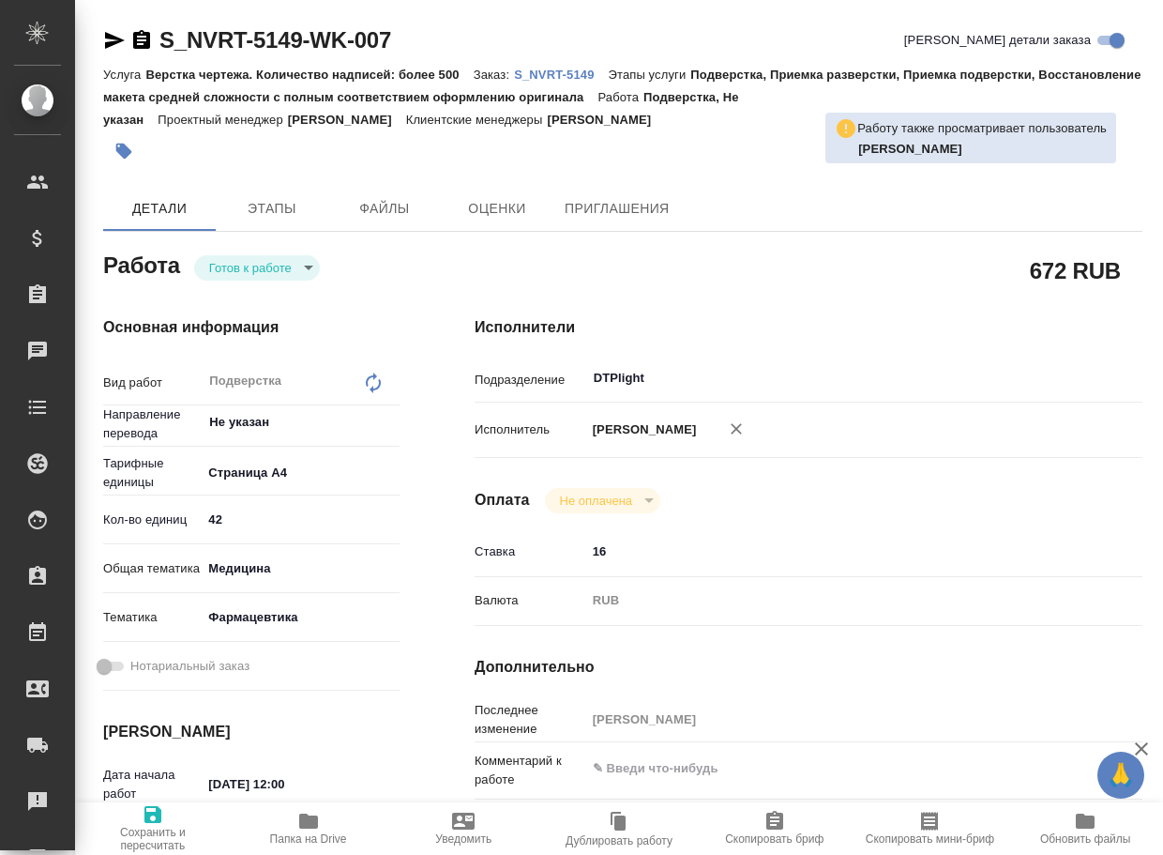
type textarea "x"
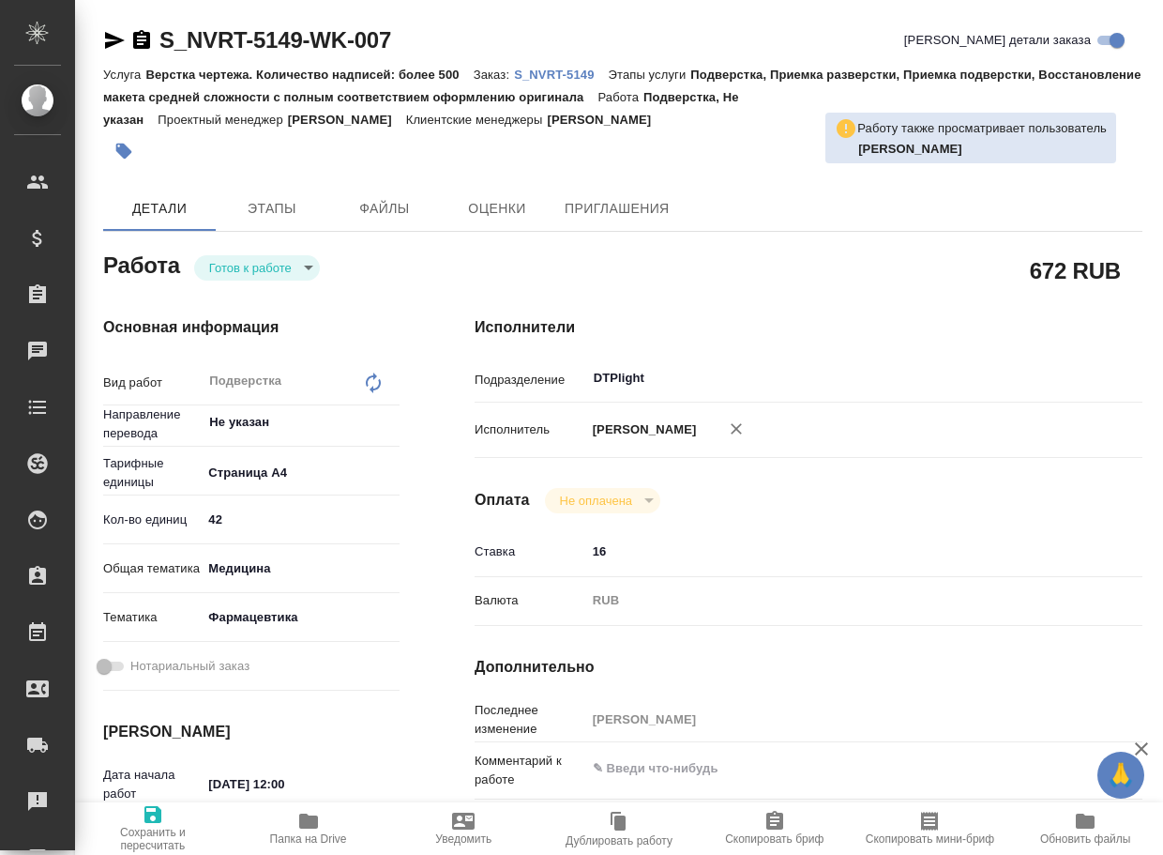
type textarea "x"
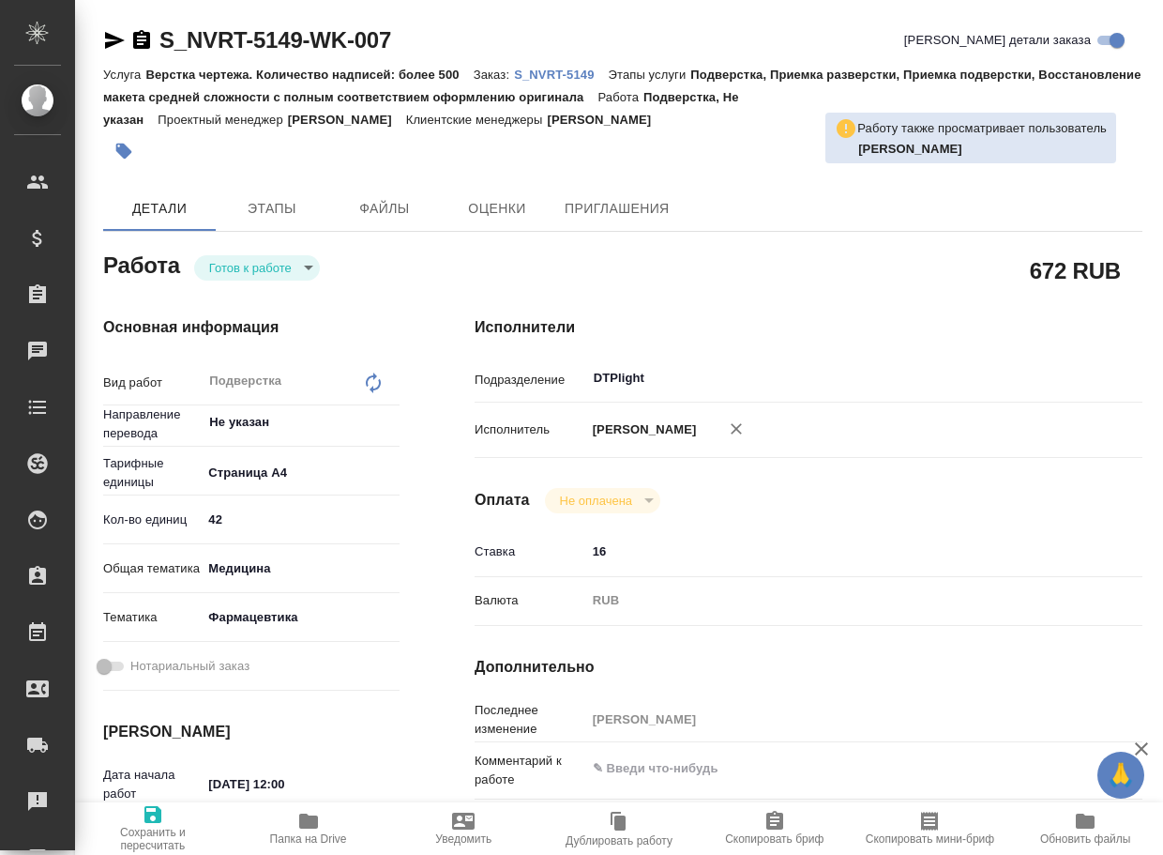
type textarea "x"
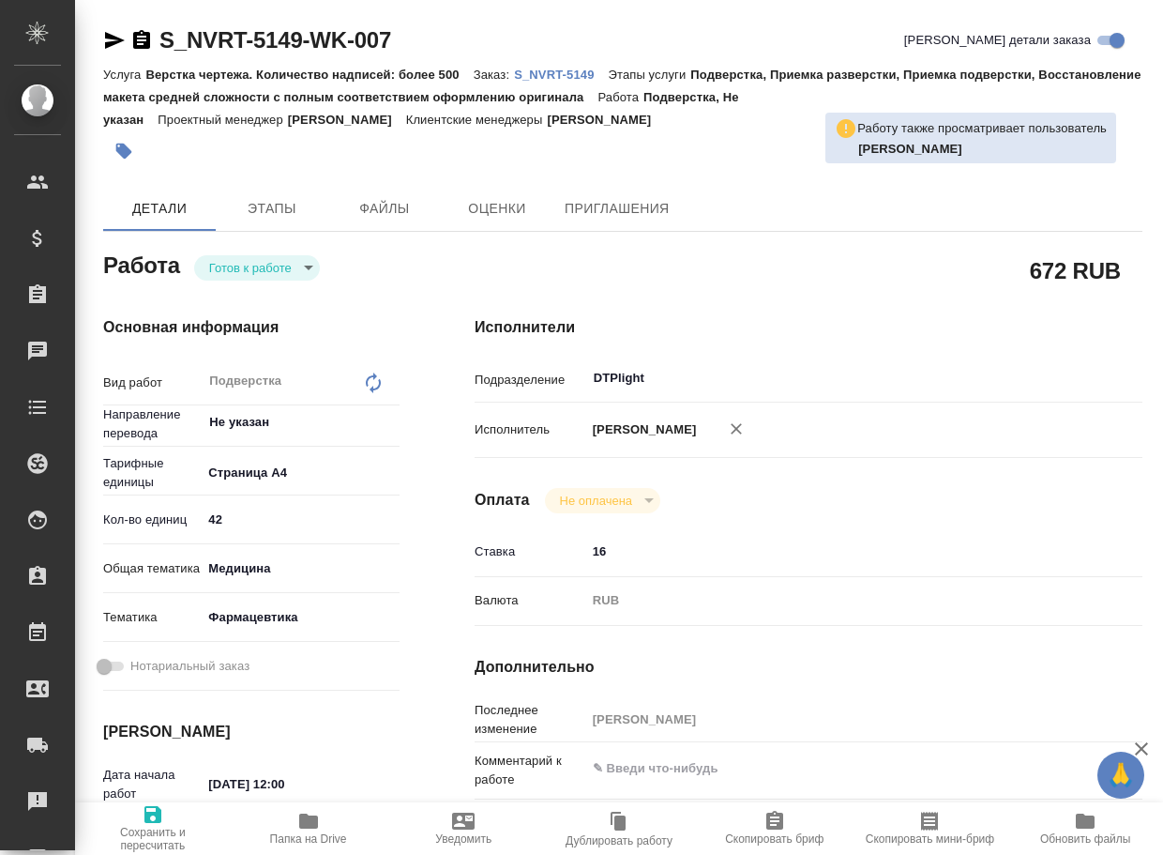
type textarea "x"
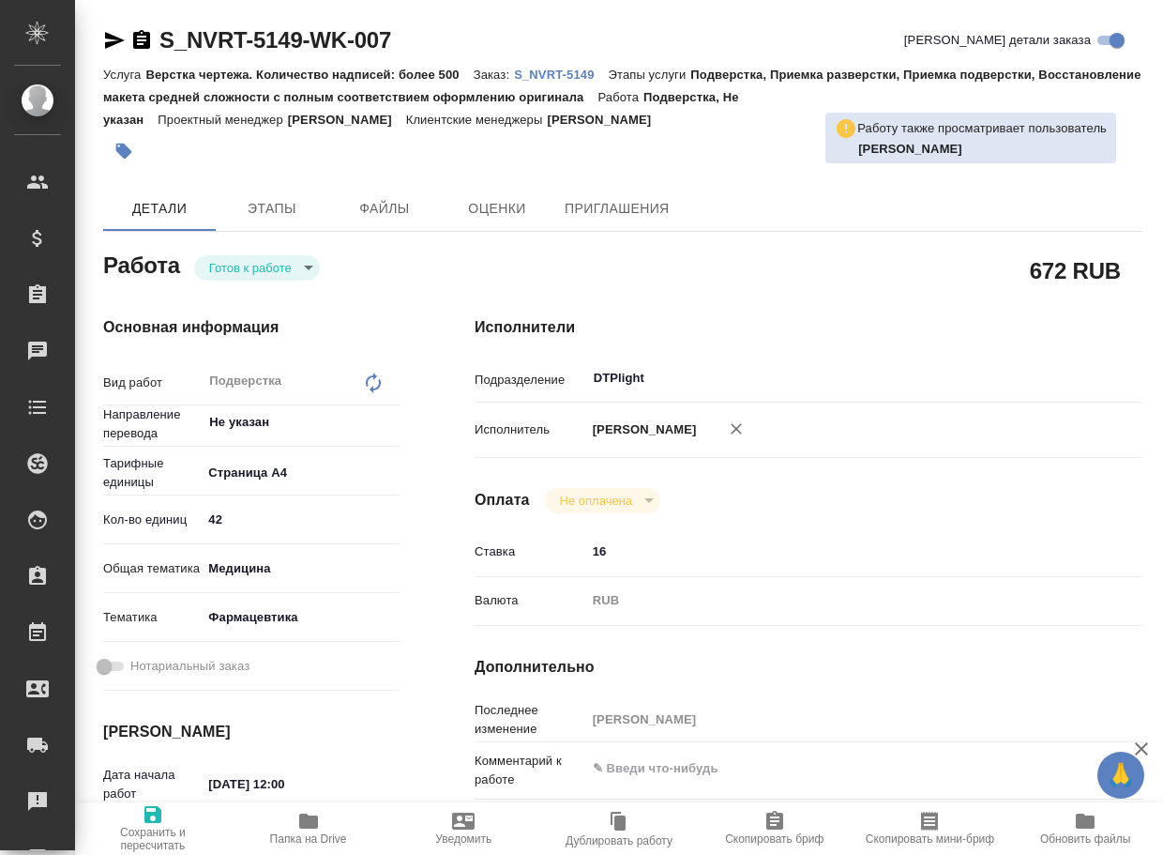
type textarea "x"
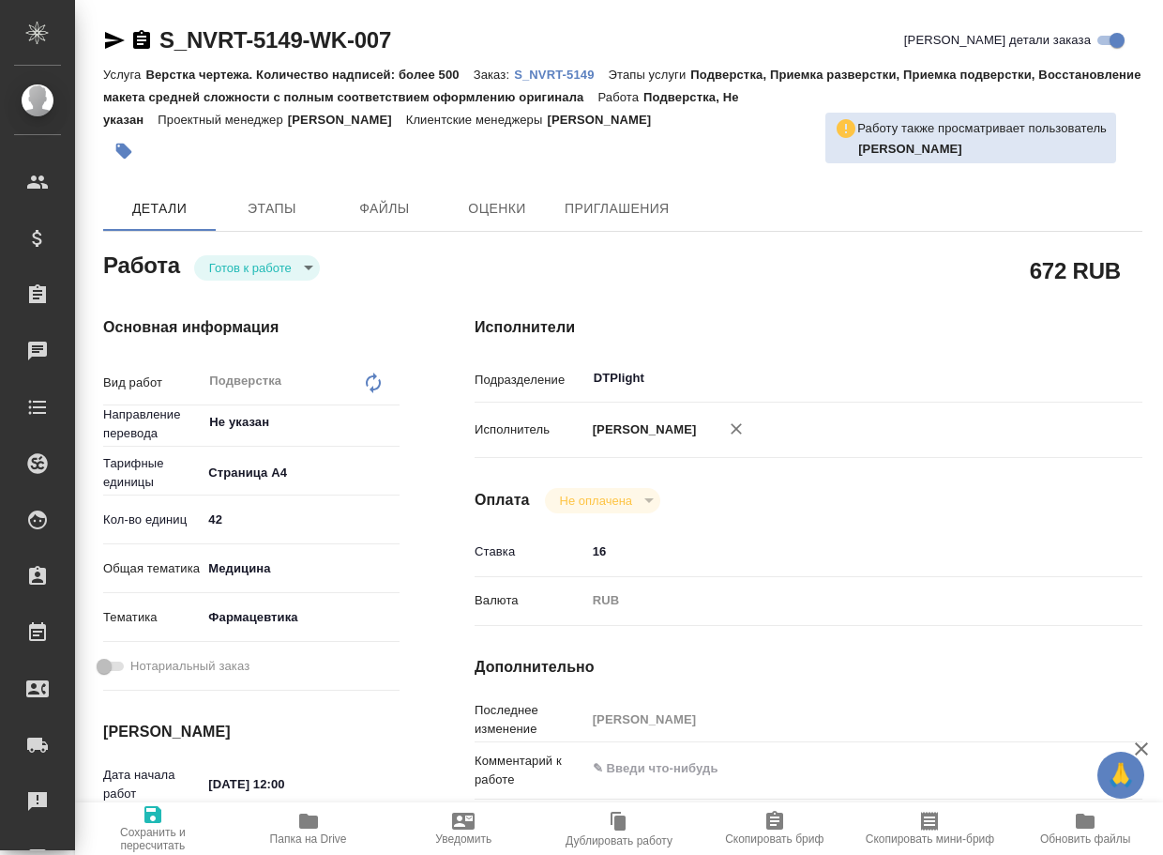
drag, startPoint x: 241, startPoint y: 517, endPoint x: 186, endPoint y: 519, distance: 55.4
click at [199, 519] on div "Кол-во единиц 42" at bounding box center [251, 519] width 296 height 33
type textarea "x"
type input "1"
type textarea "x"
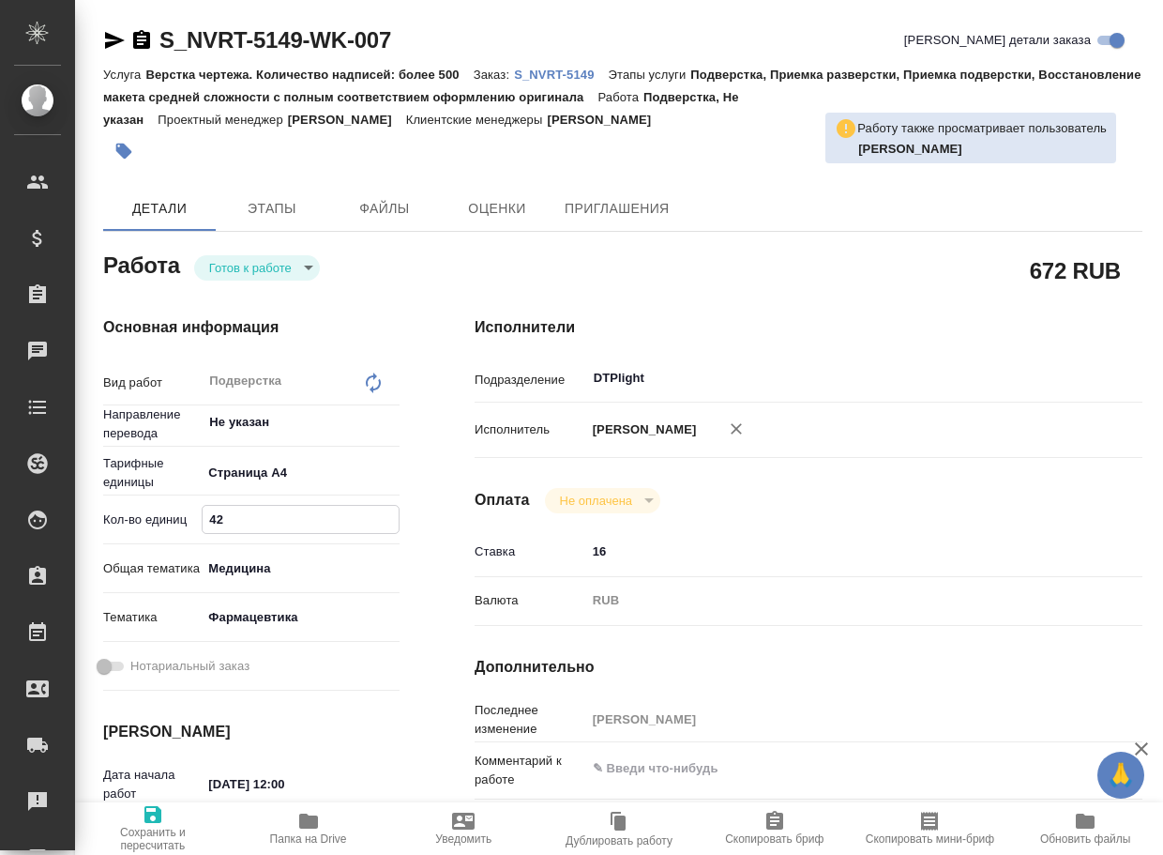
type textarea "x"
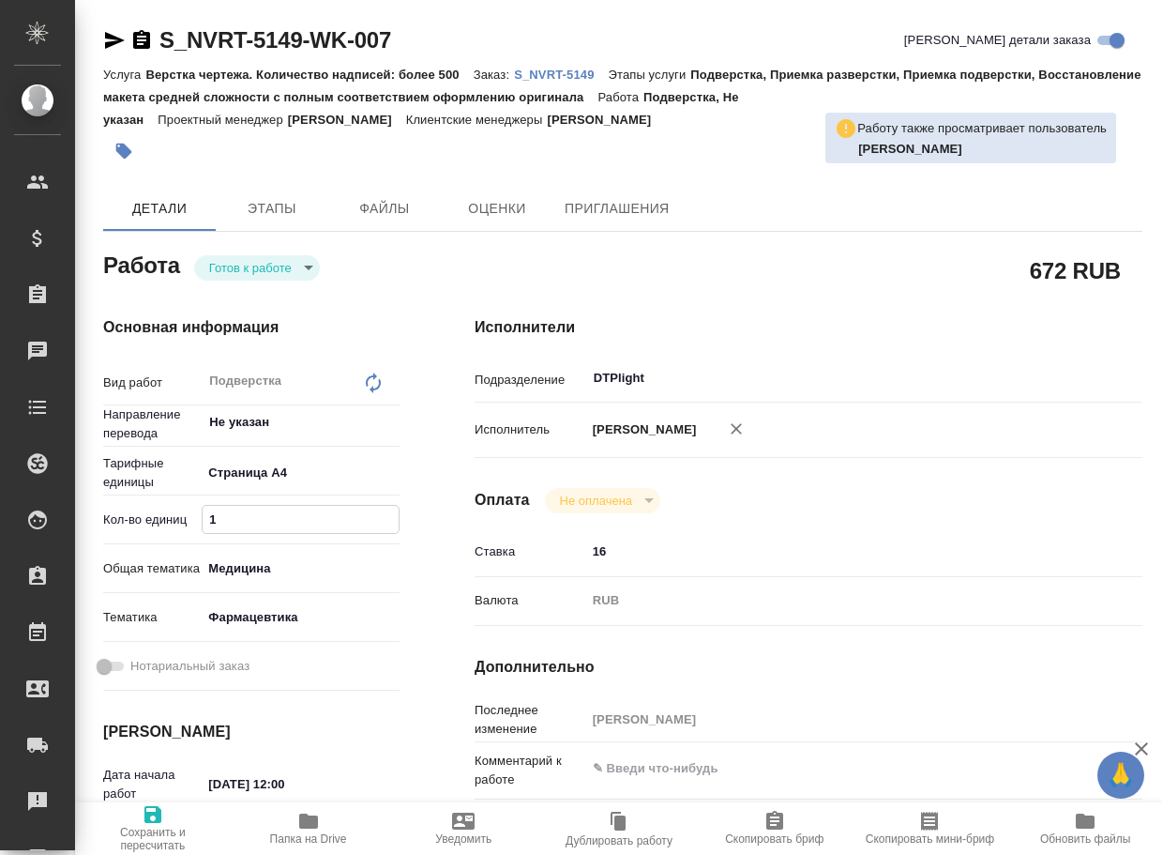
type textarea "x"
type input "16"
type textarea "x"
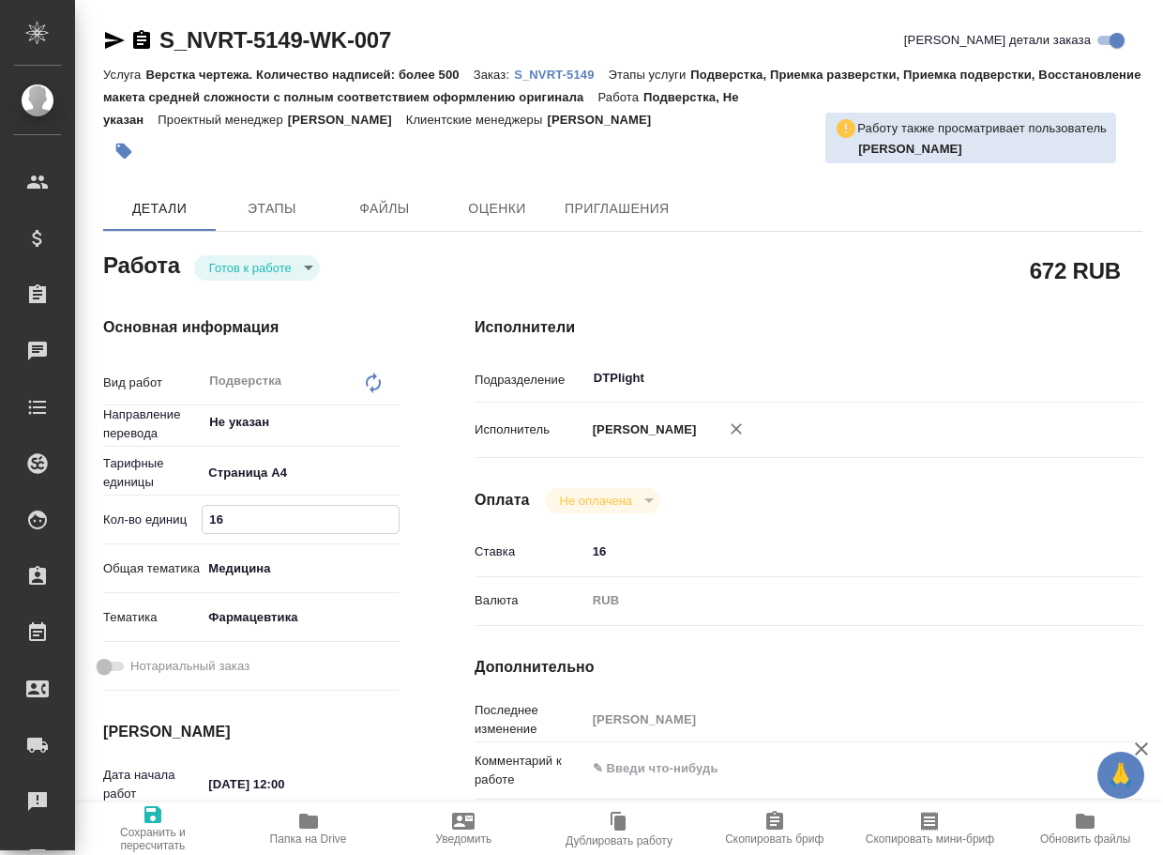
type textarea "x"
type input "16"
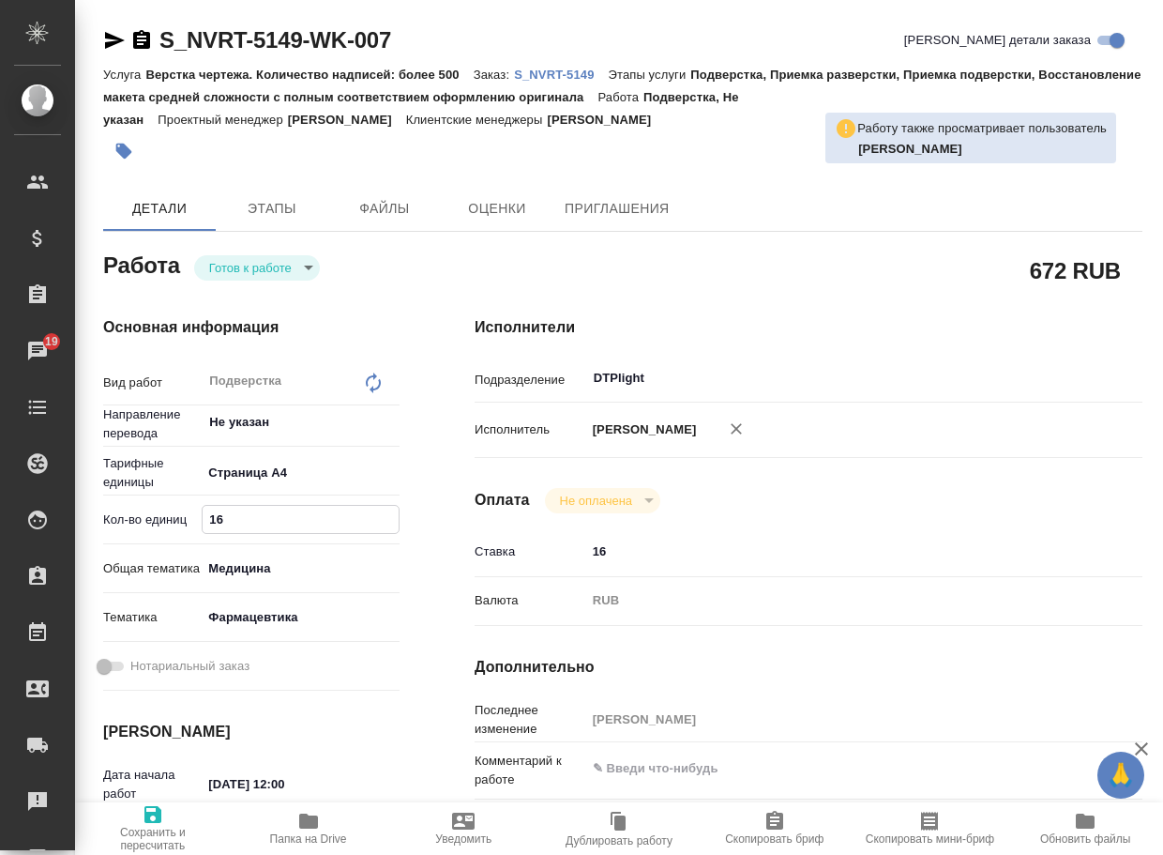
type textarea "x"
click at [628, 758] on textarea at bounding box center [836, 769] width 499 height 32
type textarea "x"
type textarea "р"
type textarea "x"
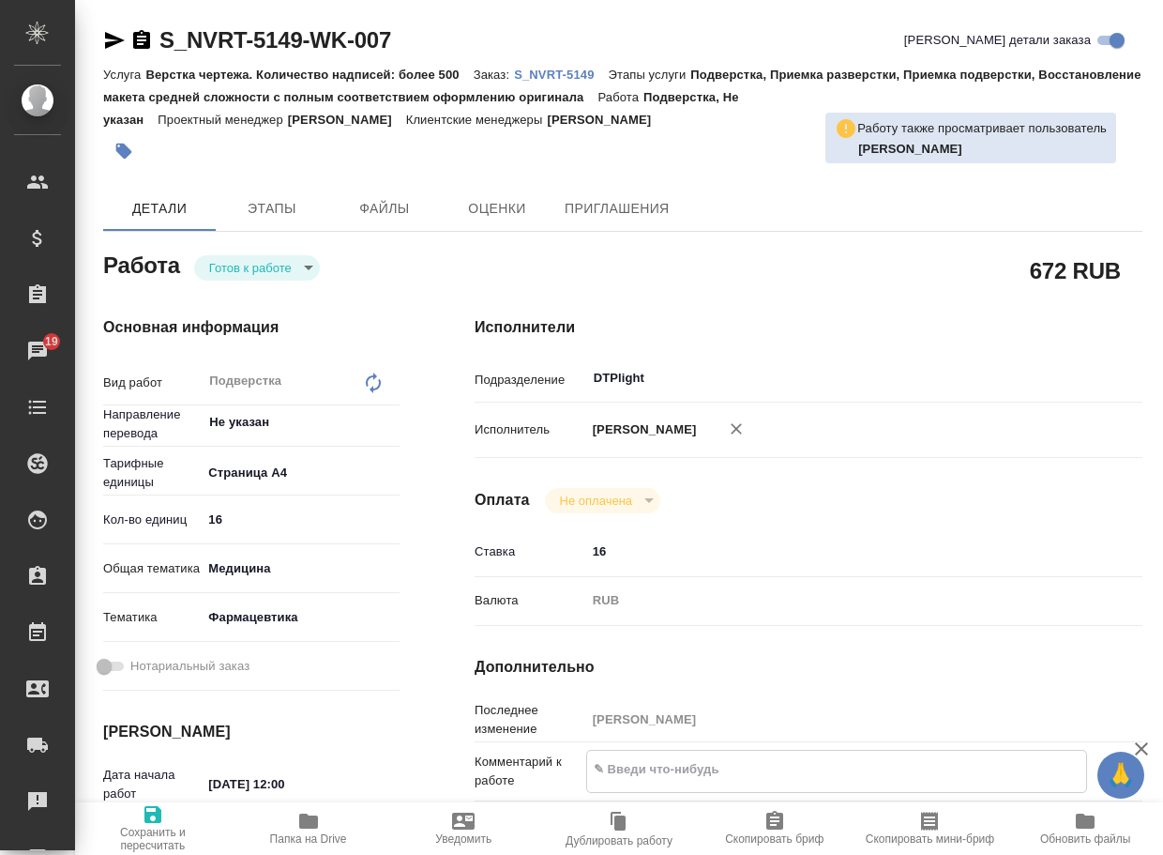
type textarea "x"
type textarea "ра"
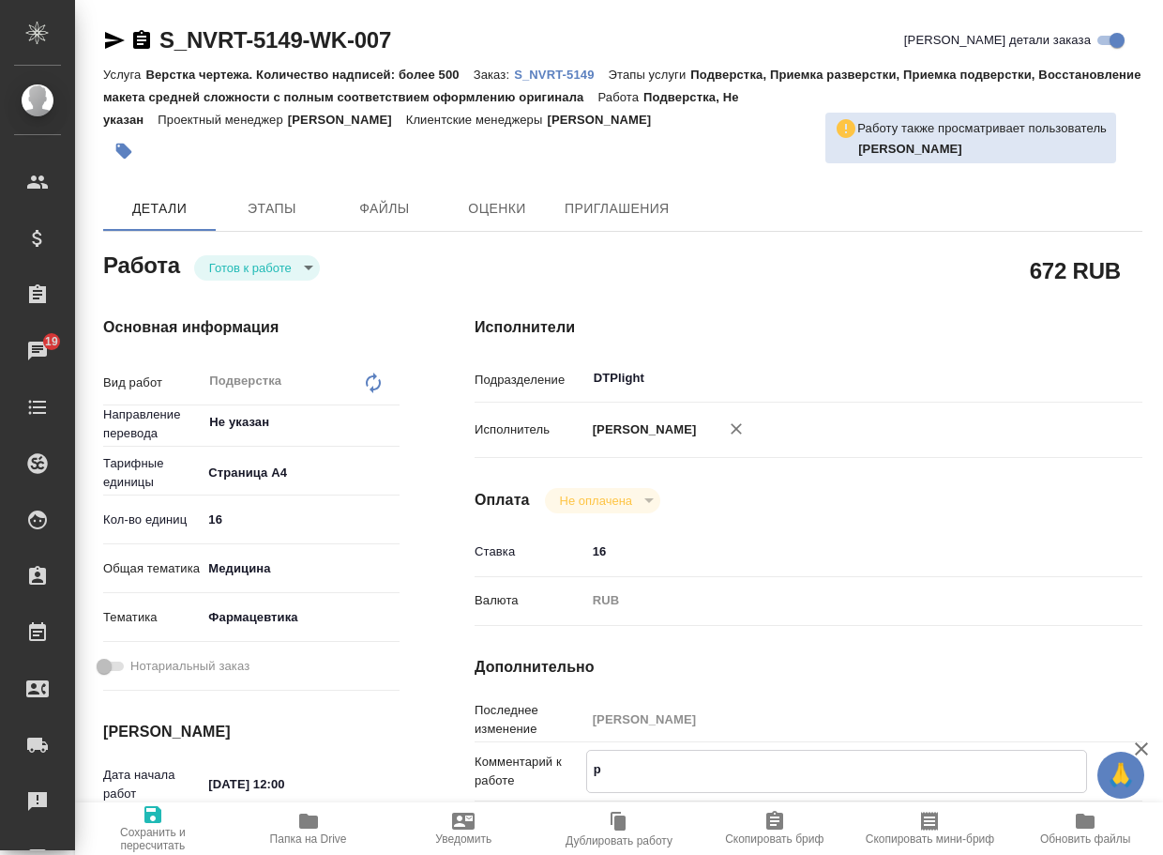
type textarea "x"
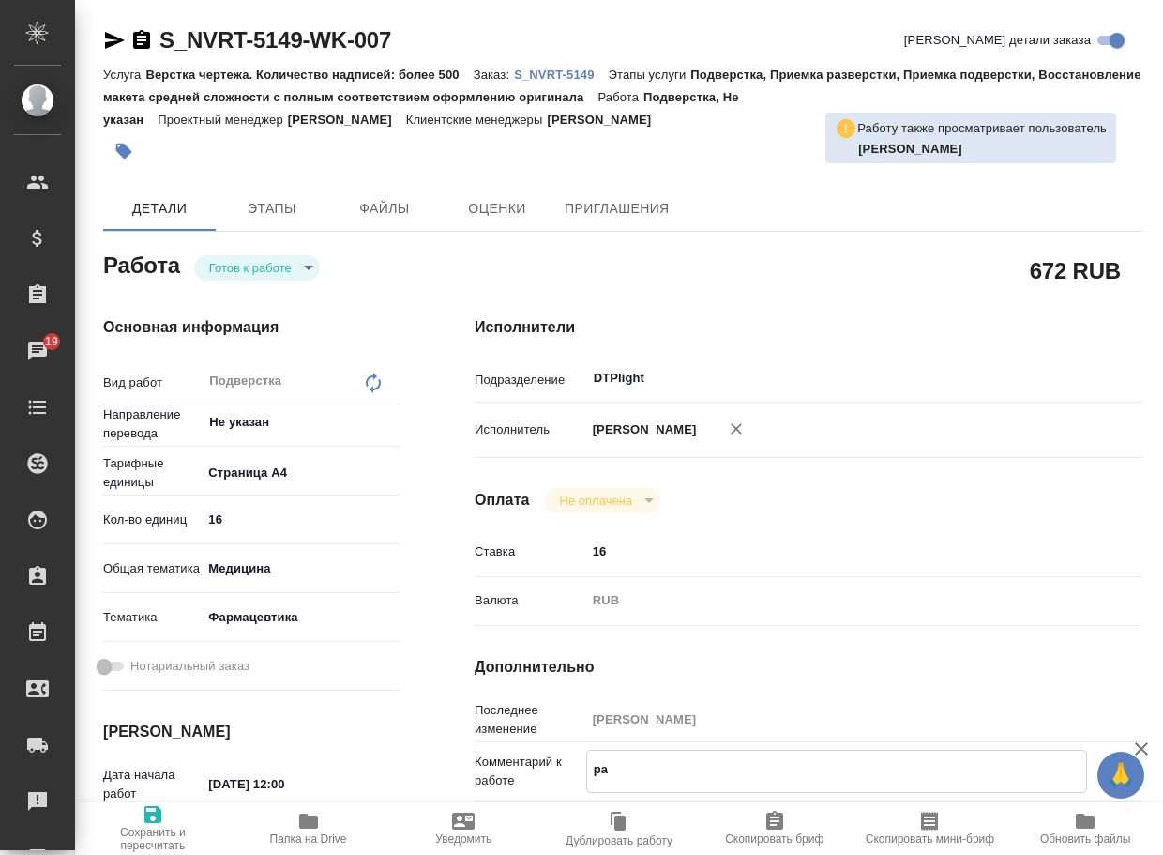
type textarea "раз"
type textarea "x"
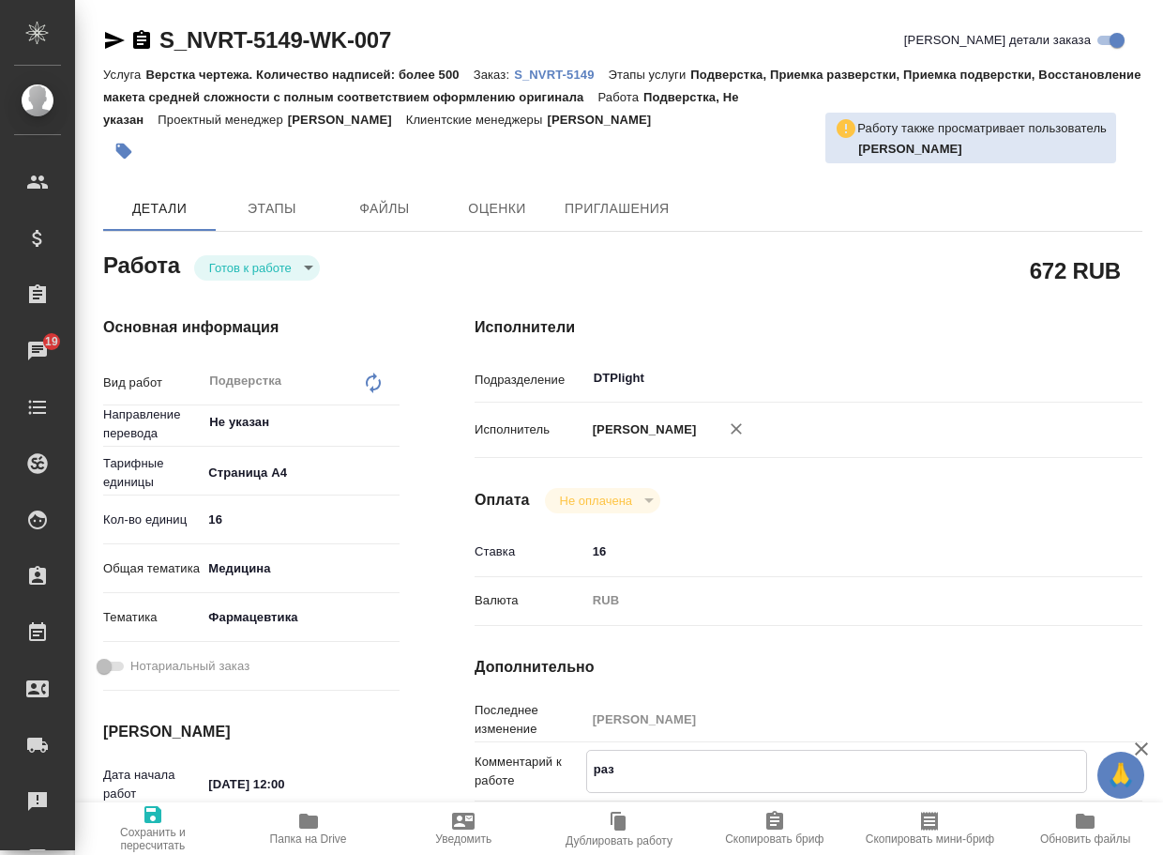
type textarea "x"
type textarea "разв"
type textarea "x"
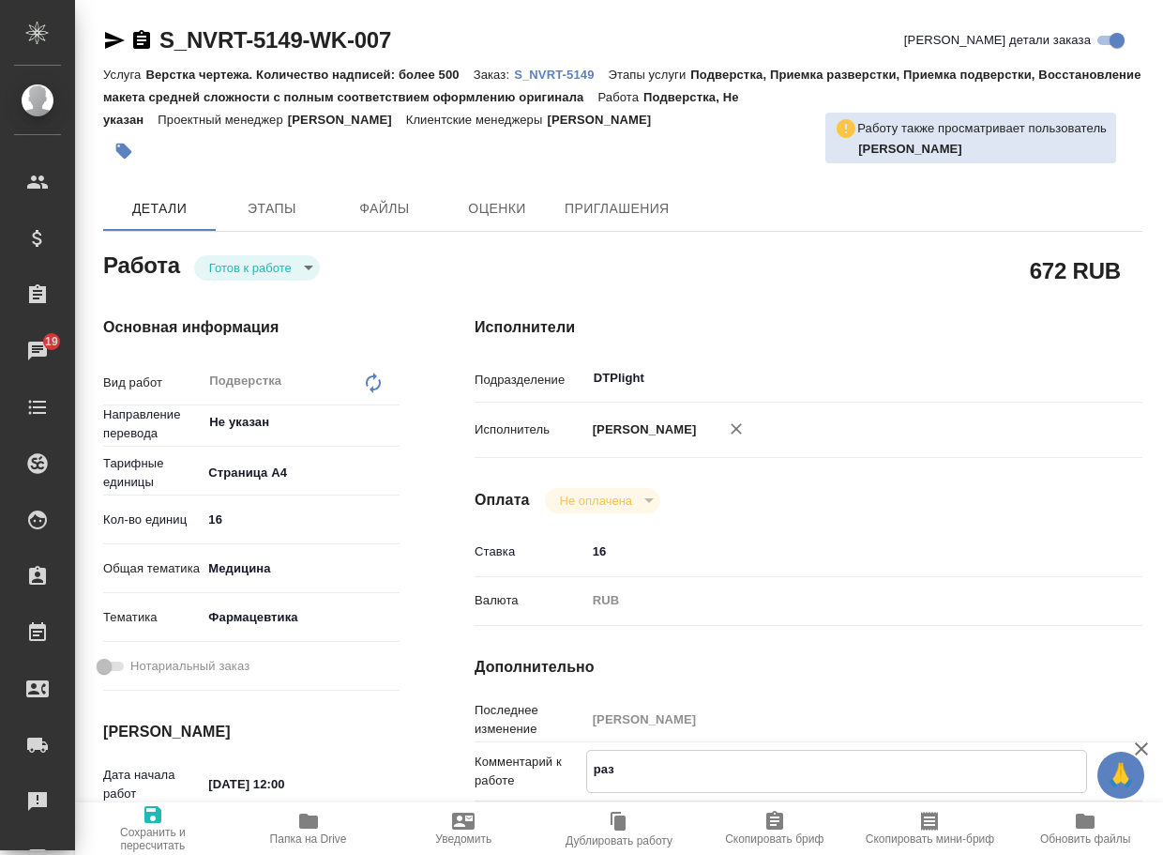
type textarea "x"
type textarea "разве"
type textarea "x"
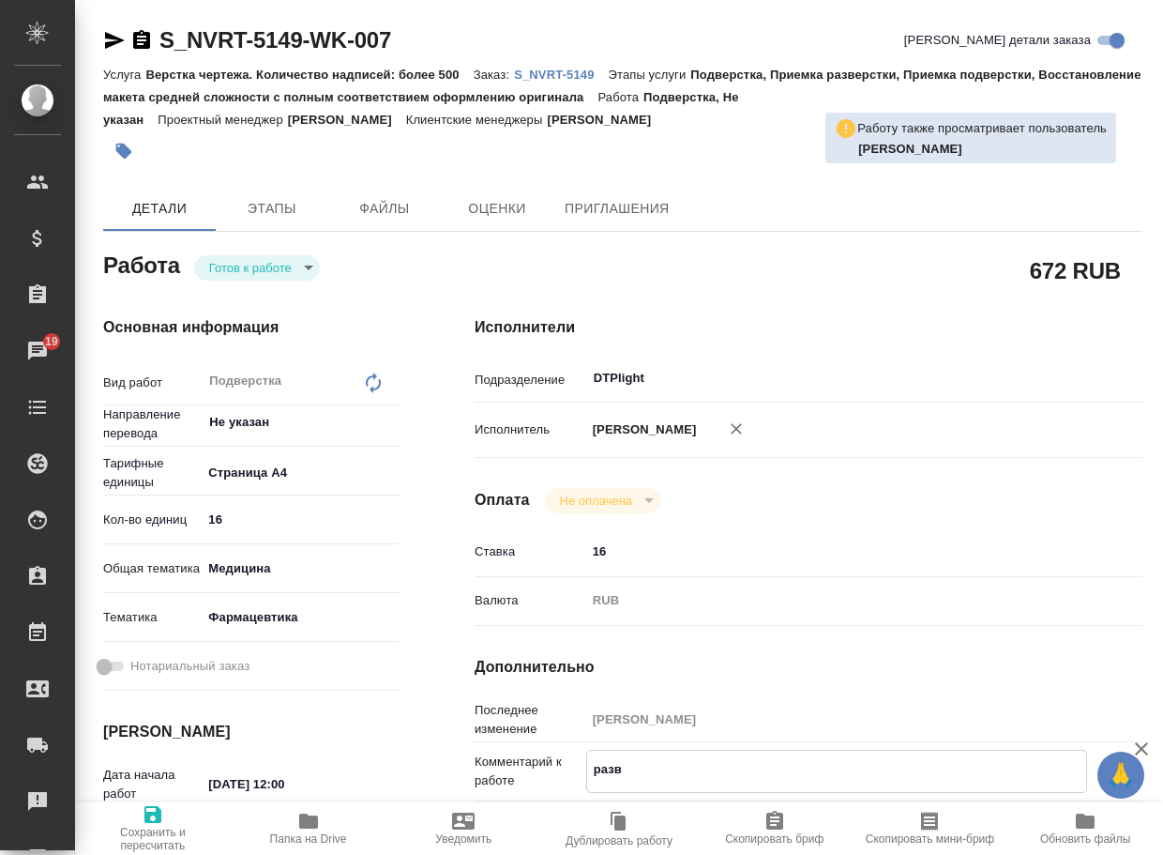
type textarea "x"
type textarea "развер"
type textarea "x"
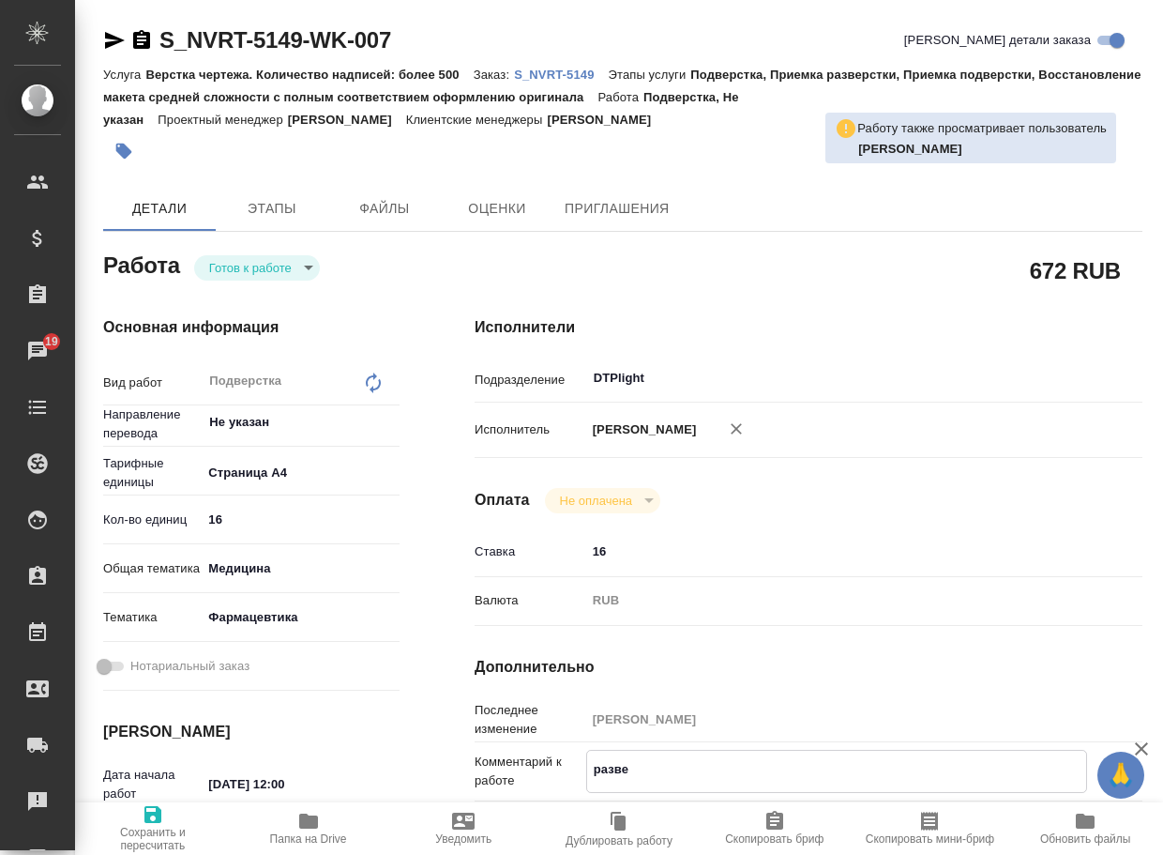
type textarea "x"
type textarea "разверс"
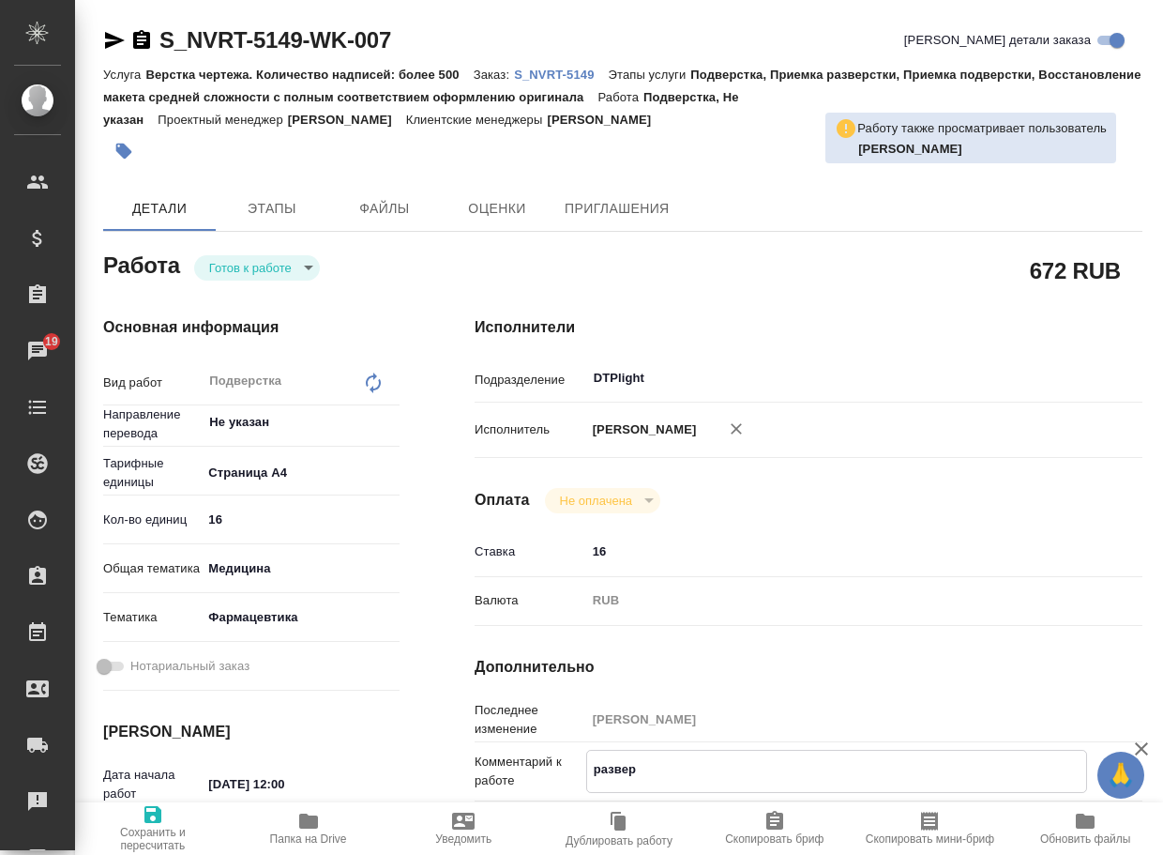
type textarea "x"
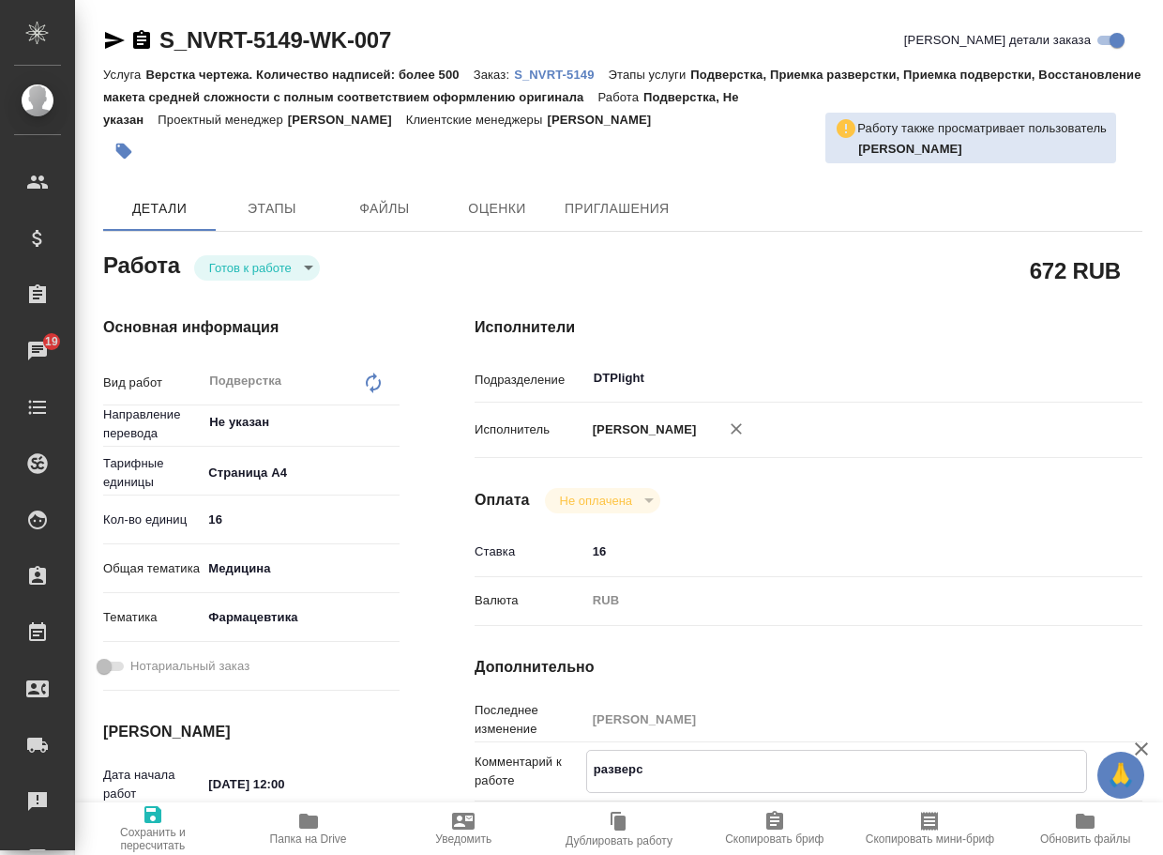
type textarea "разверст"
type textarea "x"
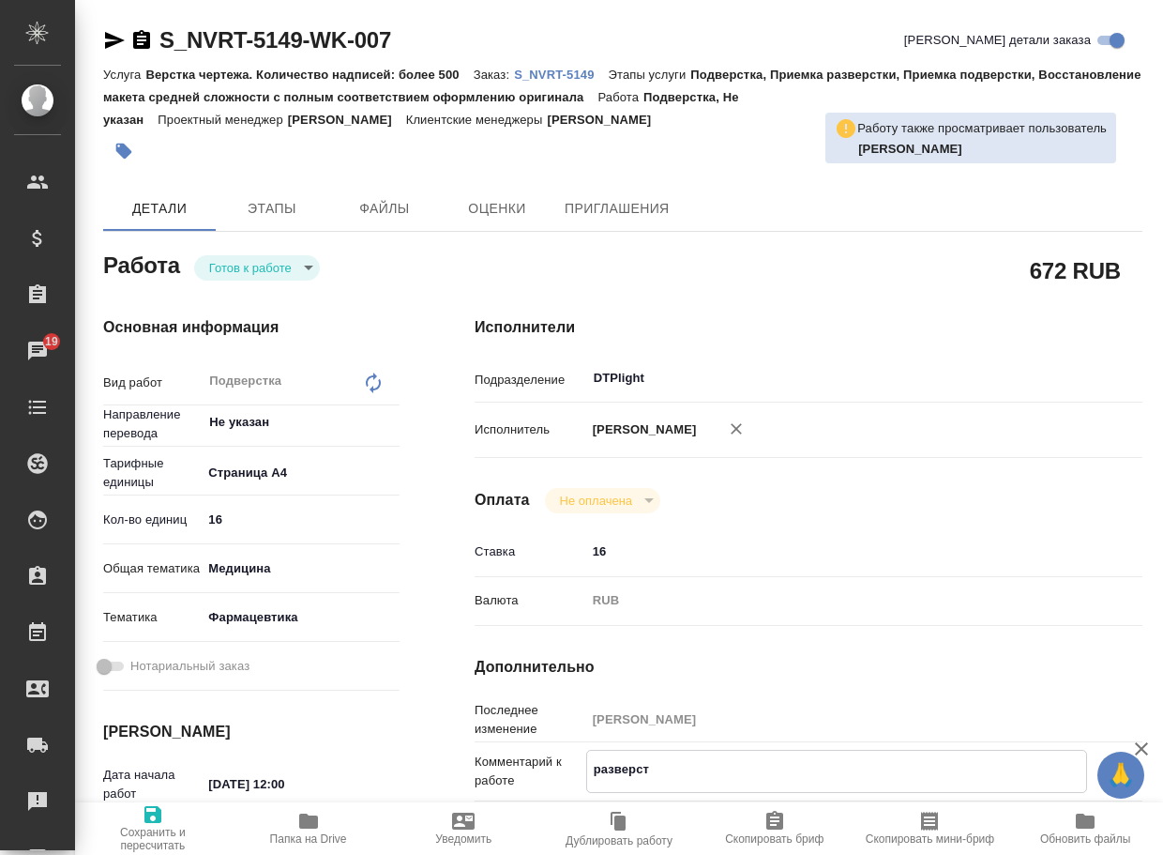
type textarea "x"
type textarea "разверстк"
type textarea "x"
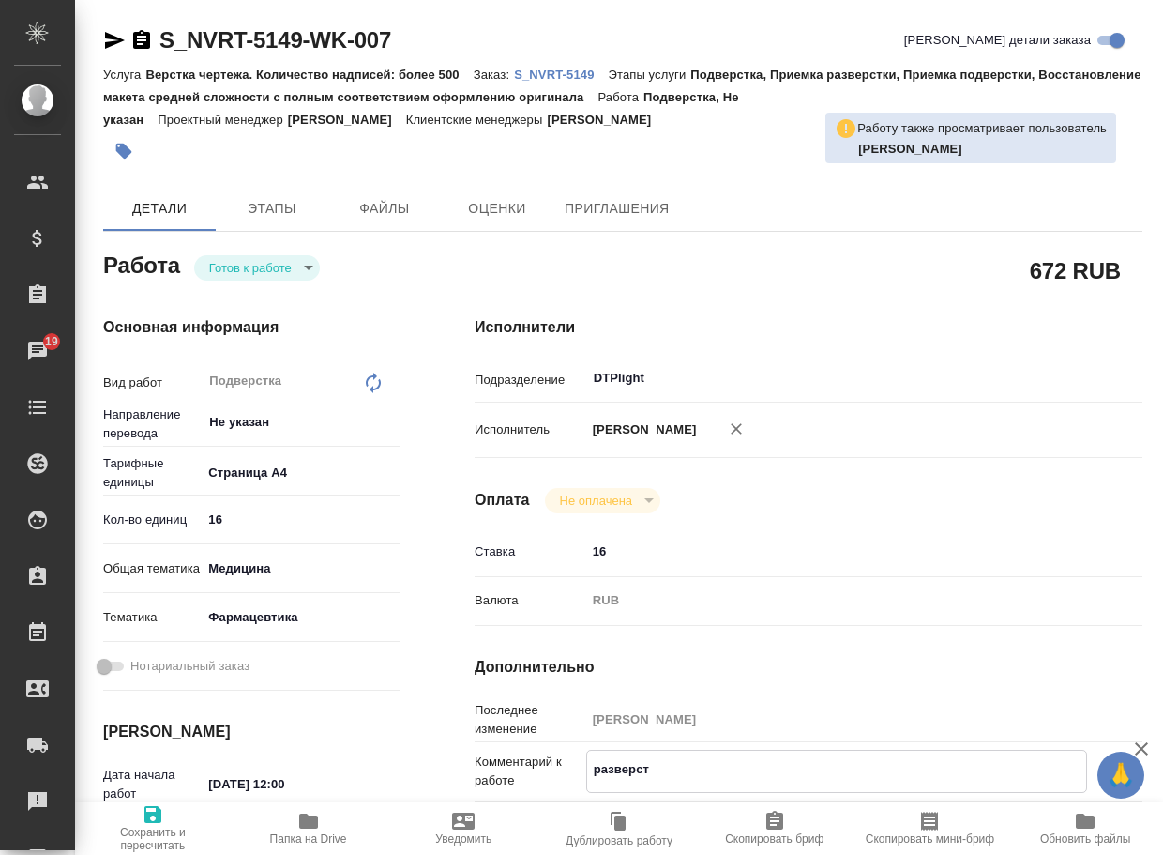
type textarea "x"
type textarea "разверстка"
type textarea "x"
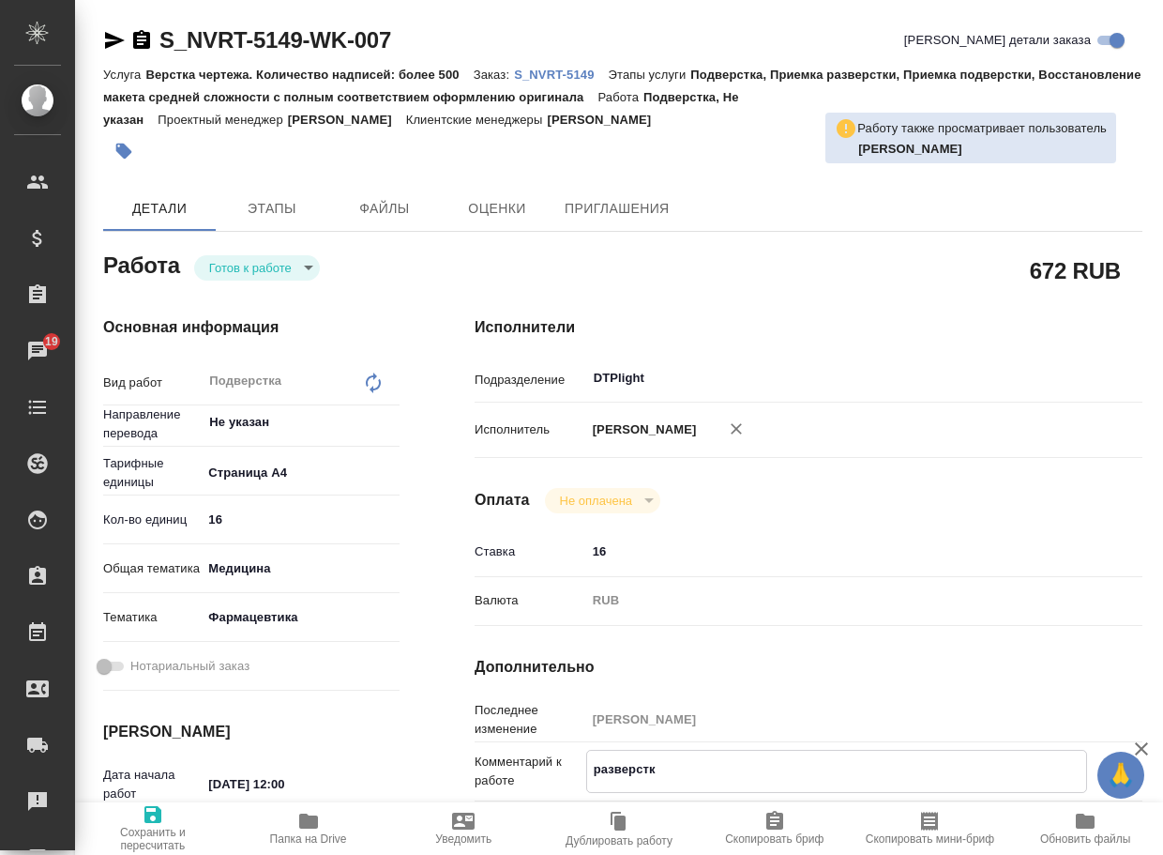
type textarea "x"
type textarea "разверстка:"
type textarea "x"
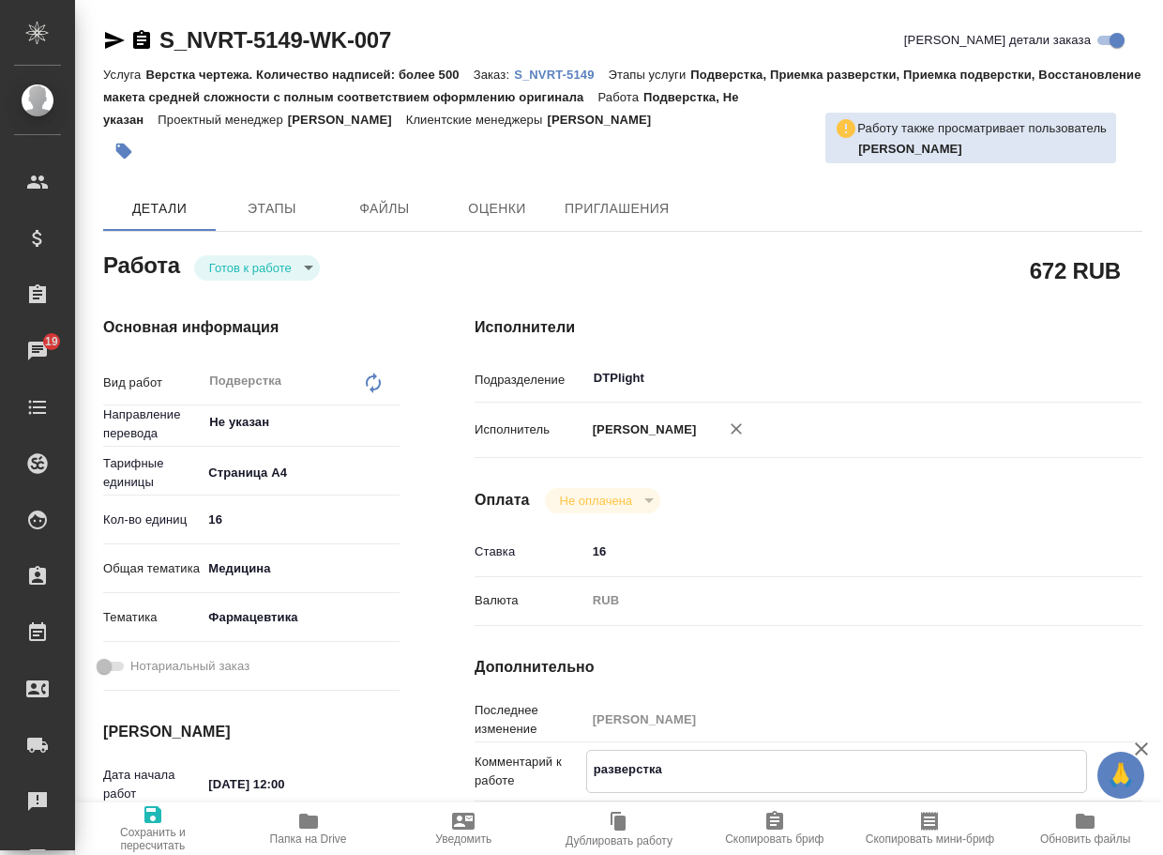
type textarea "x"
type textarea "разверстка:"
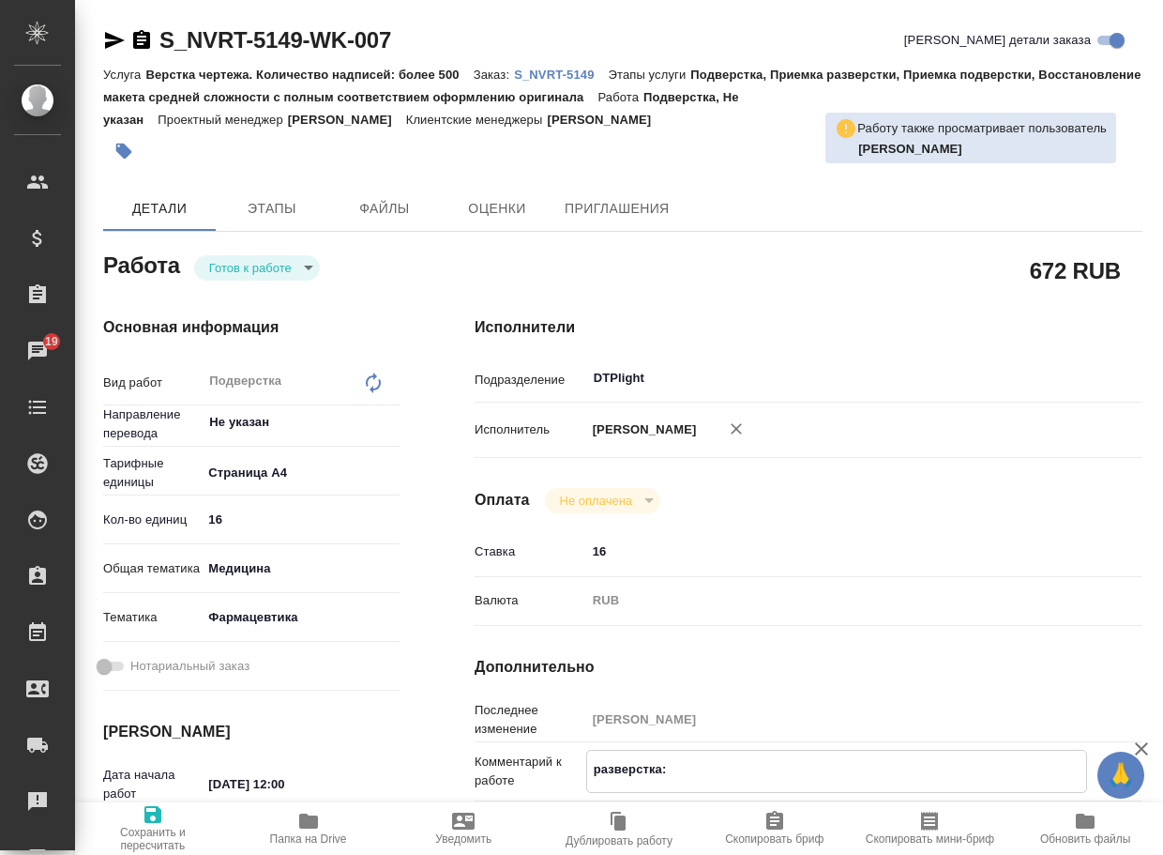
type textarea "x"
paste textarea "https://drive.awatera.com/apps/files/?dir=/Shares/Novartos_Pharma/Orders/S_NVRT…"
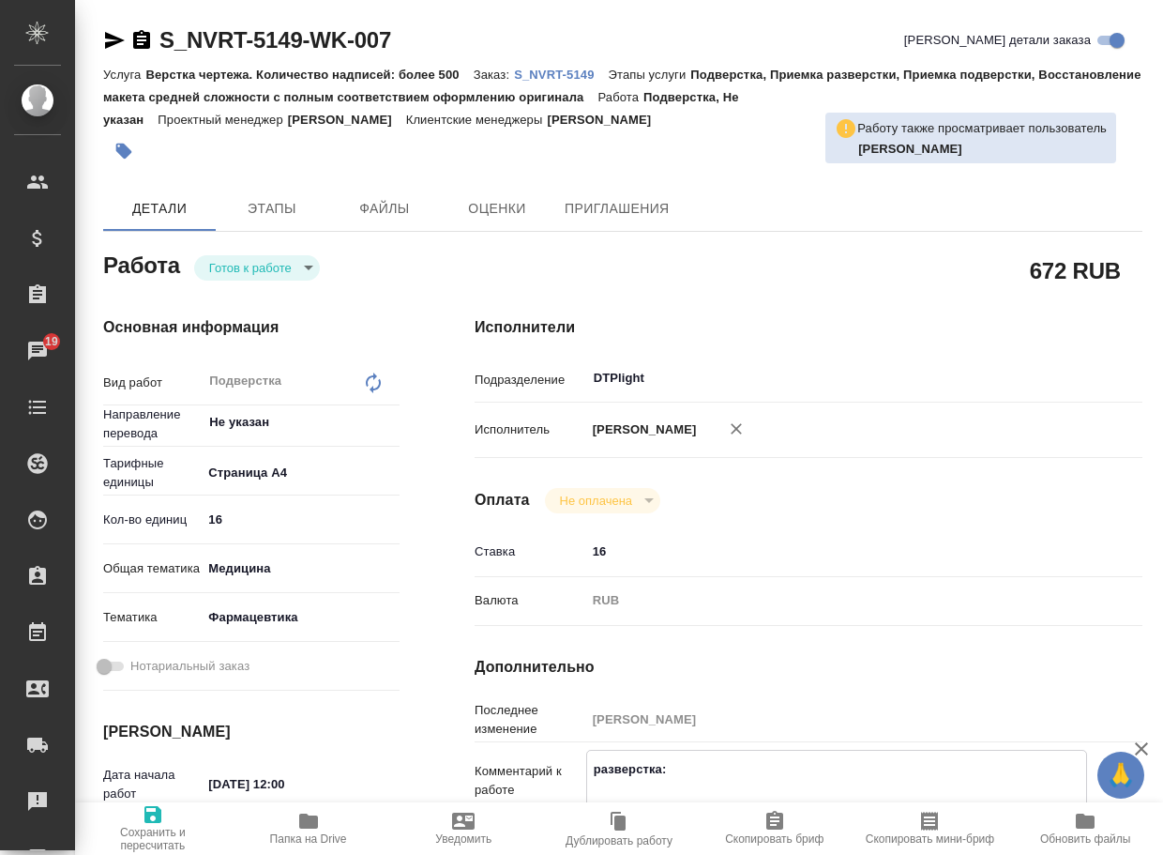
type textarea "x"
type textarea "разверстка: https://drive.awatera.com/apps/files/?dir=/Shares/Novartos_Pharma/O…"
type textarea "x"
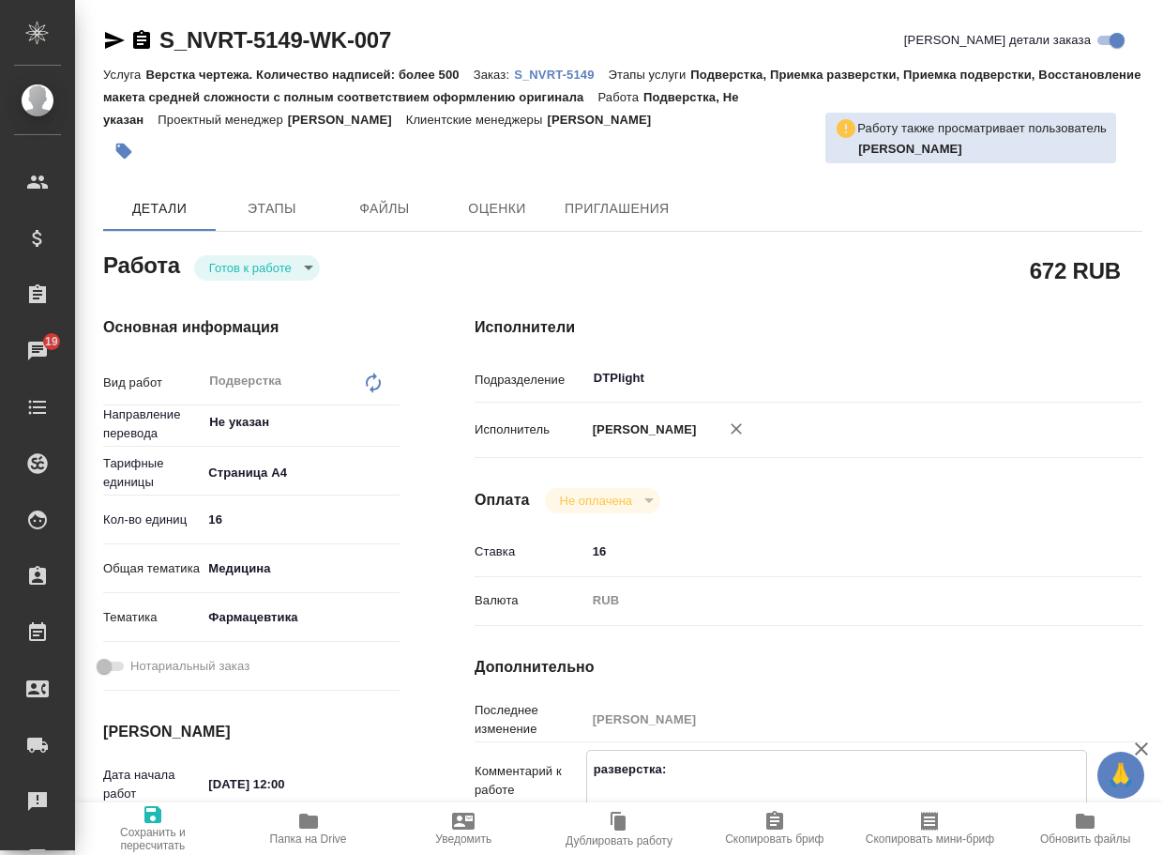
type textarea "x"
type textarea "разверстка: https://drive.awatera.com/apps/files/?dir=/Shares/Novartos_Pharma/O…"
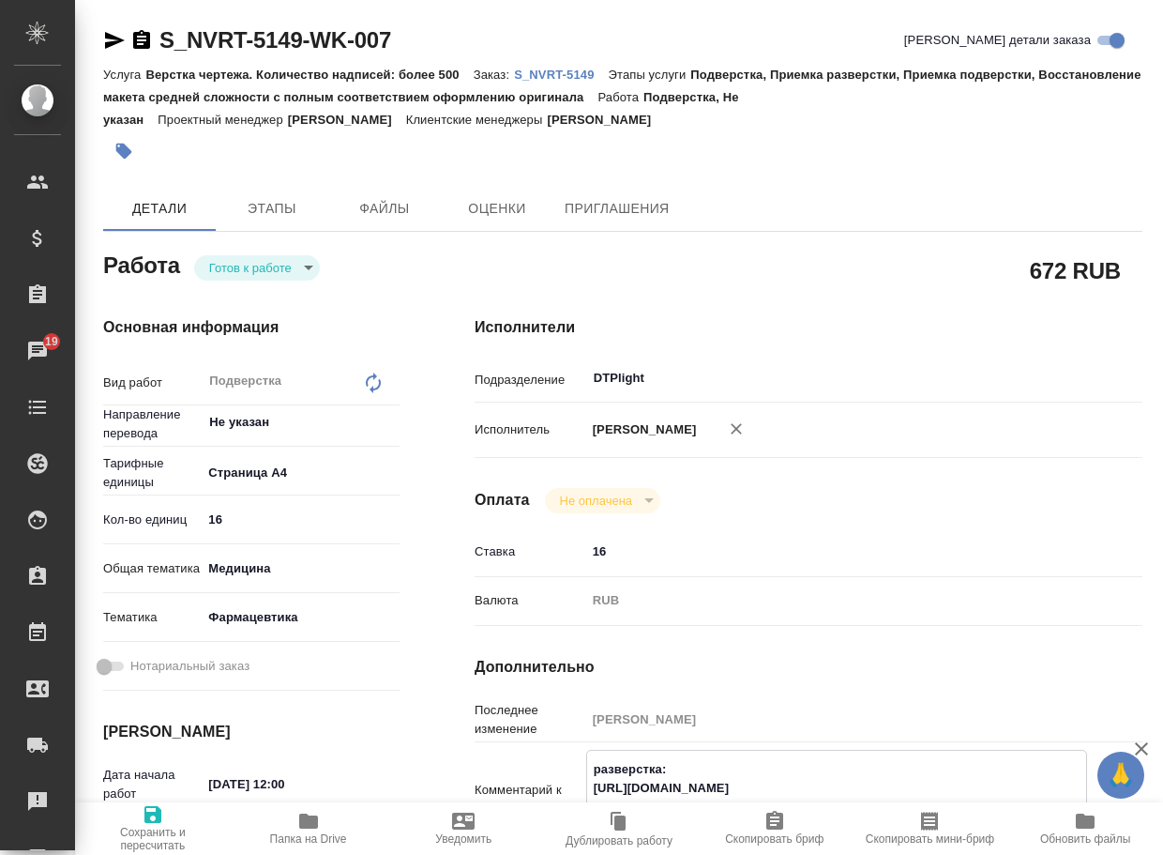
type textarea "x"
click at [144, 819] on icon "button" at bounding box center [153, 814] width 23 height 23
type textarea "x"
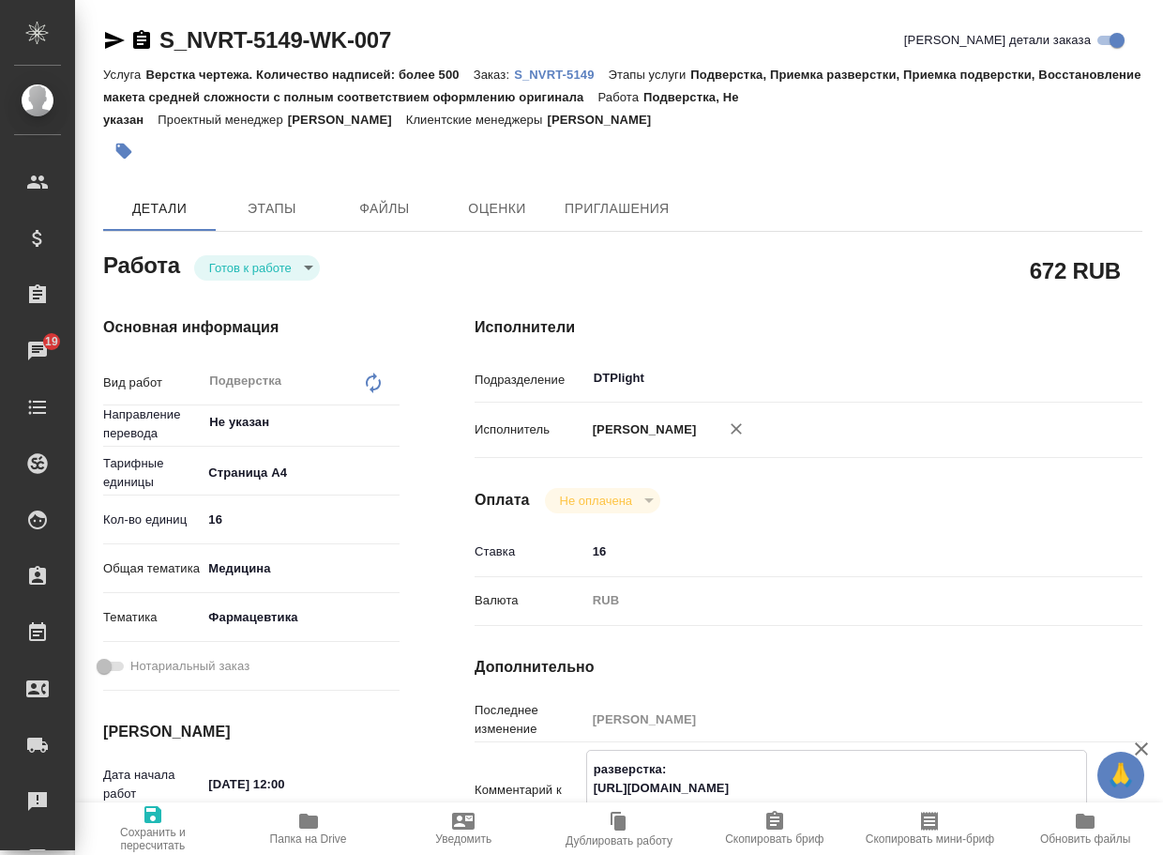
type textarea "x"
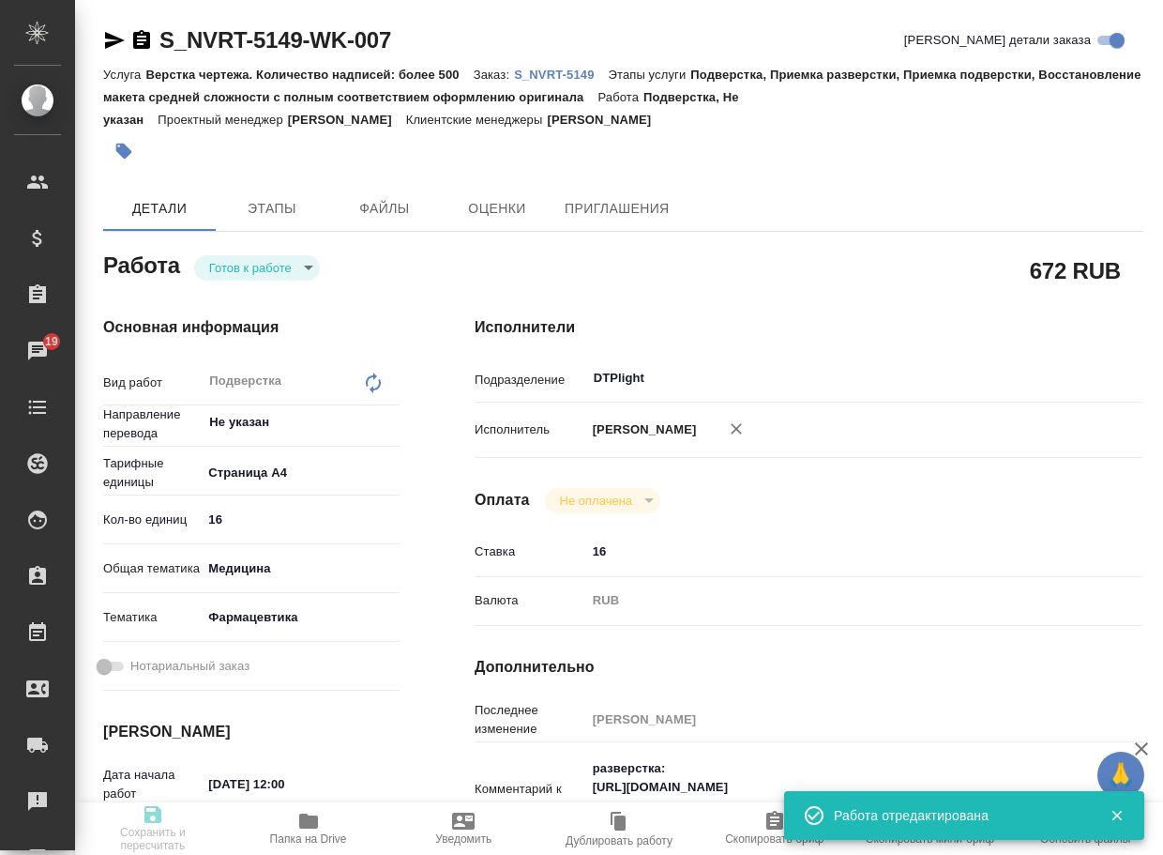
type textarea "x"
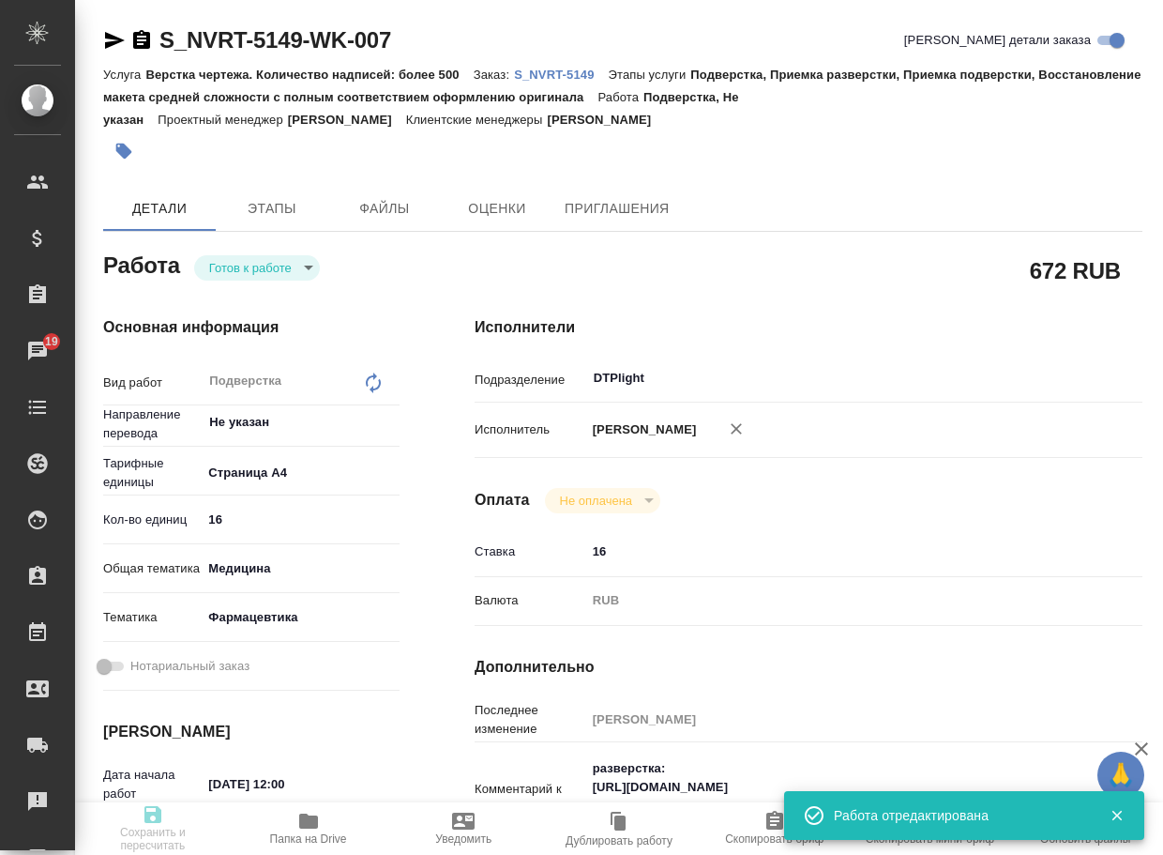
type textarea "x"
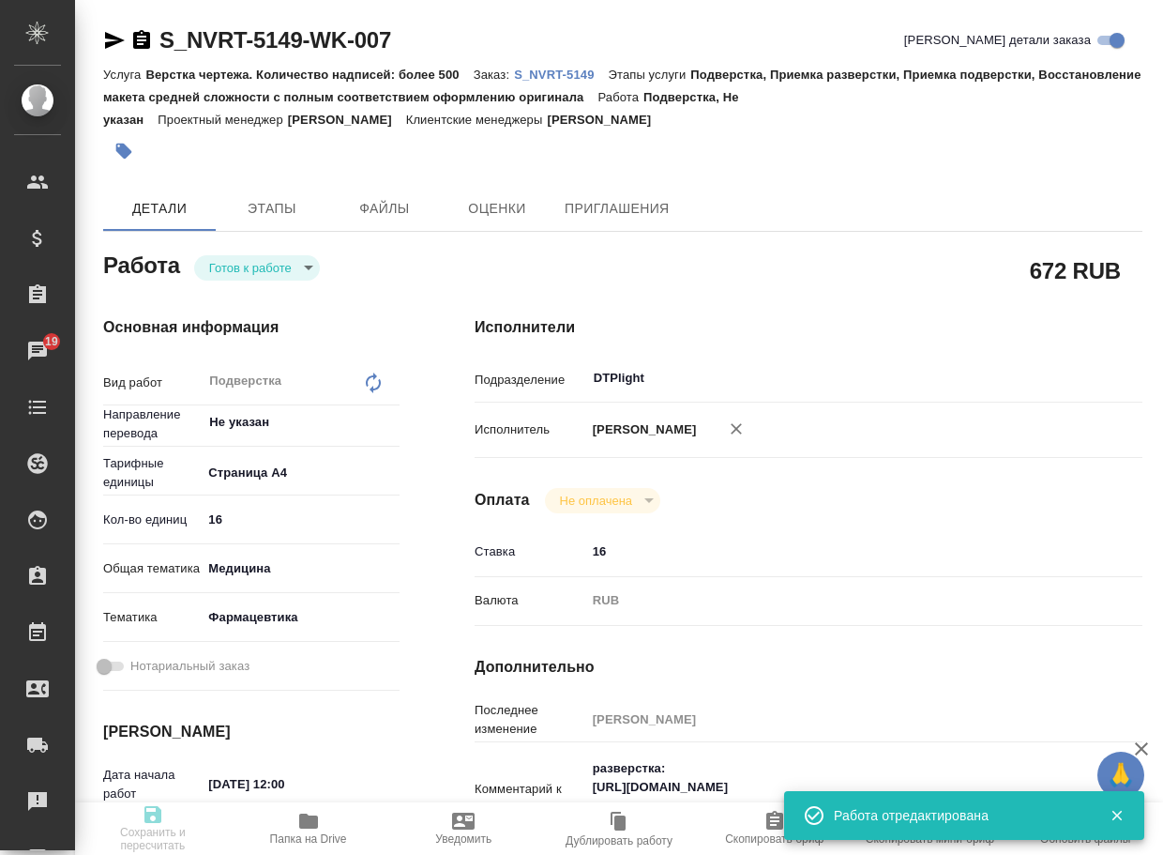
type input "readyForWork"
type textarea "Подверстка"
type textarea "x"
type input "Не указан"
type input "5f036ec4e16dec2d6b59c8ff"
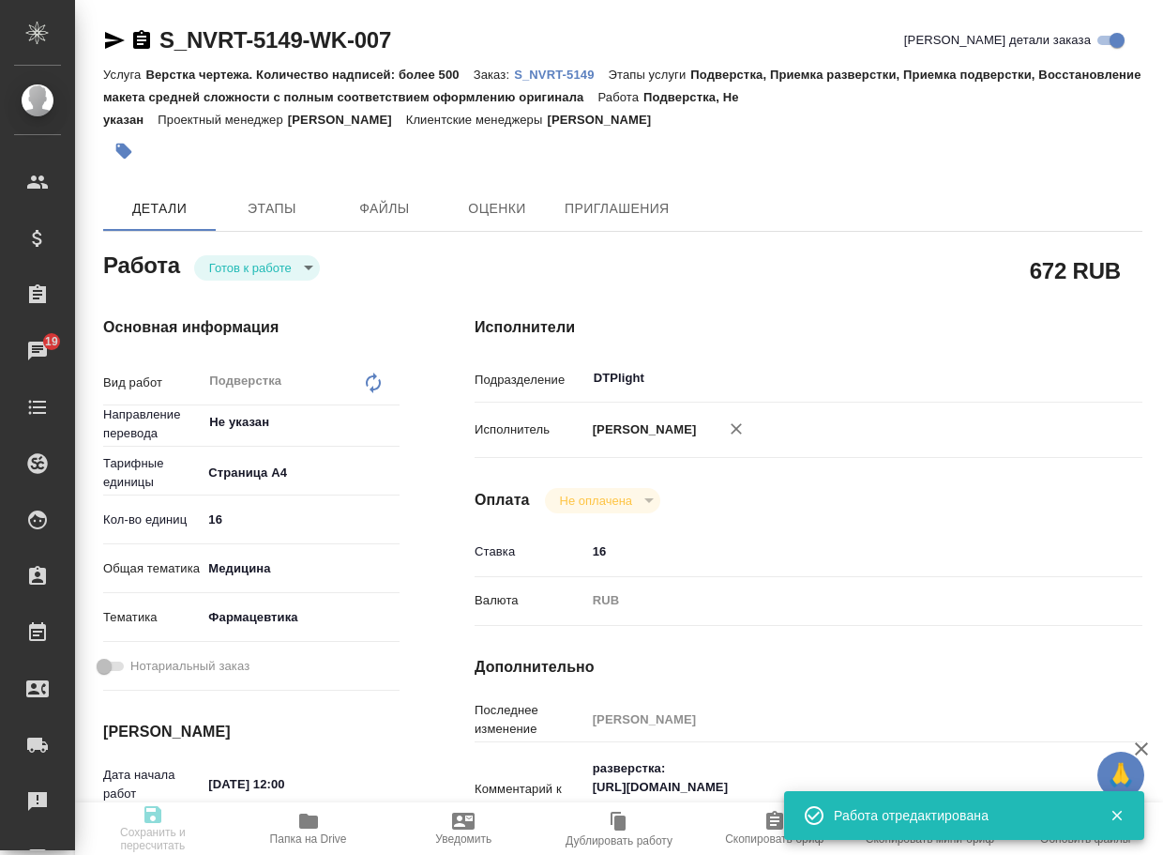
type input "16"
type input "med"
type input "6149832f2b7be24903fd7a82"
type input "[DATE] 12:00"
type input "[DATE] 16:00"
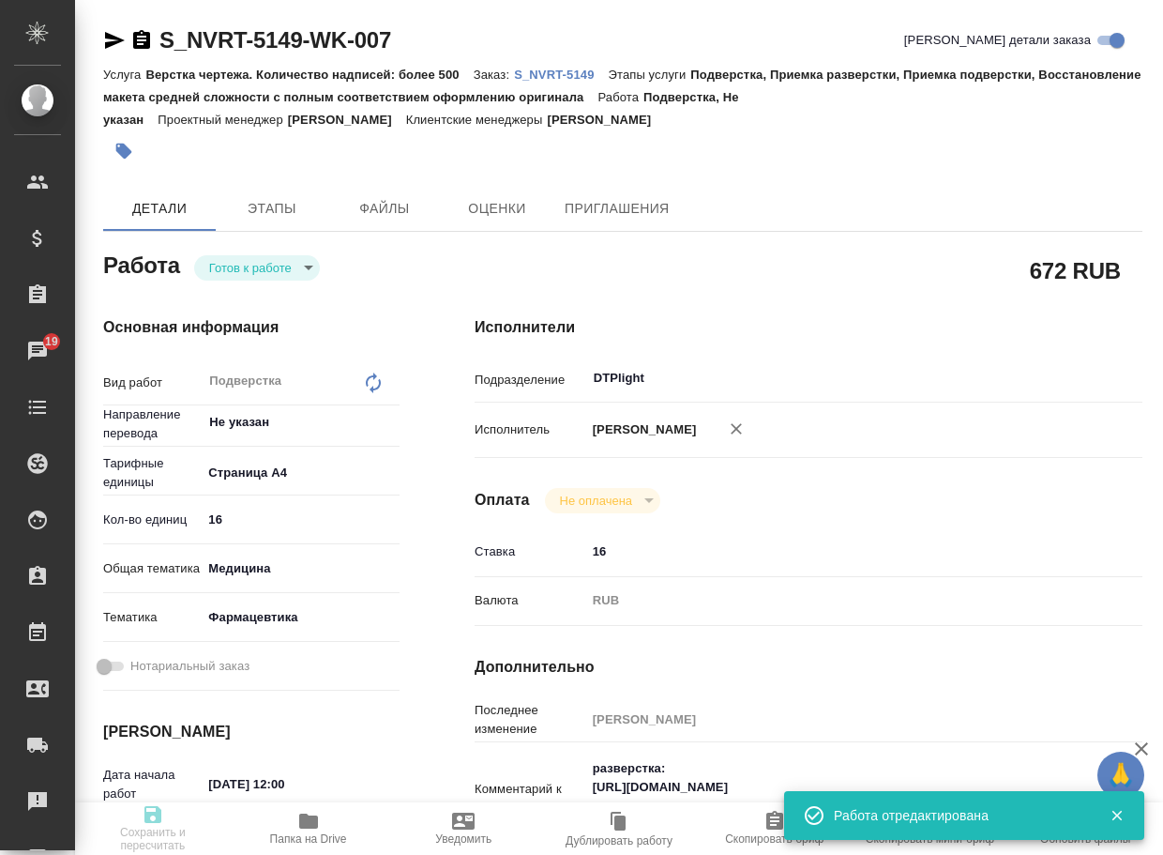
type input "[DATE] 16:00"
type input "DTPlight"
type input "notPayed"
type input "16"
type input "RUB"
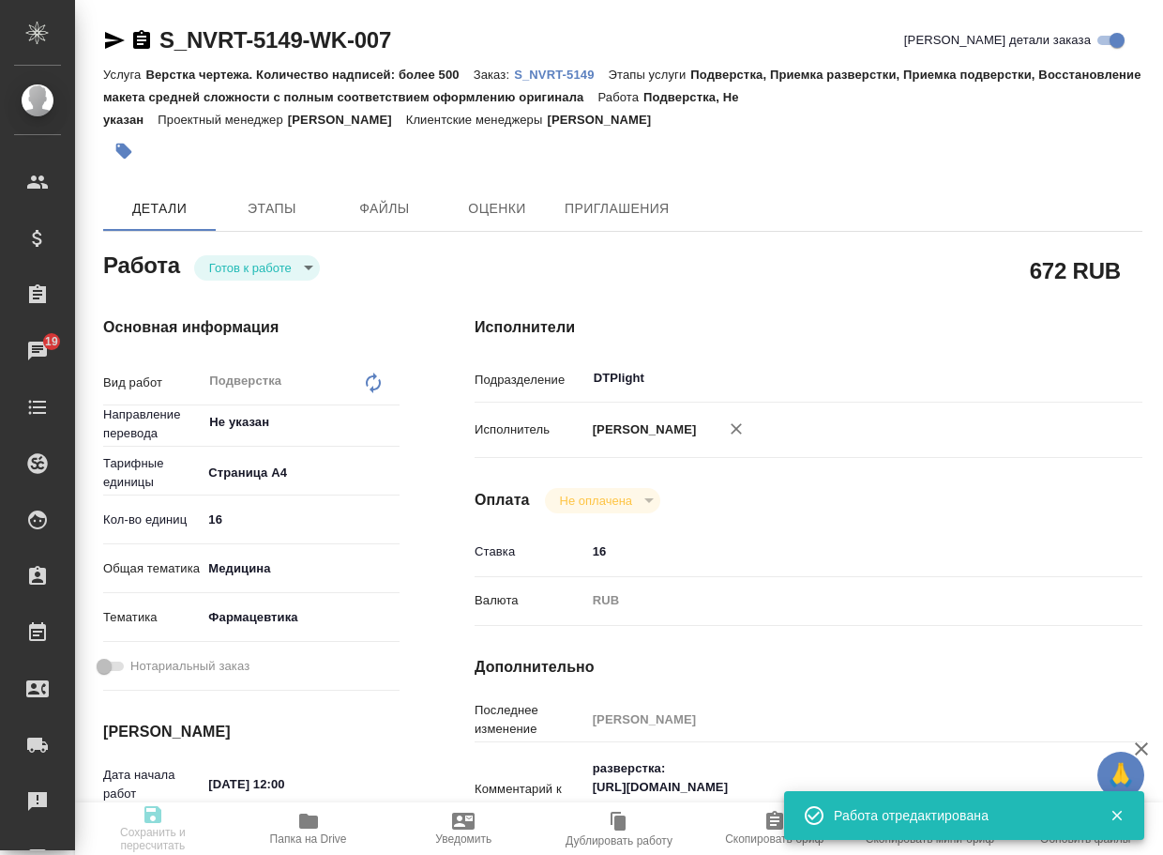
type input "[PERSON_NAME]"
type textarea "разверстка: https://drive.awatera.com/apps/files/?dir=/Shares/Novartos_Pharma/O…"
type textarea "x"
type textarea "/Clients/Novartos_Pharma/Orders/S_NVRT-5149/DTP/S_NVRT-5149-WK-007"
type textarea "x"
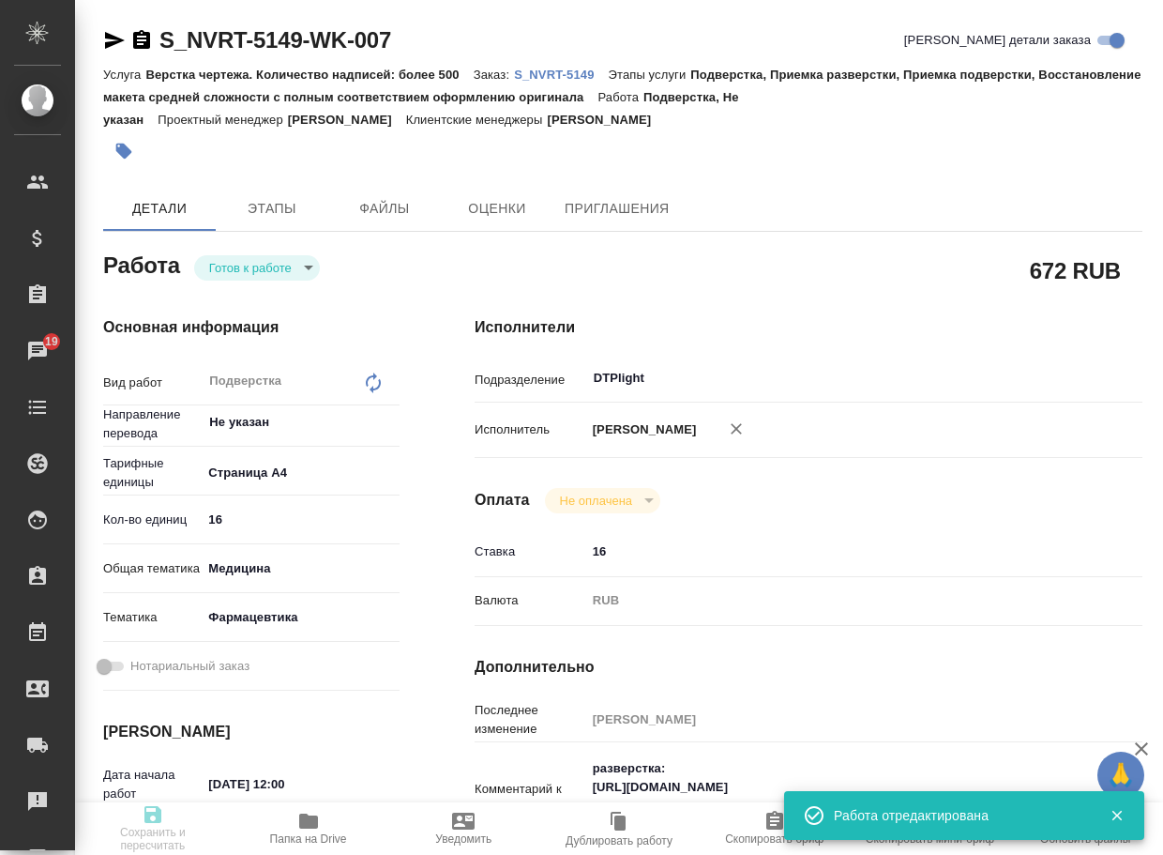
type input "S_NVRT-5149"
type input "Верстка чертежа. Количество надписей: более 500"
type input "Подверстка, Приемка разверстки, Приемка подверстки, Восстановление макета средн…"
type input "[PERSON_NAME]"
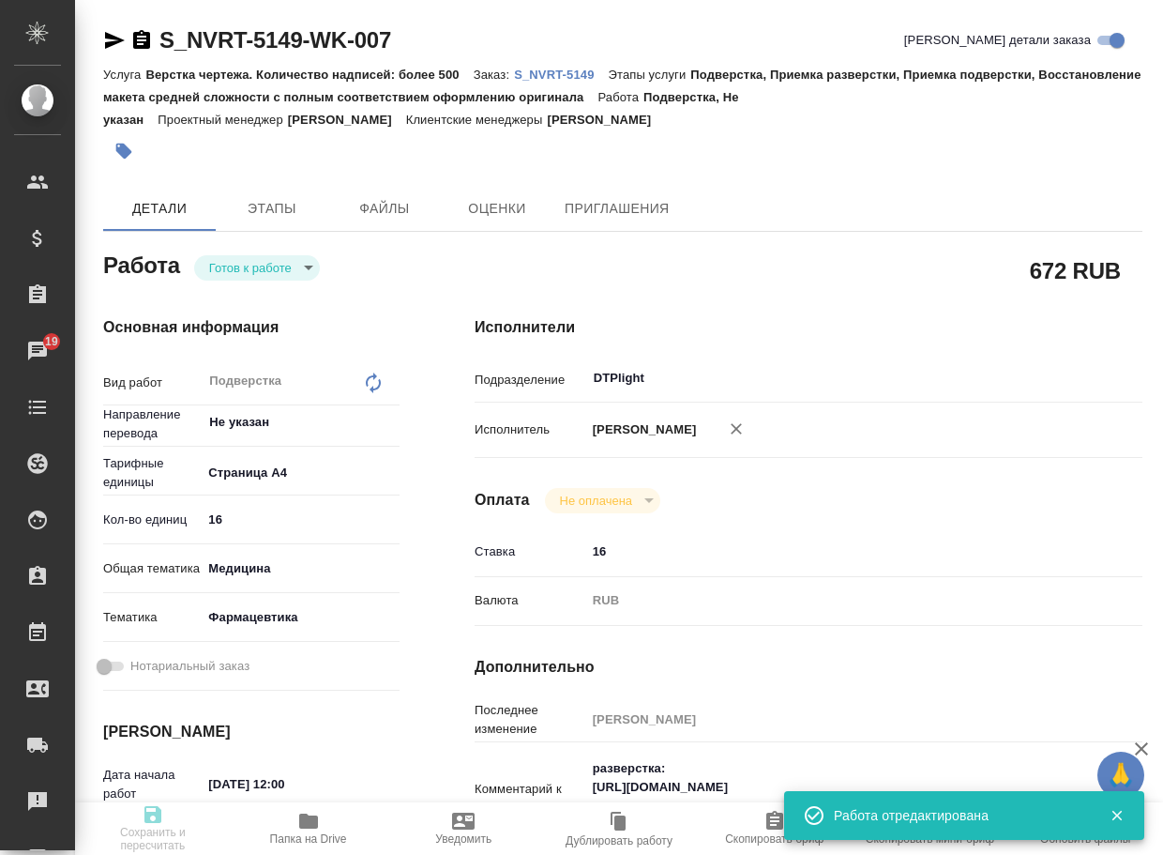
type input "/Clients/Novartos_Pharma/Orders/S_NVRT-5149"
type textarea "x"
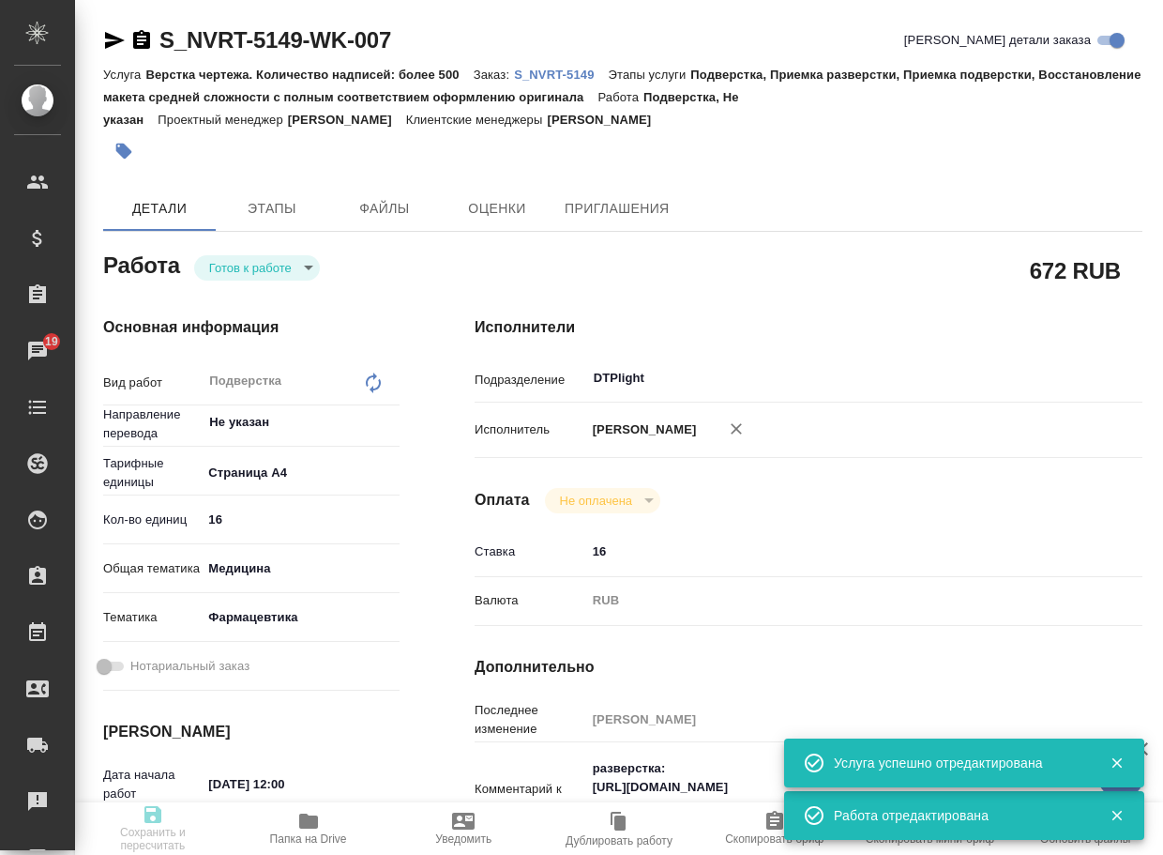
type textarea "x"
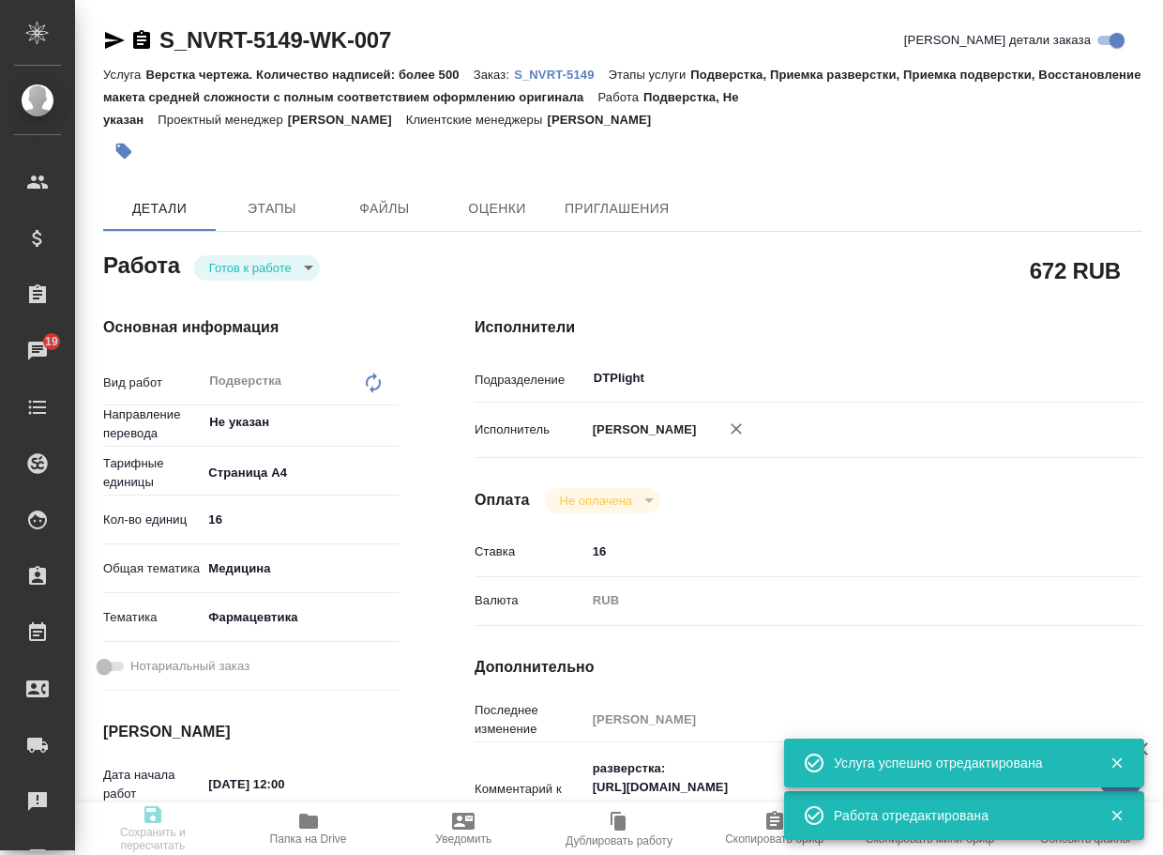
type textarea "x"
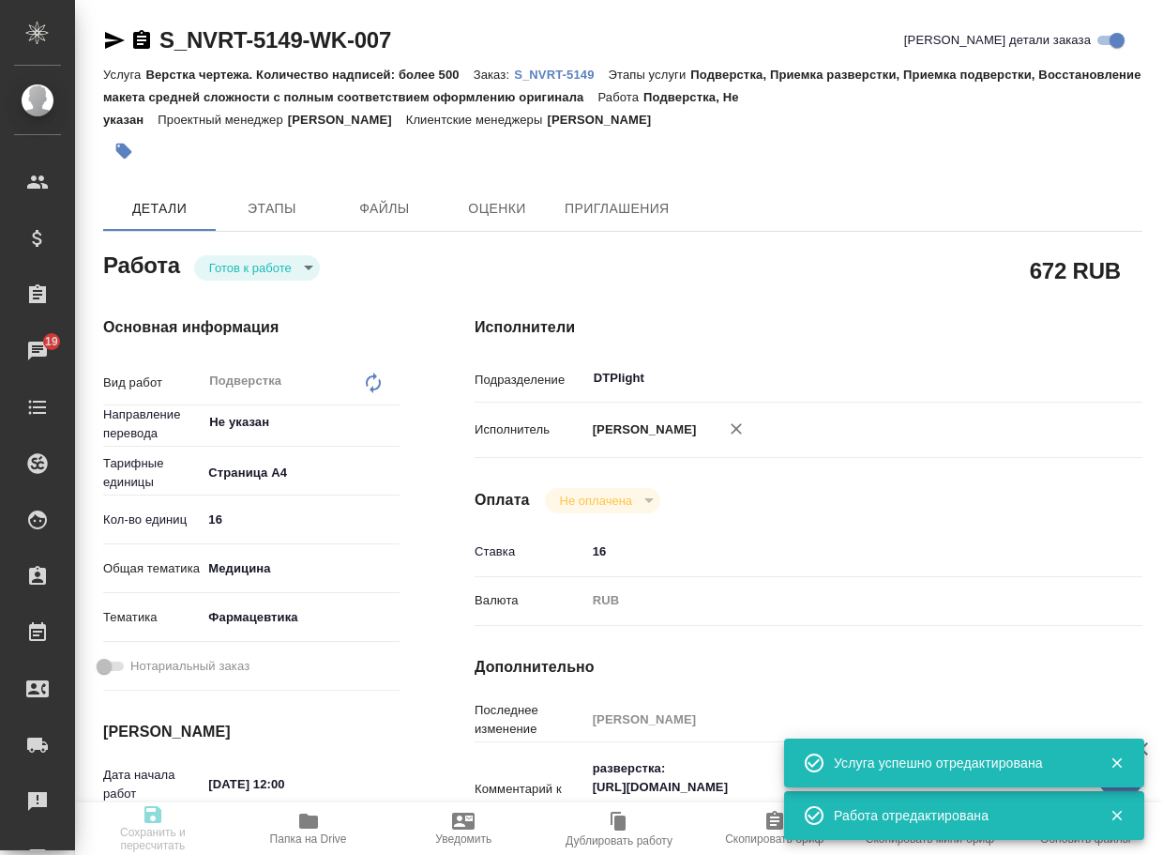
type textarea "x"
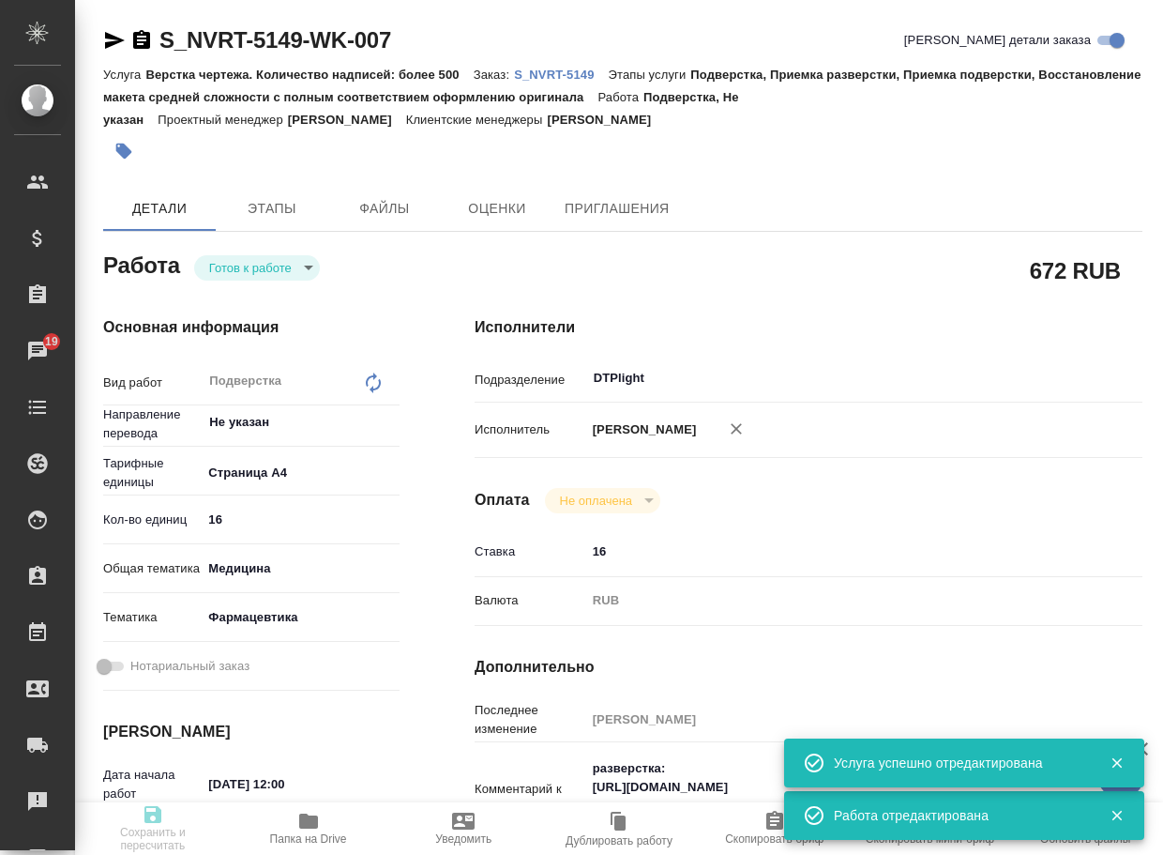
type textarea "x"
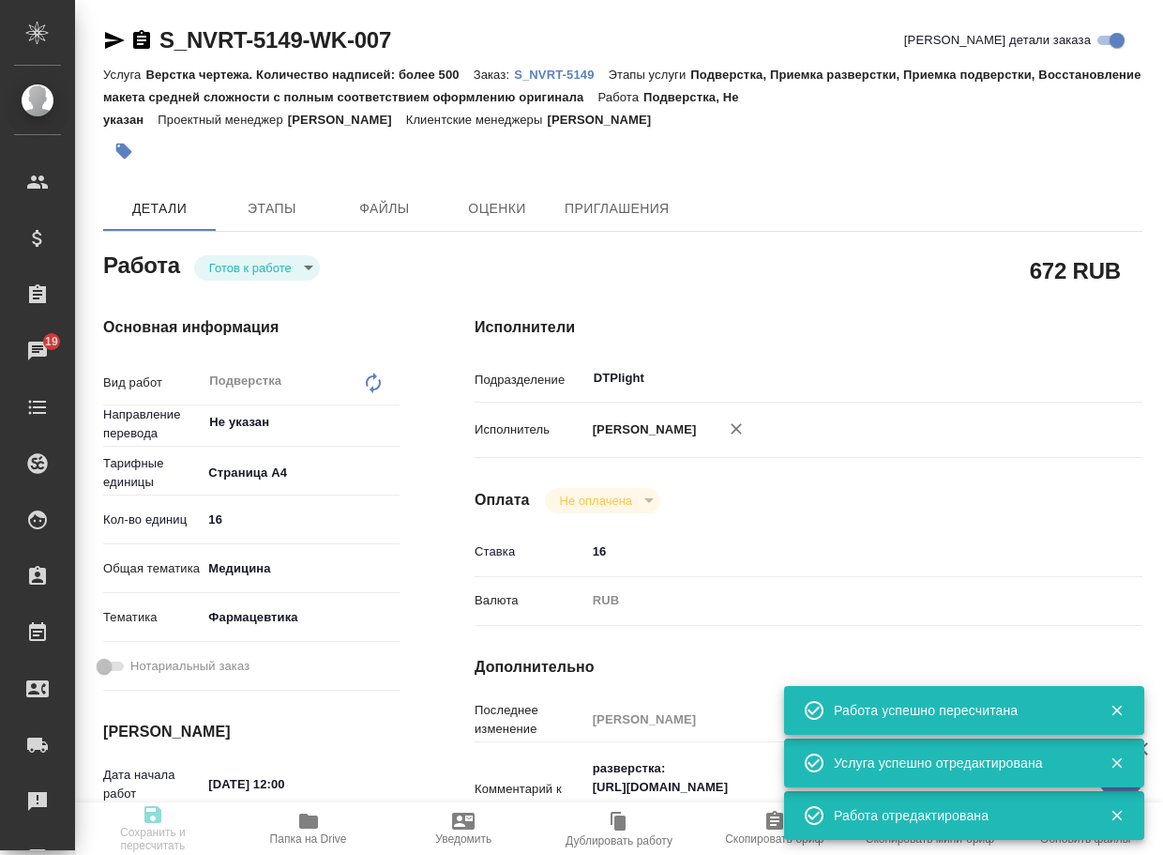
type input "readyForWork"
type textarea "Подверстка"
type textarea "x"
type input "Не указан"
type input "5f036ec4e16dec2d6b59c8ff"
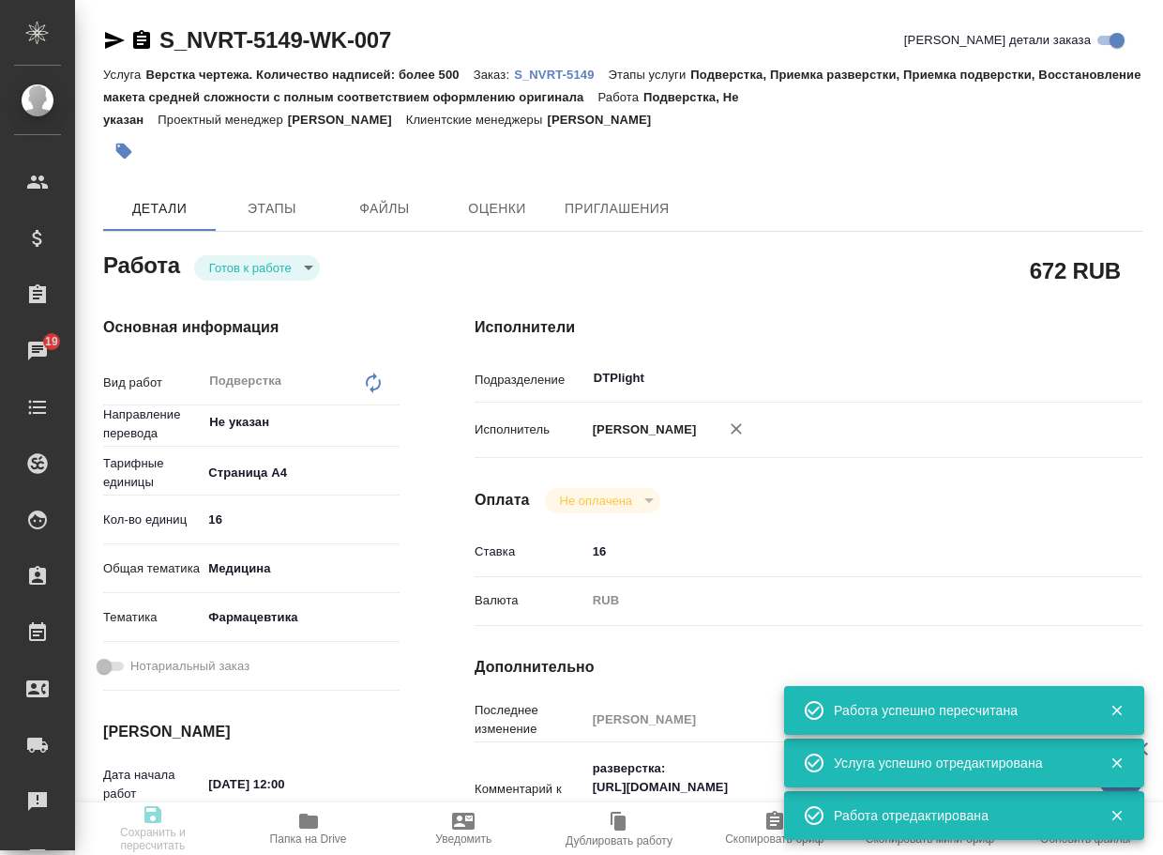
type input "16"
type input "med"
type input "6149832f2b7be24903fd7a82"
click at [235, 273] on body "🙏 .cls-1 fill:#fff; AWATERA Arsenyeva Vera Клиенты Спецификации Заказы 19 Чаты …" at bounding box center [581, 427] width 1163 height 855
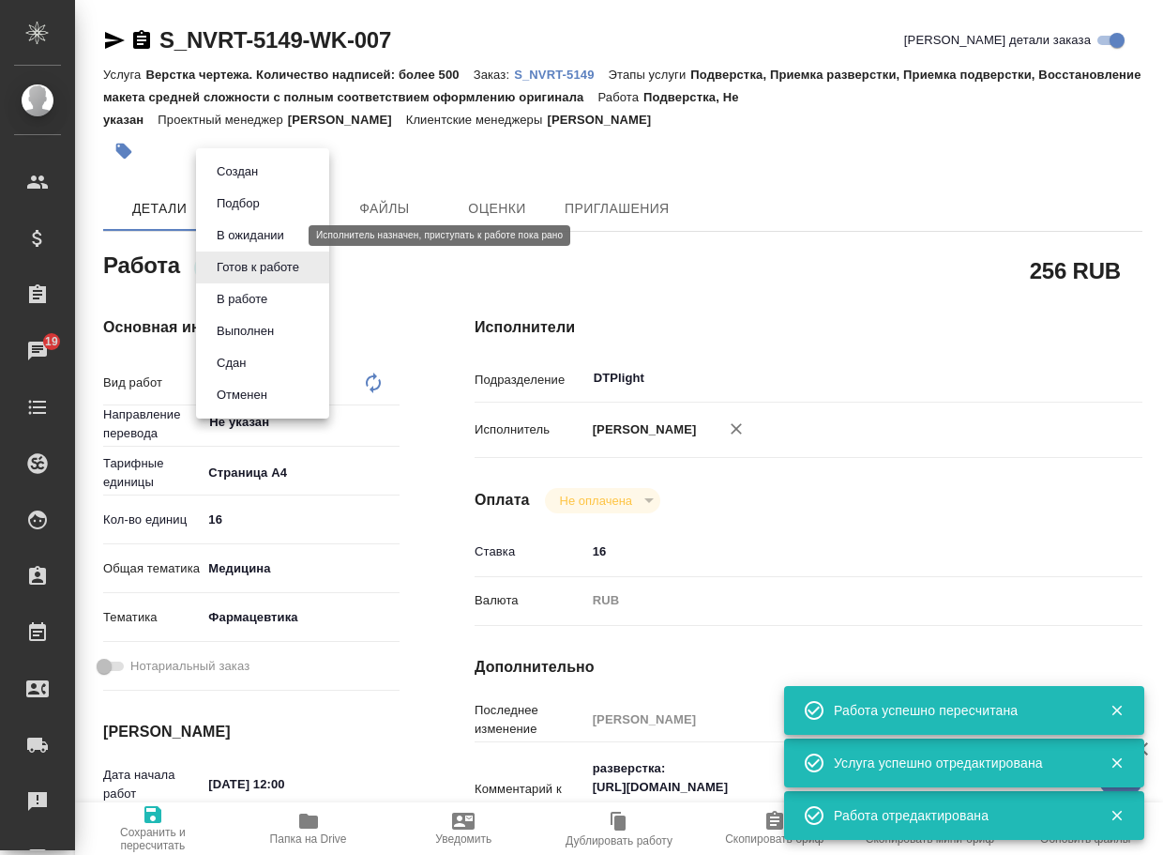
click at [265, 238] on button "В ожидании" at bounding box center [250, 235] width 79 height 21
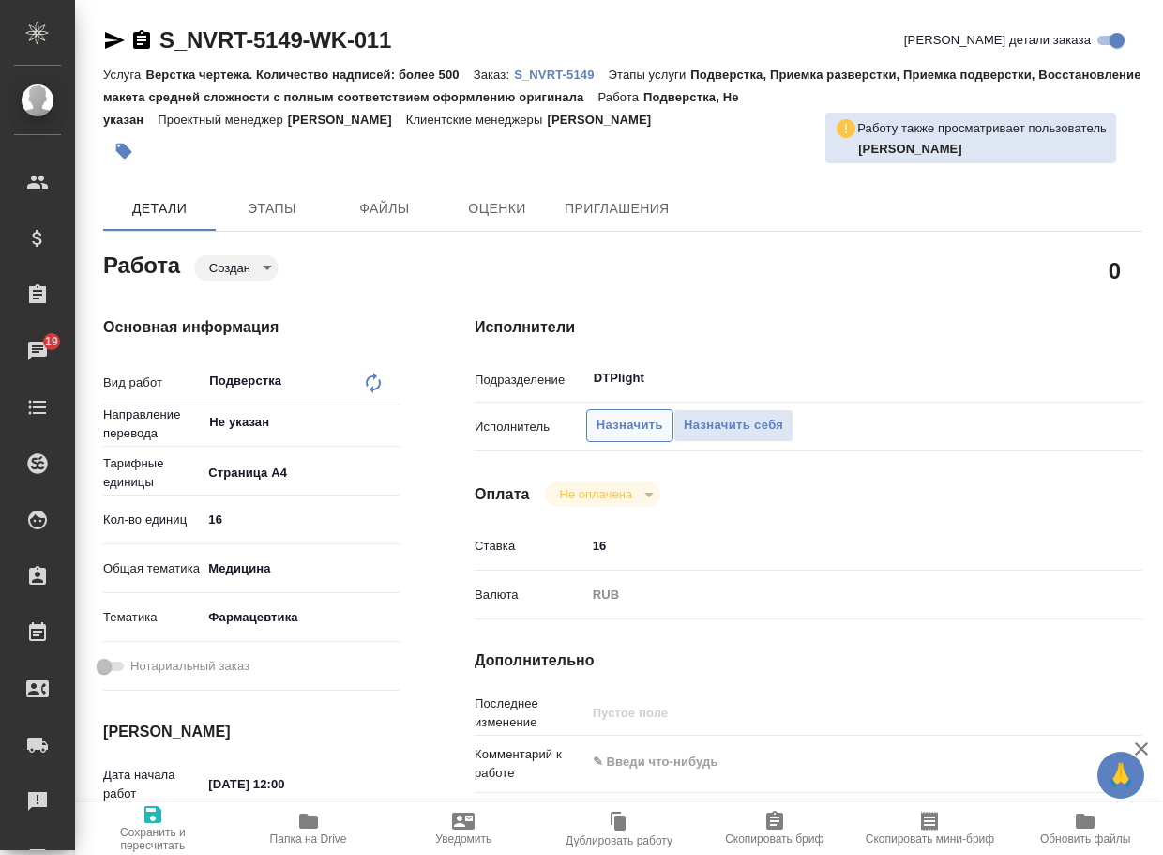
click at [619, 431] on span "Назначить" at bounding box center [630, 426] width 67 height 22
type textarea "x"
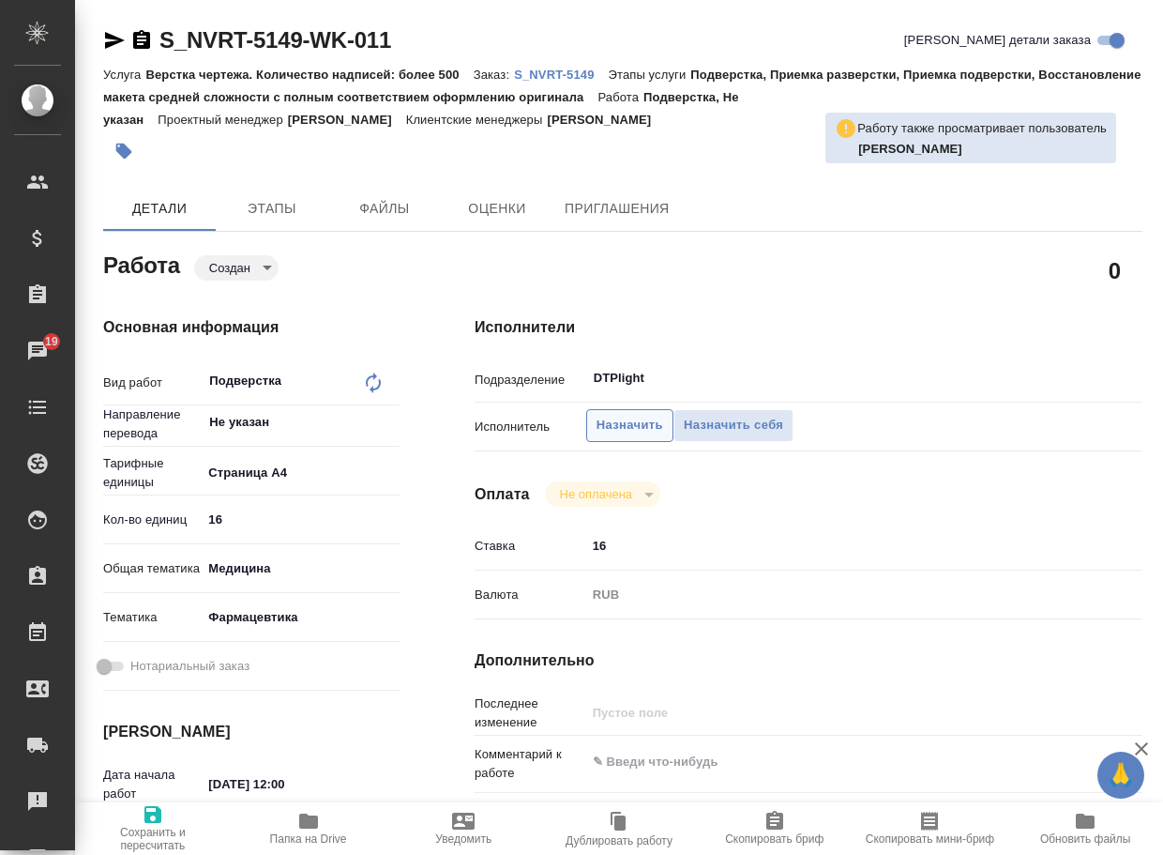
type textarea "x"
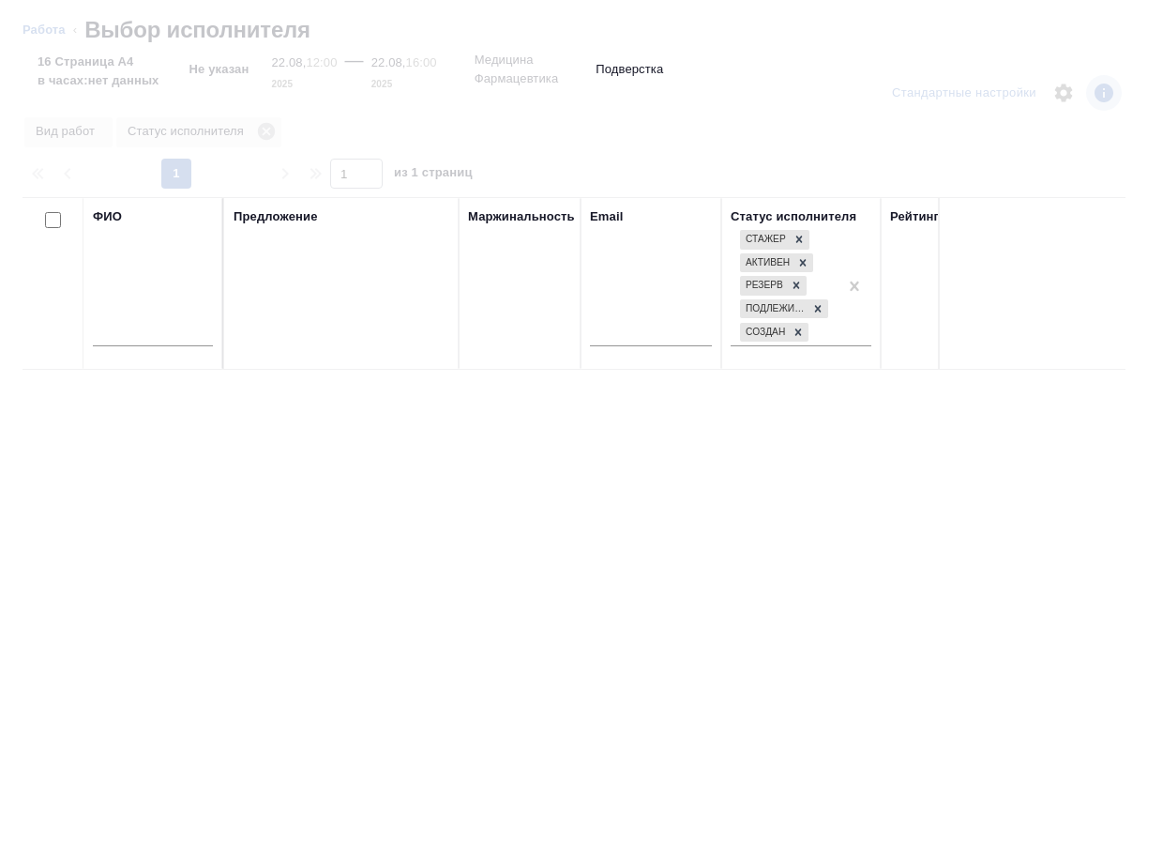
click at [156, 341] on input "text" at bounding box center [153, 334] width 120 height 23
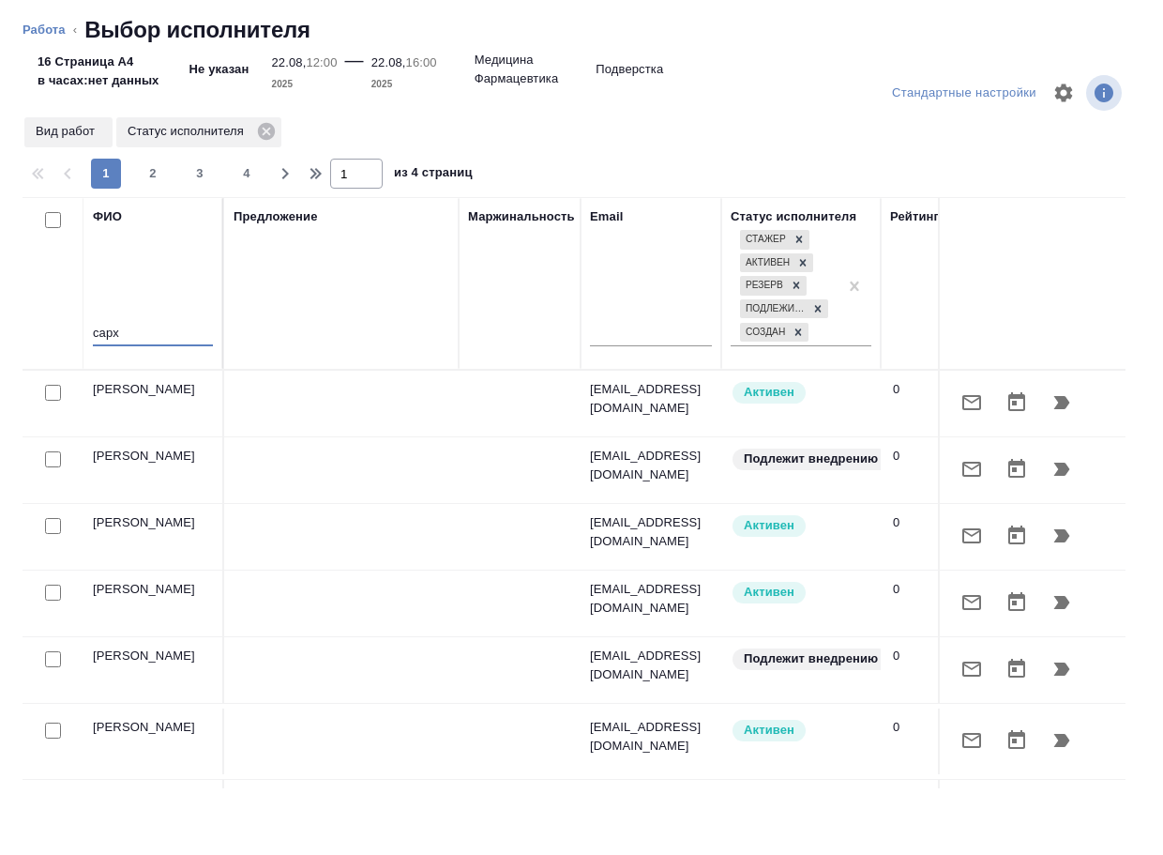
type input "сархт"
type textarea "x"
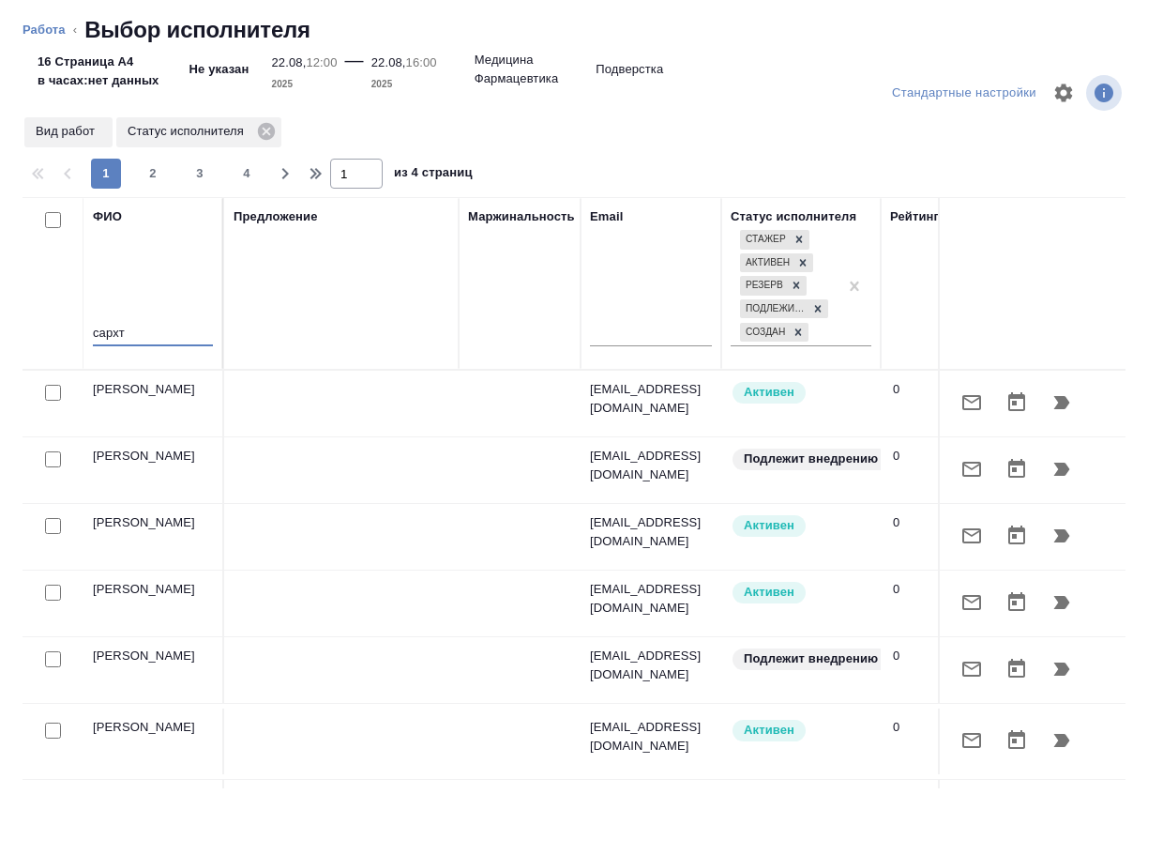
type textarea "x"
type input "сарх"
type textarea "x"
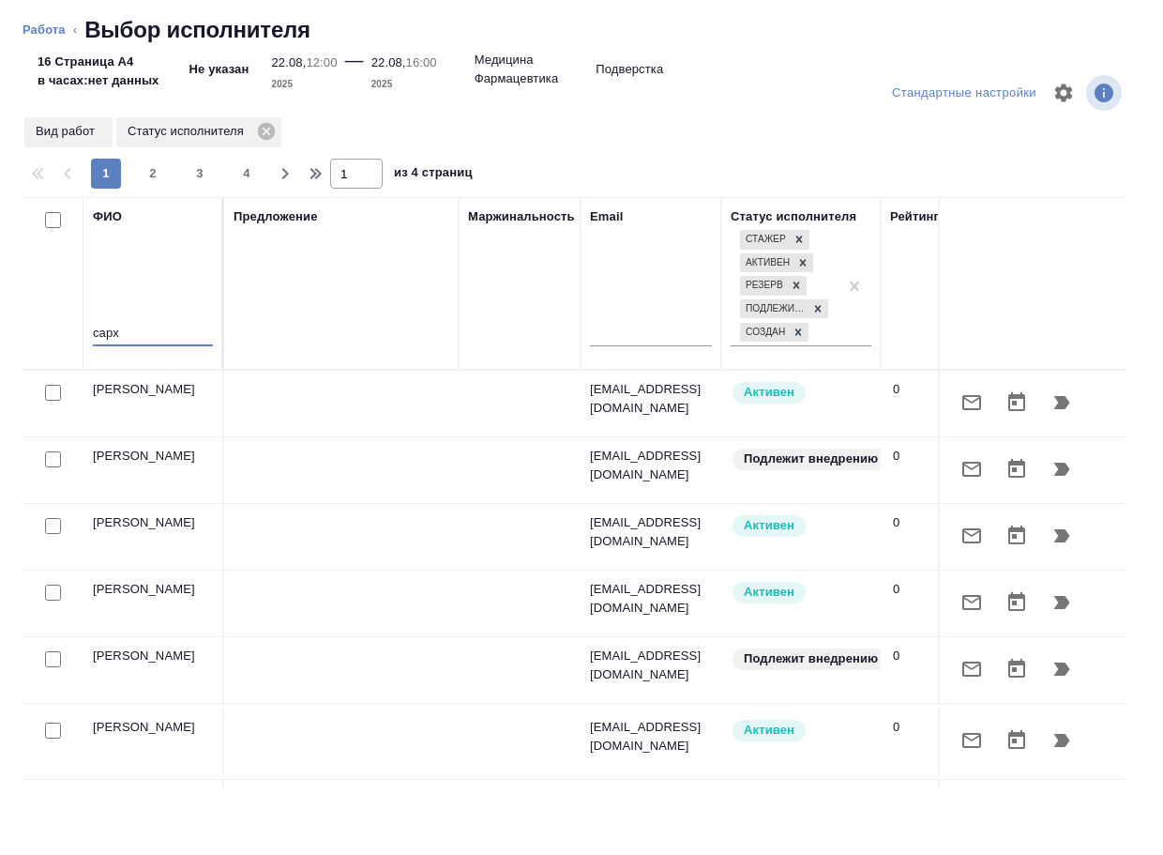
type textarea "x"
type input "сархатов"
type textarea "x"
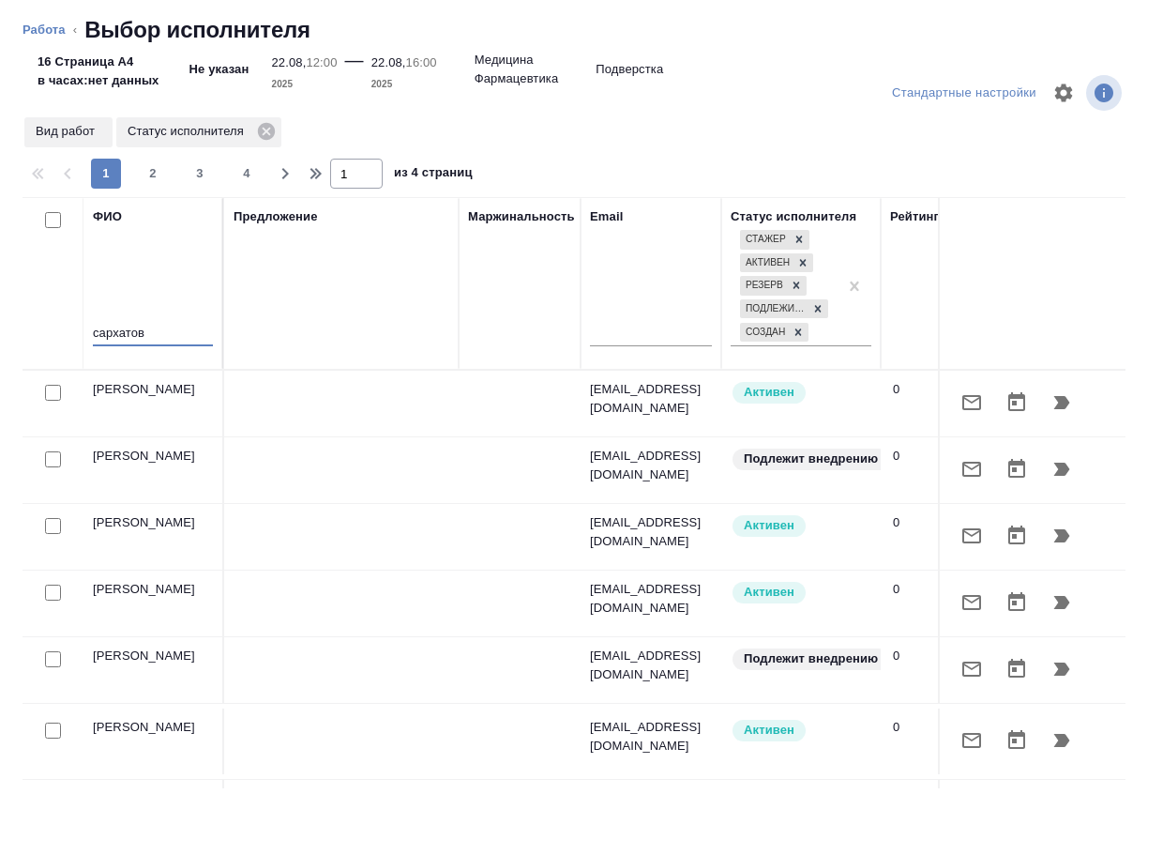
type textarea "x"
type input "сархатов"
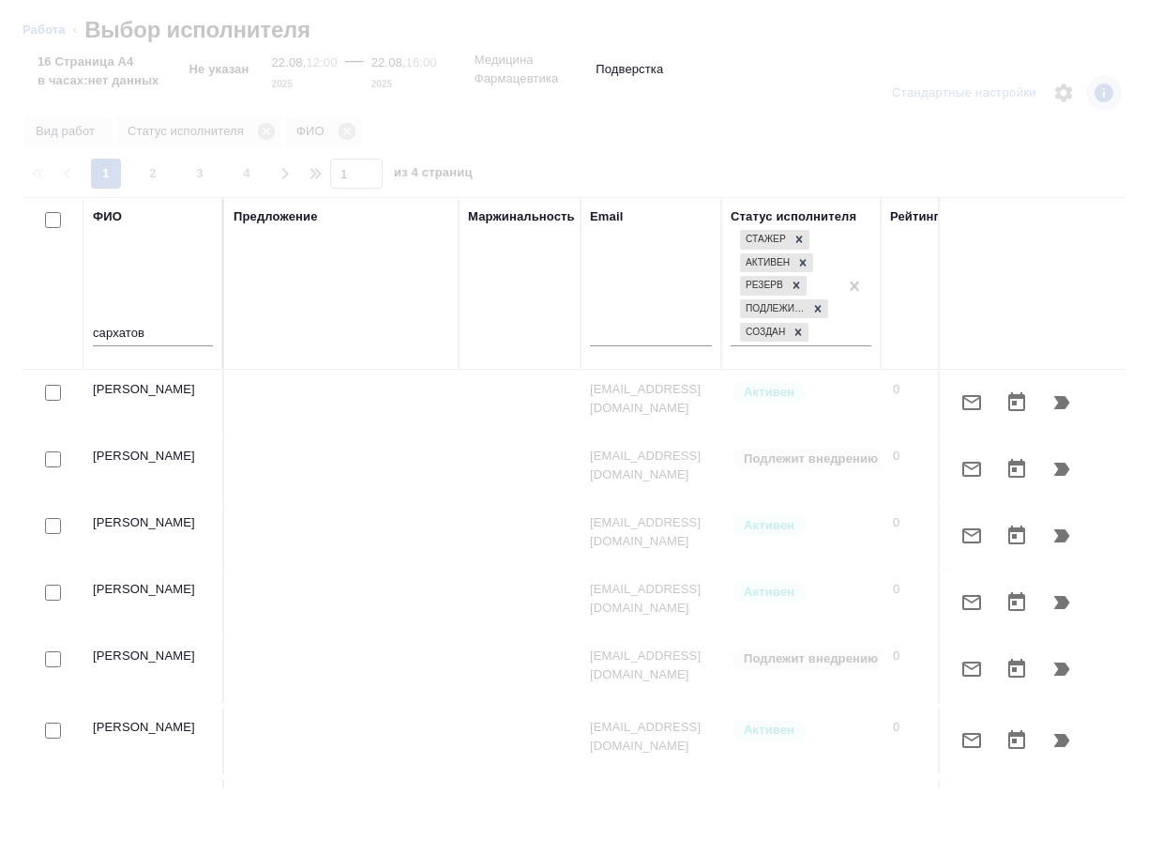
type textarea "x"
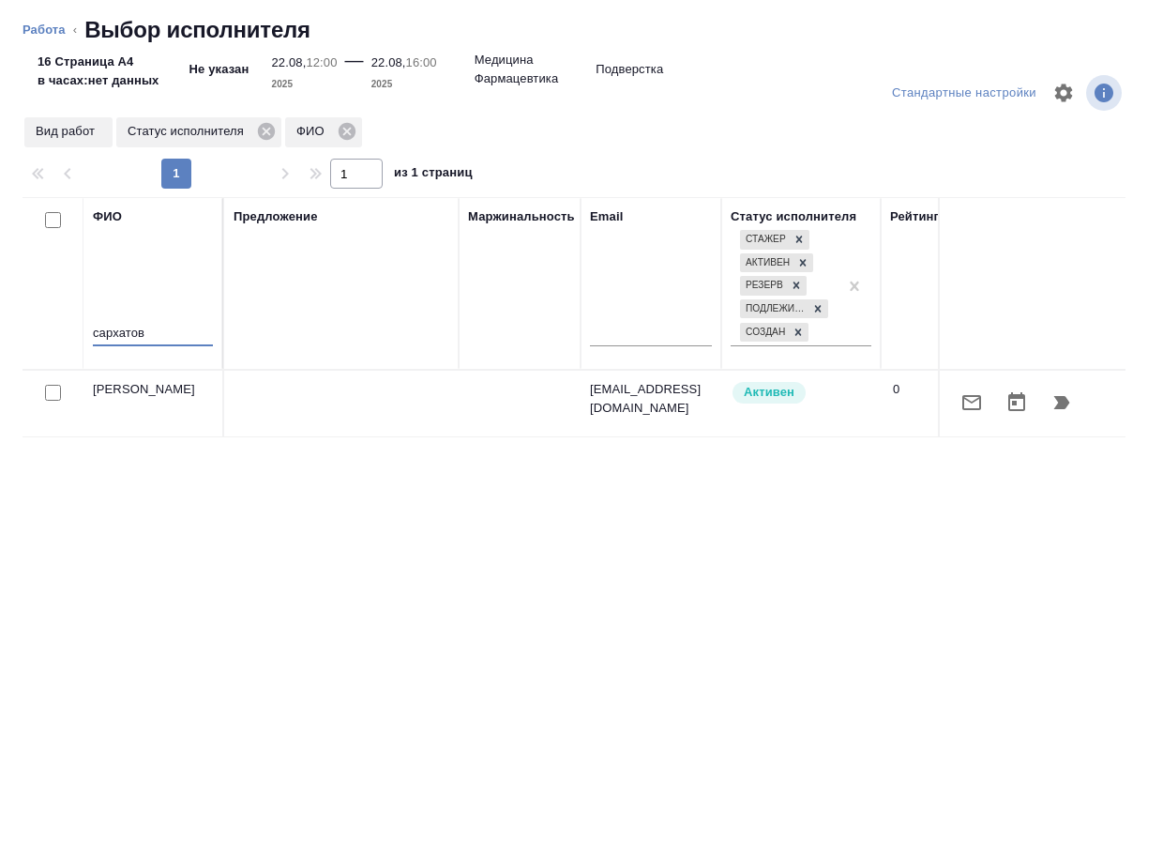
type textarea "x"
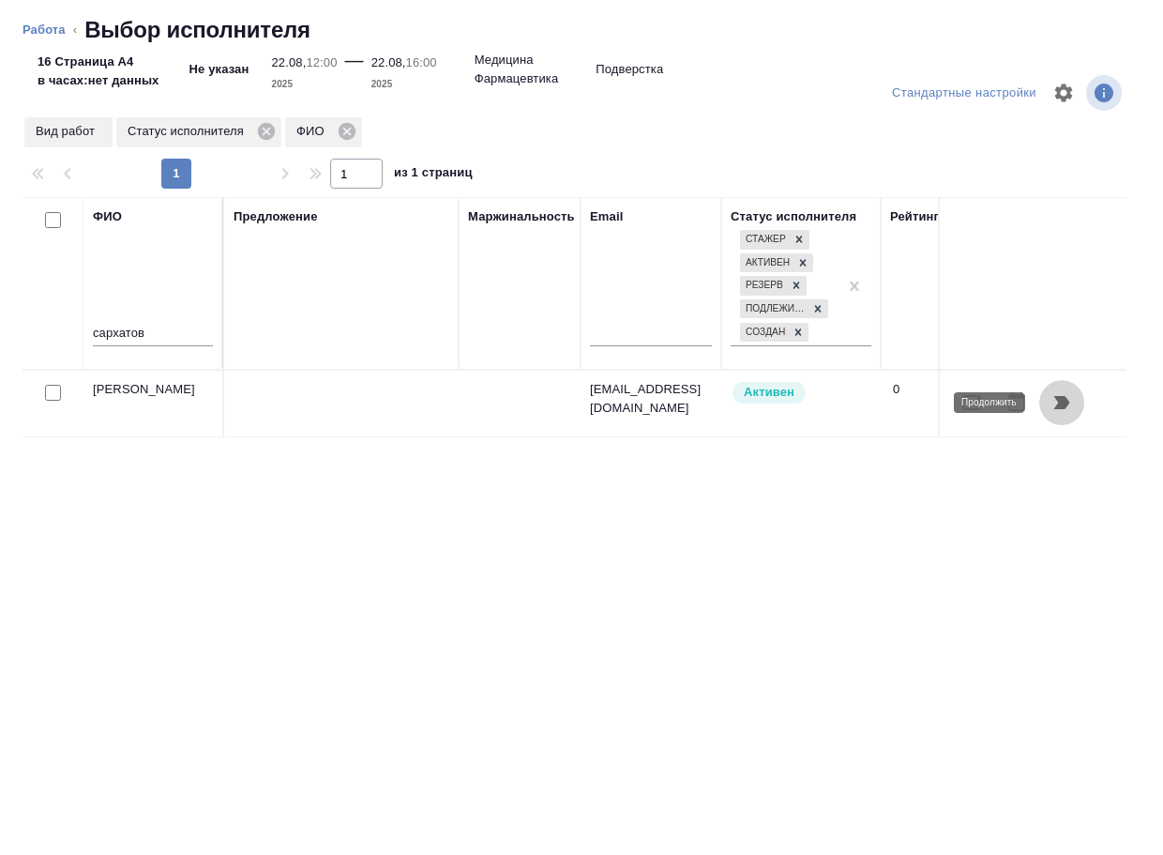
click at [1057, 398] on icon "button" at bounding box center [1062, 402] width 16 height 13
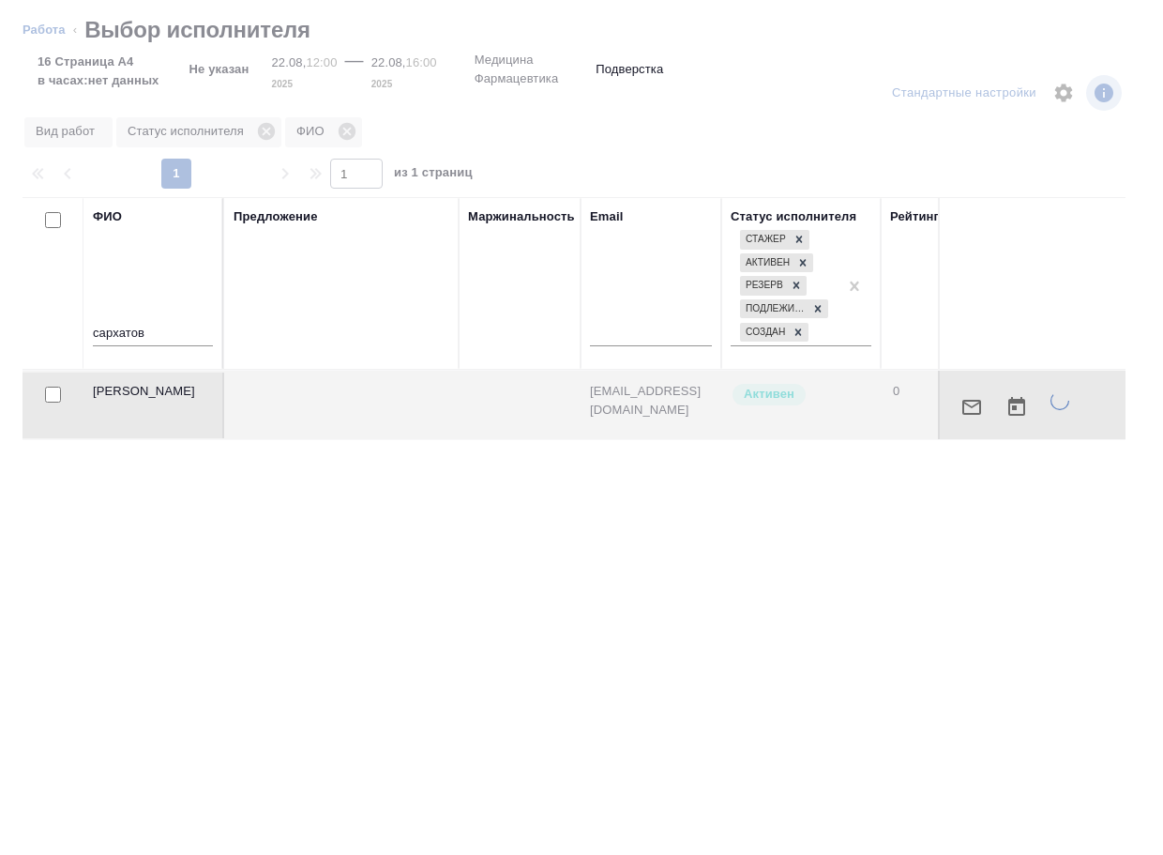
type textarea "x"
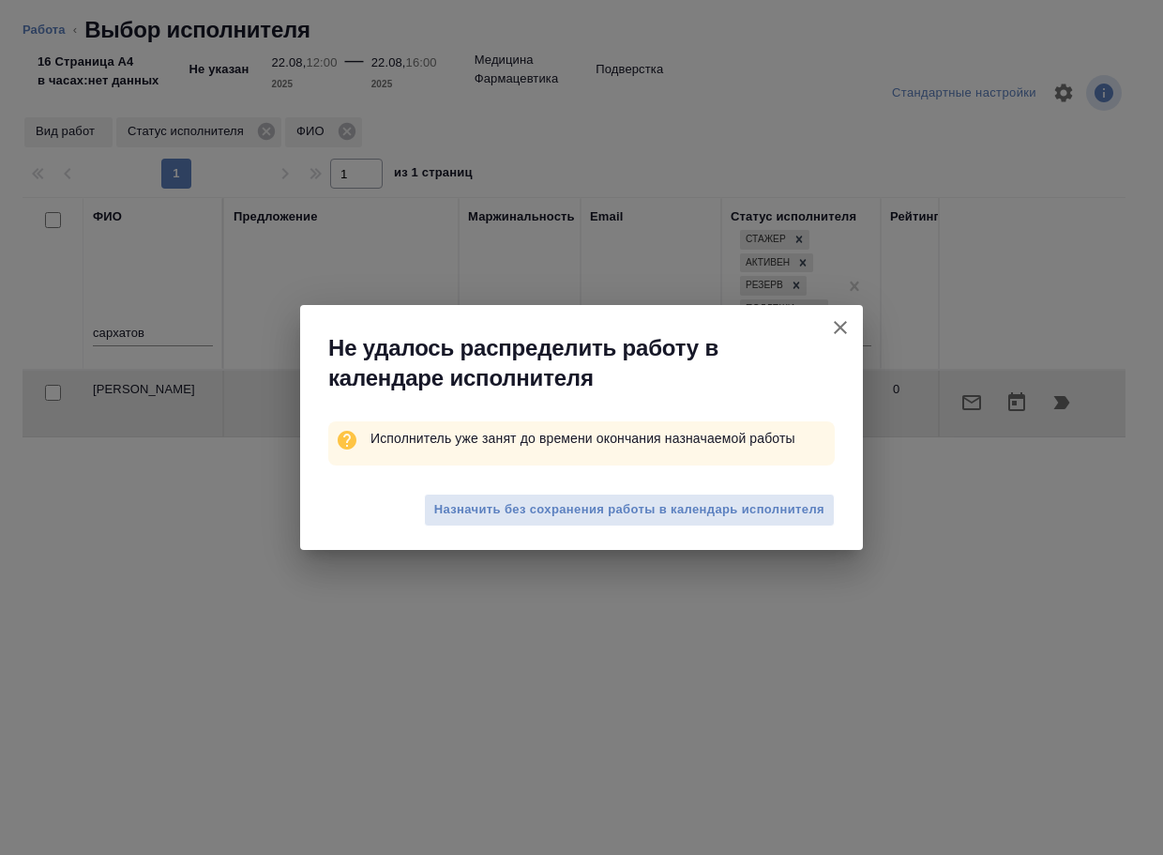
click at [780, 507] on span "Назначить без сохранения работы в календарь исполнителя" at bounding box center [629, 510] width 390 height 22
type textarea "x"
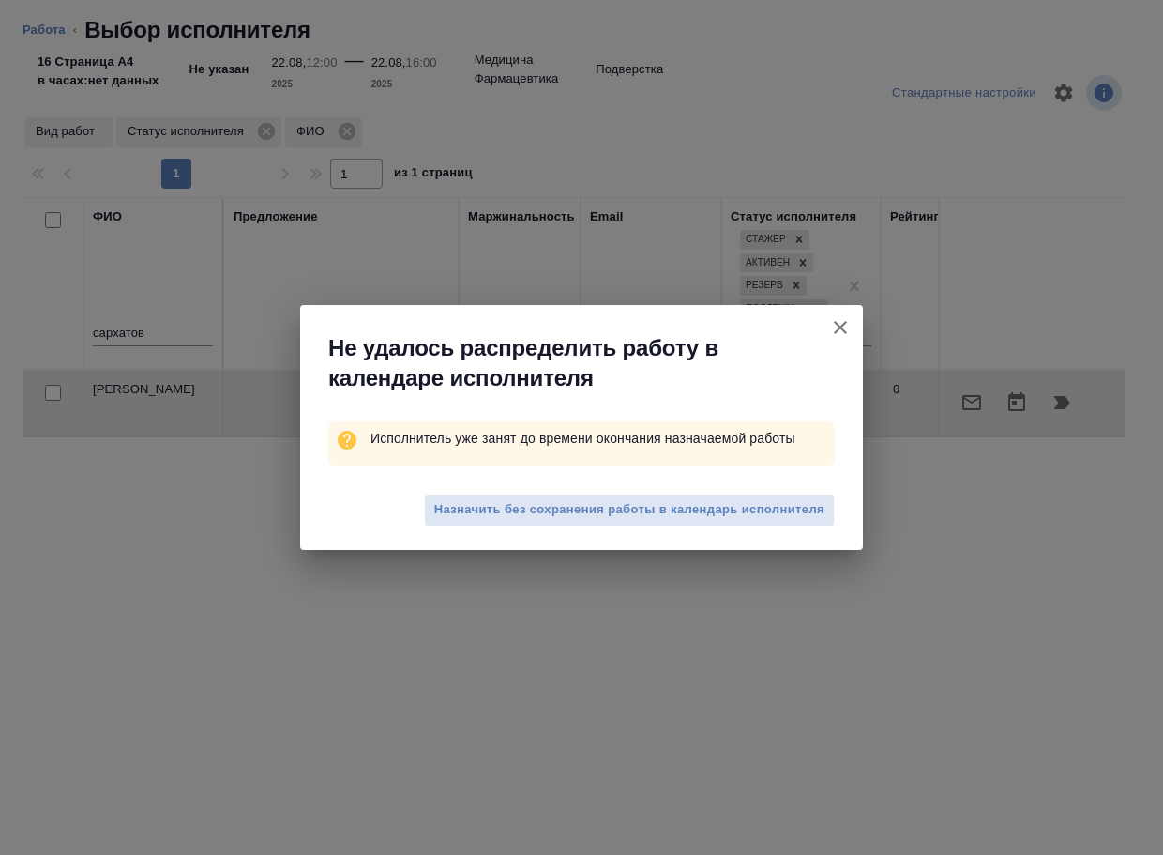
type textarea "x"
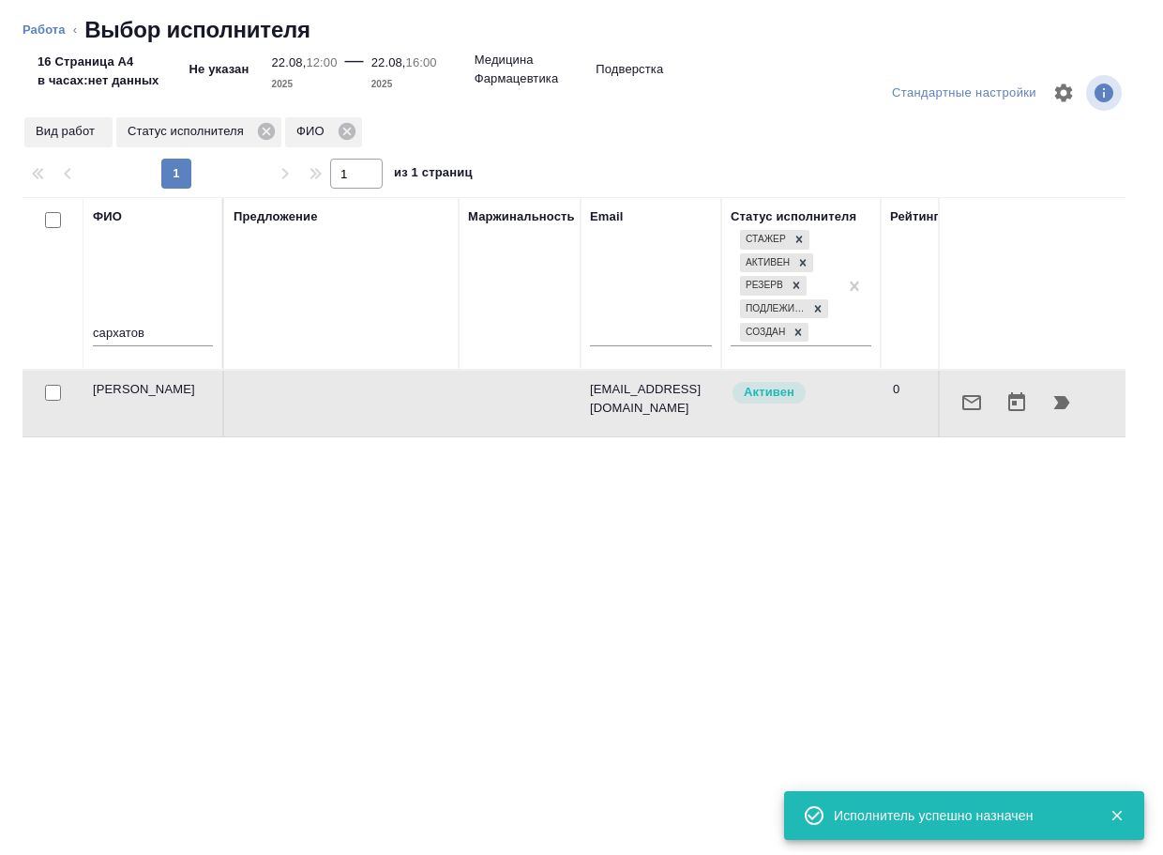
type textarea "x"
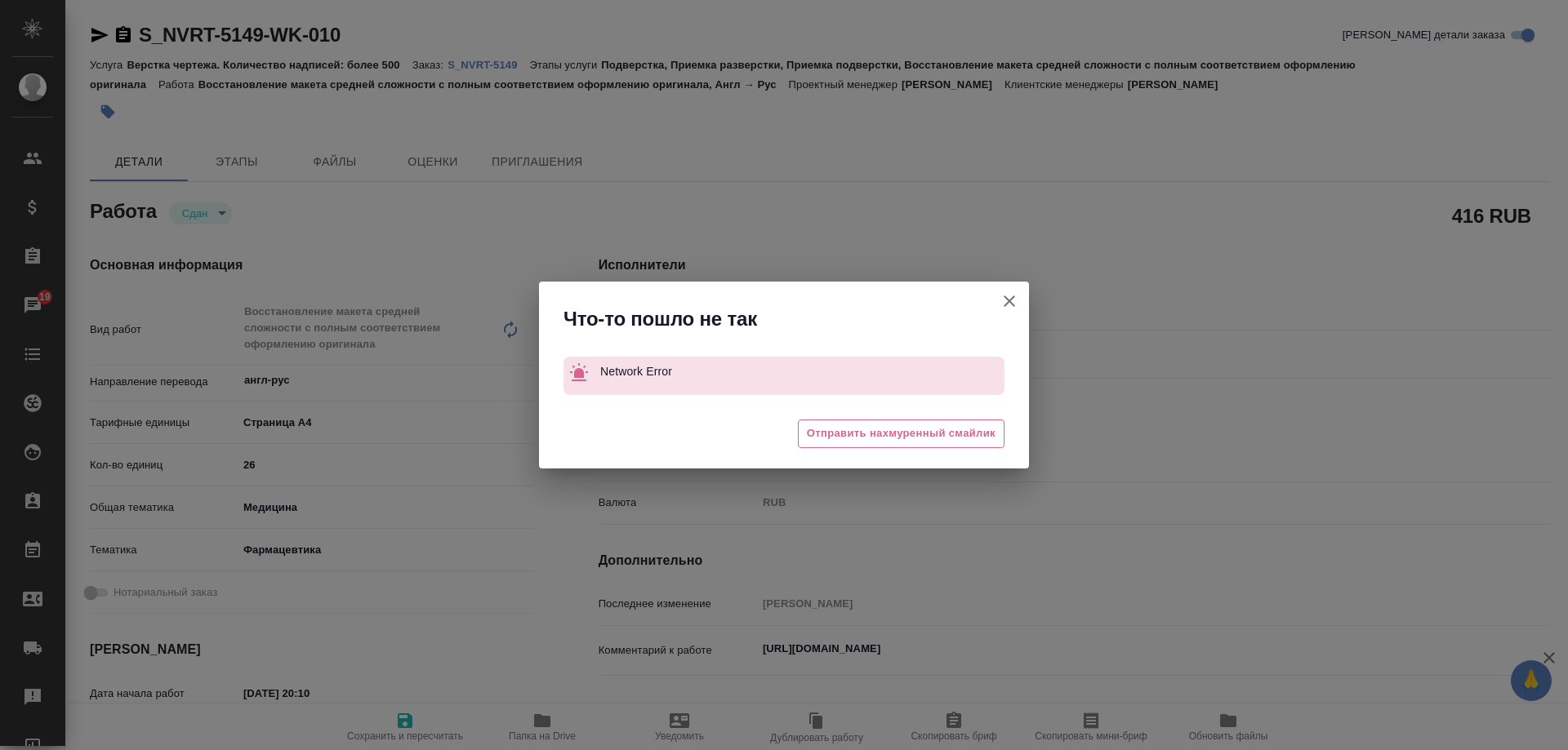
type textarea "x"
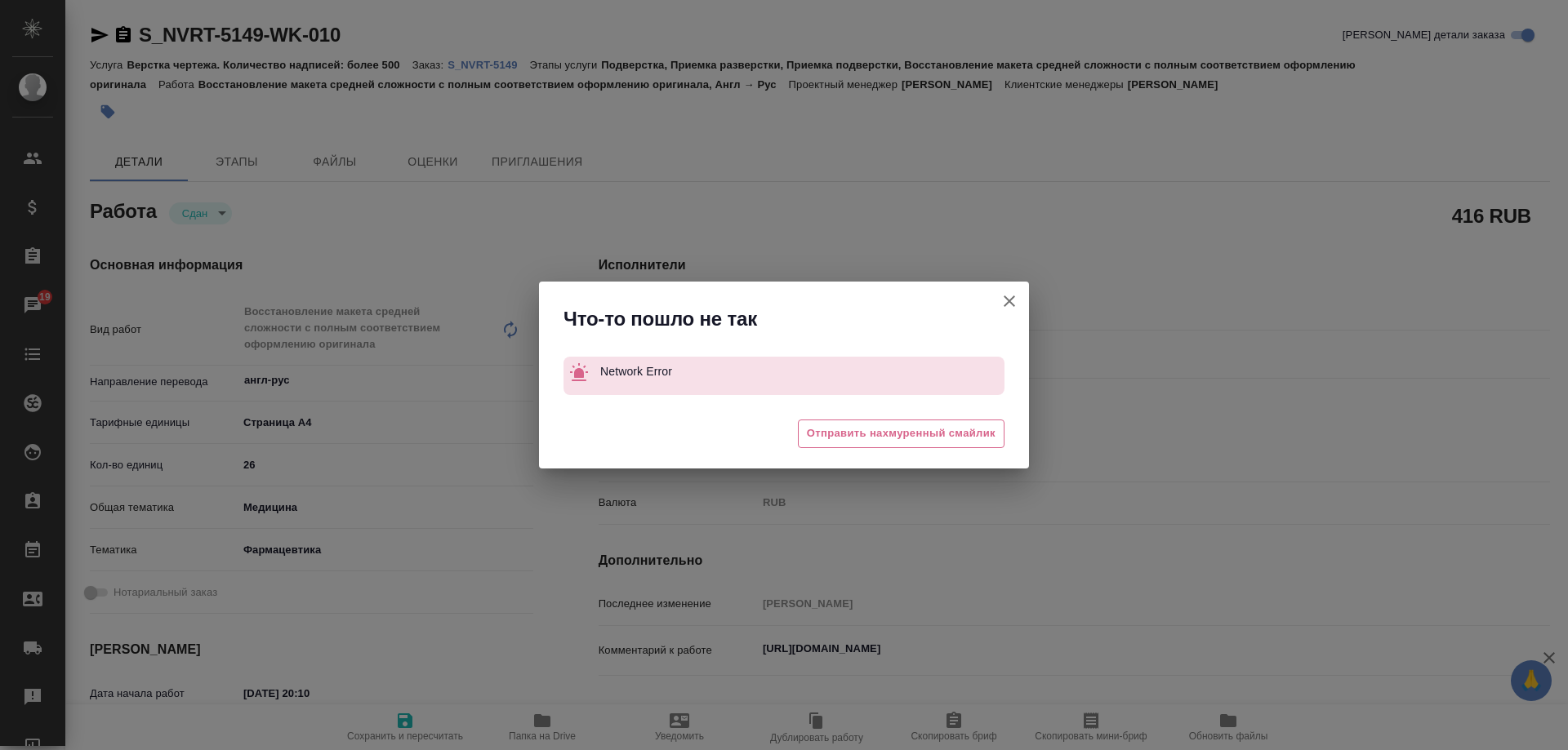
type textarea "x"
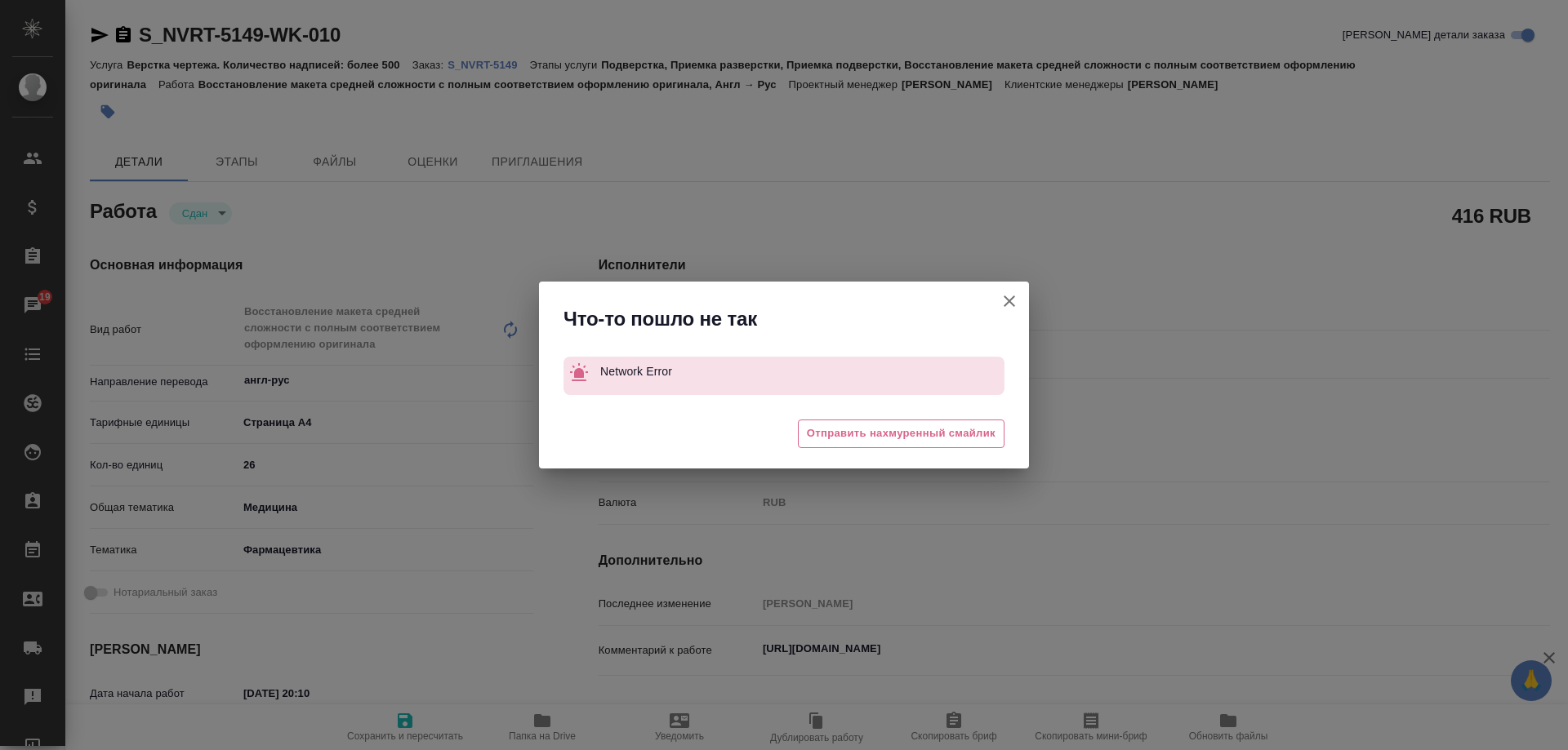
type textarea "x"
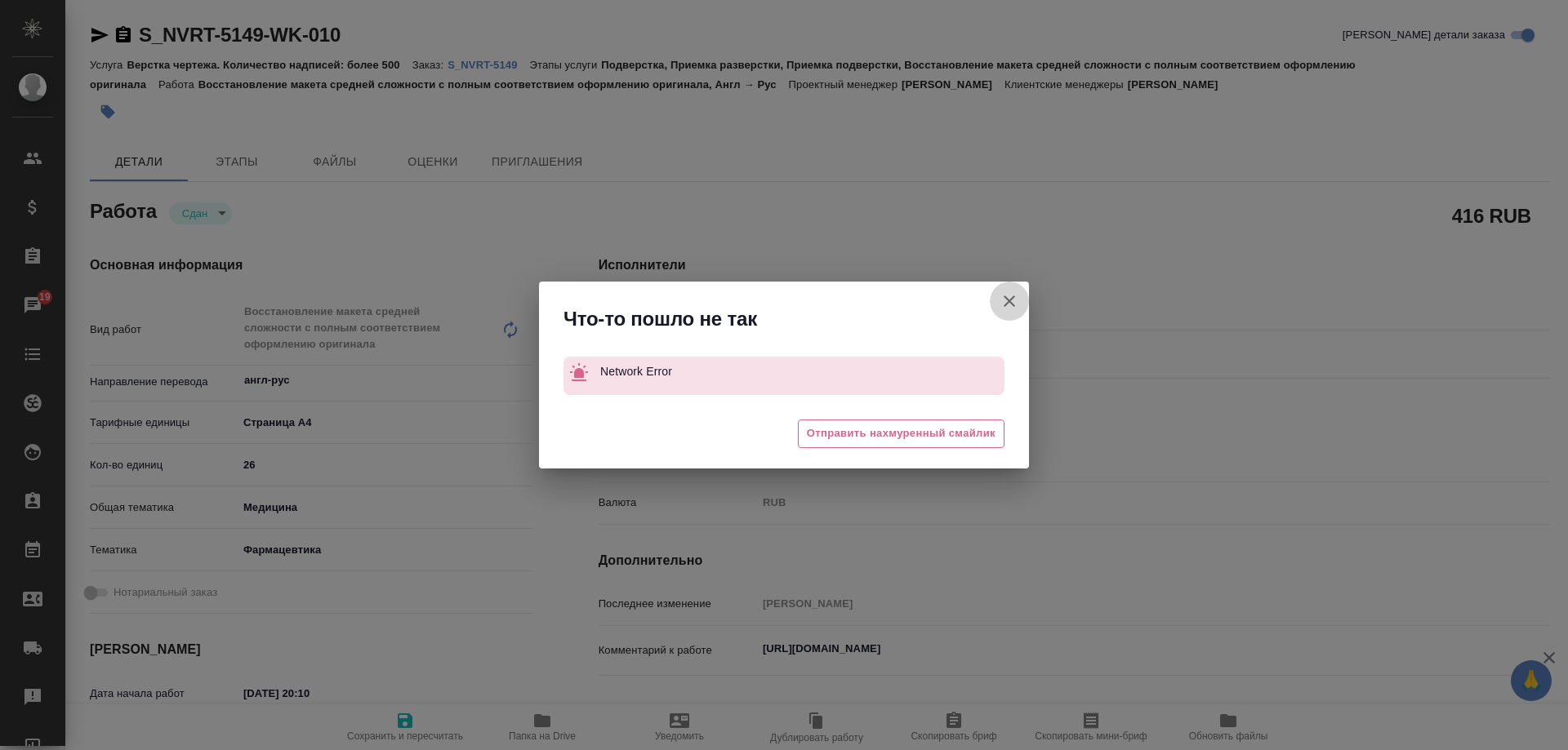
click at [1004, 307] on icon "button" at bounding box center [1009, 301] width 20 height 20
type textarea "x"
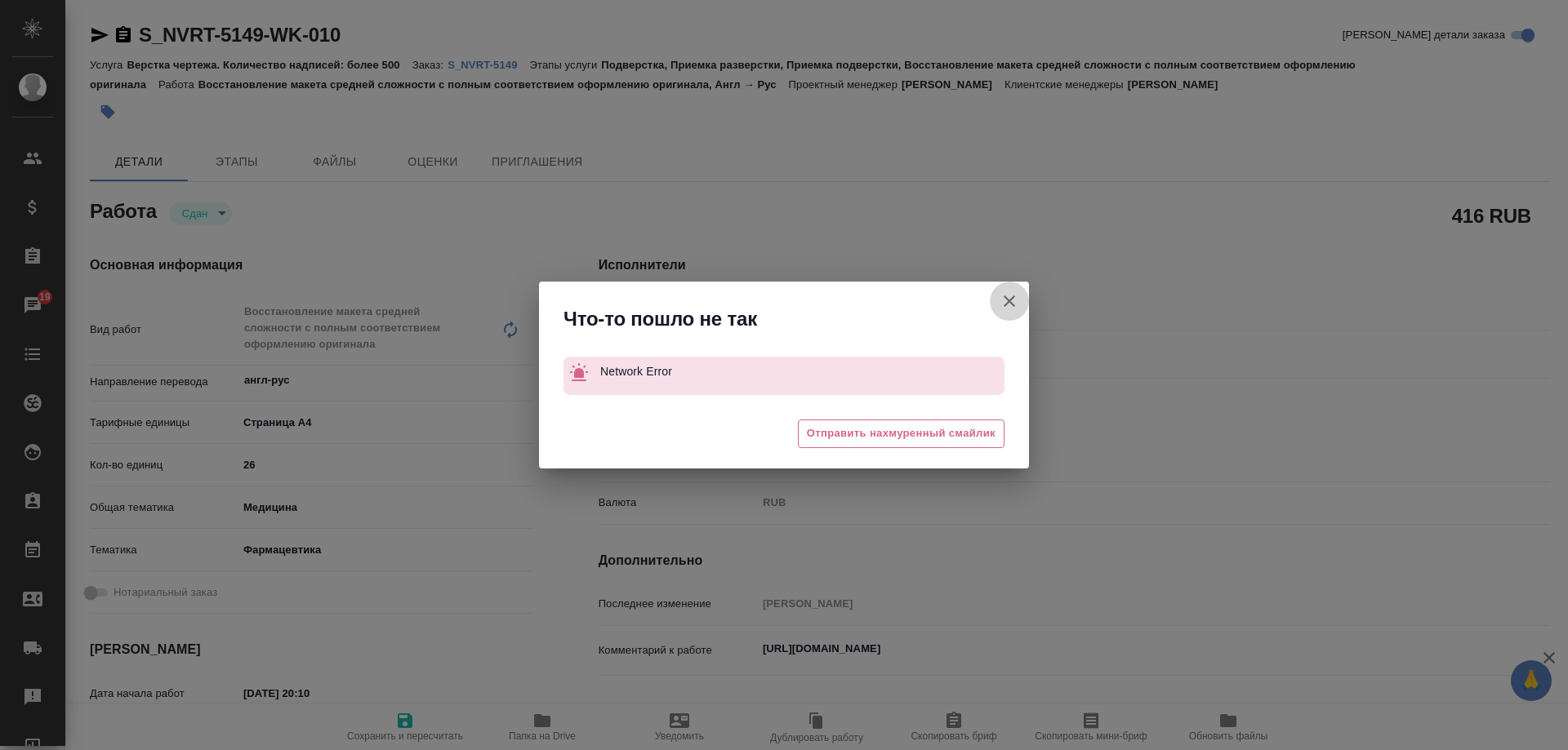
type textarea "x"
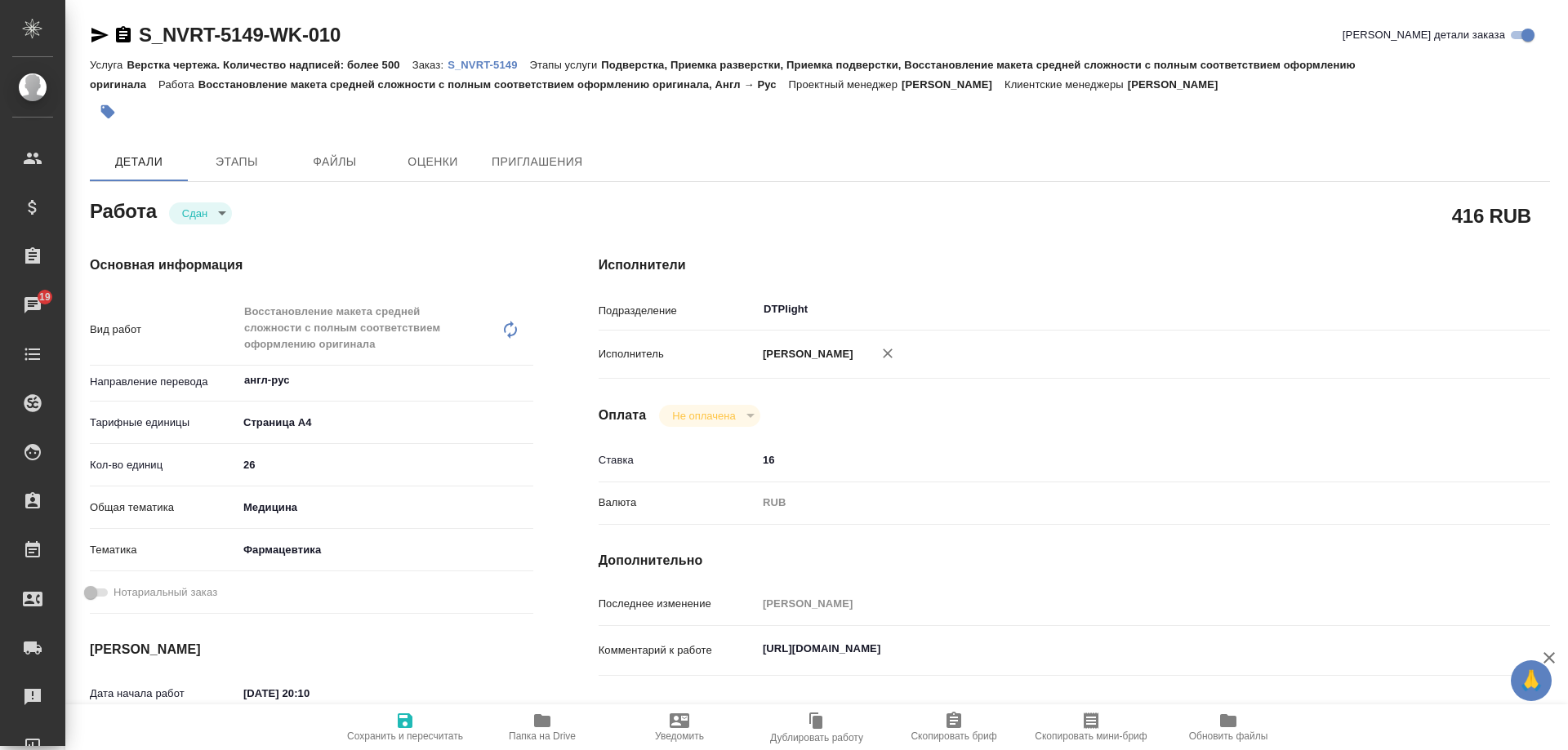
type textarea "x"
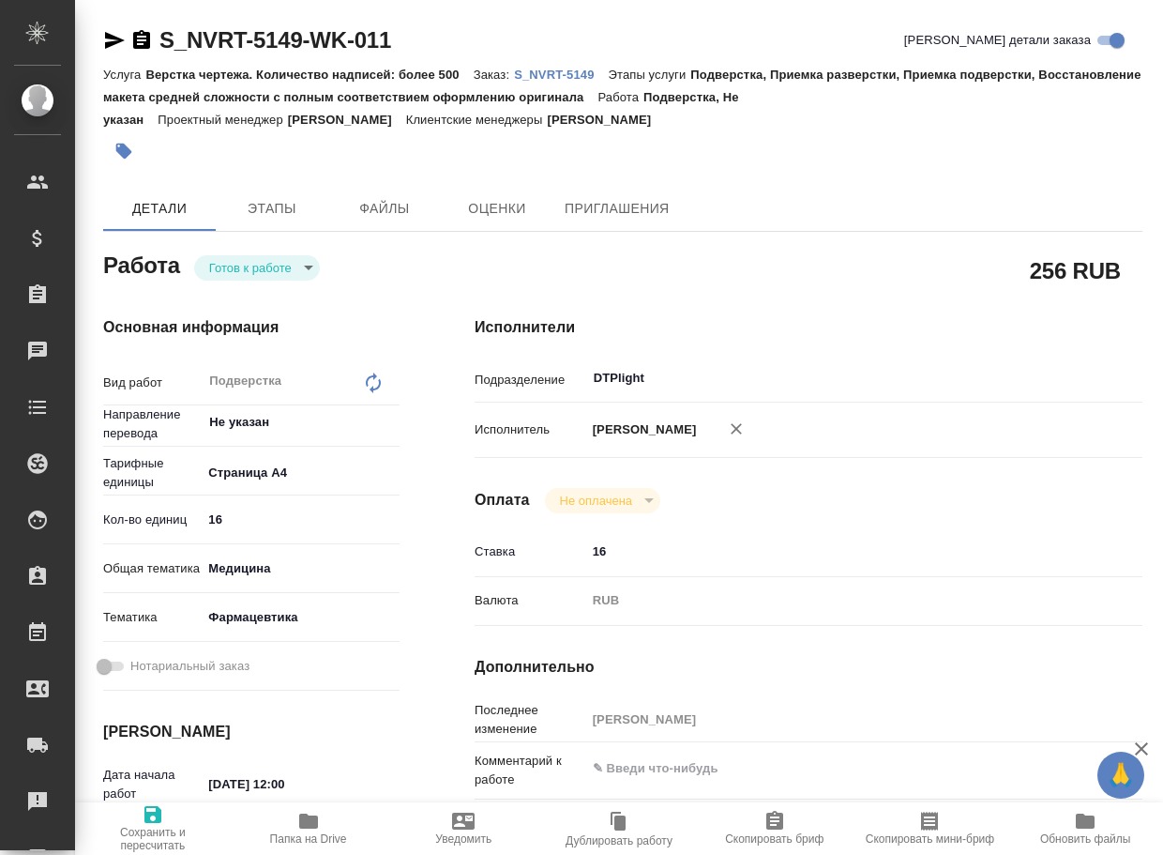
type textarea "x"
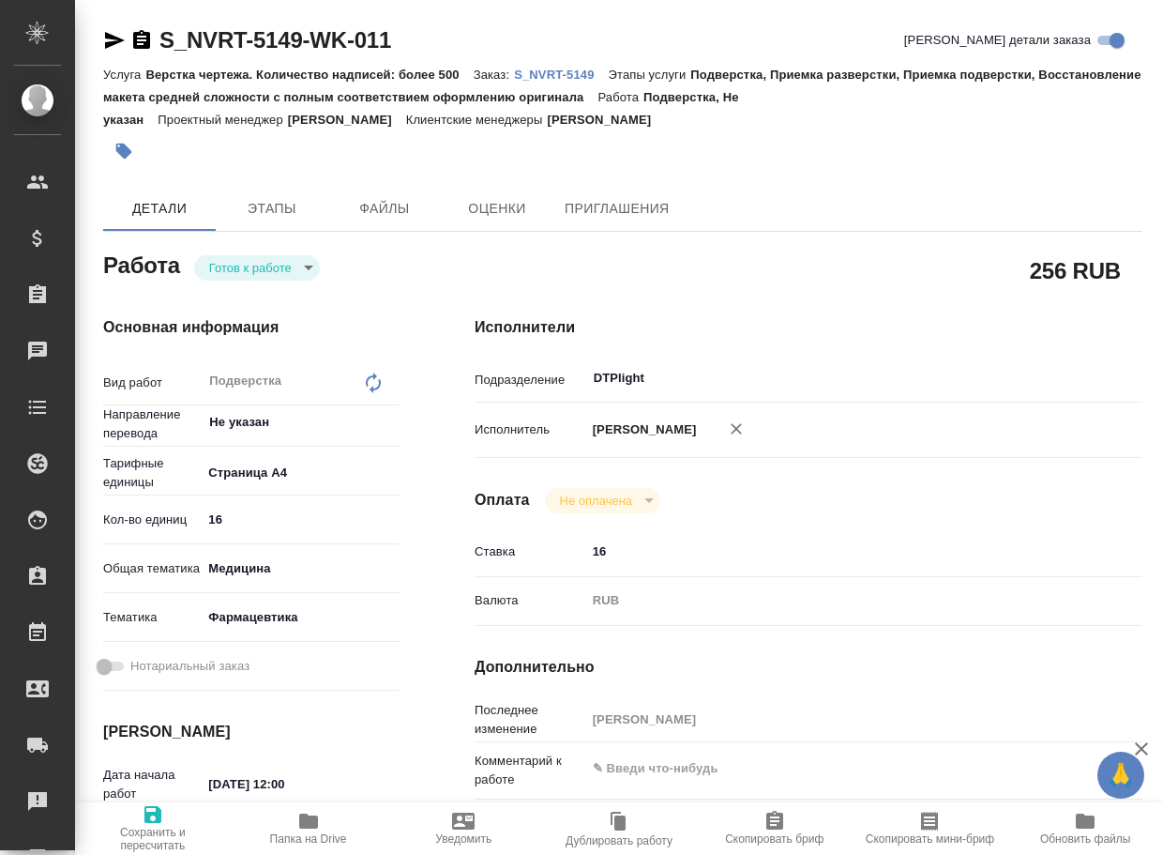
type textarea "x"
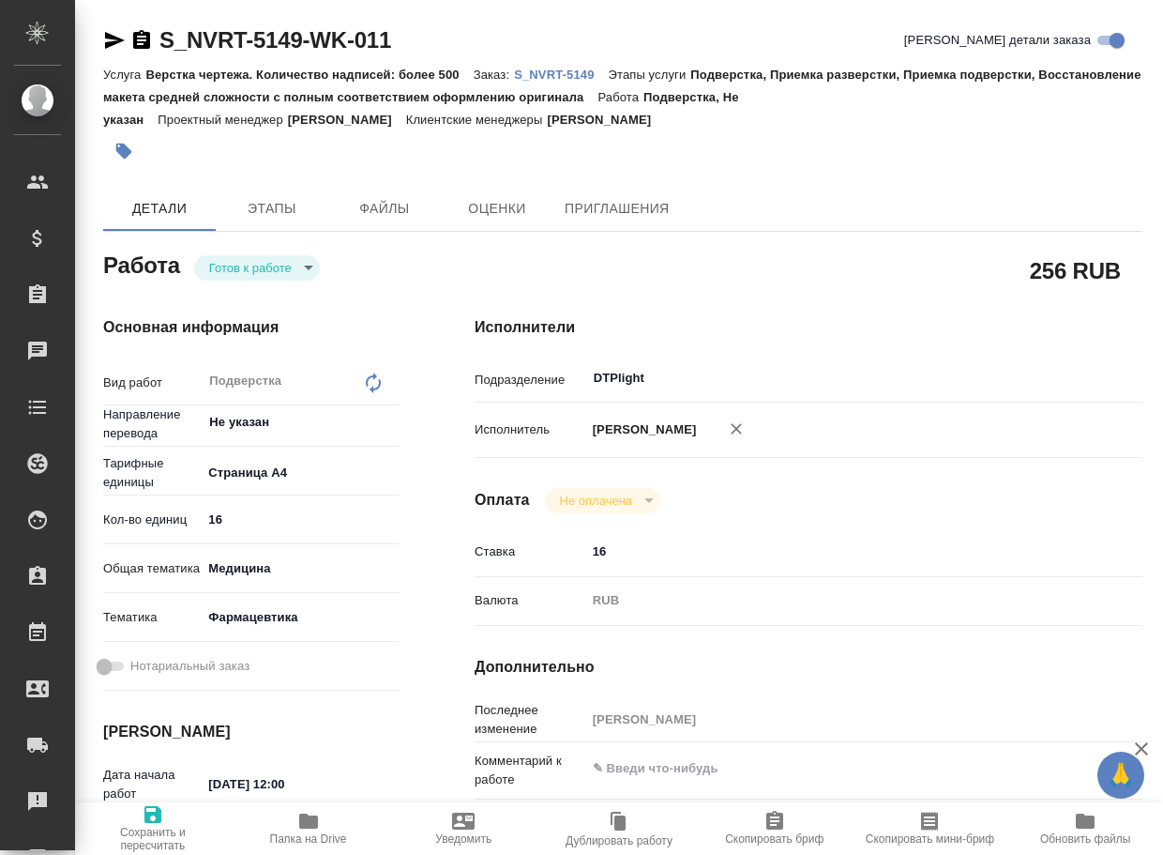
type textarea "x"
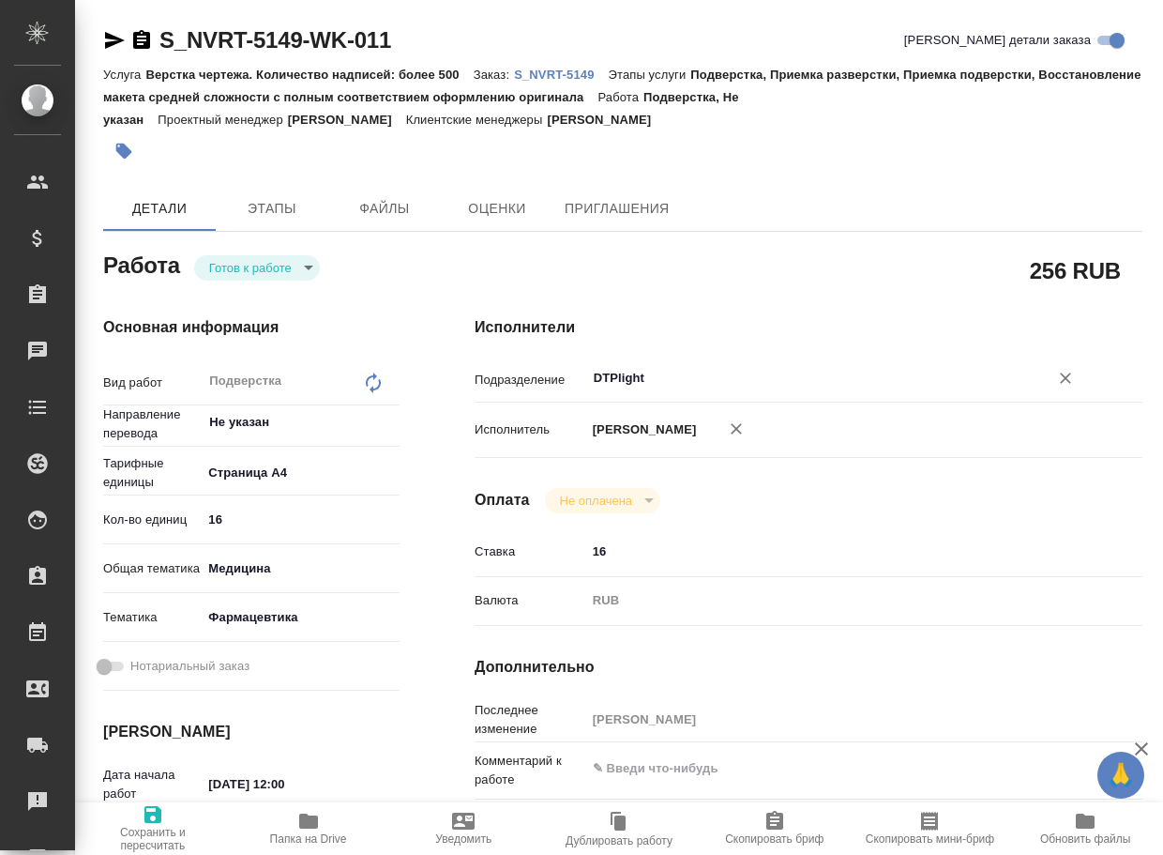
type textarea "x"
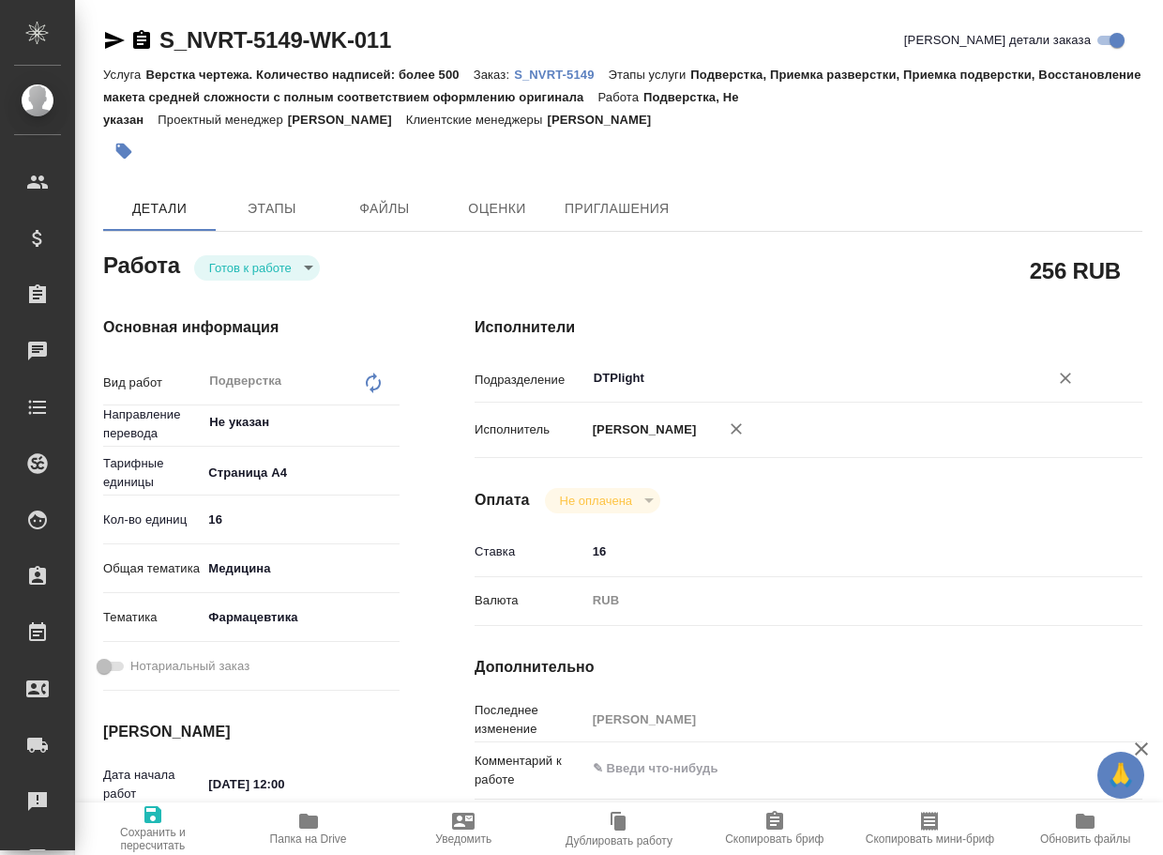
type textarea "x"
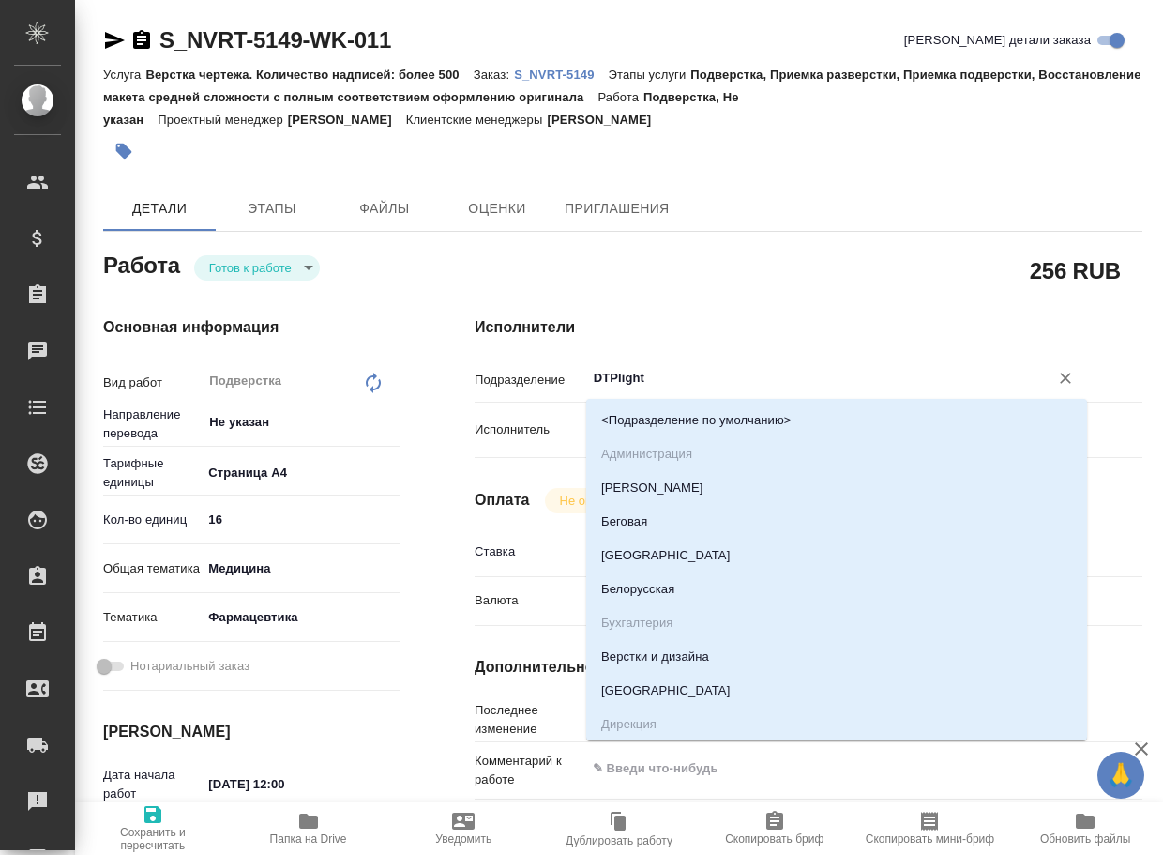
click at [670, 369] on input "DTPlight" at bounding box center [805, 378] width 427 height 23
type textarea "x"
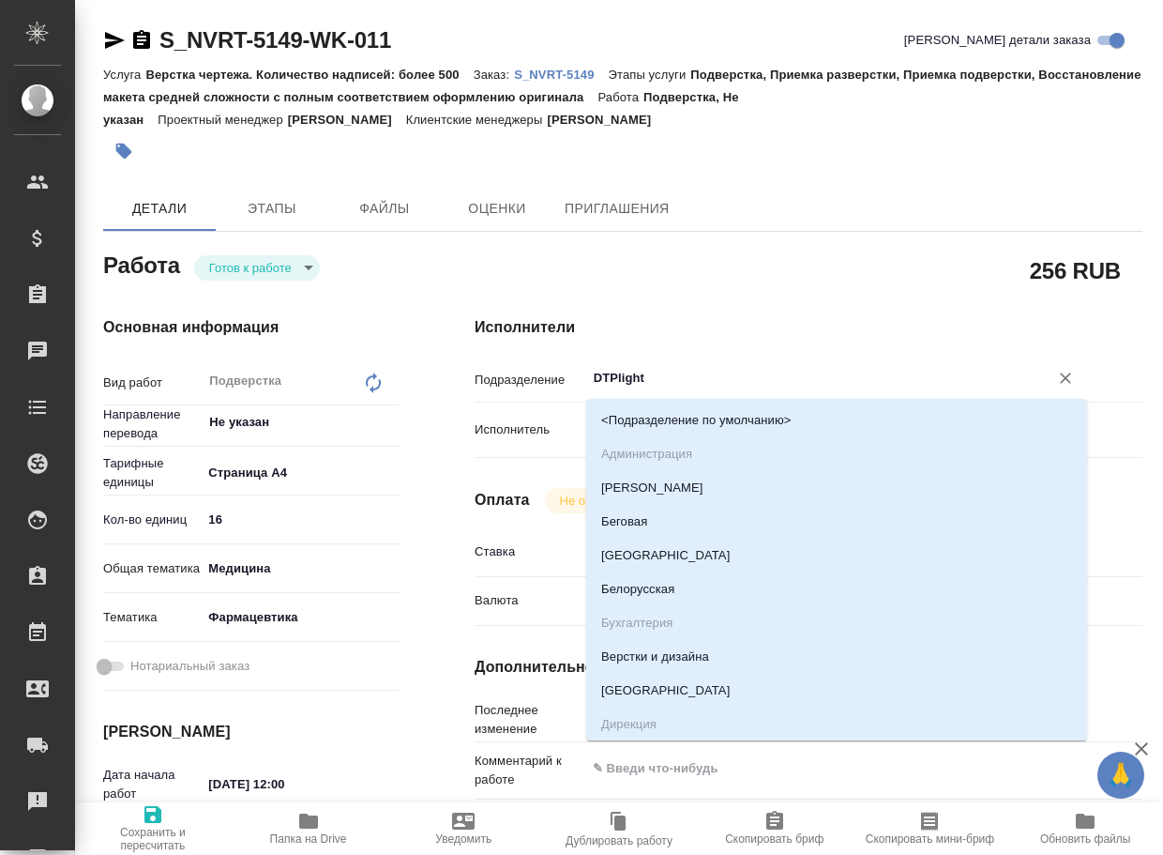
type textarea "x"
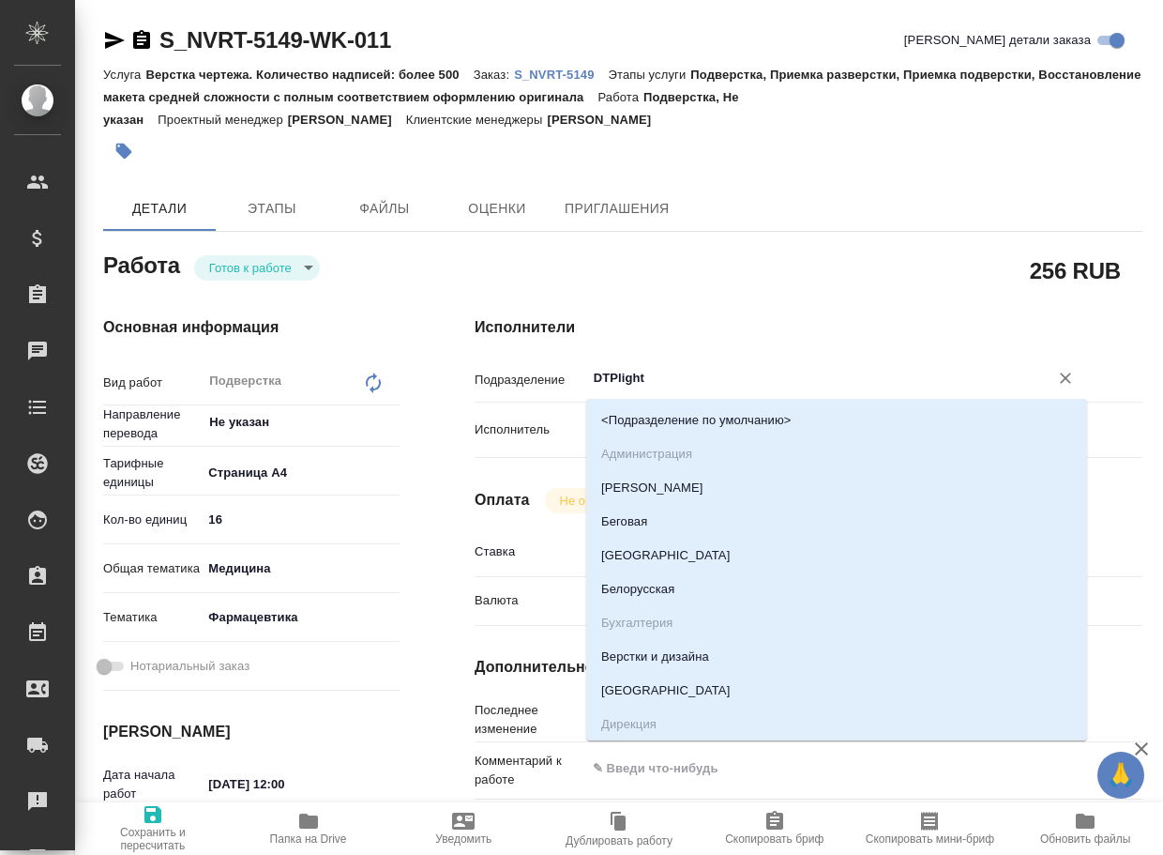
type textarea "x"
drag, startPoint x: 189, startPoint y: 520, endPoint x: 148, endPoint y: 514, distance: 41.7
click at [149, 514] on div "Кол-во единиц 16" at bounding box center [251, 519] width 296 height 33
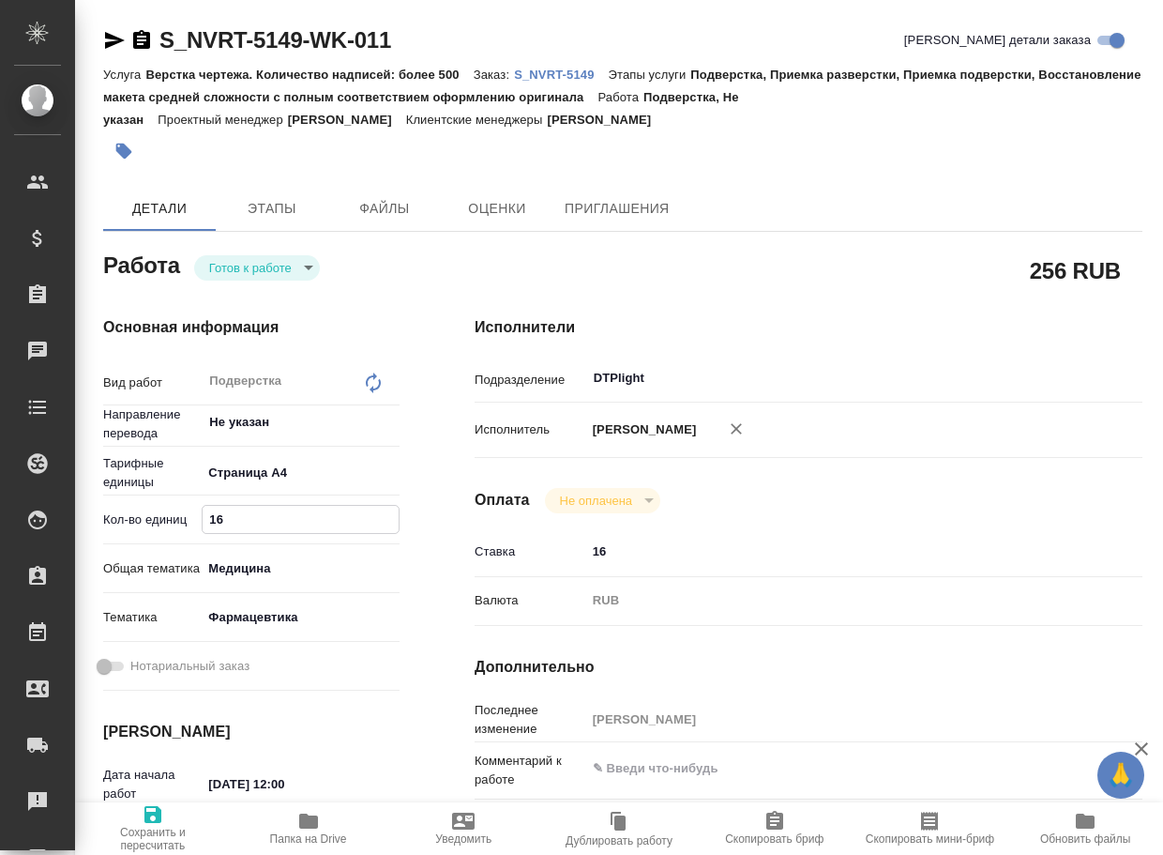
type textarea "x"
type input "2"
type textarea "x"
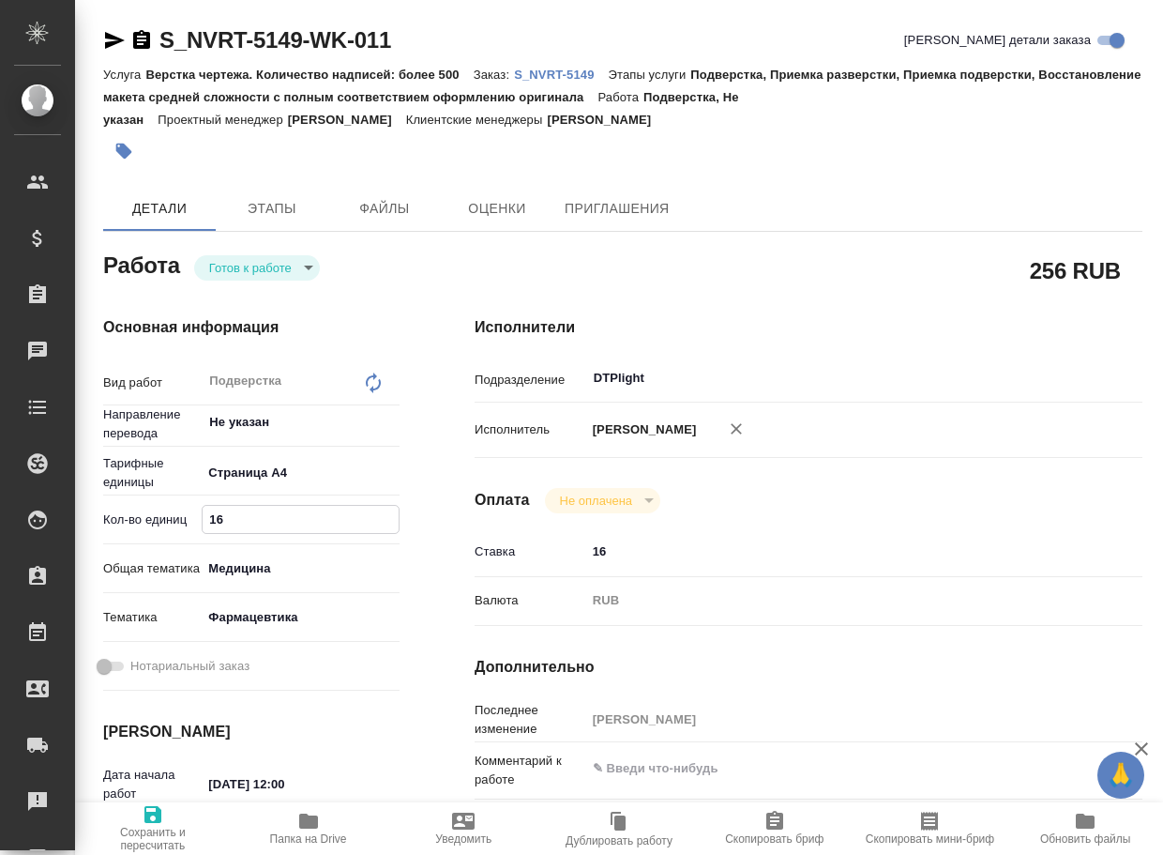
type textarea "x"
type input "26"
type textarea "x"
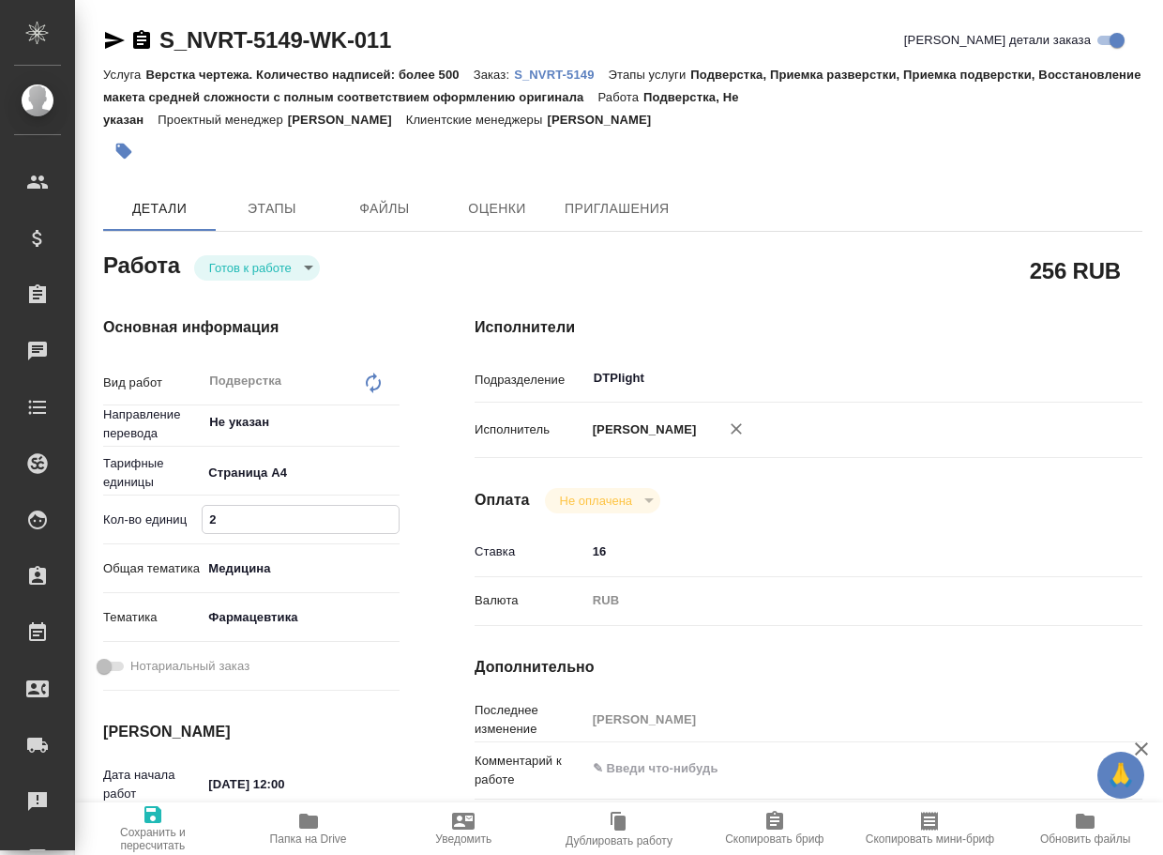
type textarea "x"
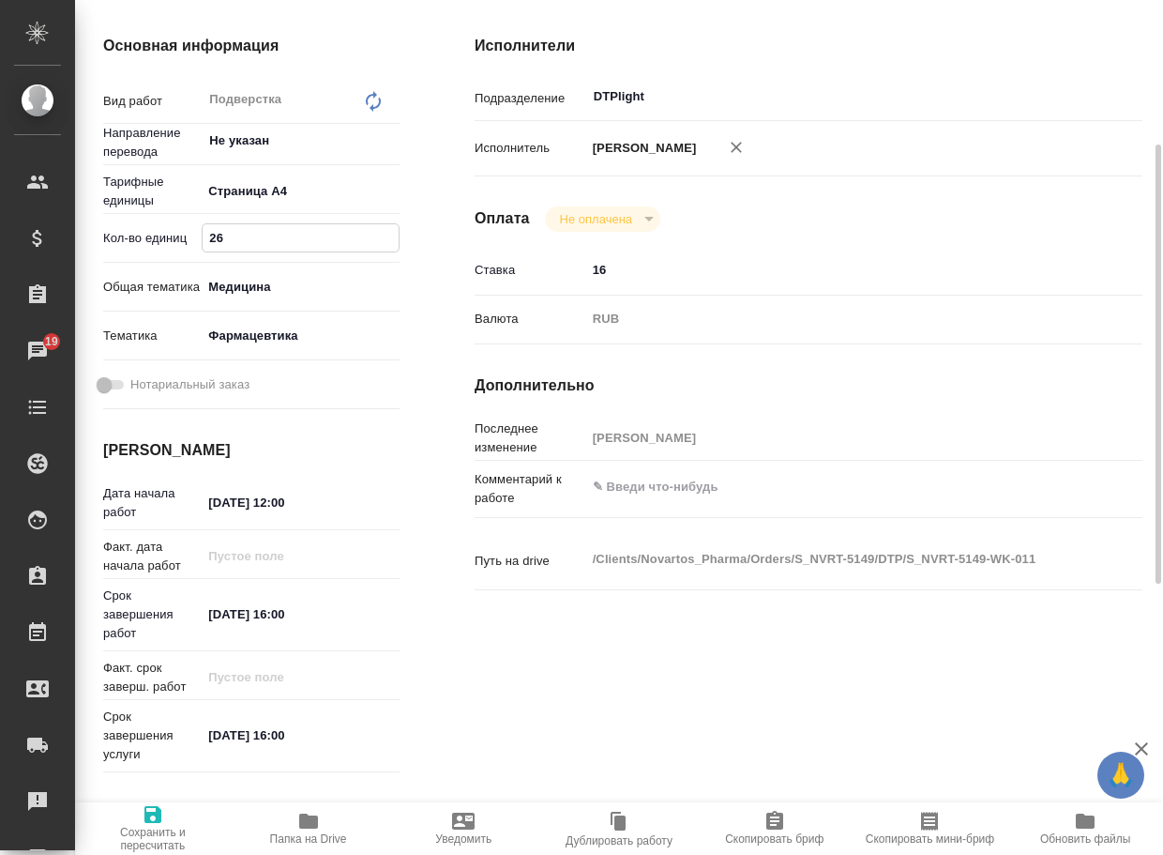
type input "26"
type textarea "x"
click at [627, 495] on textarea at bounding box center [836, 487] width 501 height 32
type textarea "Р"
type textarea "x"
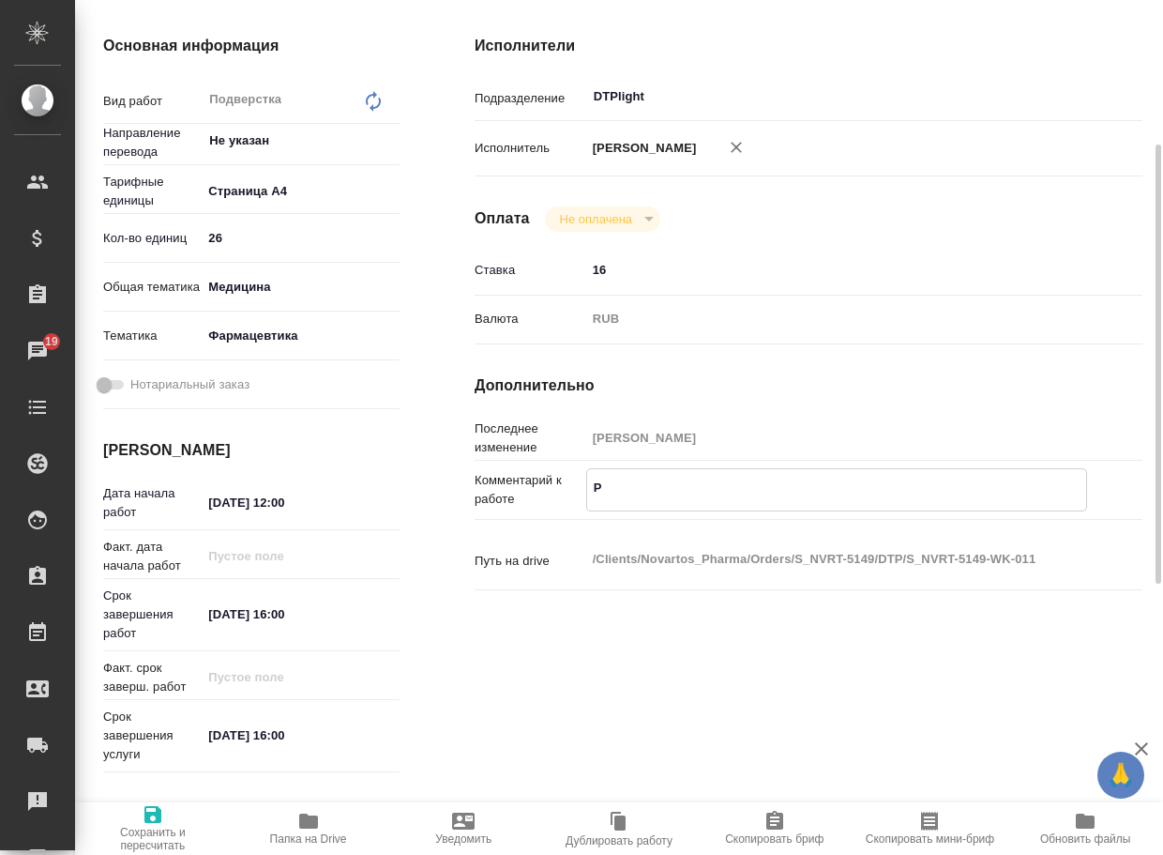
type textarea "x"
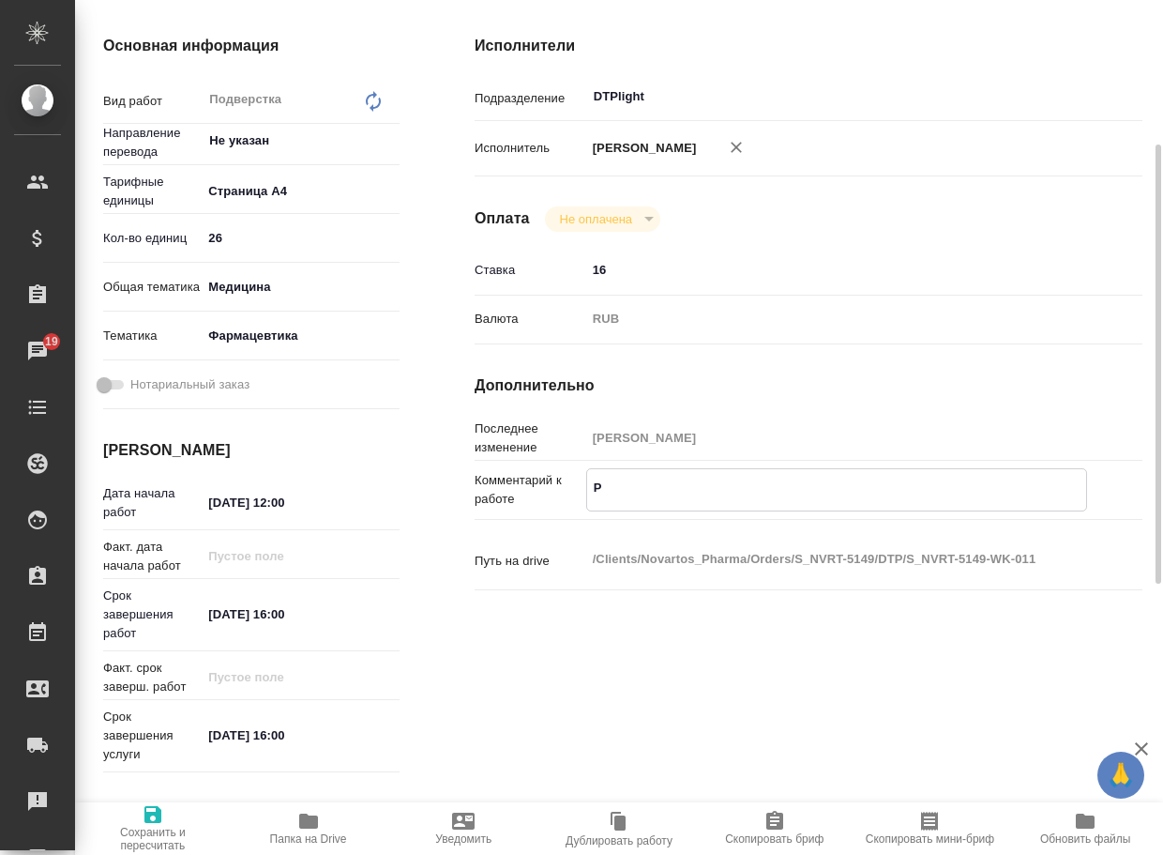
type textarea "Ра"
type textarea "x"
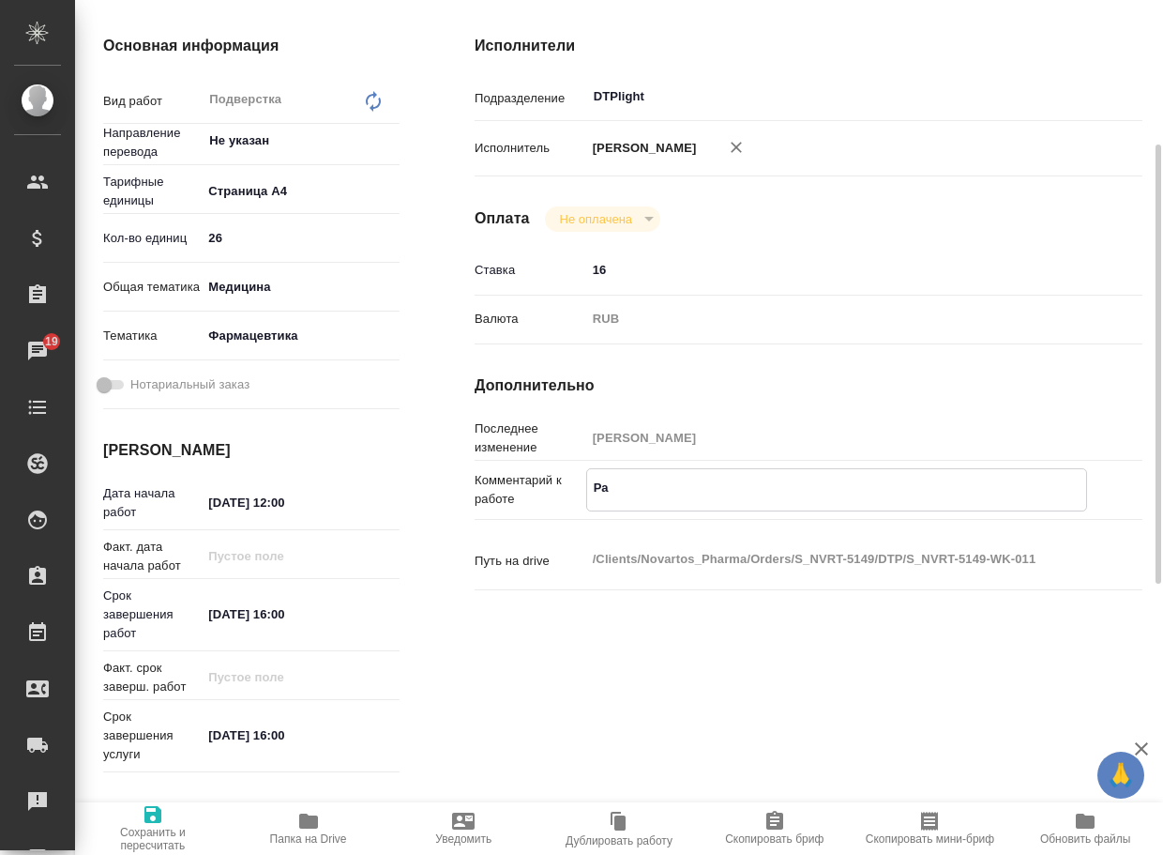
type textarea "x"
type textarea "Раз"
type textarea "x"
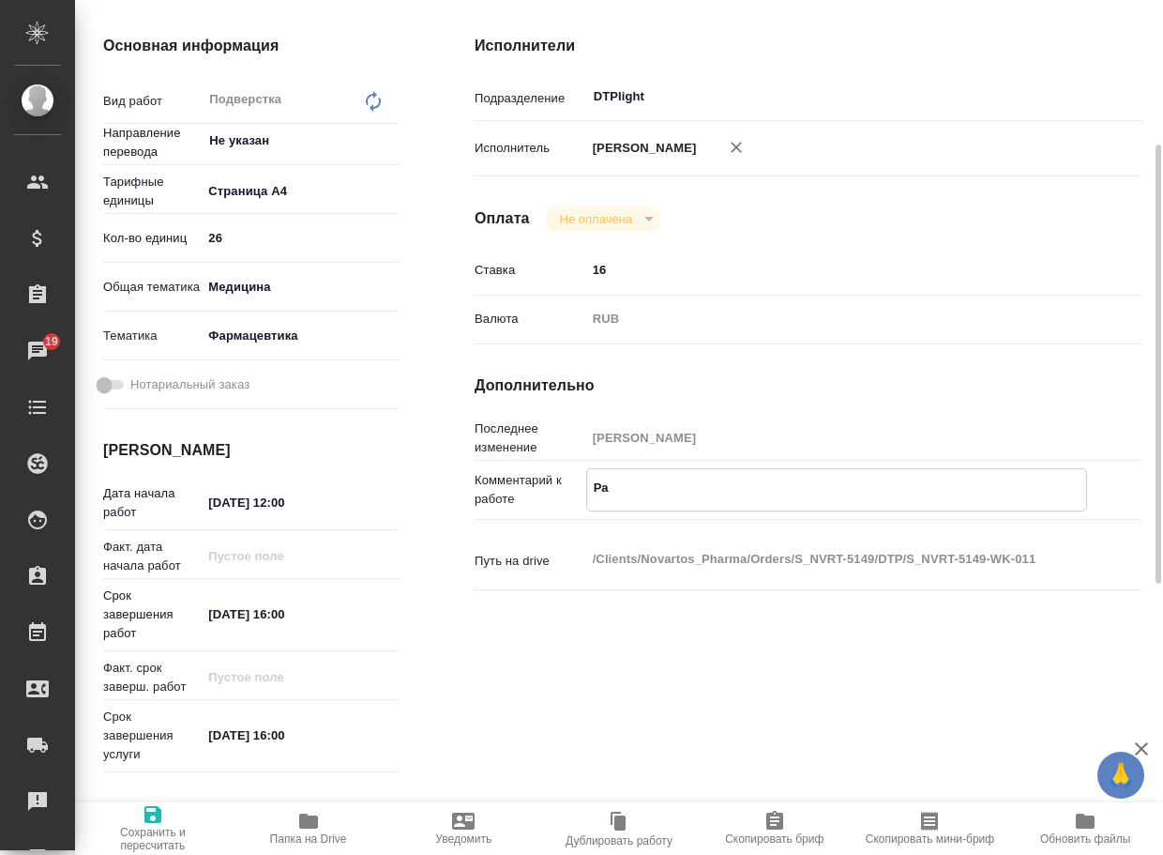
type textarea "x"
type textarea "Разв"
type textarea "x"
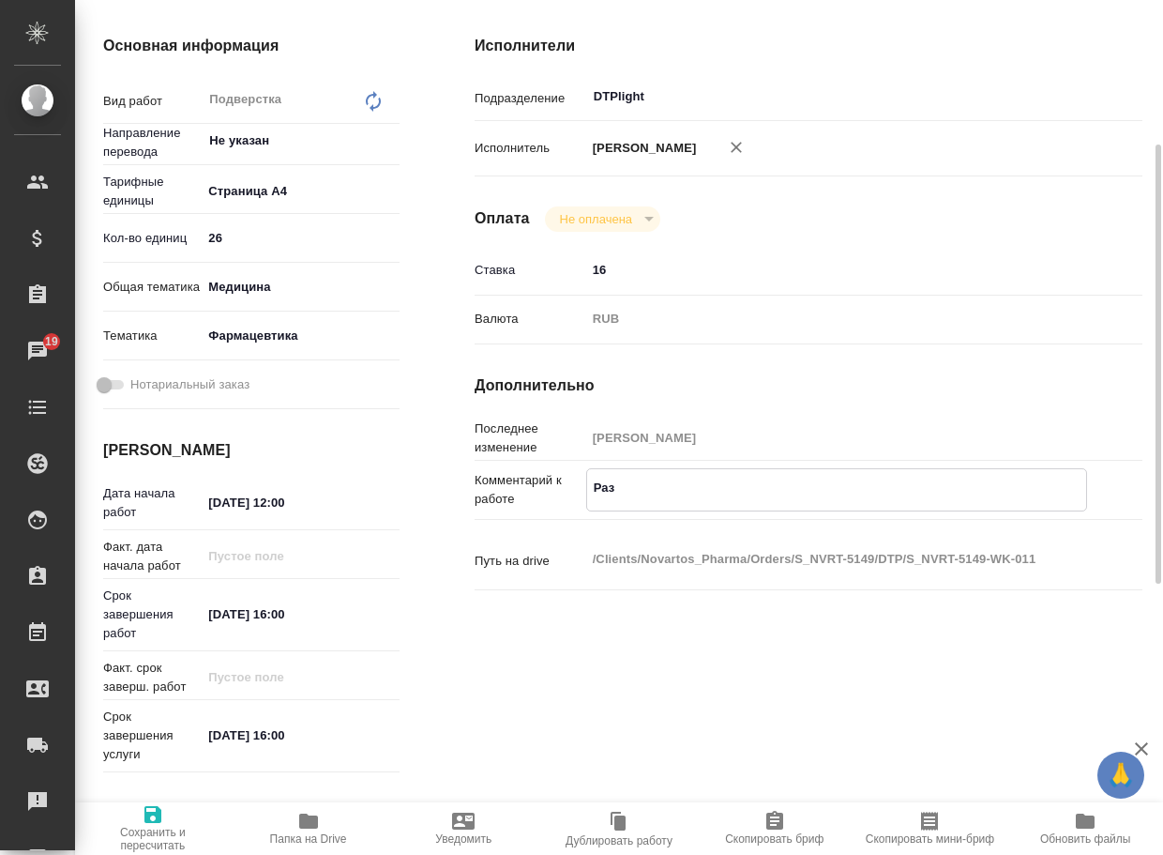
type textarea "x"
type textarea "Разве"
type textarea "x"
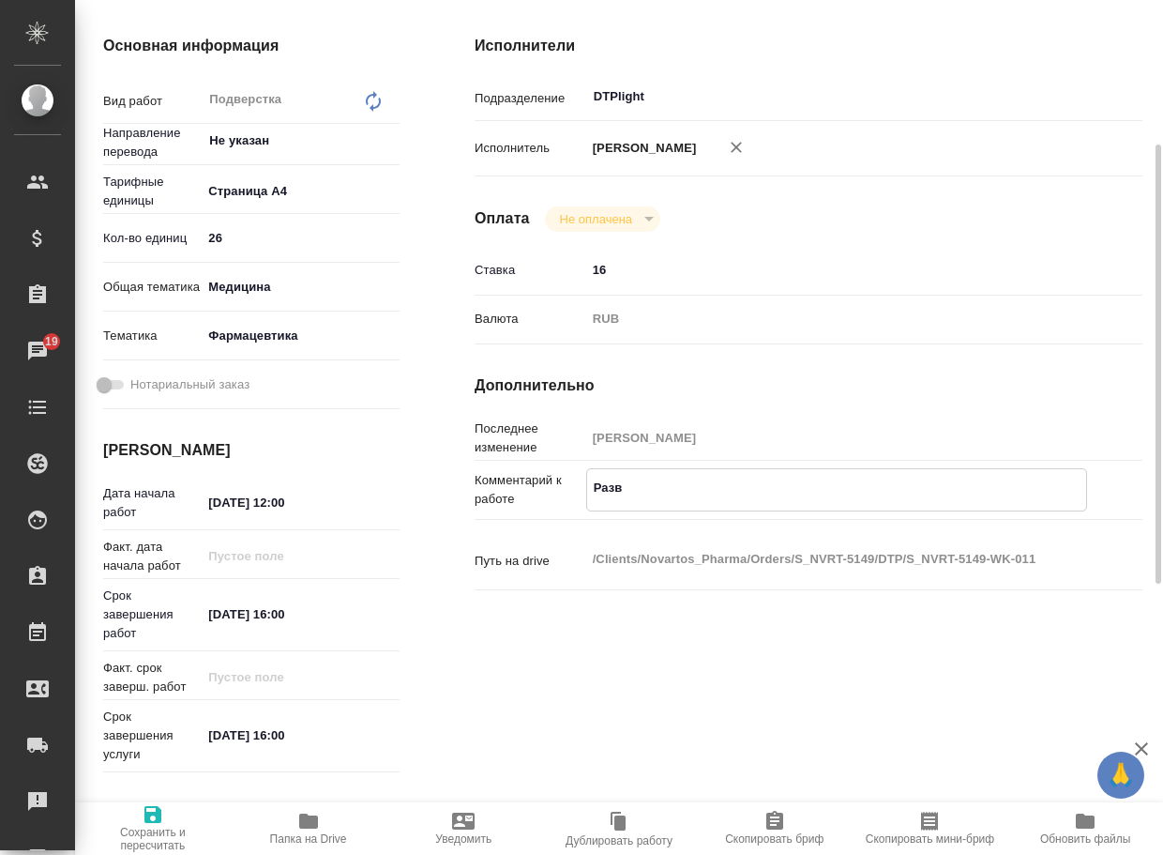
type textarea "x"
type textarea "Развер"
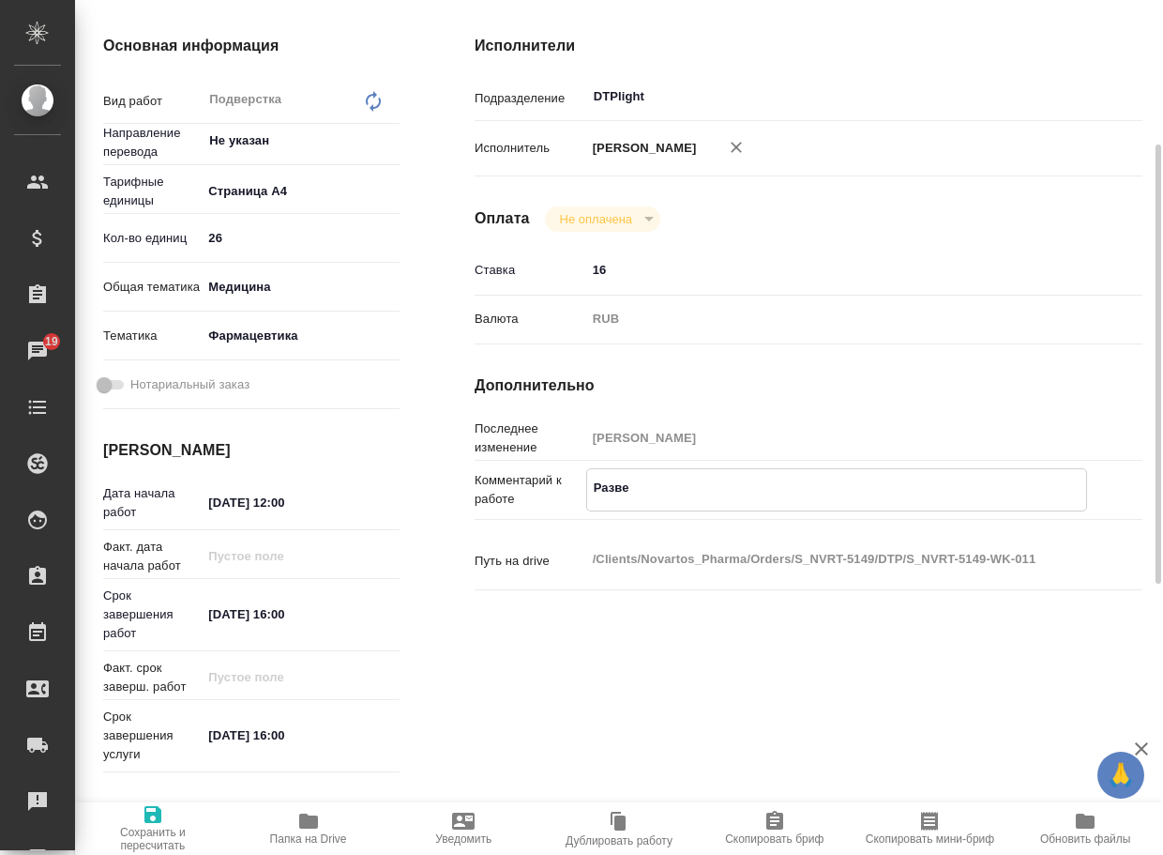
type textarea "x"
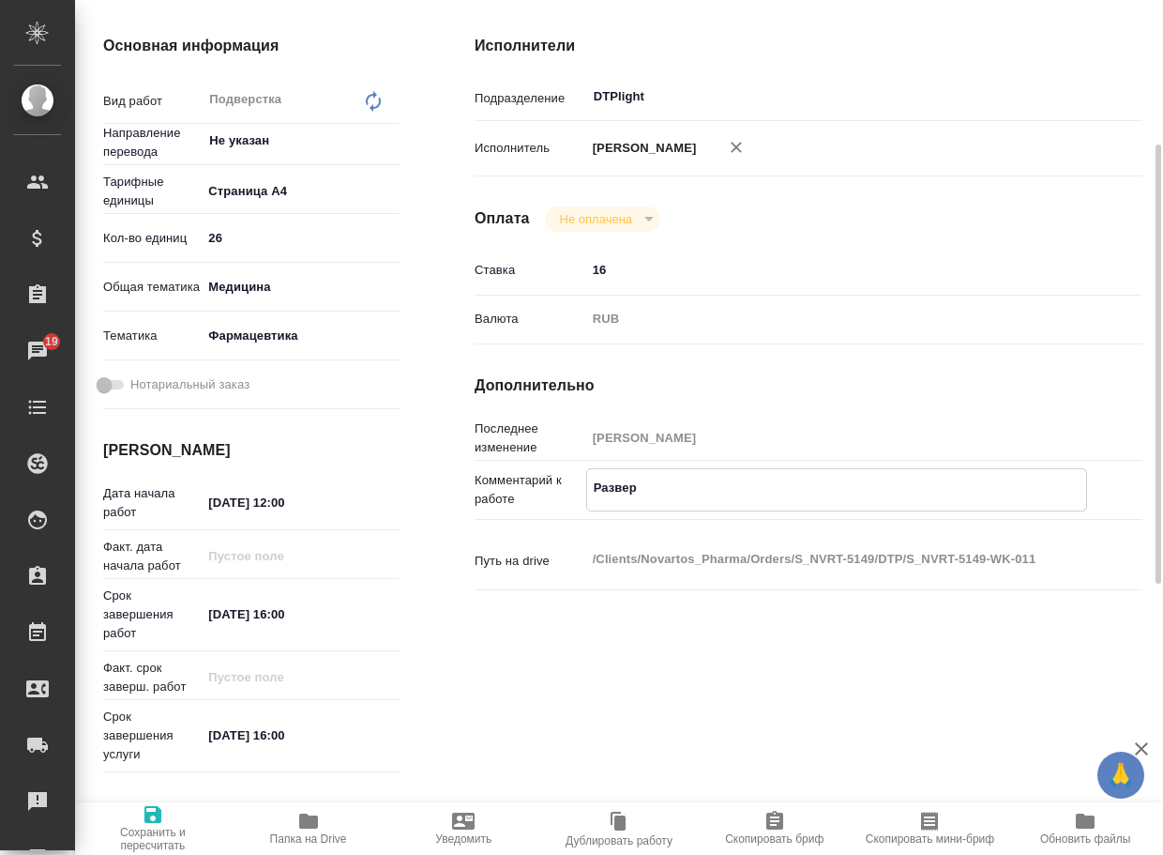
type textarea "Разверс"
type textarea "x"
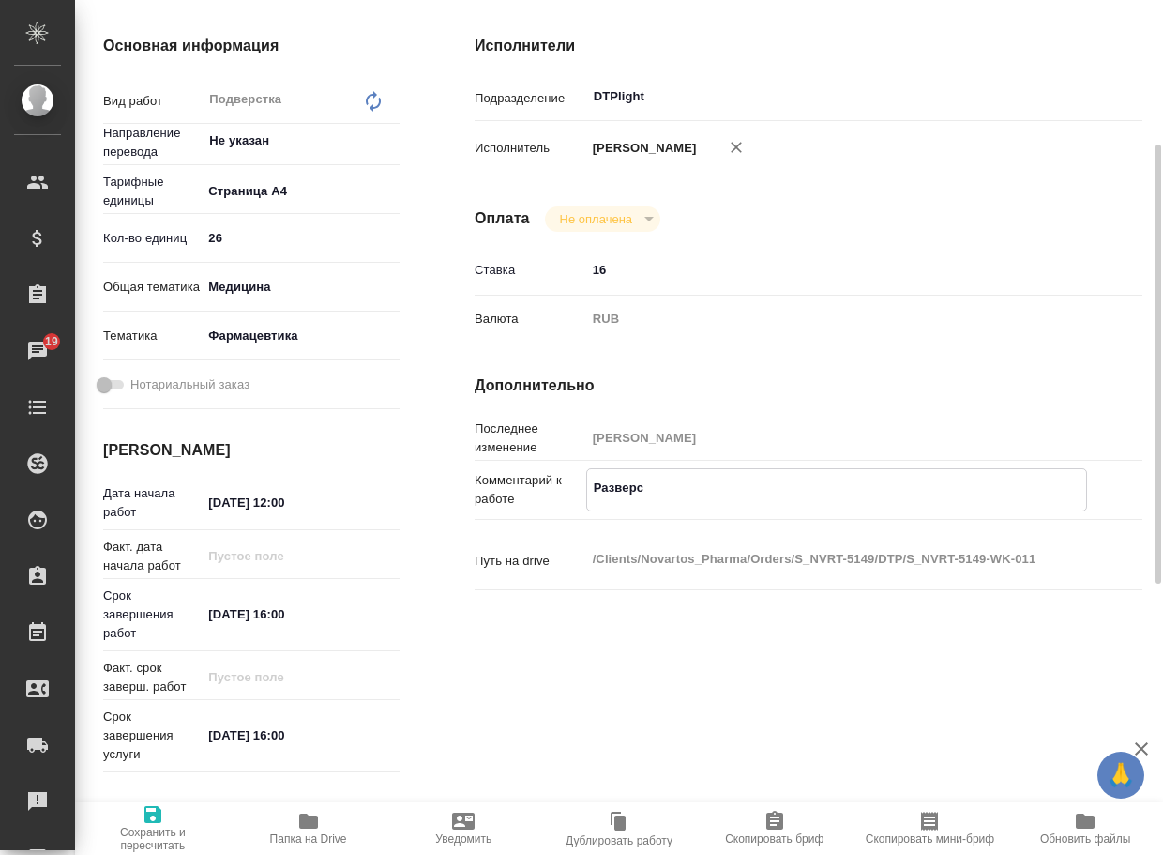
type textarea "x"
type textarea "Разверст"
type textarea "x"
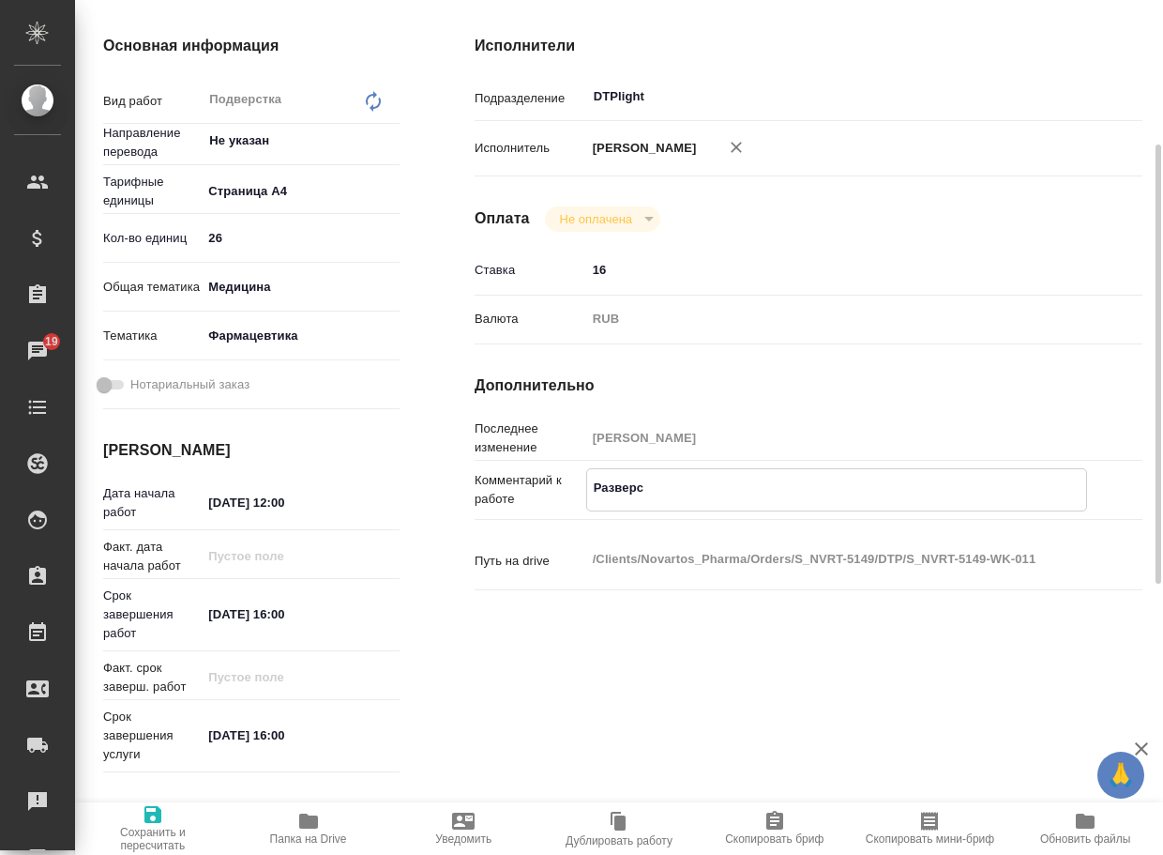
type textarea "x"
type textarea "Разверстк"
type textarea "x"
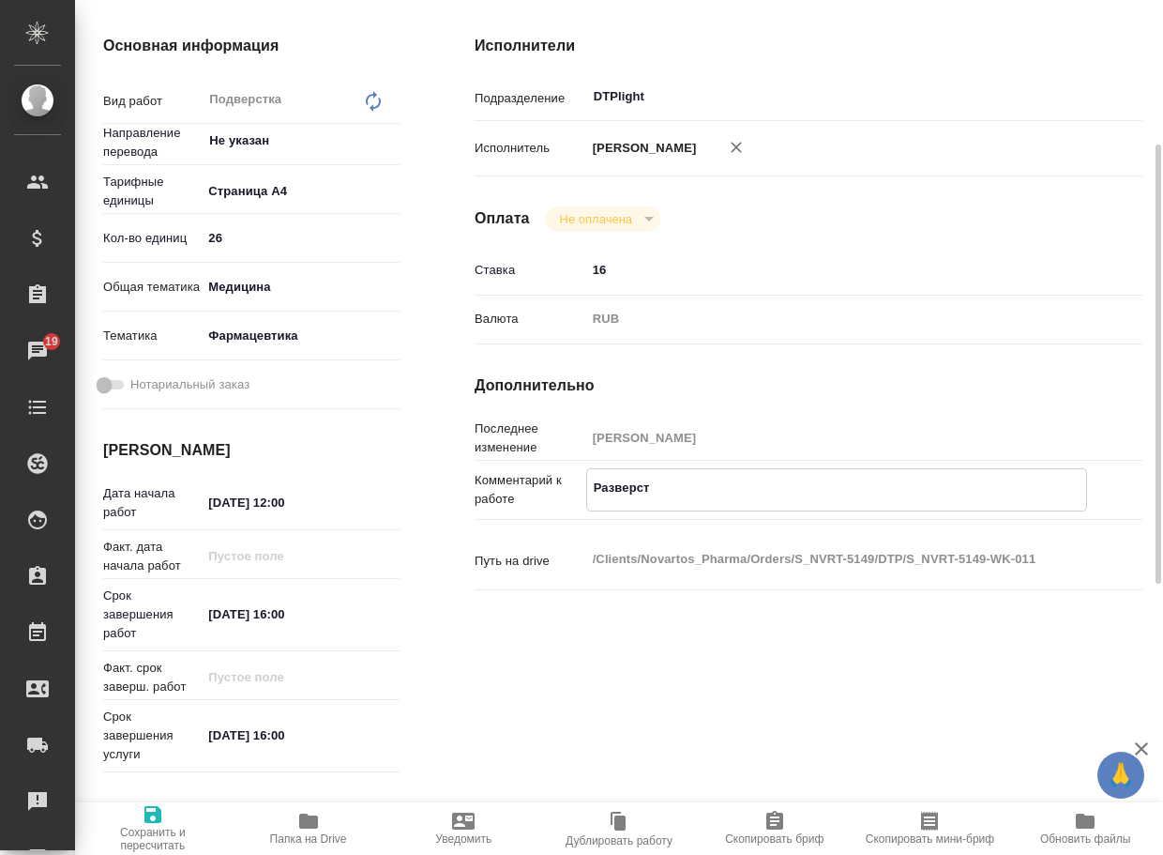
type textarea "x"
type textarea "Разверстка"
type textarea "x"
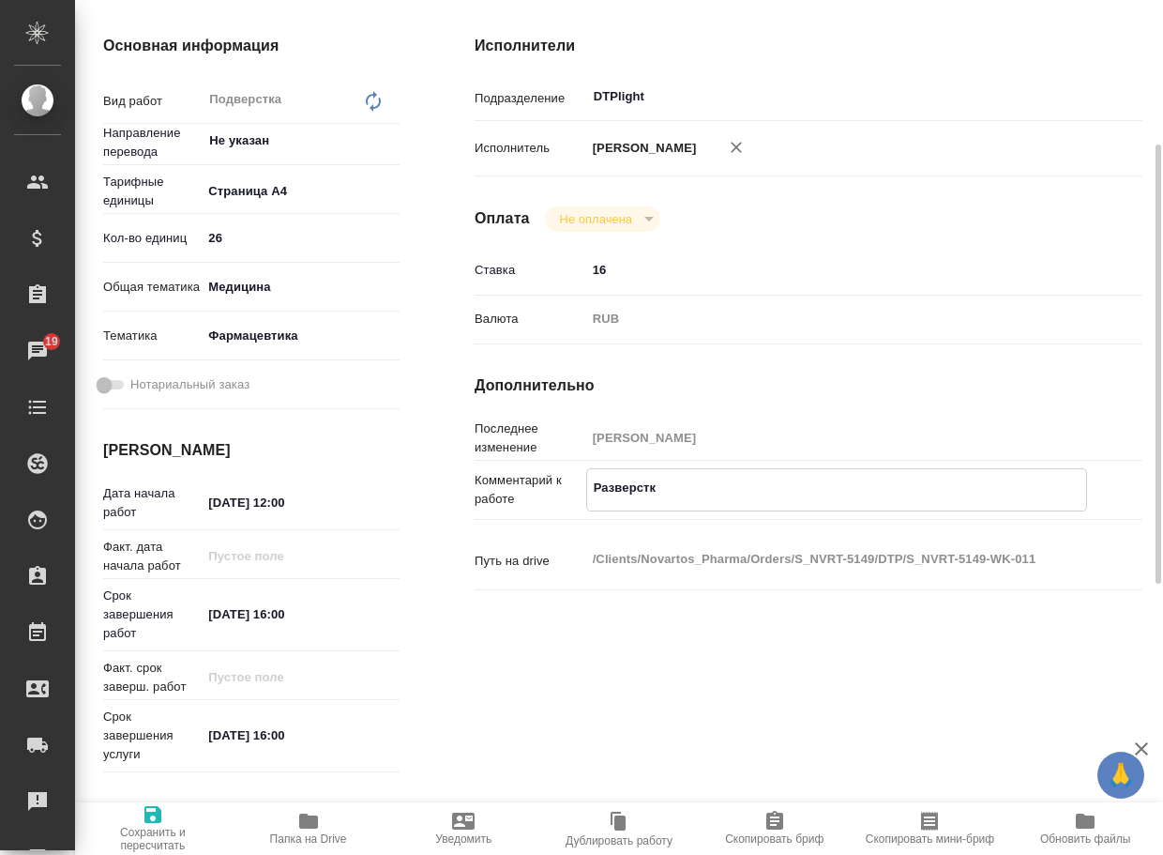
type textarea "x"
type textarea "Разверстка:"
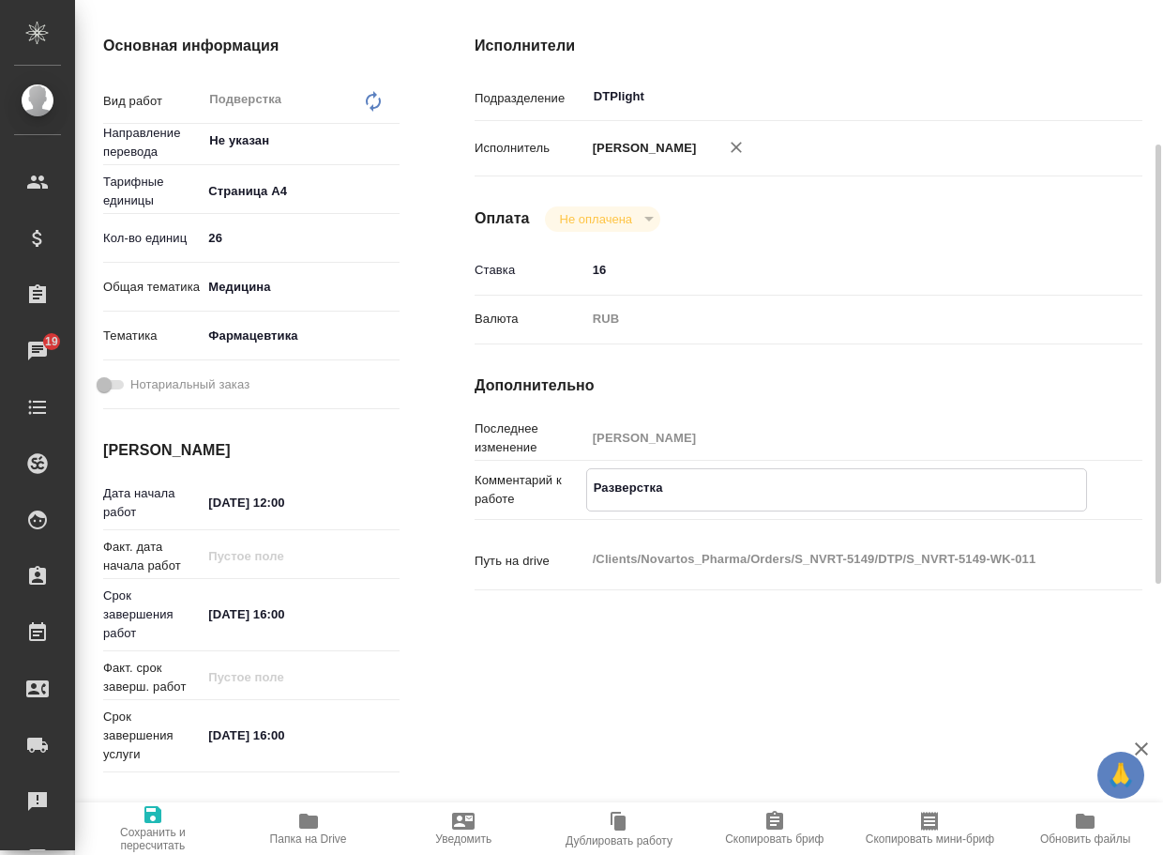
type textarea "x"
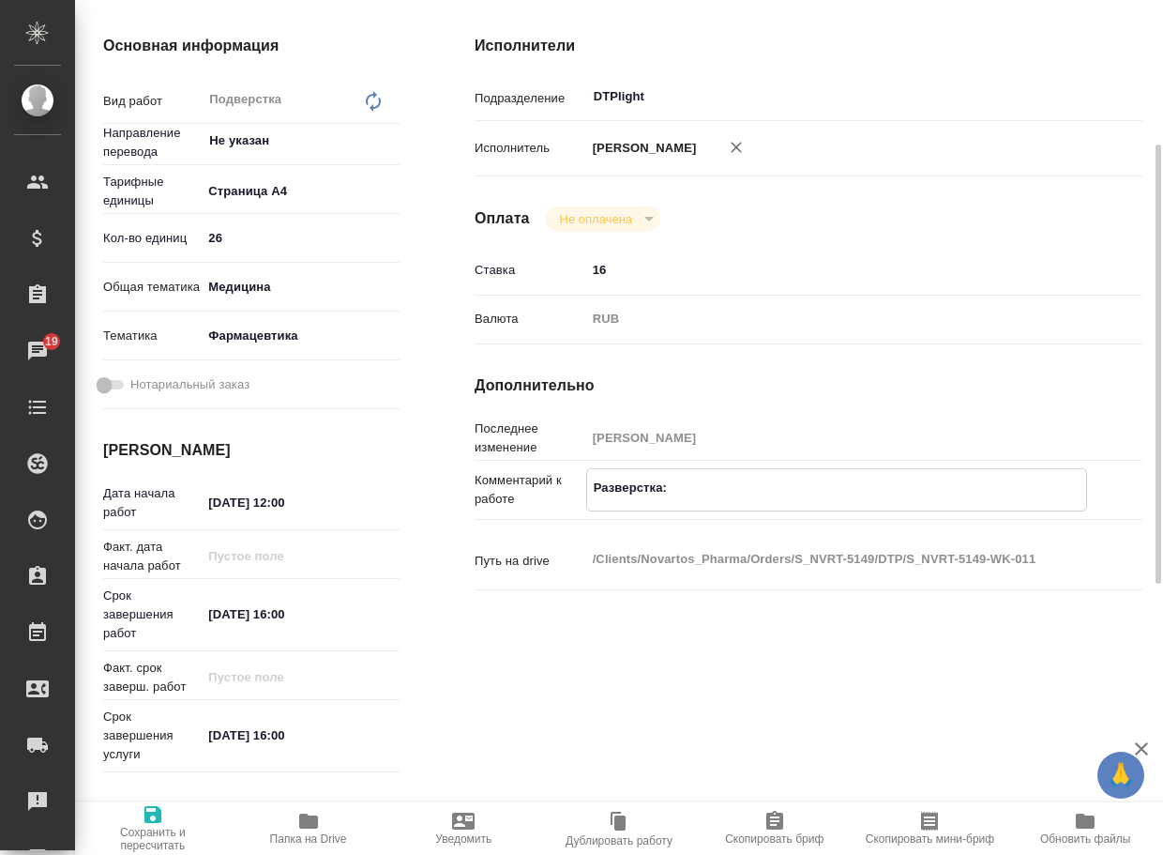
type textarea "Разверстка:"
type textarea "x"
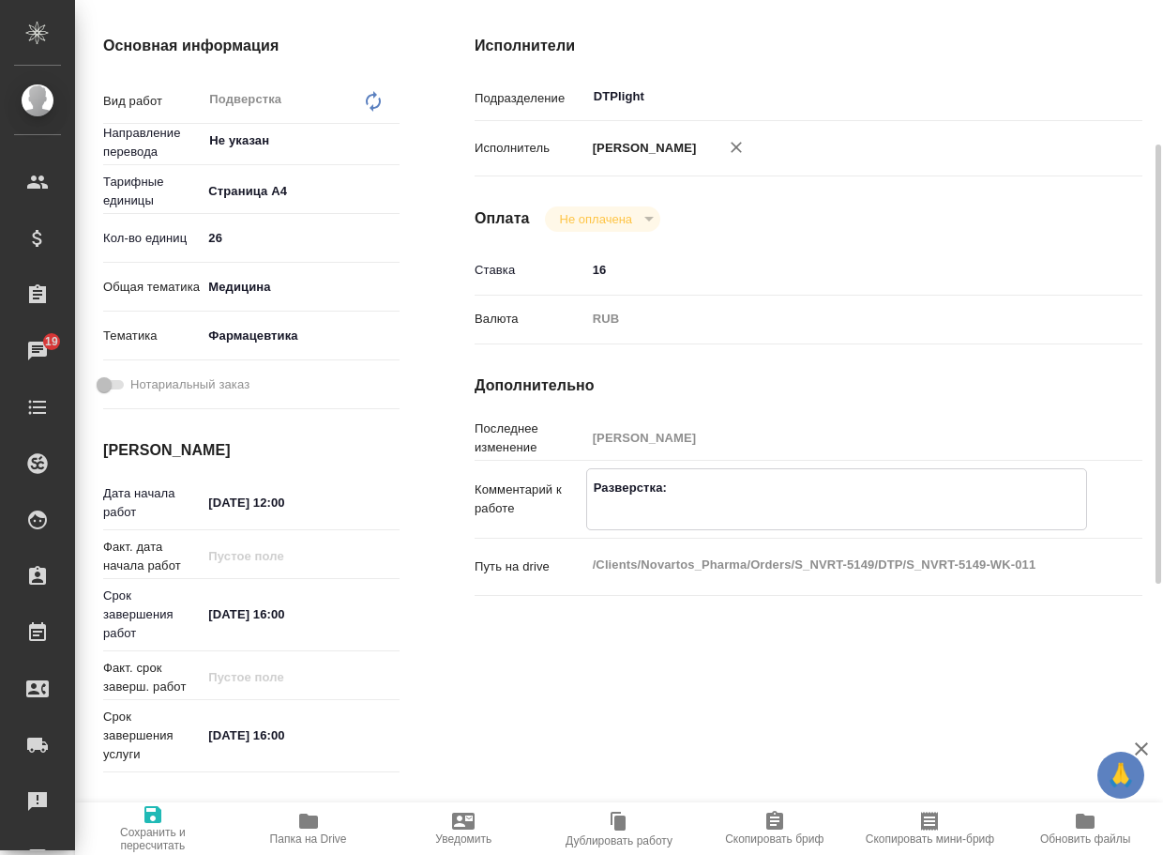
paste textarea "https://drive.awatera.com/apps/files/?dir=/Shares/Novartos_Pharma/Orders/S_NVRT…"
type textarea "x"
type textarea "Разверстка: https://drive.awatera.com/apps/files/?dir=/Shares/Novartos_Pharma/O…"
type textarea "x"
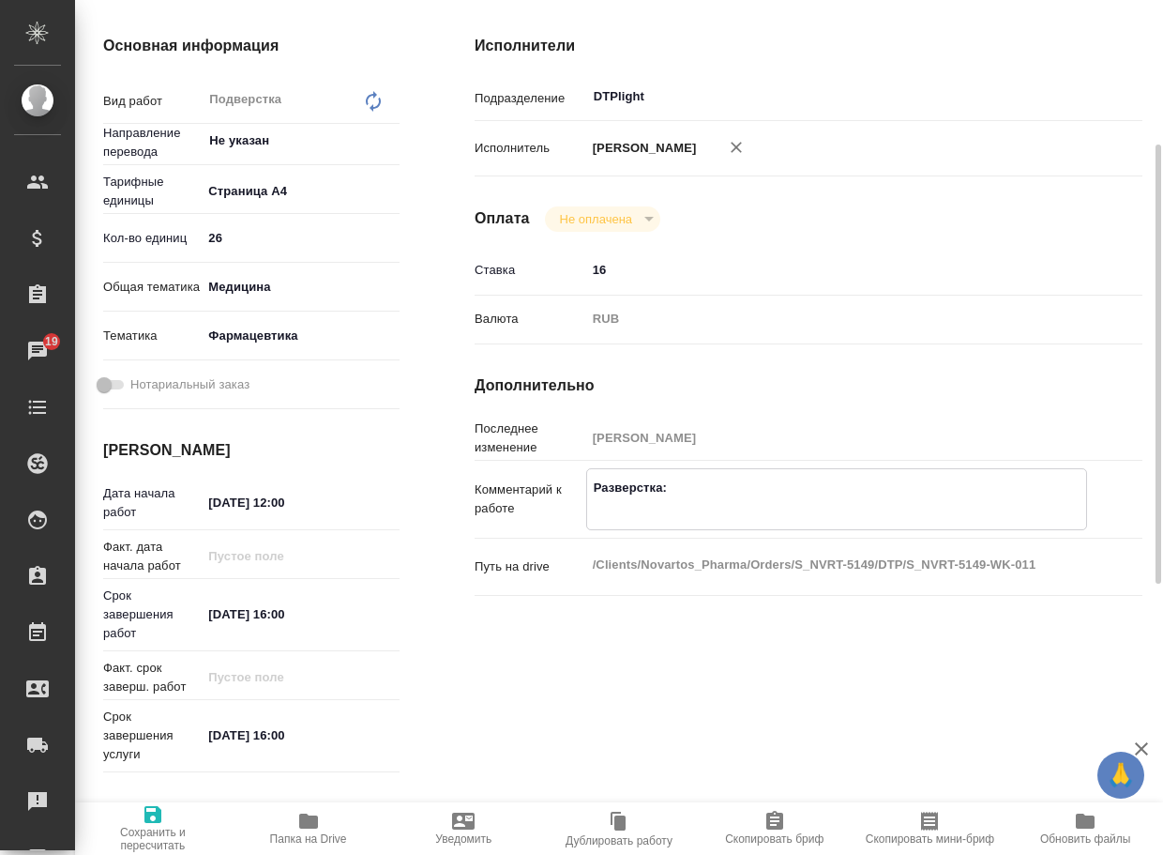
type textarea "x"
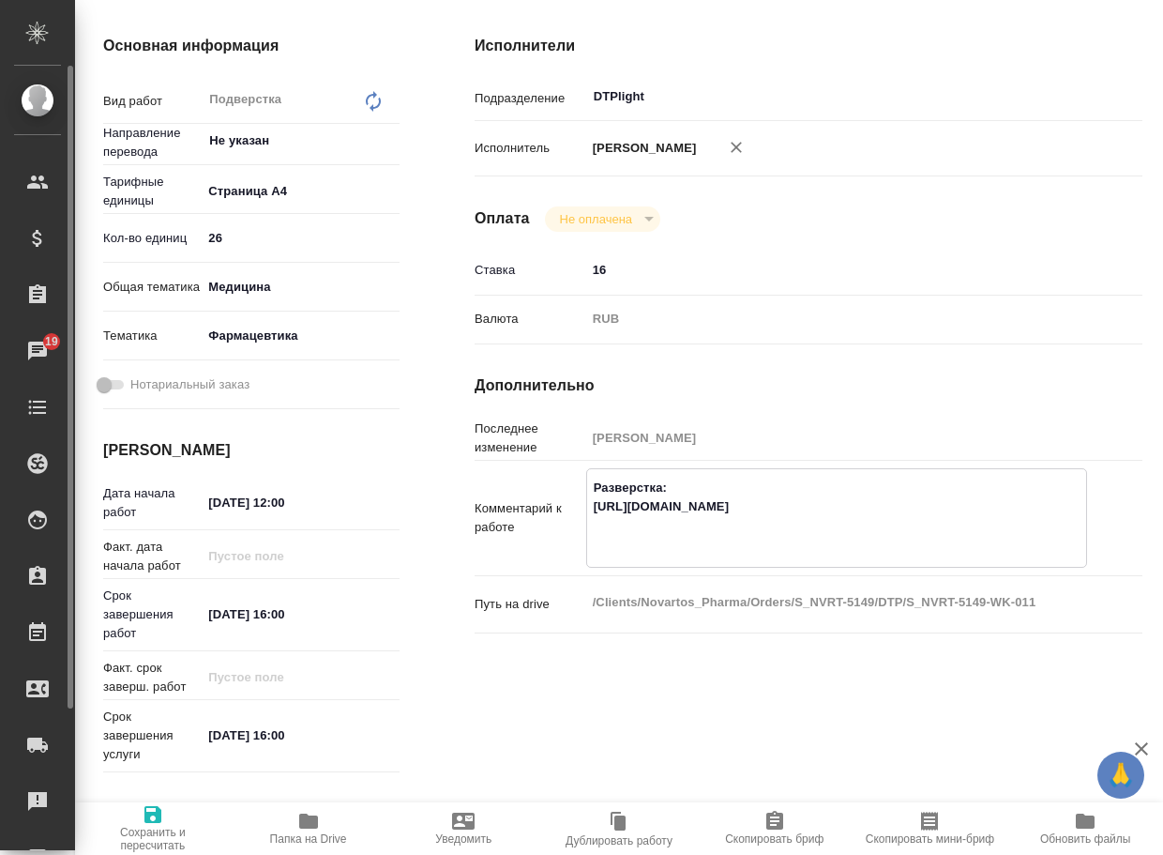
type textarea "x"
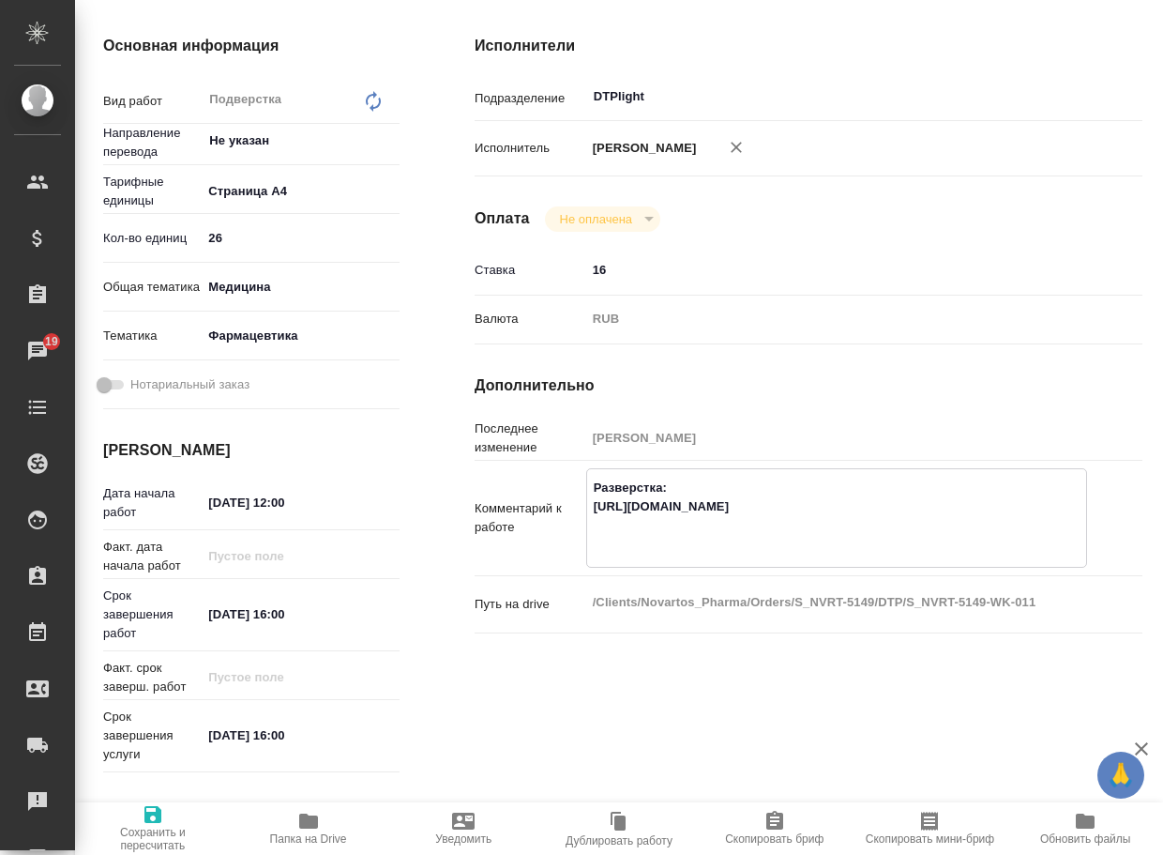
type textarea "Разверстка: https://drive.awatera.com/apps/files/?dir=/Shares/Novartos_Pharma/O…"
type textarea "x"
click at [660, 495] on textarea "Разверстка: https://drive.awatera.com/apps/files/?dir=/Shares/Novartos_Pharma/O…" at bounding box center [836, 515] width 501 height 88
click at [668, 491] on textarea "Разверстка: https://drive.awatera.com/apps/files/?dir=/Shares/Novartos_Pharma/O…" at bounding box center [836, 516] width 499 height 88
type textarea "x"
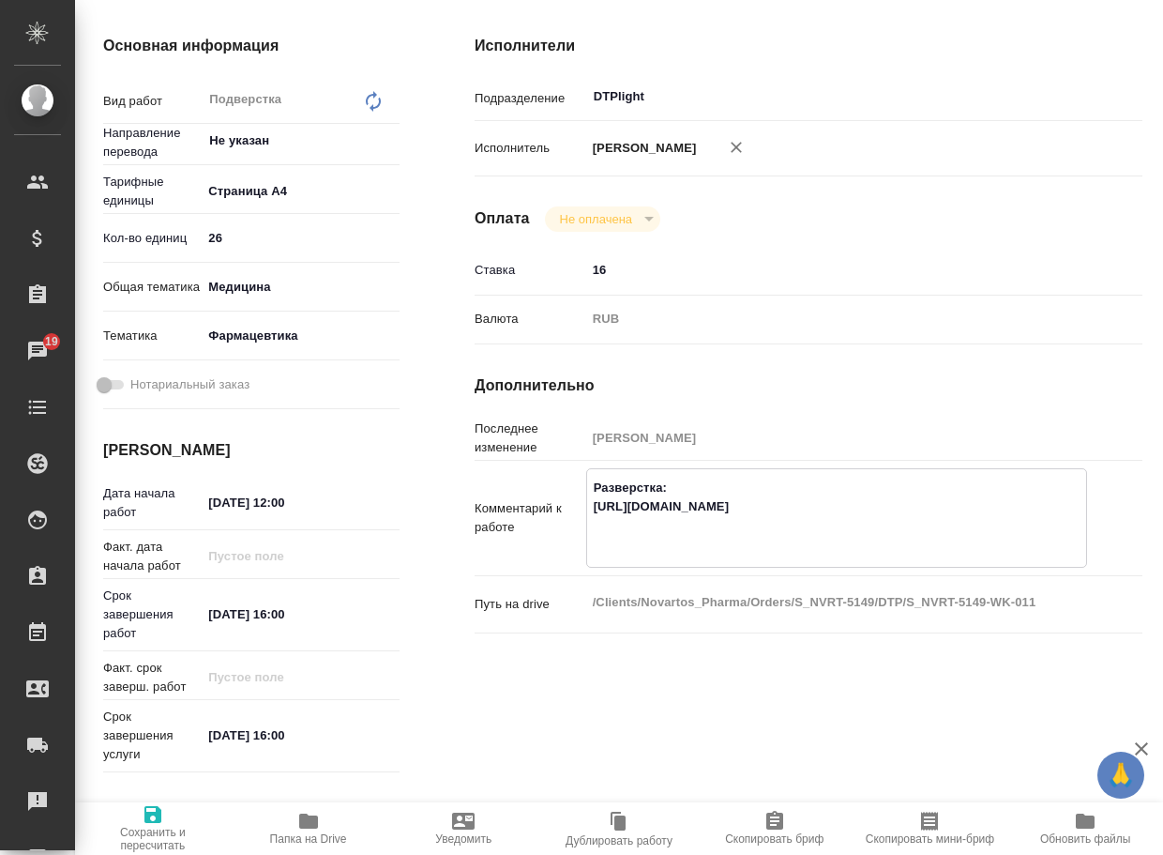
type textarea "Разверстка: https://drive.awatera.com/apps/files/?dir=/Shares/Novartos_Pharma/O…"
type textarea "x"
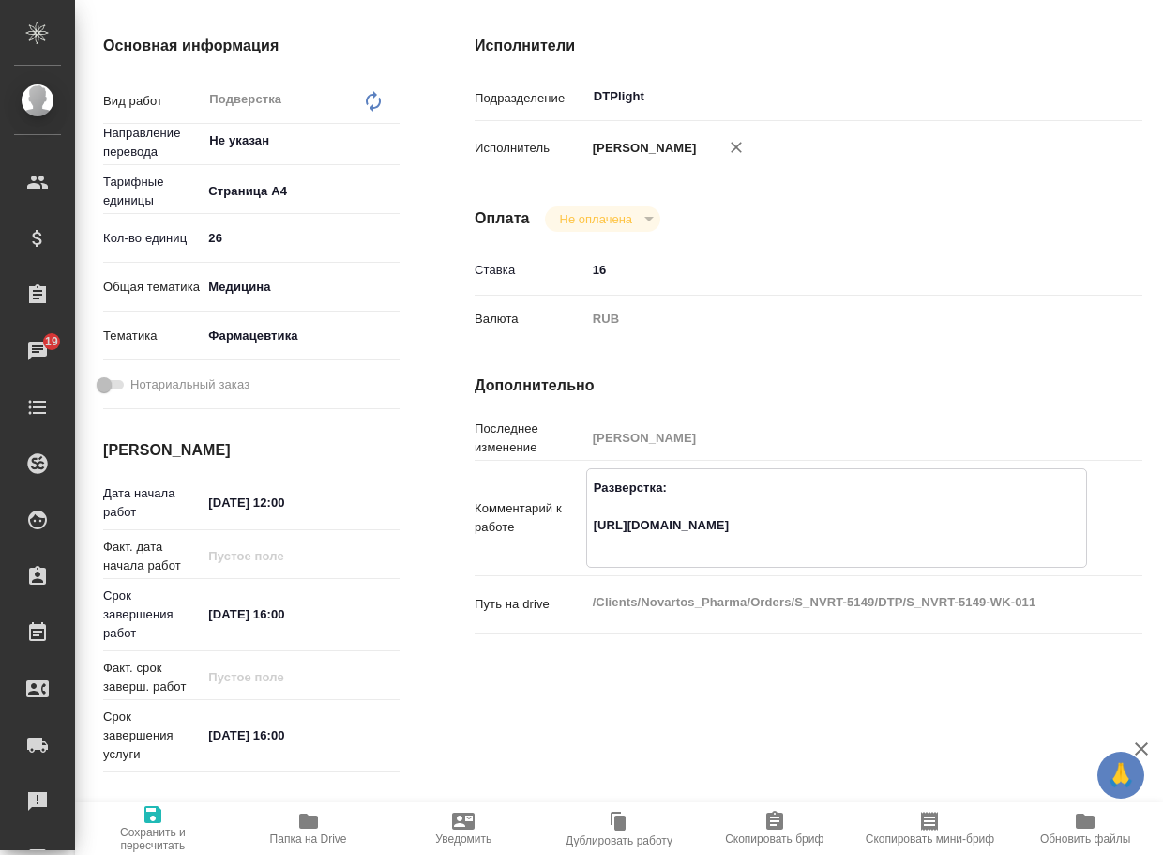
type textarea "x"
type textarea "Разверстка: ф https://drive.awatera.com/apps/files/?dir=/Shares/Novartos_Pharma…"
type textarea "x"
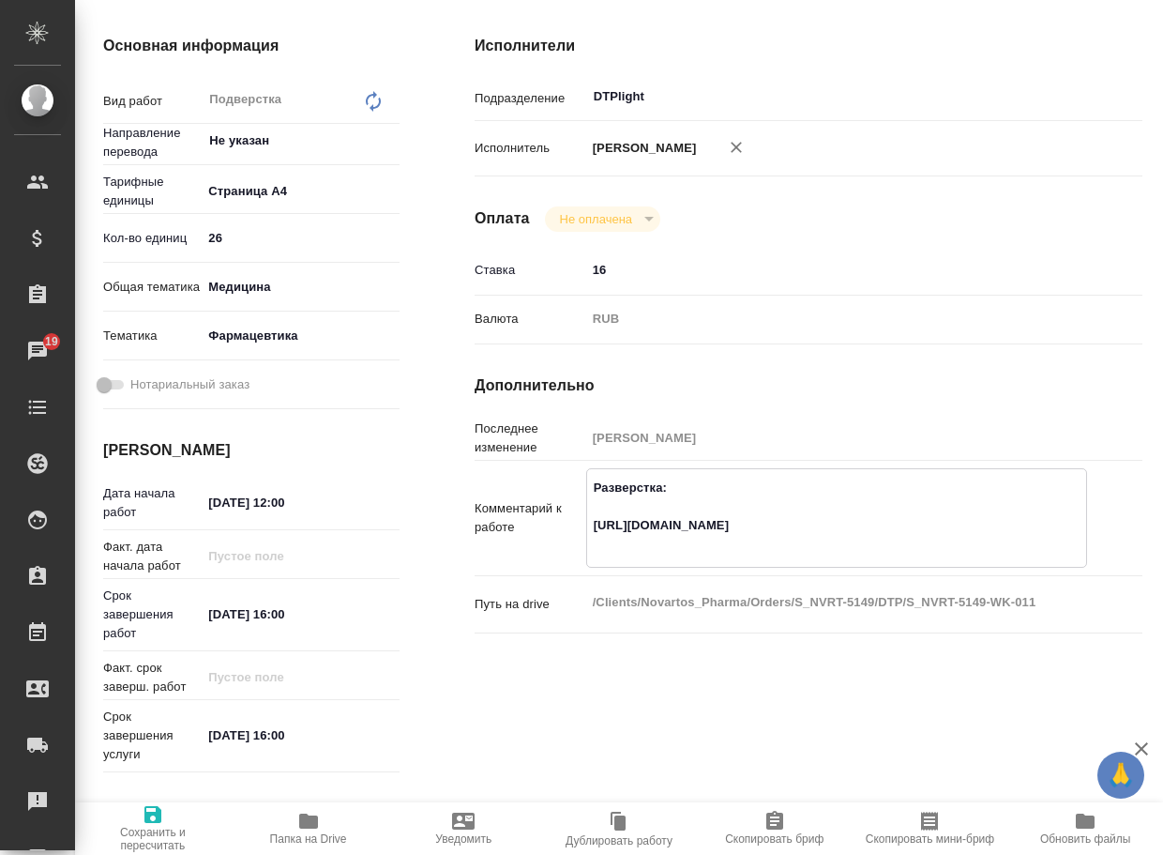
type textarea "x"
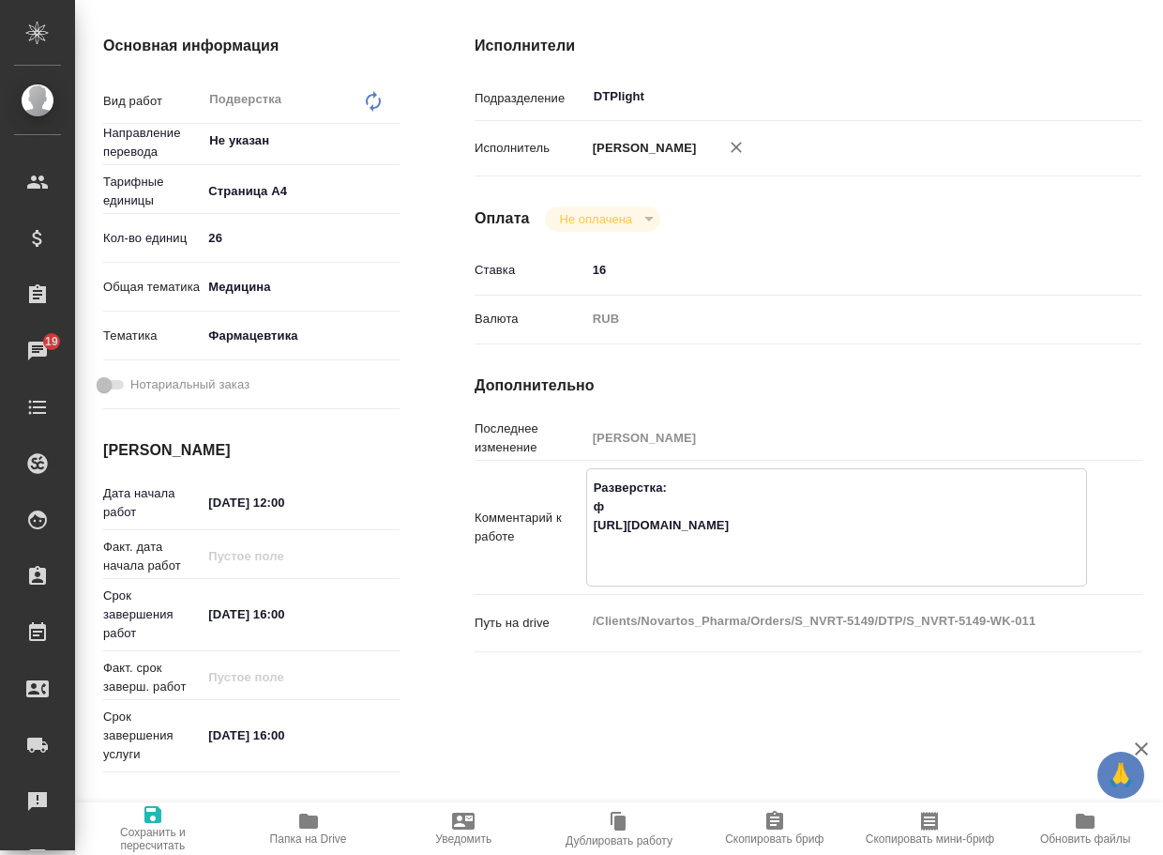
type textarea "x"
type textarea "Разверстка: фа https://drive.awatera.com/apps/files/?dir=/Shares/Novartos_Pharm…"
type textarea "x"
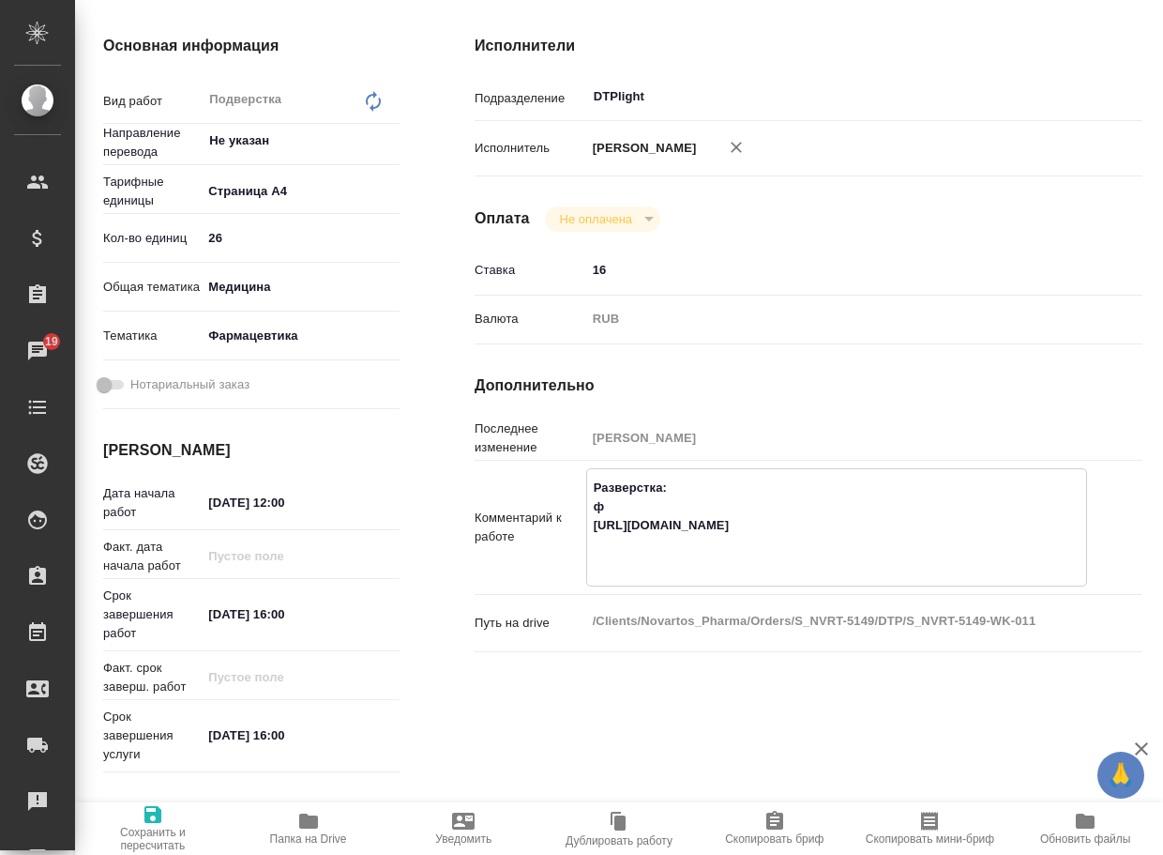
type textarea "x"
type textarea "Разверстка: фай https://drive.awatera.com/apps/files/?dir=/Shares/Novartos_Phar…"
type textarea "x"
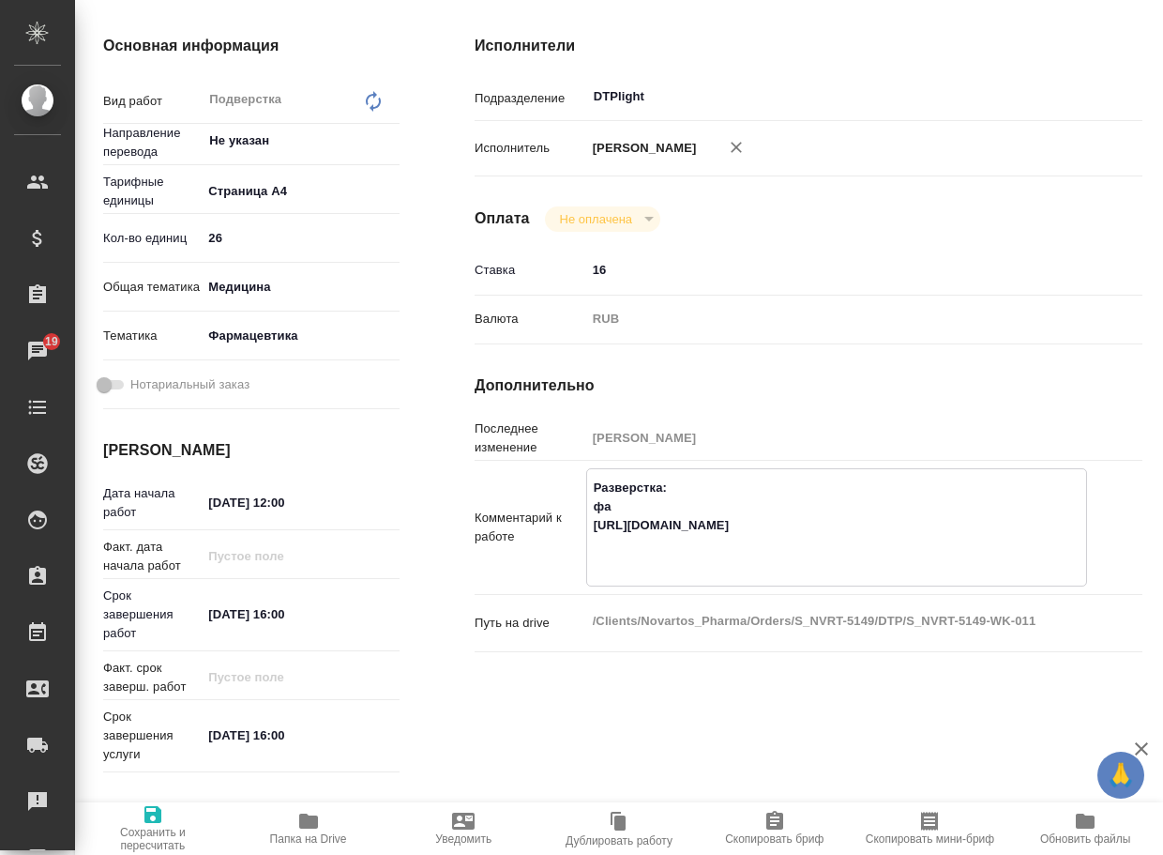
type textarea "x"
type textarea "Разверстка: файл https://drive.awatera.com/apps/files/?dir=/Shares/Novartos_Pha…"
type textarea "x"
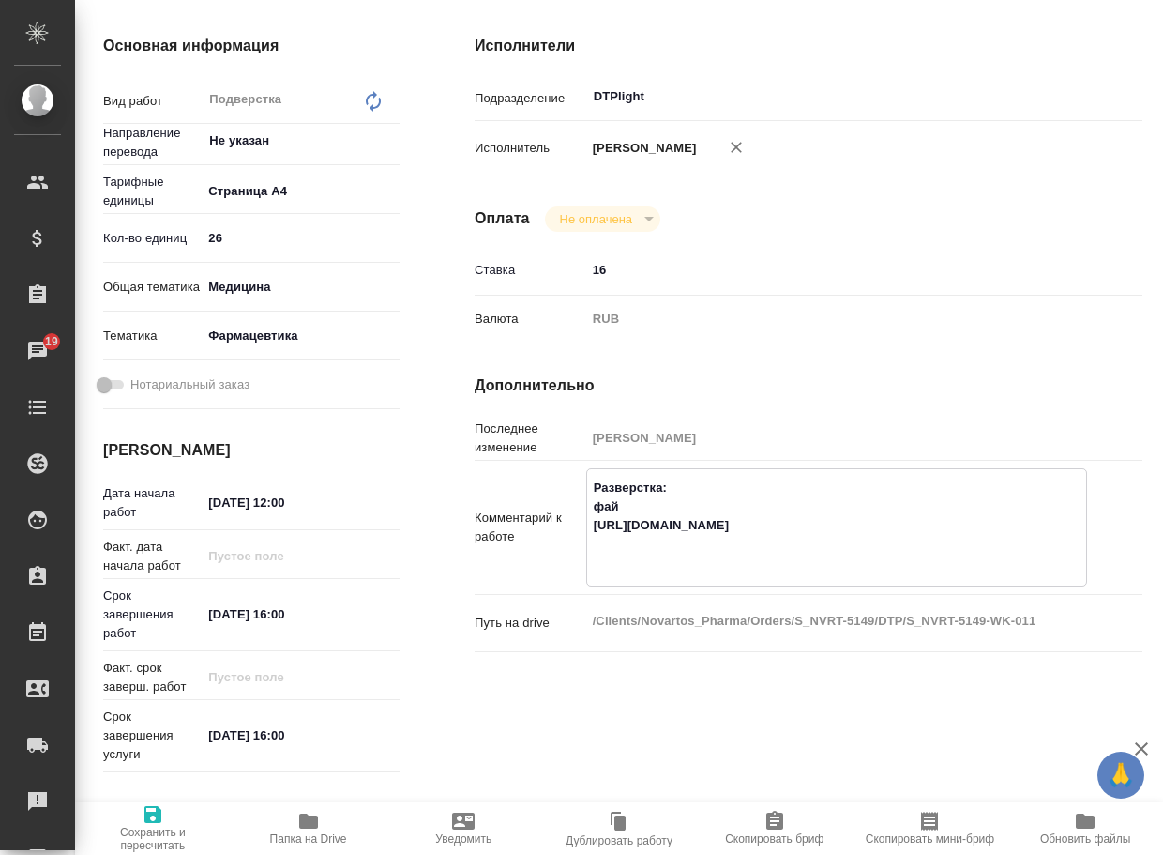
type textarea "x"
type textarea "Разверстка: файл: https://drive.awatera.com/apps/files/?dir=/Shares/Novartos_Ph…"
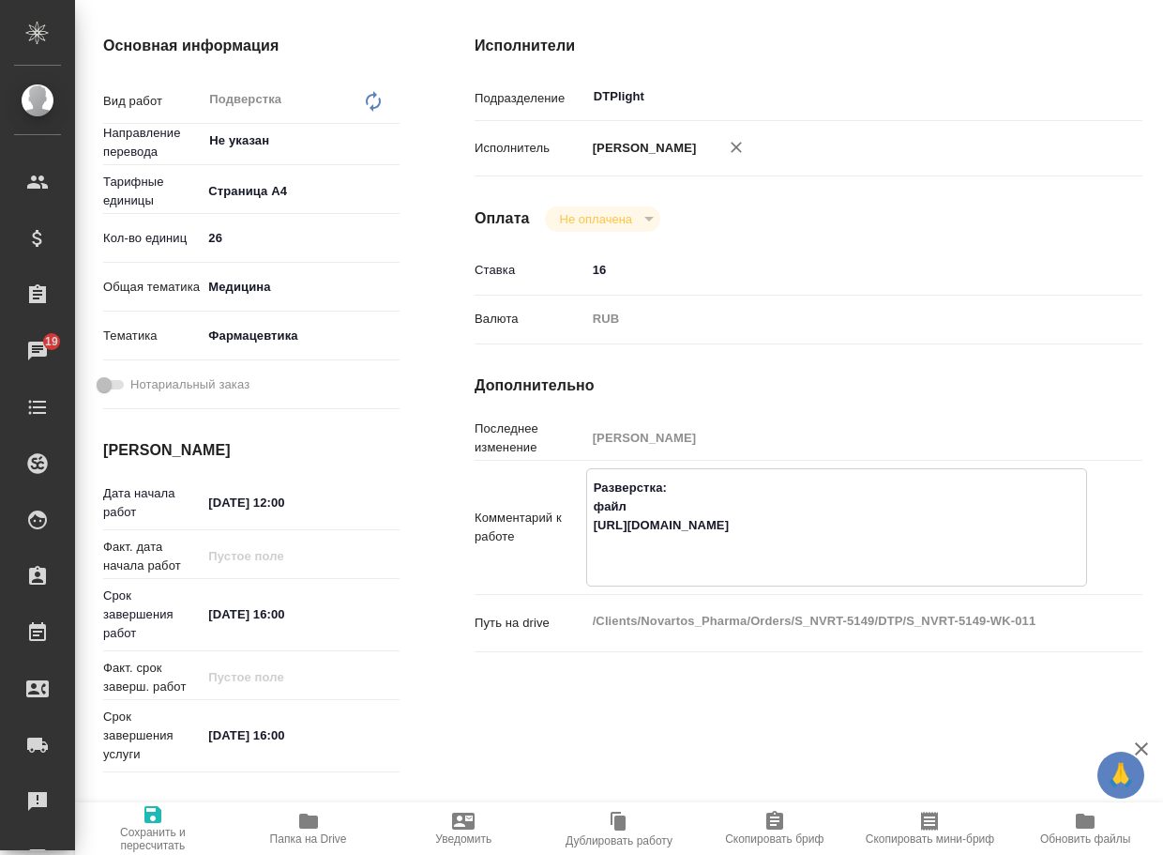
type textarea "x"
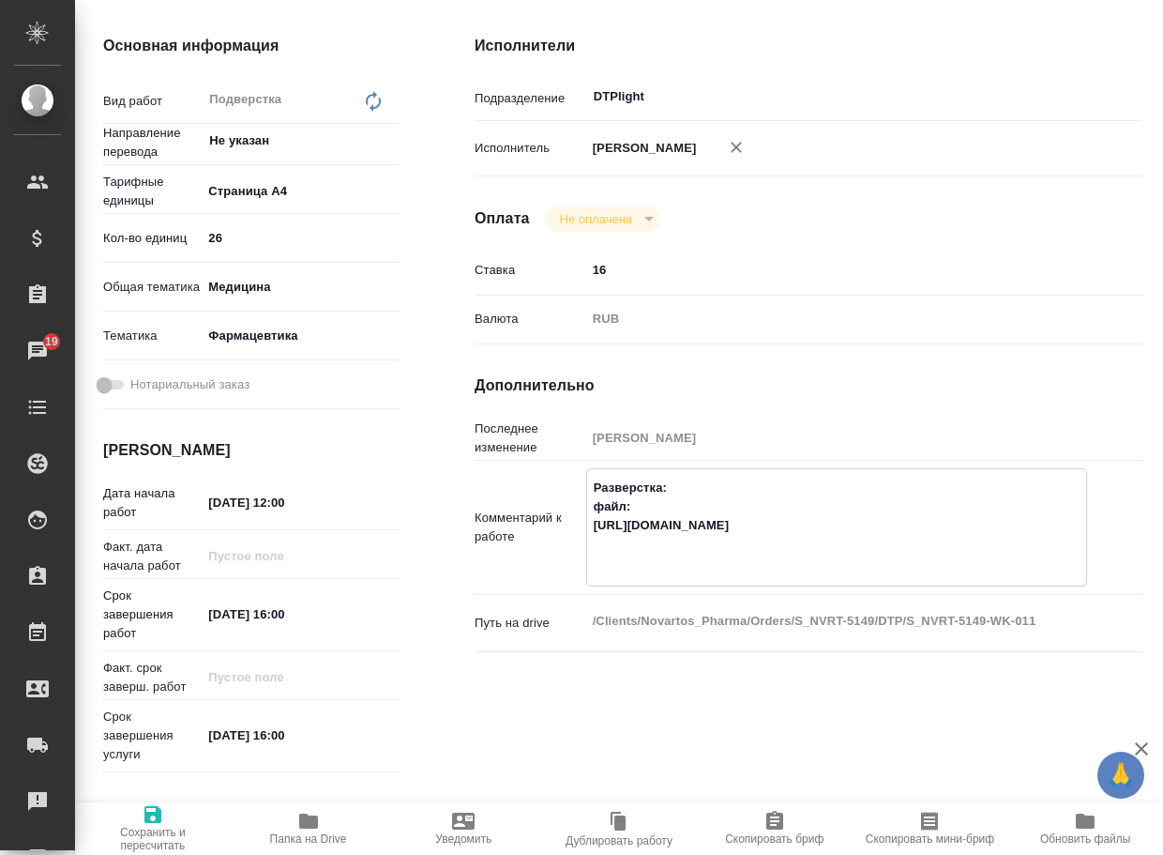
type textarea "Разверстка: файл: https://drive.awatera.com/apps/files/?dir=/Shares/Novartos_Ph…"
type textarea "x"
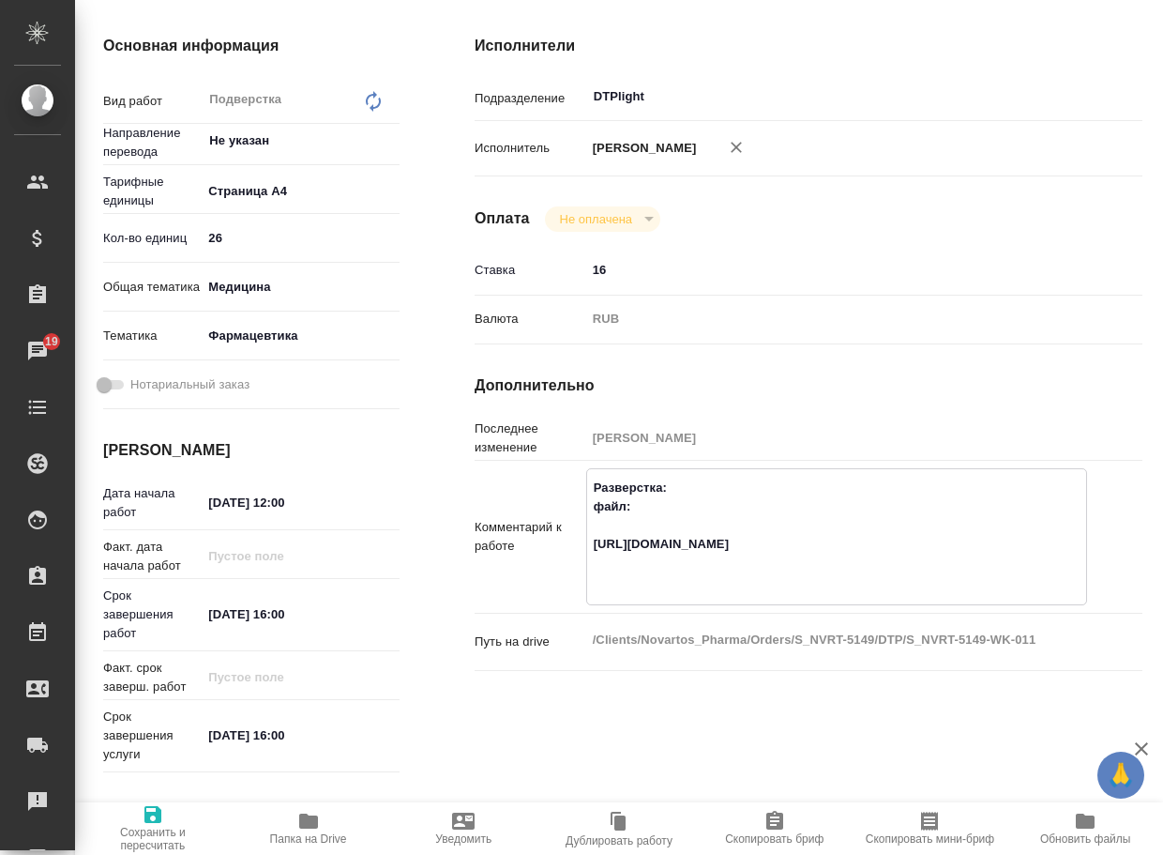
type textarea "x"
type textarea "Разверстка: файл: - https://drive.awatera.com/apps/files/?dir=/Shares/Novartos_…"
type textarea "x"
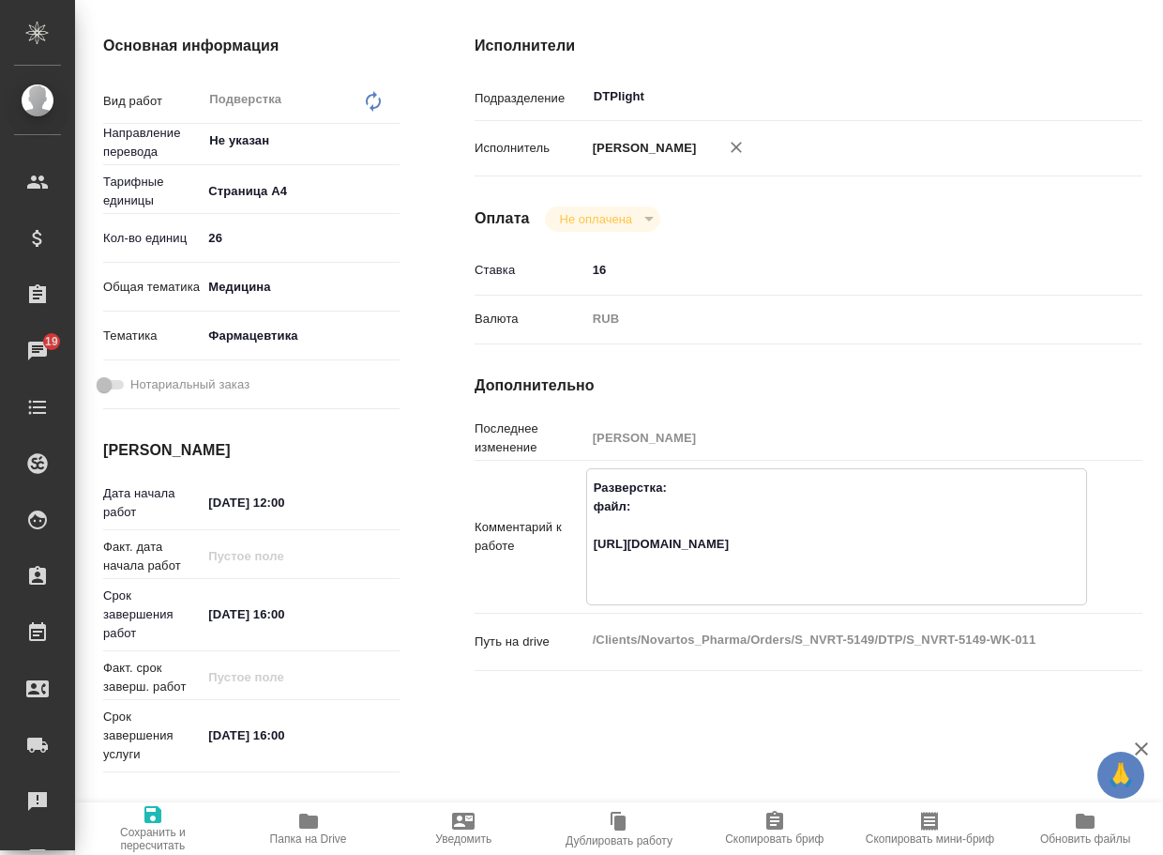
type textarea "x"
type textarea "Разверстка: файл: - https://drive.awatera.com/apps/files/?dir=/Shares/Novartos_…"
type textarea "x"
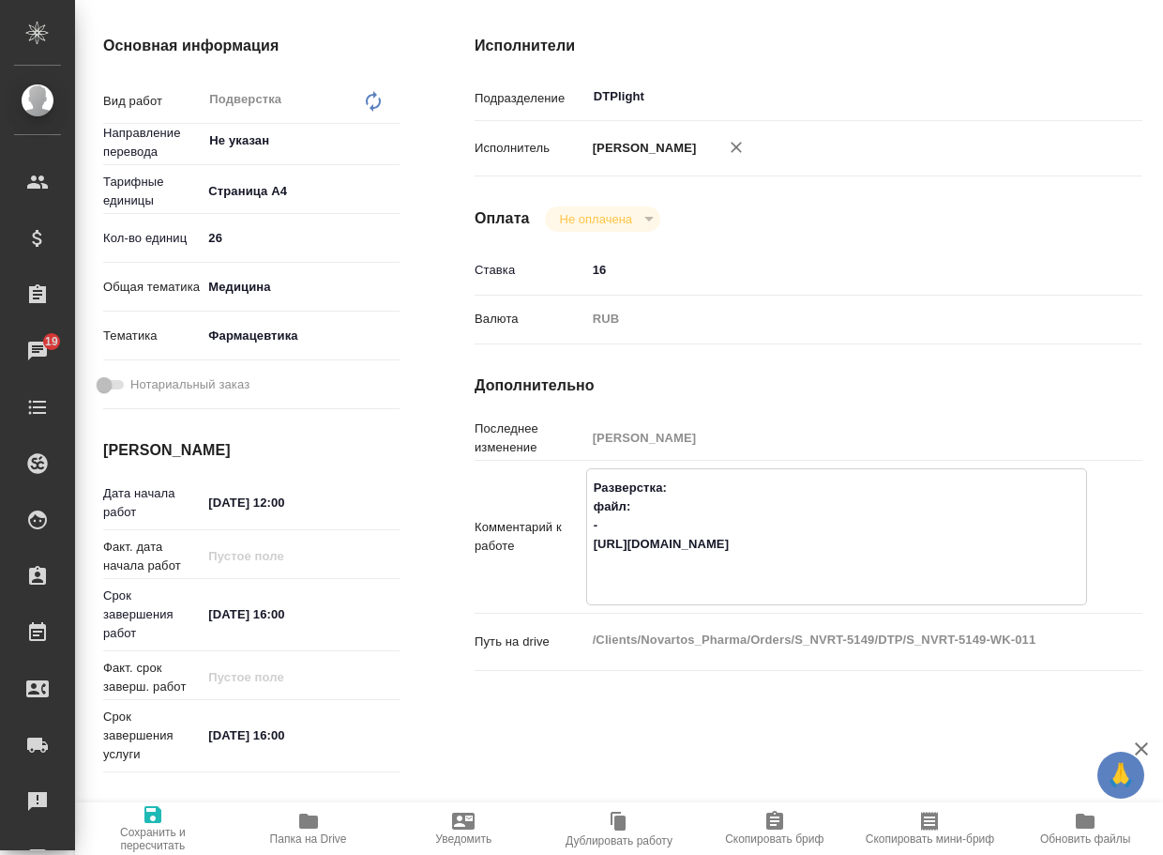
type textarea "x"
paste textarea "control-critical-steps.pdf"
type textarea "x"
type textarea "Разверстка: файл: - control-critical-steps.pdf https://drive.awatera.com/apps/f…"
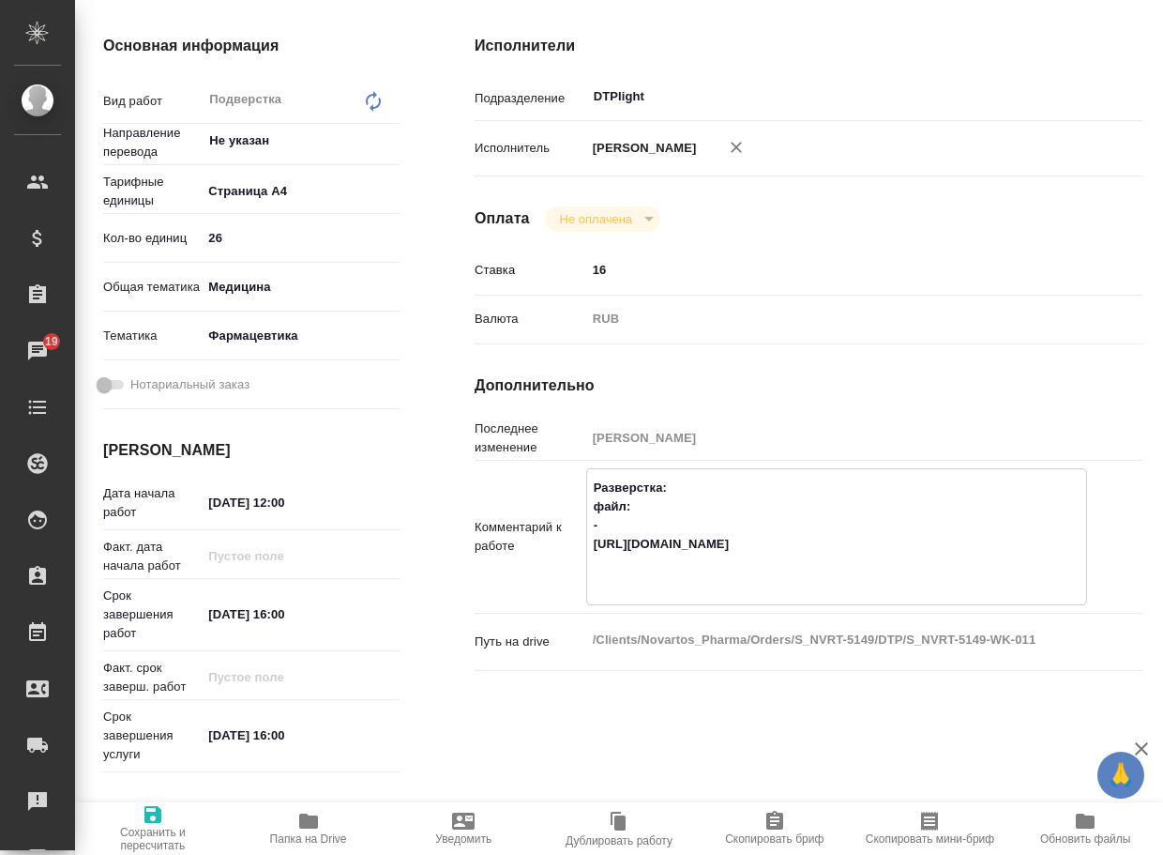
type textarea "x"
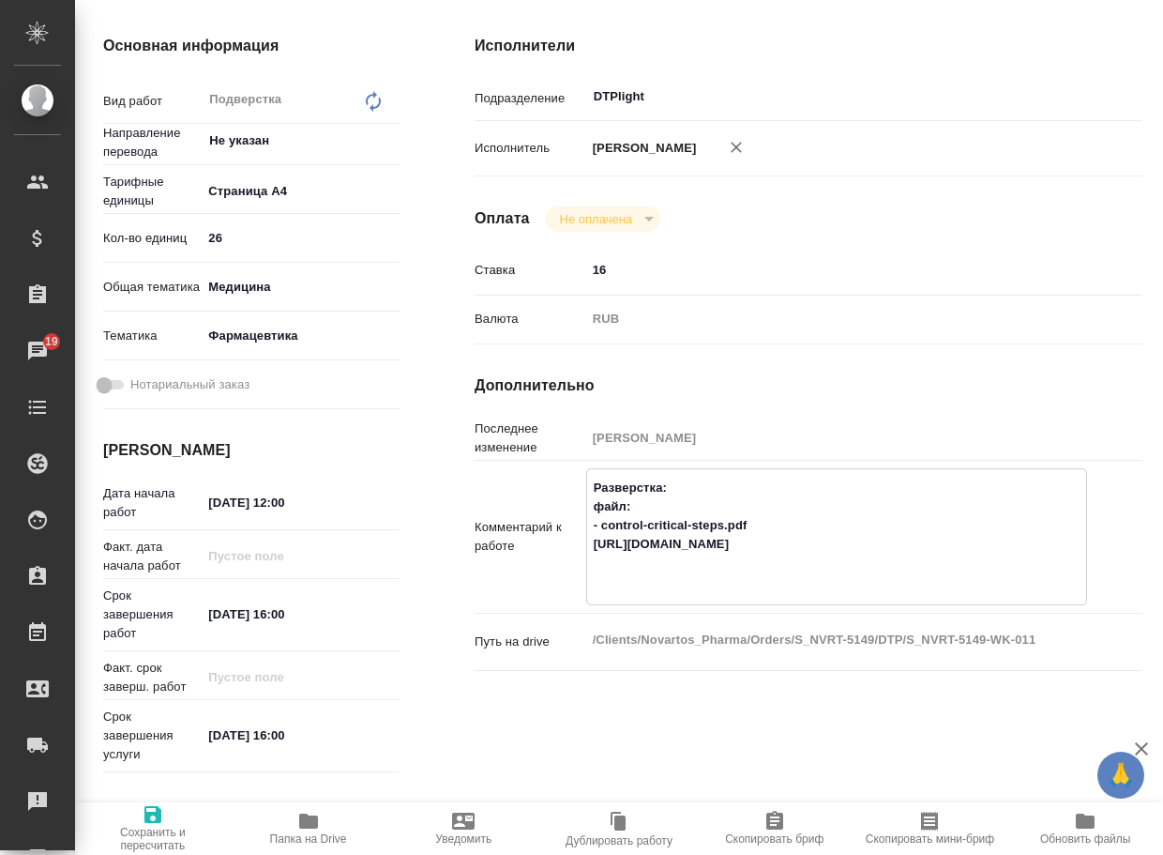
type textarea "Разверстка: файл: - control-critical-steps.pdf https://drive.awatera.com/apps/f…"
type textarea "x"
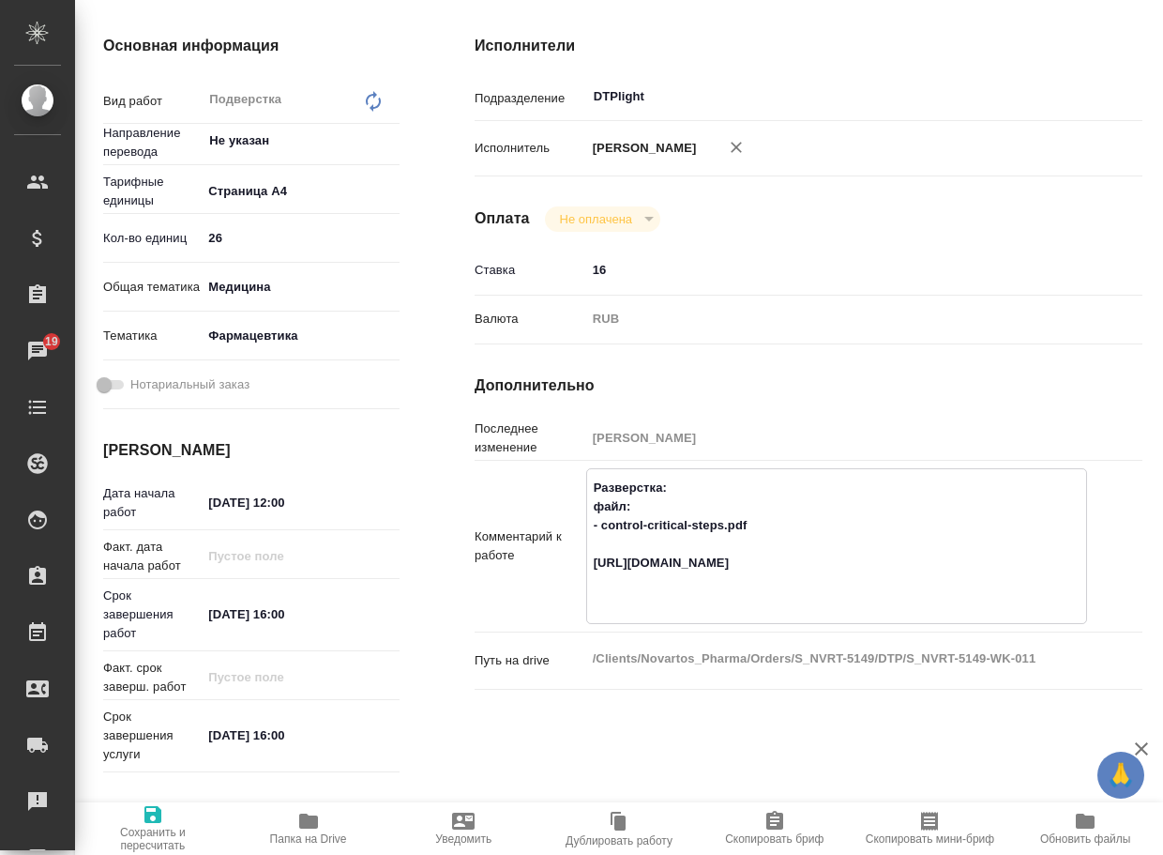
click at [132, 823] on span "Сохранить и пересчитать" at bounding box center [152, 827] width 133 height 49
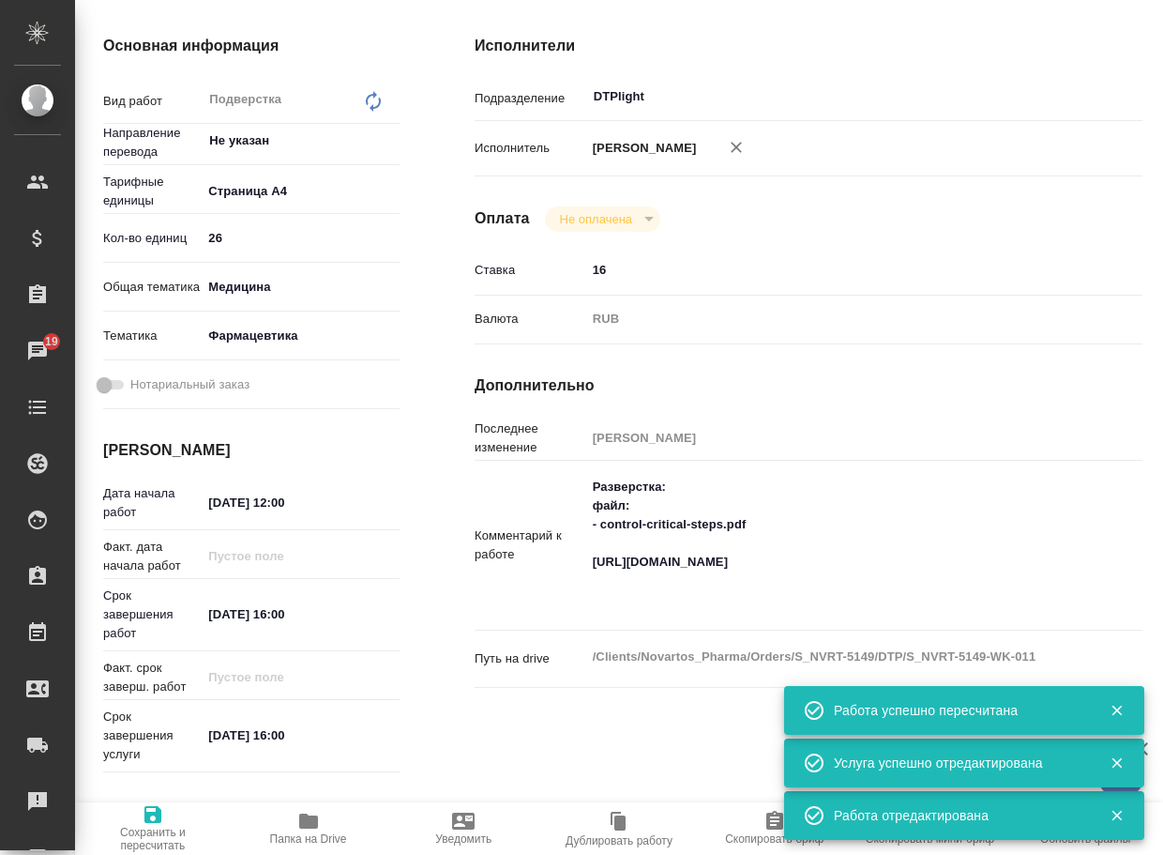
scroll to position [94, 0]
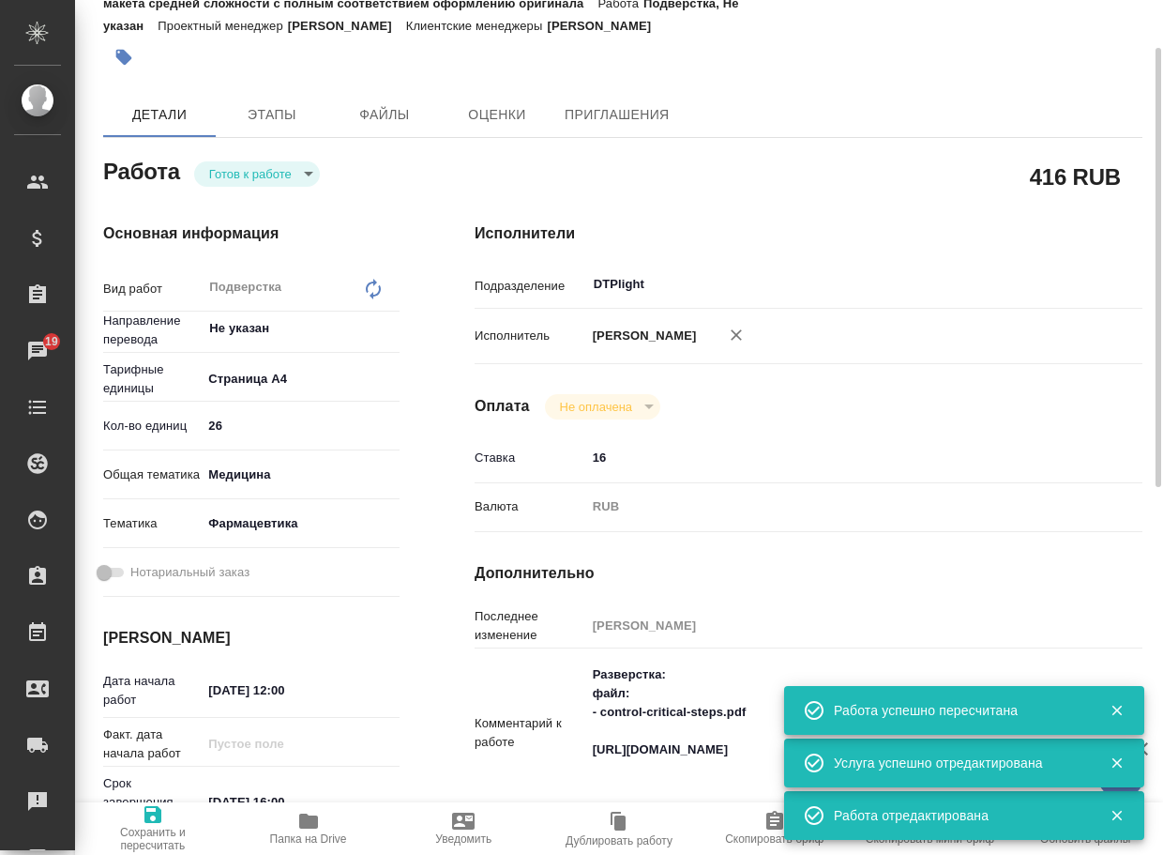
click at [259, 180] on body "🙏 .cls-1 fill:#fff; AWATERA Arsenyeva Vera Клиенты Спецификации Заказы 19 Чаты …" at bounding box center [581, 427] width 1163 height 855
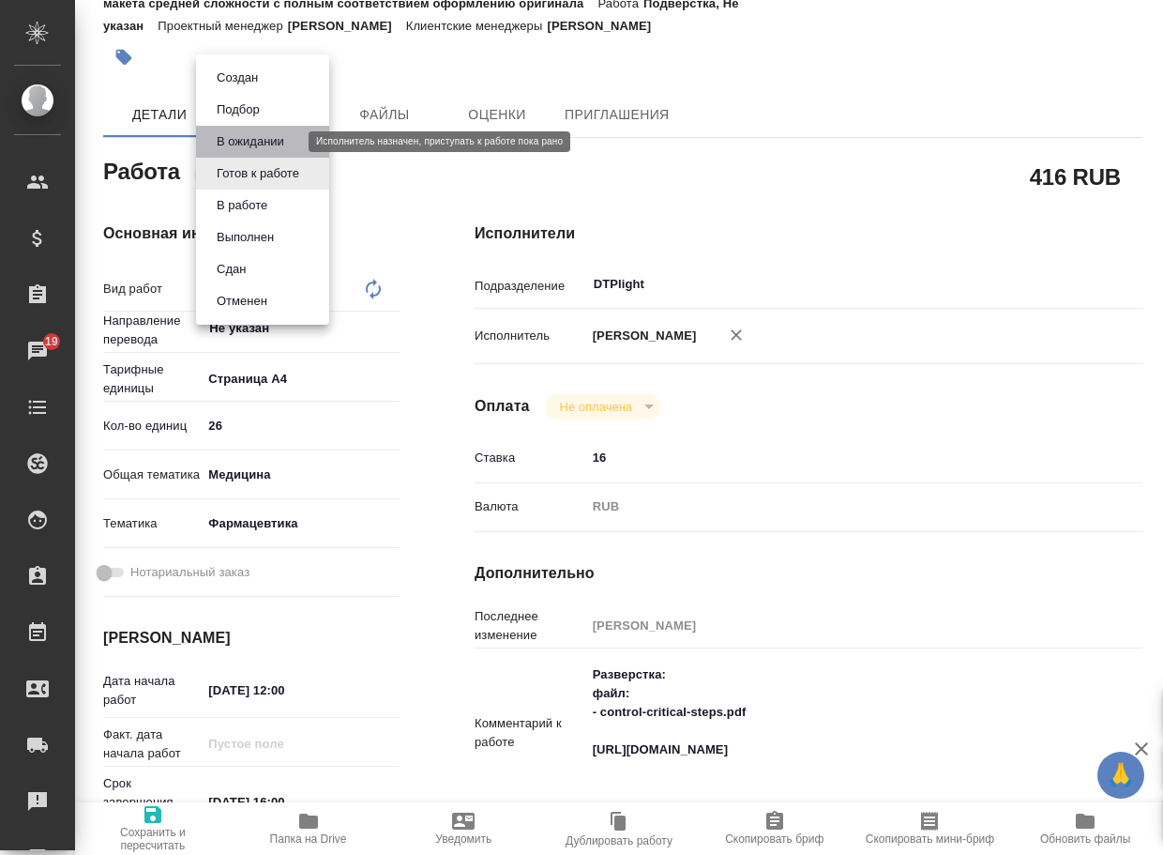
click at [246, 140] on button "В ожидании" at bounding box center [250, 141] width 79 height 21
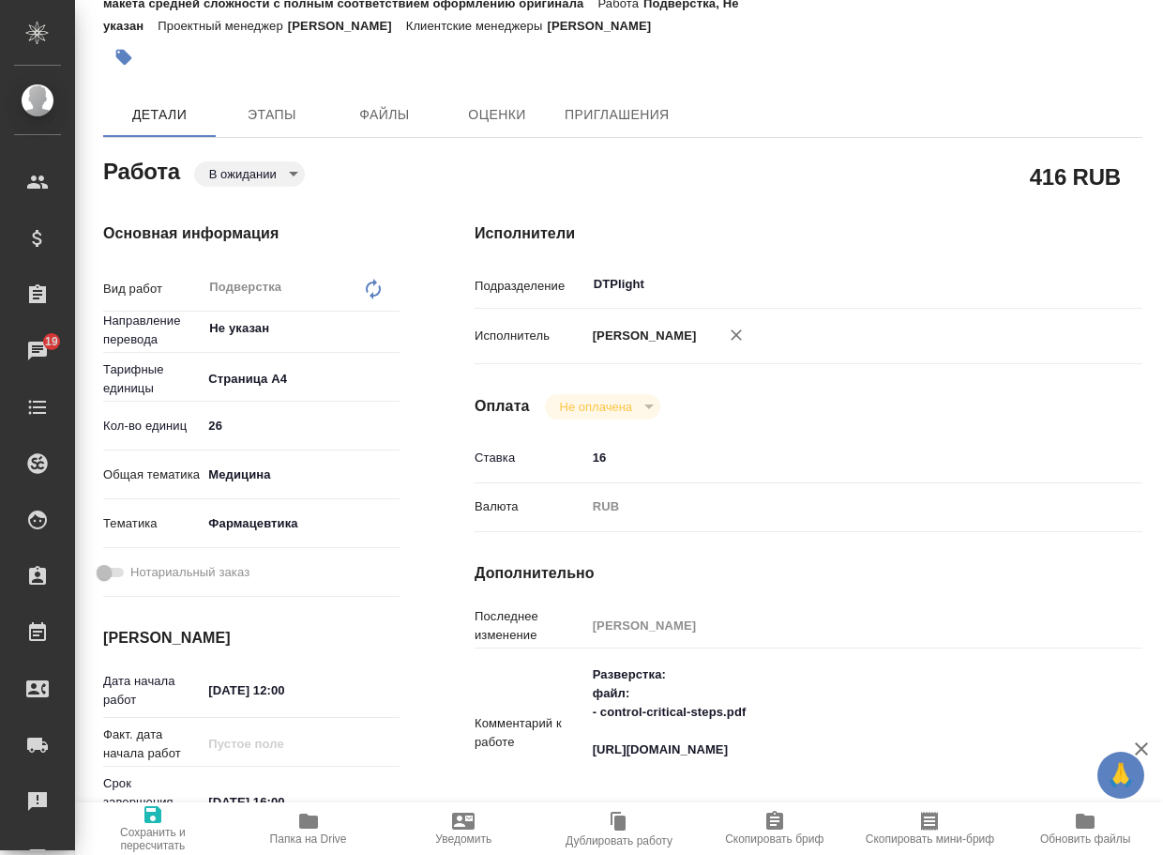
click at [155, 826] on span "Сохранить и пересчитать" at bounding box center [152, 838] width 133 height 26
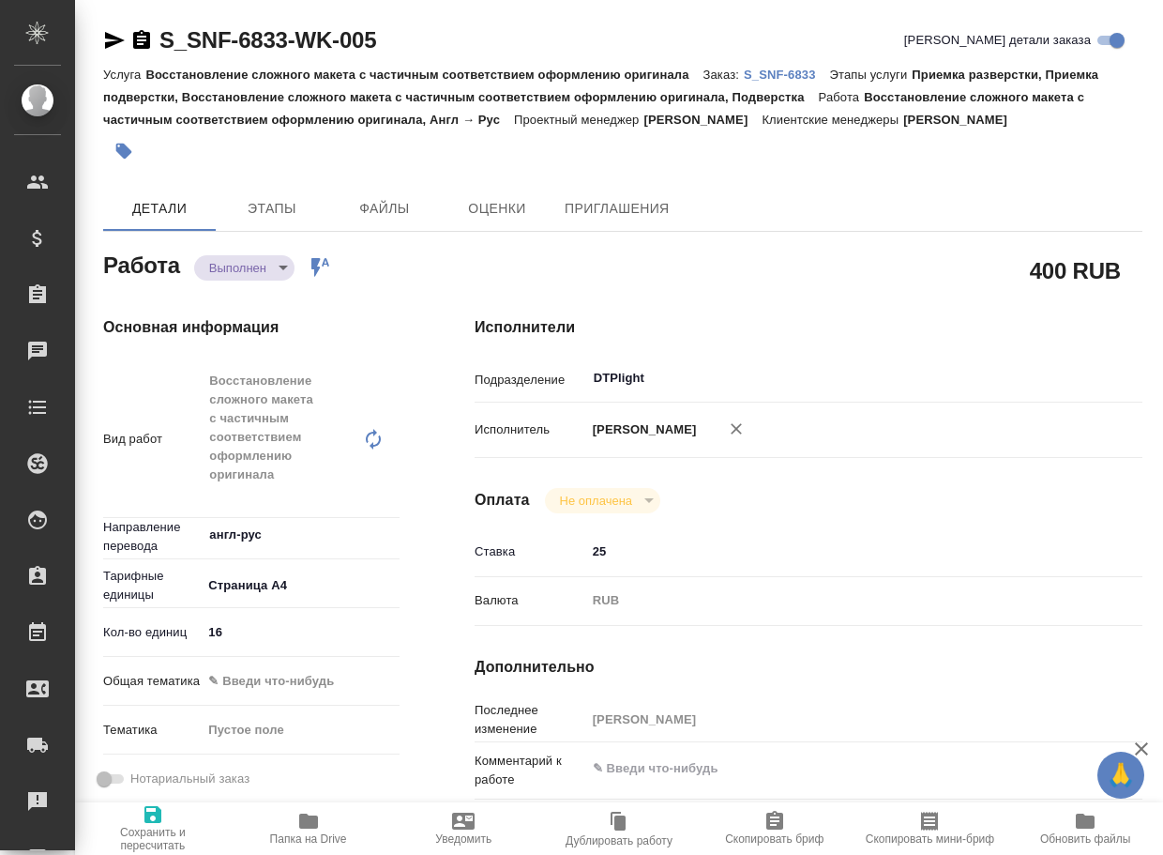
type textarea "x"
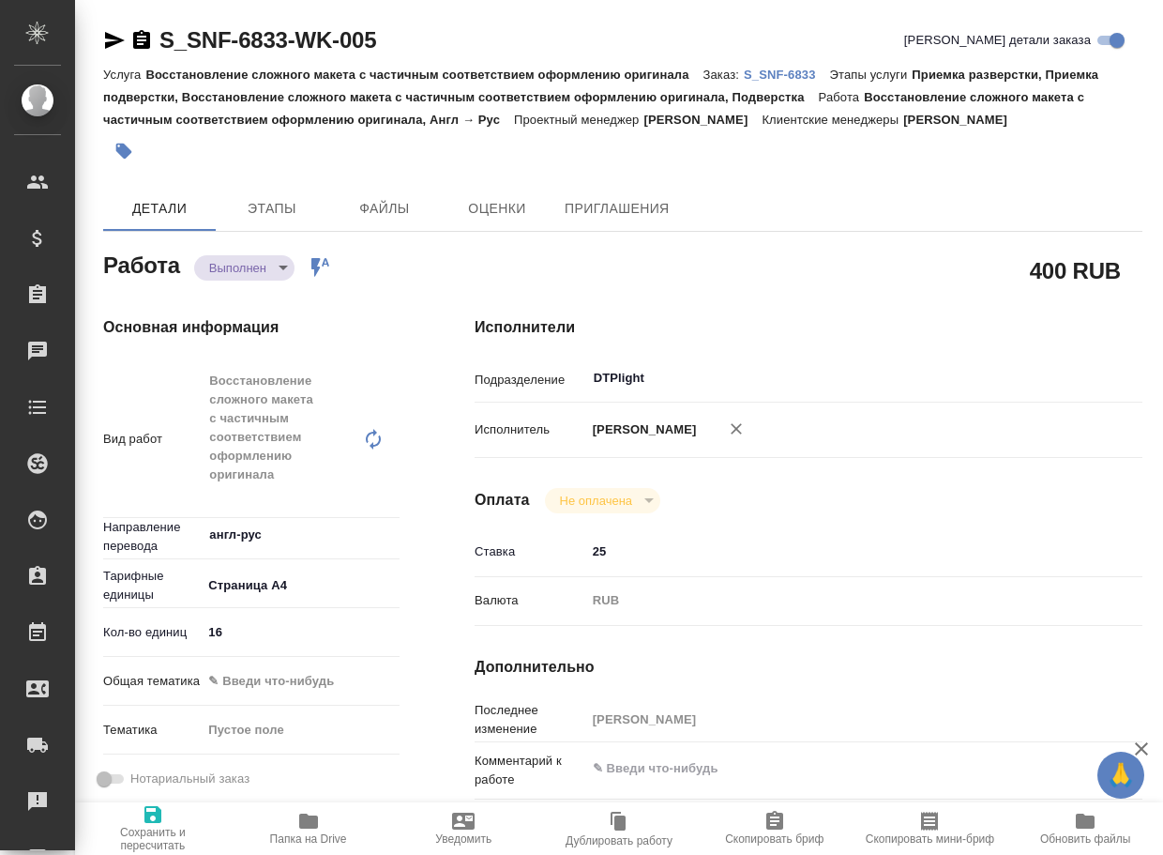
type textarea "x"
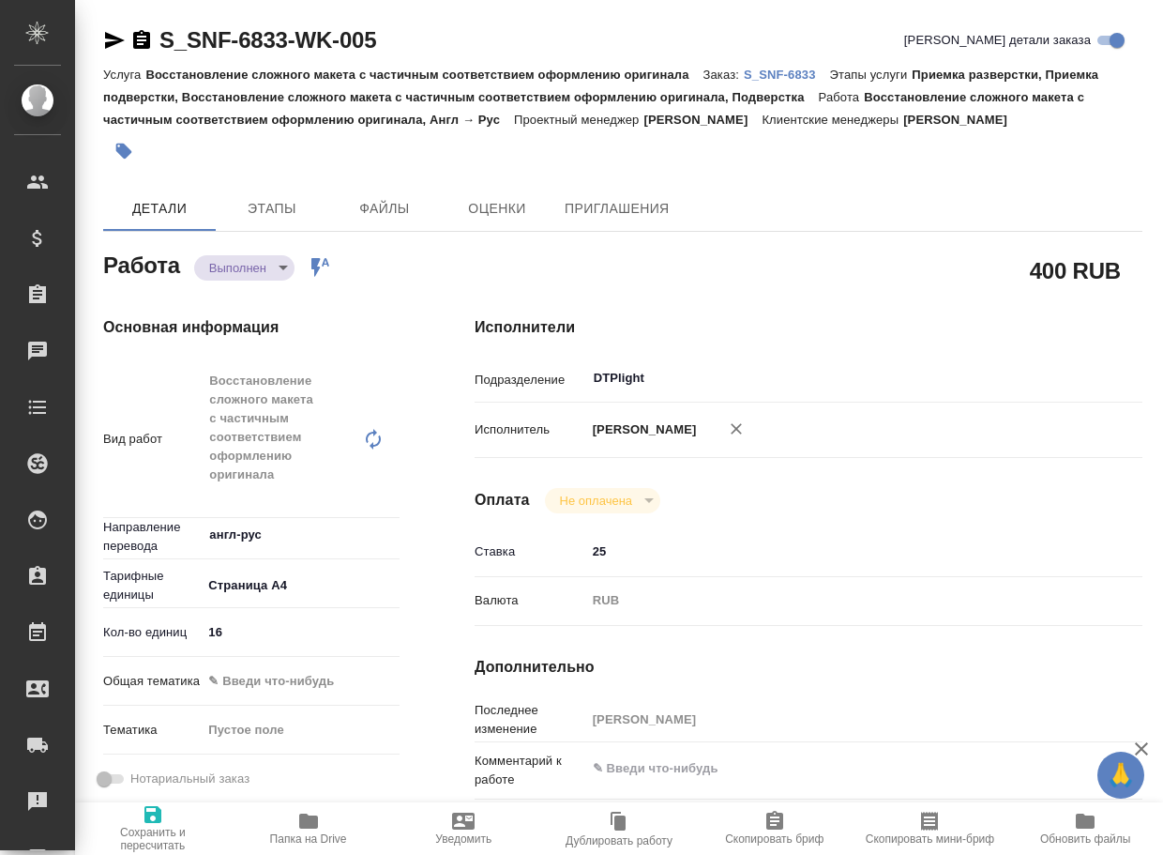
type textarea "x"
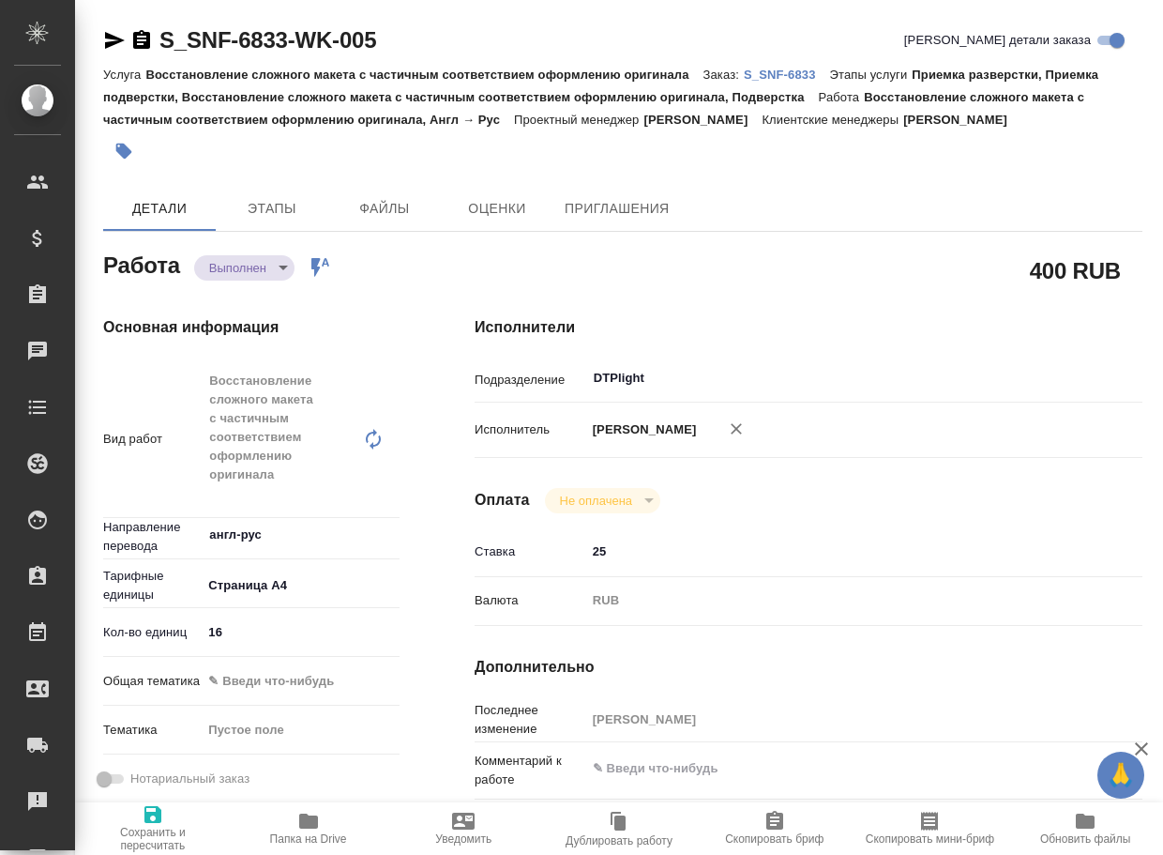
type textarea "x"
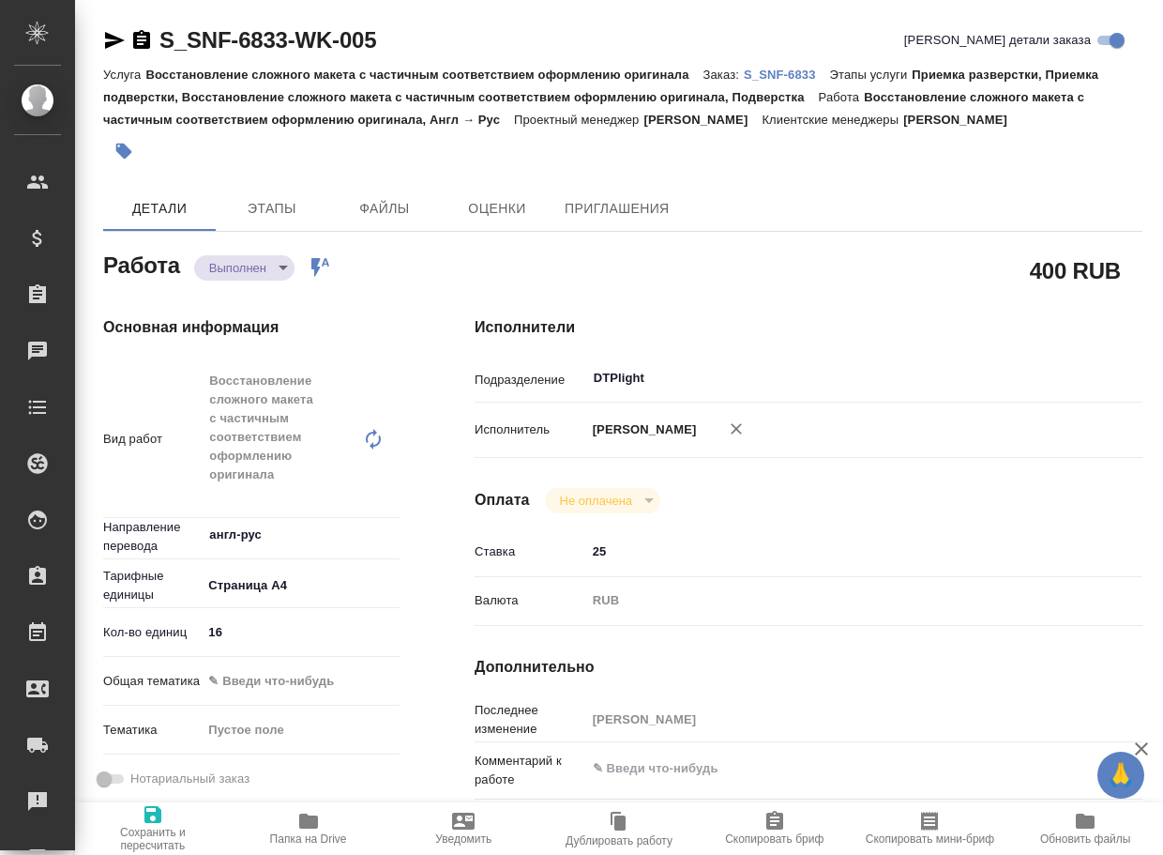
click at [307, 818] on icon "button" at bounding box center [308, 820] width 19 height 15
type textarea "x"
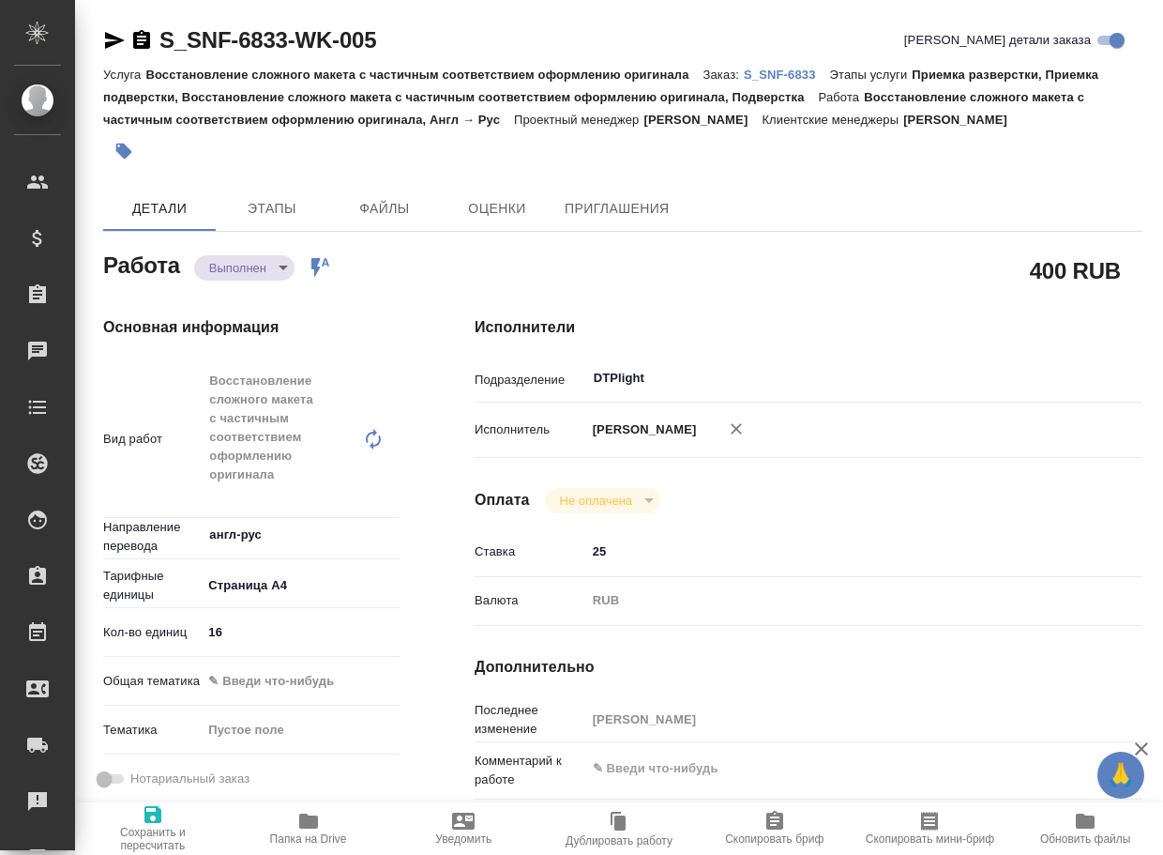
type textarea "x"
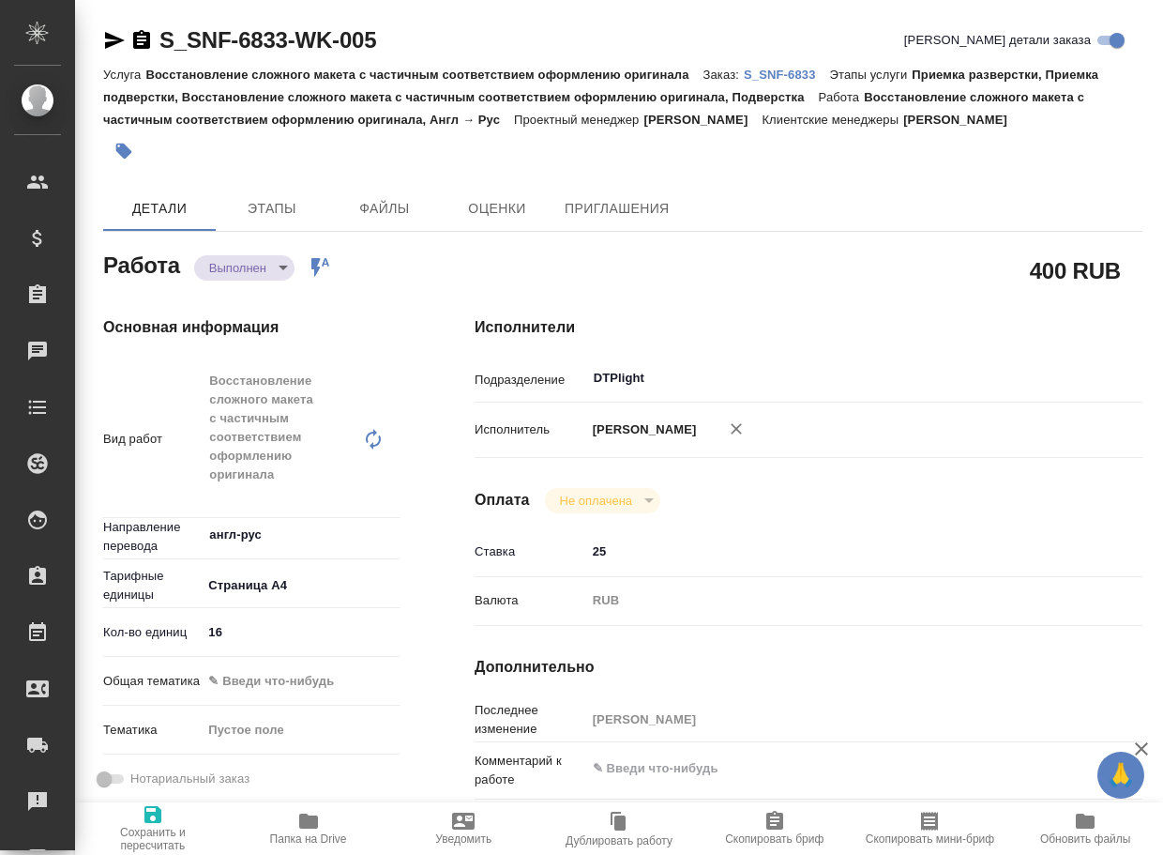
type textarea "x"
click at [263, 264] on body "🙏 .cls-1 fill:#fff; AWATERA Arsenyeva Vera Клиенты Спецификации Заказы 19 Чаты …" at bounding box center [581, 427] width 1163 height 855
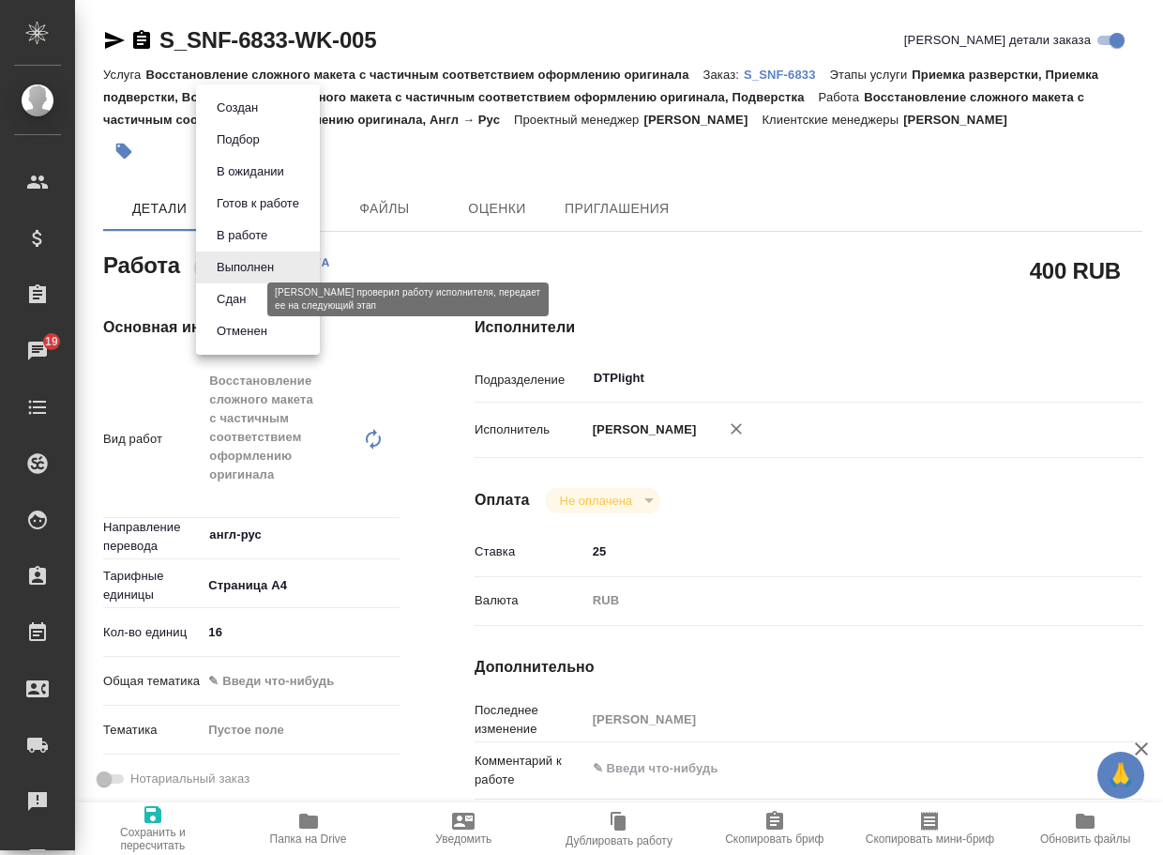
click at [236, 301] on button "Сдан" at bounding box center [231, 299] width 40 height 21
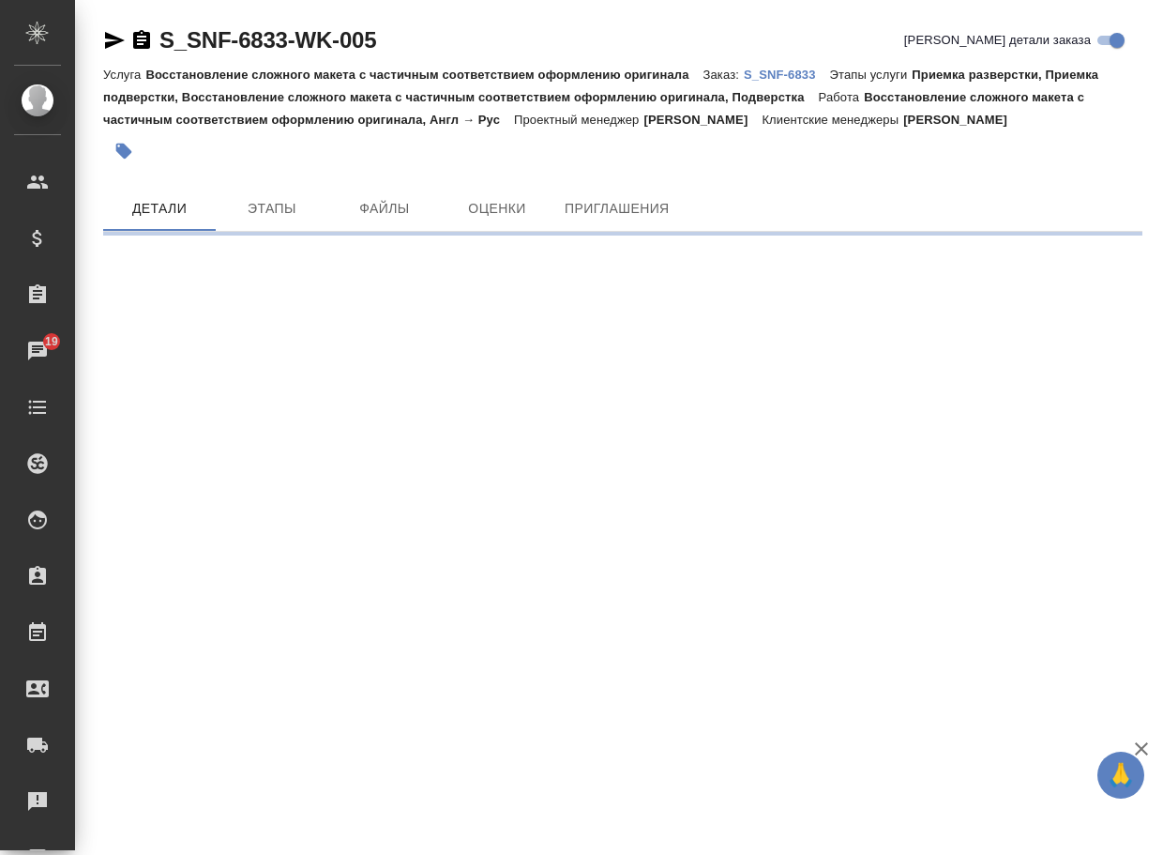
click at [774, 78] on p "S_SNF-6833" at bounding box center [787, 75] width 86 height 14
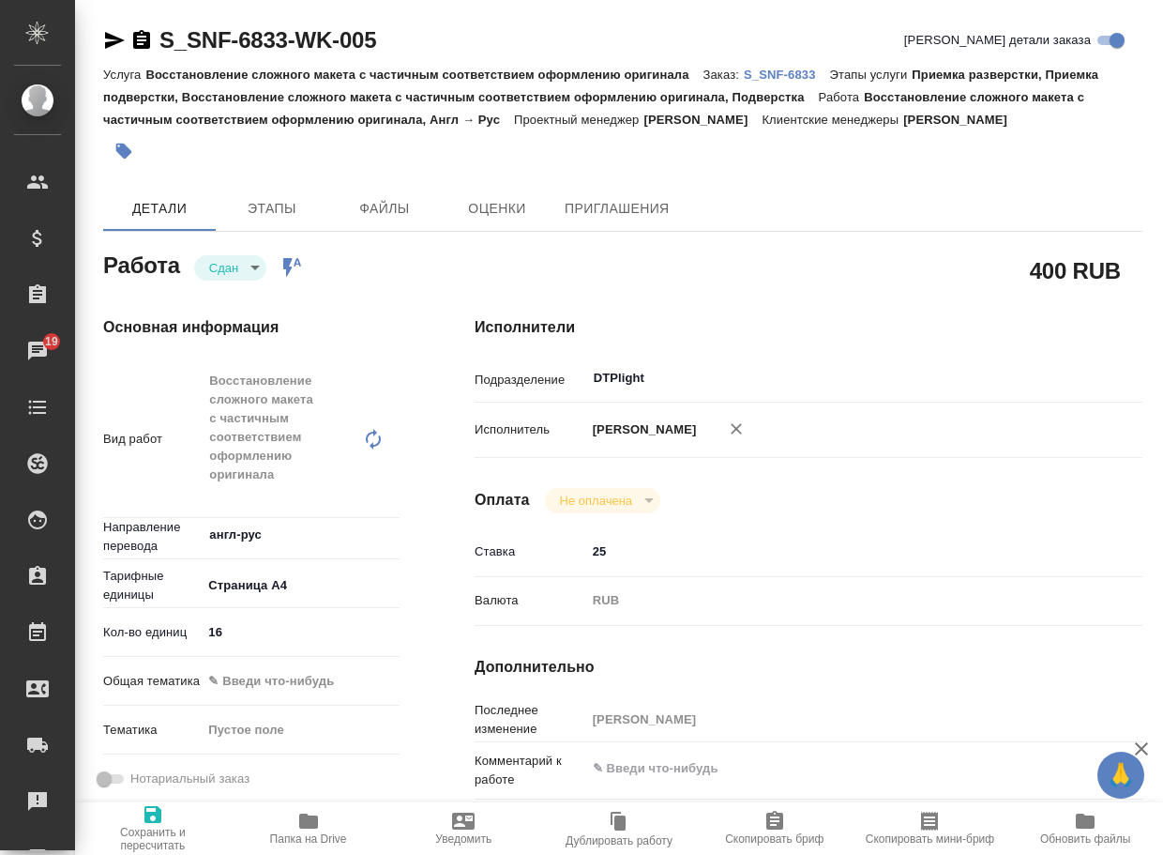
type textarea "x"
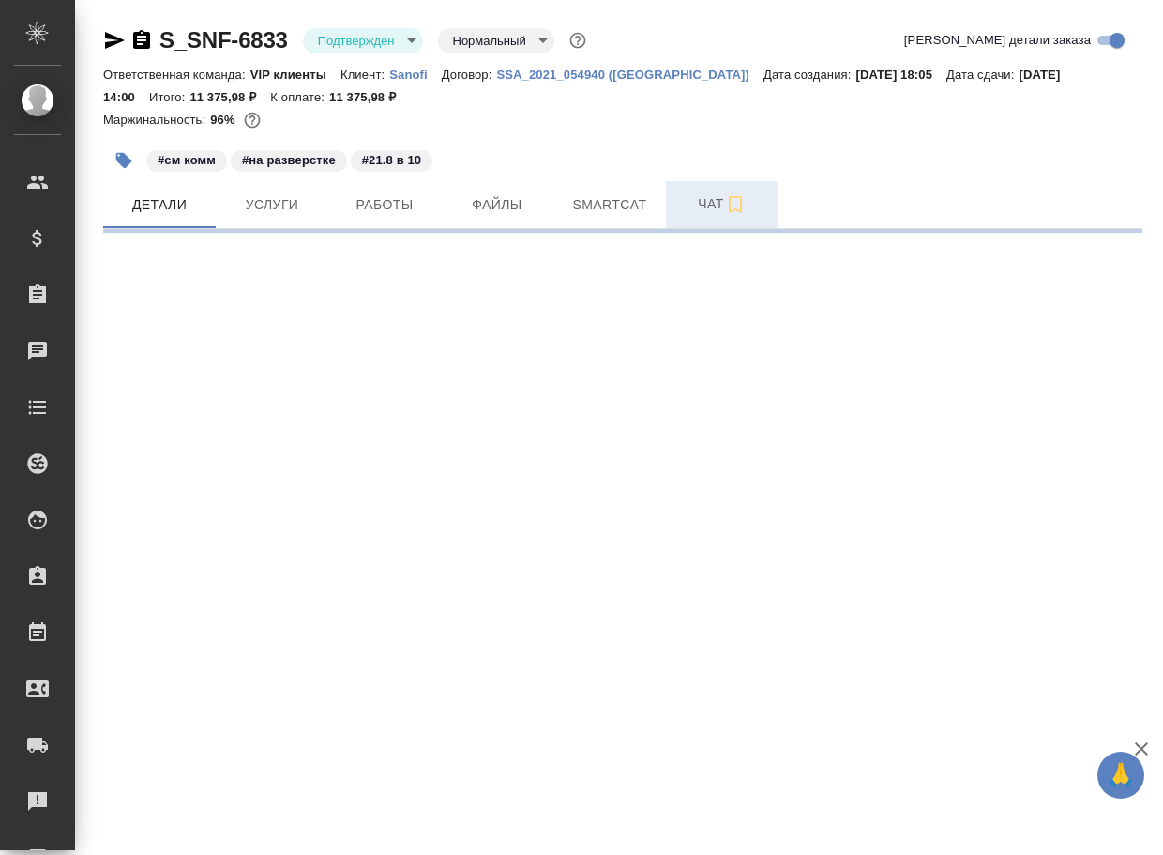
select select "RU"
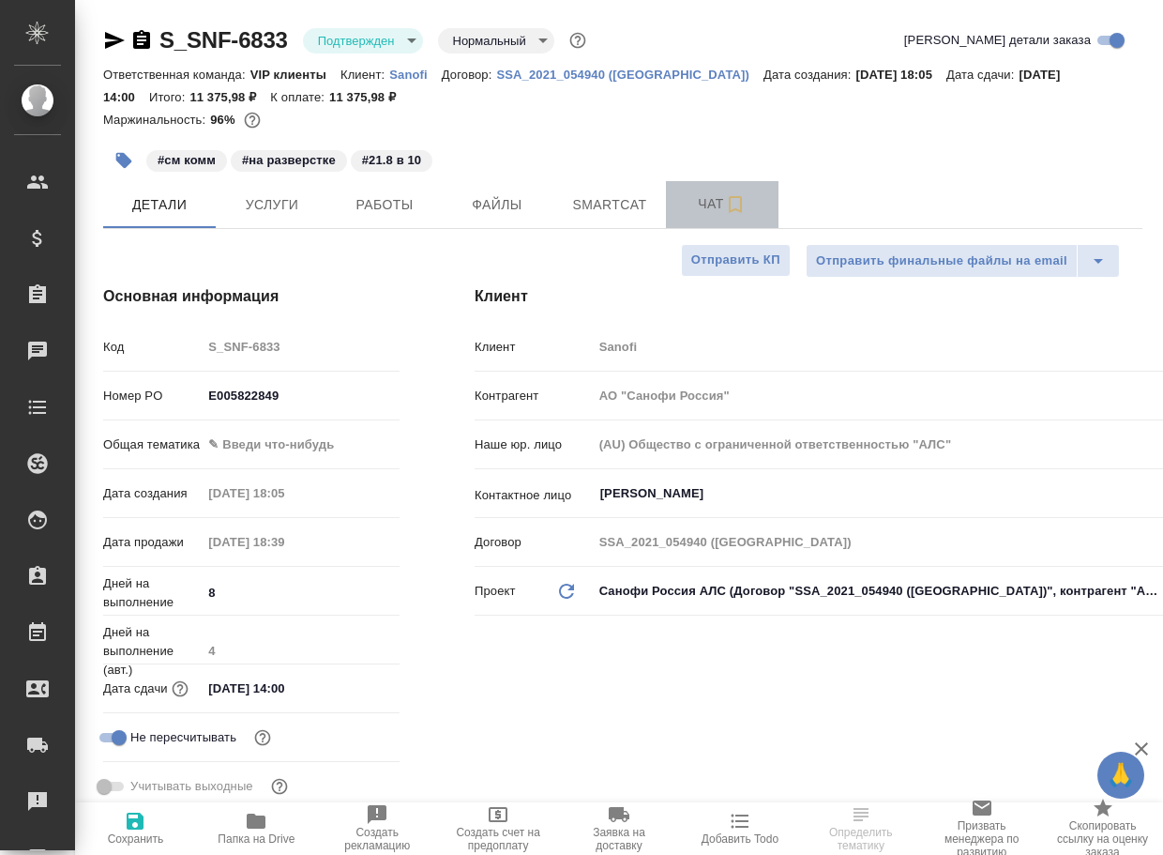
click at [712, 204] on span "Чат" at bounding box center [722, 203] width 90 height 23
type textarea "x"
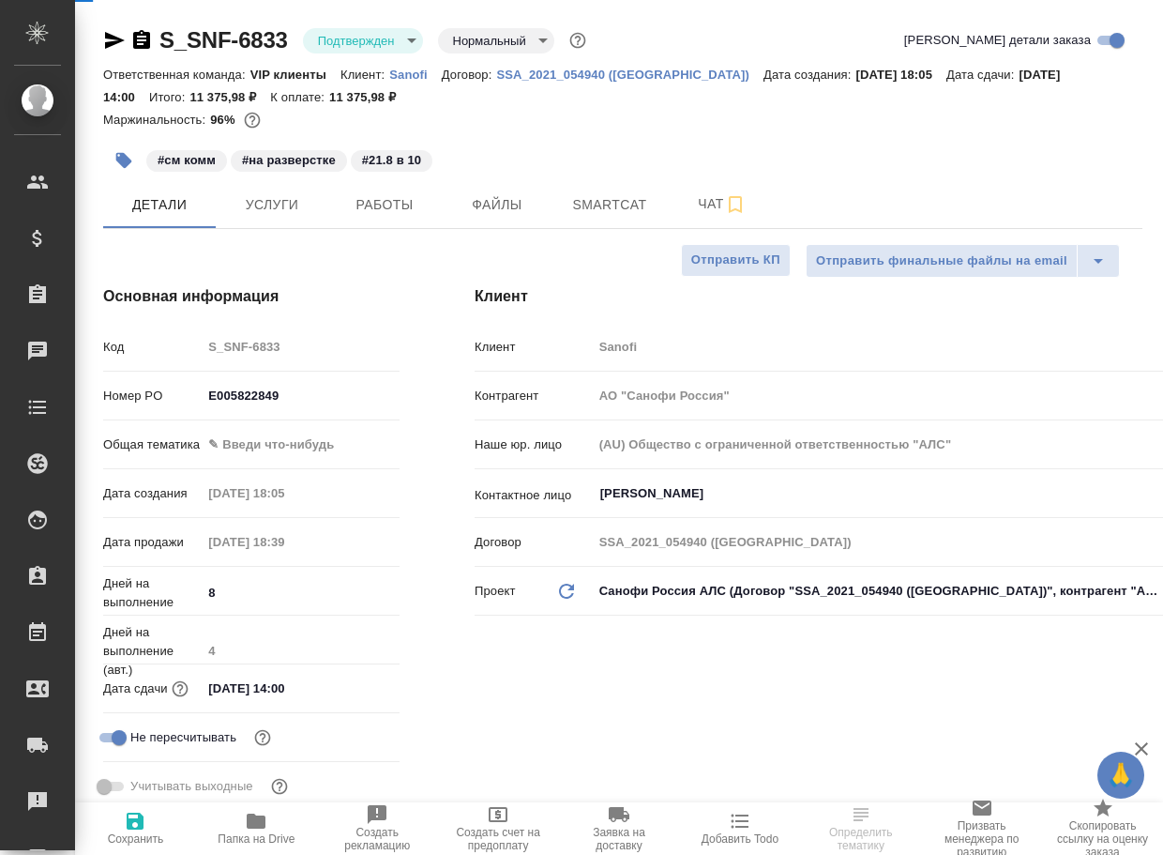
type textarea "x"
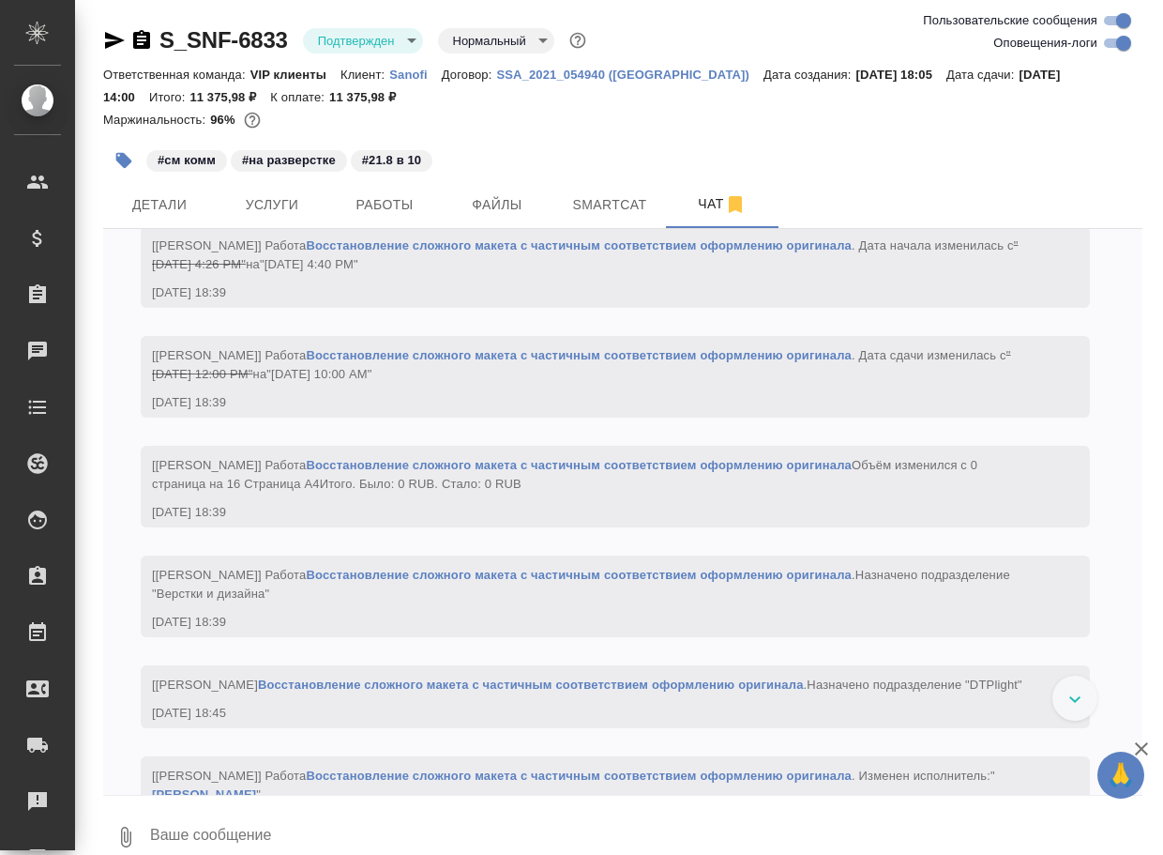
click at [233, 846] on textarea at bounding box center [645, 837] width 994 height 64
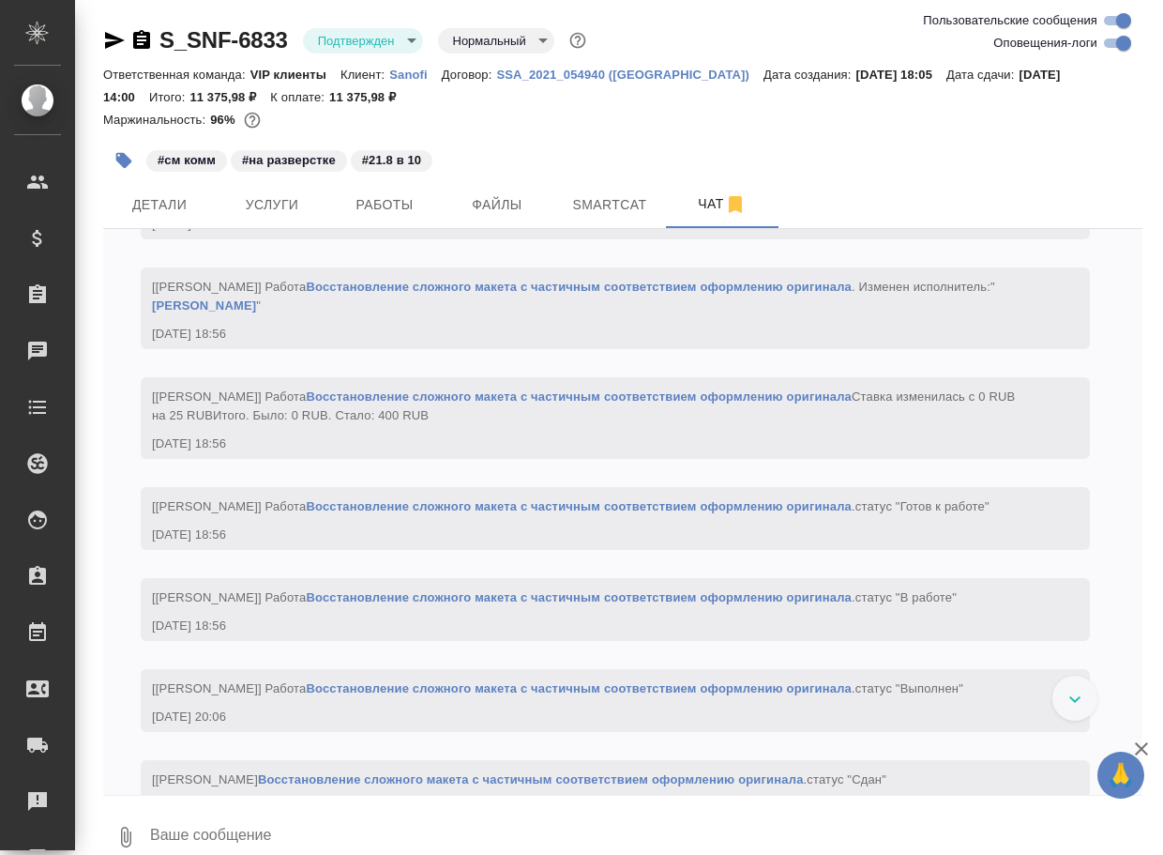
paste textarea "[URL][DOMAIN_NAME]"
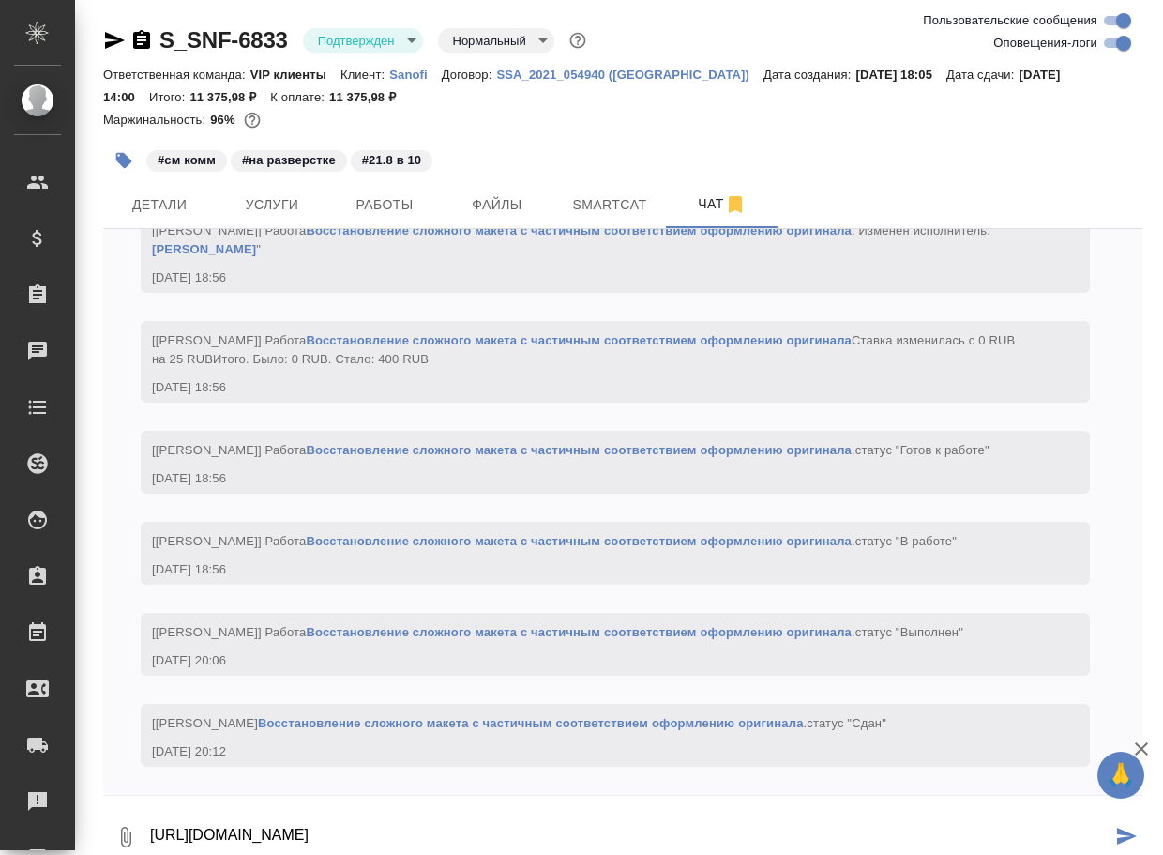
scroll to position [3833, 0]
type textarea "https://drive.awatera.com/apps/files/files/10157738?dir=/Shares/Sanofi/Orders/S…"
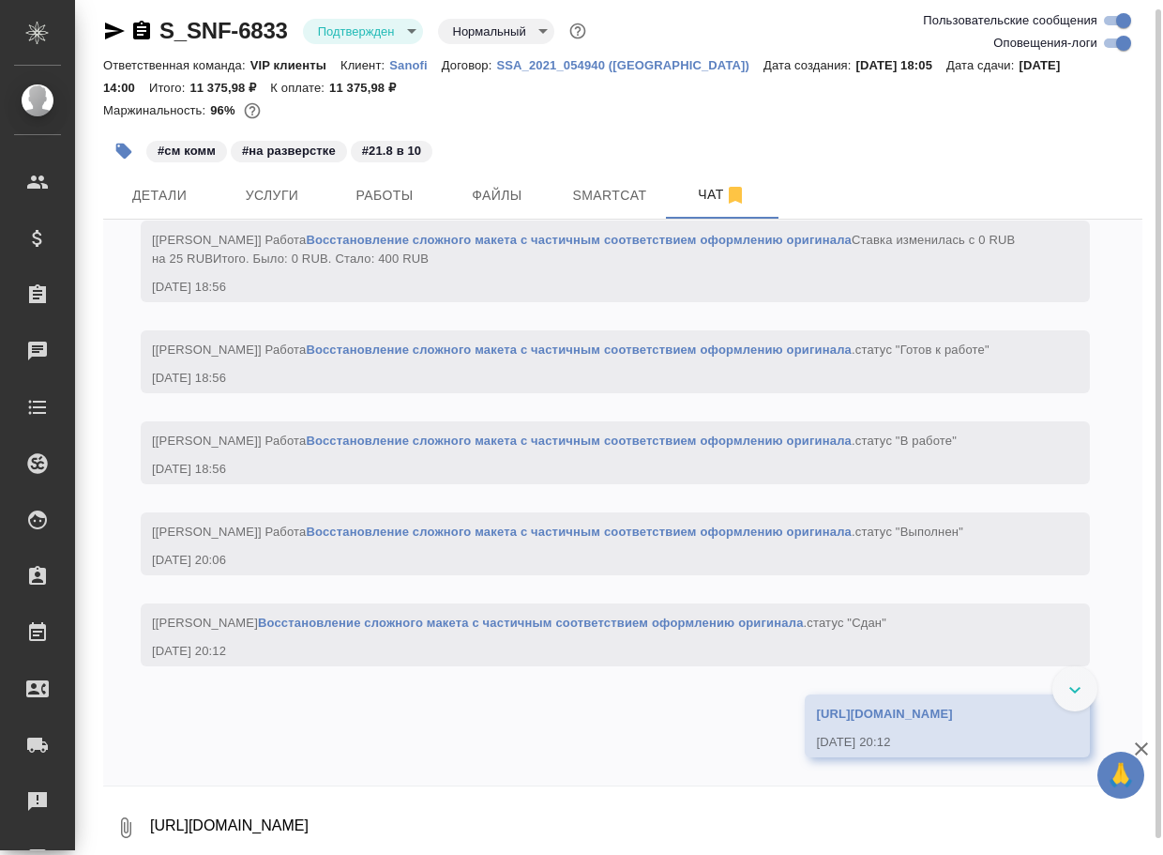
scroll to position [3942, 0]
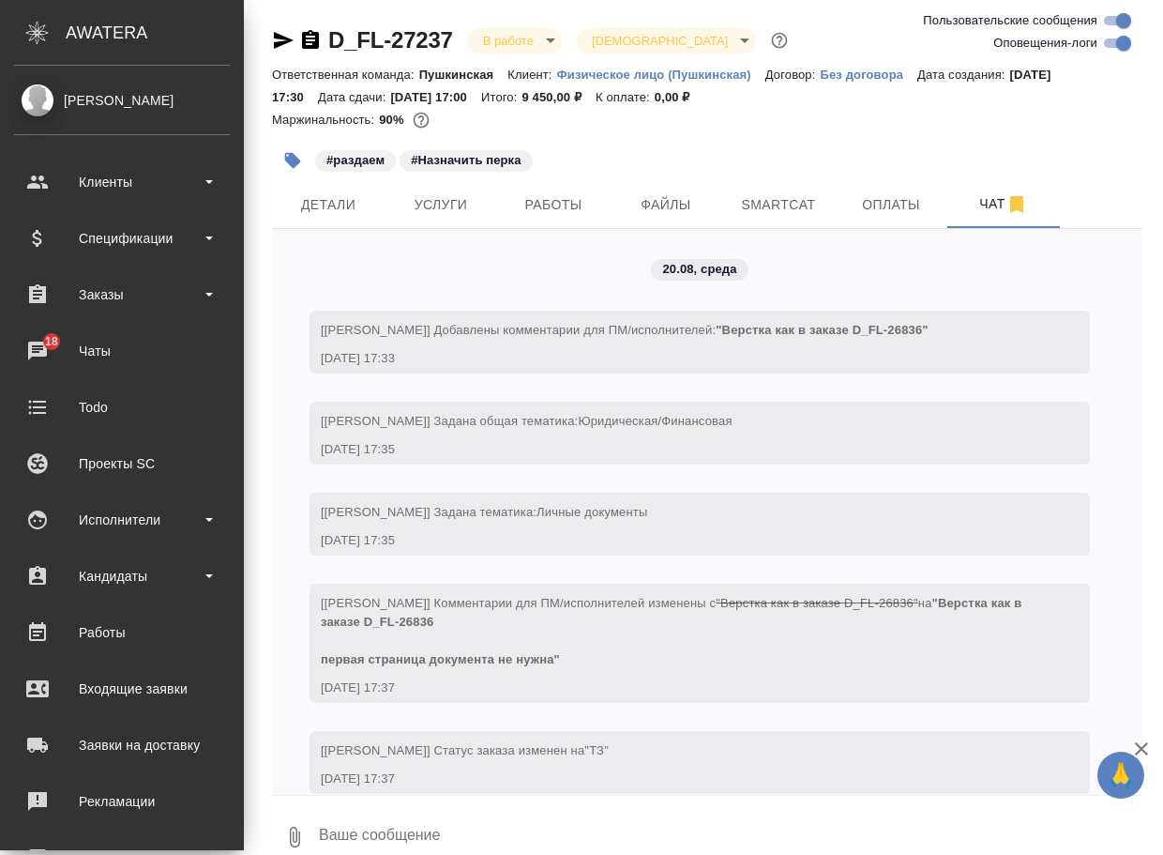
scroll to position [5314, 0]
